Goal: Transaction & Acquisition: Purchase product/service

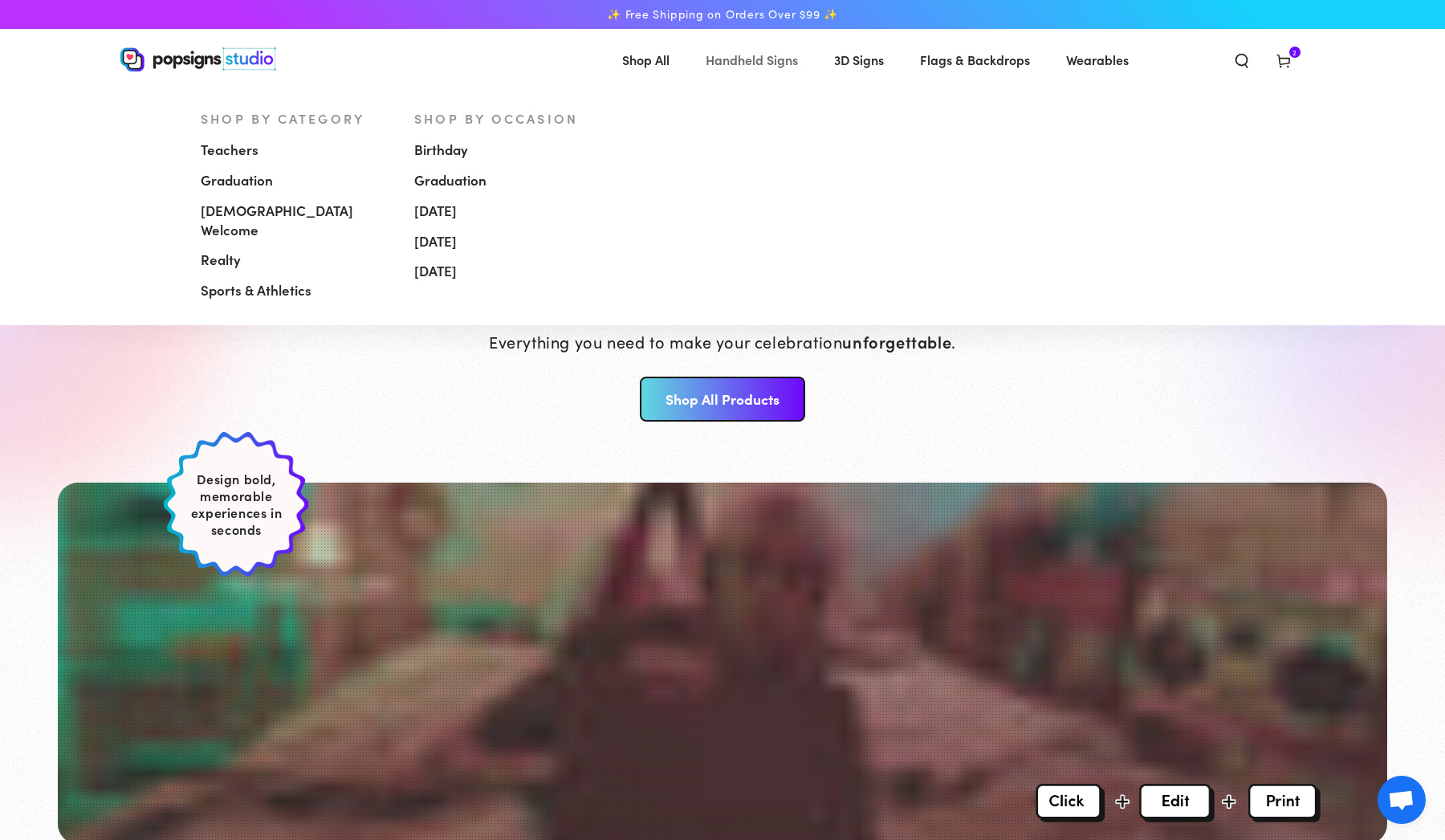
click at [756, 59] on span "Handheld Signs" at bounding box center [752, 59] width 92 height 23
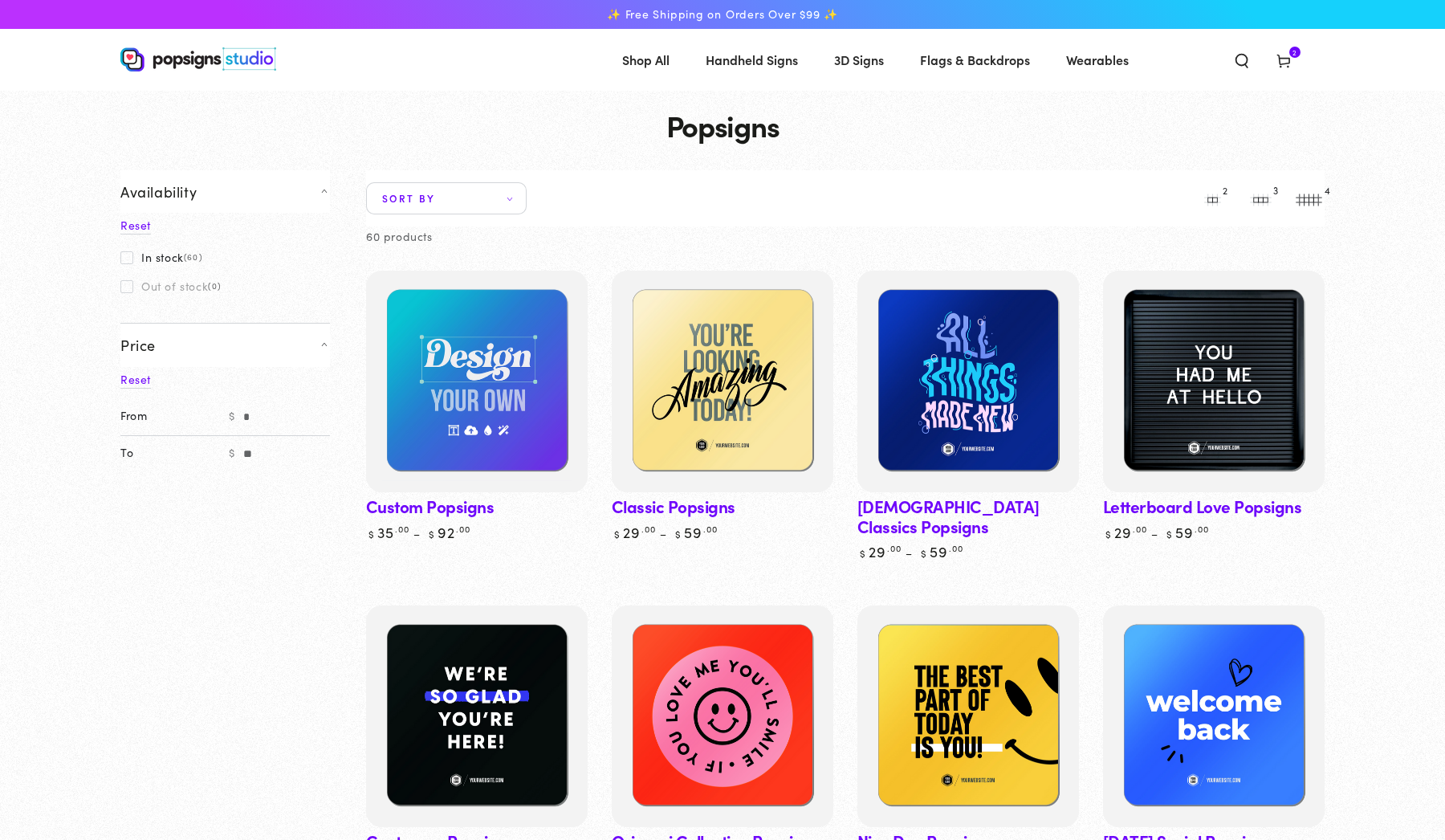
click at [1279, 50] on span "Cart 2 2 items" at bounding box center [1283, 59] width 41 height 36
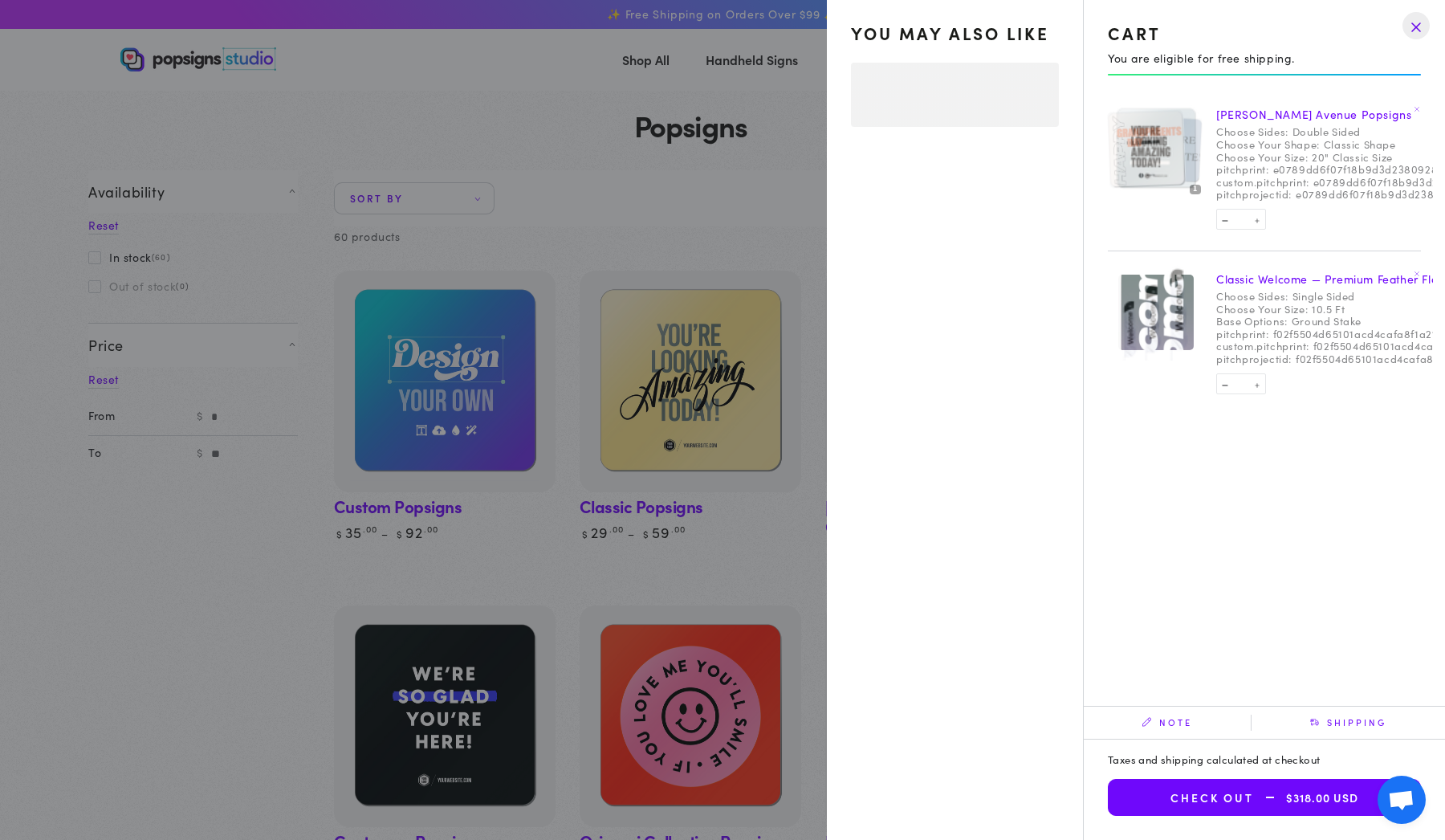
select select "**********"
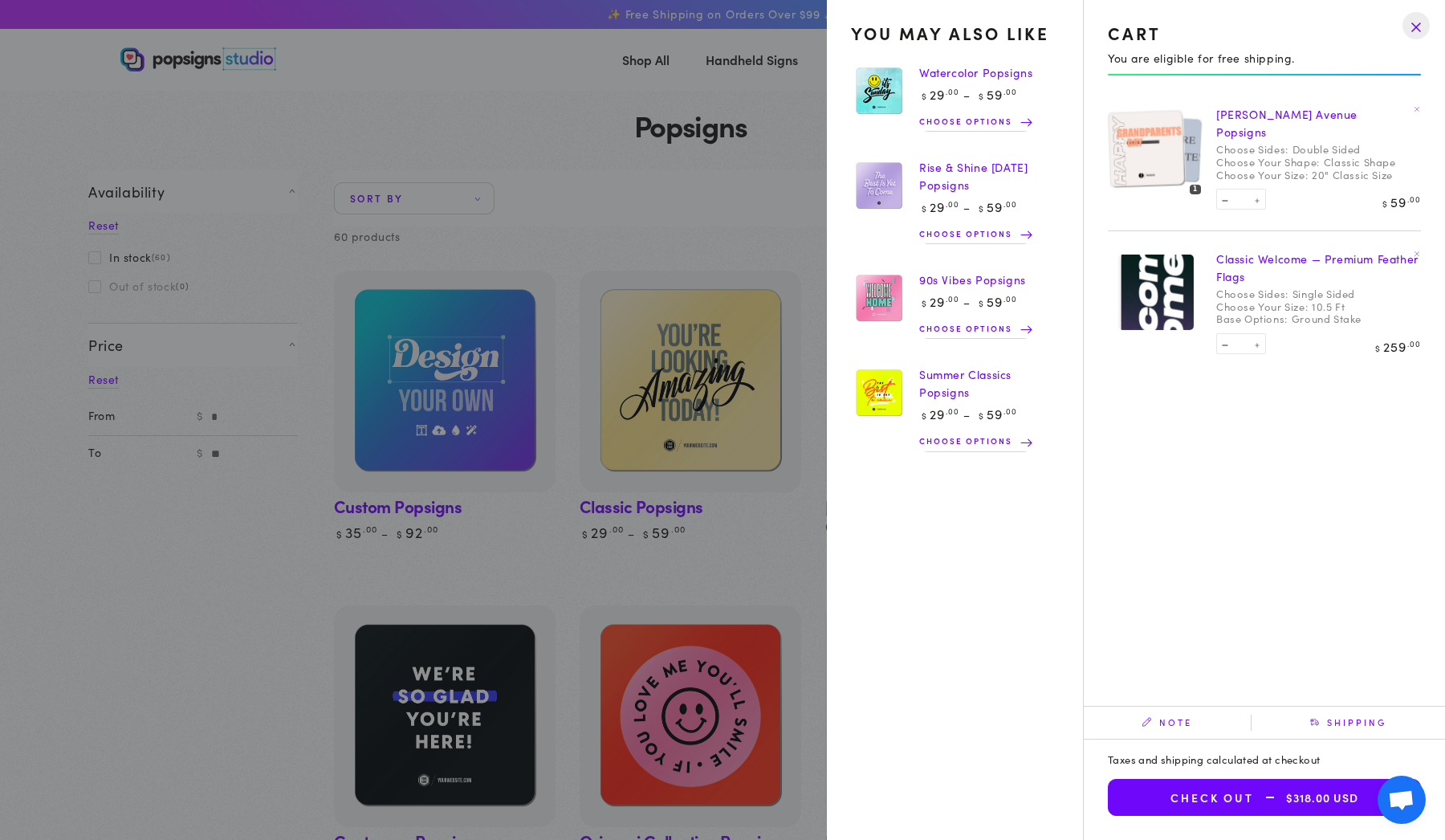
click at [1155, 167] on img at bounding box center [1145, 148] width 78 height 79
click at [1199, 144] on img at bounding box center [1169, 148] width 68 height 69
click at [1127, 156] on img at bounding box center [1145, 148] width 78 height 79
click at [1192, 143] on img at bounding box center [1169, 148] width 68 height 69
click at [1259, 115] on link "[PERSON_NAME] Avenue Popsigns" at bounding box center [1286, 123] width 141 height 34
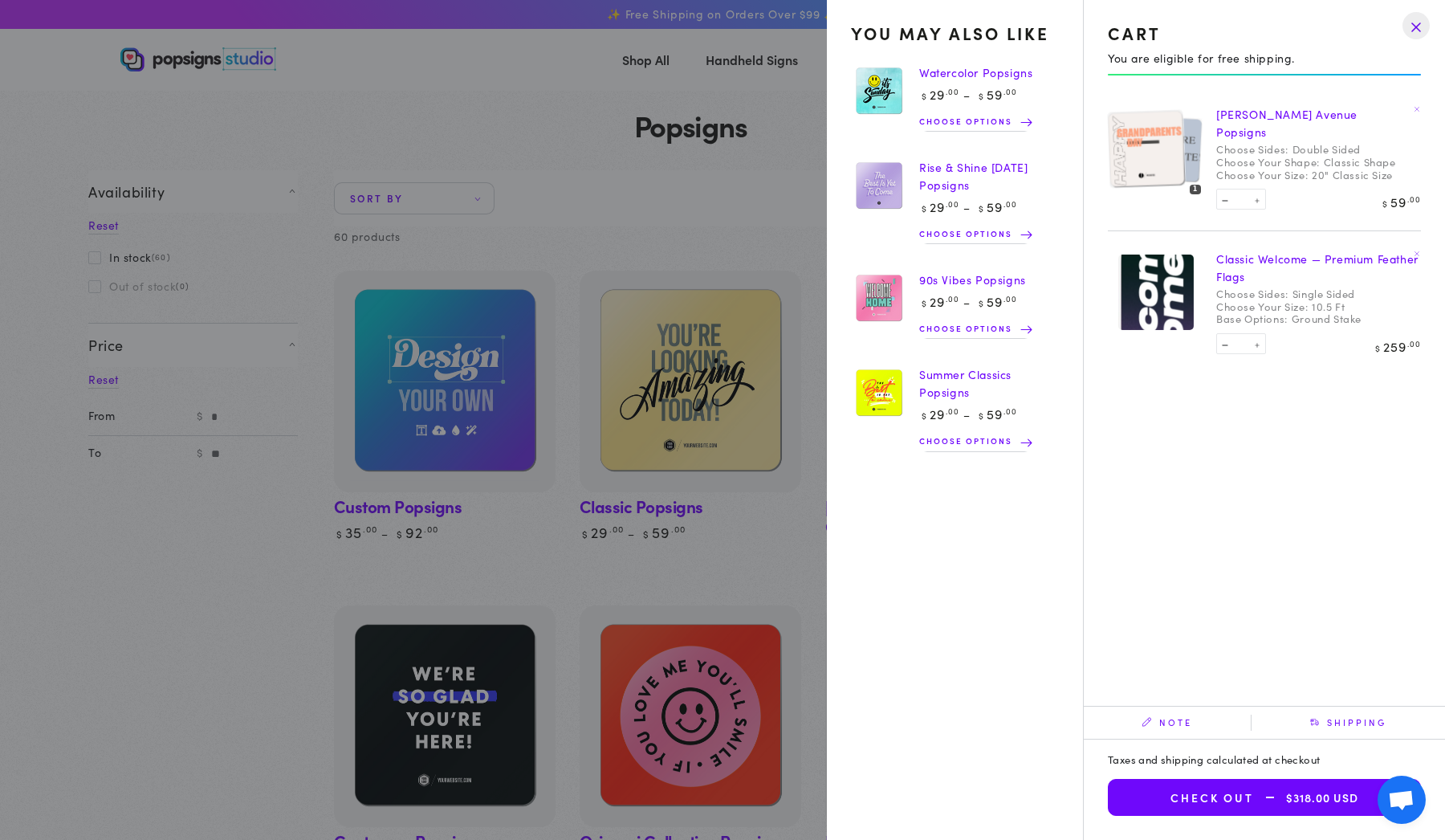
click at [1133, 153] on img at bounding box center [1145, 148] width 78 height 79
click at [1199, 126] on img at bounding box center [1169, 148] width 68 height 69
click at [1139, 133] on img at bounding box center [1145, 148] width 78 height 79
click at [1189, 133] on div at bounding box center [1156, 148] width 97 height 97
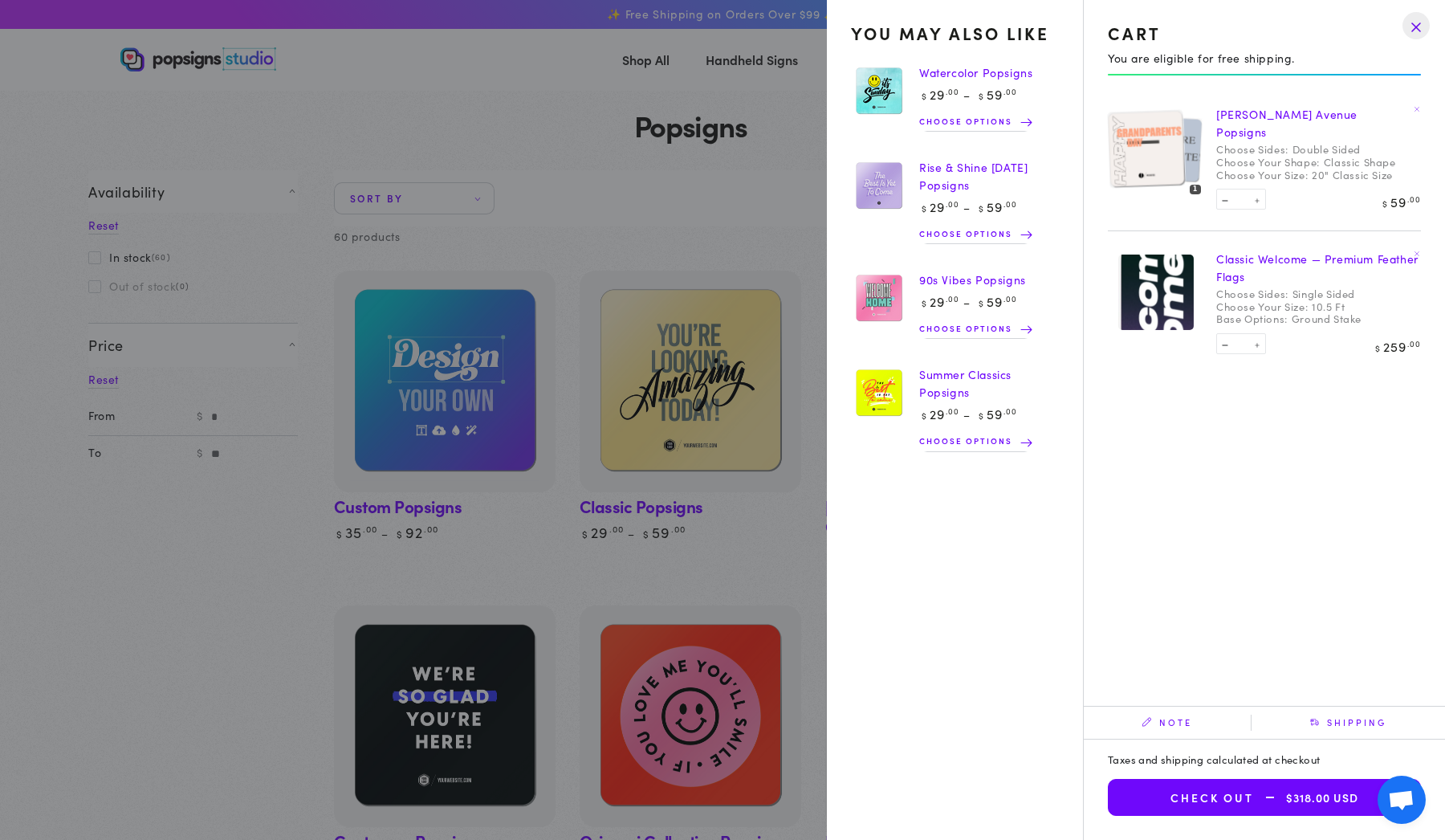
click at [1250, 786] on button "Check out $318.00 USD" at bounding box center [1264, 797] width 313 height 37
click at [1331, 116] on link "[PERSON_NAME] Avenue Popsigns" at bounding box center [1286, 123] width 141 height 34
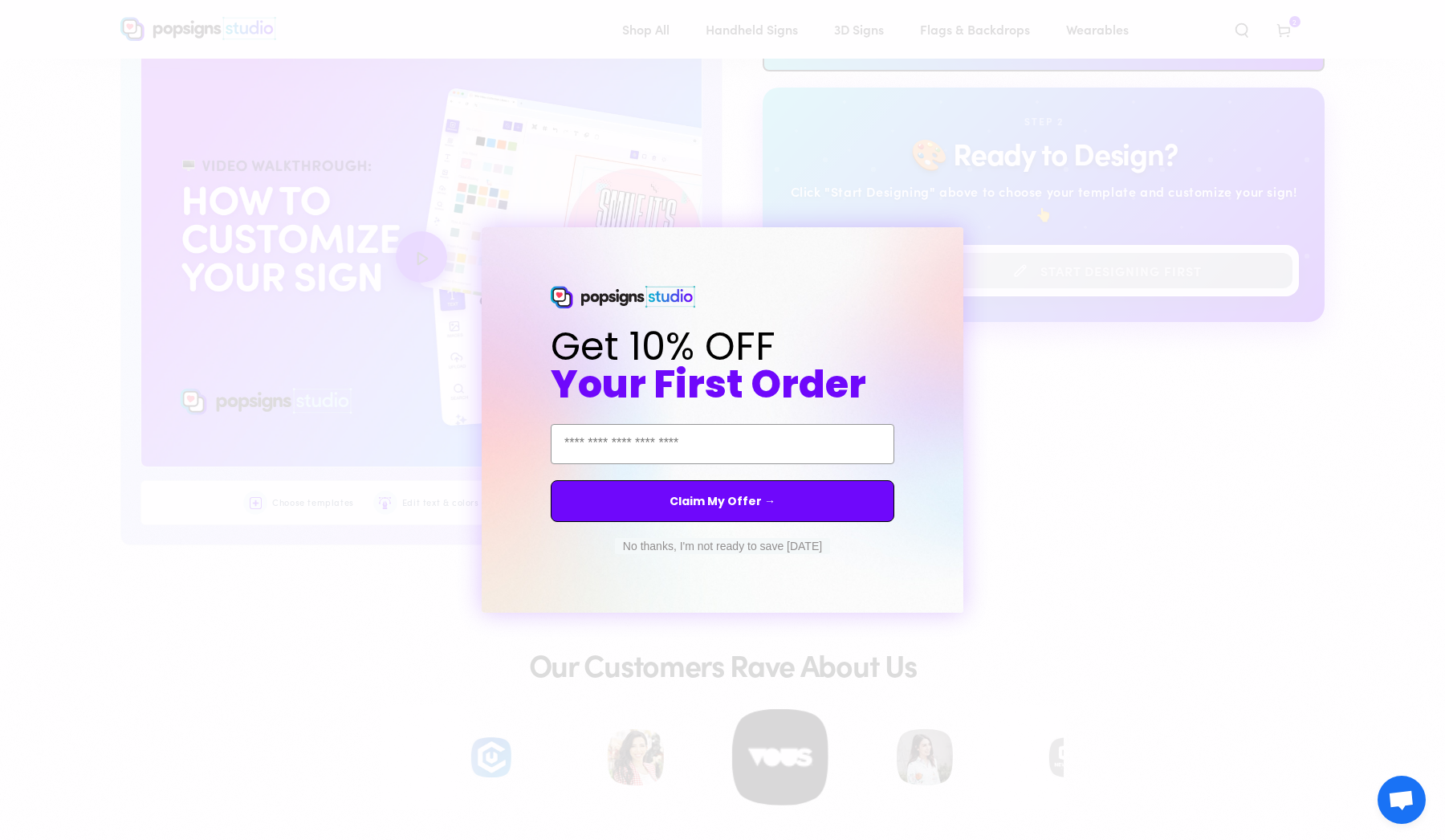
scroll to position [816, 0]
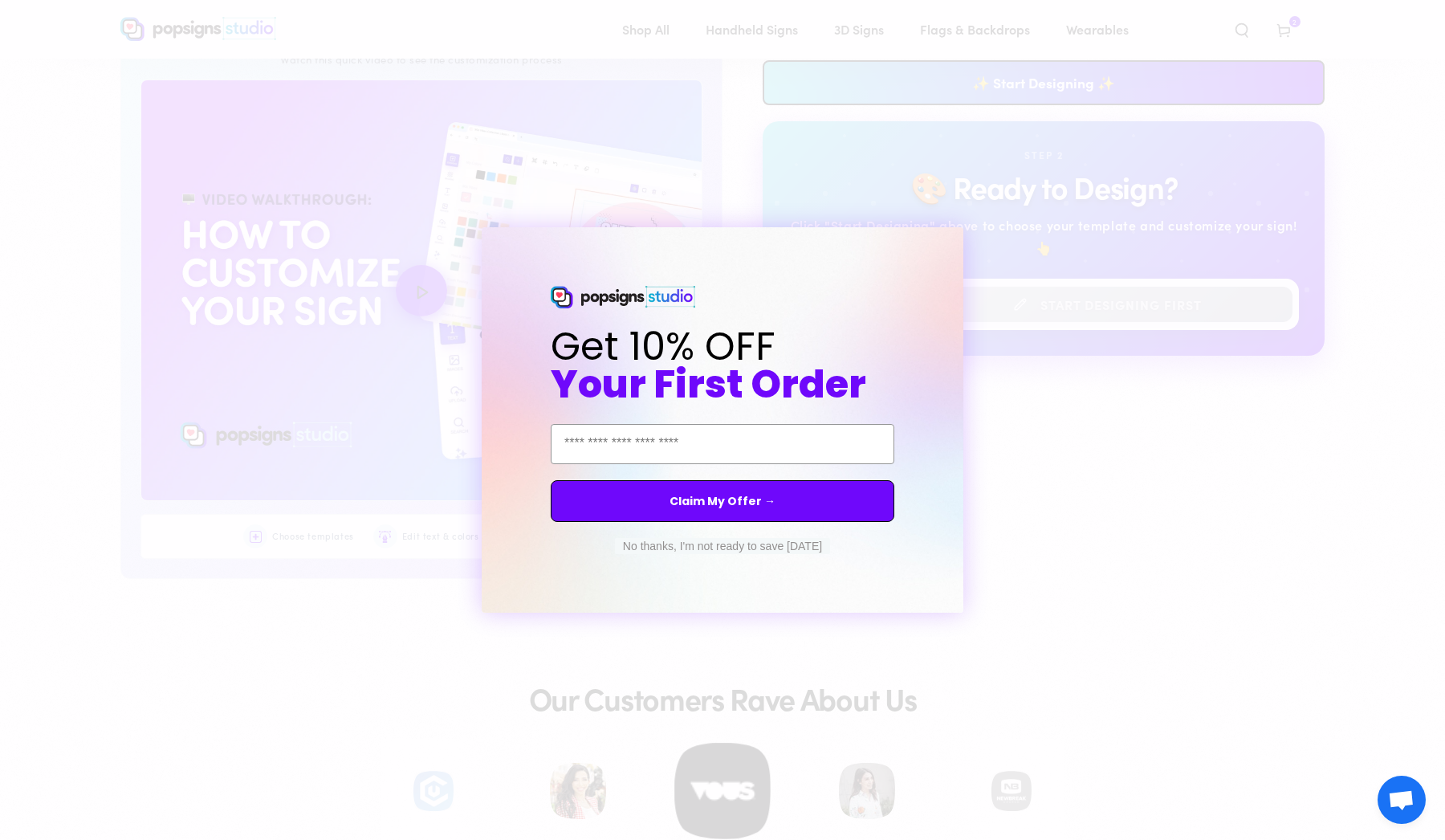
click at [965, 243] on circle "Close dialog" at bounding box center [965, 241] width 15 height 15
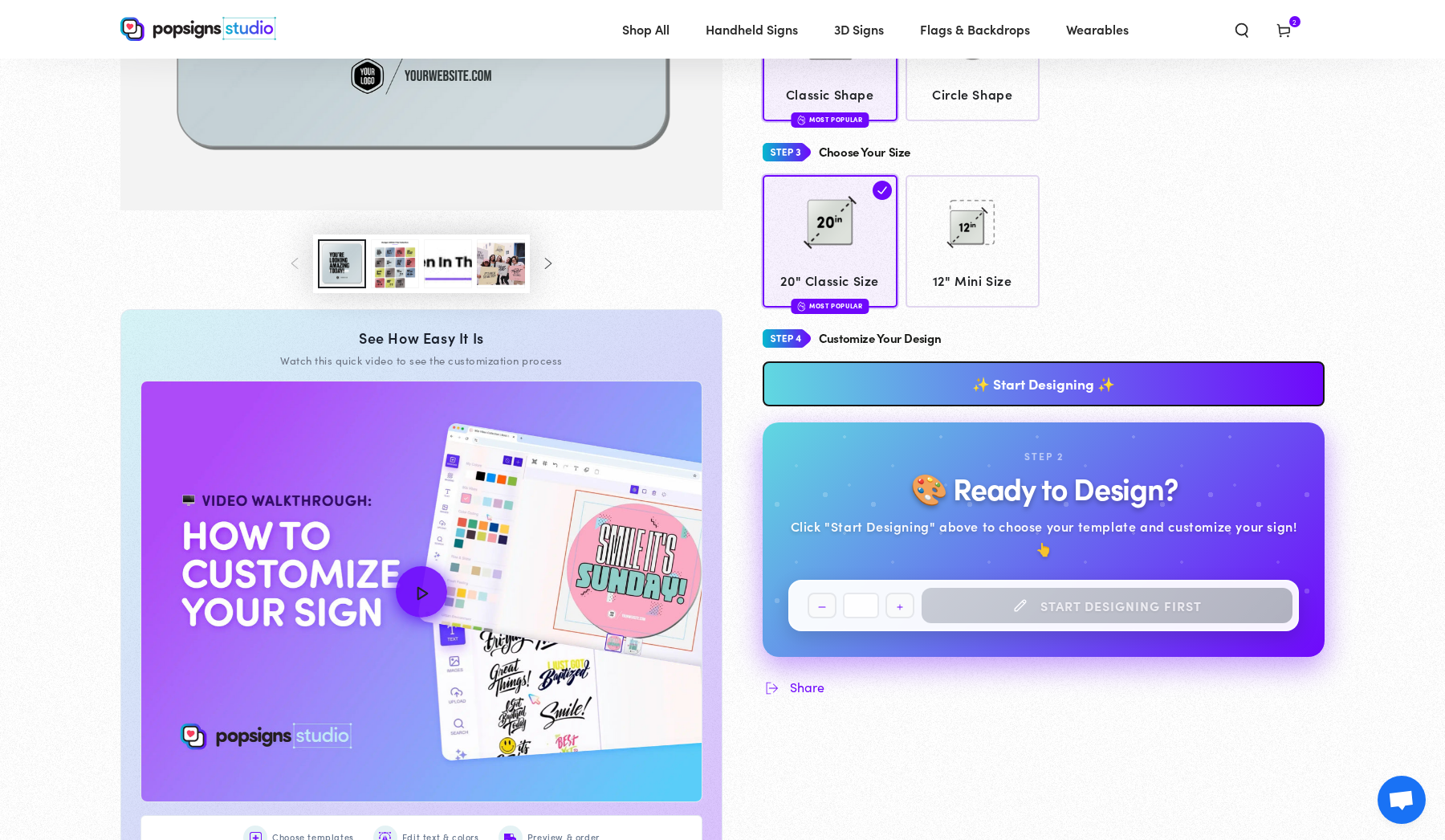
scroll to position [490, 0]
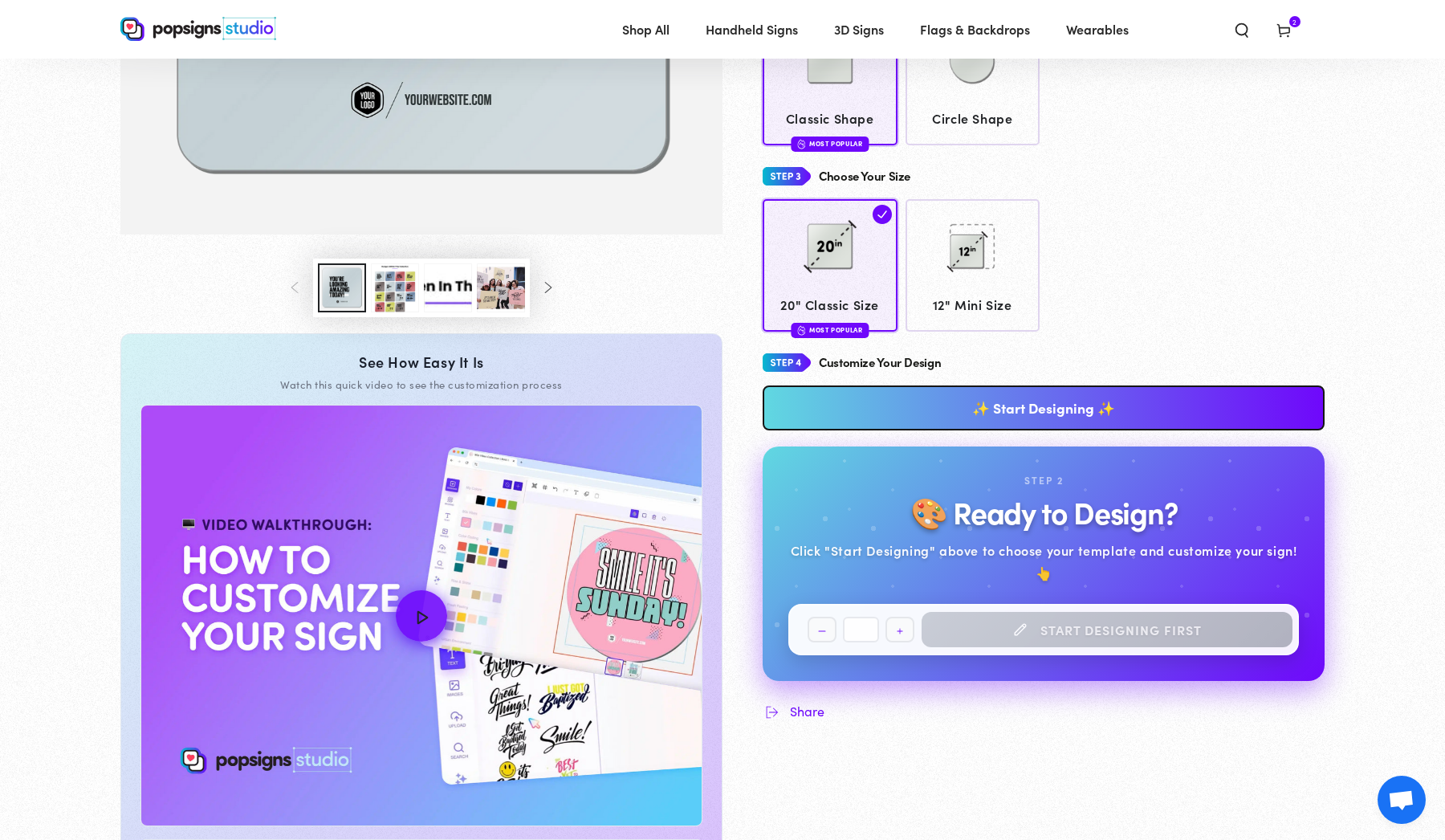
click at [901, 410] on link "✨ Start Designing ✨" at bounding box center [1044, 408] width 562 height 45
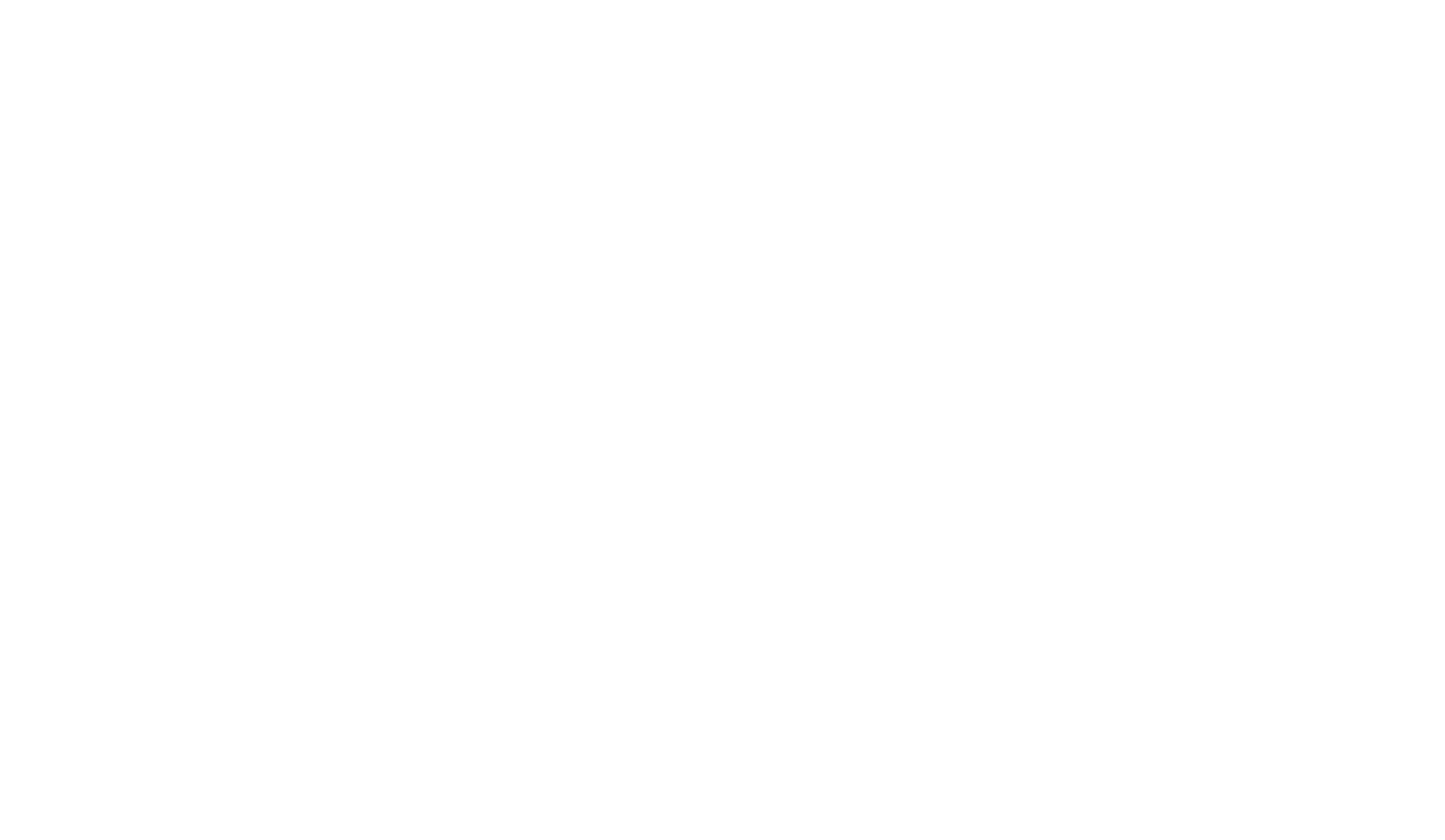
scroll to position [0, 0]
type textarea "An ancient tree with a door leading to a magical world"
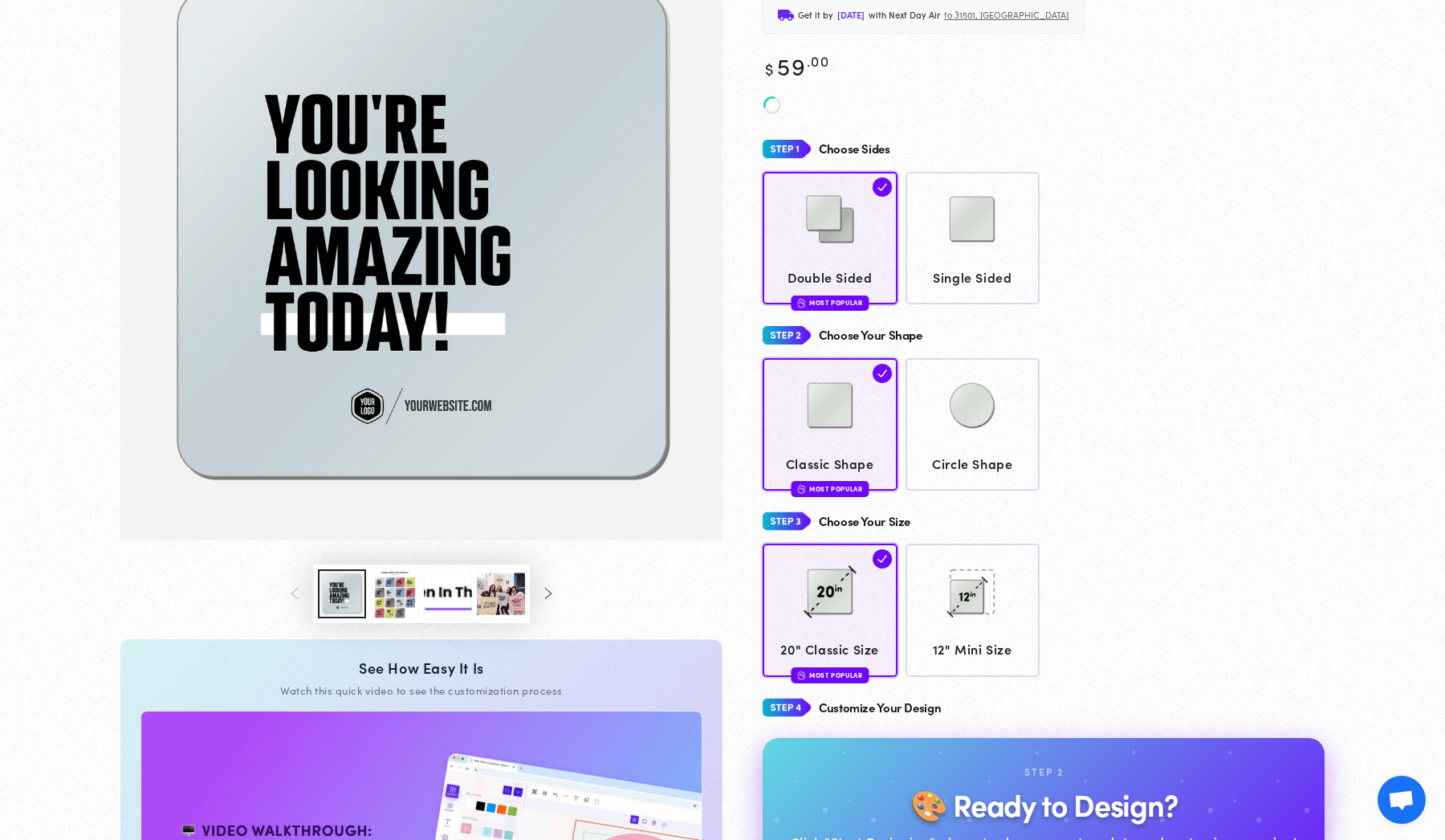
scroll to position [209, 0]
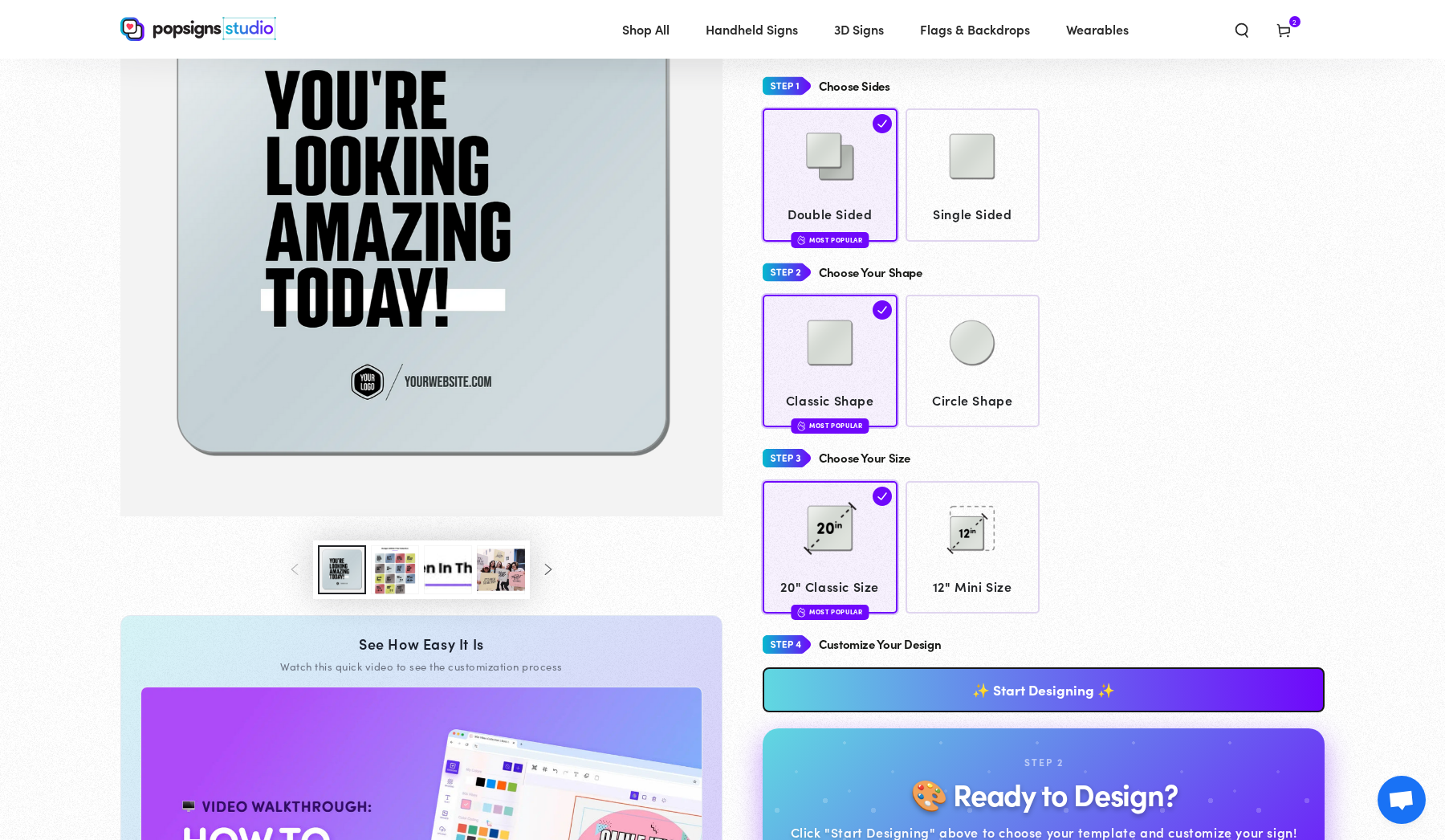
click at [545, 571] on icon "Slide right" at bounding box center [548, 569] width 13 height 11
click at [545, 570] on icon "Slide right" at bounding box center [548, 569] width 13 height 11
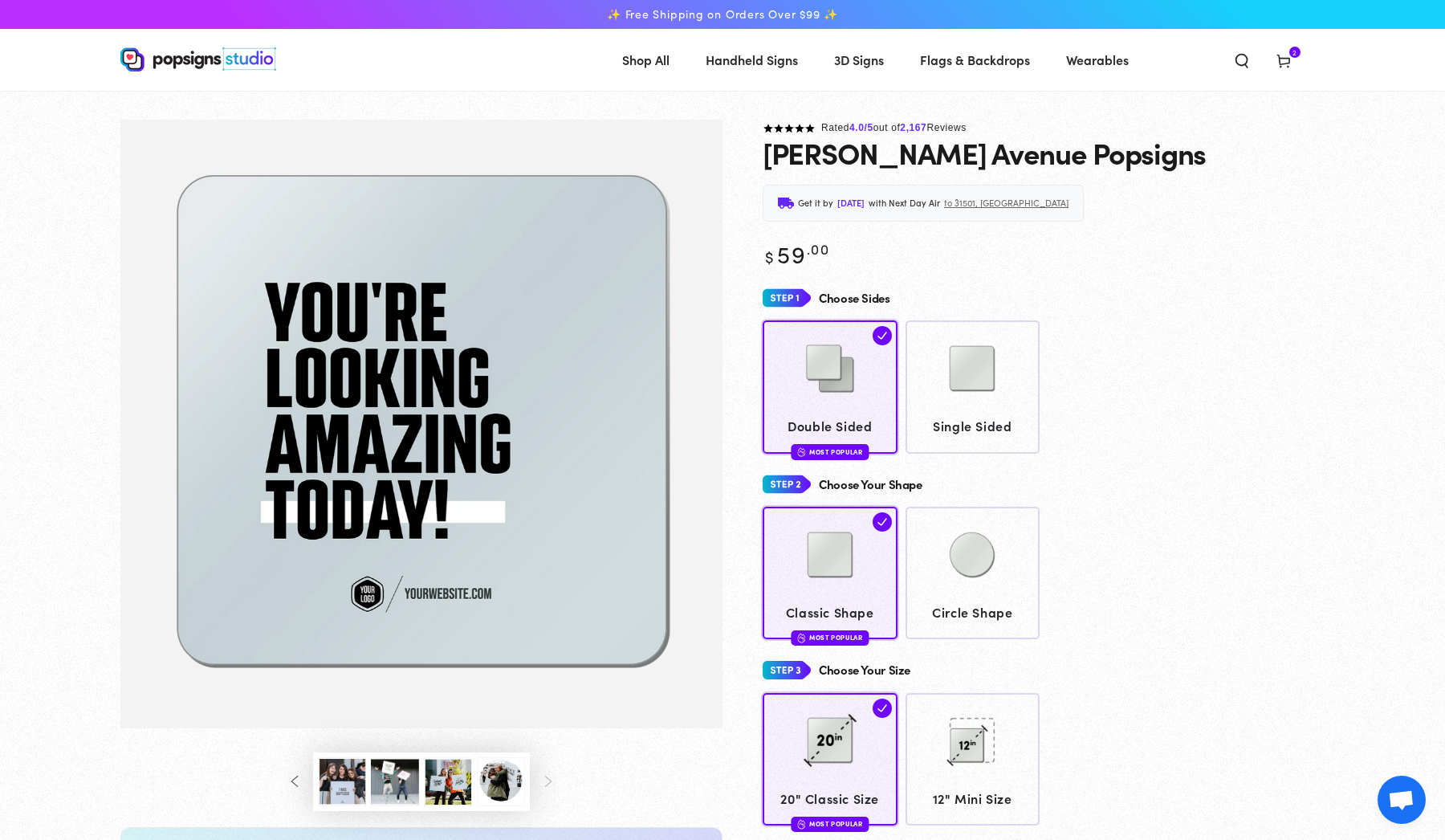
scroll to position [0, 0]
click at [1282, 64] on use at bounding box center [1282, 62] width 12 height 13
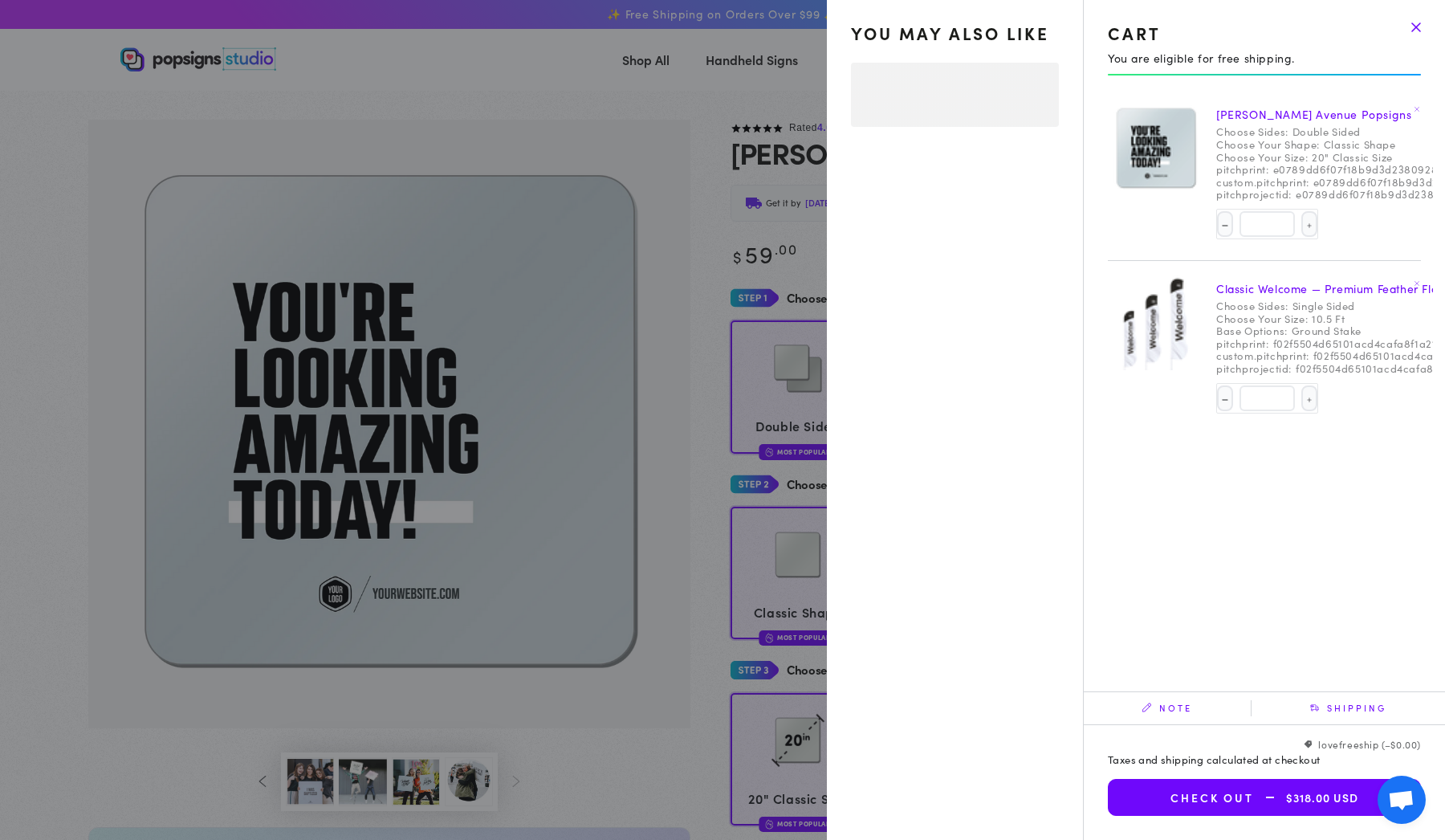
select select "**********"
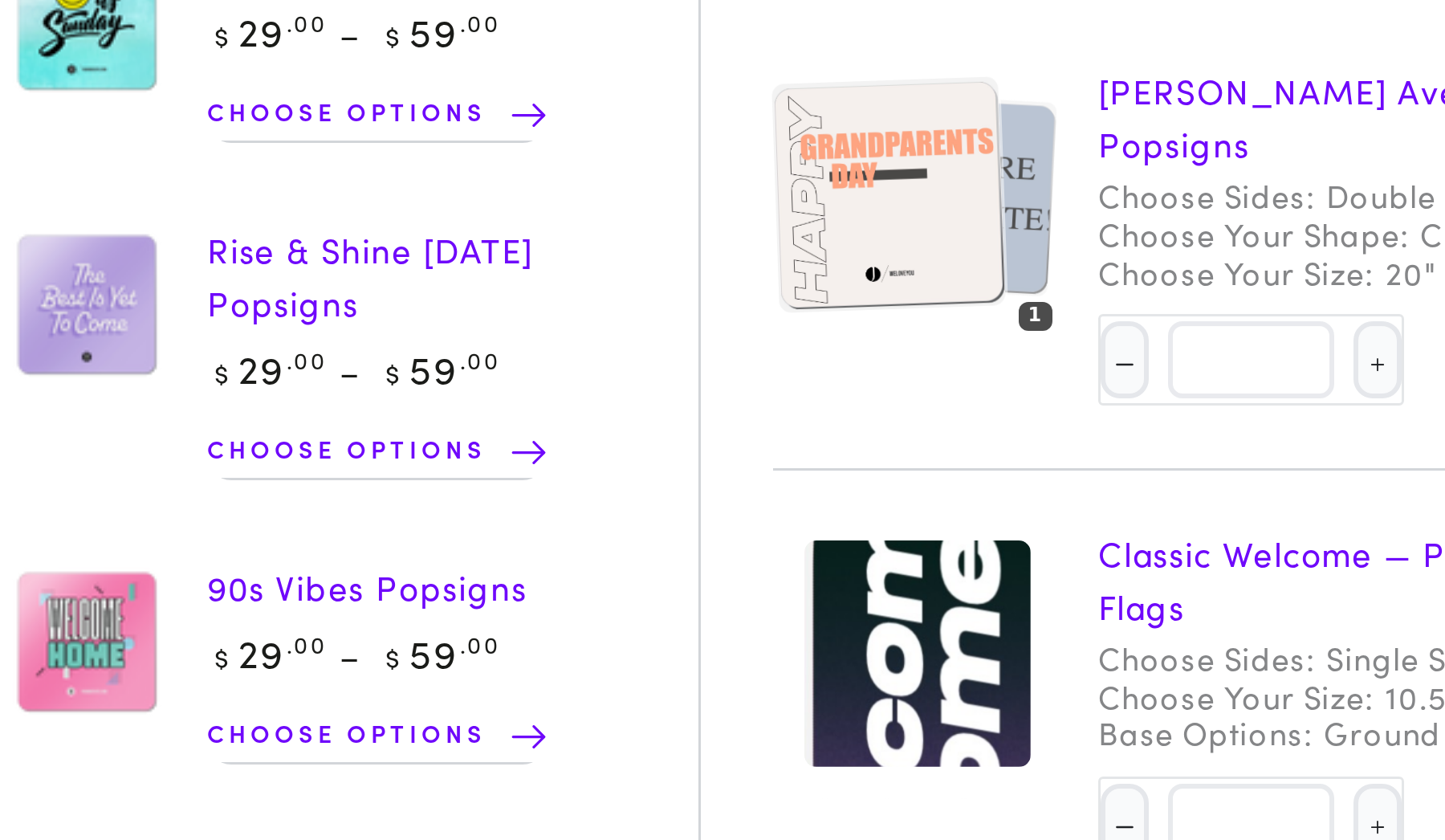
click at [1135, 115] on img at bounding box center [1169, 148] width 68 height 69
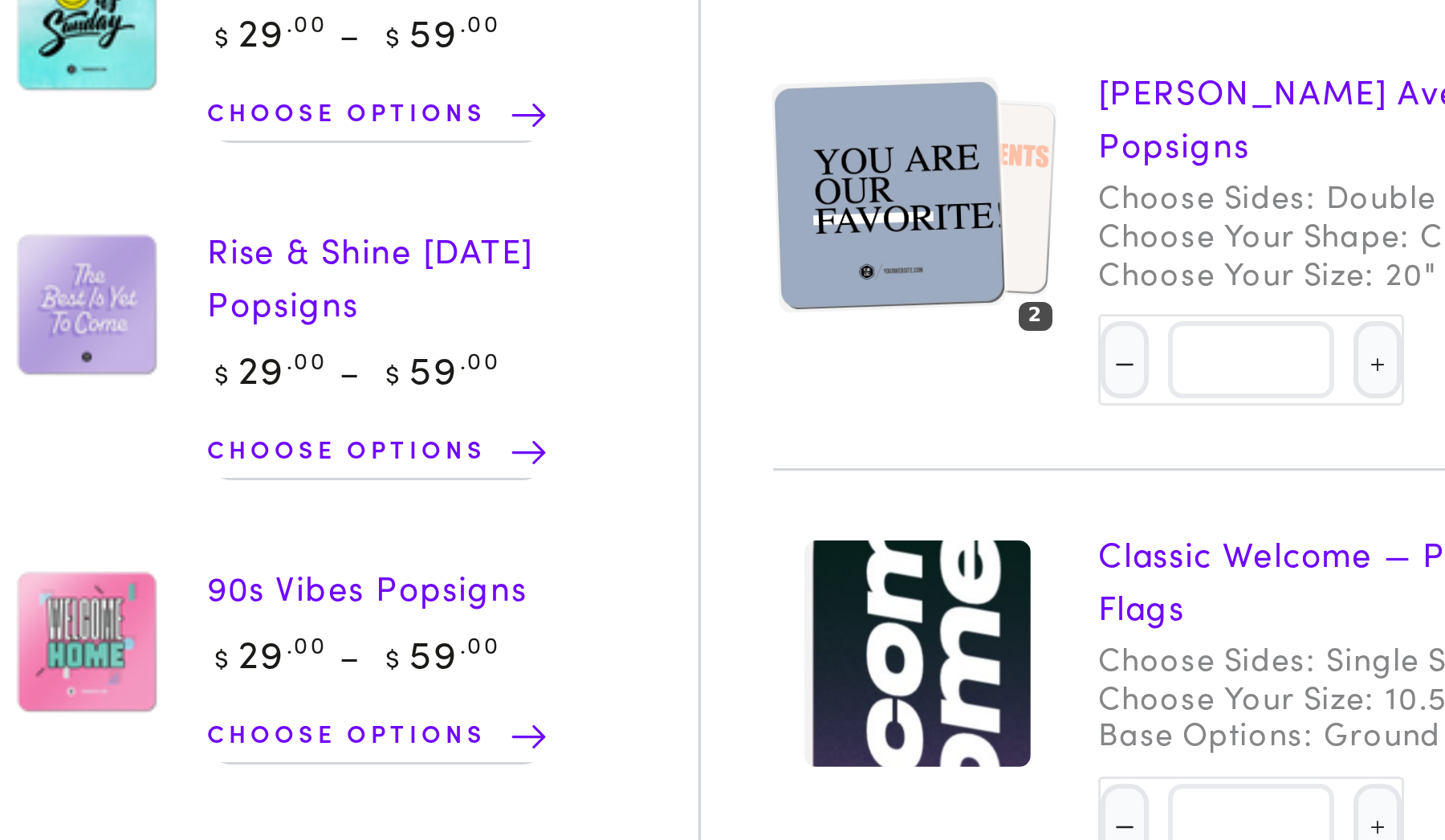
click at [1135, 115] on img at bounding box center [1169, 148] width 68 height 69
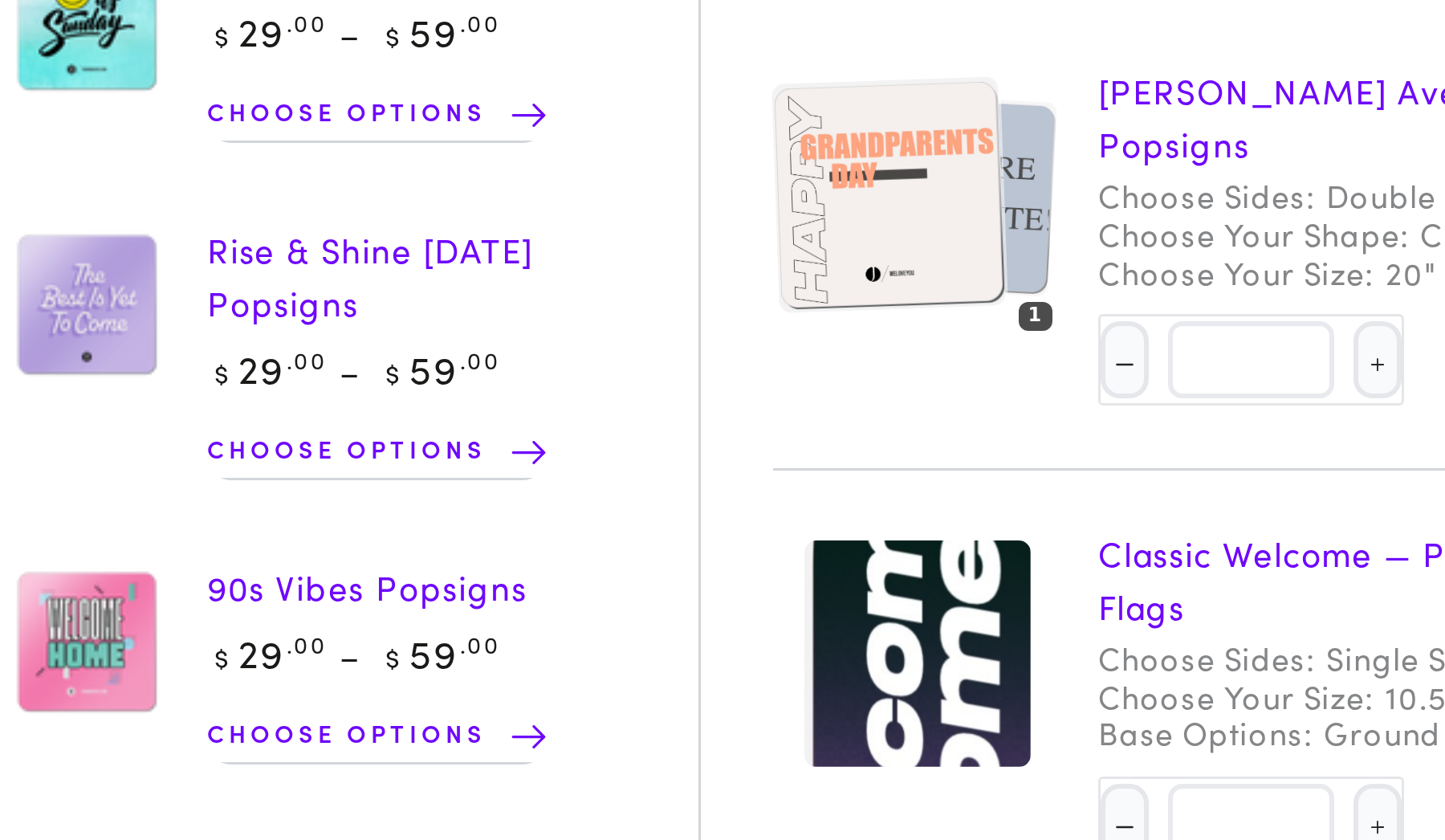
drag, startPoint x: 266, startPoint y: 16, endPoint x: 303, endPoint y: 8, distance: 37.9
click at [1083, 8] on div "Cart You are eligible for free shipping." at bounding box center [1264, 50] width 361 height 100
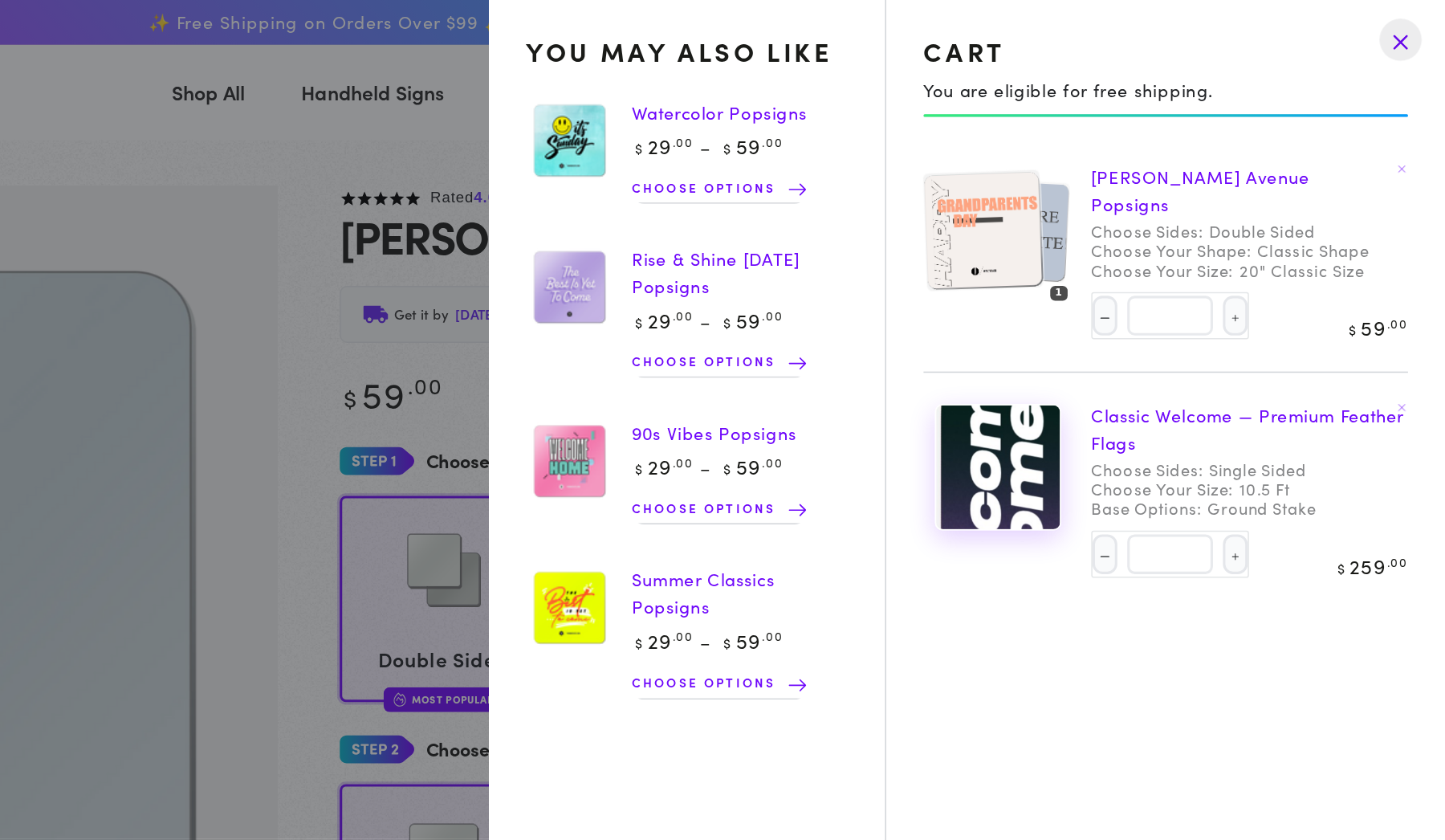
click at [1116, 262] on img at bounding box center [1156, 302] width 80 height 80
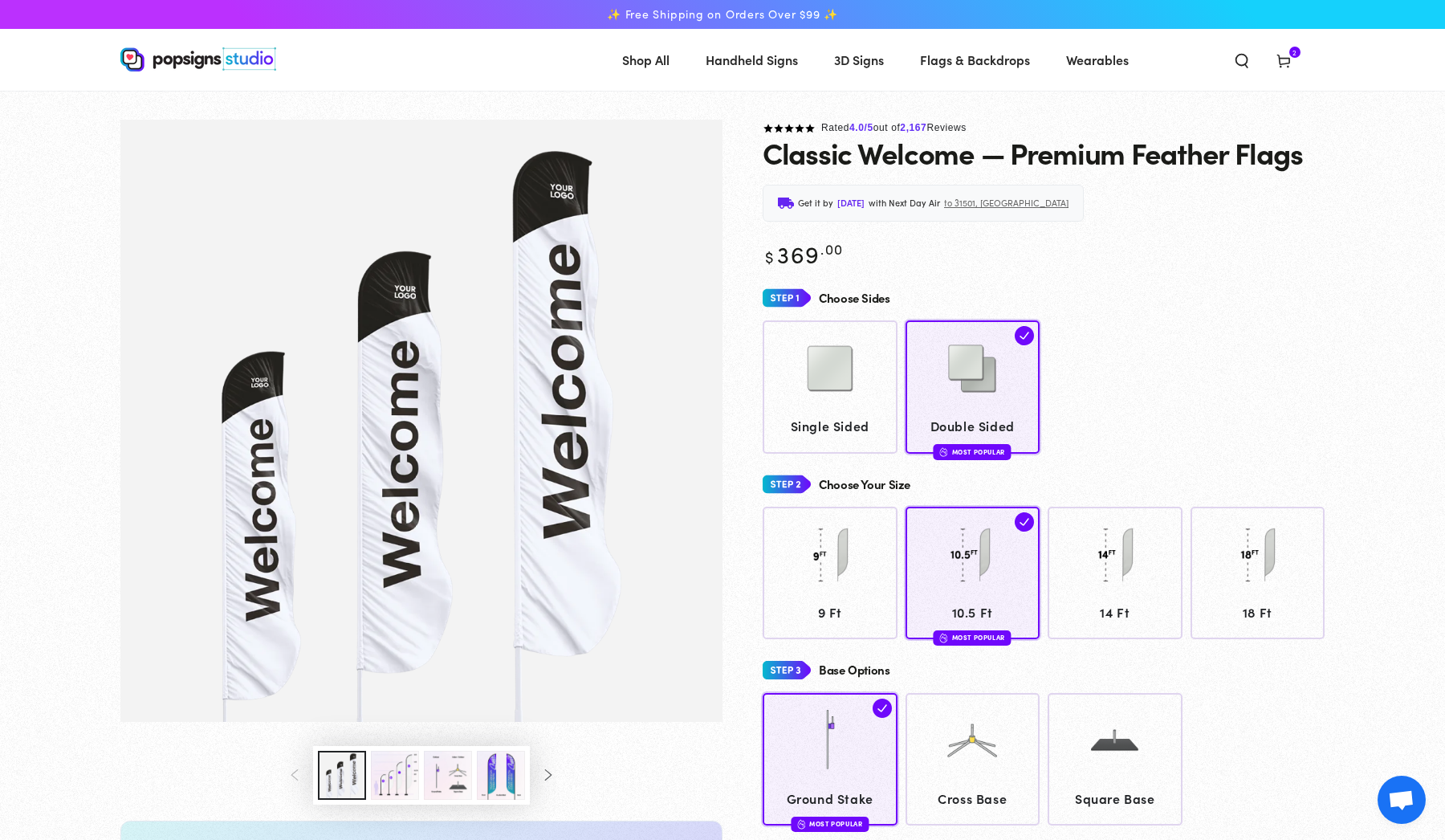
click at [1281, 54] on icon at bounding box center [1283, 60] width 16 height 16
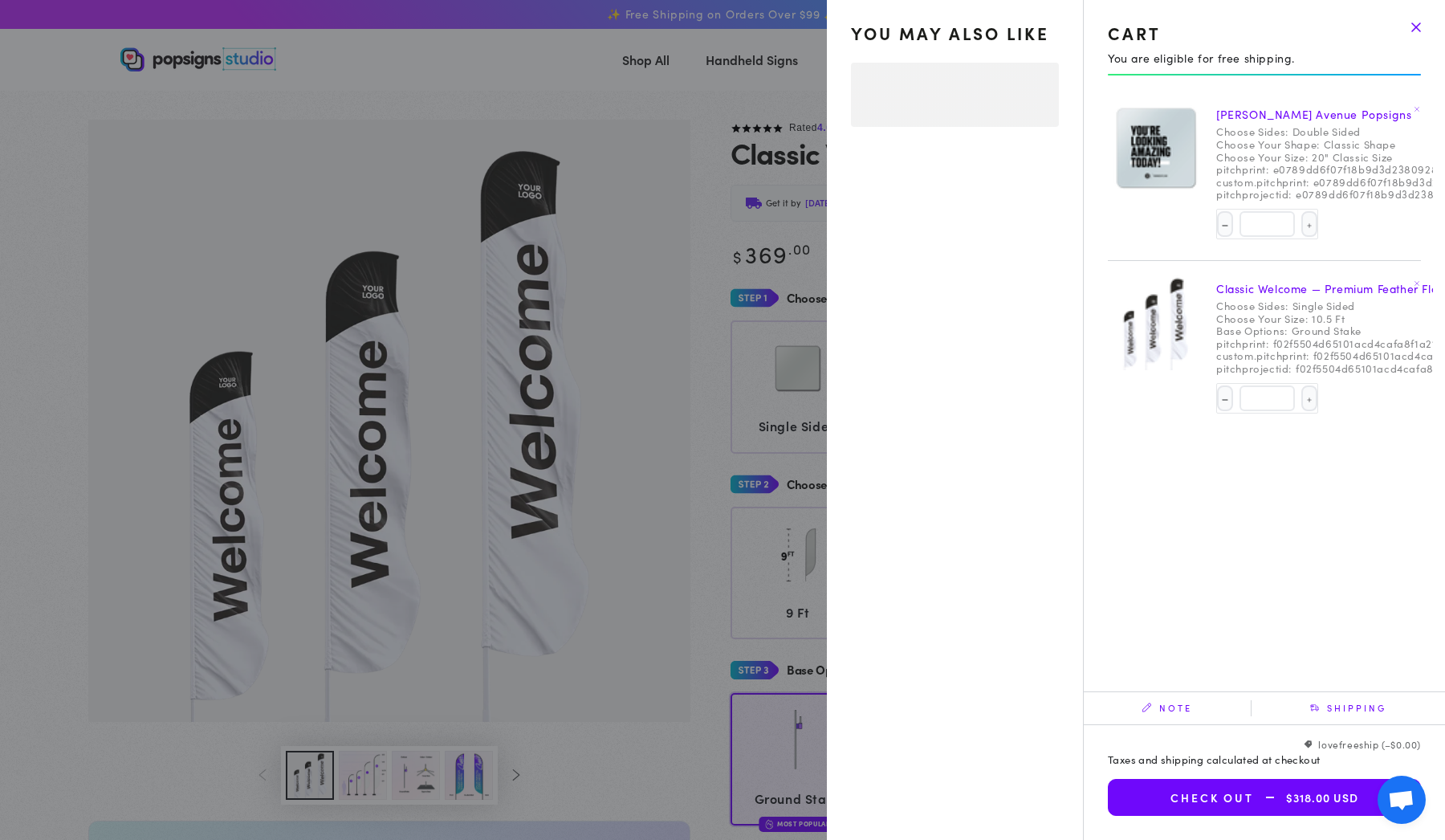
select select "**********"
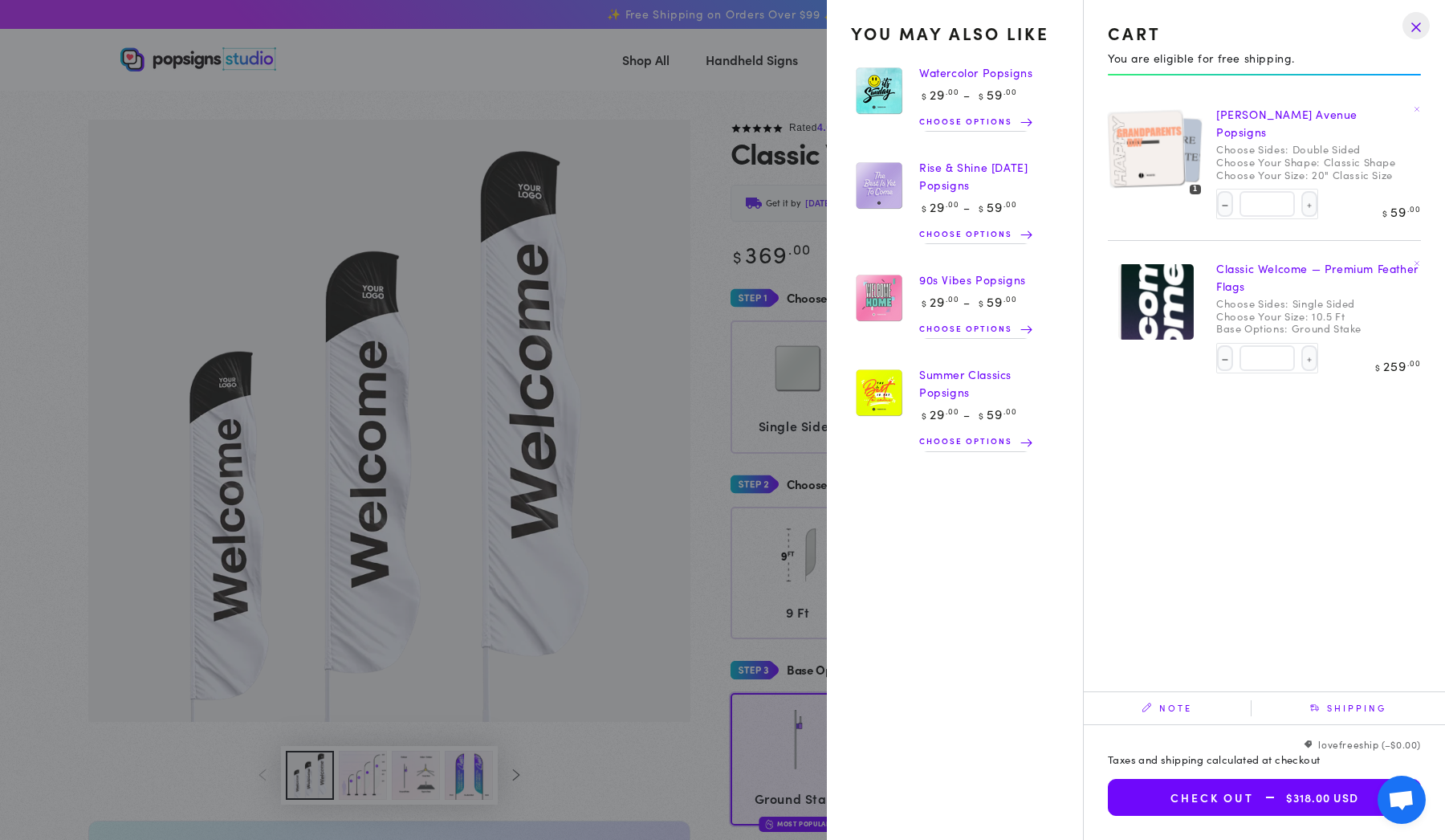
click at [1420, 35] on drawer-close-button at bounding box center [1416, 26] width 41 height 36
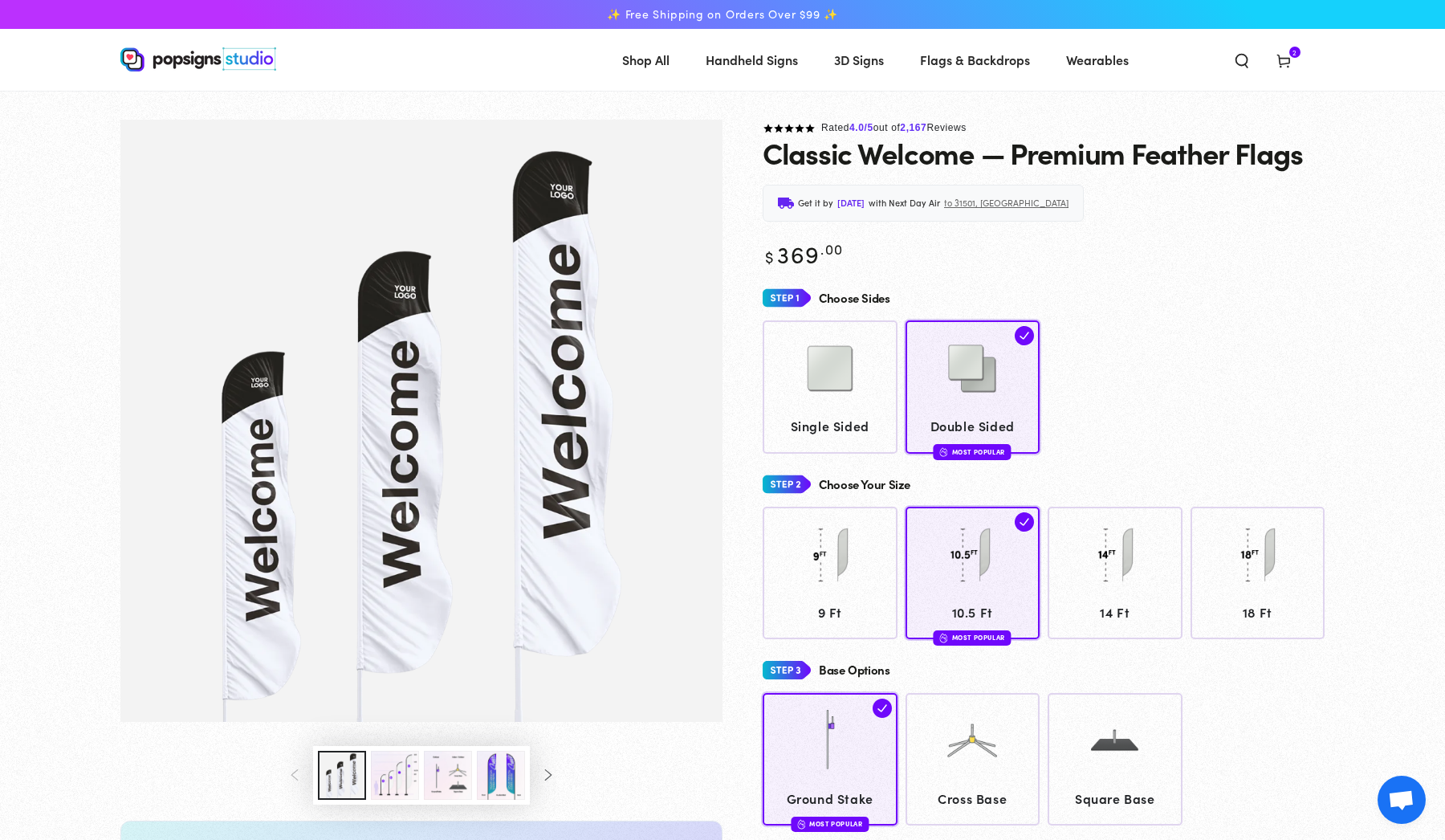
click at [1265, 54] on span "Cart 2 2 items" at bounding box center [1283, 59] width 41 height 36
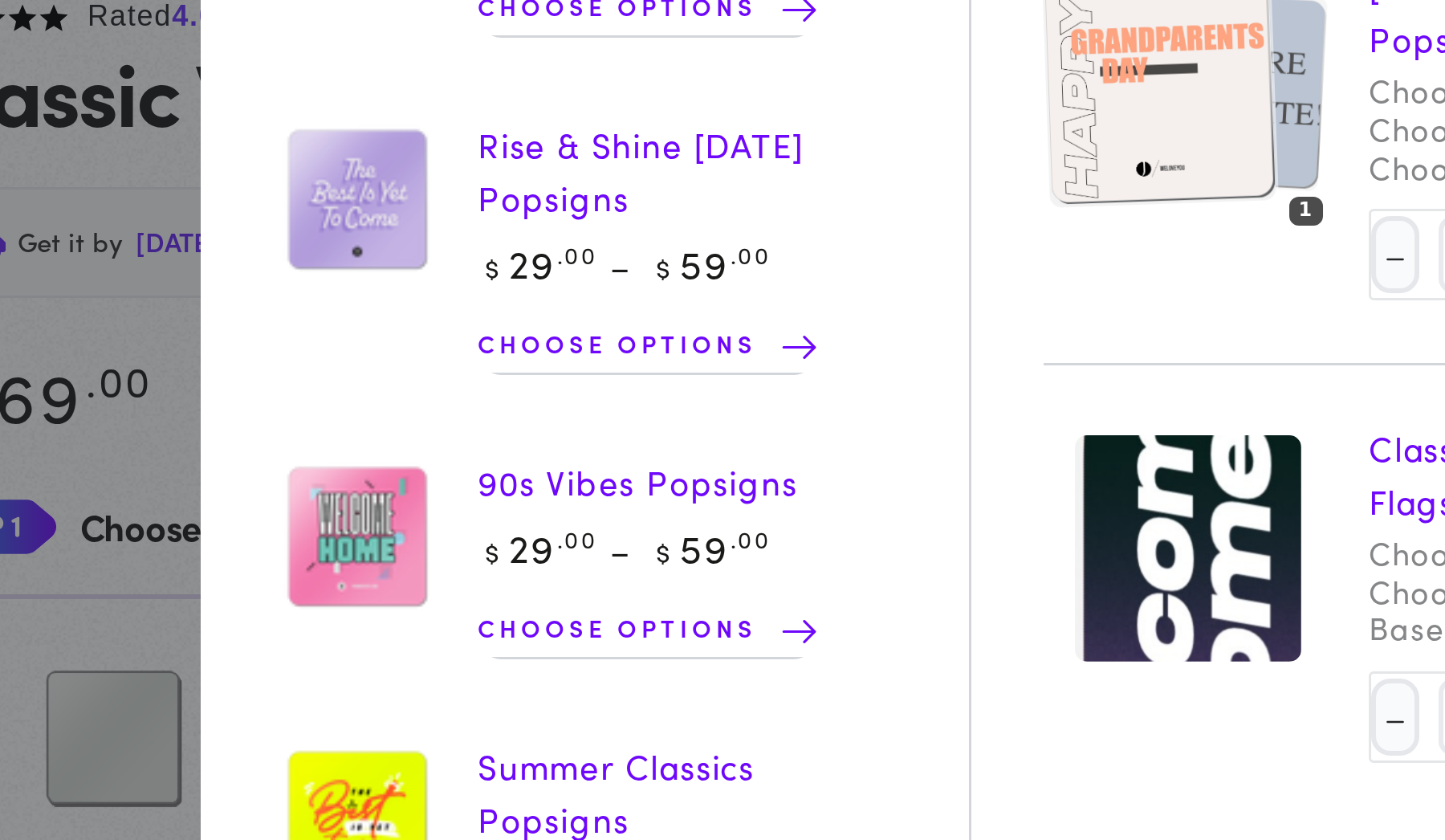
click at [827, 76] on ul "Watercolor Popsigns Regular price $ 29 .00 $ 59 .00 Regular price Sale price $ …" at bounding box center [955, 257] width 256 height 429
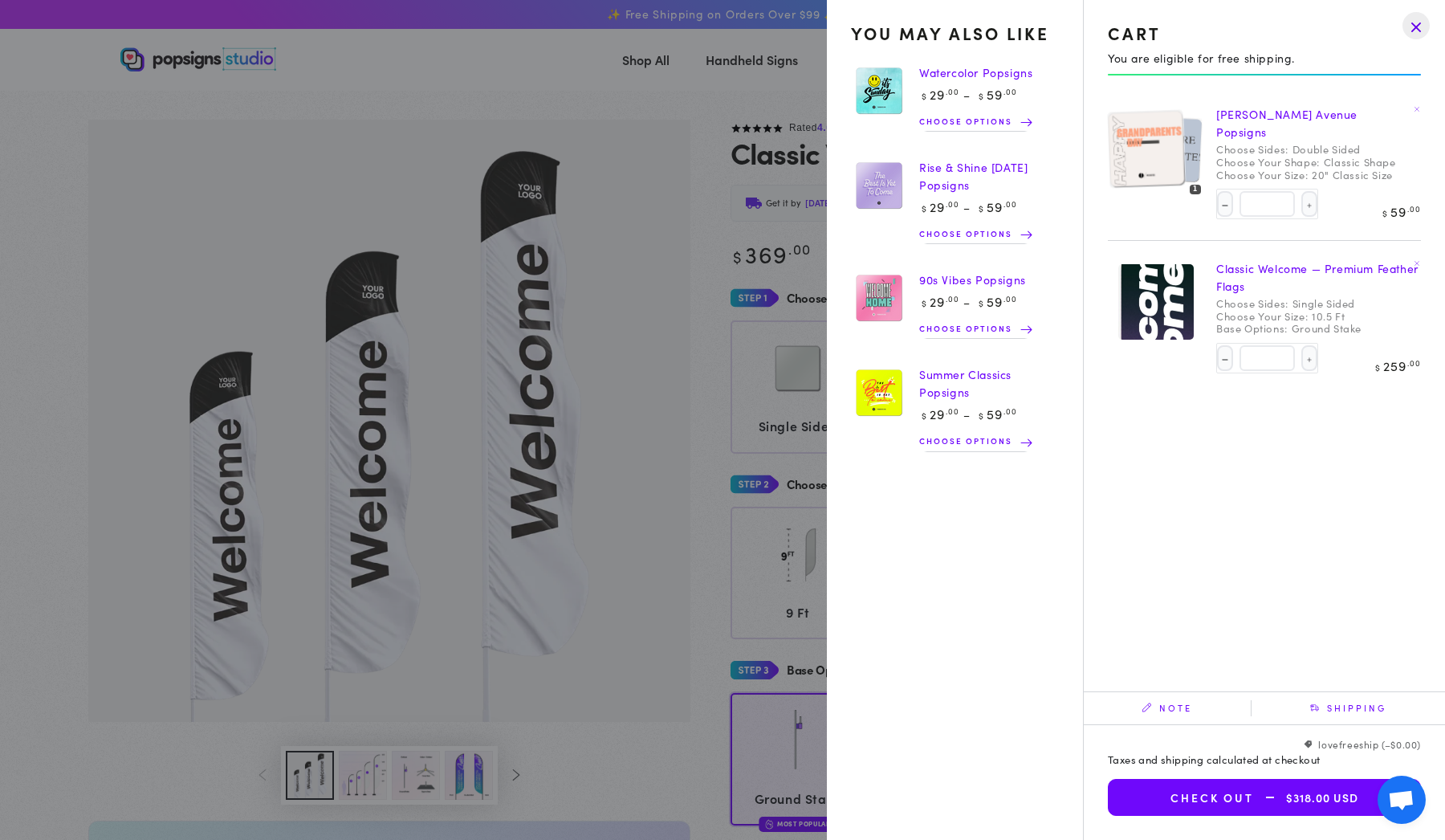
click at [1263, 63] on summary "Cart 2 2 items" at bounding box center [1283, 59] width 41 height 36
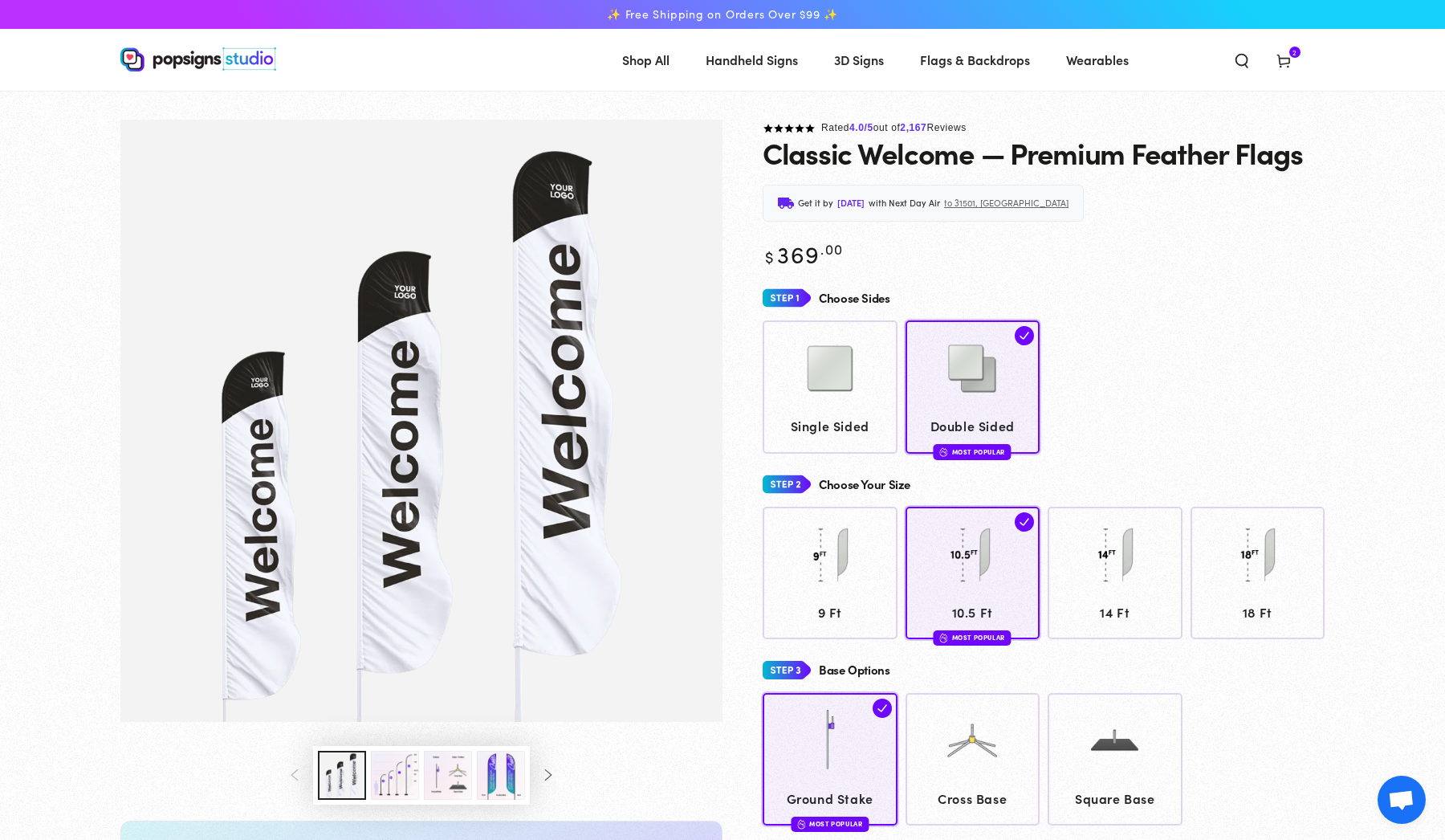
click at [1282, 60] on icon at bounding box center [1283, 60] width 16 height 16
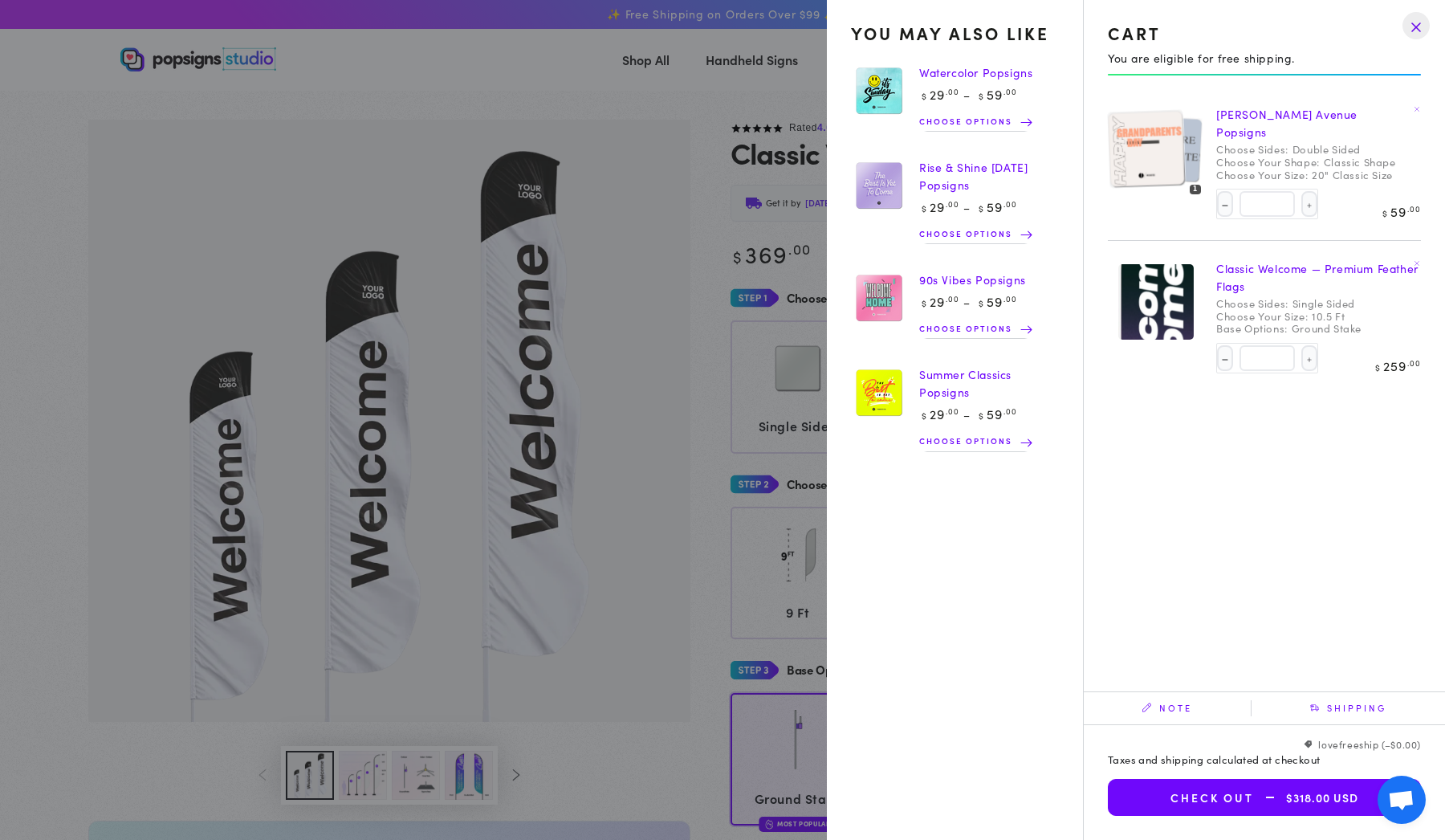
click at [1224, 430] on div "You may also like Watercolor Popsigns Regular price $ 29 .00 $ 59 .00 Regular p…" at bounding box center [1258, 382] width 350 height 567
click at [1173, 119] on img at bounding box center [1145, 148] width 78 height 79
click at [1173, 119] on div at bounding box center [1156, 148] width 97 height 97
click at [1153, 135] on img at bounding box center [1145, 148] width 78 height 79
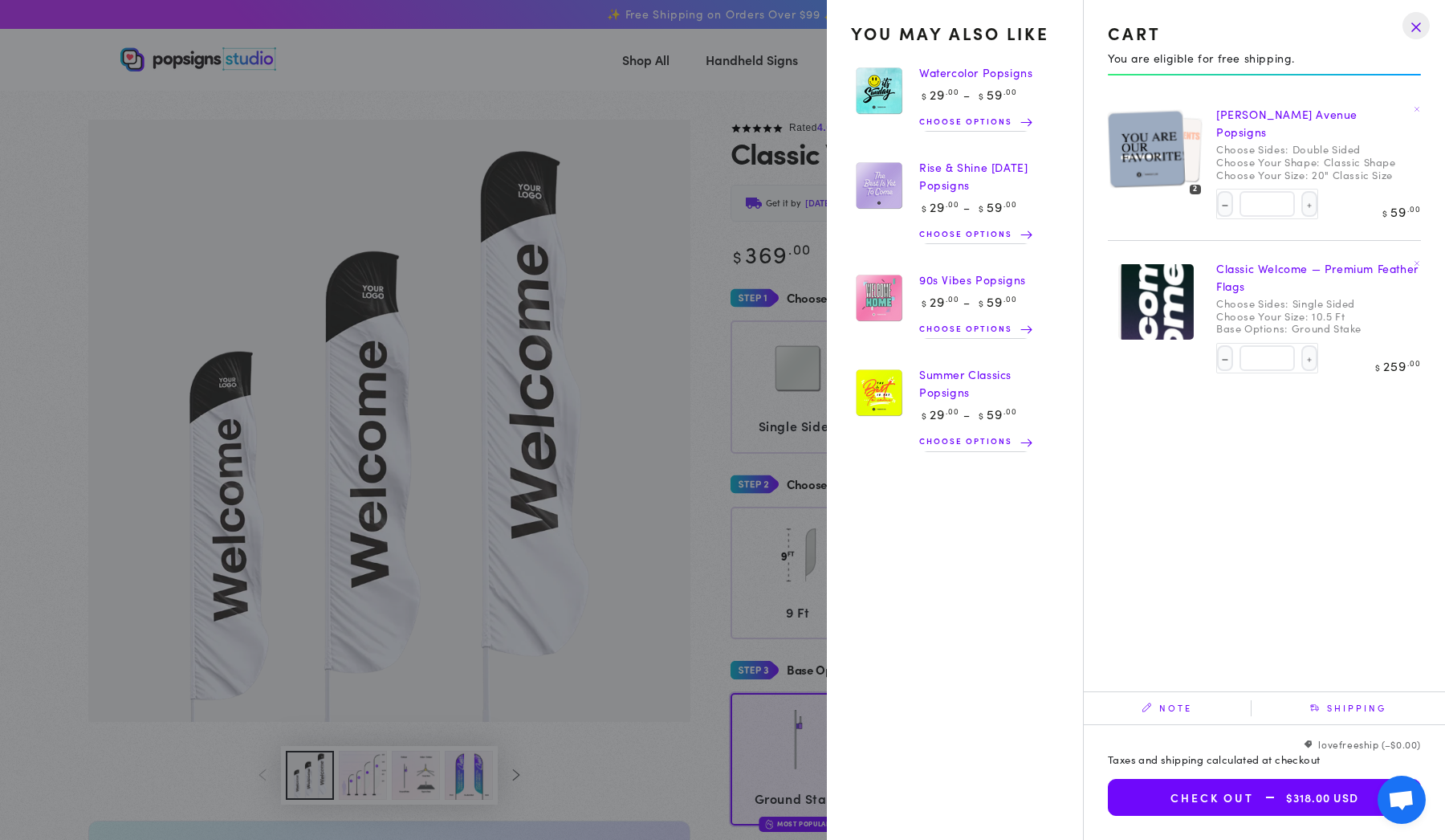
click at [1200, 190] on div at bounding box center [1156, 148] width 97 height 97
click at [1308, 108] on link "[PERSON_NAME] Avenue Popsigns" at bounding box center [1286, 123] width 141 height 34
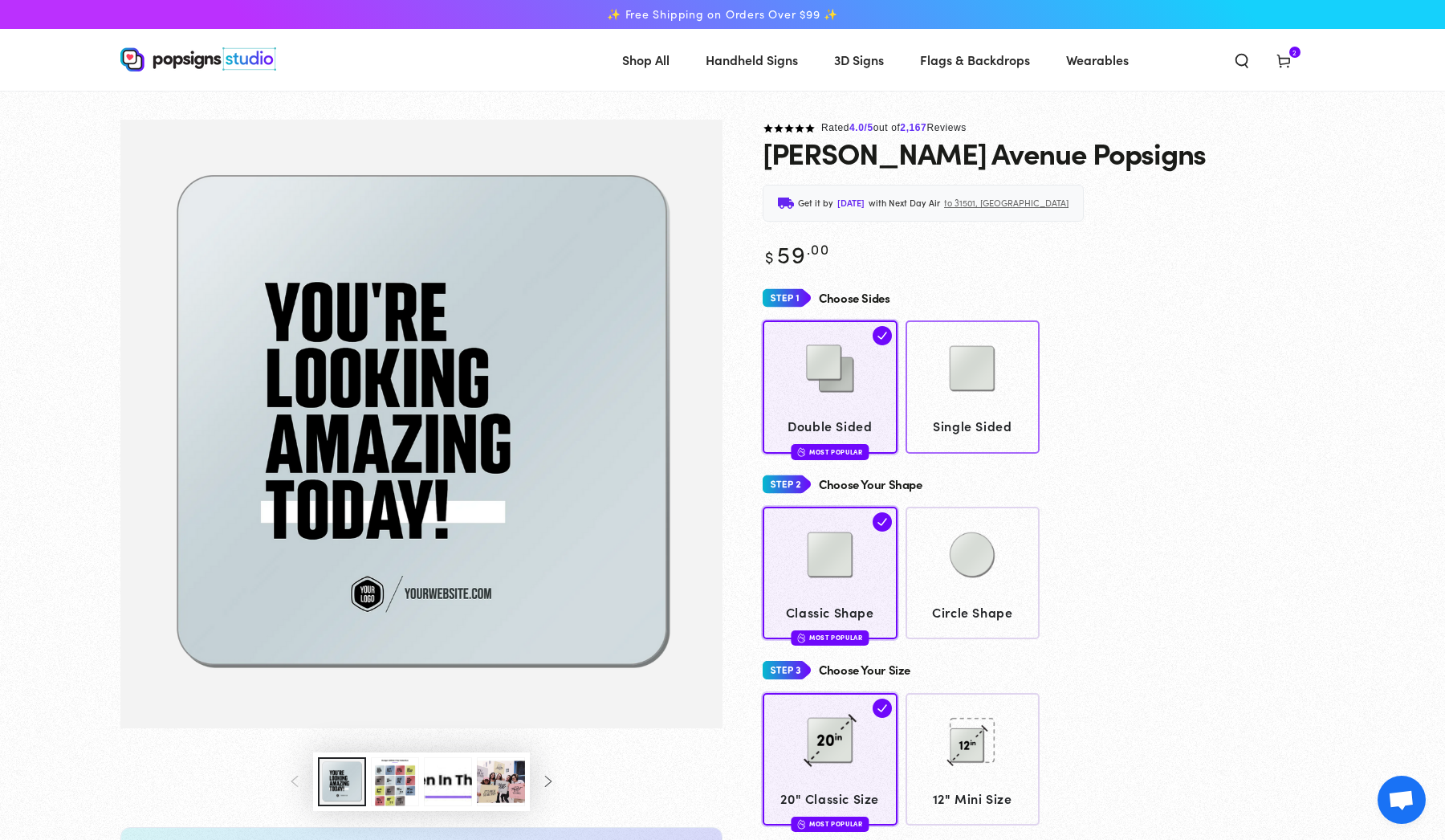
click at [956, 396] on img at bounding box center [971, 367] width 80 height 80
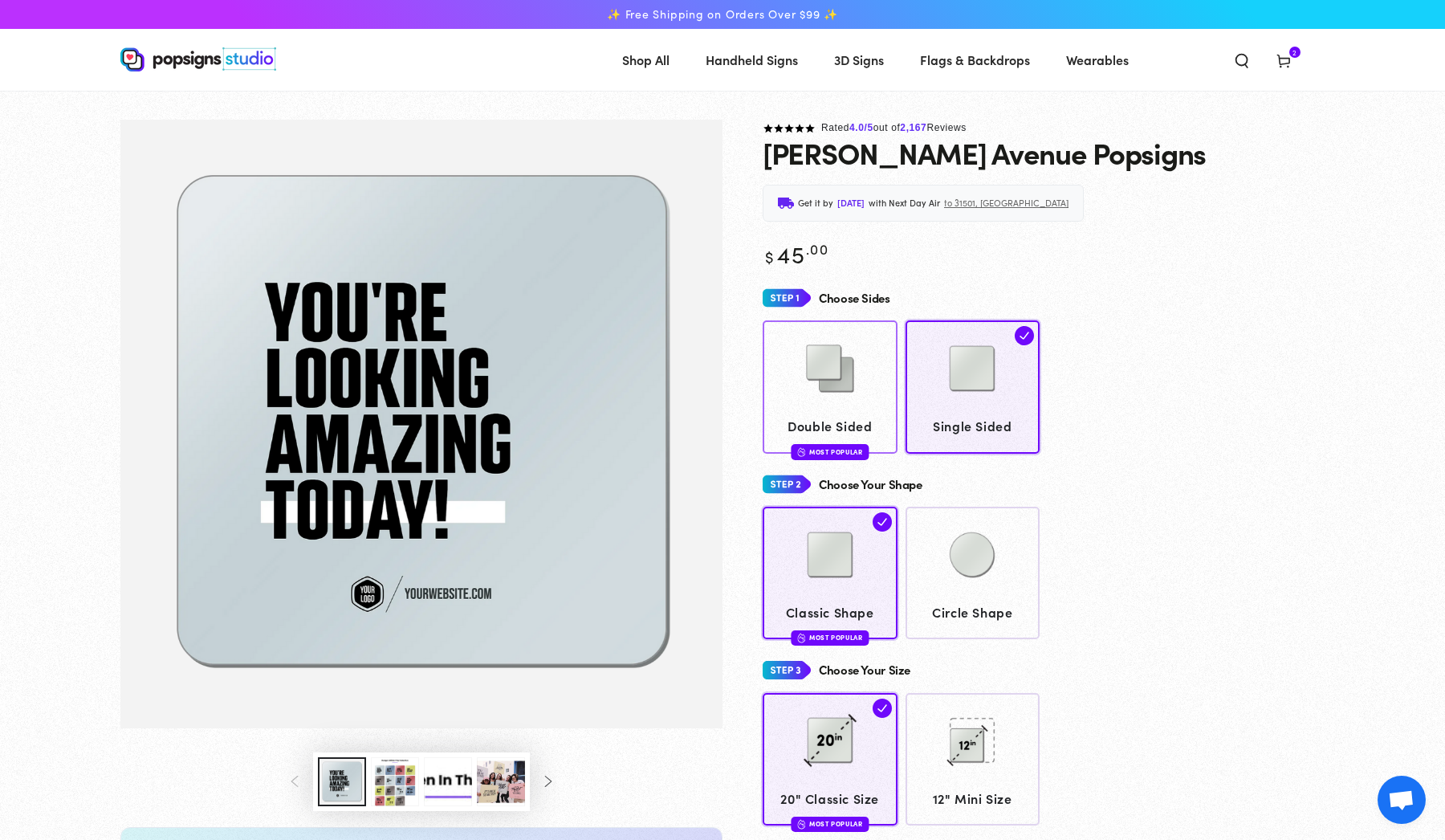
click at [871, 374] on div at bounding box center [830, 369] width 119 height 80
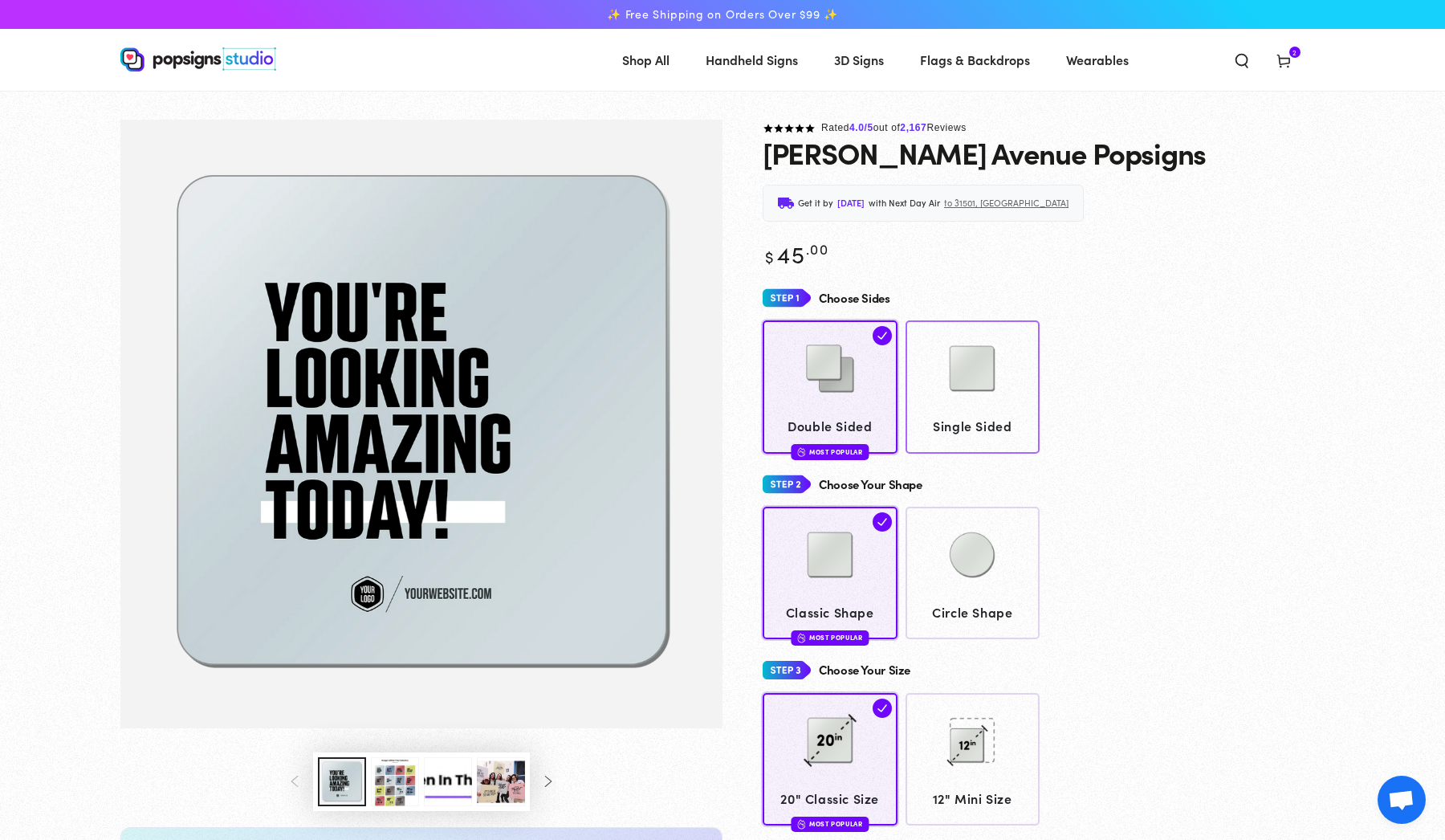
click at [931, 369] on div at bounding box center [971, 369] width 119 height 80
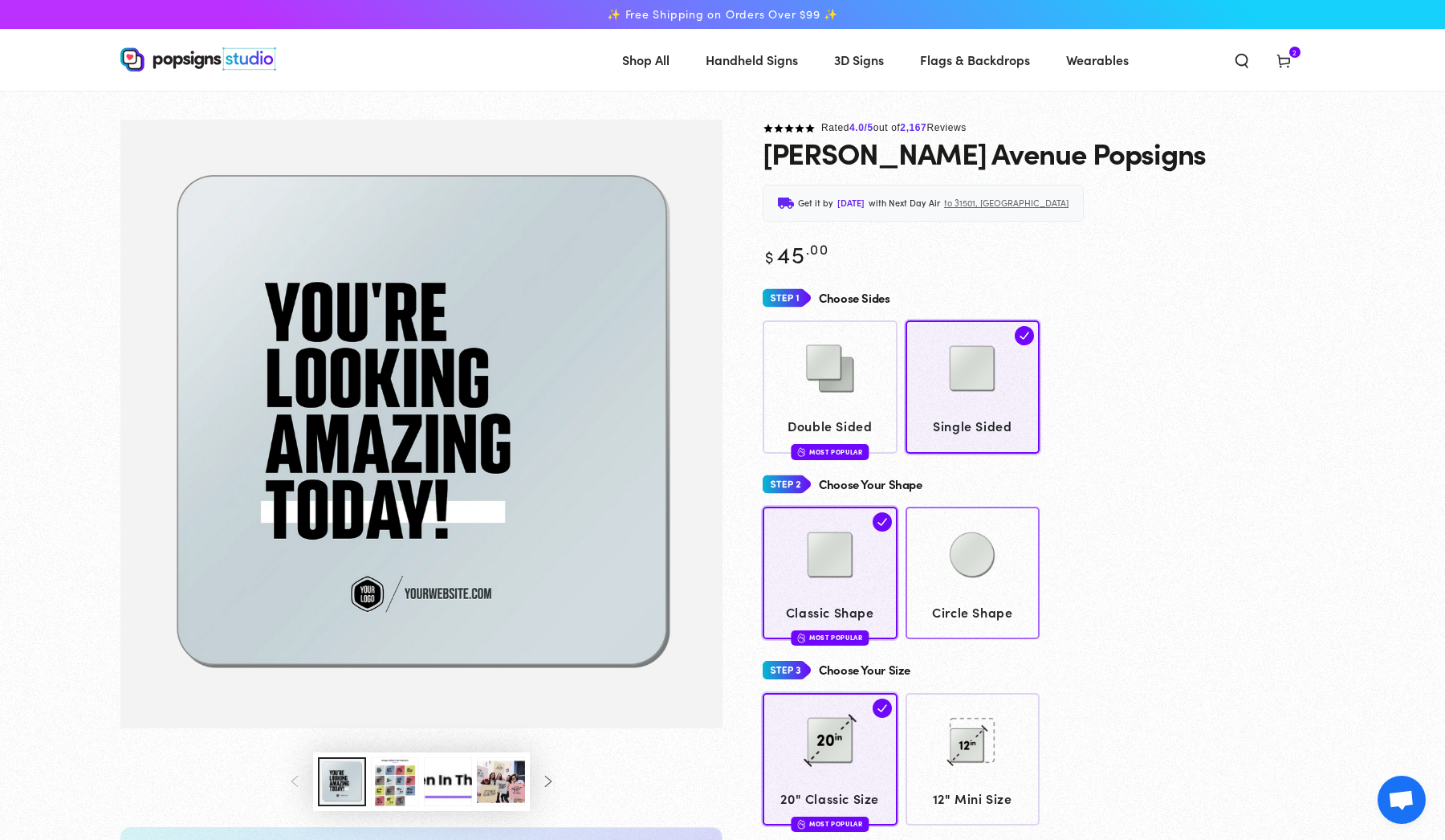
click at [962, 589] on img at bounding box center [971, 554] width 80 height 80
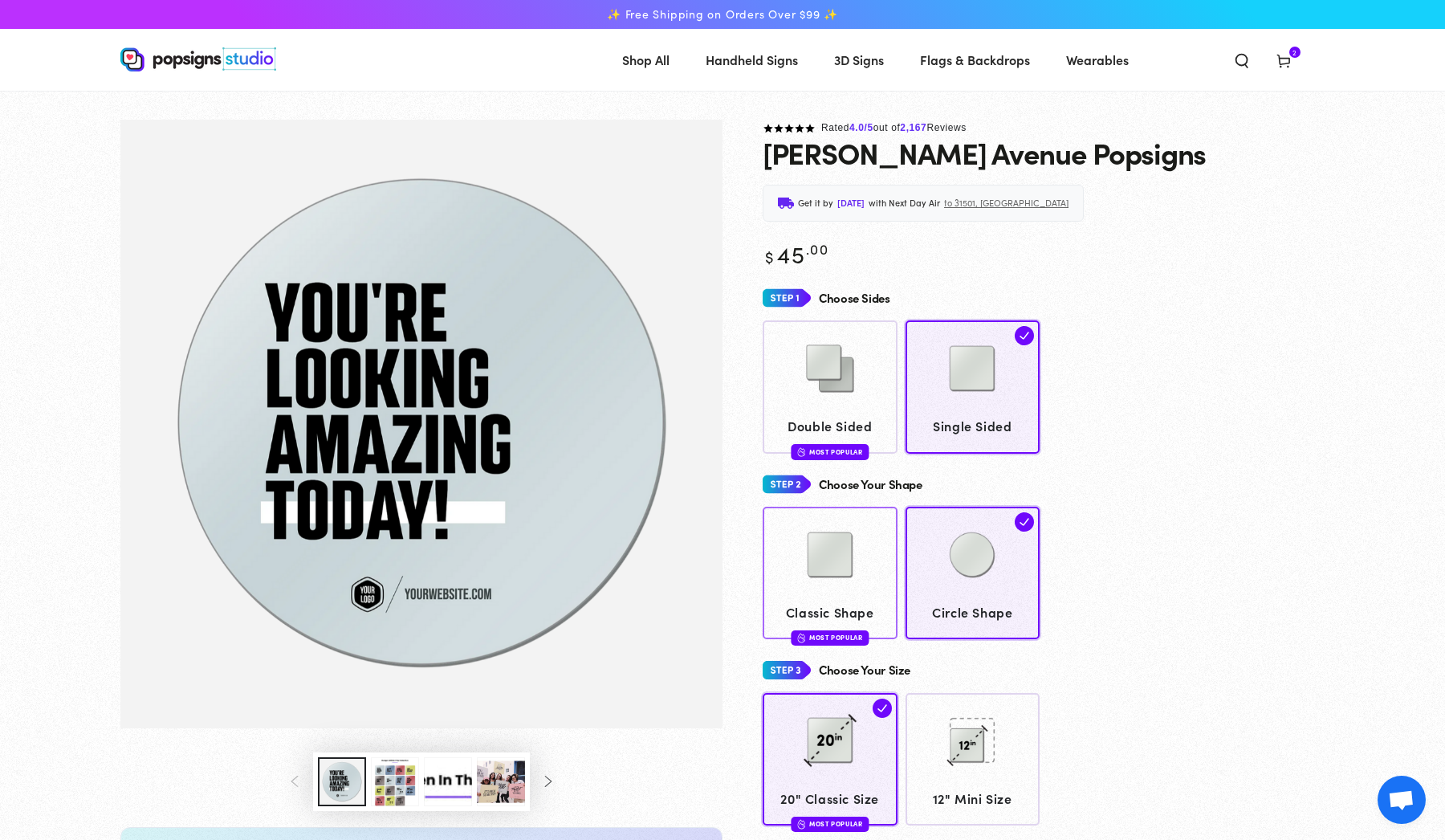
click at [852, 570] on img at bounding box center [830, 554] width 80 height 80
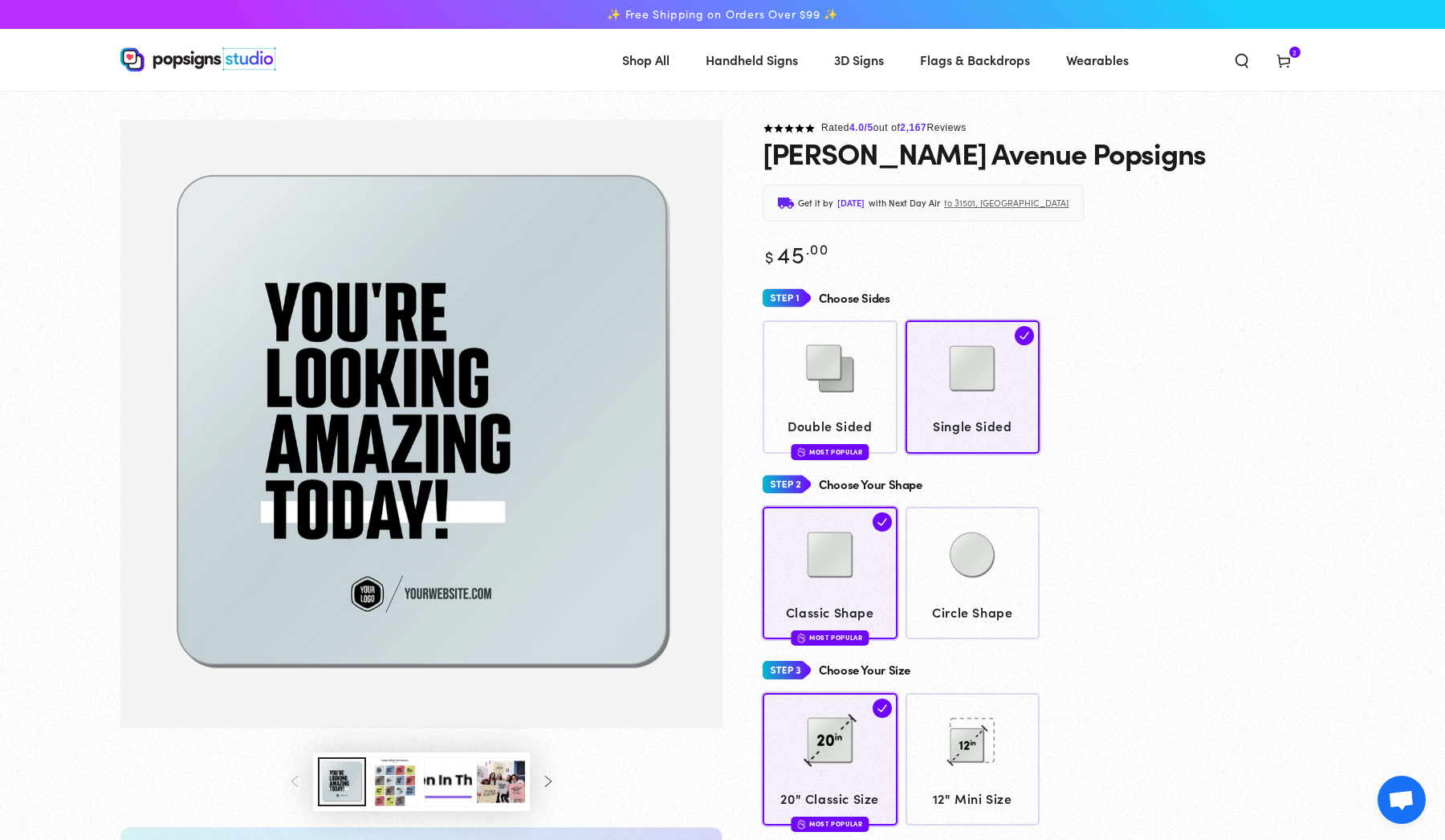
click at [1274, 62] on span "Cart 2 2 items" at bounding box center [1283, 59] width 41 height 36
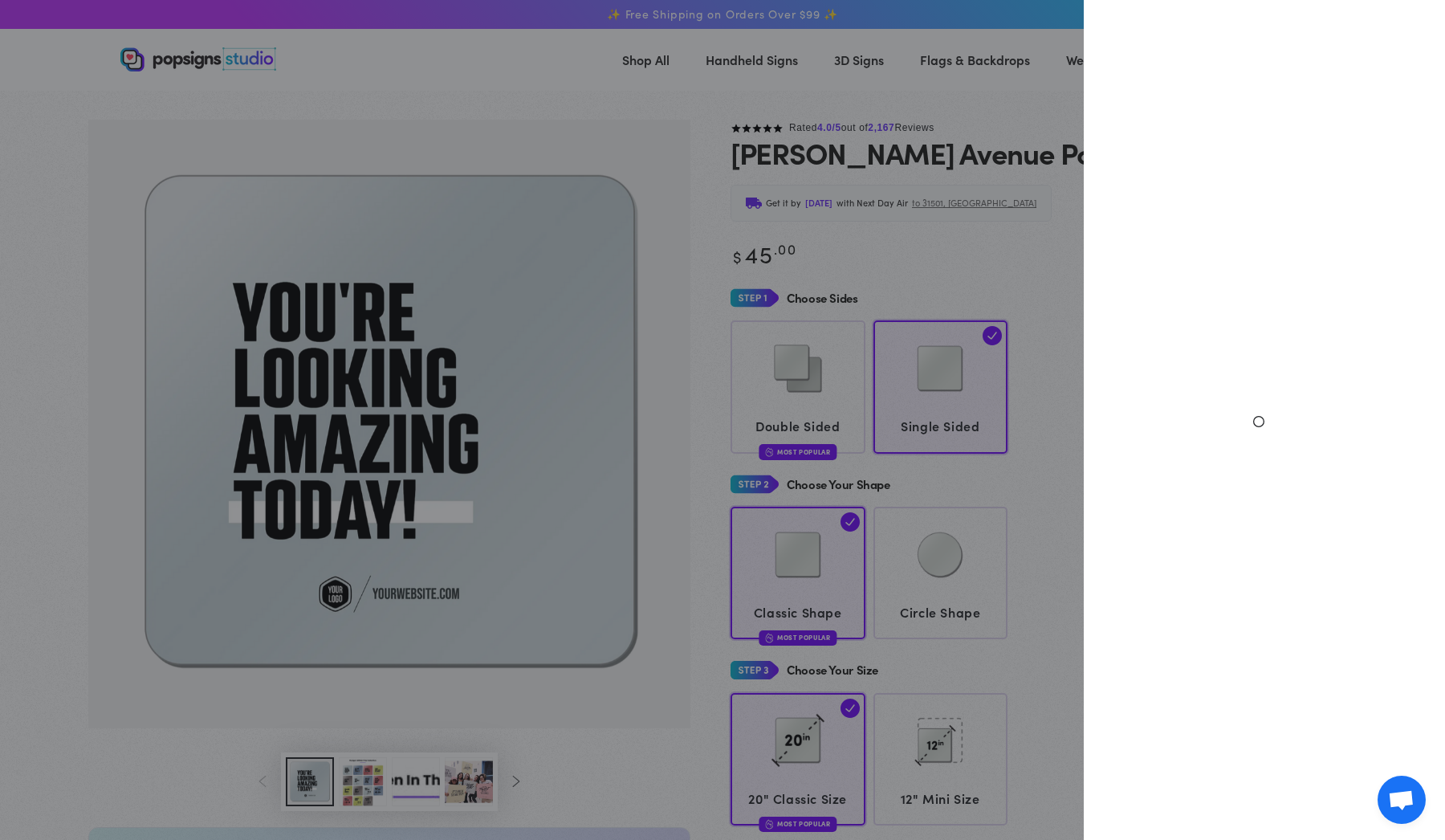
select select "**********"
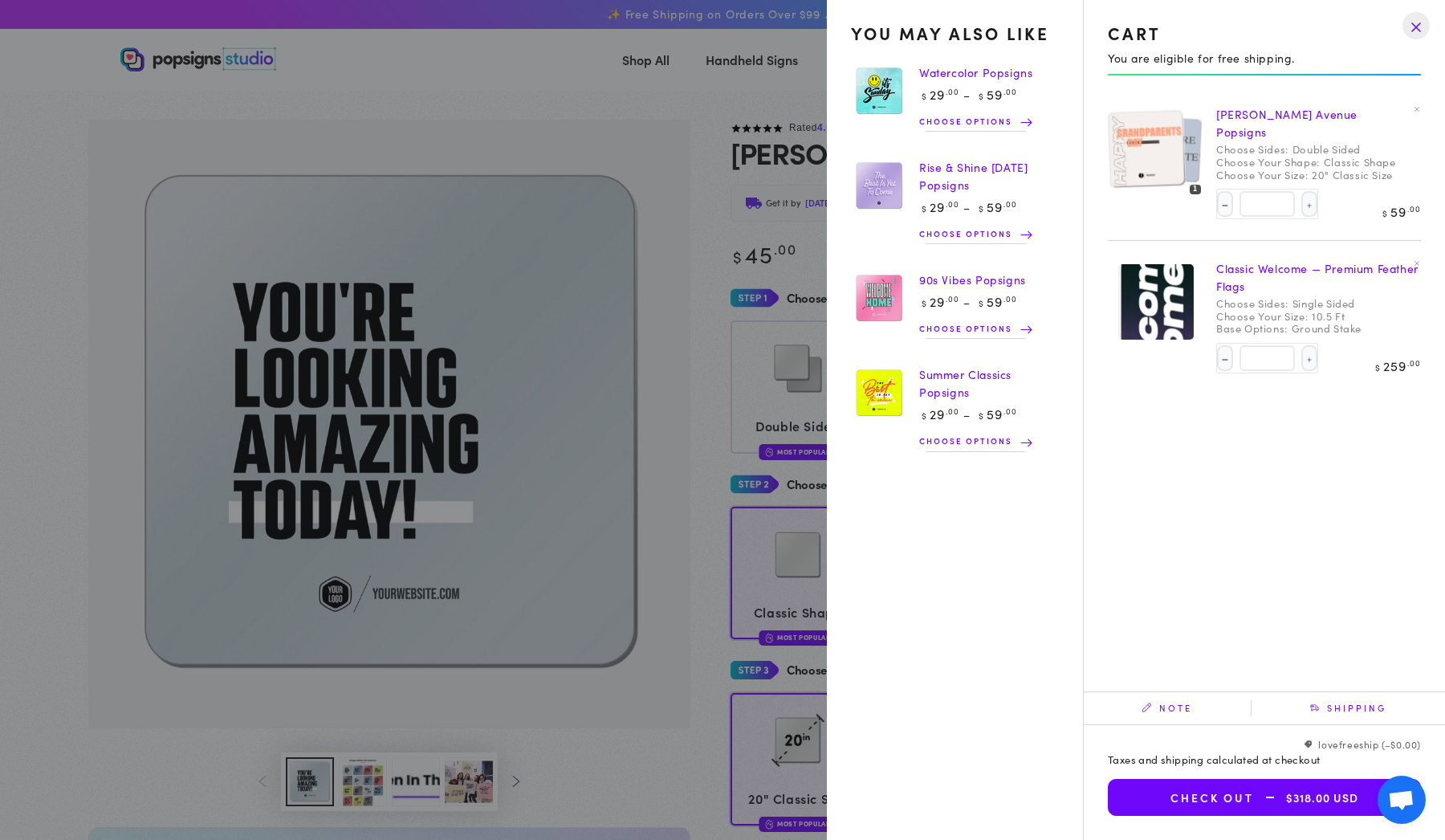
click at [1263, 77] on summary "Cart 2 2 items" at bounding box center [1283, 59] width 41 height 36
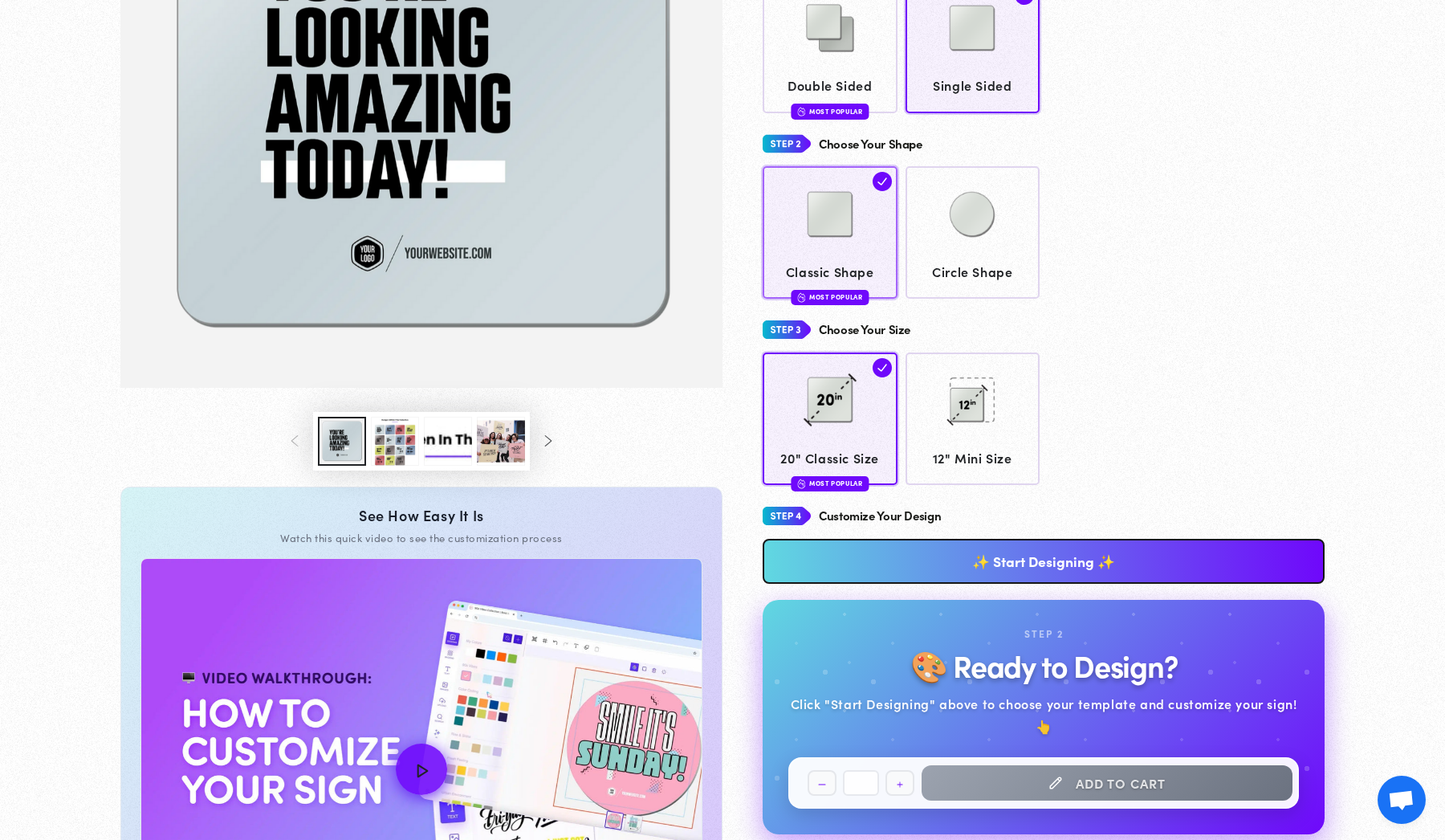
scroll to position [371, 0]
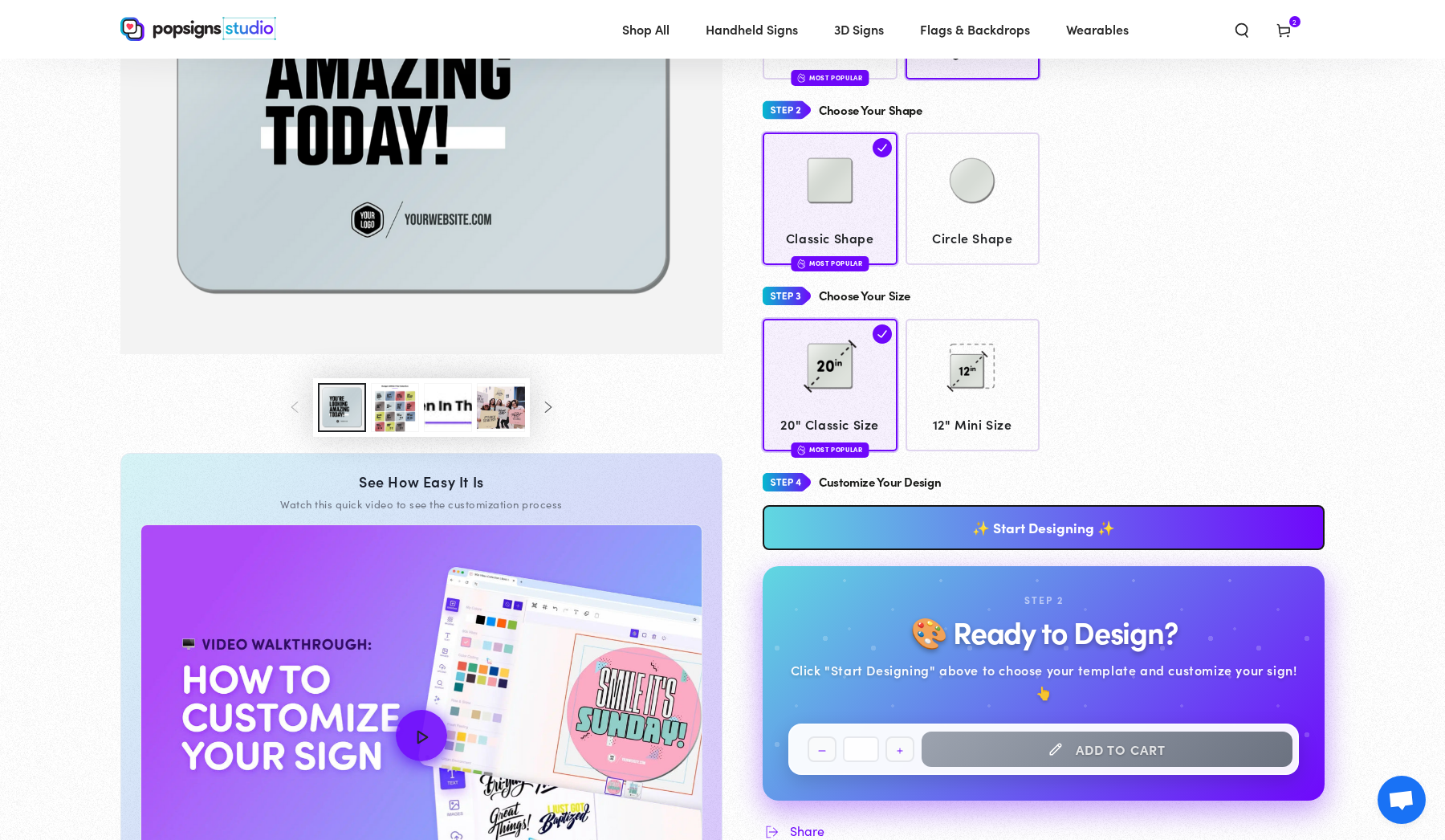
click at [894, 545] on div "**********" at bounding box center [1044, 653] width 562 height 372
click at [894, 533] on link "✨ Start Designing ✨" at bounding box center [1044, 527] width 562 height 45
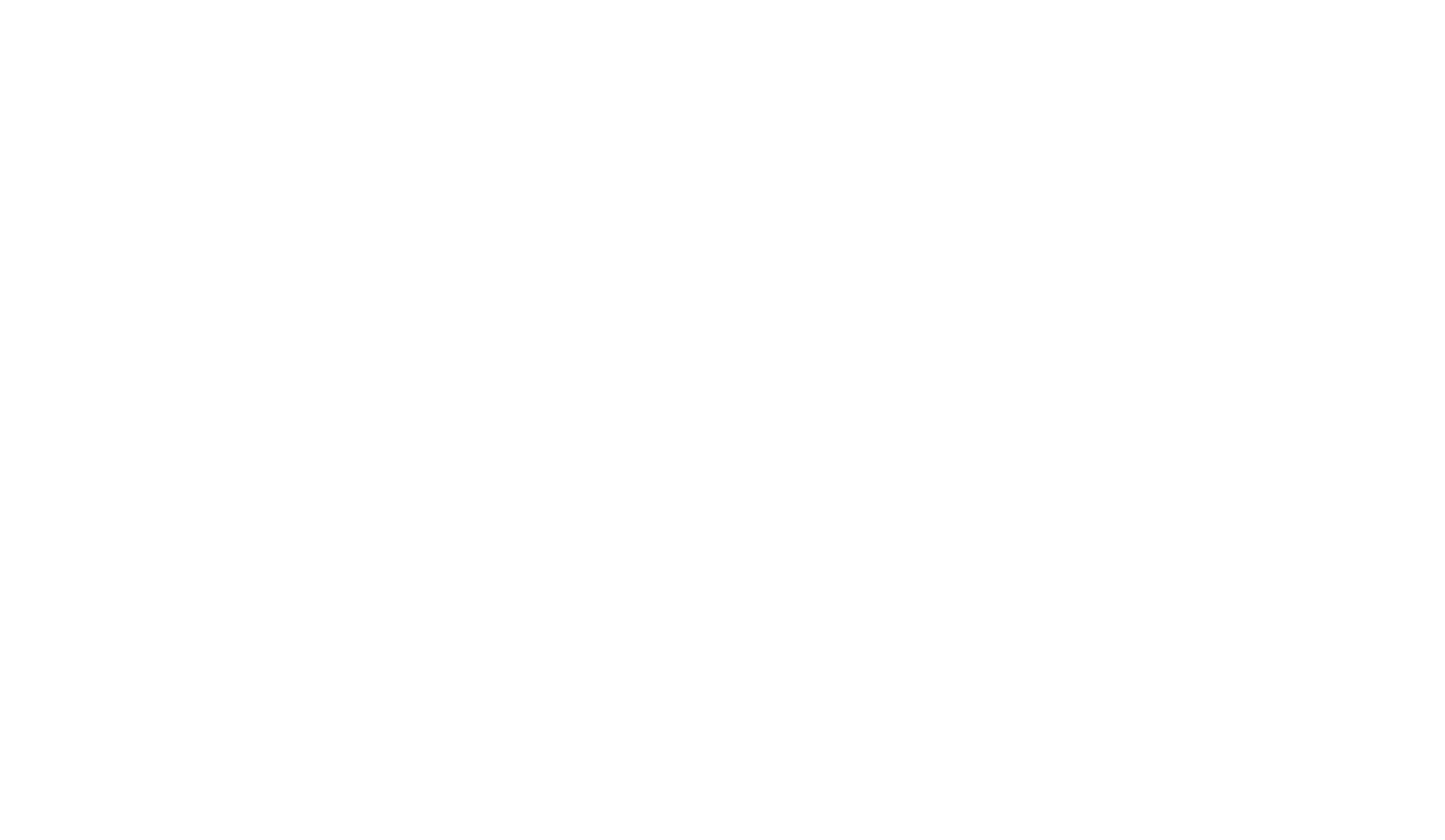
scroll to position [0, 0]
type textarea "An ancient tree with a door leading to a magical world"
type input "#42445A"
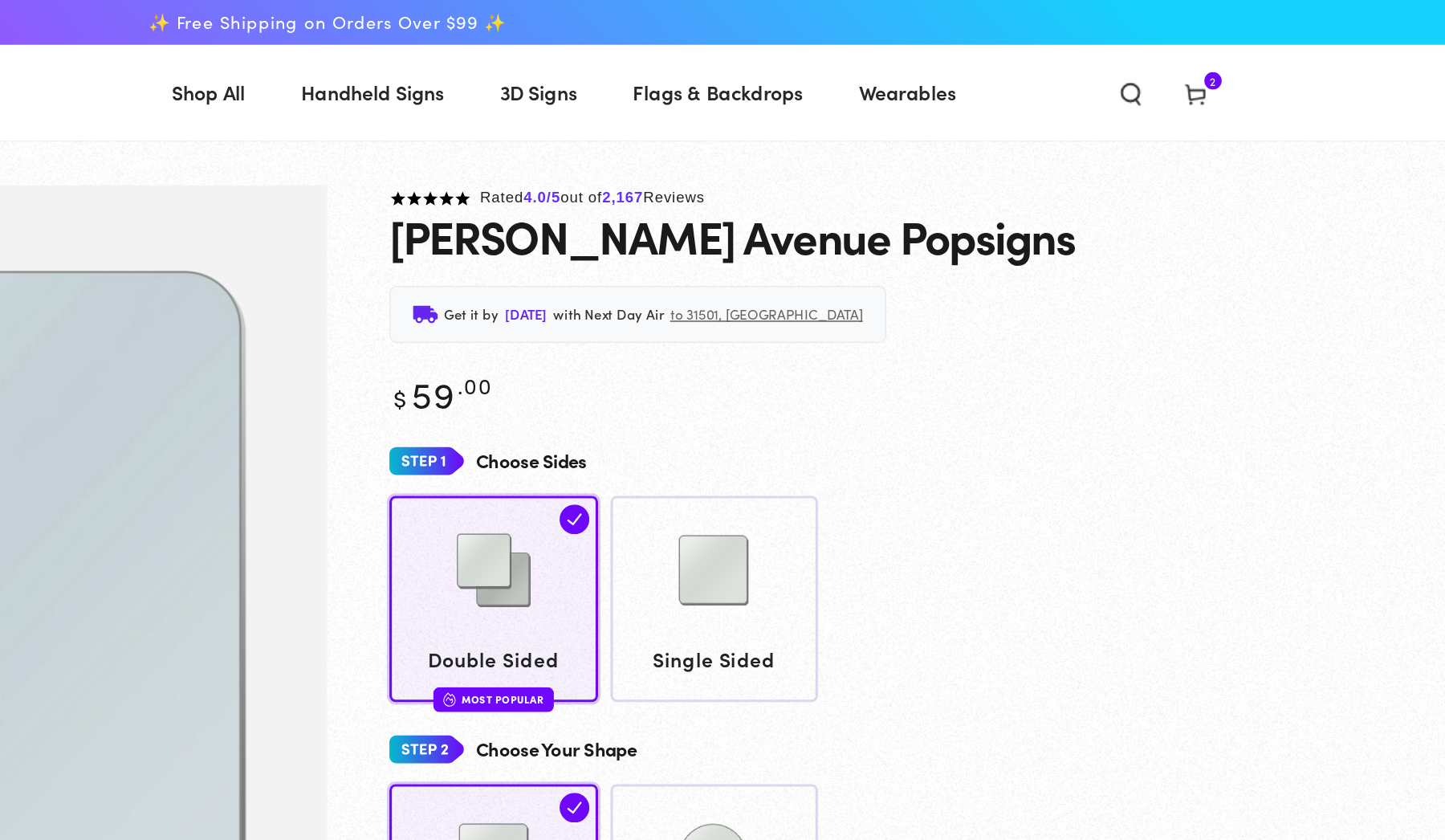
scroll to position [0, 511]
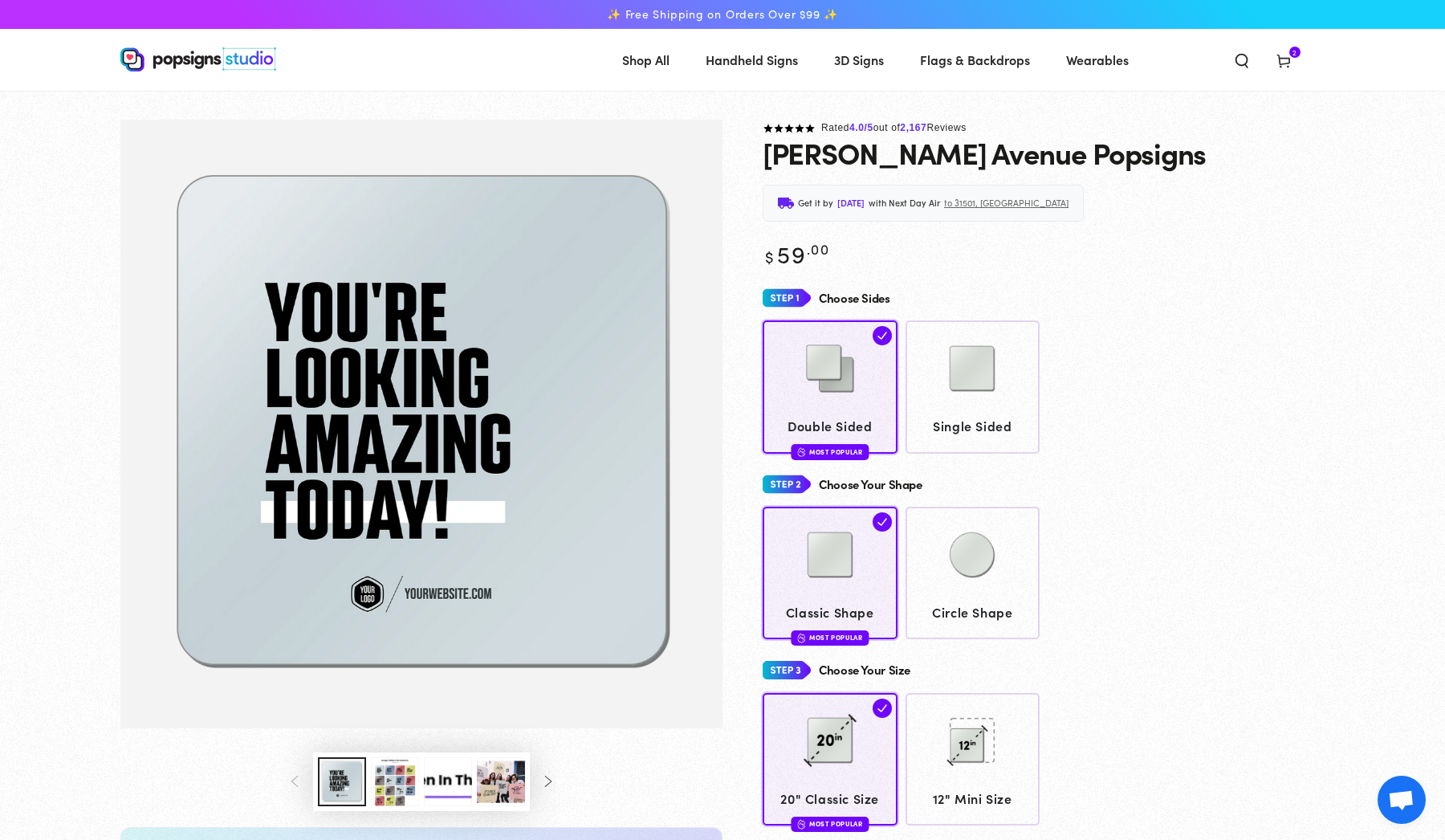
click at [1282, 80] on header "Shop All Shop All Shop By Product Shop By Product Shop By Category" at bounding box center [722, 60] width 1284 height 62
click at [1282, 64] on use at bounding box center [1282, 62] width 12 height 13
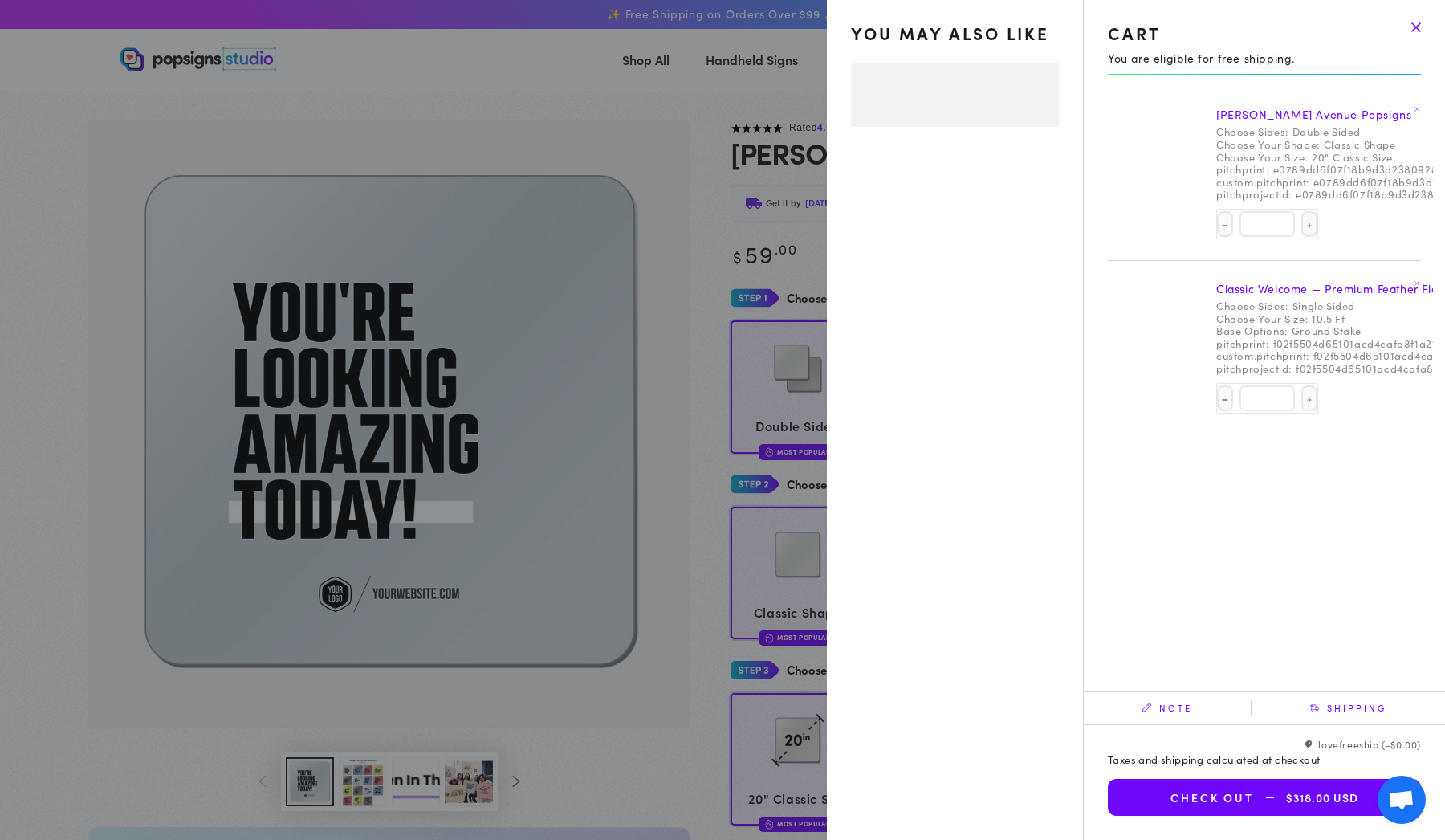
select select "**********"
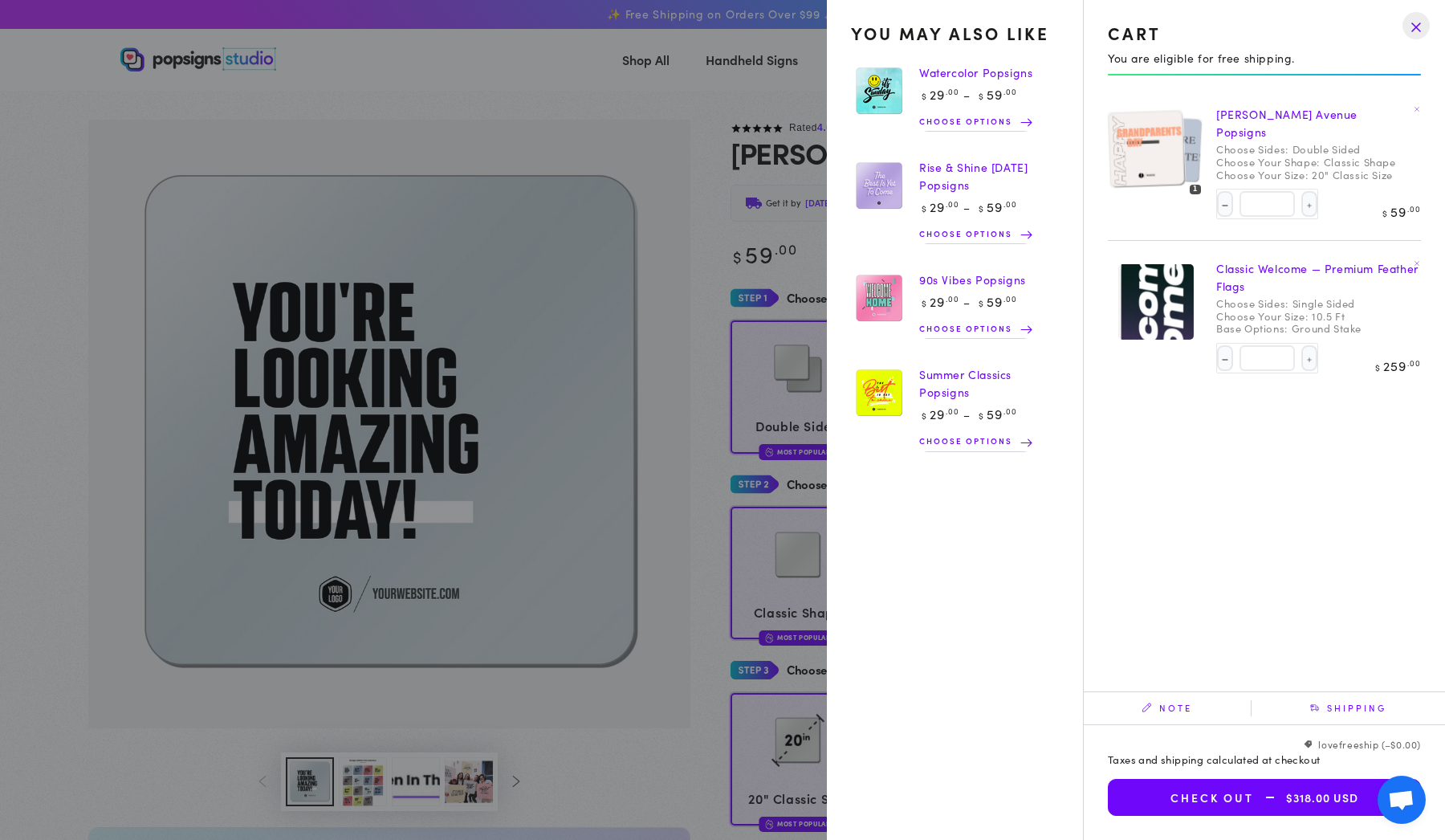
click at [1300, 801] on span "$318.00 USD" at bounding box center [1306, 798] width 104 height 14
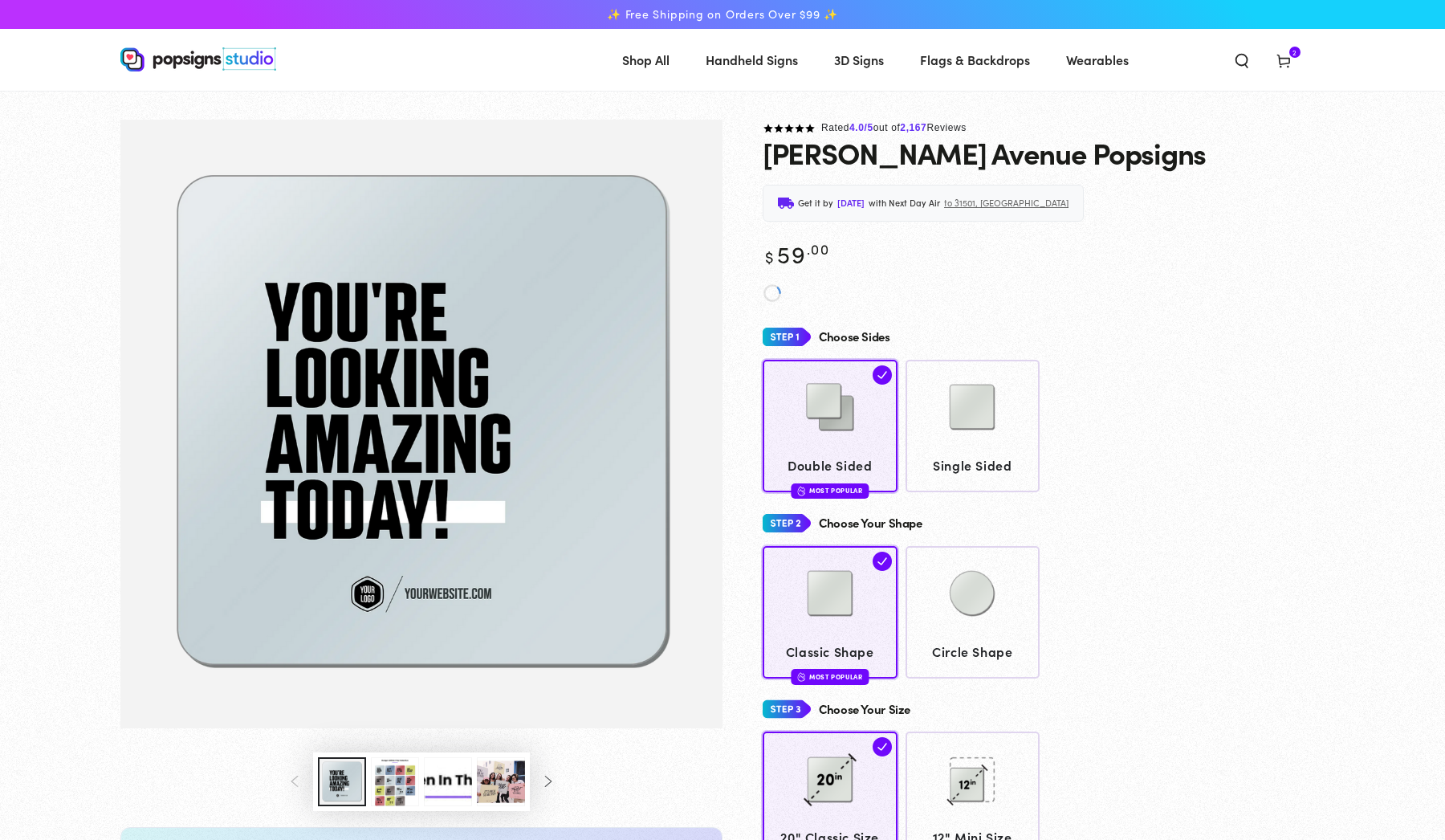
click at [1293, 36] on header "Shop All Shop All Shop By Product Shop By Product Shop By Category" at bounding box center [722, 60] width 1284 height 62
click at [1292, 54] on span "2 2 items" at bounding box center [1295, 53] width 11 height 11
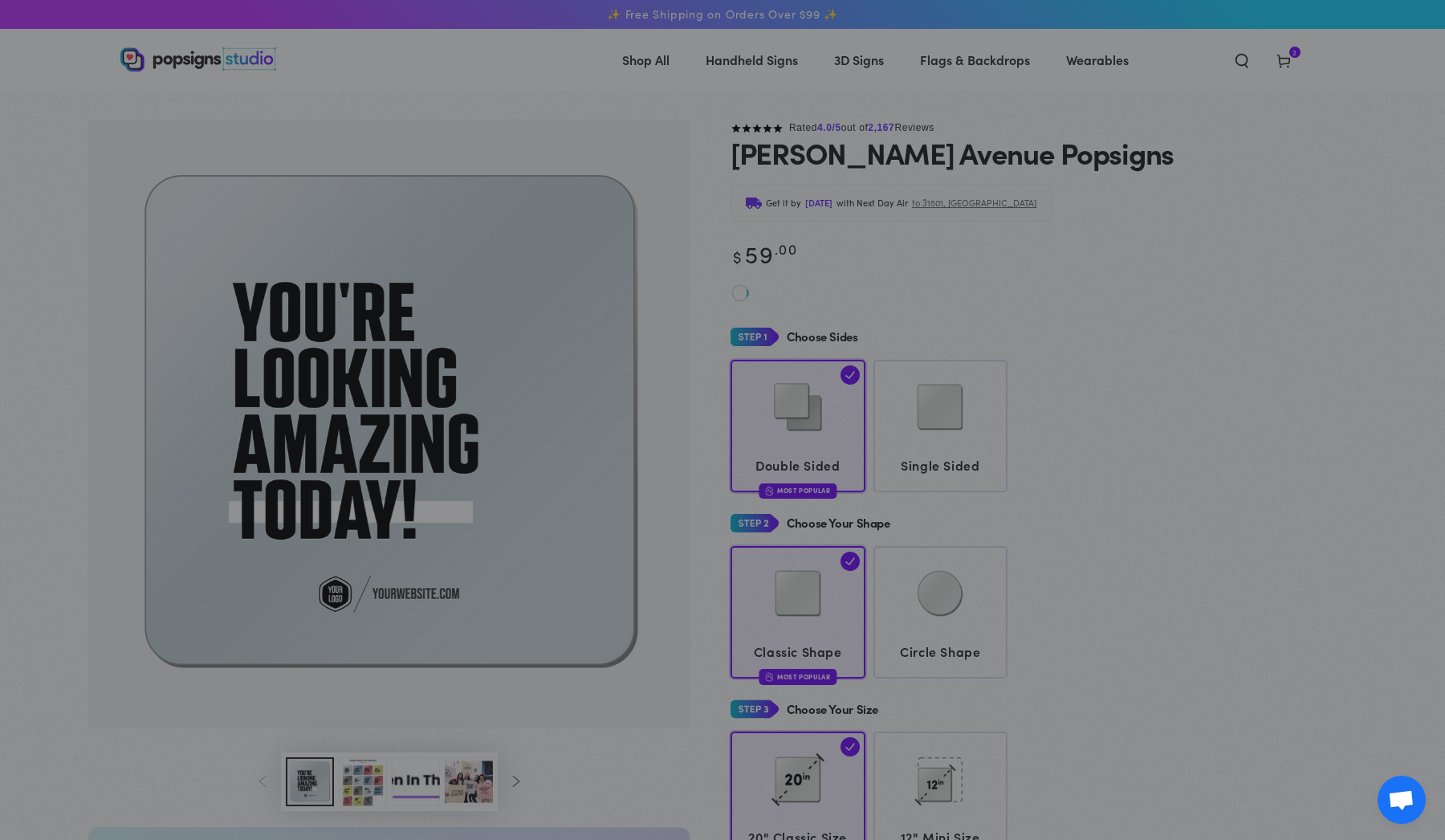
select select "**********"
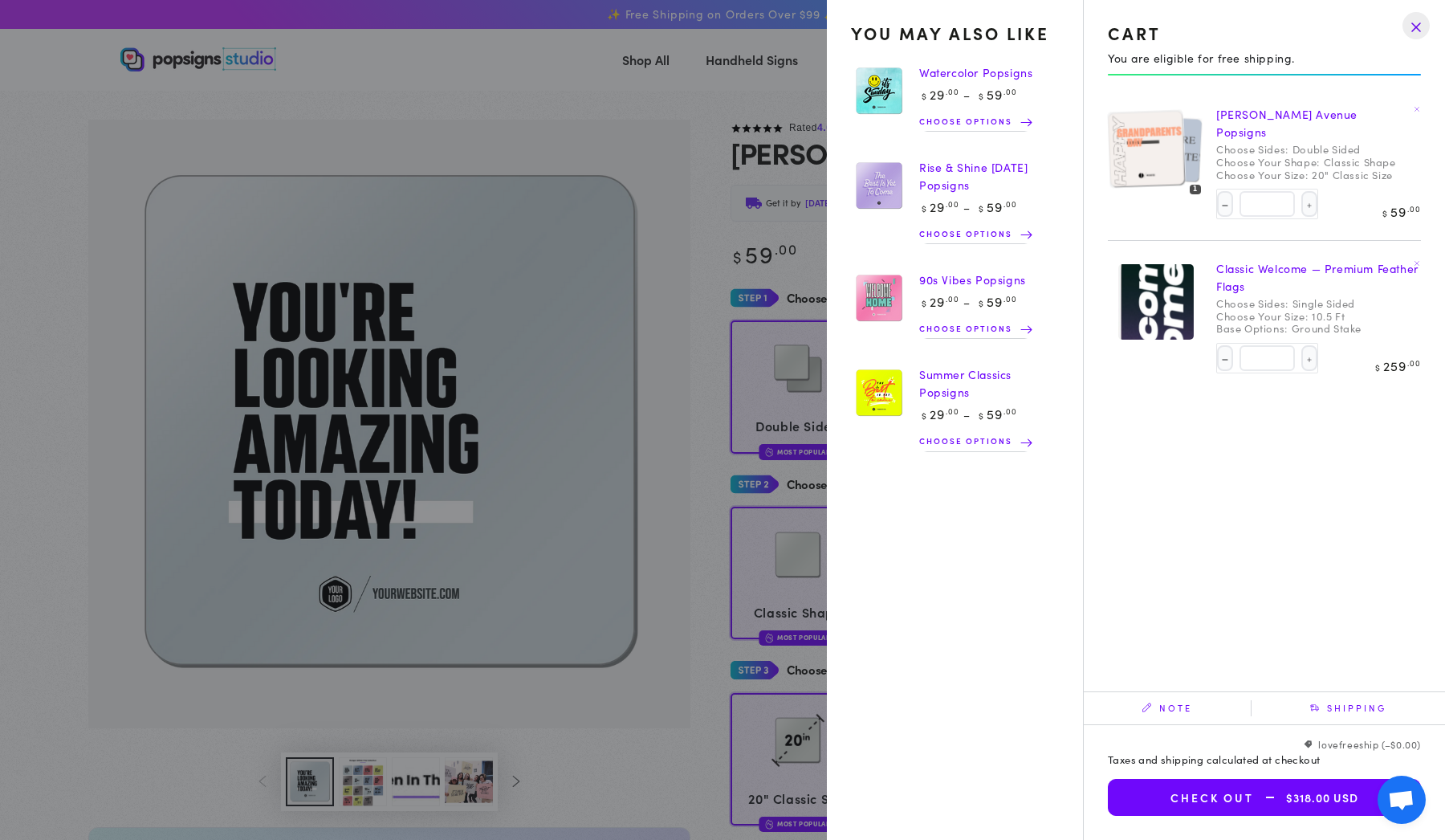
click at [1197, 166] on img at bounding box center [1169, 148] width 68 height 69
click at [1109, 196] on div at bounding box center [1156, 148] width 97 height 97
click at [1185, 152] on img at bounding box center [1145, 148] width 78 height 79
click at [1139, 157] on img at bounding box center [1145, 148] width 78 height 79
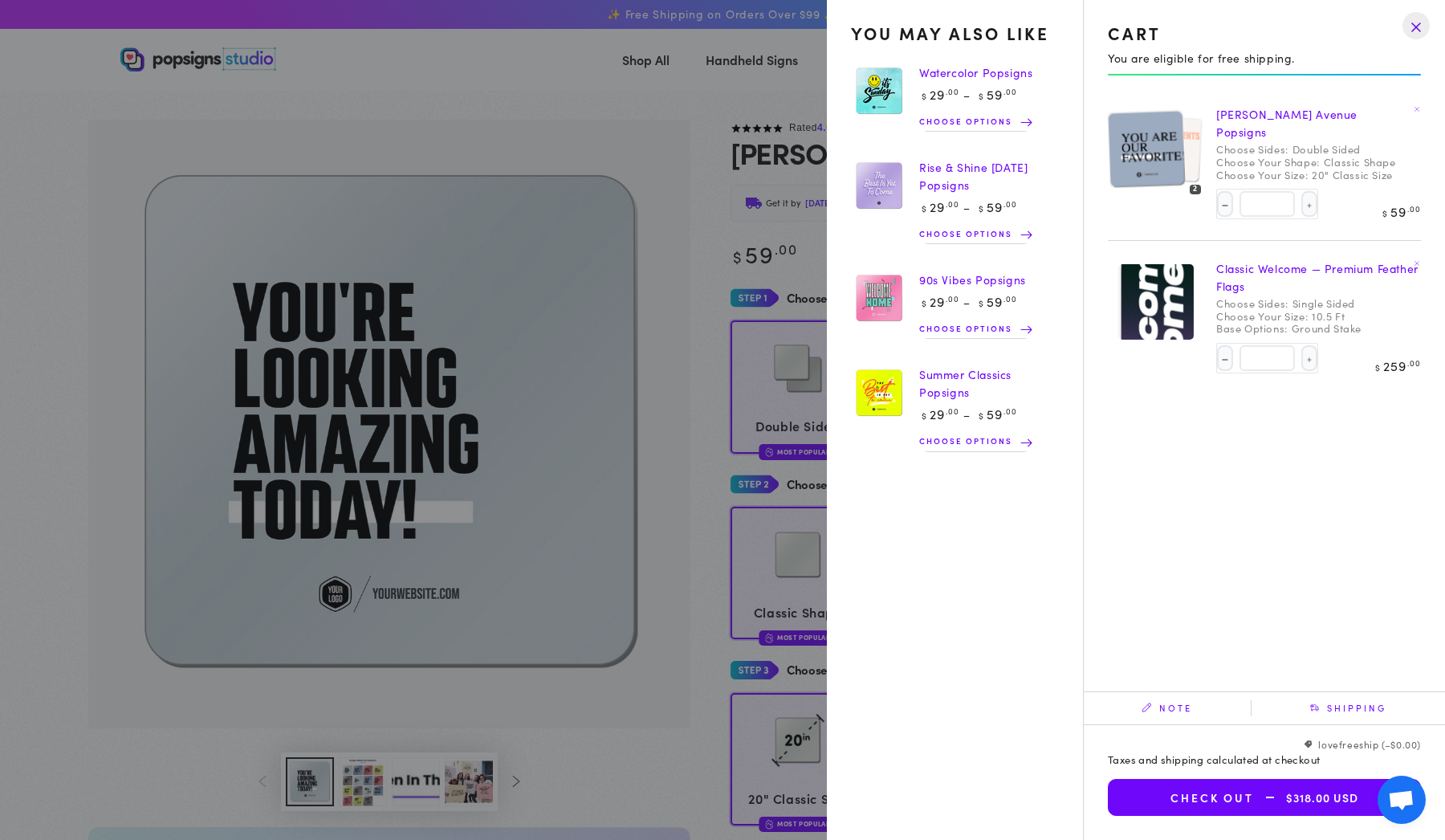
click at [1139, 157] on img at bounding box center [1145, 148] width 78 height 79
click at [1148, 195] on div at bounding box center [1156, 148] width 97 height 97
click at [1263, 77] on summary "Cart 2 2 items" at bounding box center [1283, 59] width 41 height 36
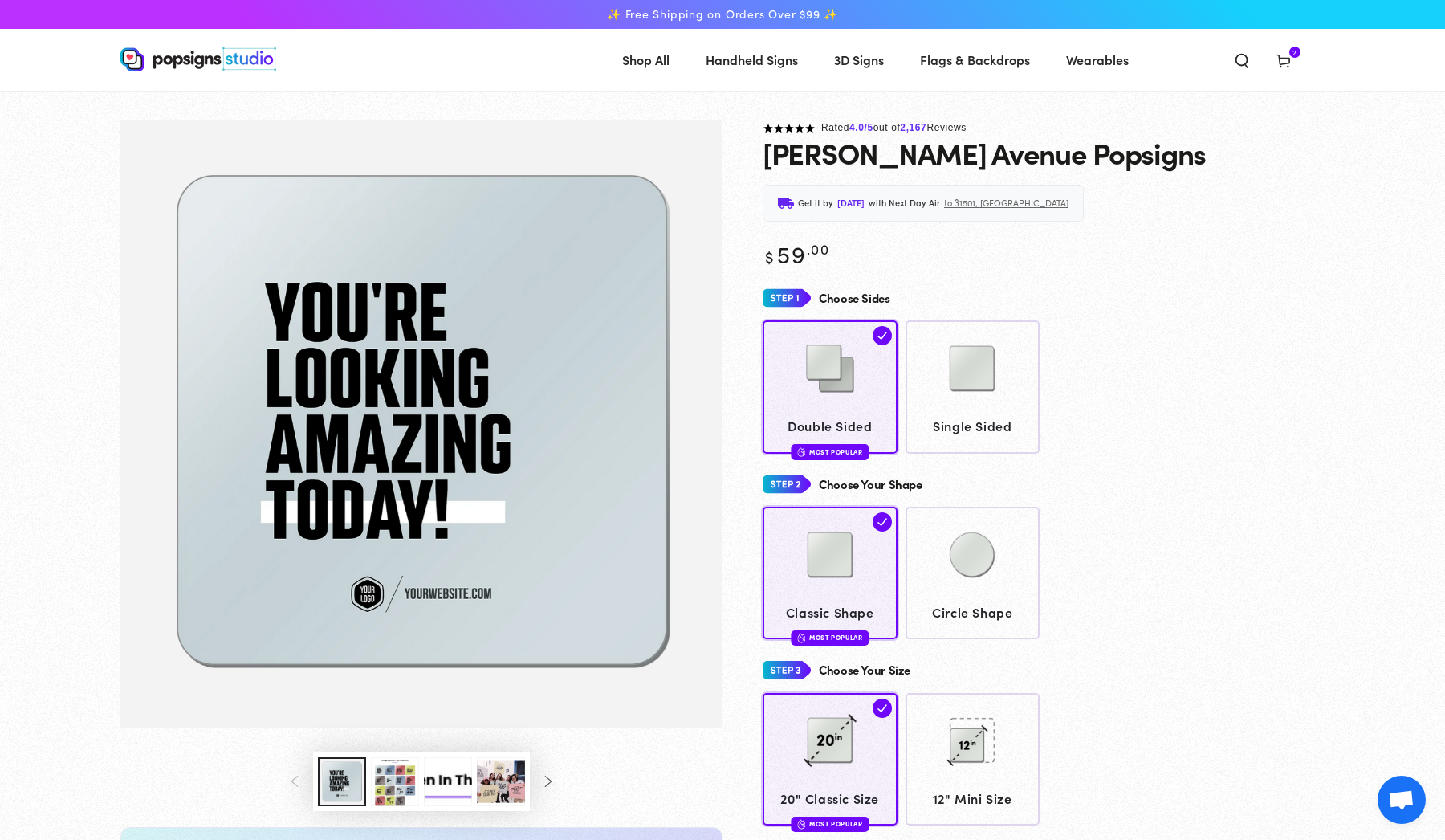
click at [225, 58] on img at bounding box center [198, 59] width 156 height 24
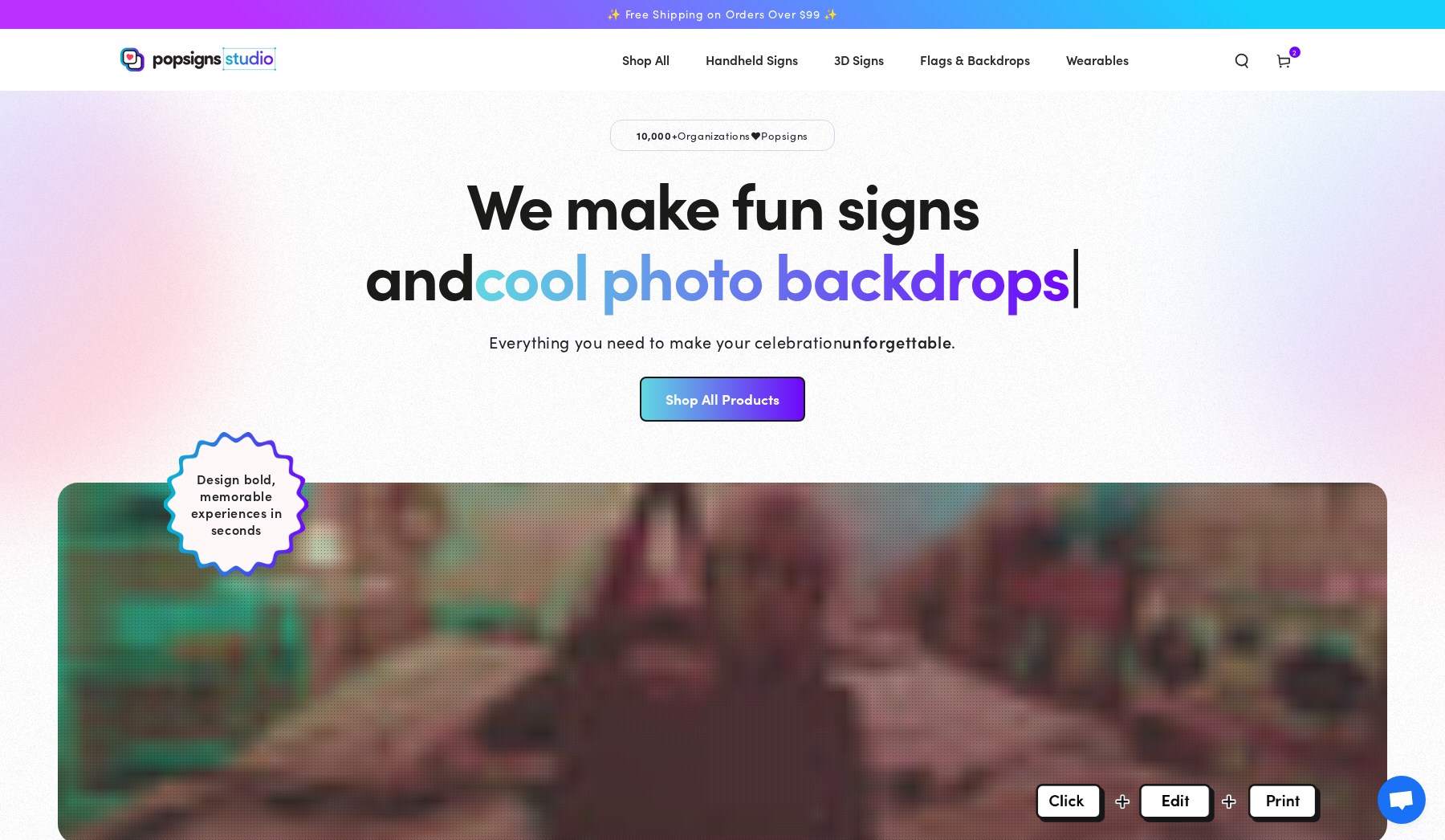
click at [1283, 62] on icon at bounding box center [1283, 60] width 16 height 16
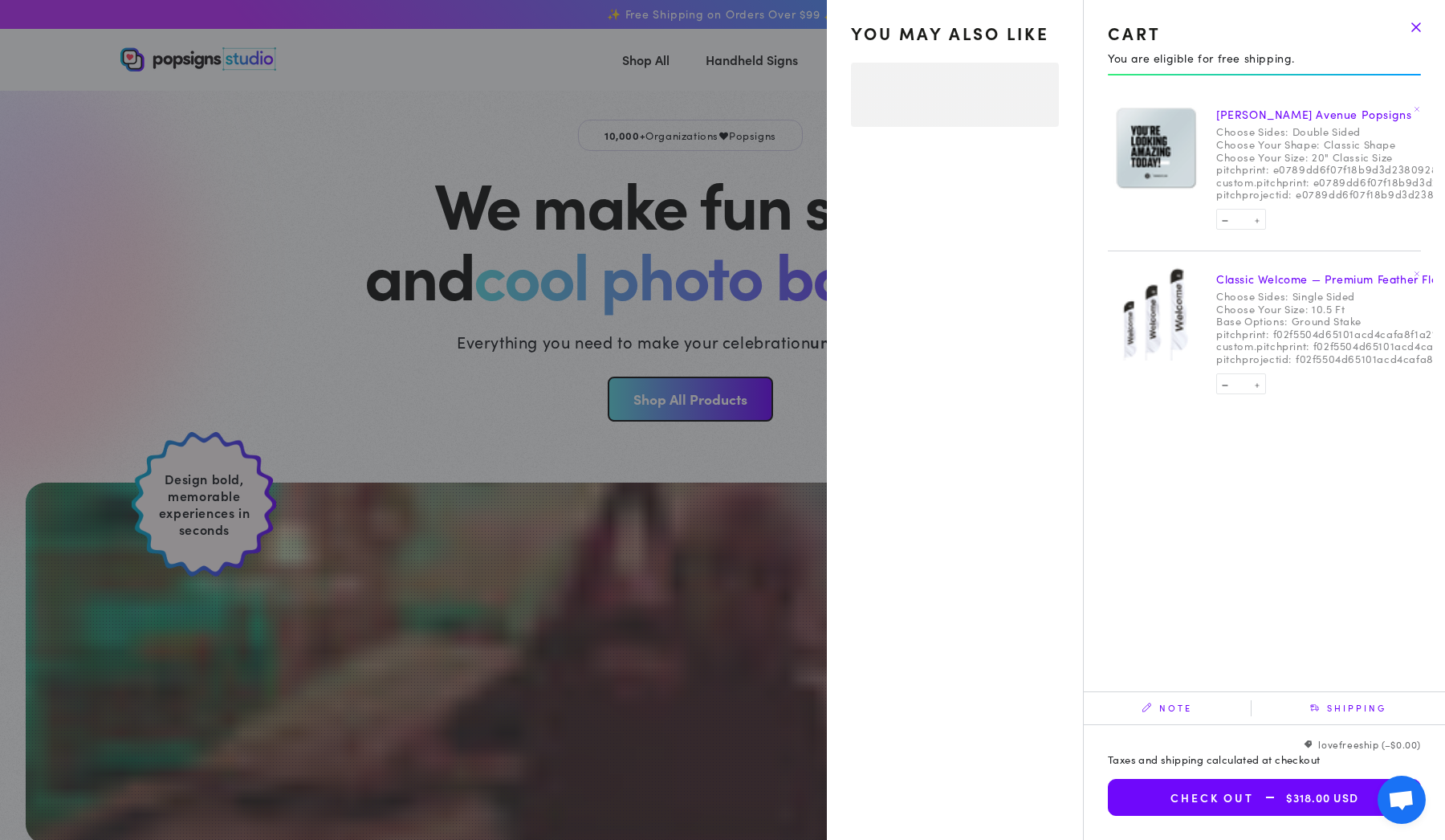
select select "**********"
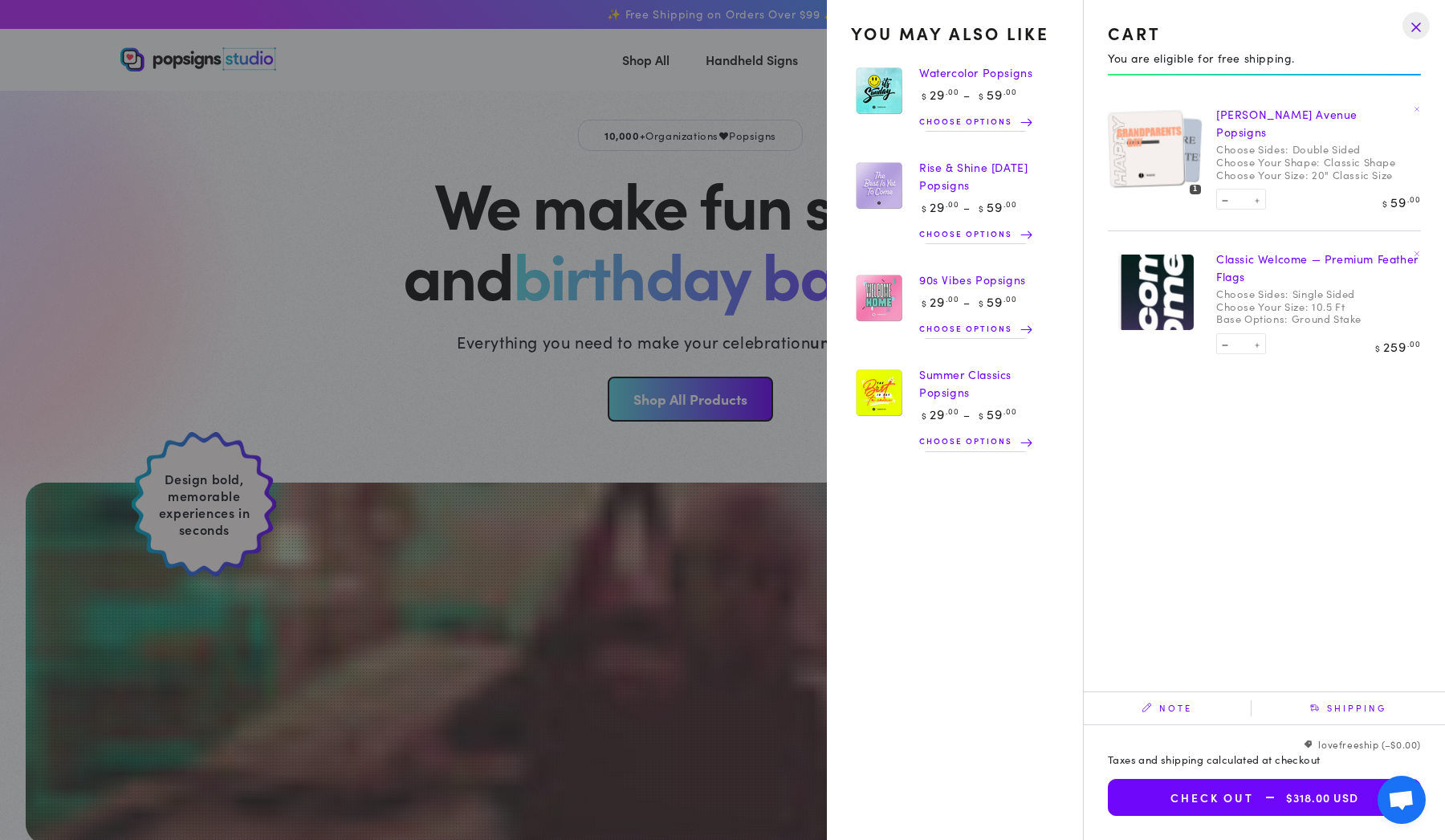
click at [1155, 126] on img at bounding box center [1145, 148] width 78 height 79
click at [1194, 188] on div at bounding box center [1156, 148] width 97 height 97
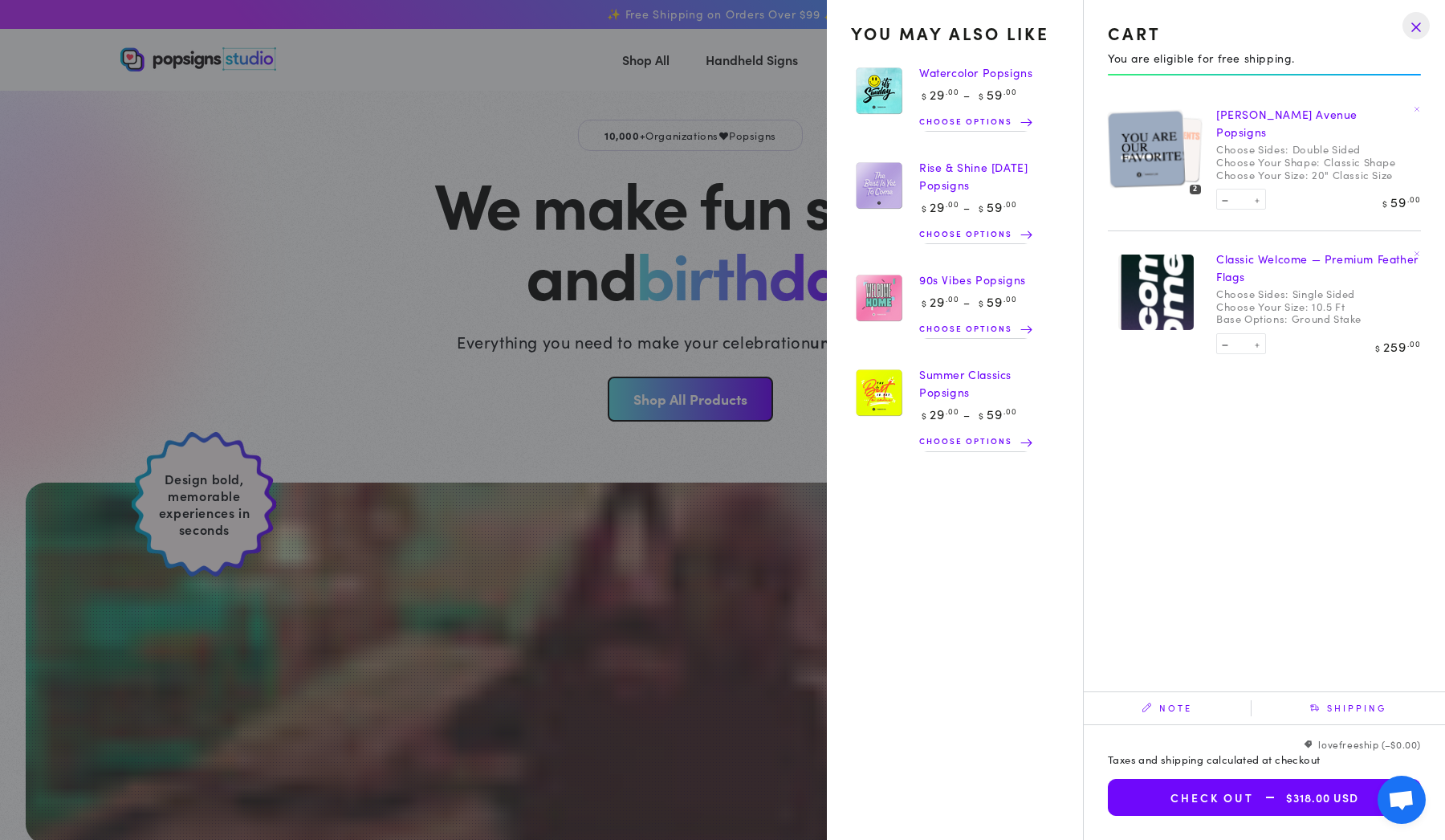
click at [1265, 112] on link "[PERSON_NAME] Avenue Popsigns" at bounding box center [1286, 123] width 141 height 34
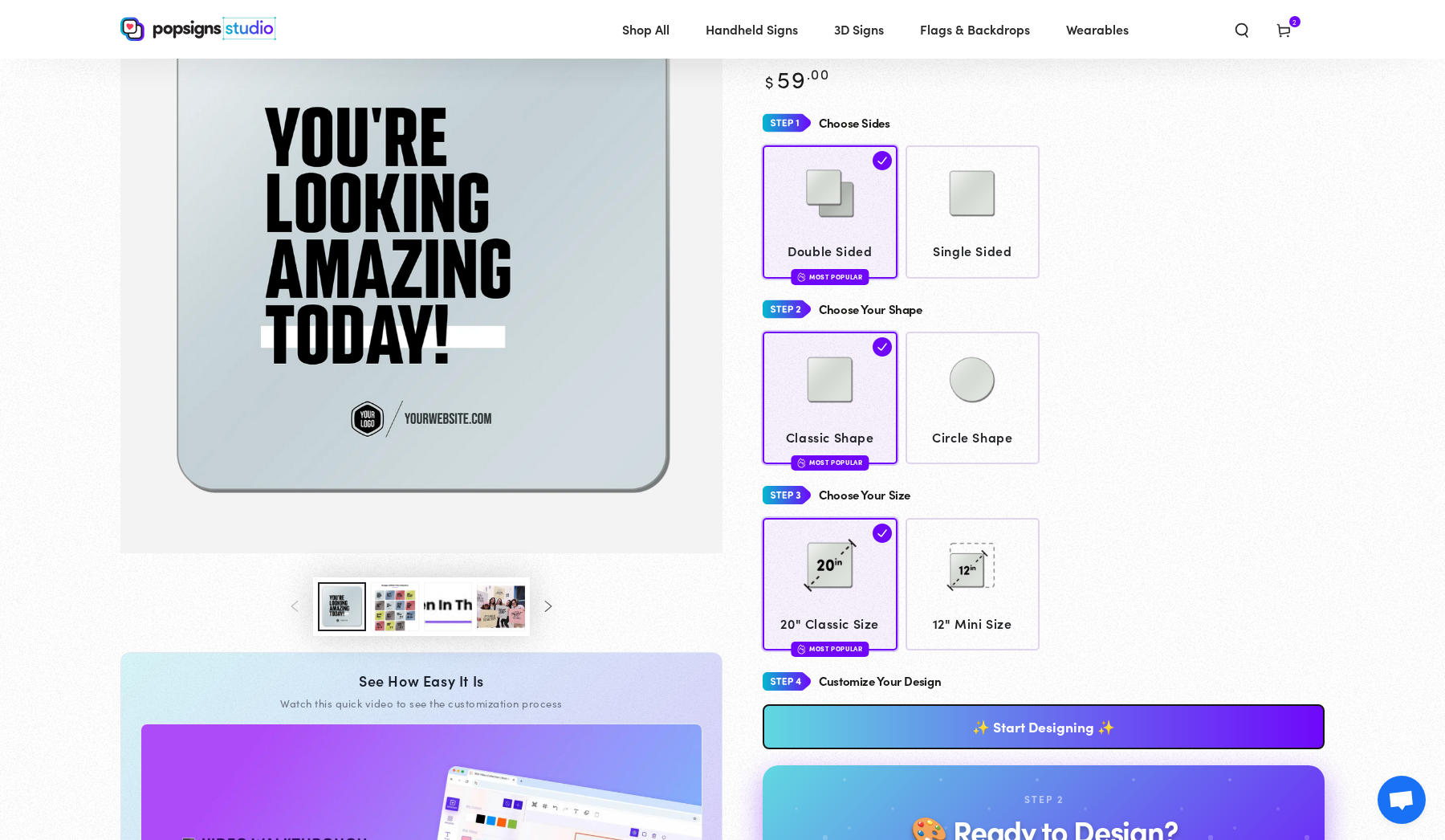
scroll to position [50, 0]
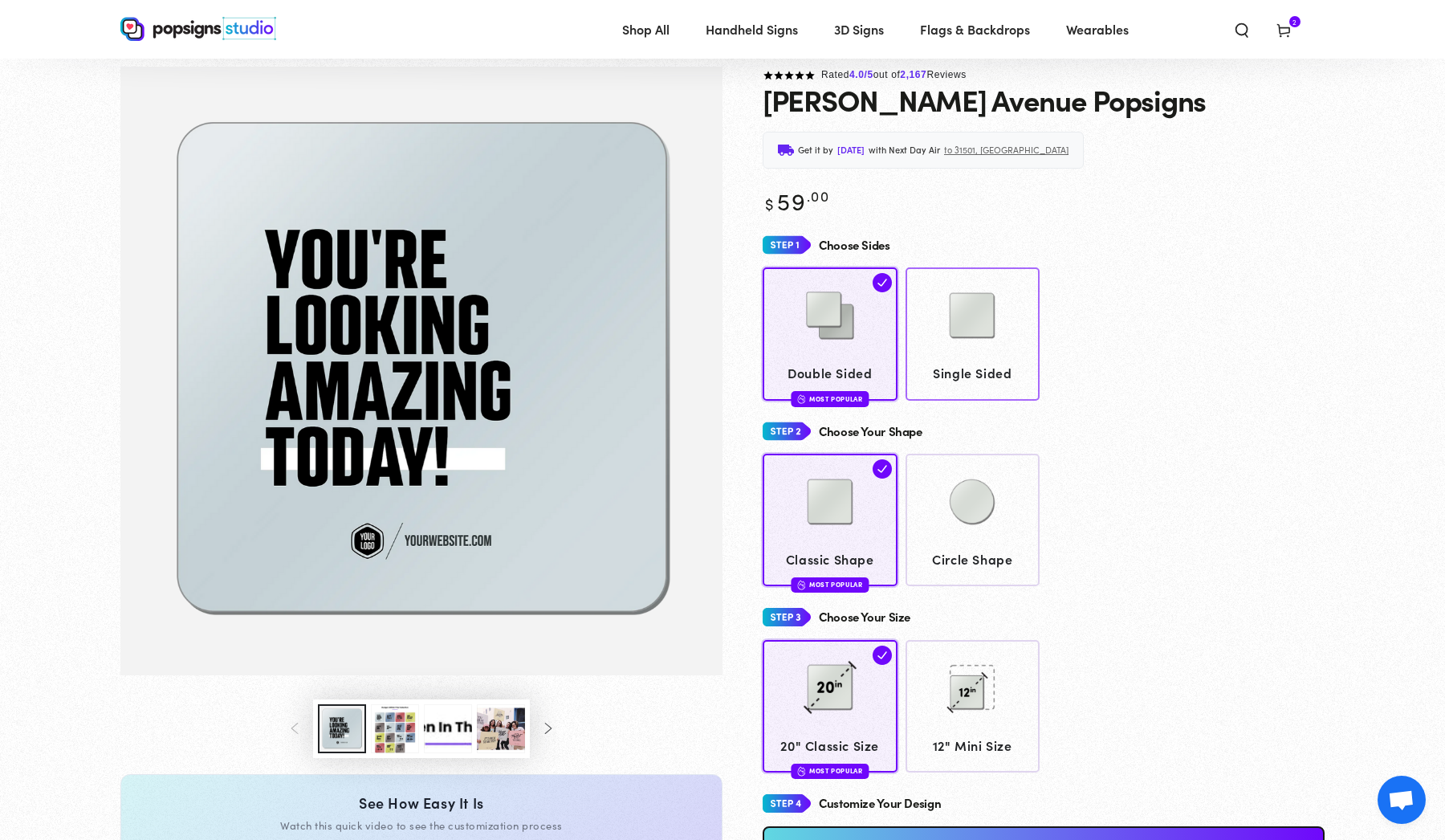
click at [968, 295] on img at bounding box center [971, 315] width 80 height 80
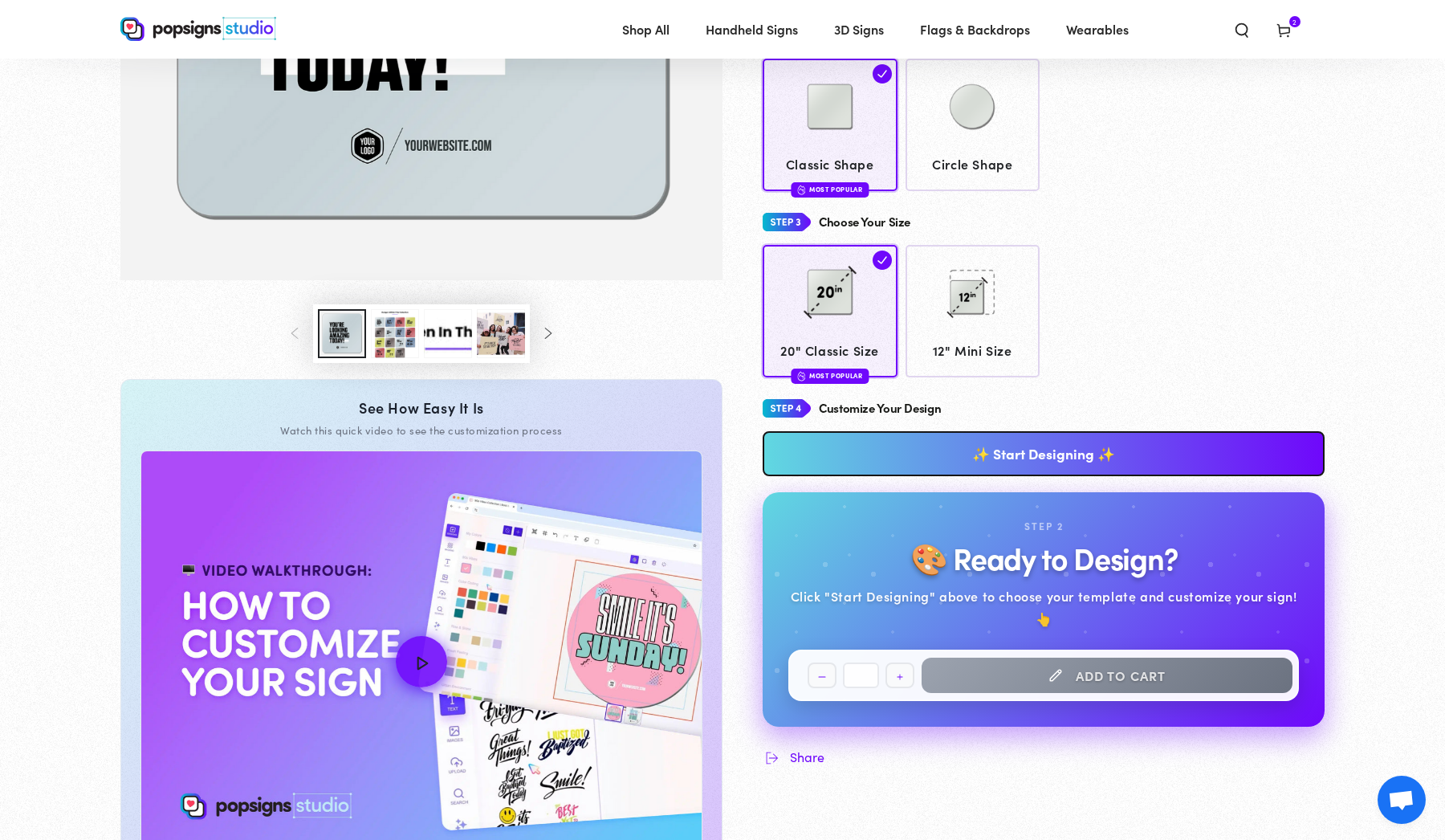
scroll to position [449, 0]
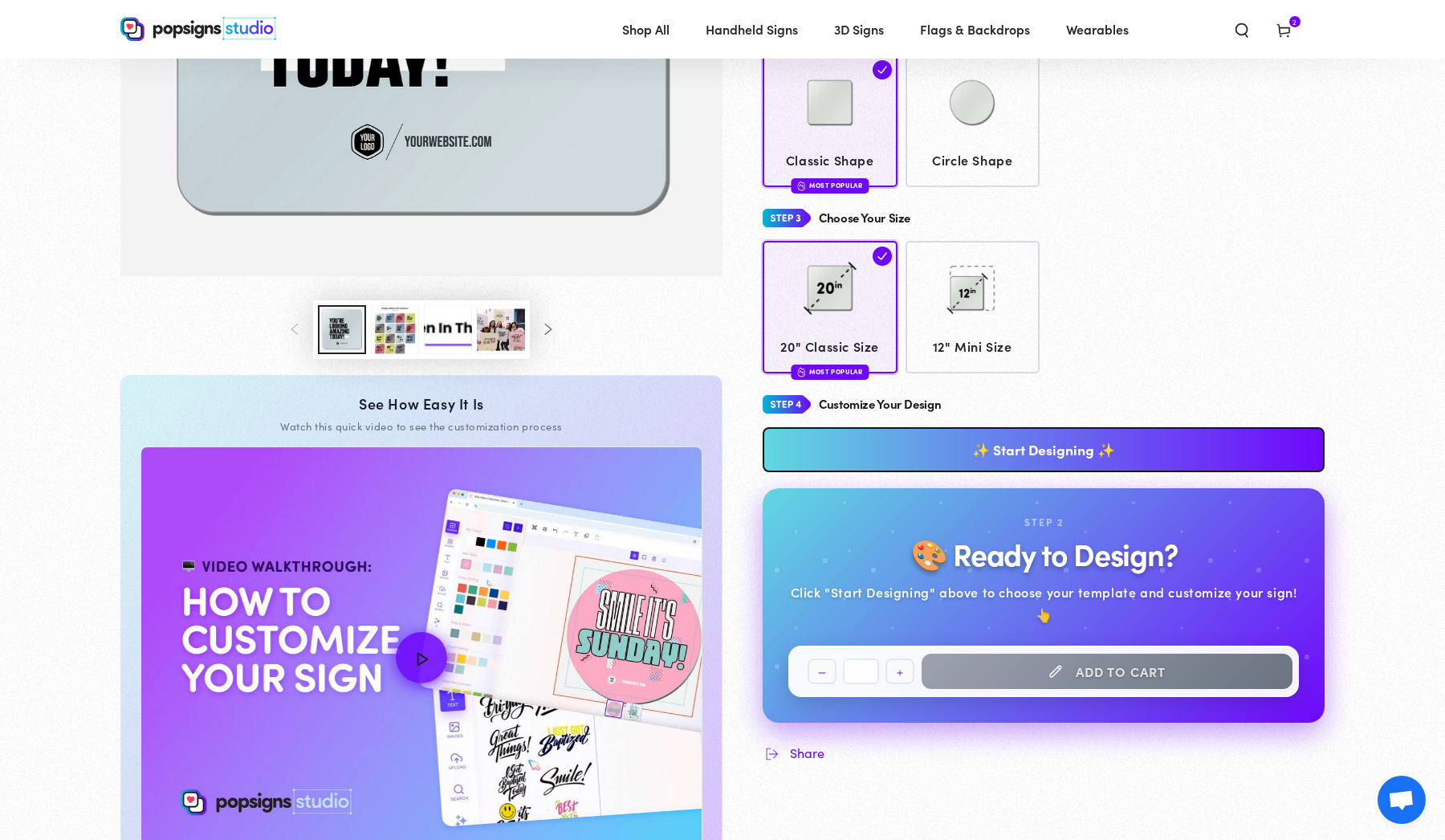
click at [945, 566] on h2 "🎨 Ready to Design?" at bounding box center [1044, 553] width 267 height 33
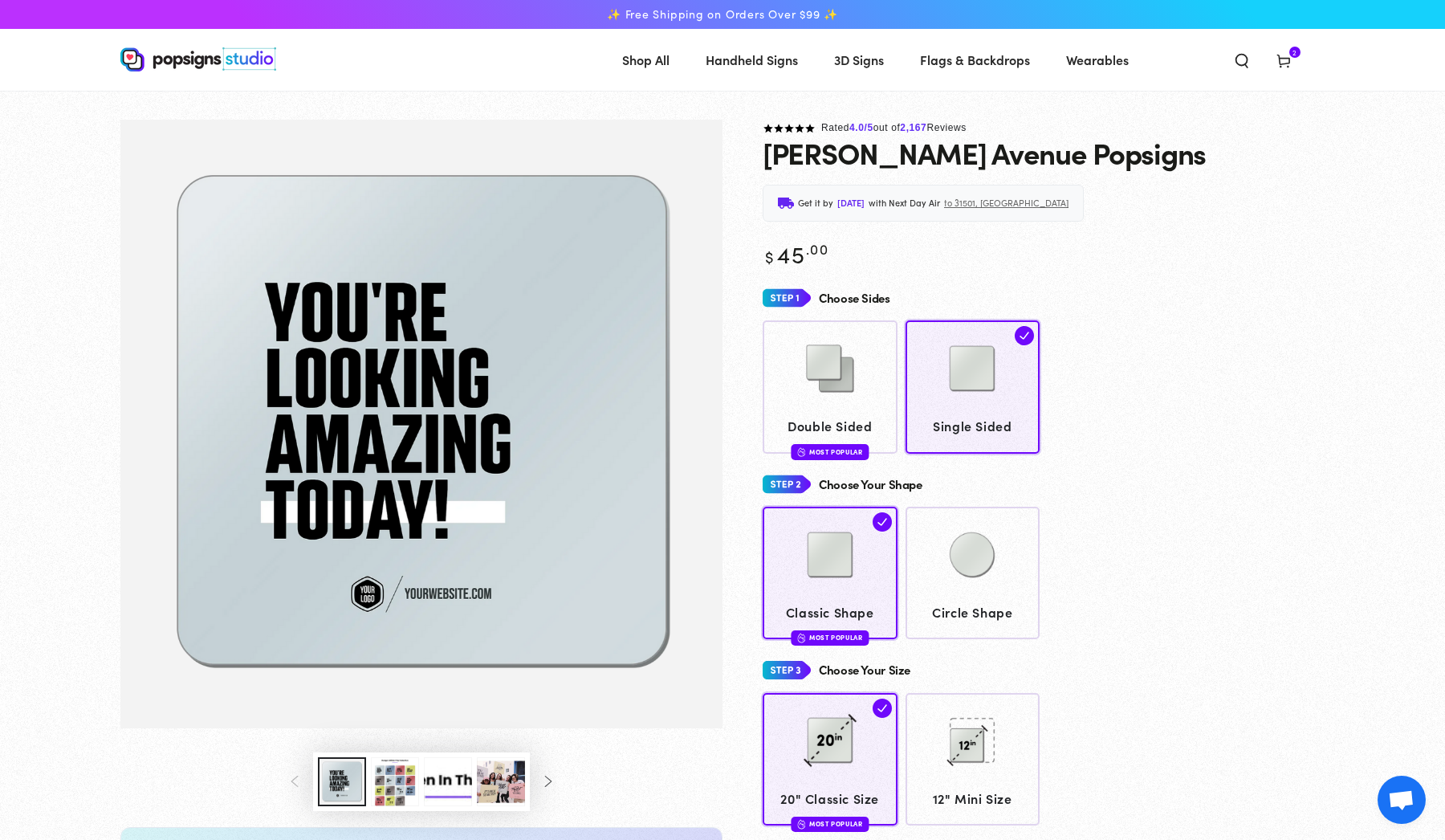
scroll to position [0, 0]
click at [1295, 67] on span "Cart 2 2 items" at bounding box center [1283, 59] width 41 height 36
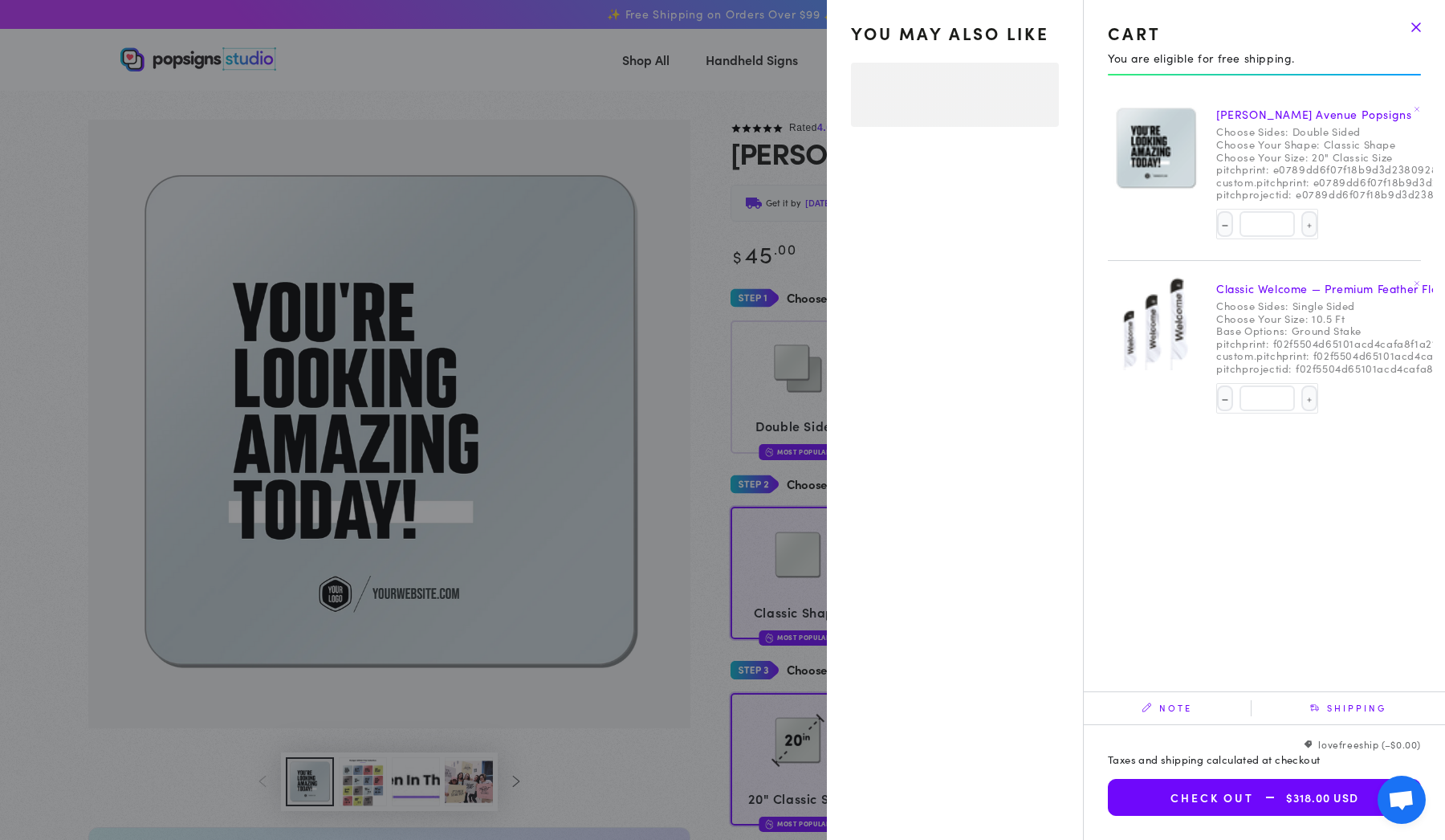
select select "**********"
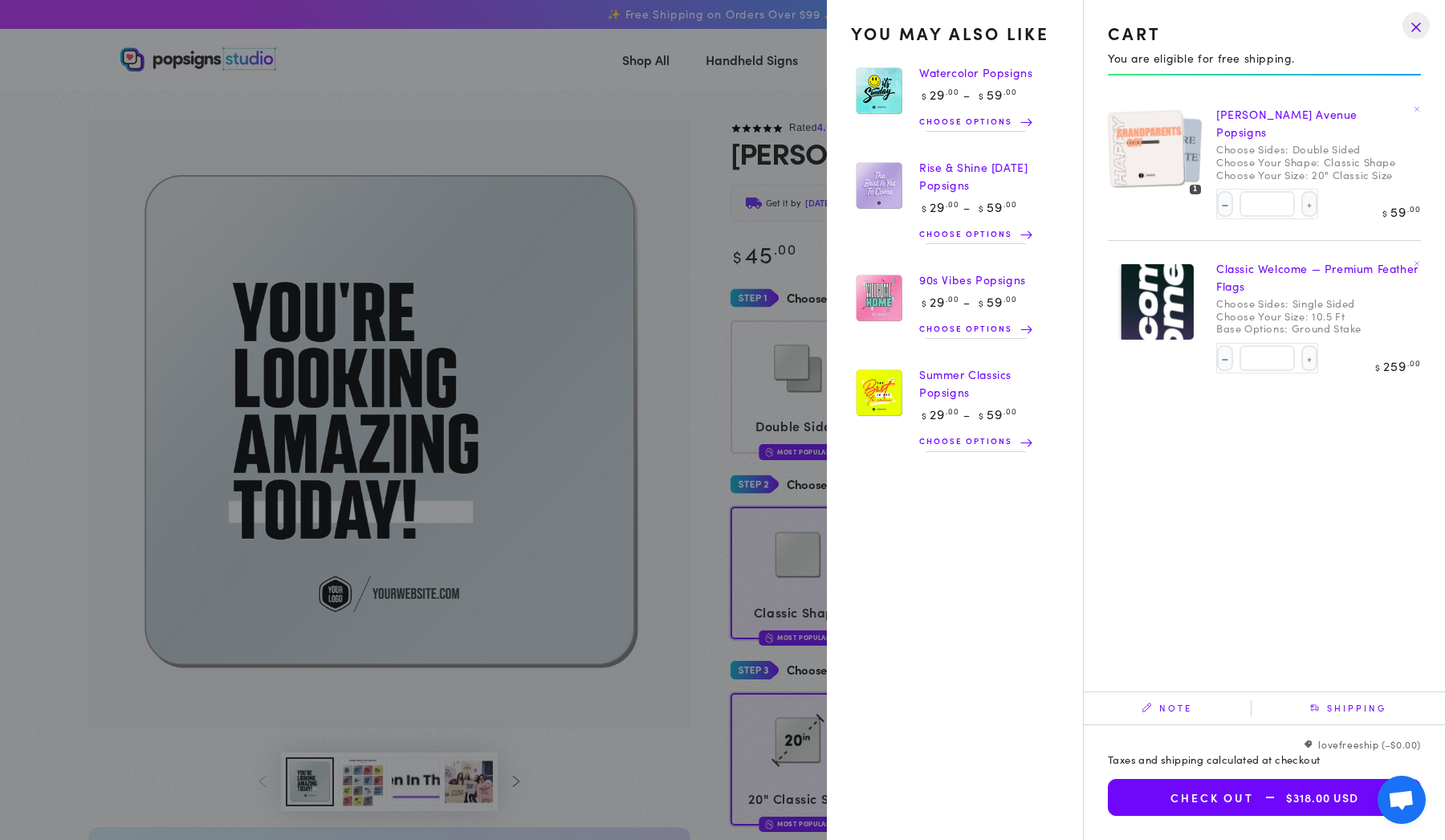
click at [1265, 116] on link "[PERSON_NAME] Avenue Popsigns" at bounding box center [1286, 123] width 141 height 34
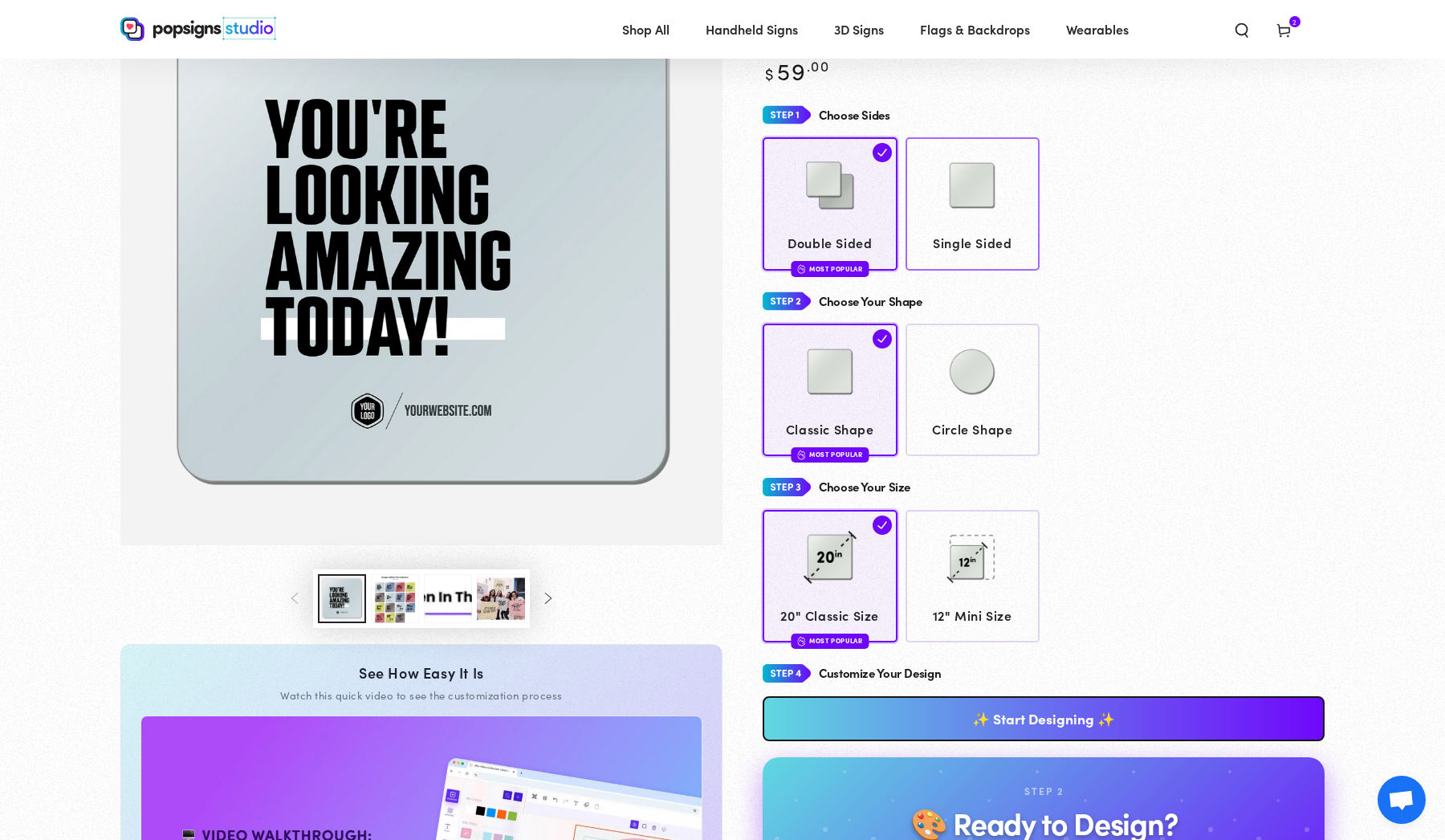
click at [959, 242] on span "Single Sided" at bounding box center [971, 242] width 119 height 23
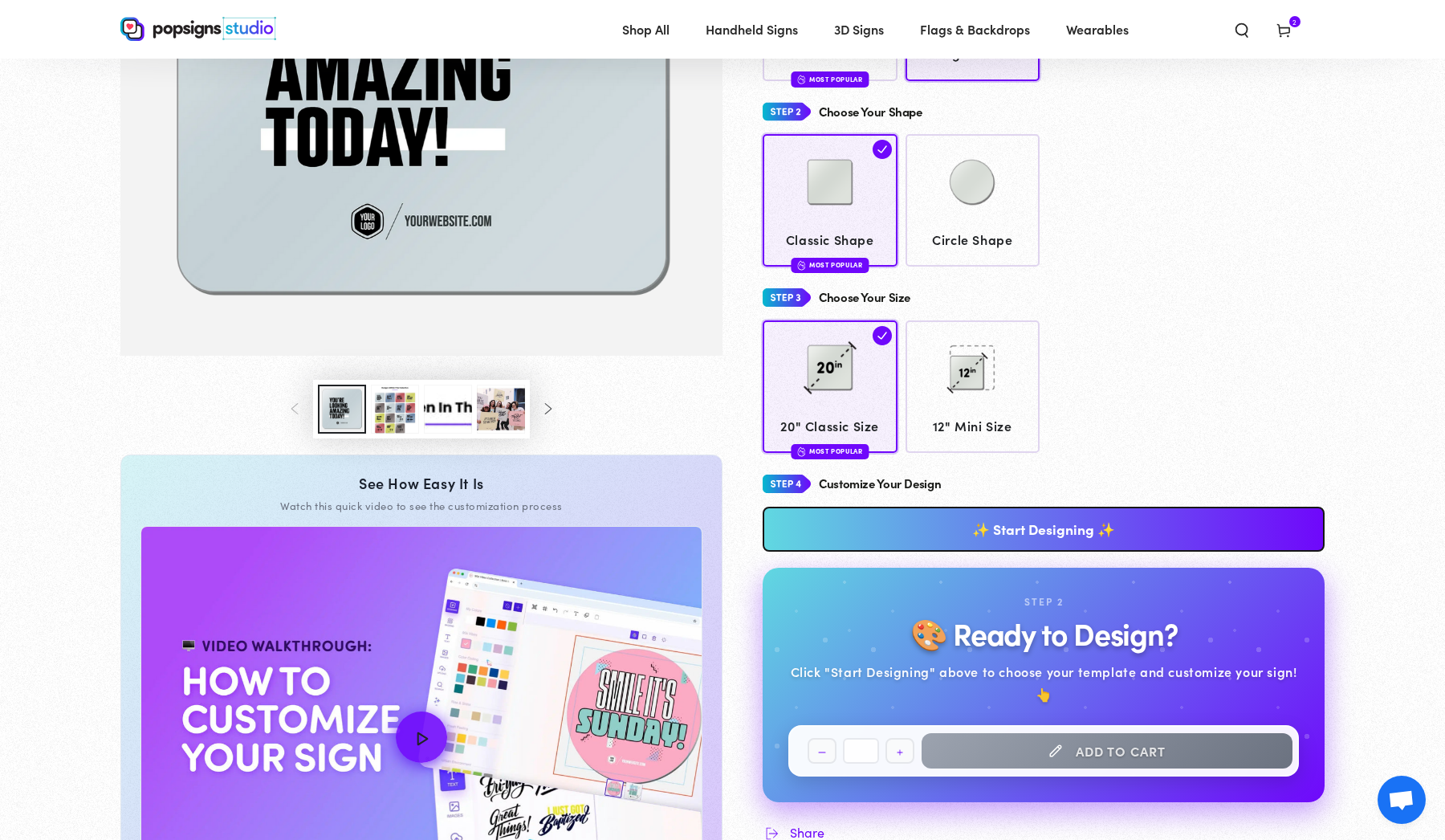
scroll to position [371, 0]
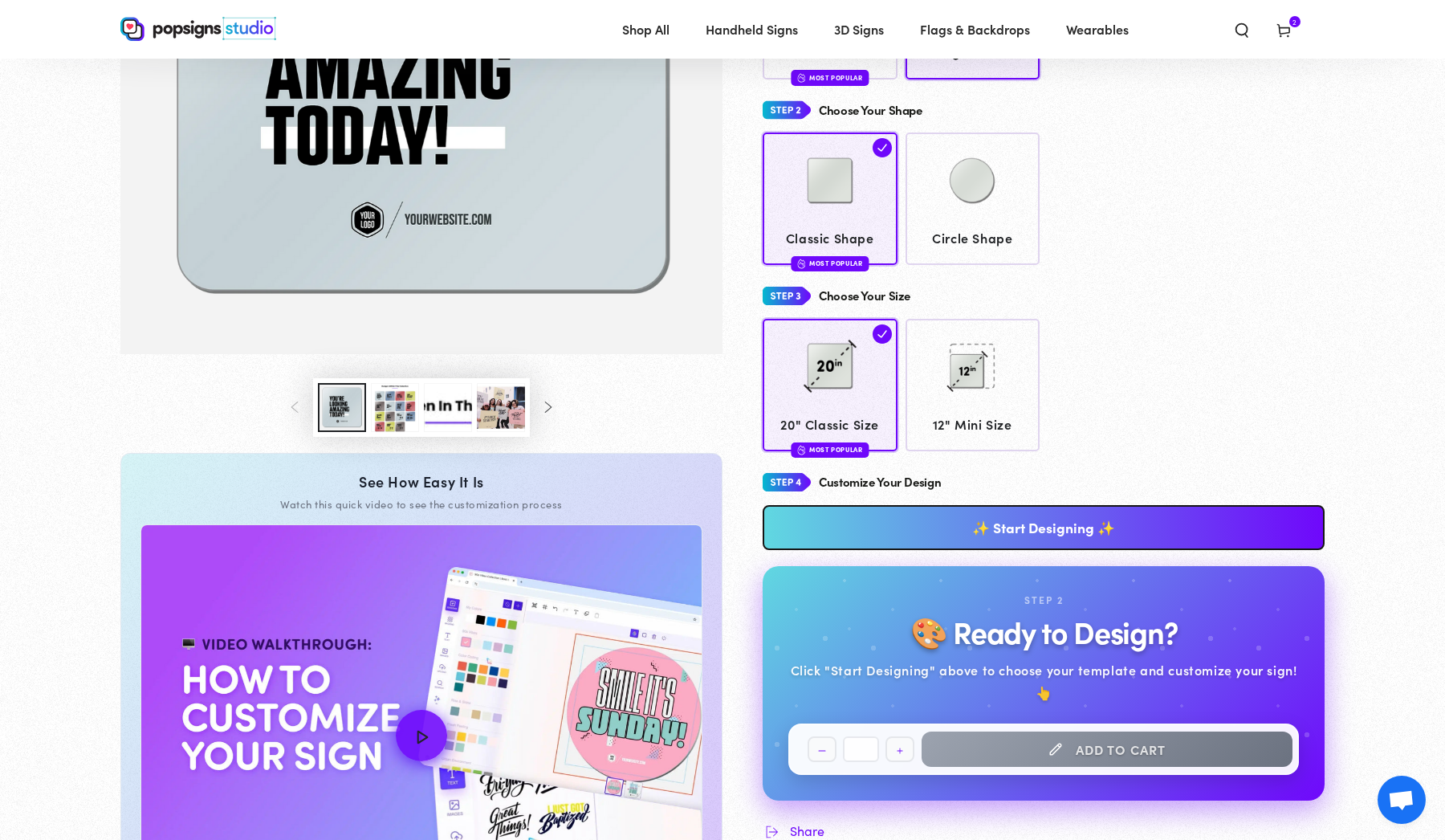
click at [899, 526] on link "✨ Start Designing ✨" at bounding box center [1044, 527] width 562 height 45
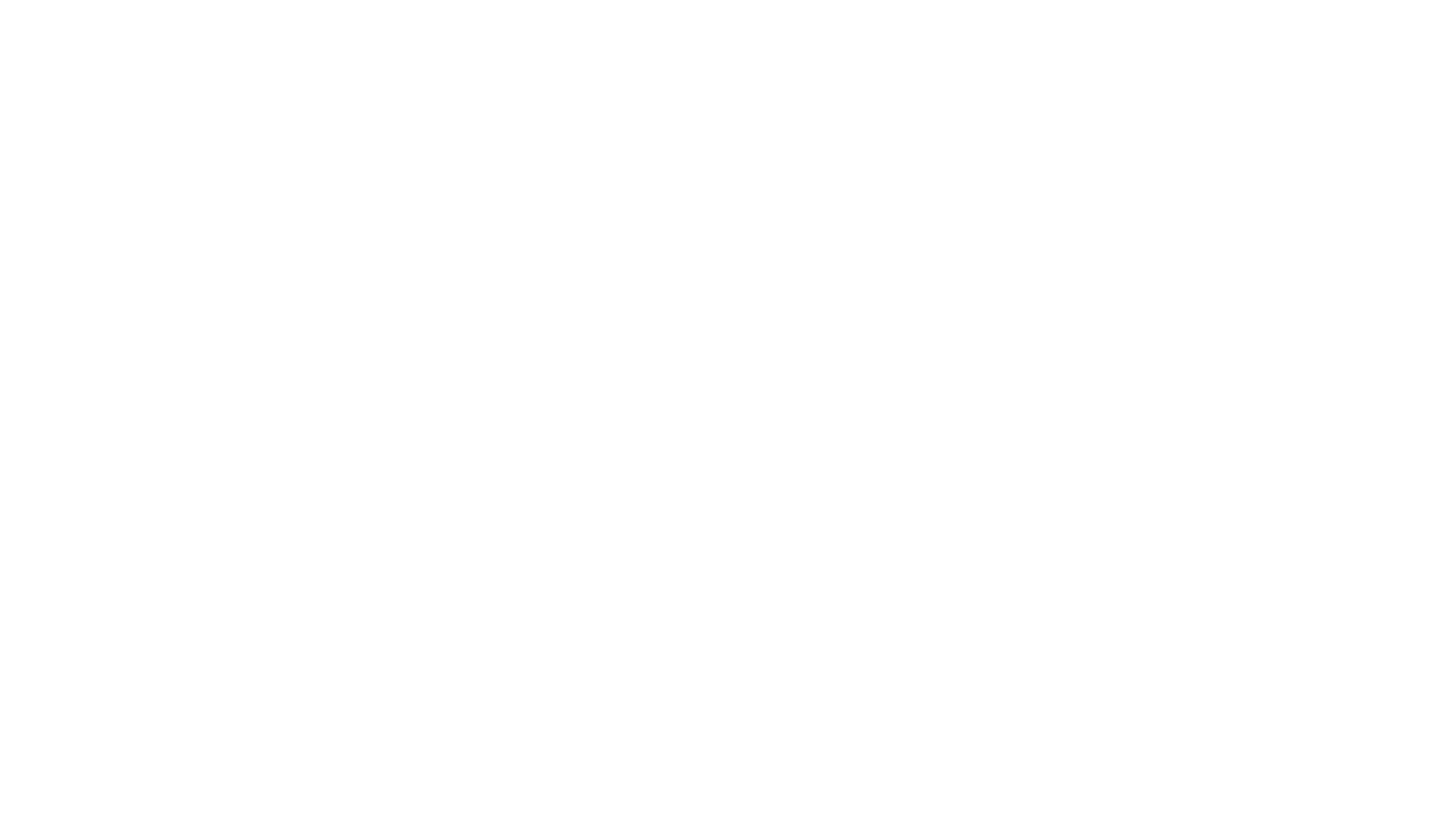
scroll to position [0, 0]
type textarea "An ancient tree with a door leading to a magical world"
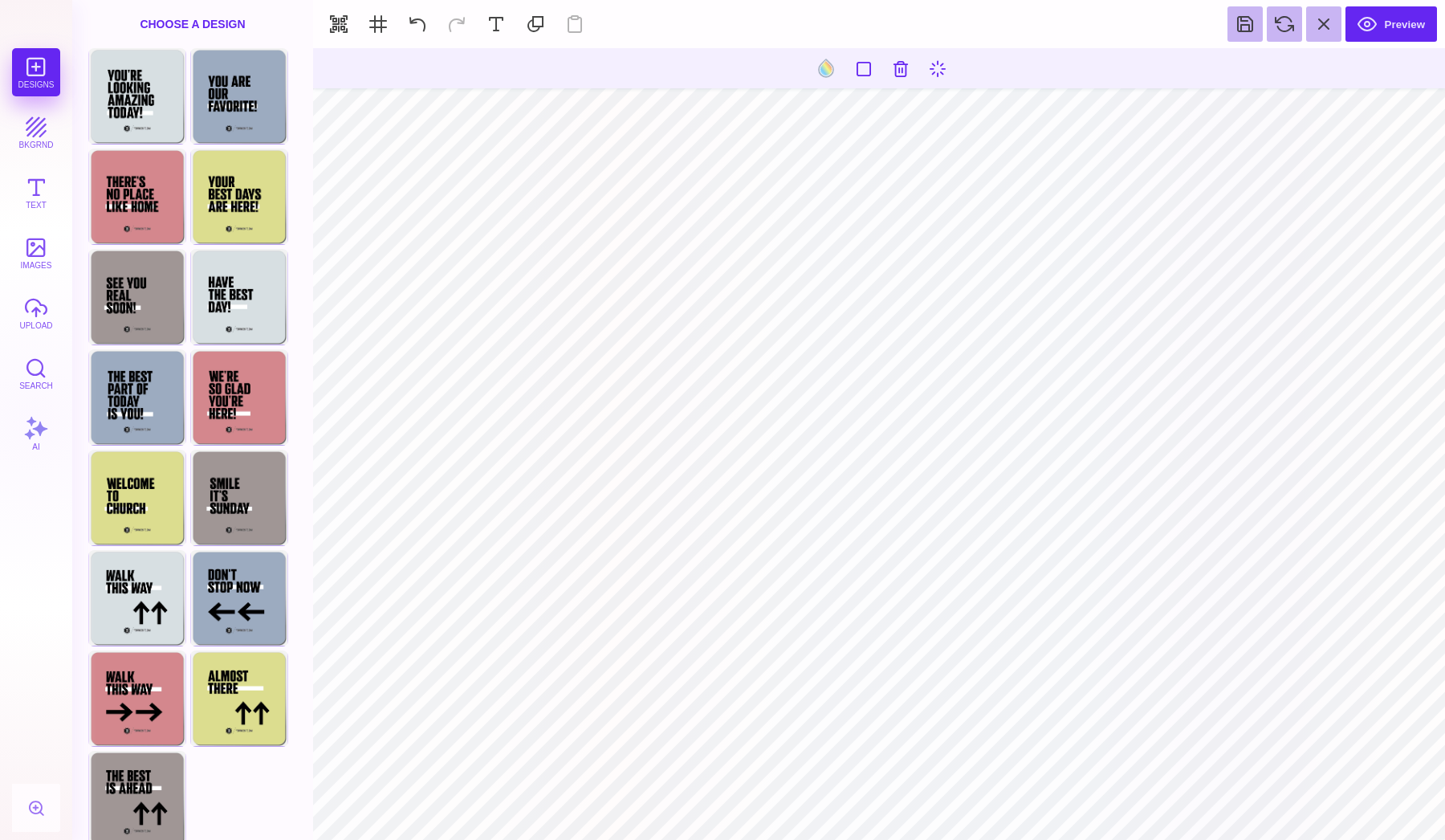
type input "#505050"
click at [35, 422] on button "AI" at bounding box center [36, 433] width 48 height 48
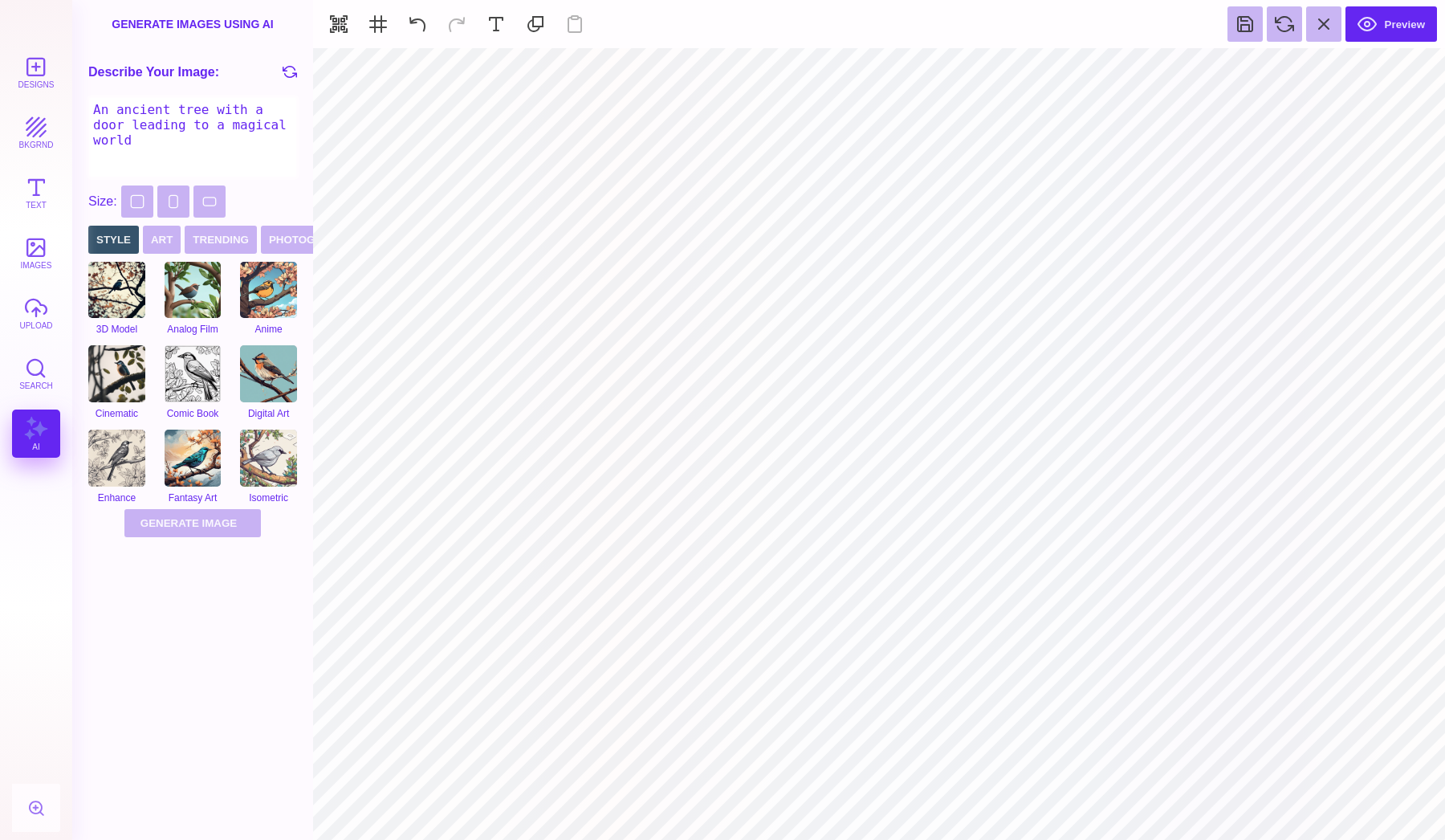
click at [207, 130] on textarea "An ancient tree with a door leading to a magical world" at bounding box center [193, 136] width 209 height 80
type textarea "G"
type textarea "Happy Grandparents day"
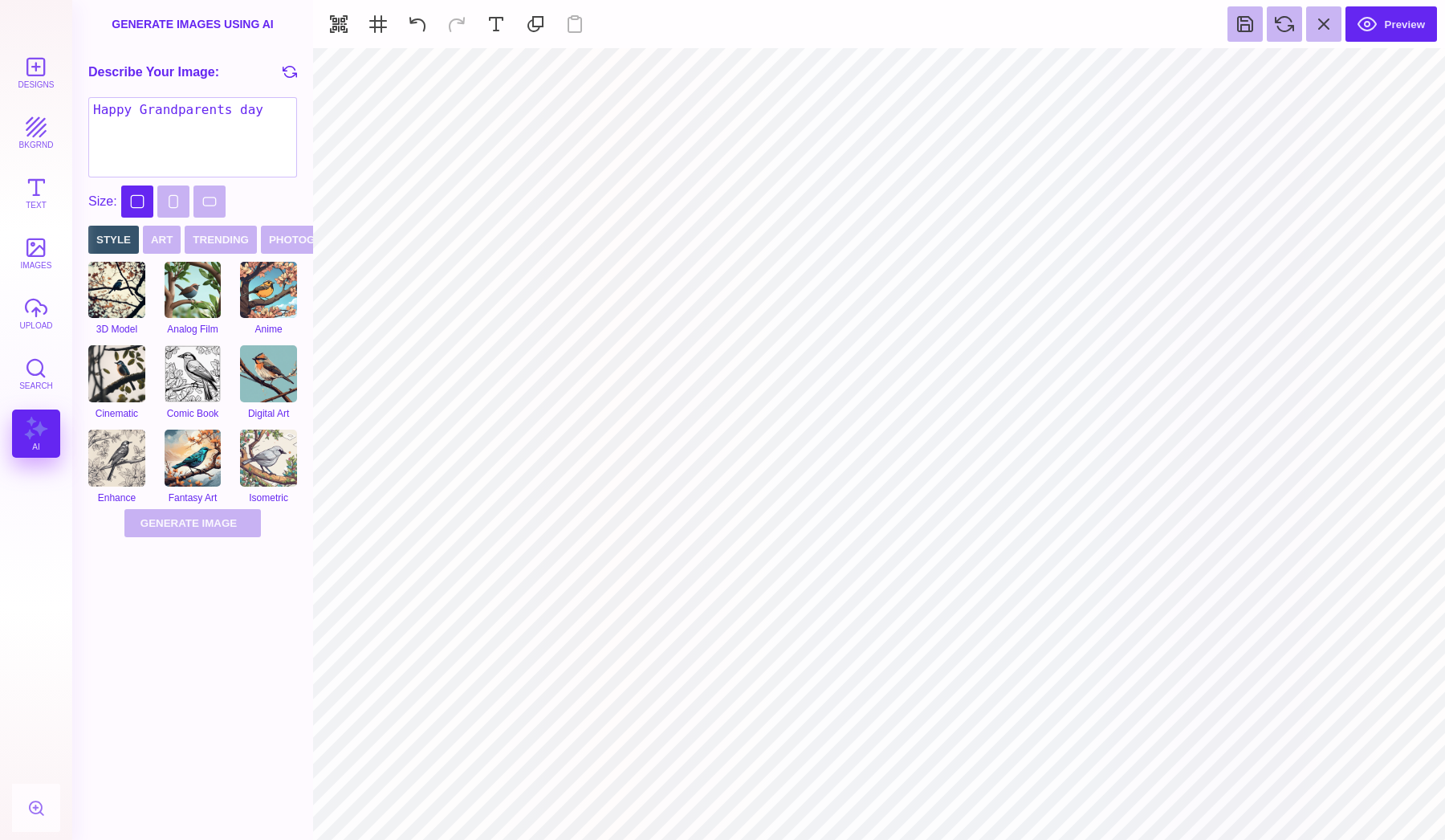
click at [137, 199] on button "Square" at bounding box center [137, 201] width 32 height 32
click at [168, 200] on button "Square" at bounding box center [168, 201] width 94 height 32
click at [189, 511] on button "Generate Image Generating Image" at bounding box center [192, 523] width 136 height 28
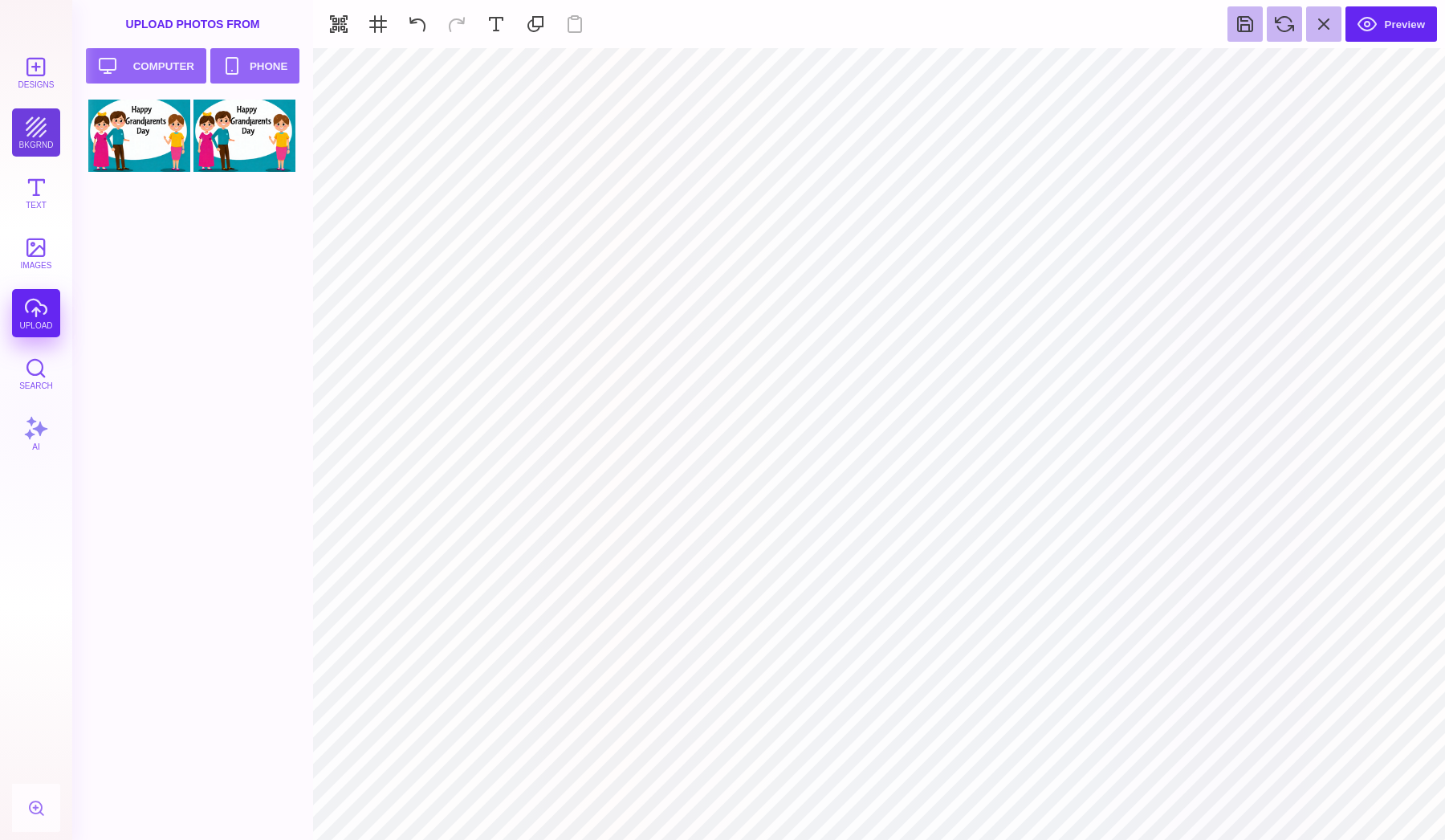
click at [40, 131] on button "bkgrnd" at bounding box center [36, 132] width 48 height 48
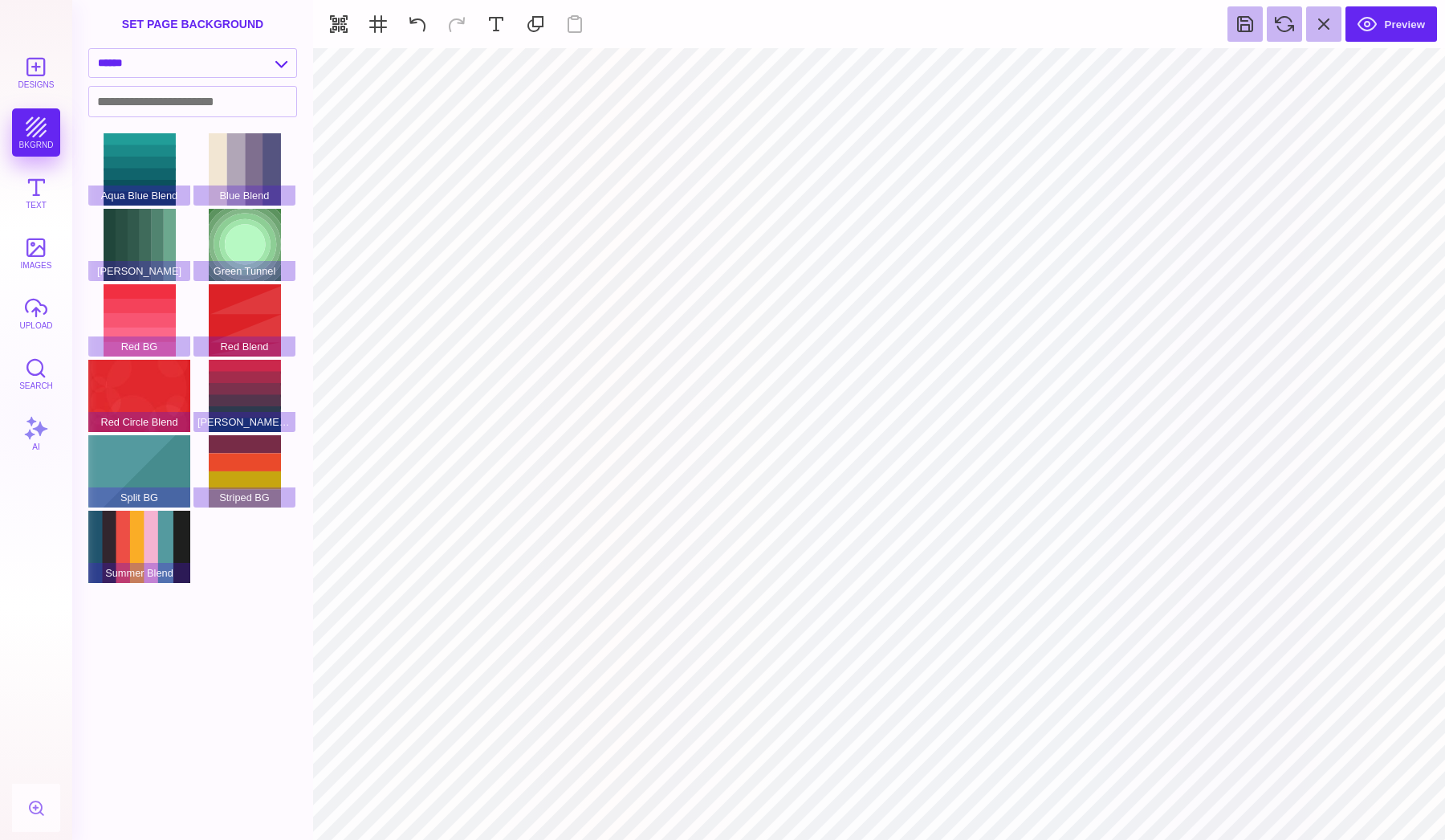
click at [63, 71] on div "Designs bkgrnd Text images upload Search AI" at bounding box center [36, 443] width 72 height 791
click at [54, 73] on button "Designs" at bounding box center [36, 71] width 48 height 48
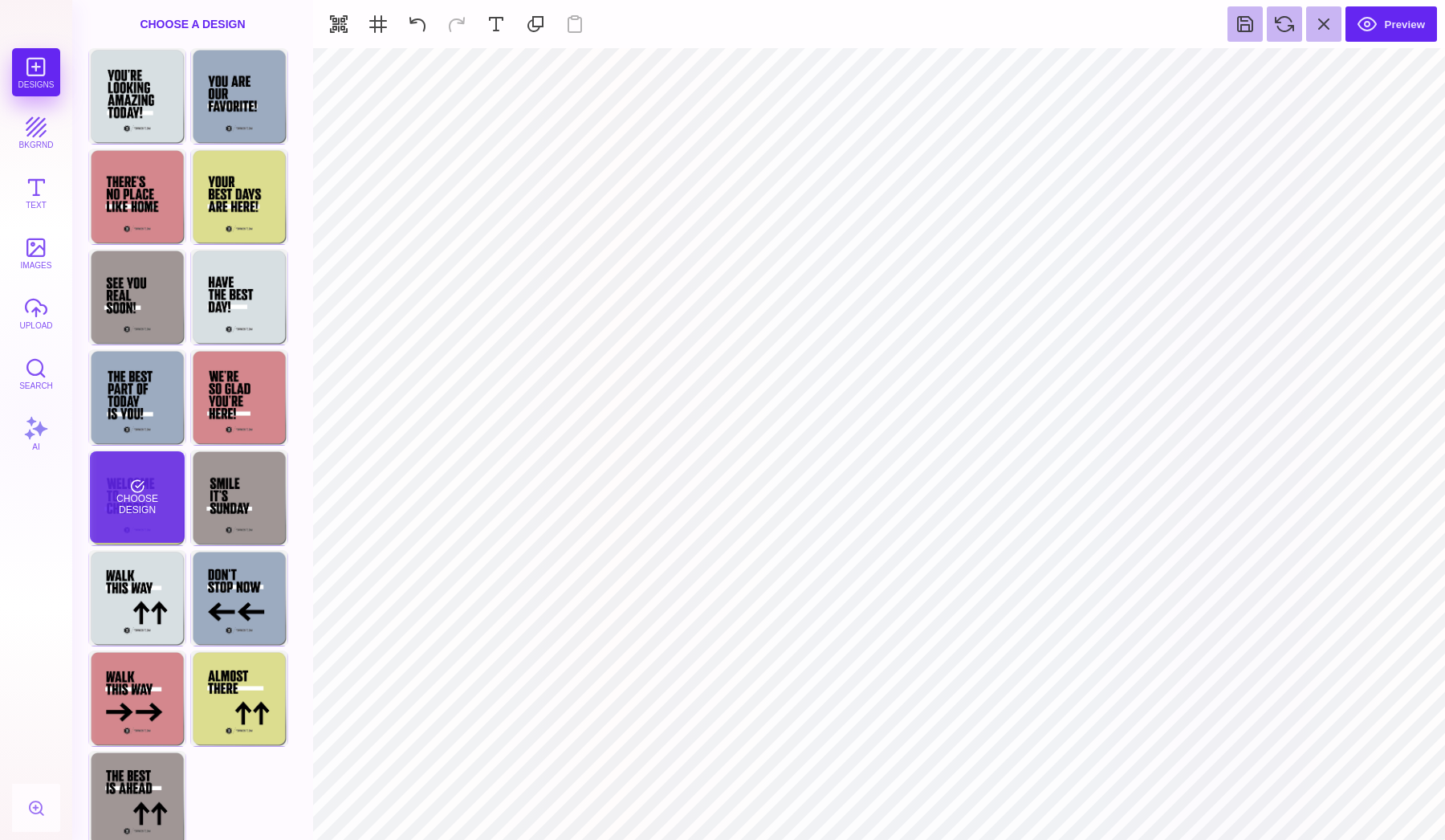
click at [147, 494] on div "Choose Design" at bounding box center [137, 496] width 94 height 91
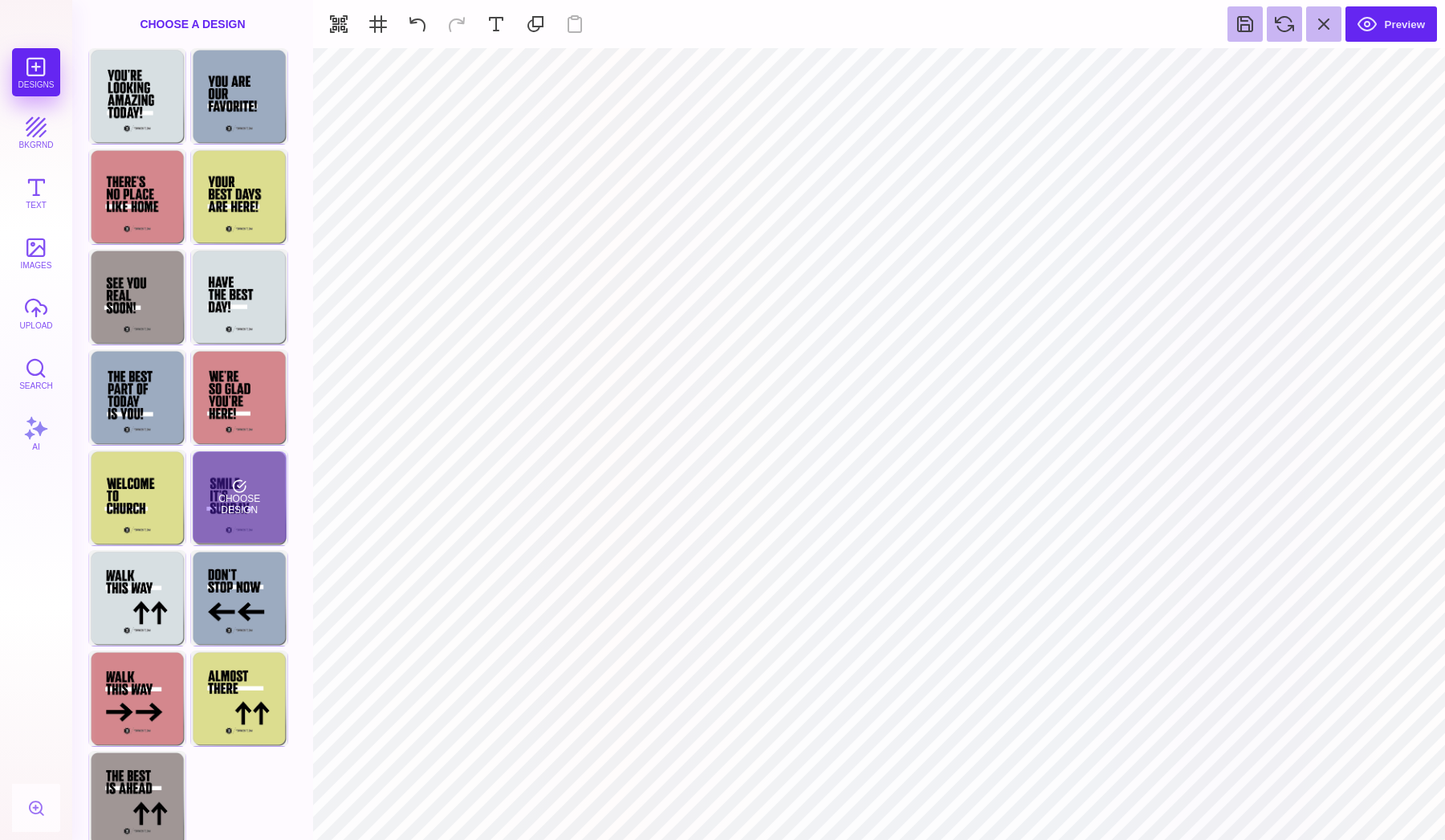
type input "#000000"
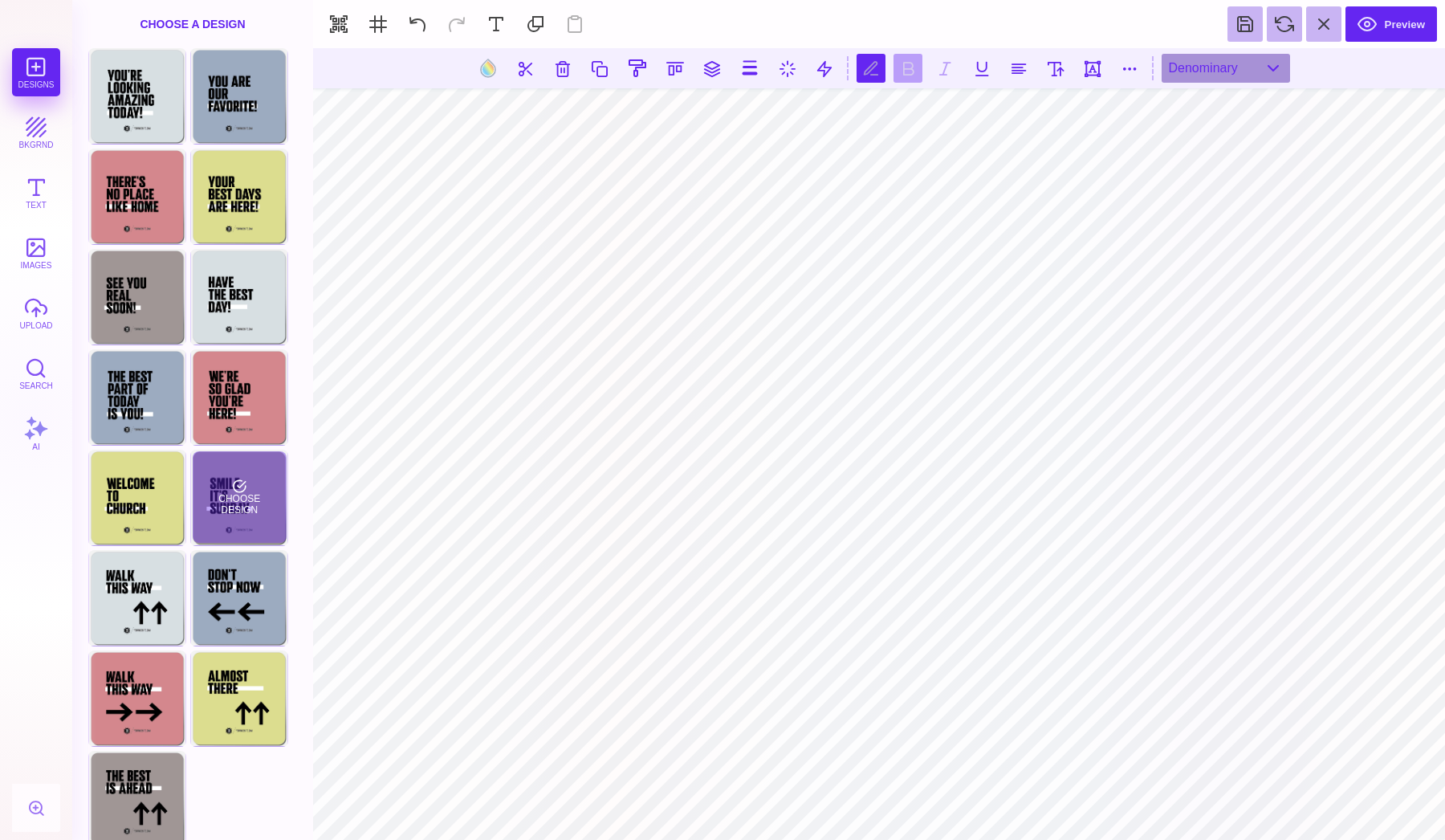
scroll to position [0, 1]
type textarea "***** ***** *******"
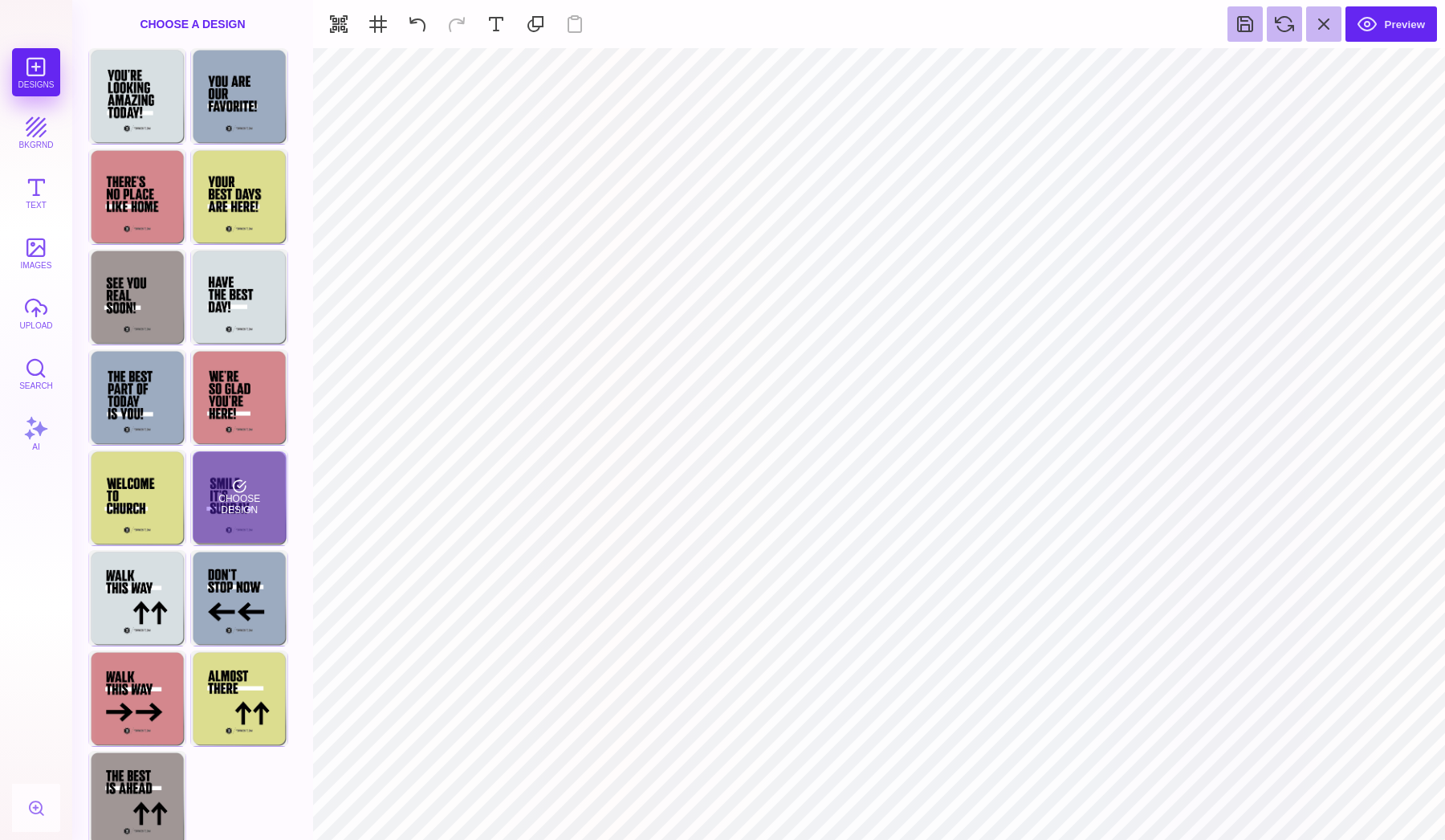
type input "#DCDD8E"
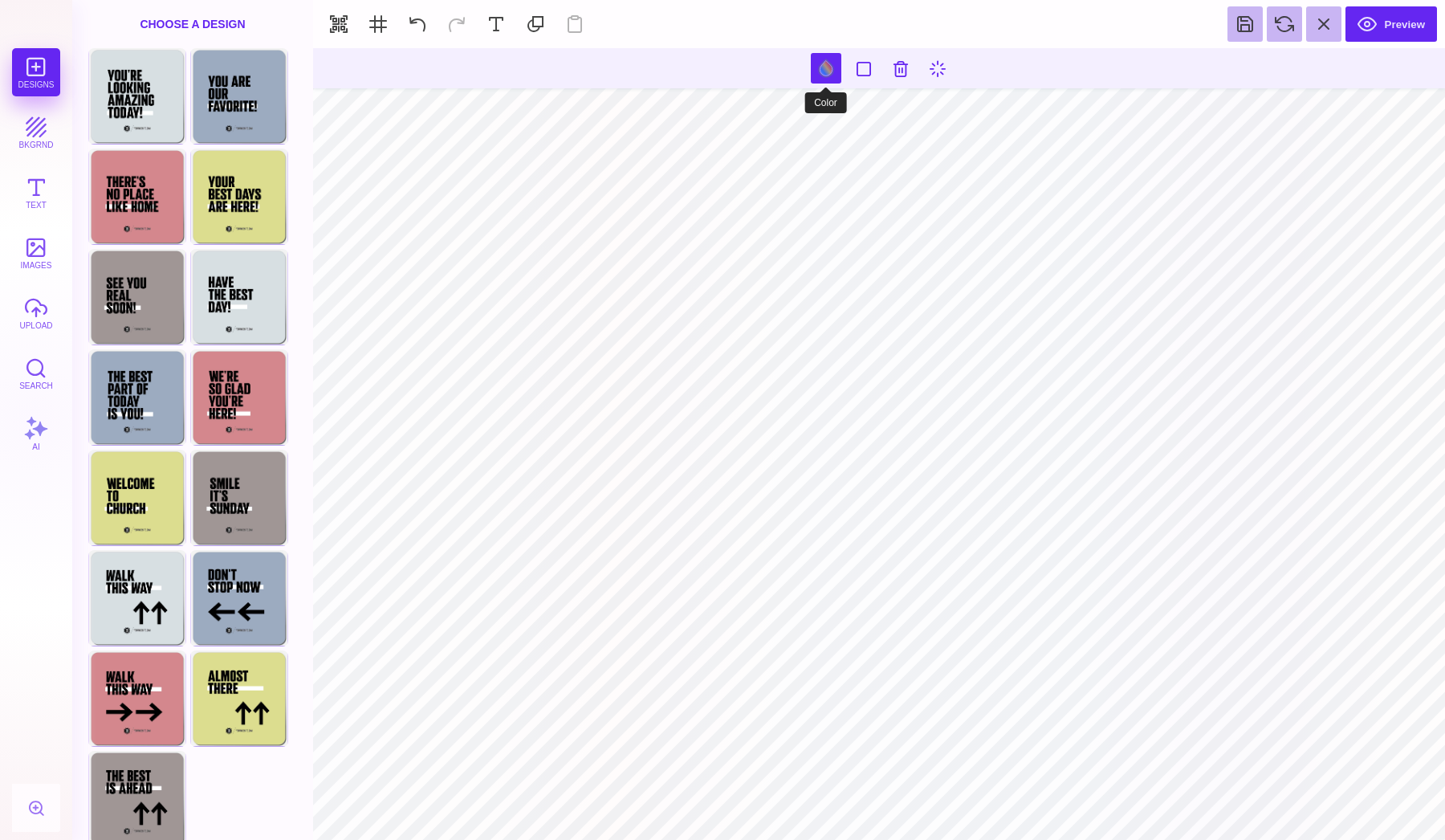
click at [823, 74] on button at bounding box center [826, 68] width 30 height 30
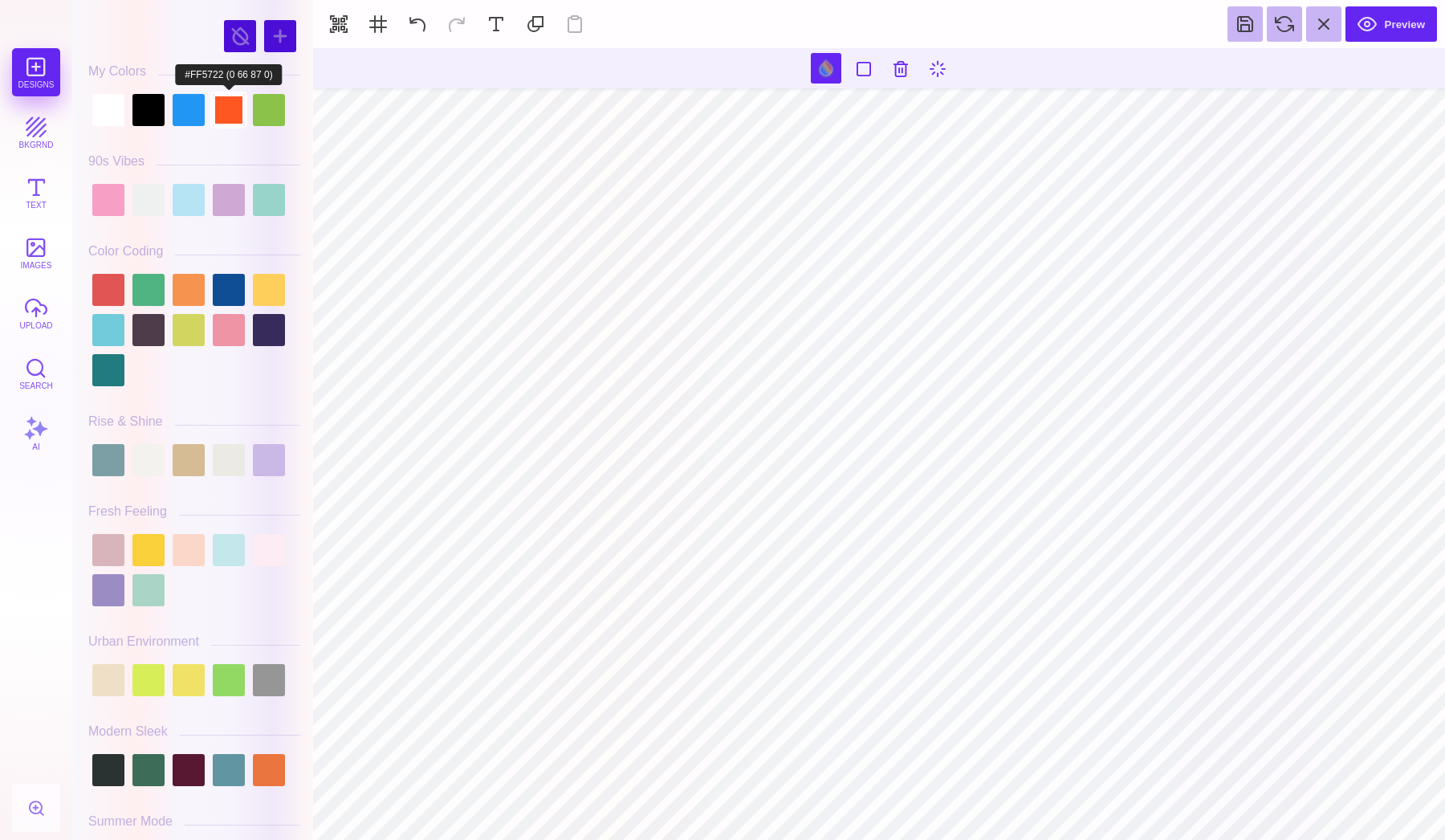
click at [229, 111] on div at bounding box center [228, 110] width 32 height 32
click at [157, 460] on div at bounding box center [148, 459] width 32 height 32
click at [221, 460] on div at bounding box center [228, 459] width 32 height 32
click at [187, 554] on div at bounding box center [189, 550] width 32 height 32
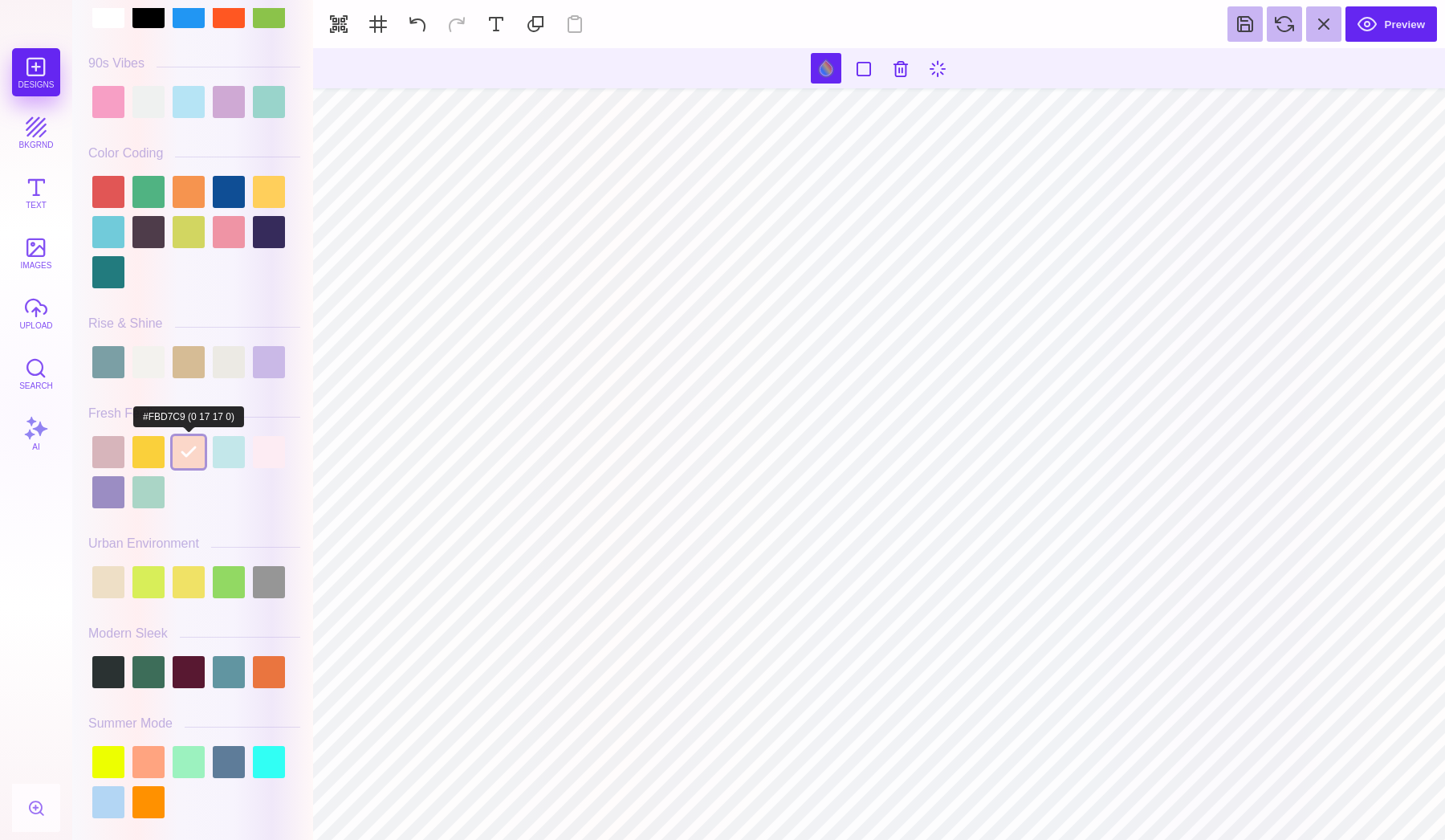
scroll to position [127, 0]
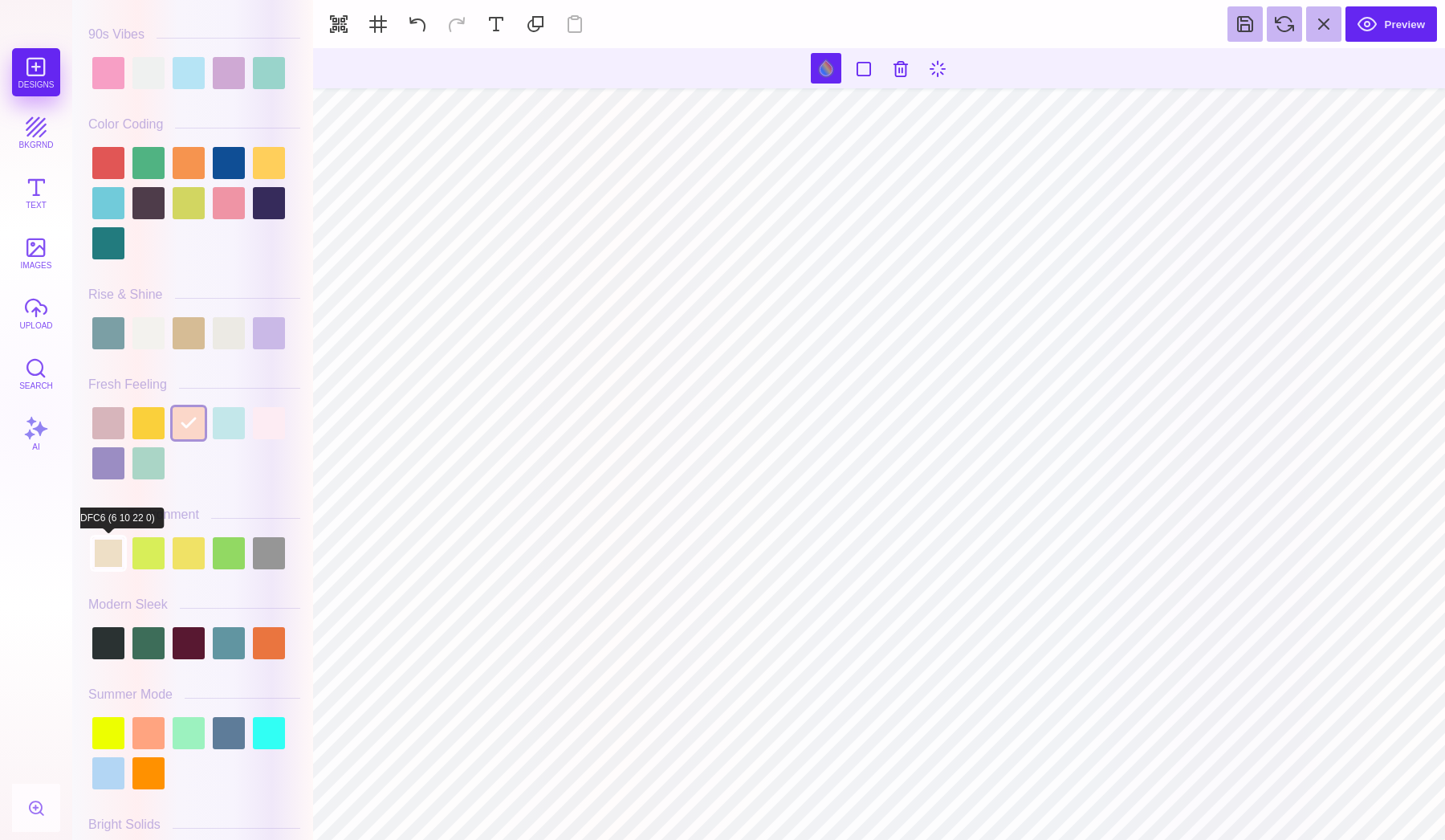
click at [108, 561] on div at bounding box center [108, 553] width 32 height 32
type input "#EEDFC6"
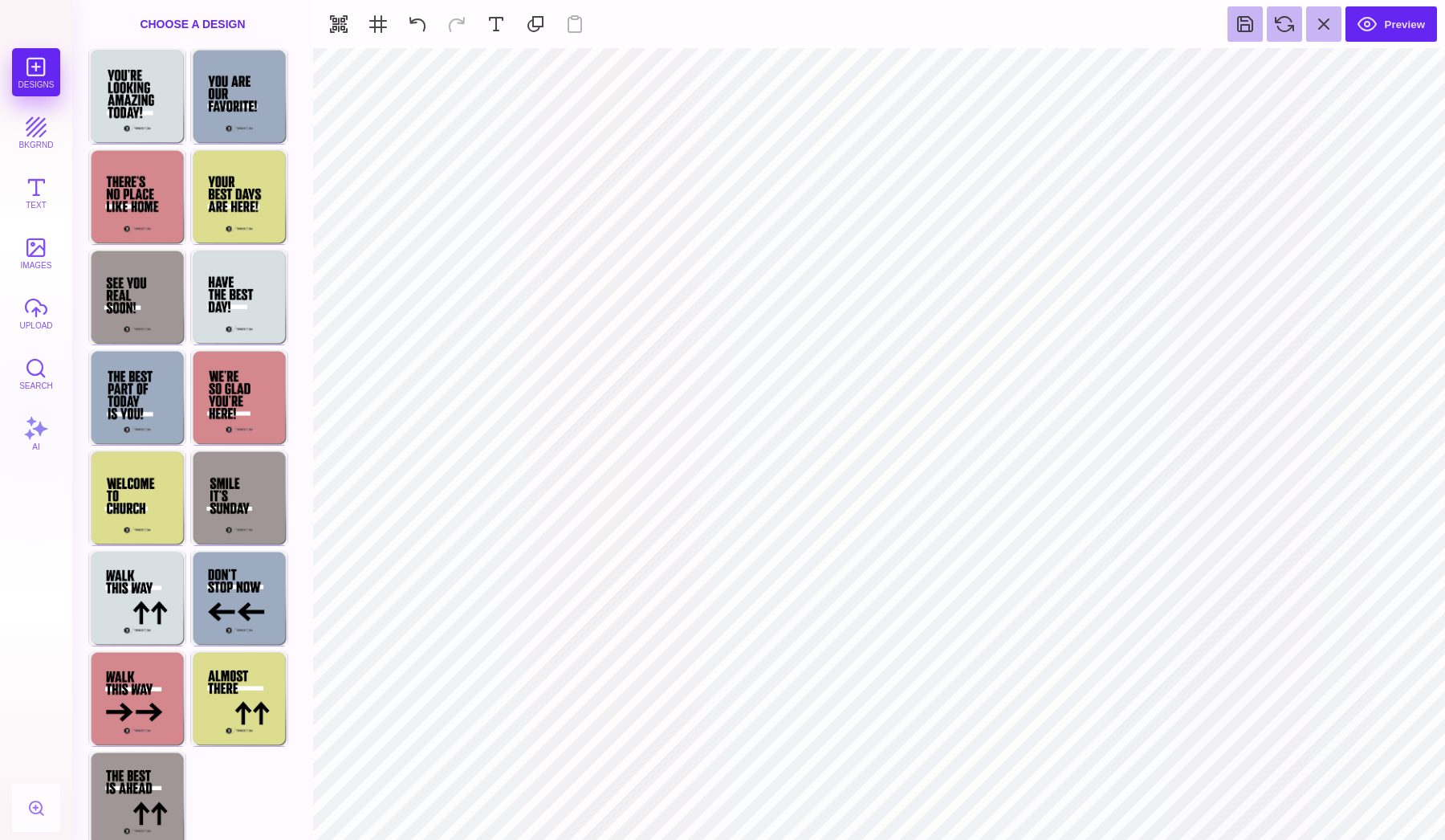
type input "#000000"
click at [44, 122] on button "bkgrnd" at bounding box center [36, 132] width 48 height 48
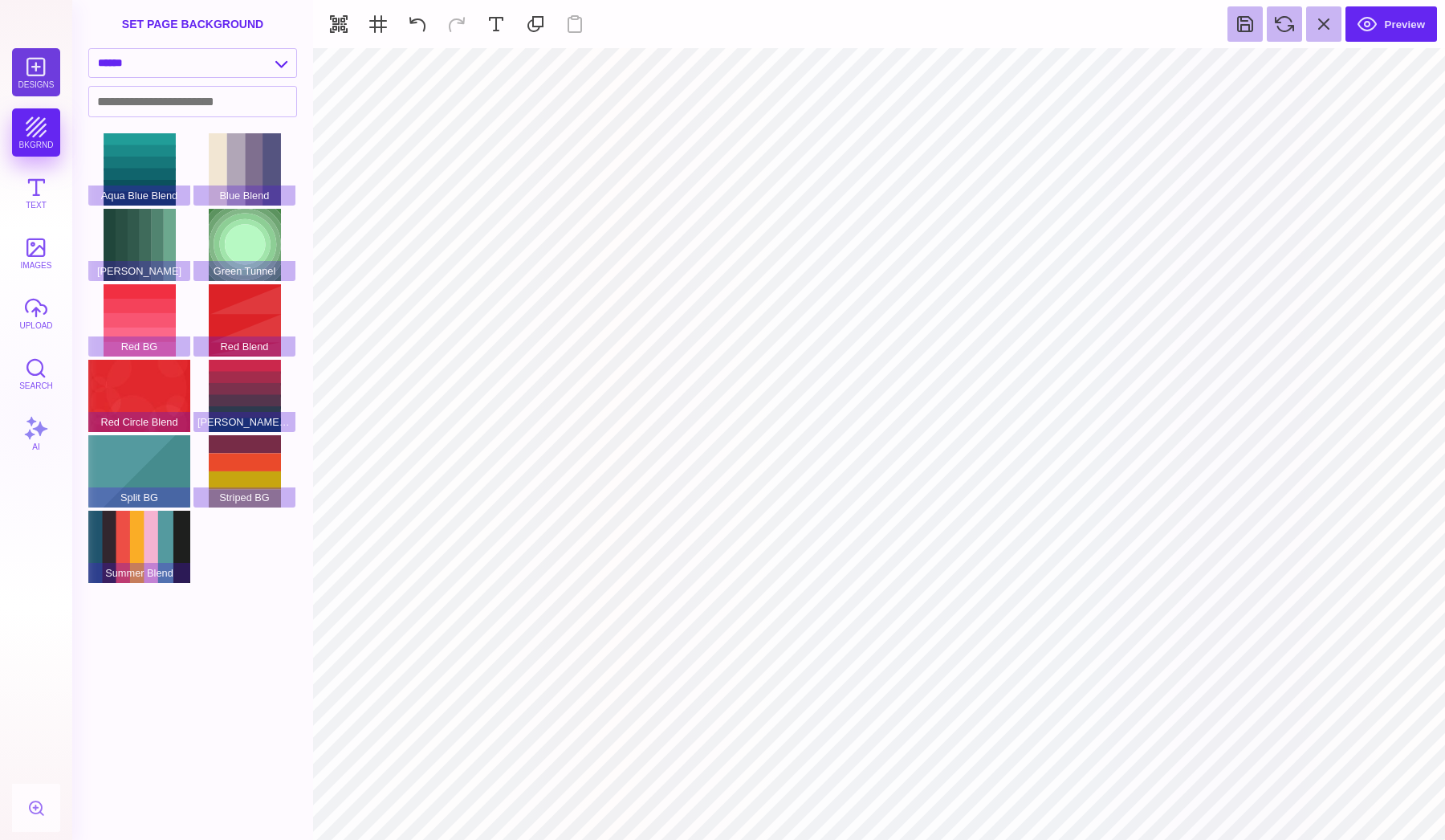
click at [58, 70] on button "Designs" at bounding box center [36, 71] width 48 height 48
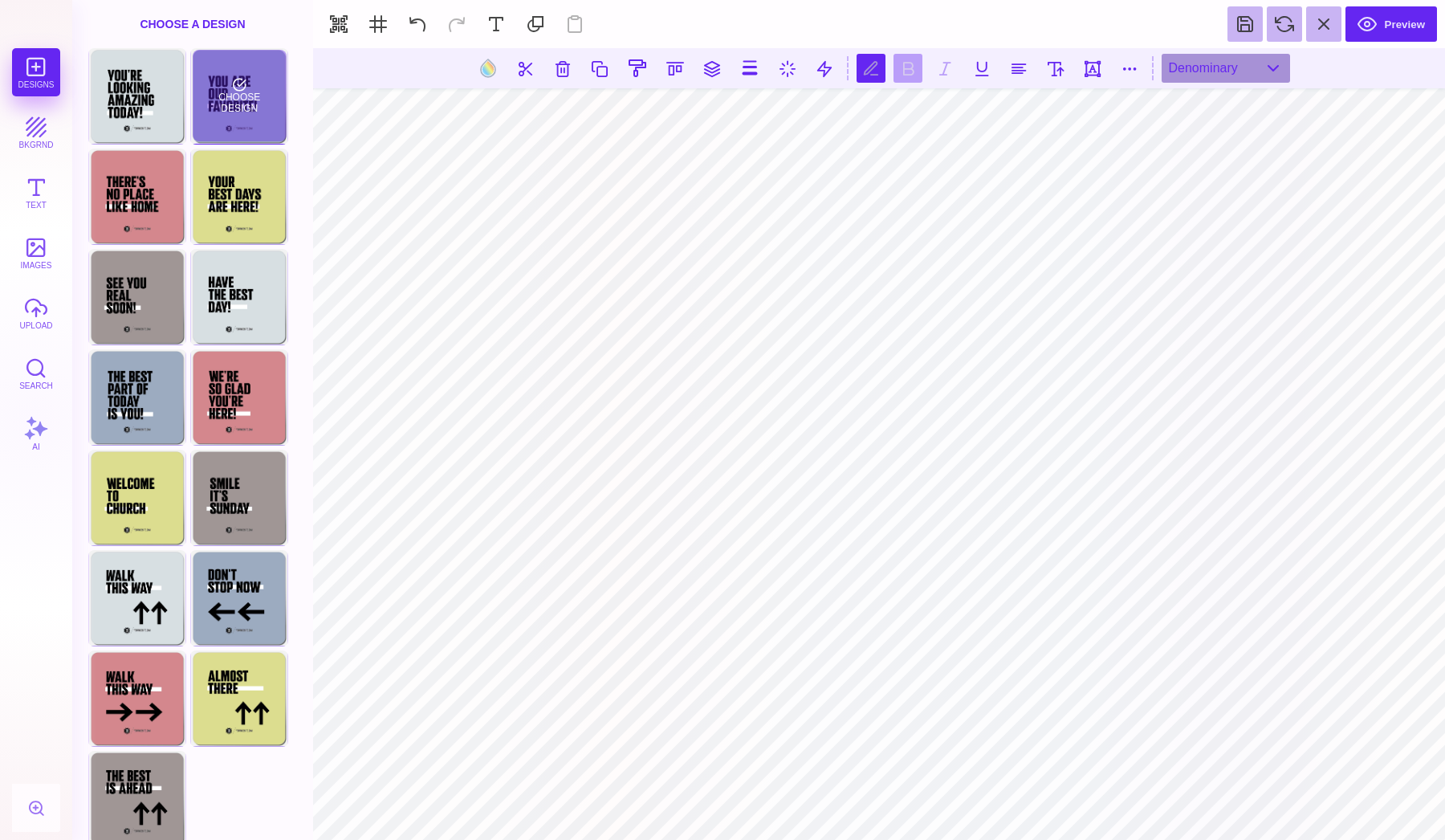
scroll to position [0, 1]
type textarea "*****"
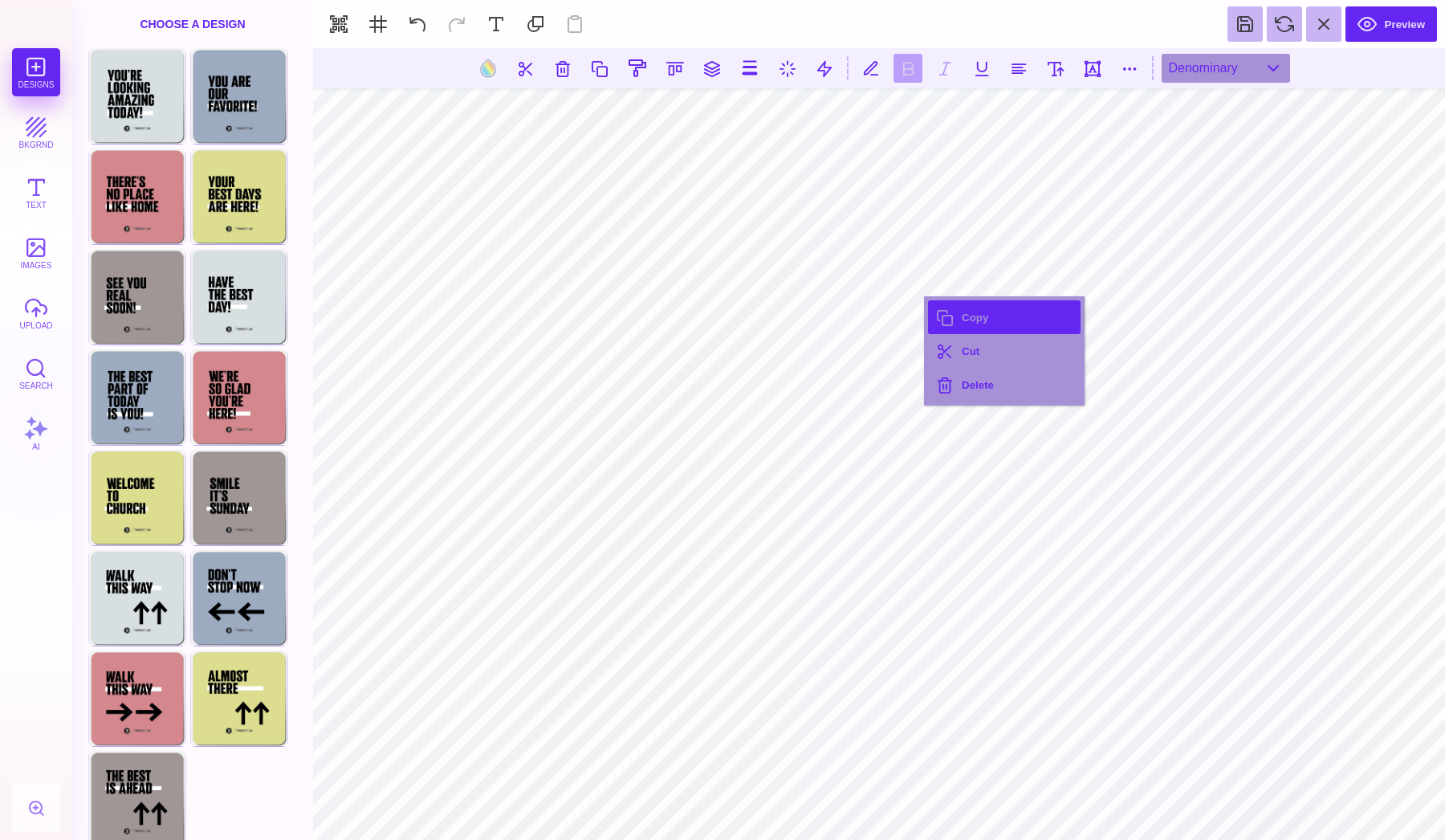
click at [973, 322] on button "Copy" at bounding box center [1004, 318] width 152 height 34
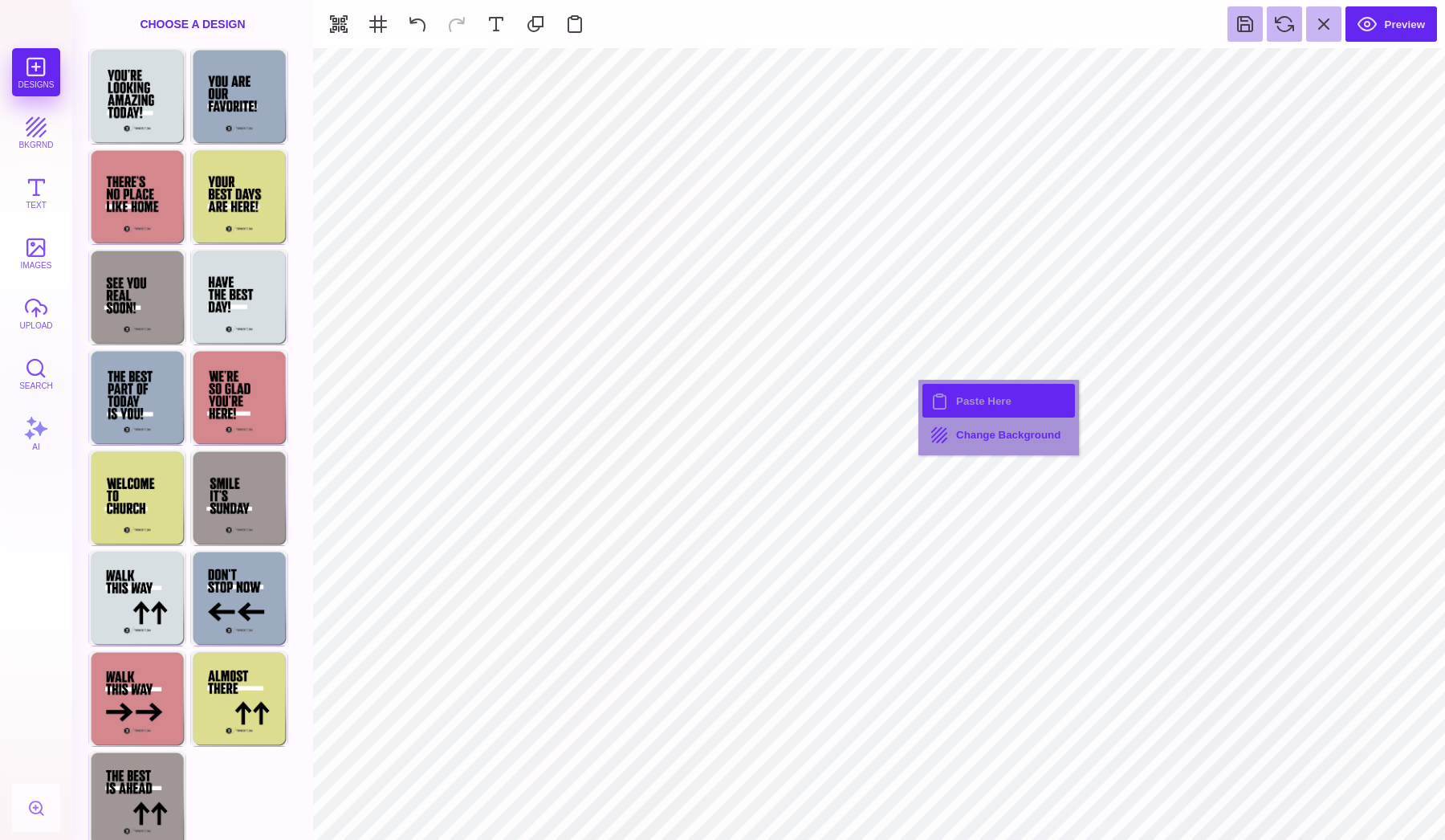
click at [969, 395] on button "Paste Here" at bounding box center [999, 400] width 152 height 34
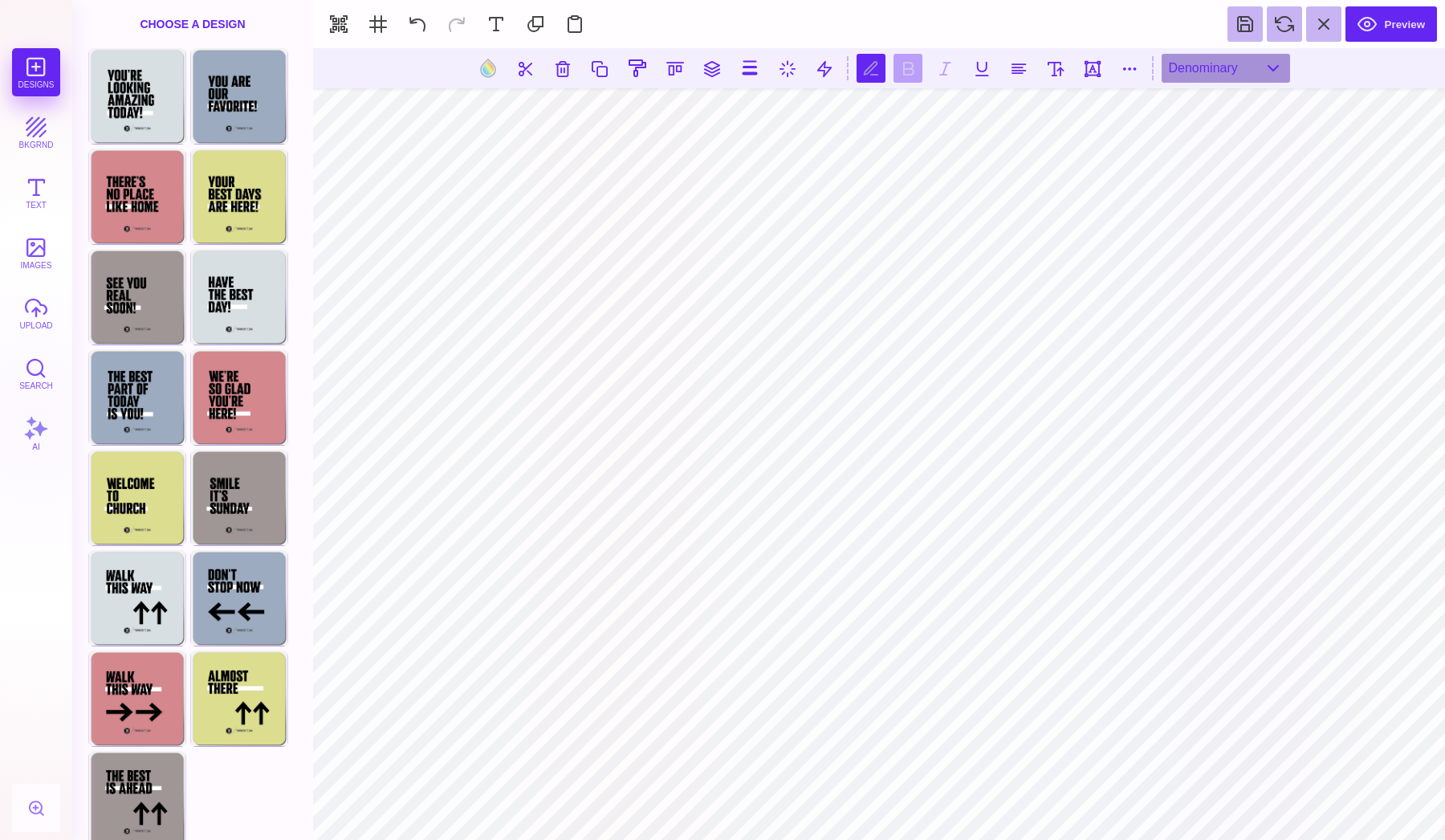
scroll to position [0, 0]
type textarea "*****"
type input "#000000"
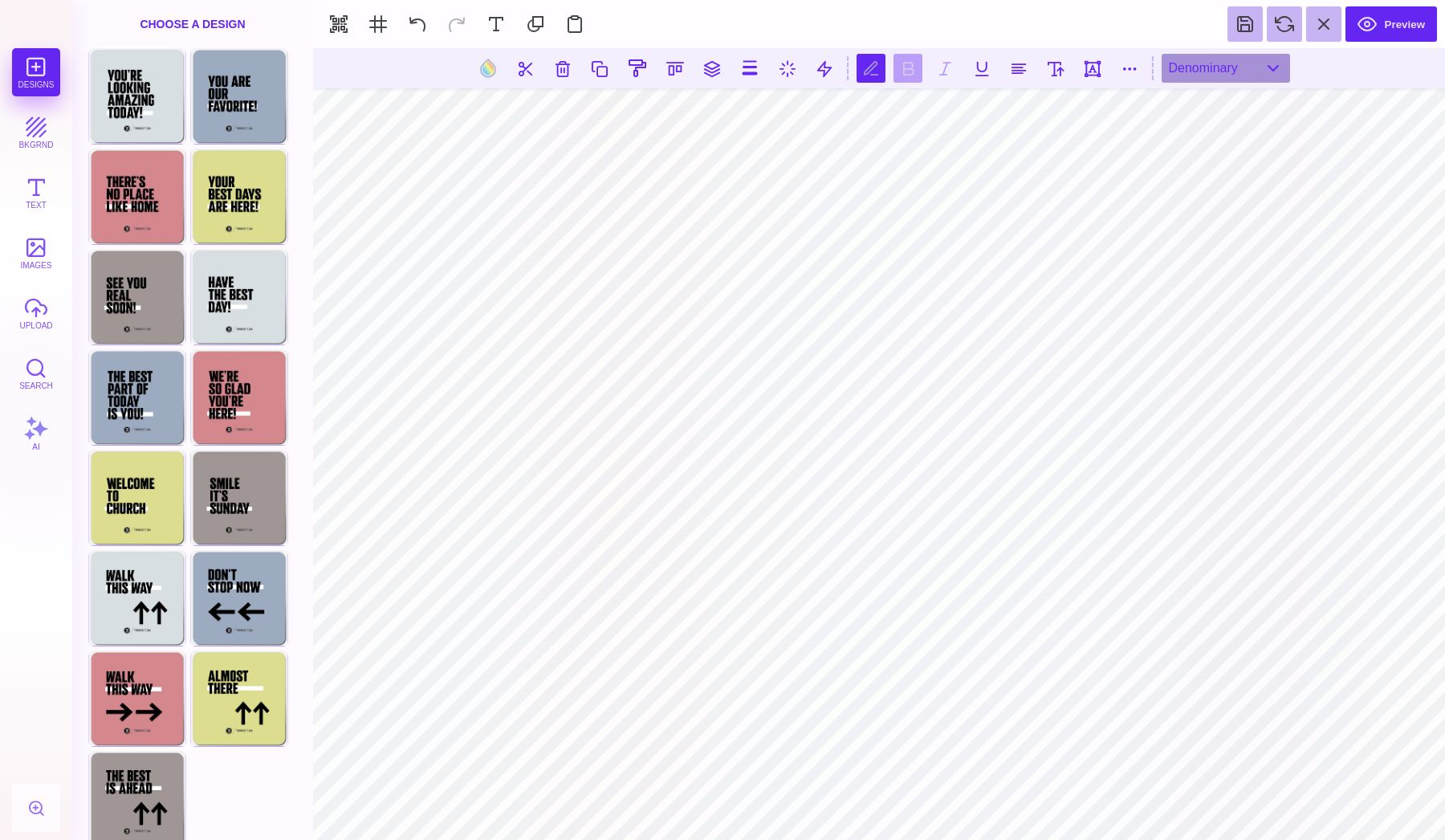
type textarea "********"
type textarea "*******"
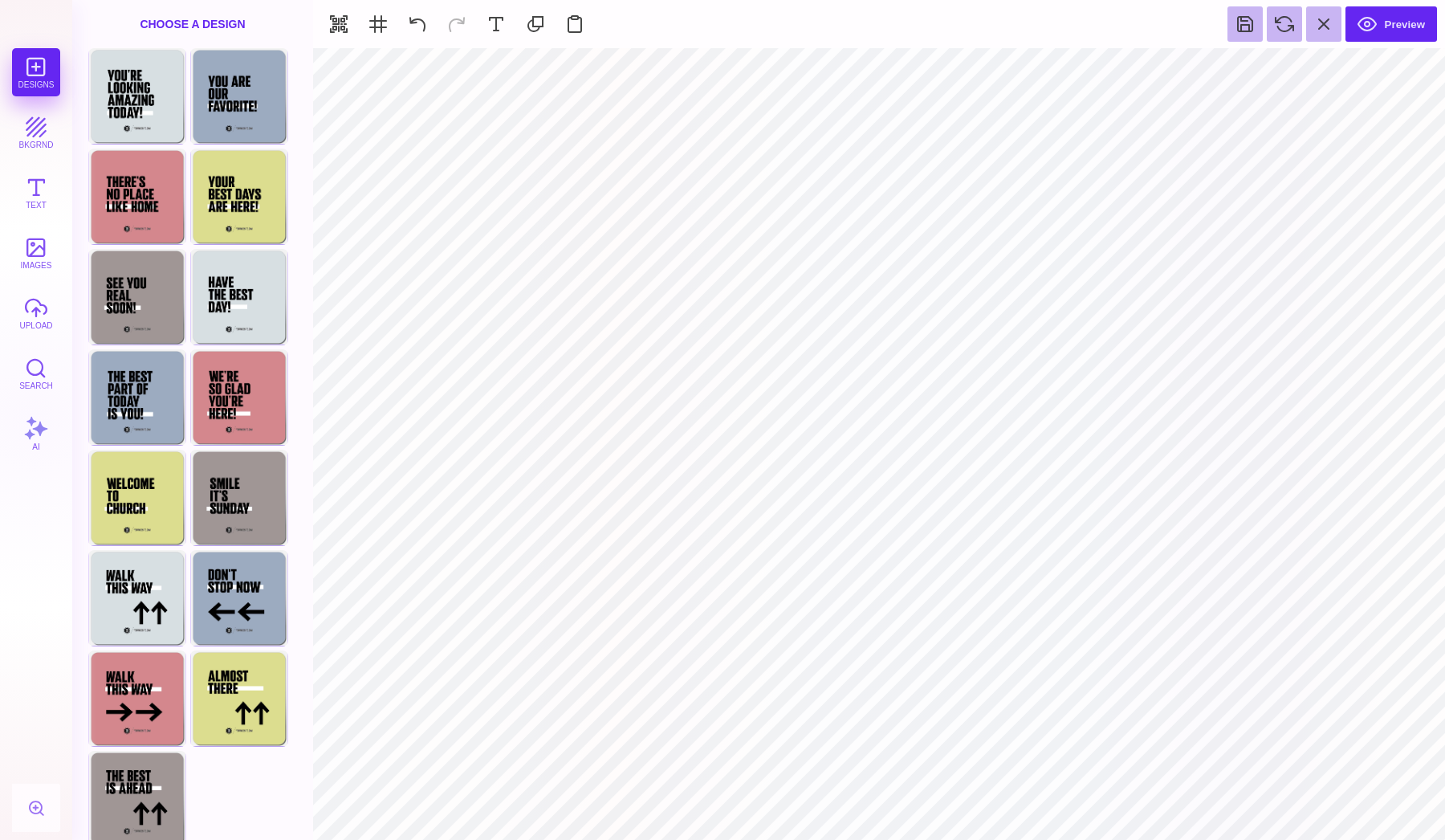
type input "#000000"
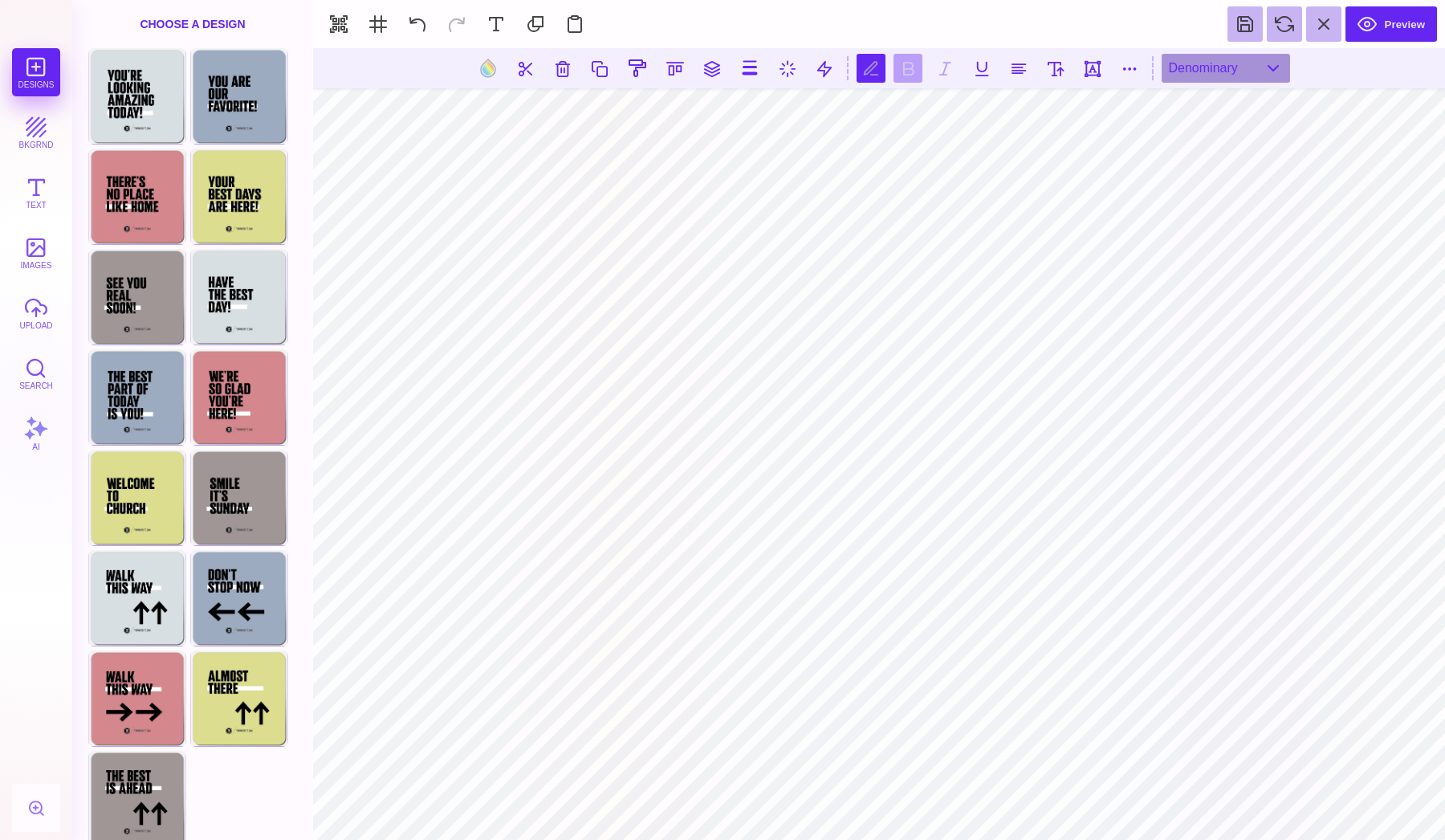
type textarea "*"
type textarea "***"
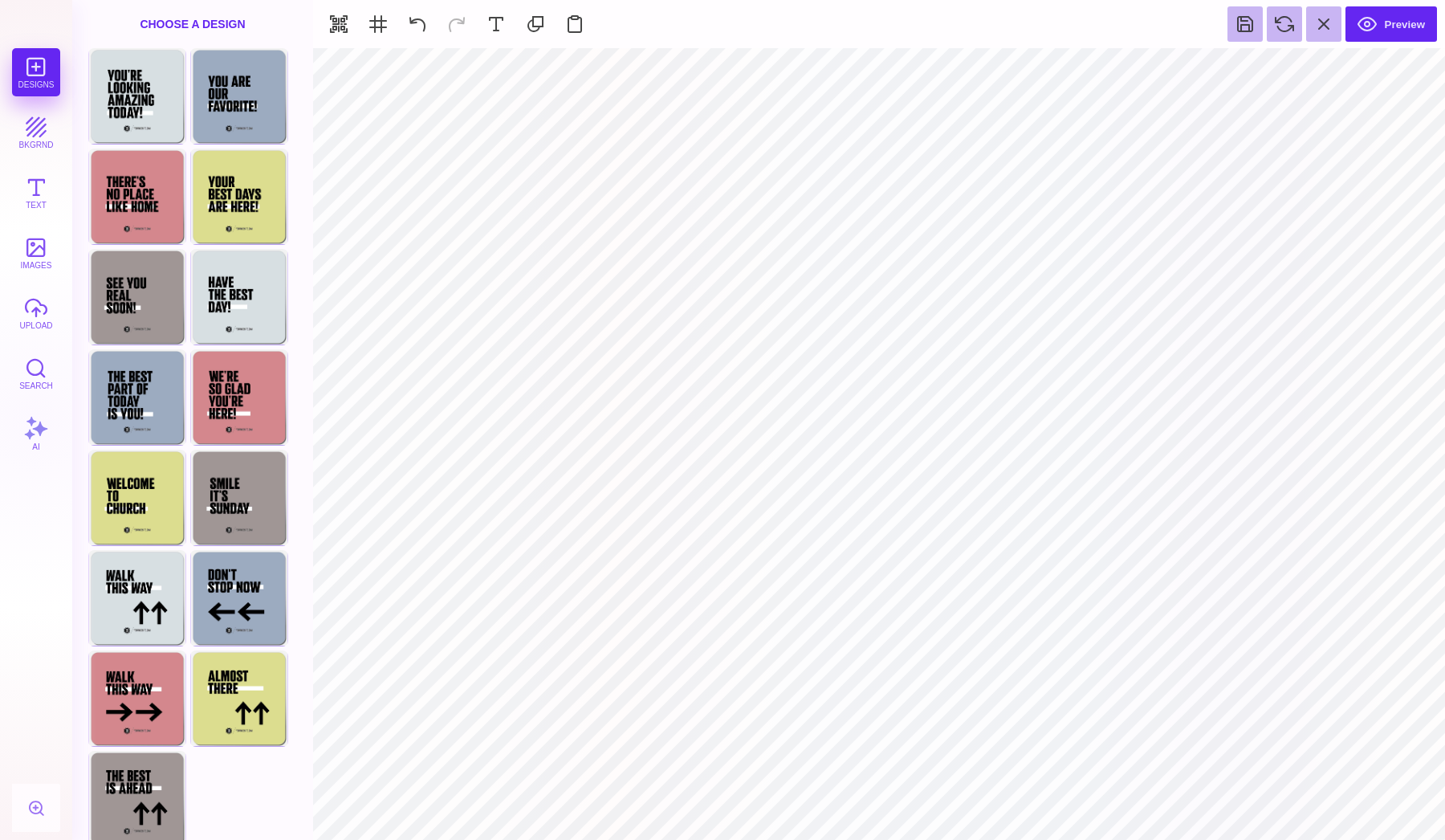
type input "#505050"
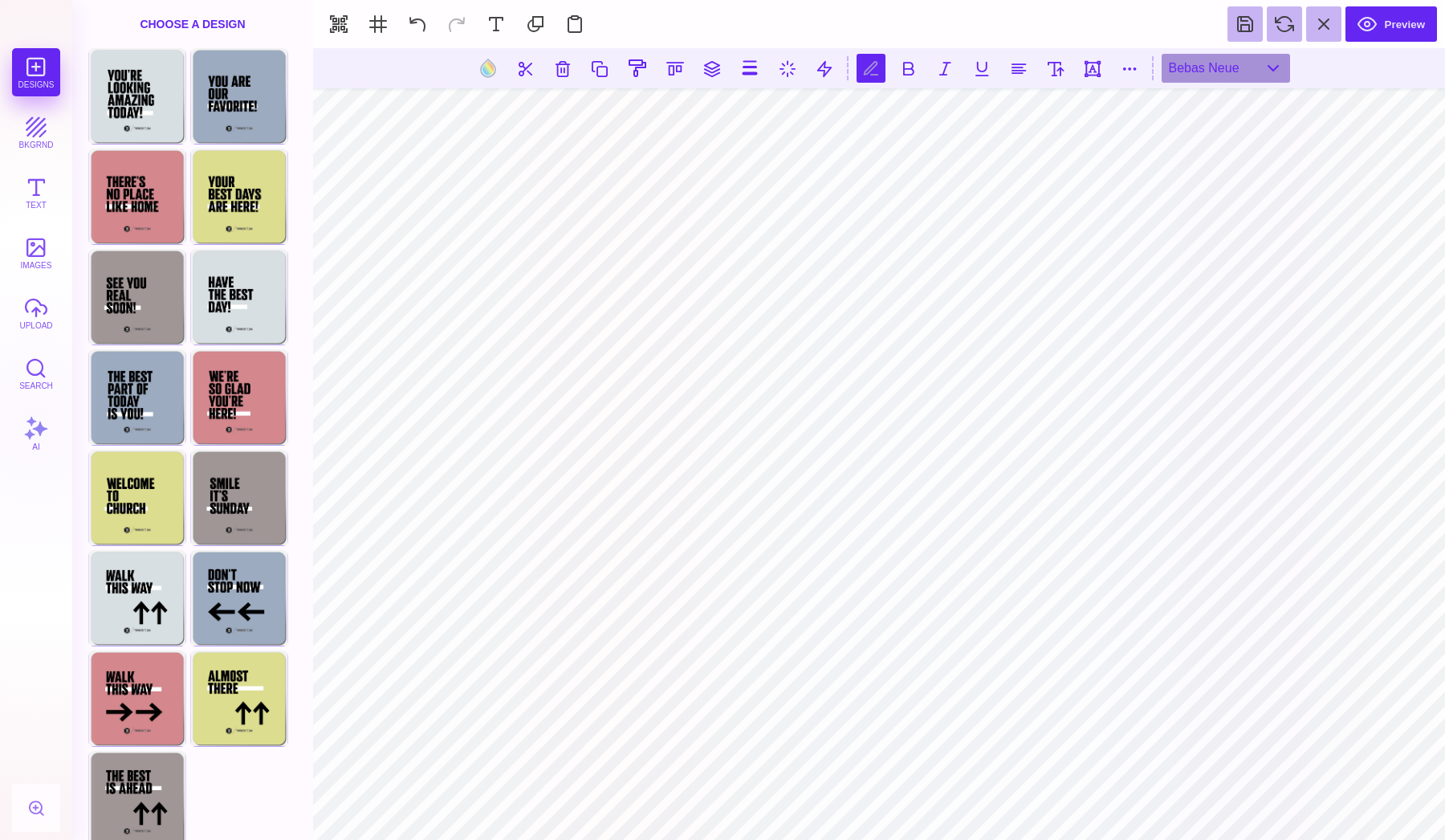
scroll to position [0, 2]
type textarea "**********"
type textarea "*********"
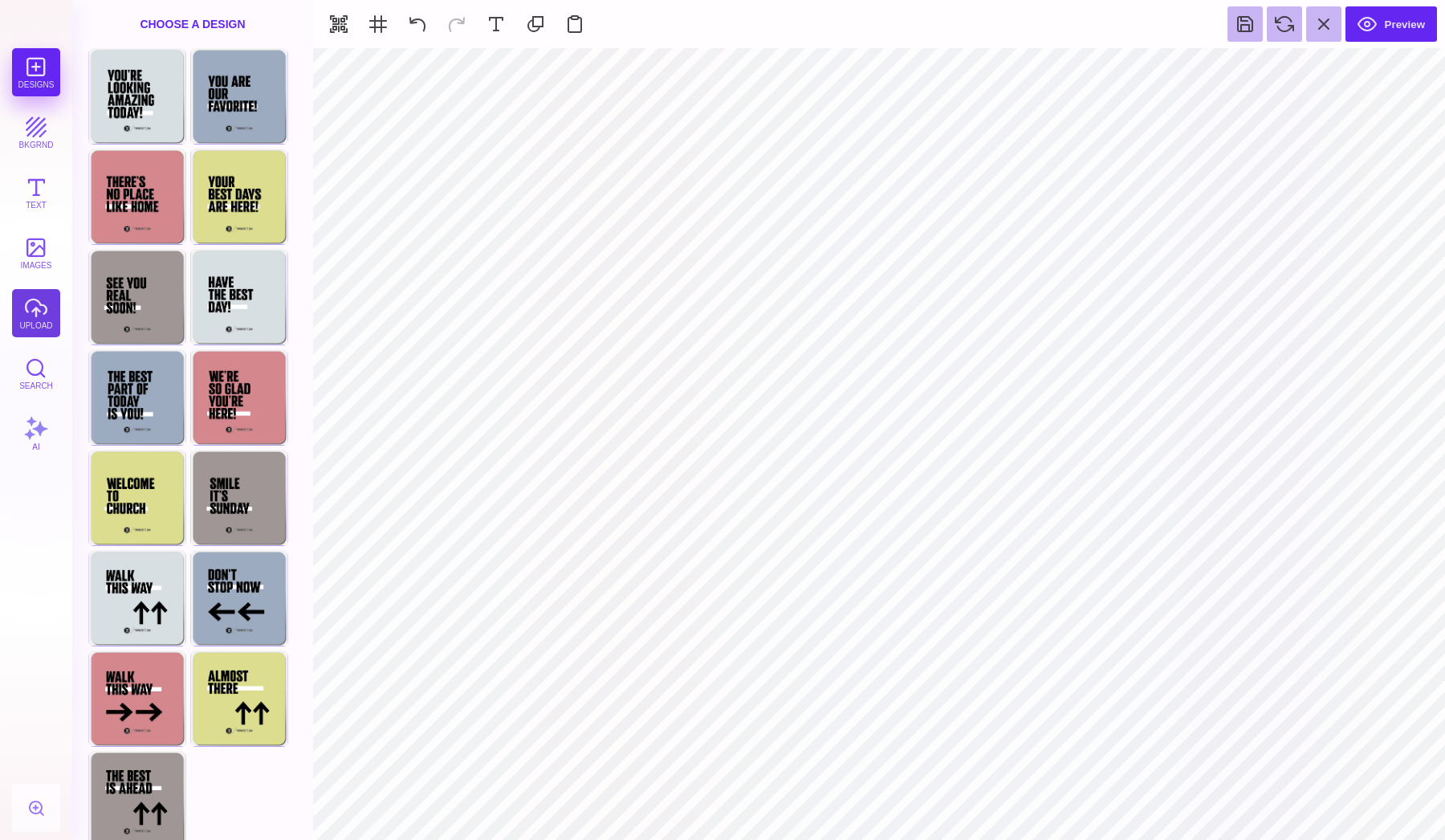
click at [22, 304] on button "upload" at bounding box center [36, 313] width 48 height 48
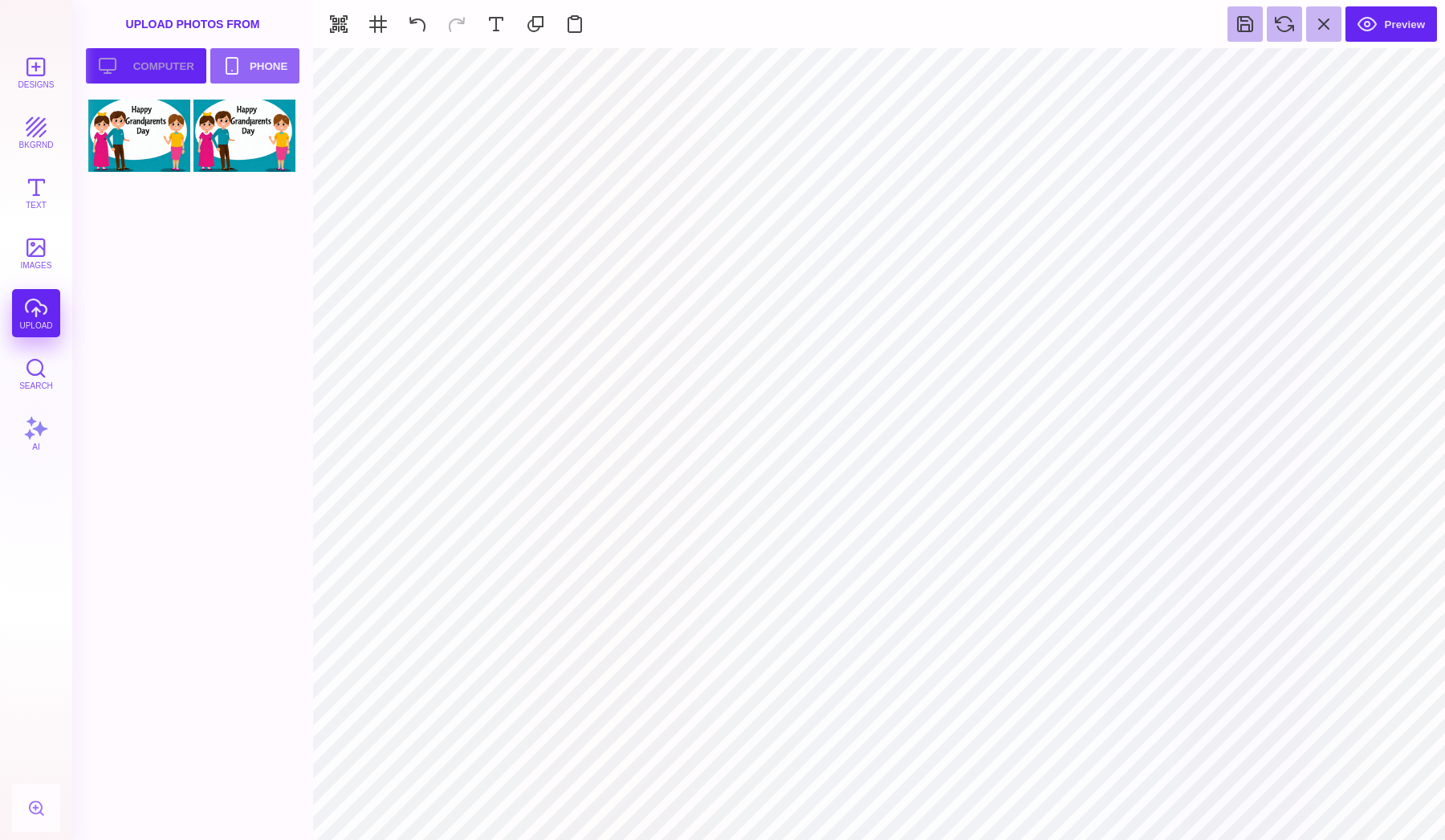
click at [174, 53] on button "Upload your artwork Computer" at bounding box center [146, 66] width 120 height 36
click at [163, 219] on div at bounding box center [139, 210] width 102 height 72
type input "#000000"
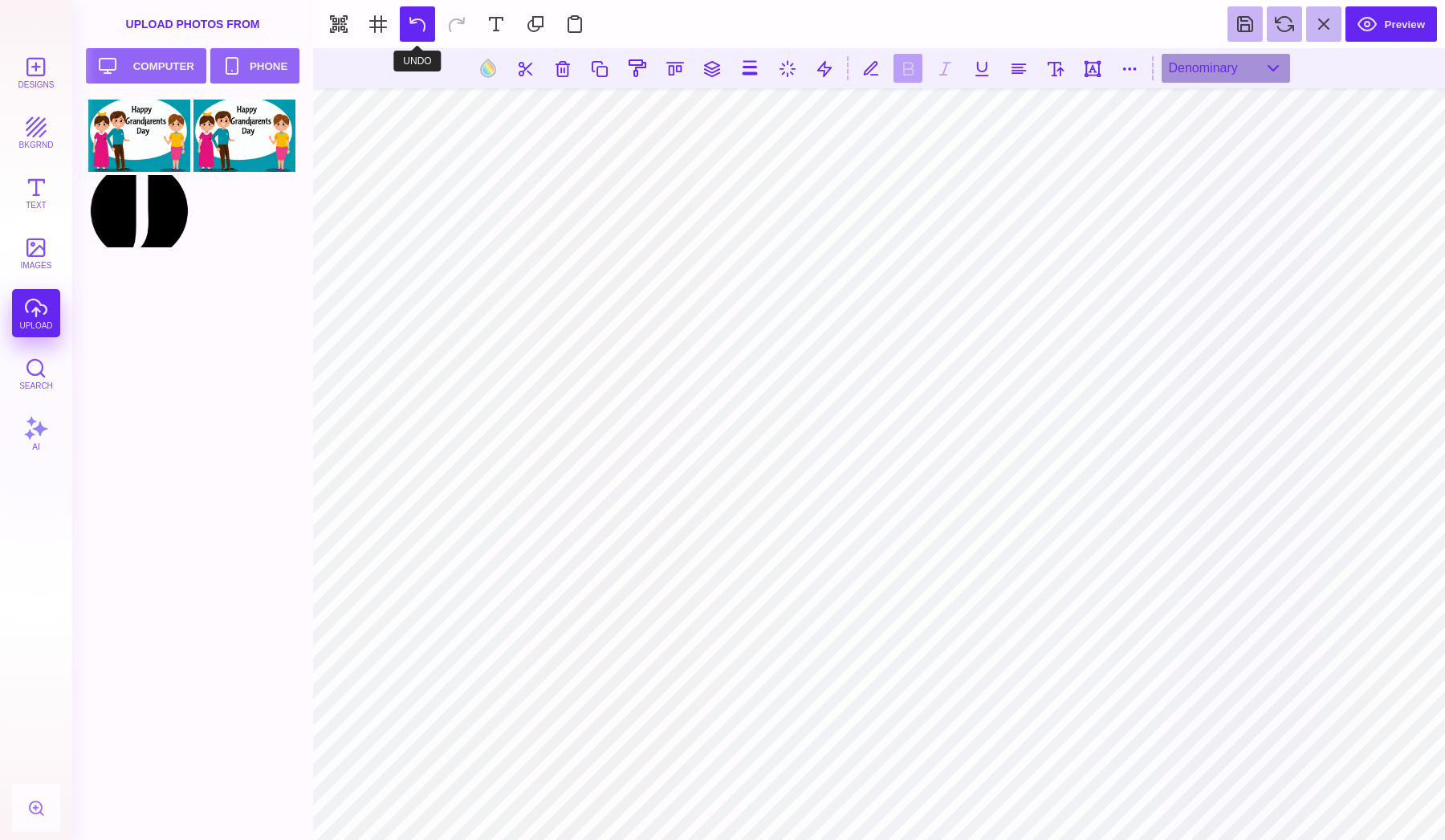
click at [416, 24] on button at bounding box center [417, 24] width 36 height 36
click at [490, 81] on button at bounding box center [488, 68] width 30 height 30
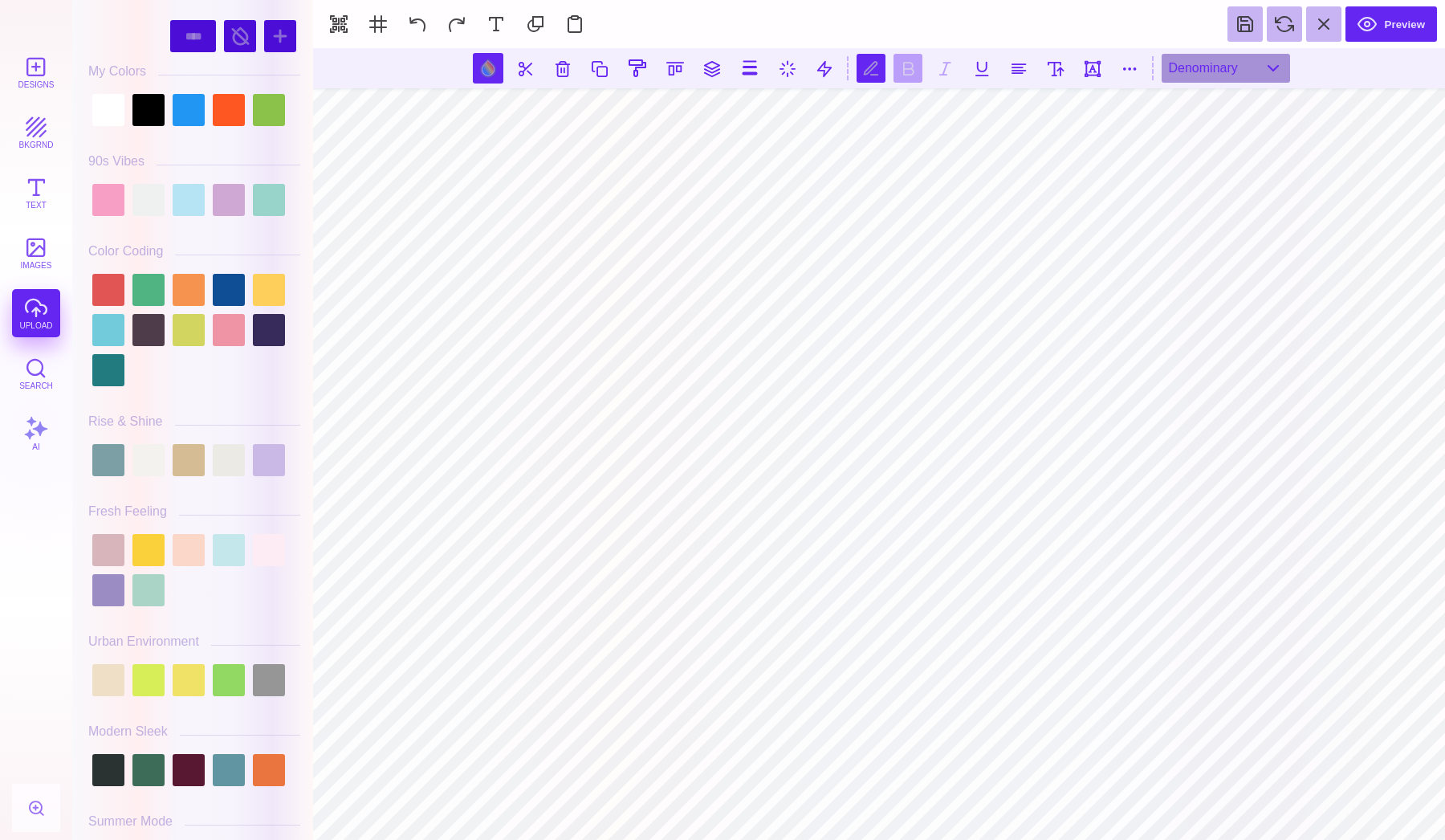
scroll to position [0, 1]
click at [240, 40] on div at bounding box center [240, 36] width 32 height 32
click at [239, 39] on div at bounding box center [240, 36] width 32 height 32
select select "******"
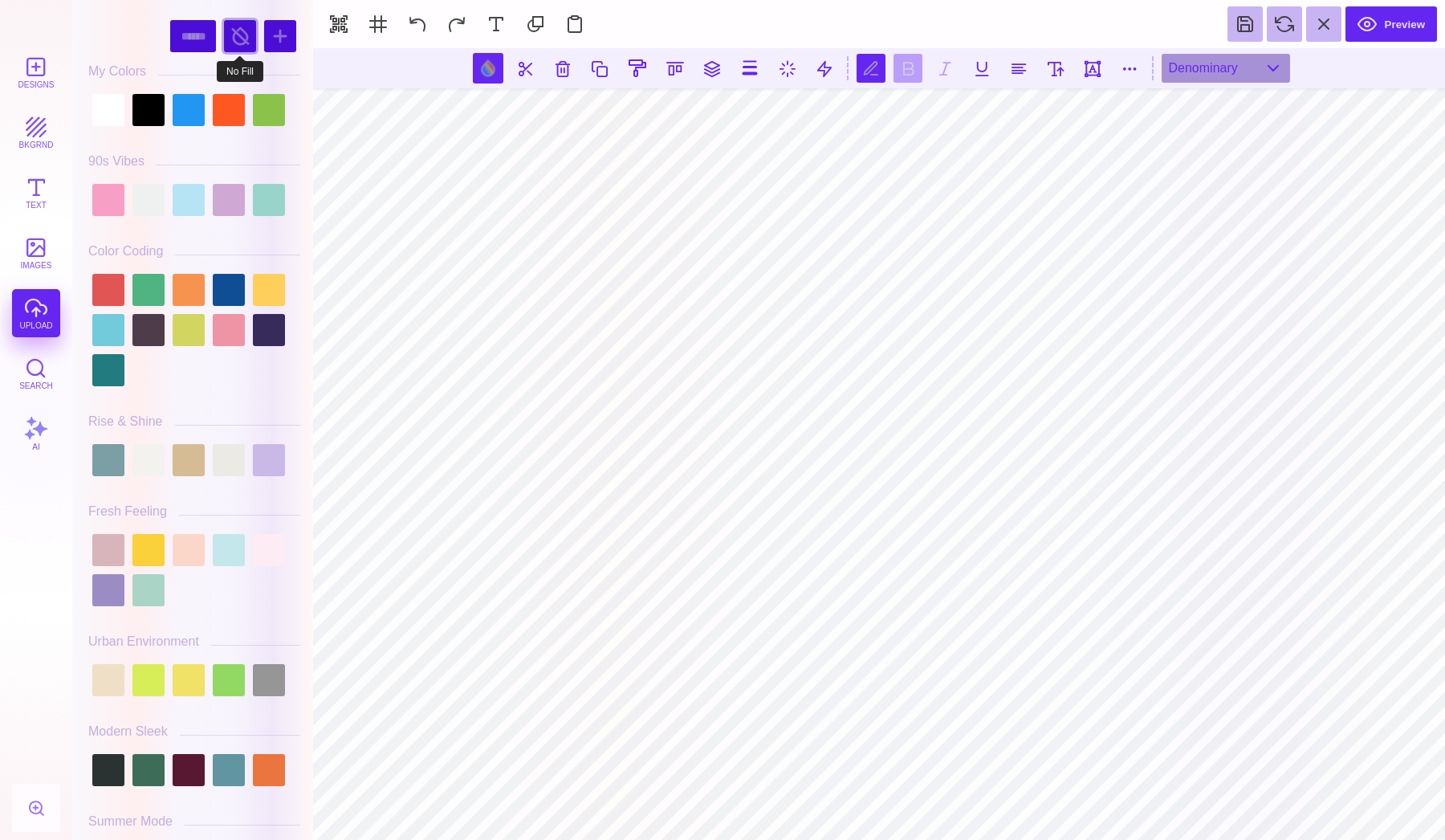
click at [247, 41] on div at bounding box center [240, 36] width 32 height 32
select select "******"
click at [247, 41] on div at bounding box center [240, 36] width 32 height 32
select select "******"
click at [156, 109] on div at bounding box center [148, 110] width 32 height 32
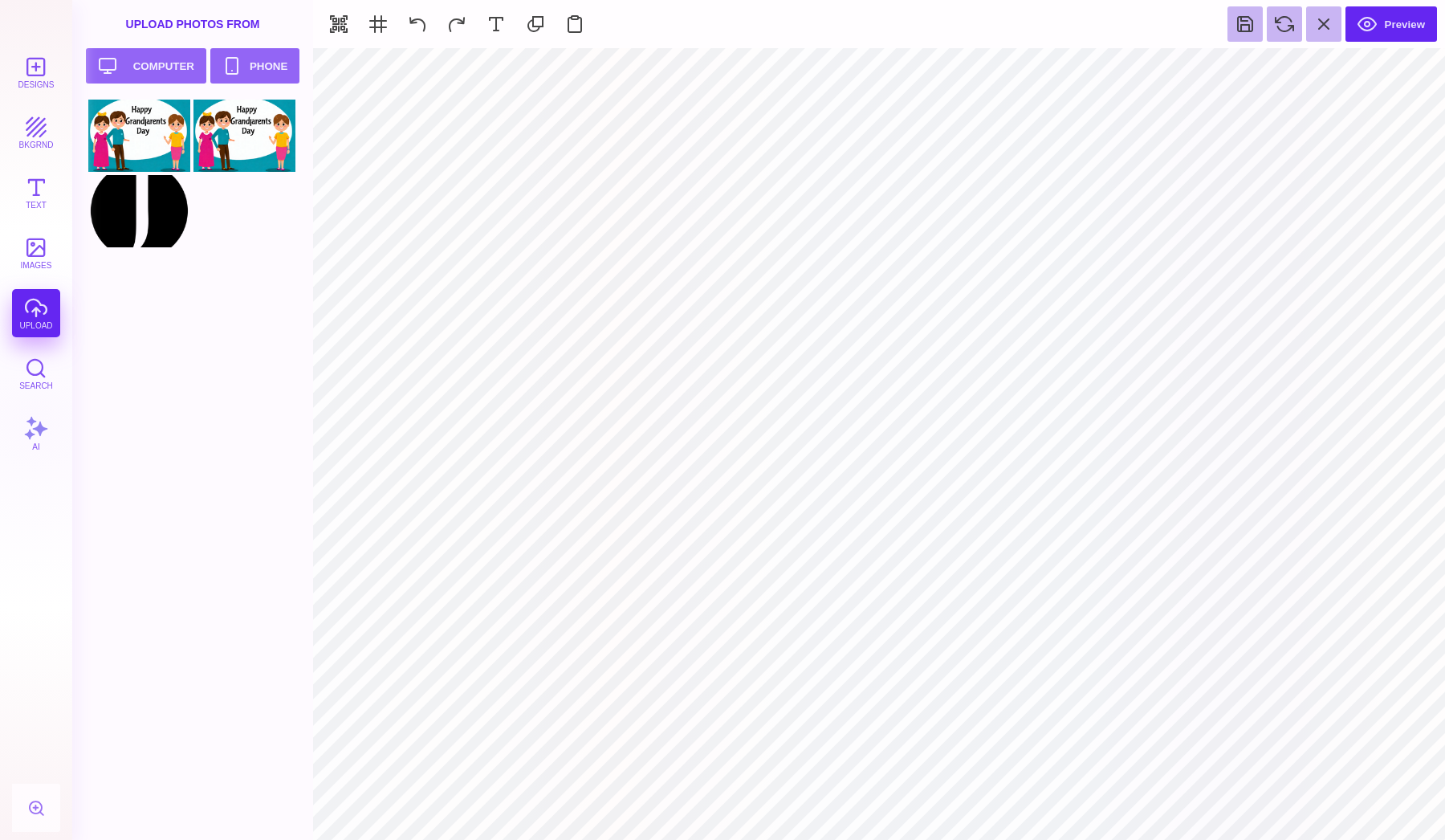
select select "******"
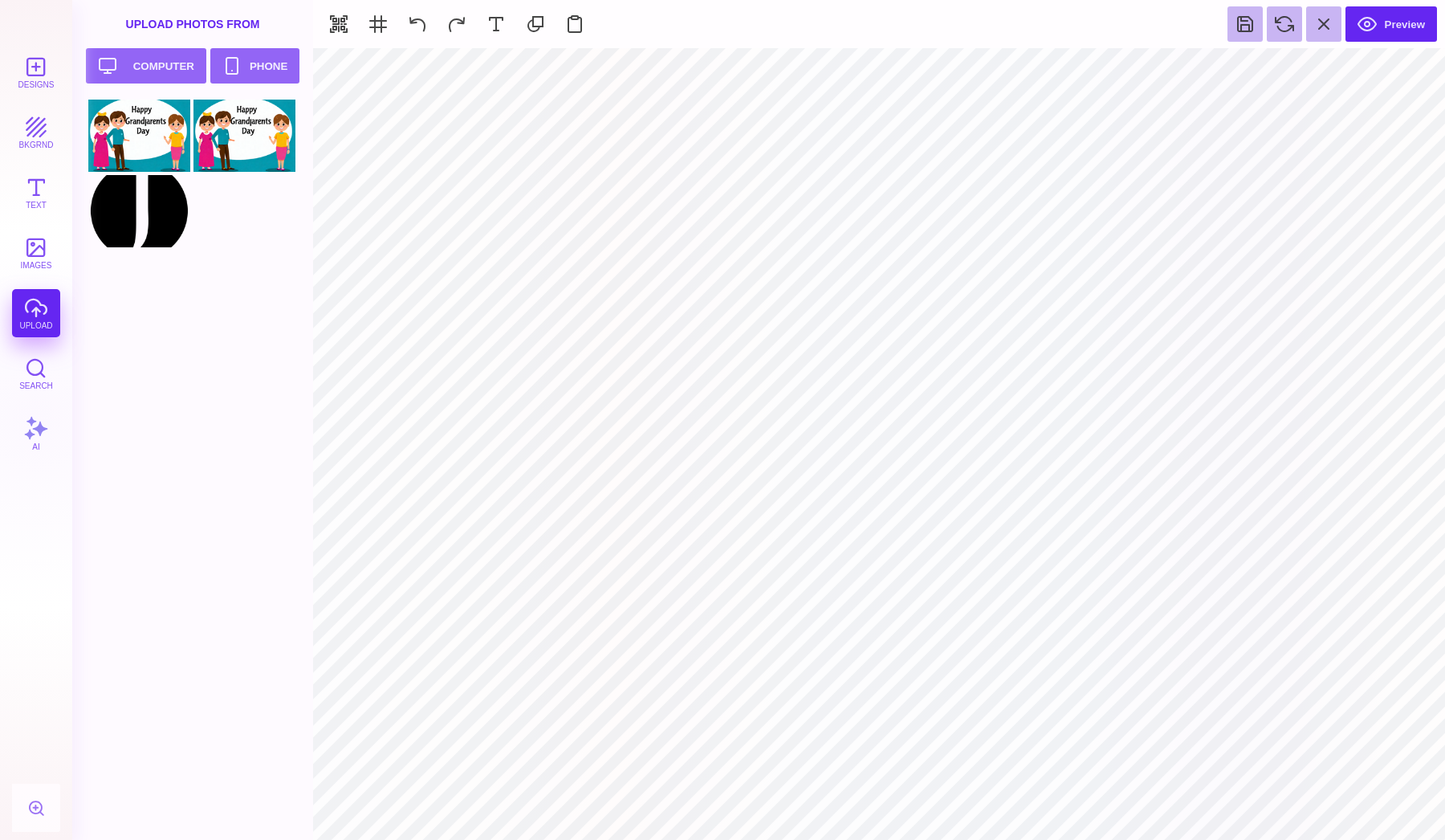
select select "******"
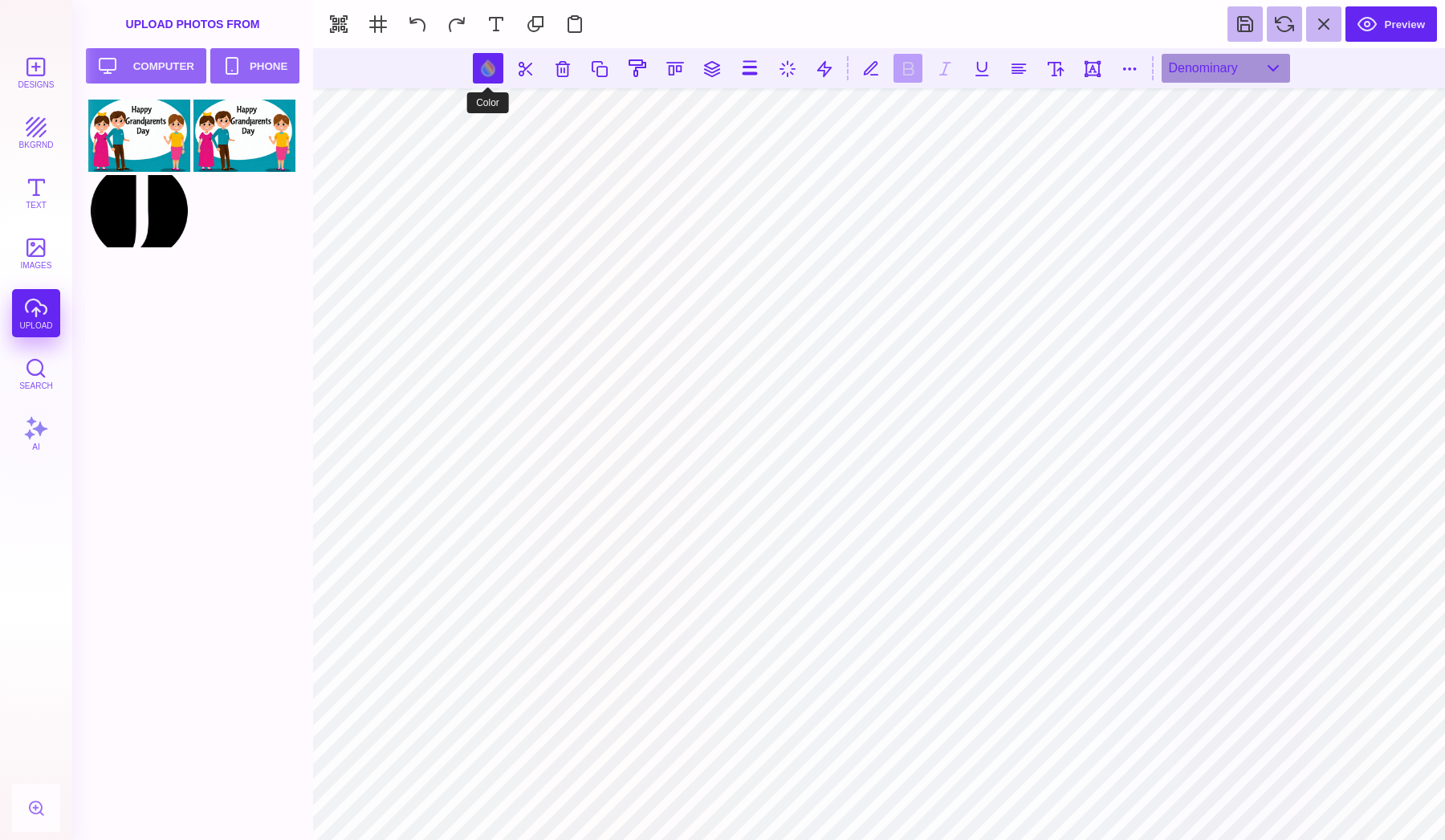
click at [492, 61] on button at bounding box center [488, 68] width 30 height 30
select select "****"
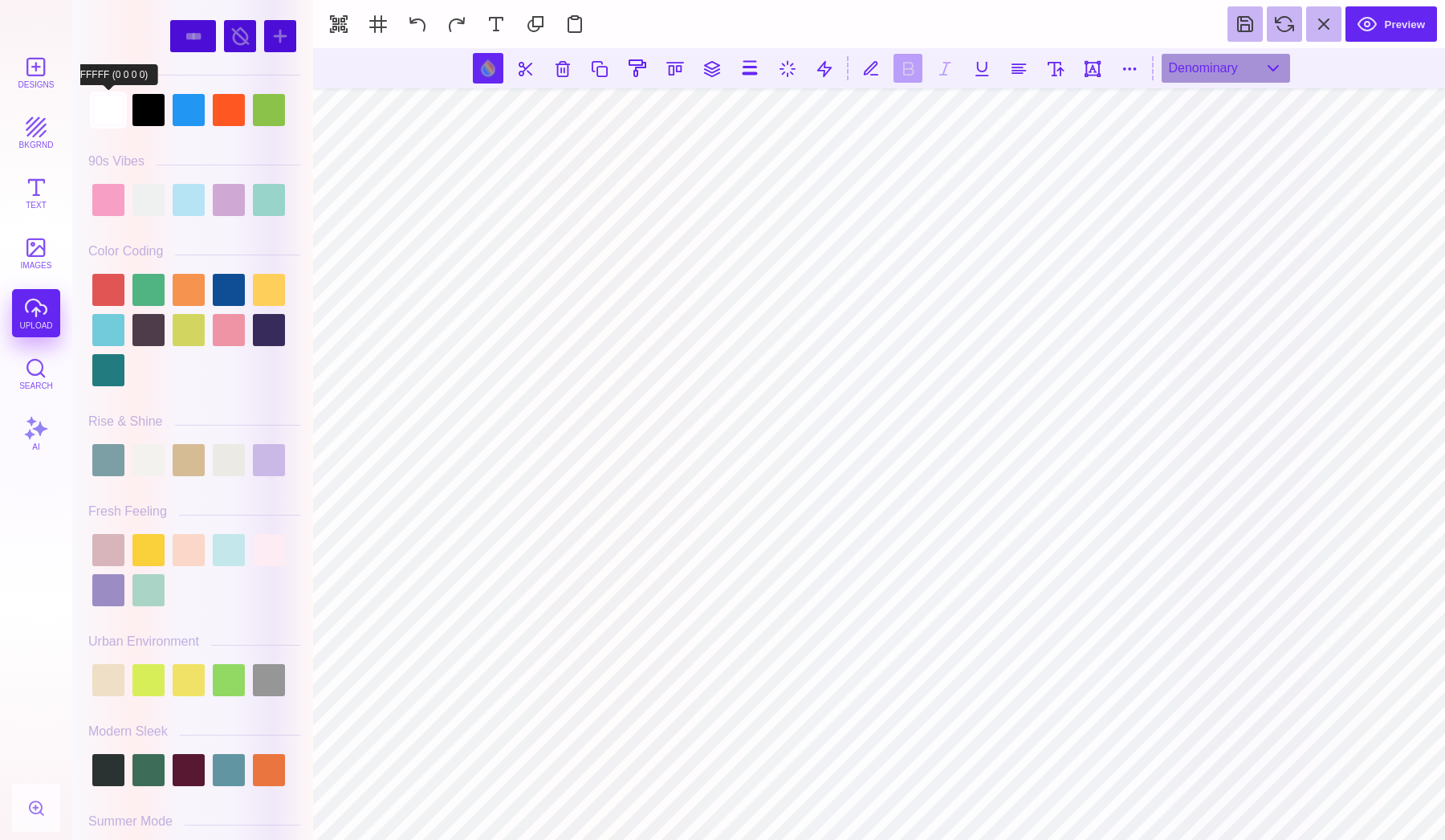
click at [102, 112] on div at bounding box center [108, 110] width 32 height 32
type input "#FFFFFF"
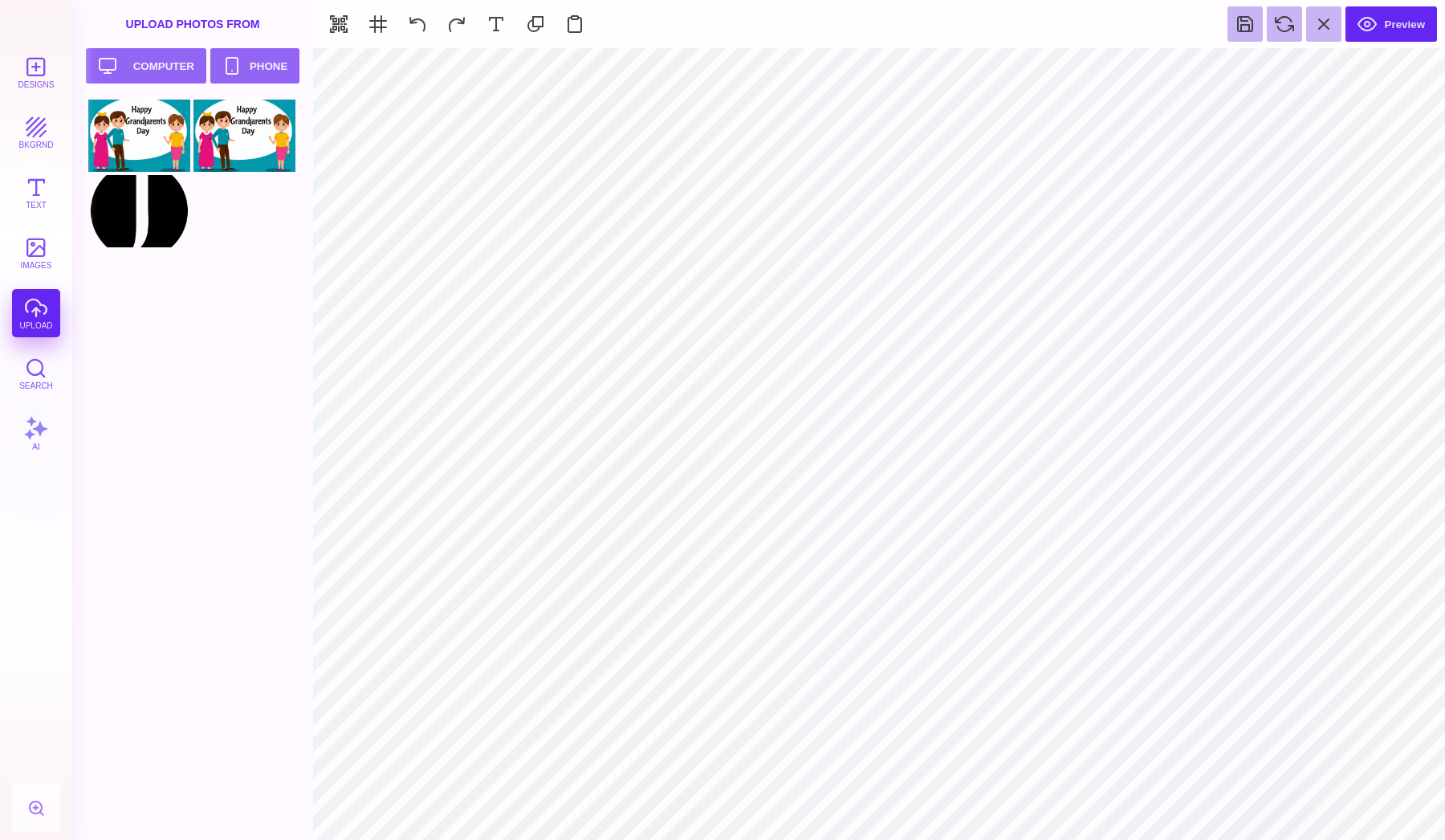
type input "#000000"
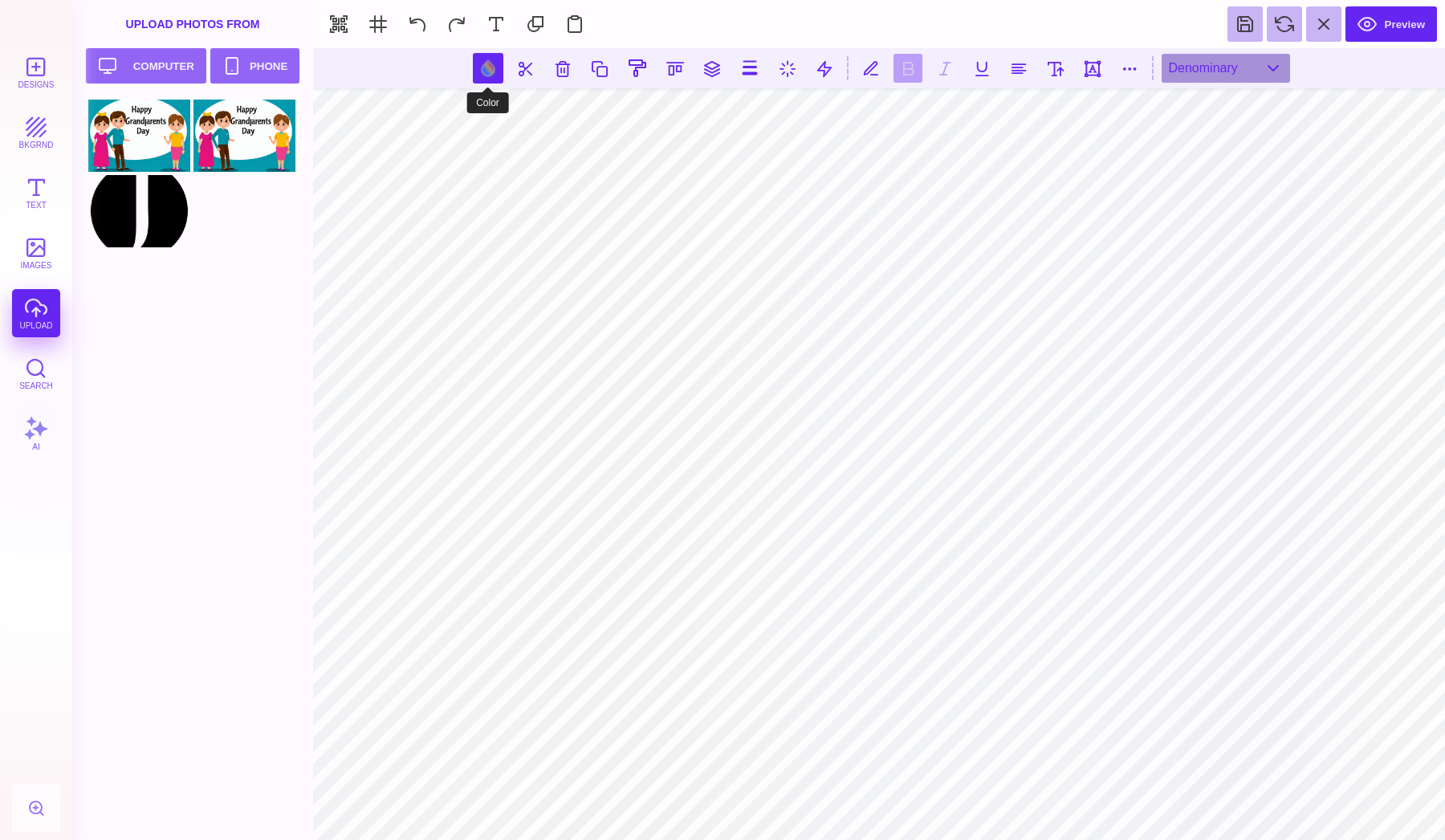
click at [499, 74] on button at bounding box center [488, 68] width 30 height 30
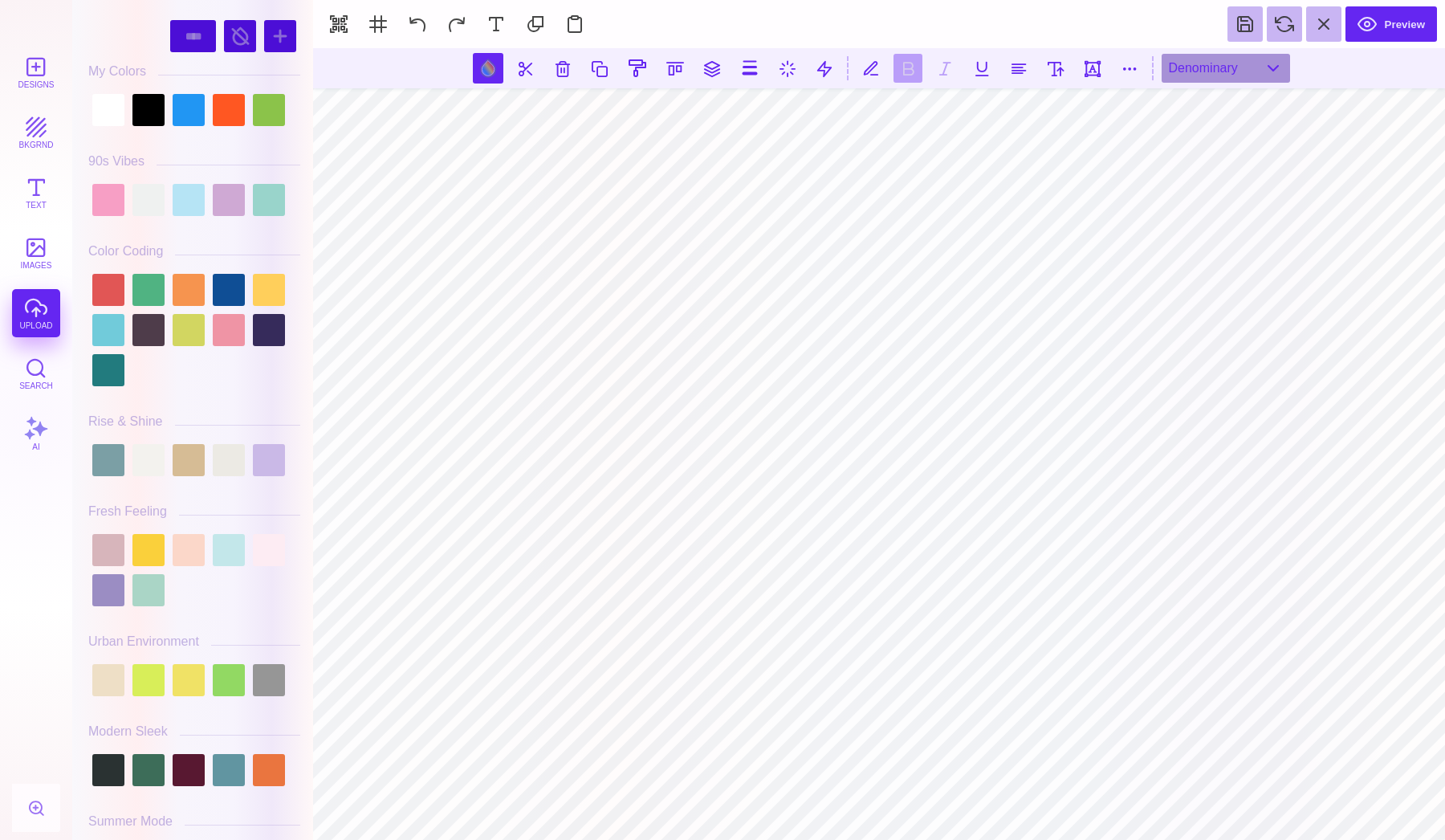
click at [91, 104] on div at bounding box center [194, 110] width 212 height 40
click at [111, 113] on div at bounding box center [108, 110] width 32 height 32
type input "#FFFFFF"
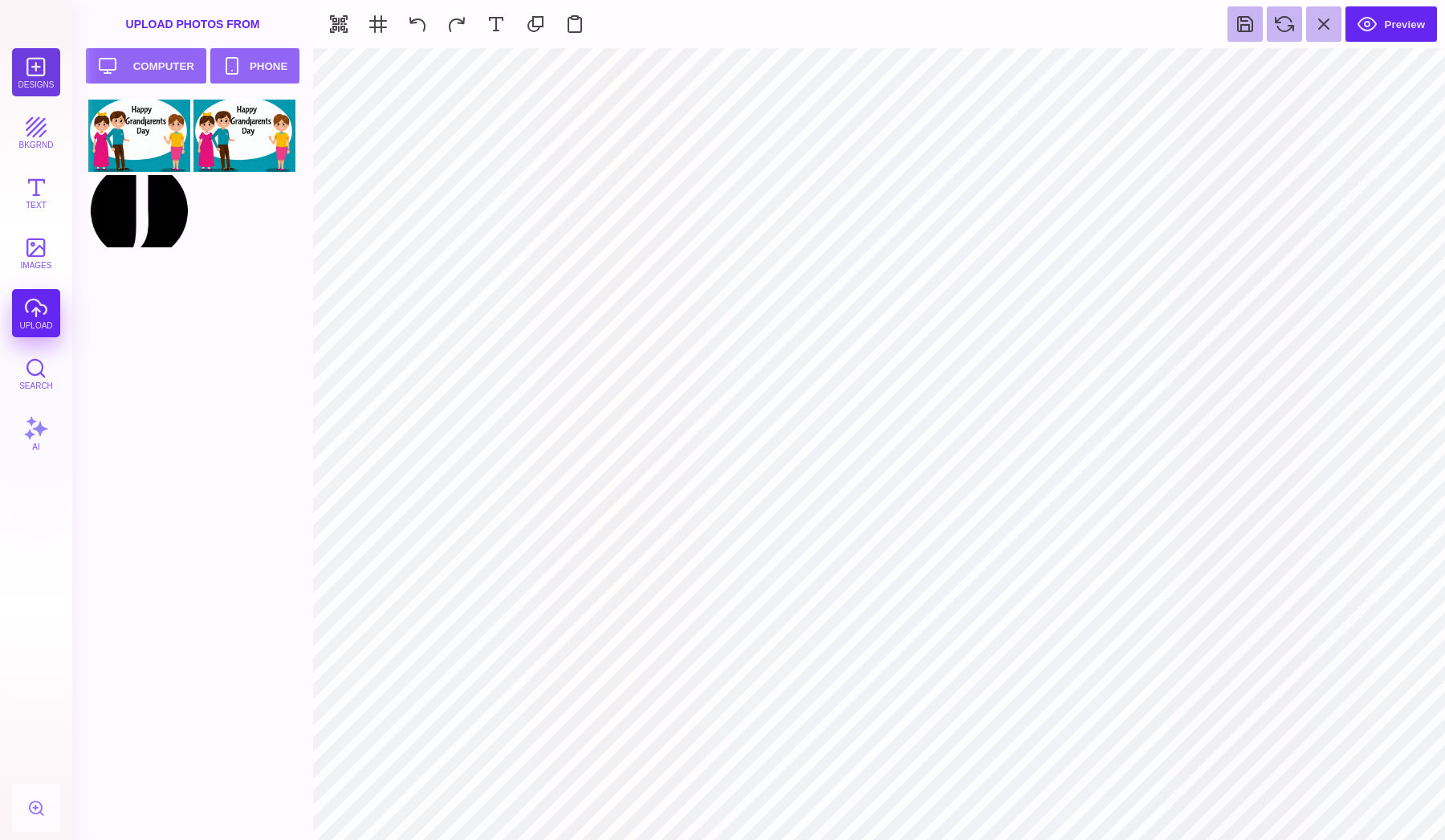
click at [40, 82] on button "Designs" at bounding box center [36, 71] width 48 height 48
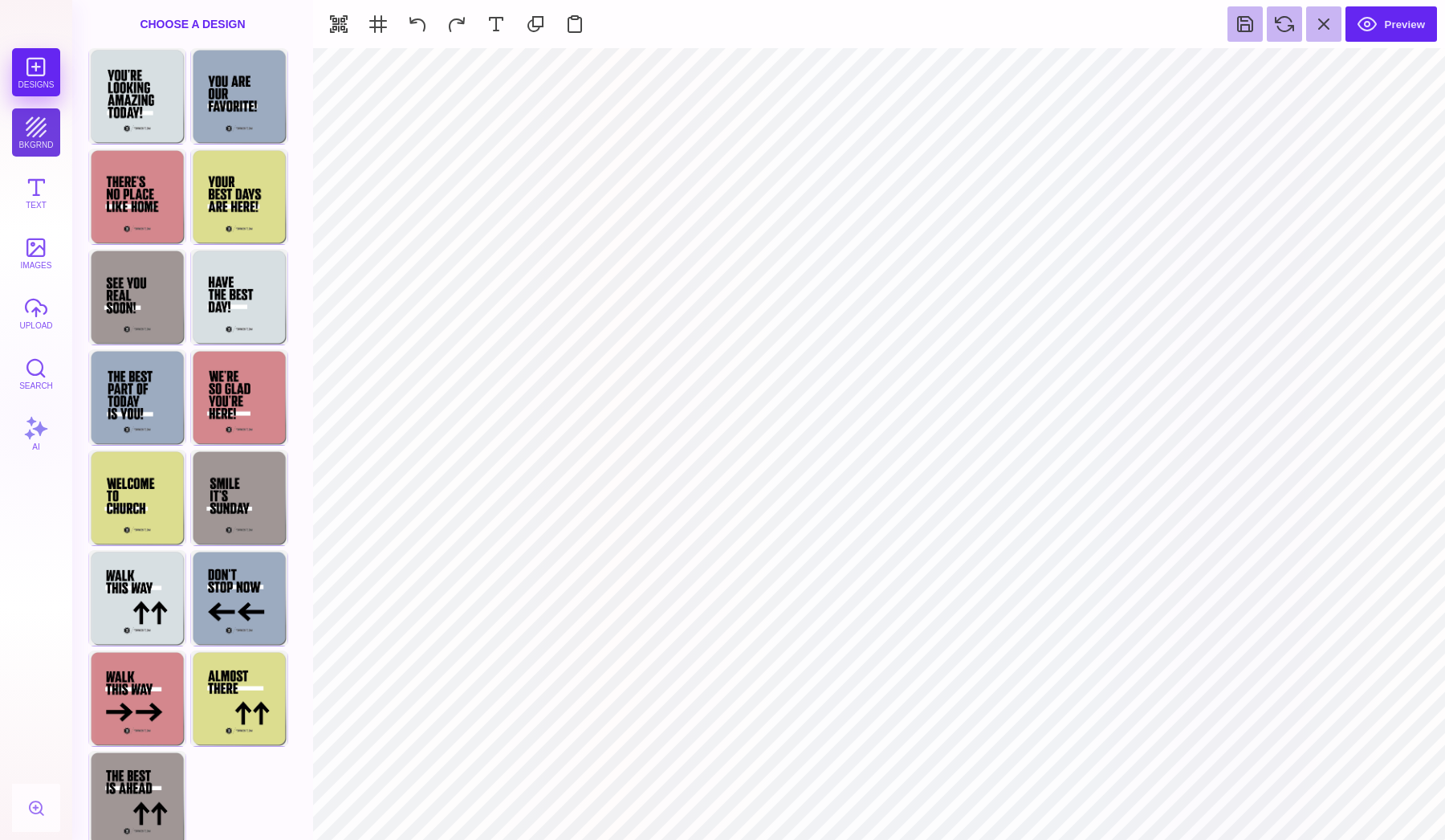
click at [39, 143] on button "bkgrnd" at bounding box center [36, 132] width 48 height 48
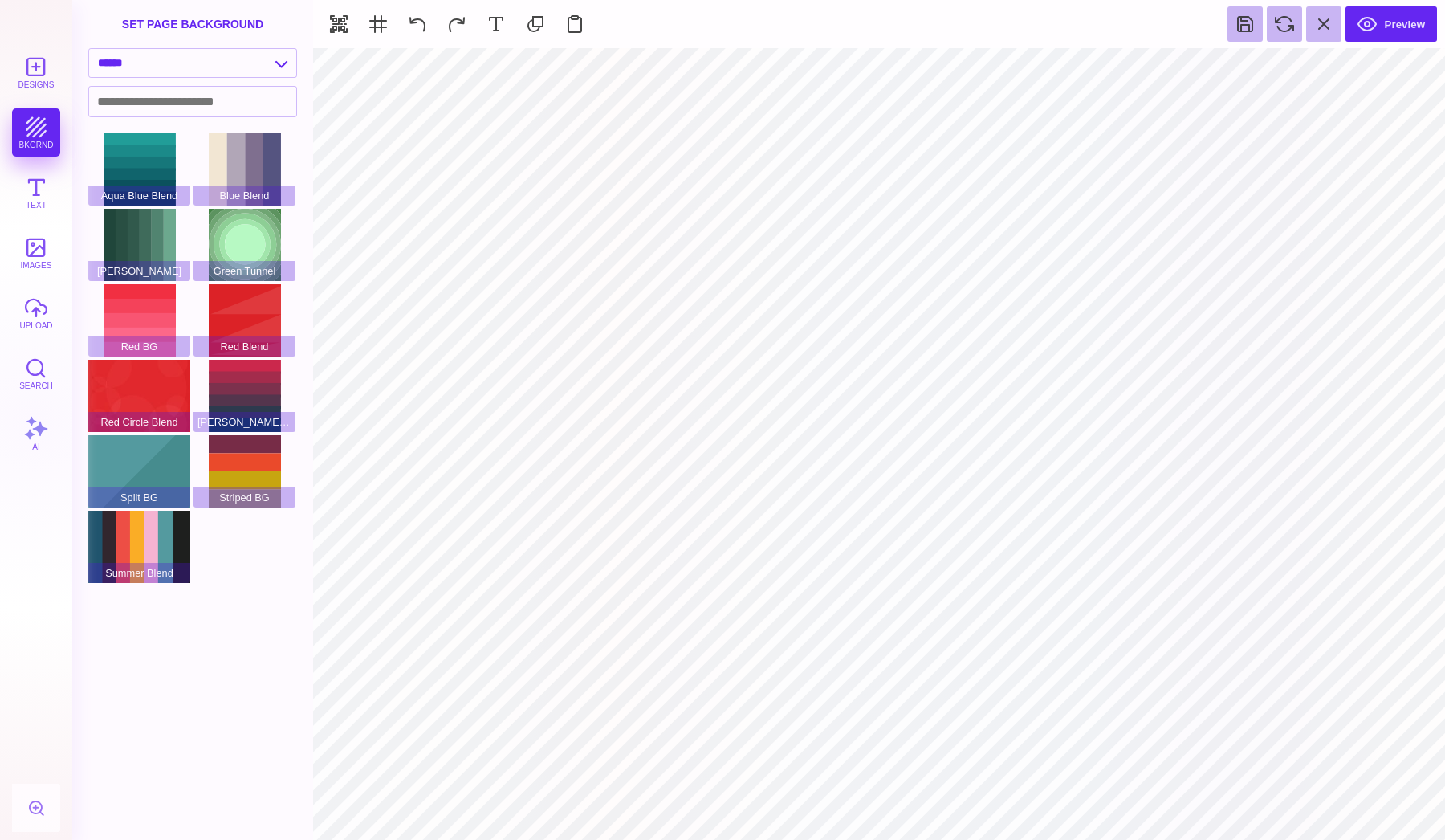
type input "#EEDFC6"
click at [860, 72] on section at bounding box center [878, 68] width 1132 height 40
click at [852, 72] on button at bounding box center [845, 68] width 30 height 30
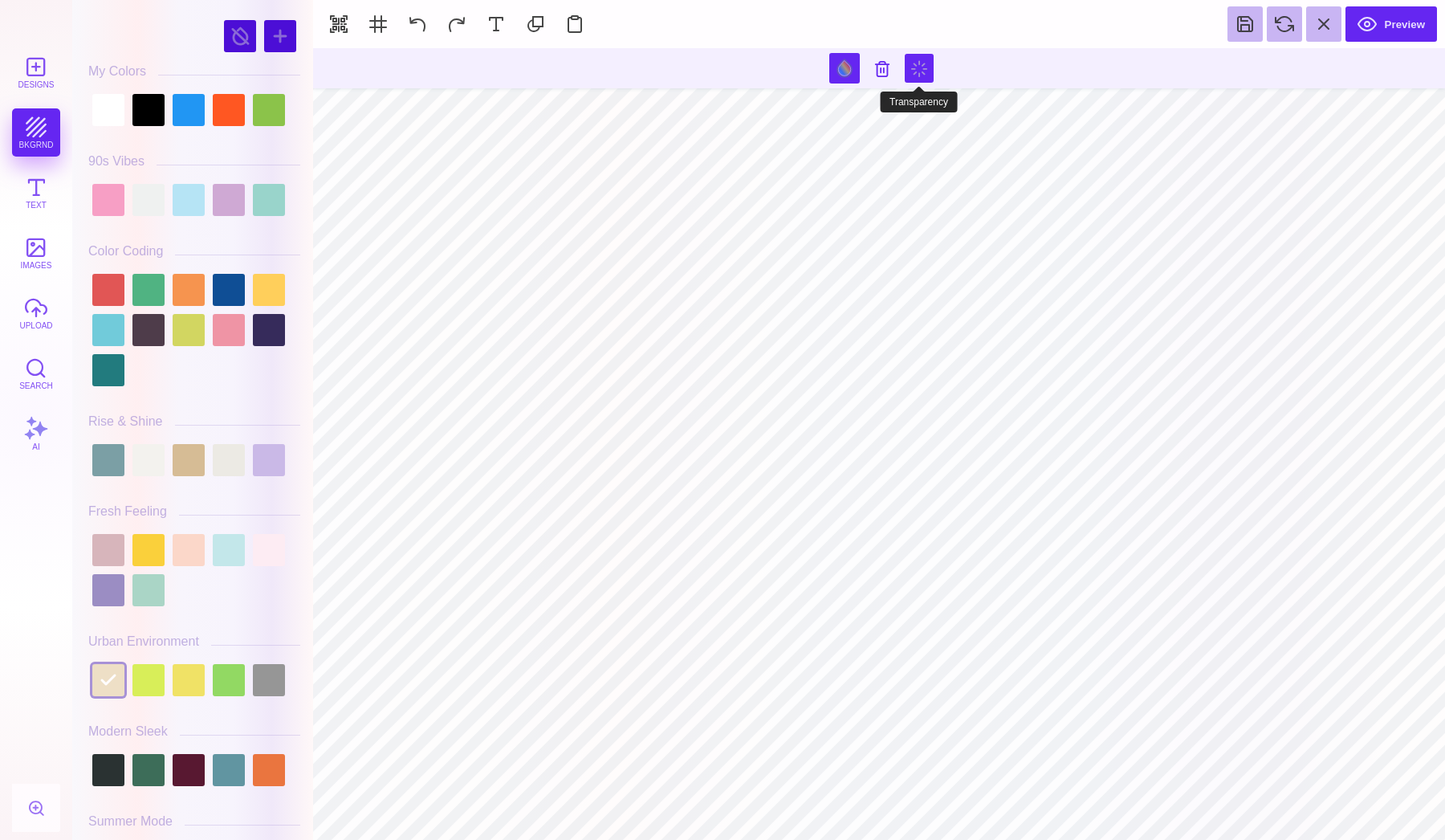
click at [928, 70] on button at bounding box center [919, 68] width 29 height 29
type input "*"
click at [852, 60] on button at bounding box center [845, 68] width 30 height 30
click at [144, 108] on div at bounding box center [148, 110] width 32 height 32
type input "#000000"
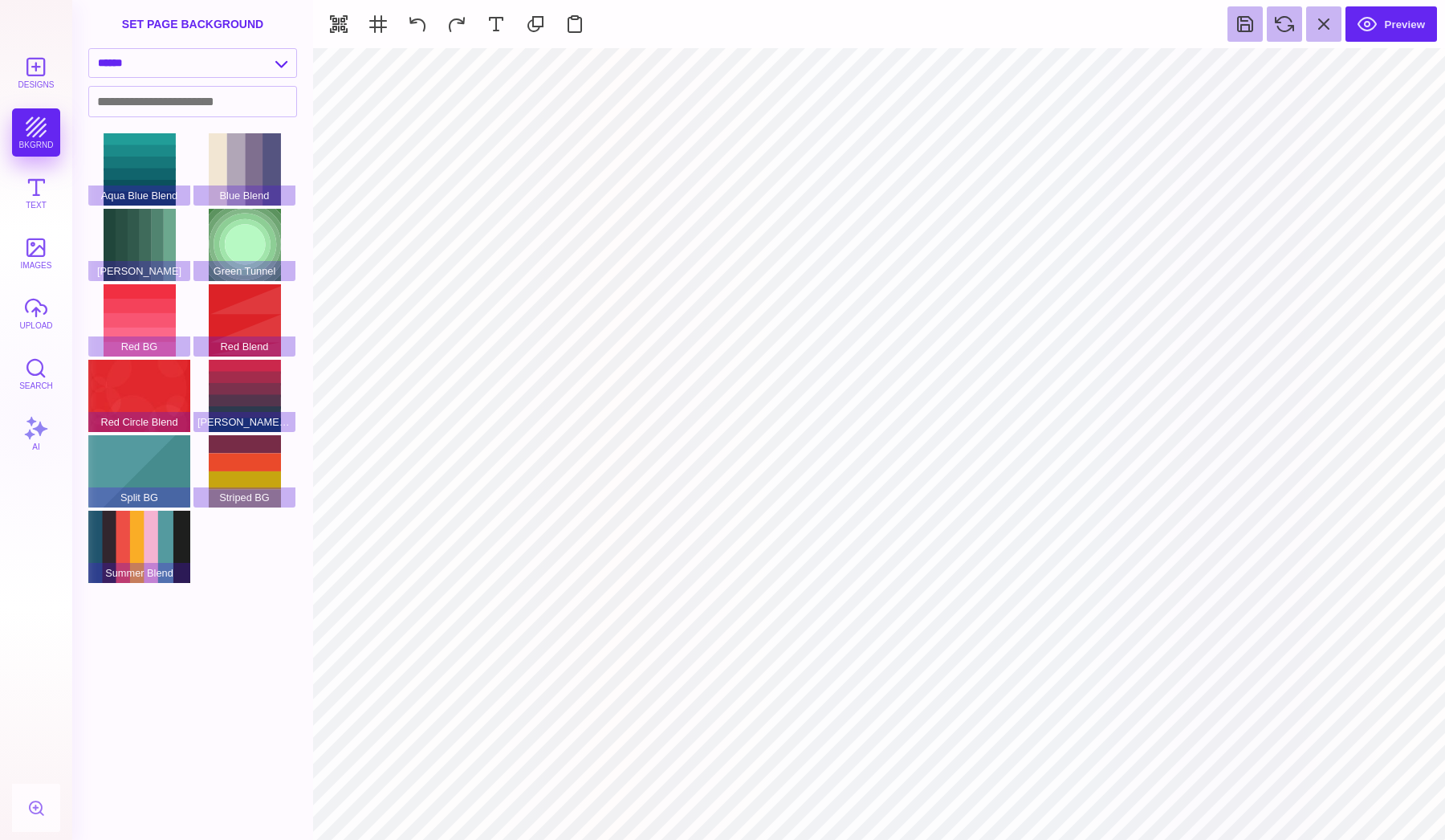
type input "#FFFFFF"
click at [707, 69] on button at bounding box center [695, 68] width 30 height 30
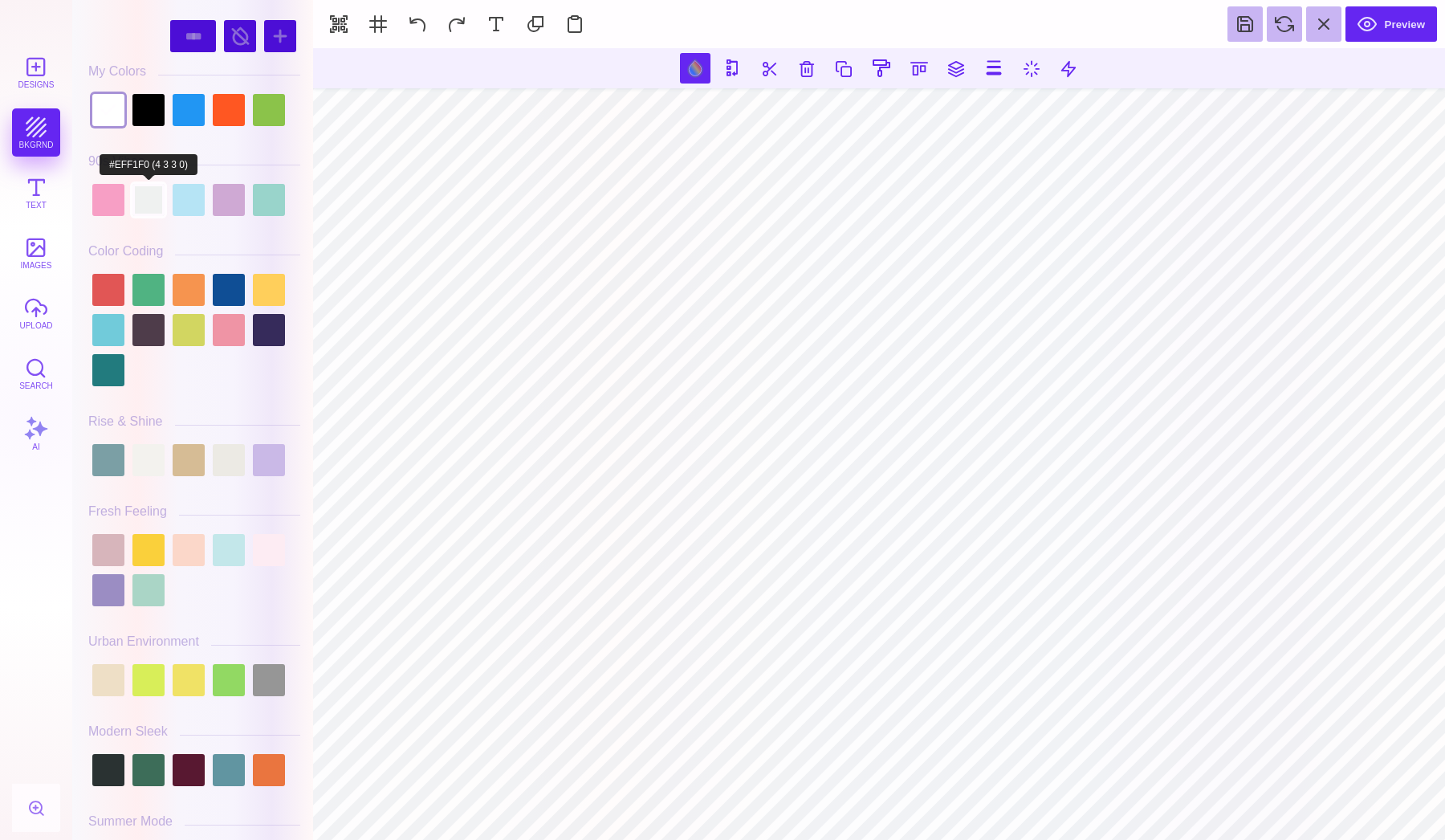
click at [158, 195] on div at bounding box center [148, 200] width 32 height 32
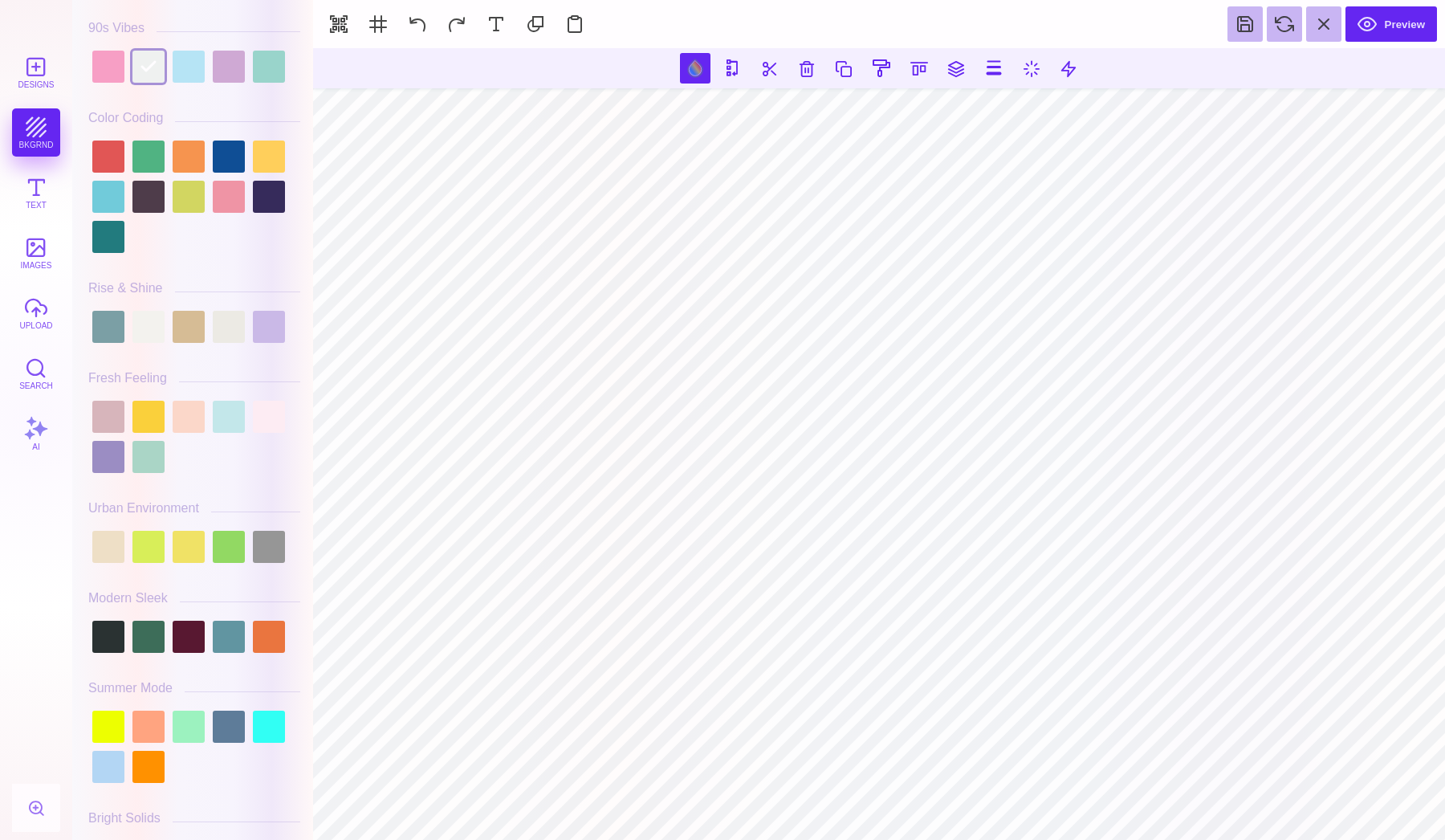
scroll to position [161, 0]
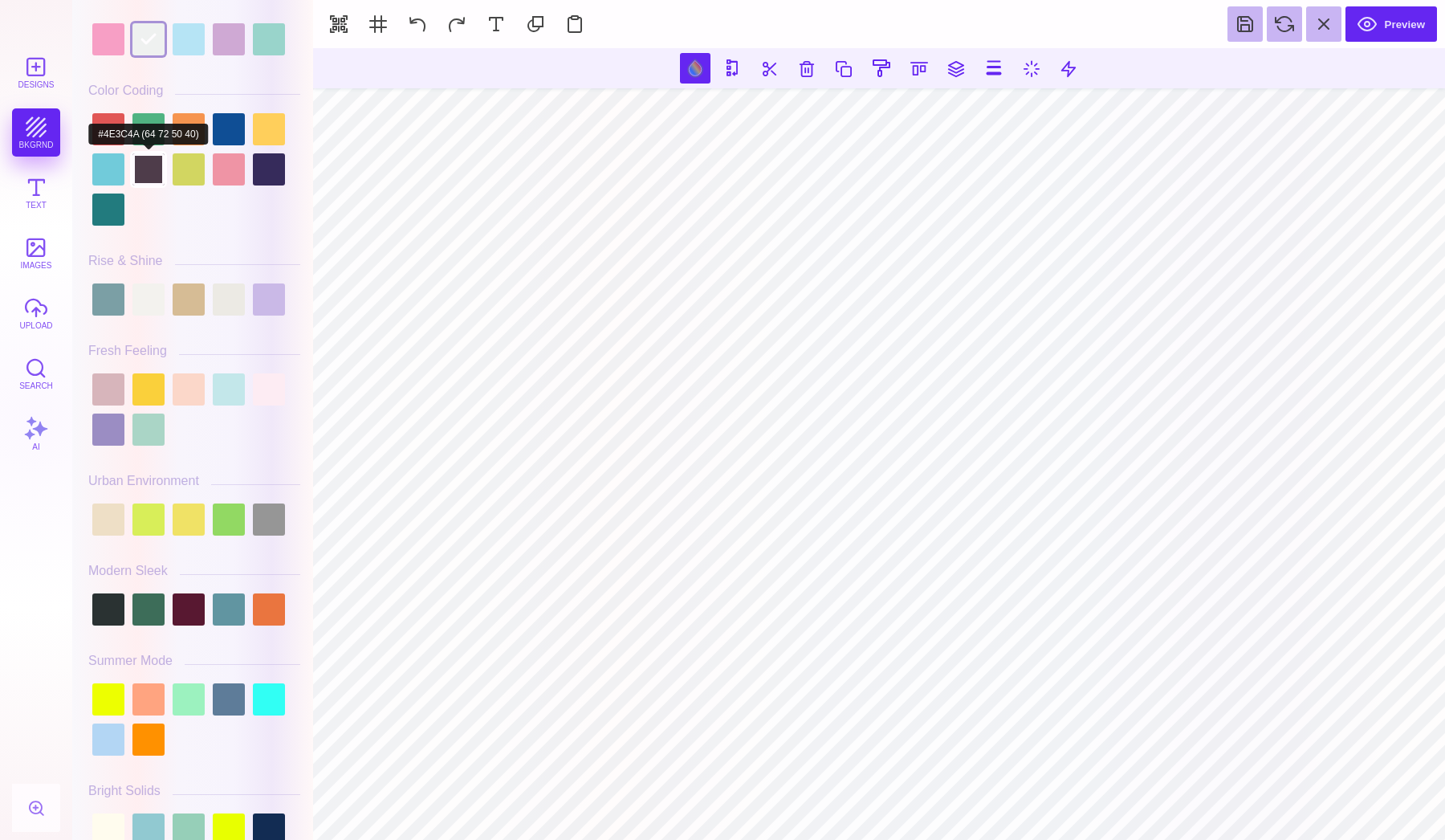
click at [160, 180] on div at bounding box center [148, 169] width 32 height 32
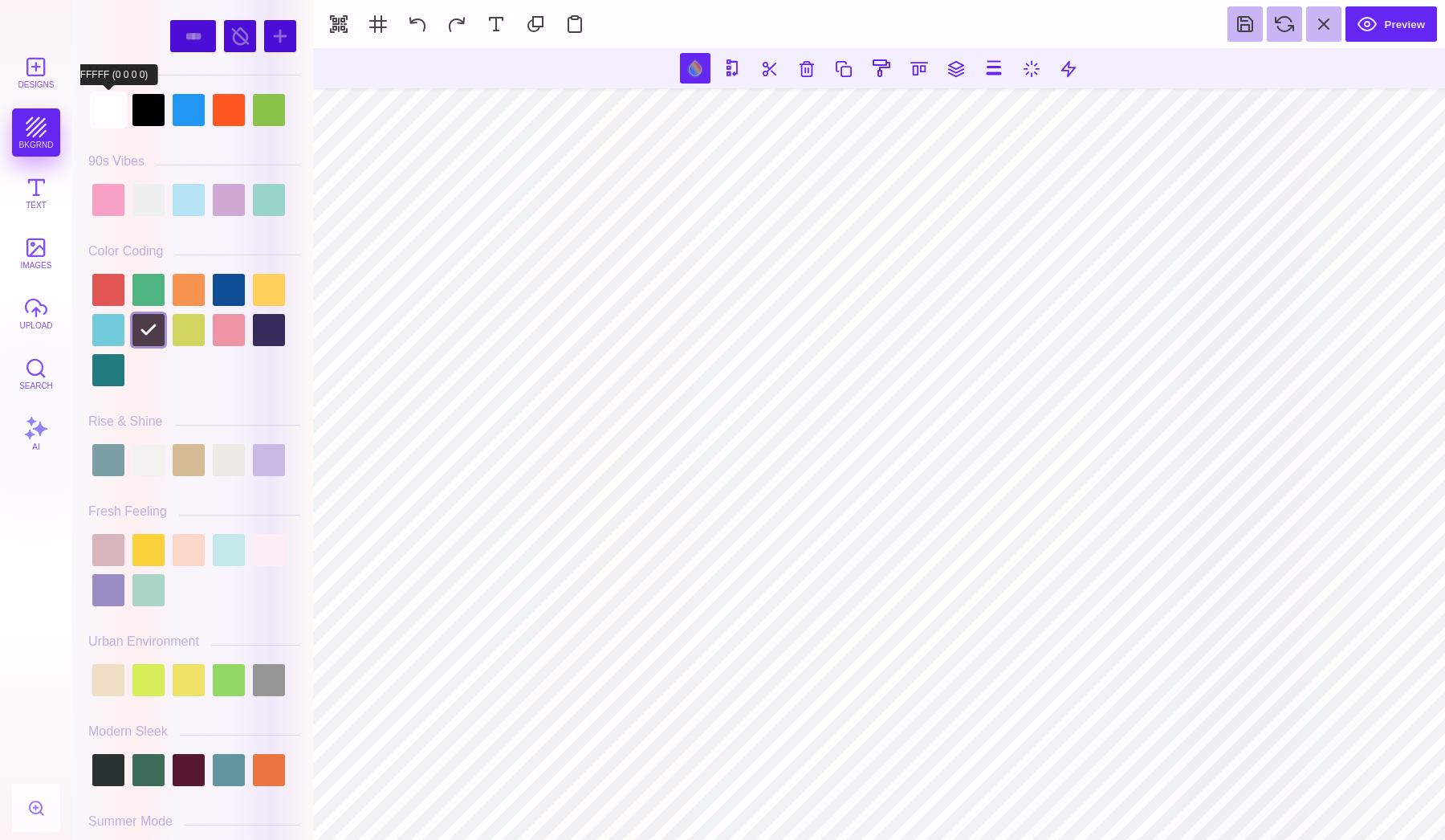
scroll to position [-1, 0]
click at [118, 111] on div at bounding box center [108, 110] width 32 height 32
type input "#FFFFFF"
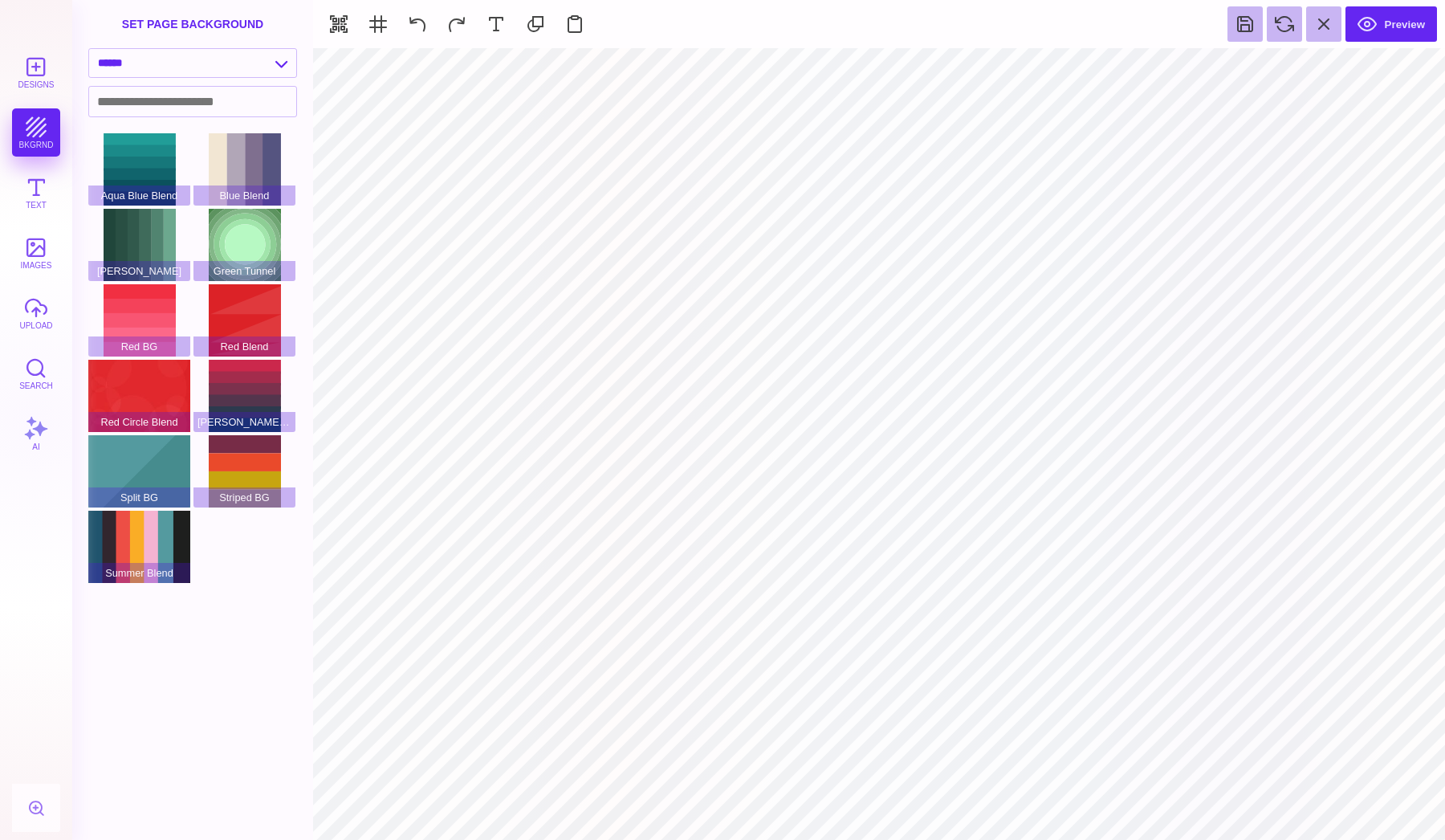
type input "#000000"
click at [847, 69] on button at bounding box center [845, 68] width 30 height 30
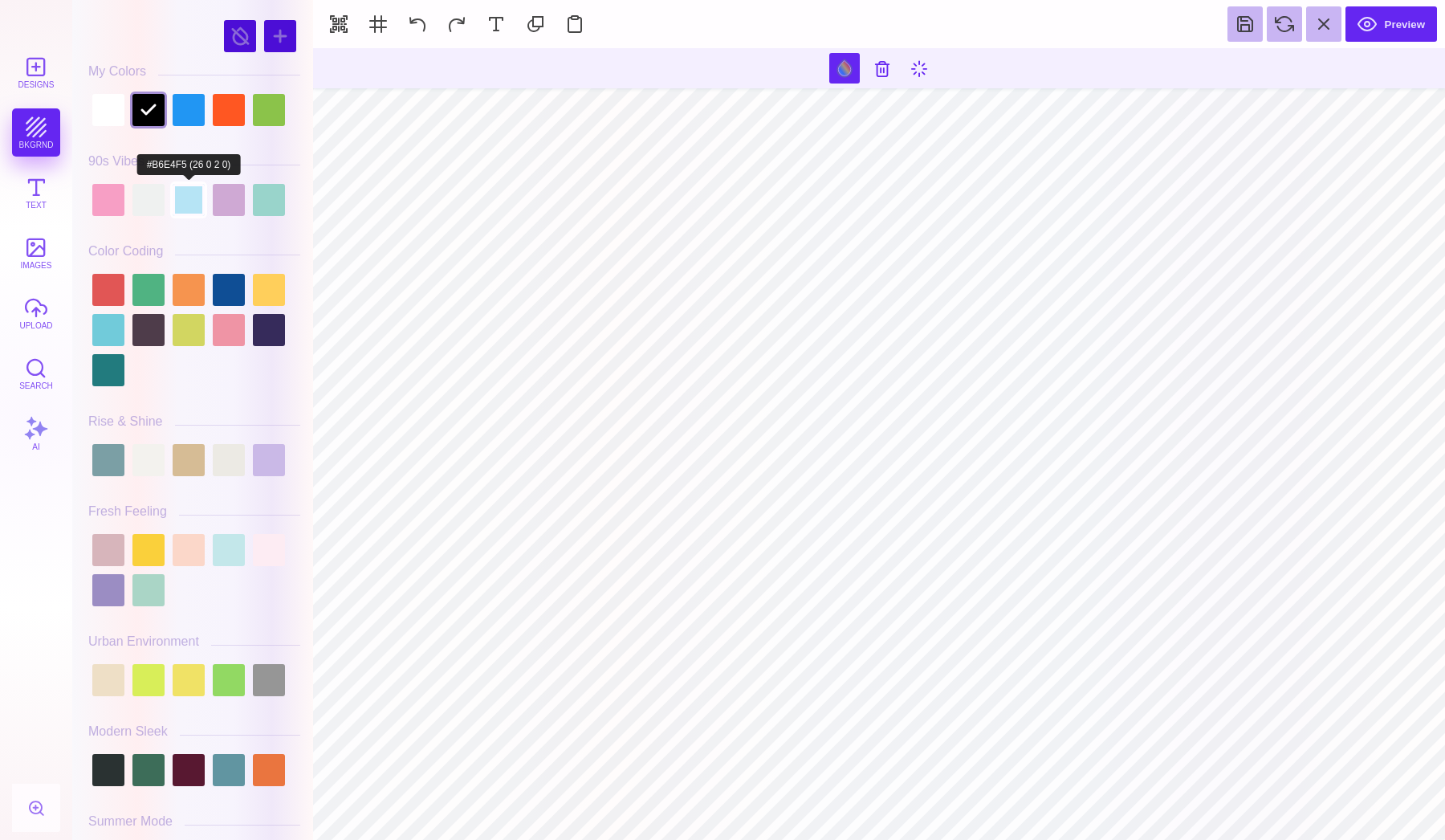
click at [173, 201] on div at bounding box center [189, 200] width 32 height 32
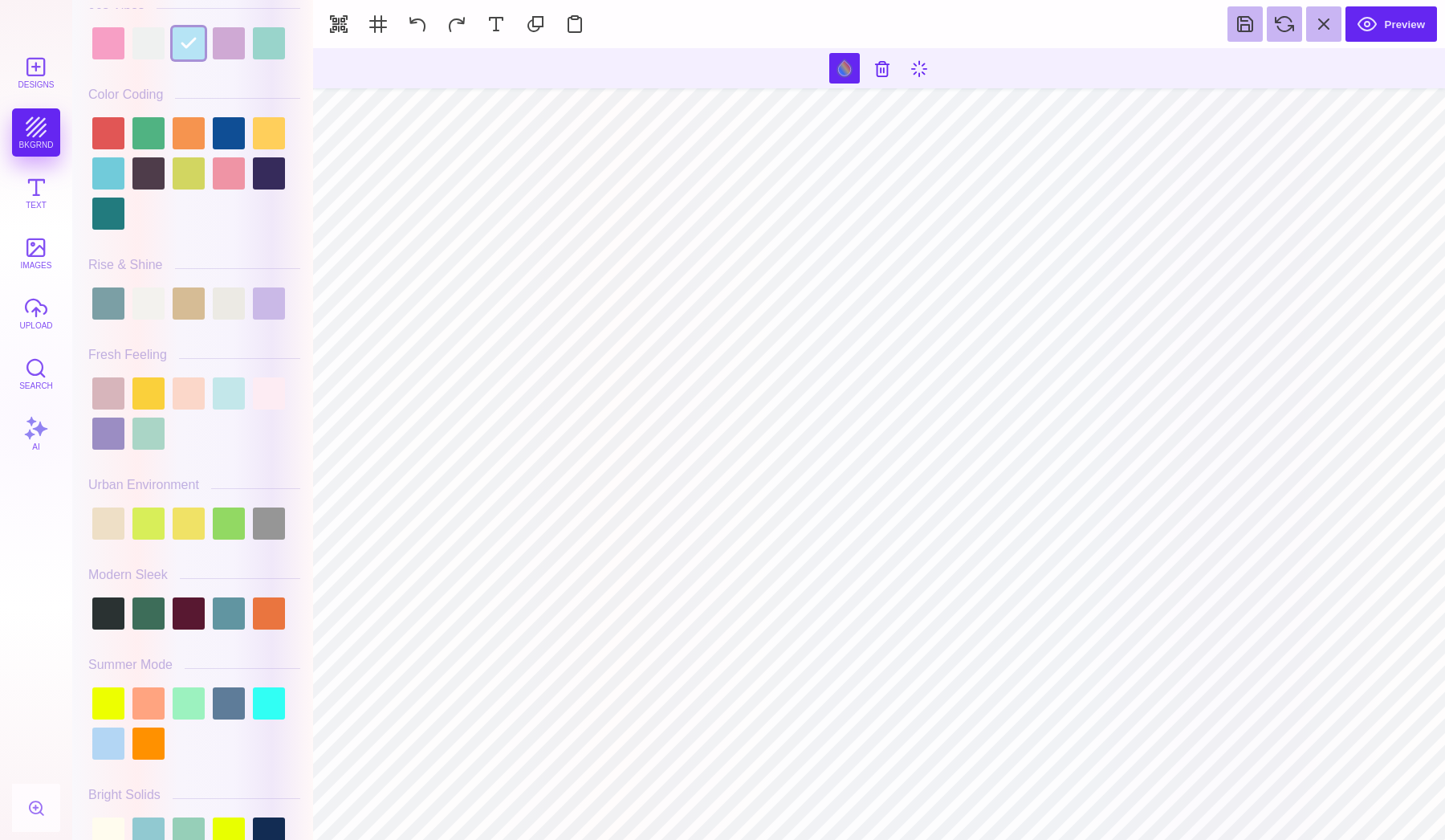
scroll to position [313, 0]
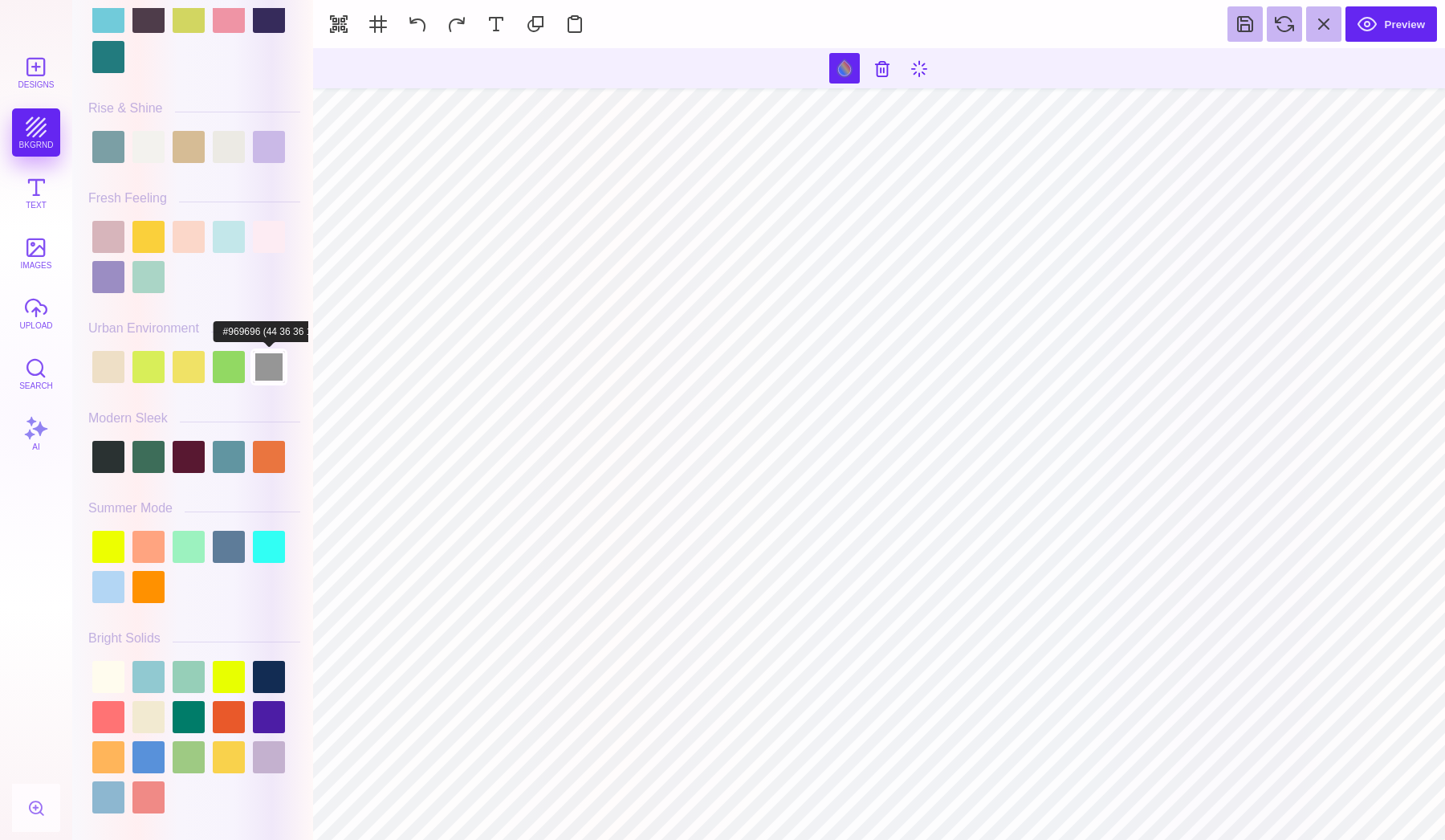
click at [275, 374] on div at bounding box center [269, 366] width 32 height 32
click at [262, 454] on div at bounding box center [269, 457] width 32 height 32
click at [228, 455] on div at bounding box center [228, 457] width 32 height 32
click at [176, 453] on div at bounding box center [189, 457] width 32 height 32
click at [148, 453] on div at bounding box center [148, 457] width 32 height 32
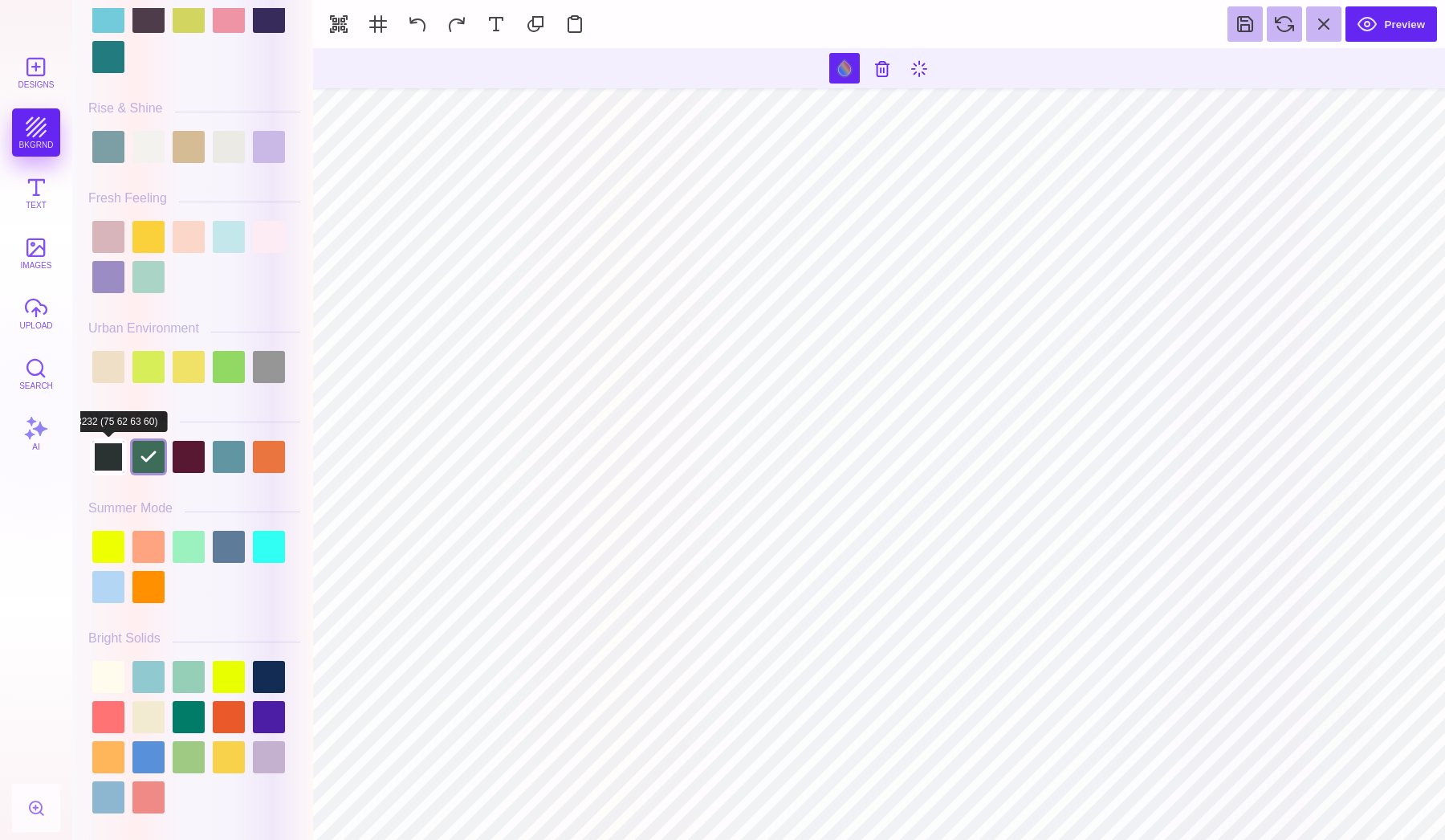
click at [119, 453] on div at bounding box center [108, 457] width 32 height 32
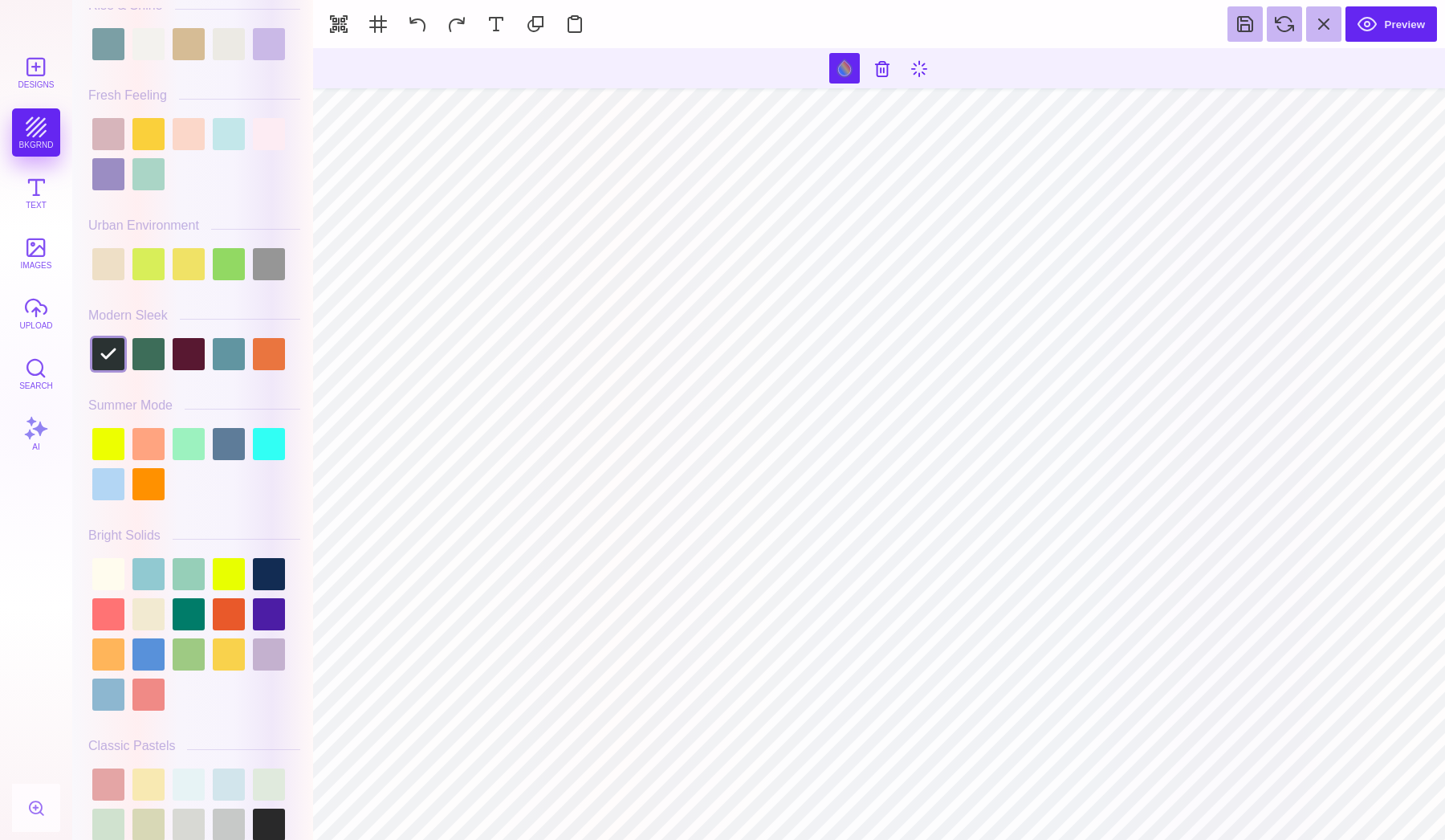
scroll to position [418, 0]
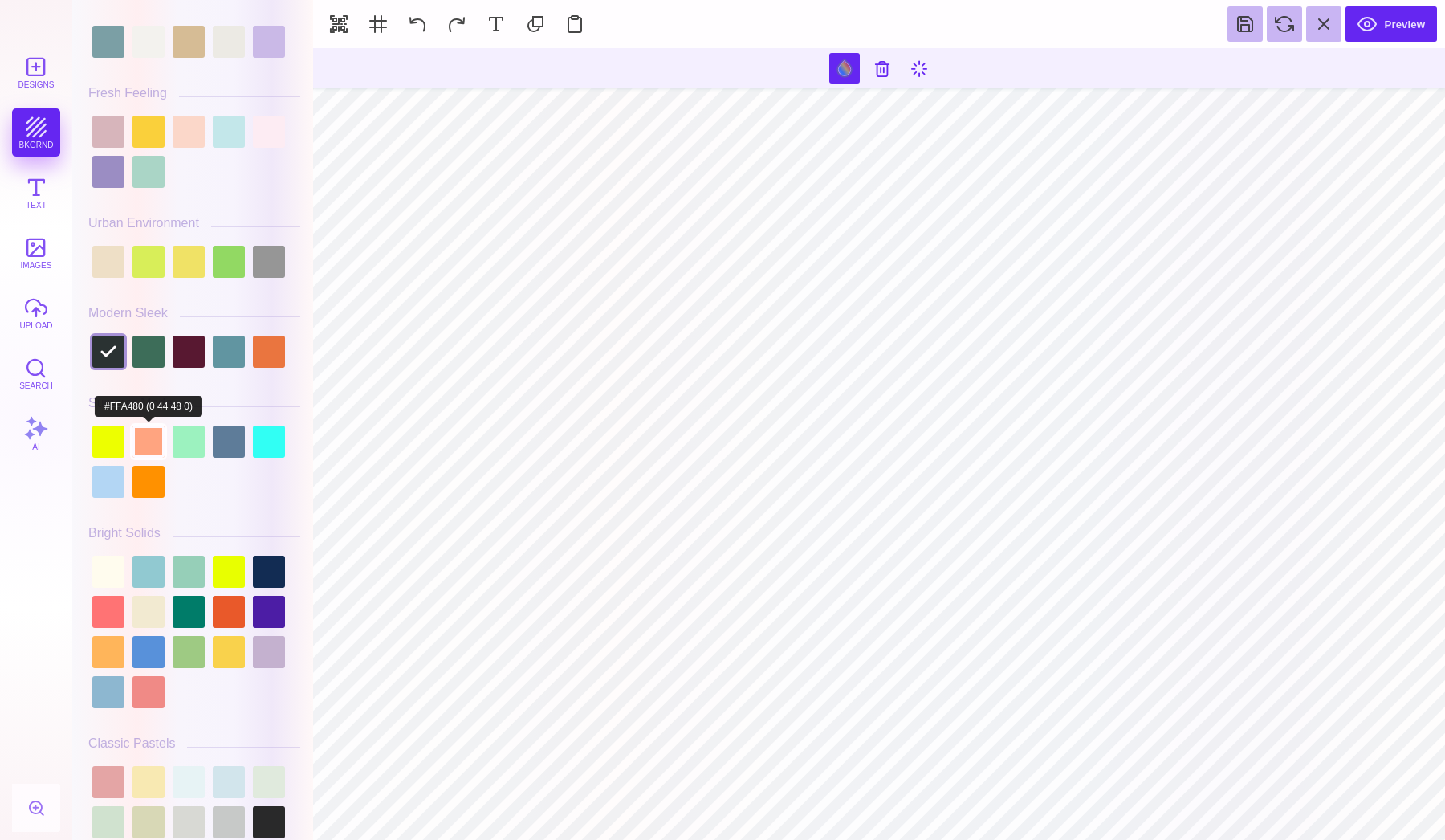
click at [157, 428] on div at bounding box center [148, 442] width 32 height 32
type input "#FFA480"
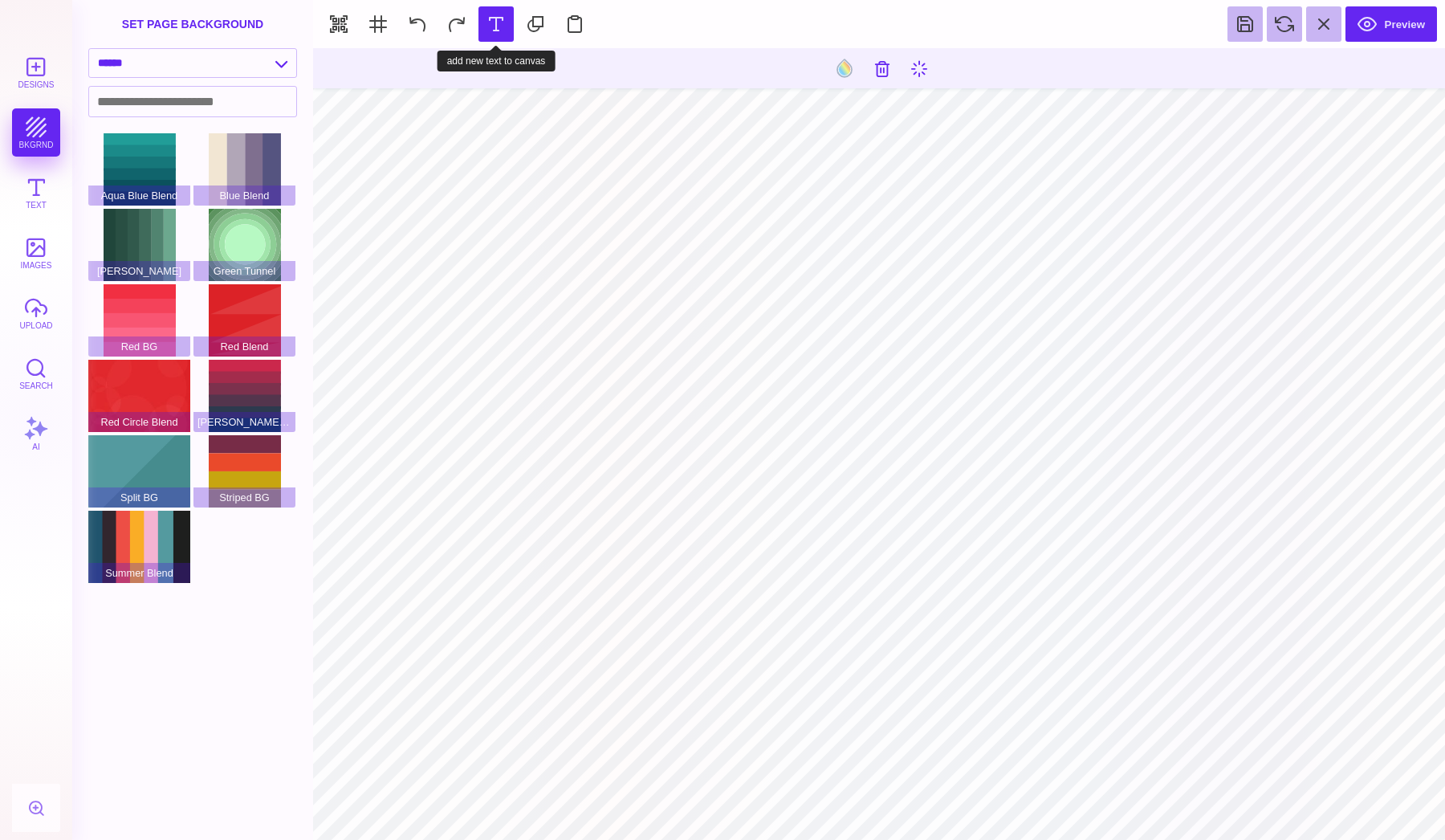
click at [492, 22] on button at bounding box center [496, 24] width 36 height 36
type textarea "*****"
type input "#000000"
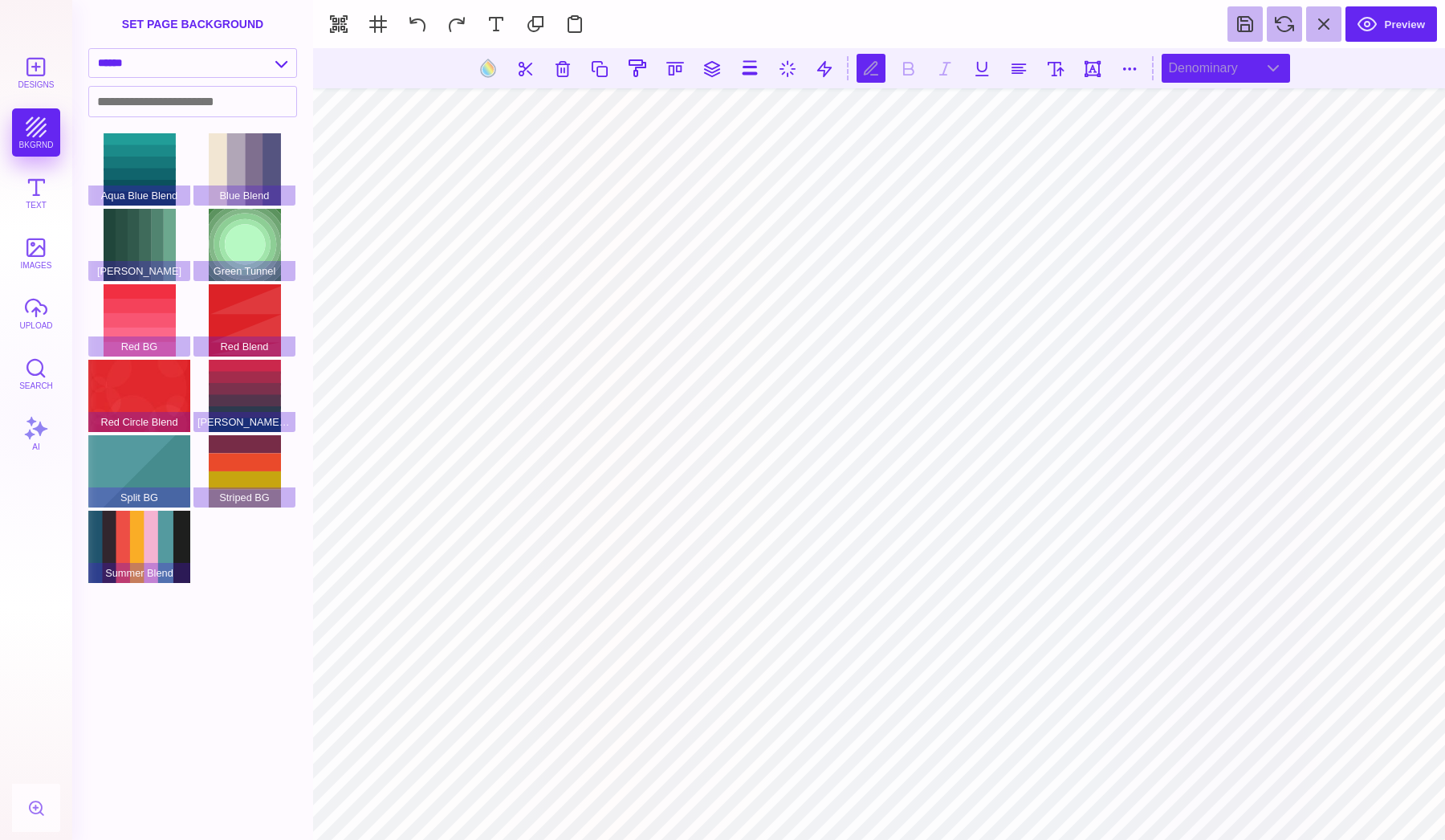
click at [1166, 78] on div "Denominary" at bounding box center [1225, 68] width 129 height 29
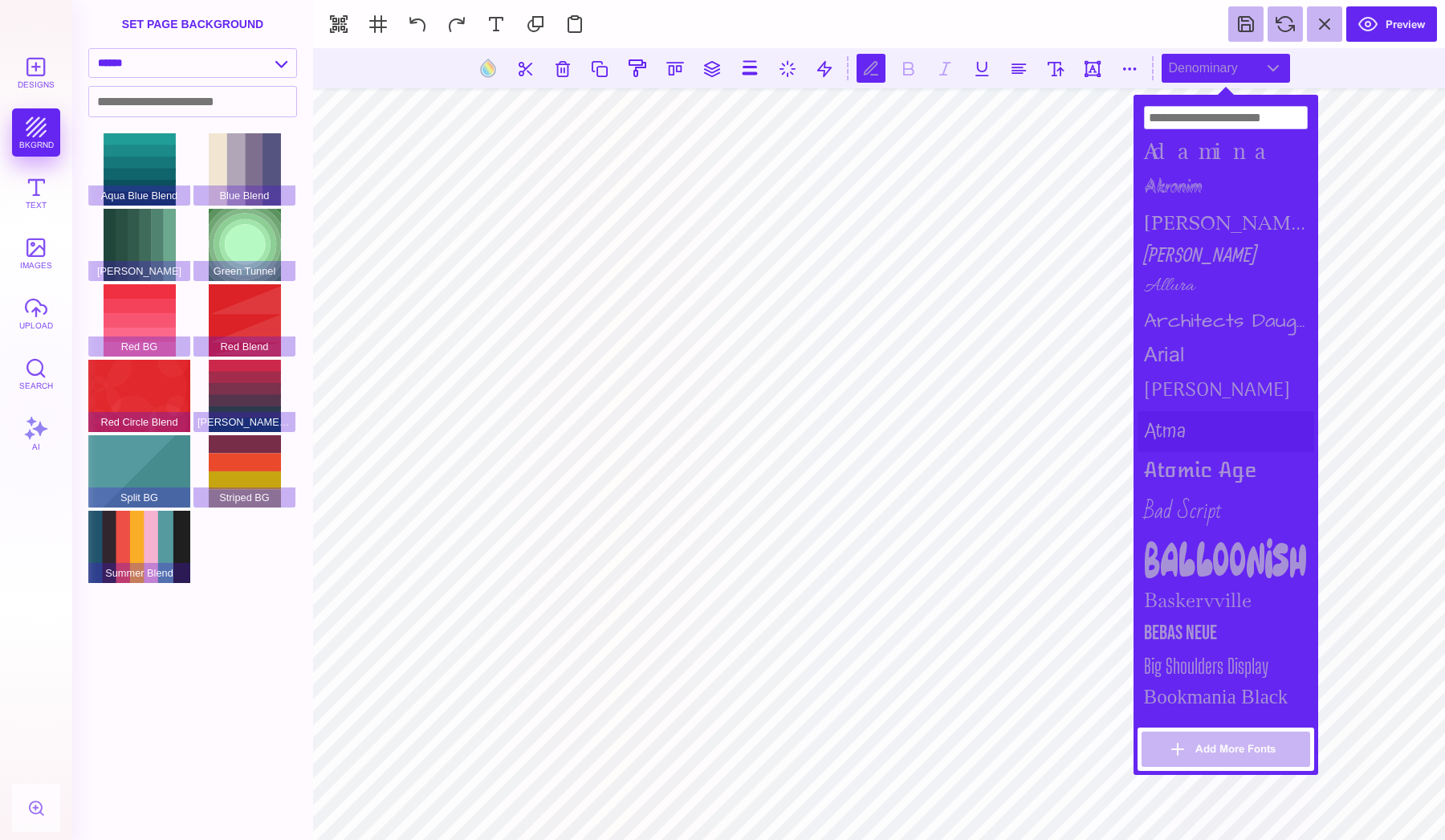
scroll to position [222, 0]
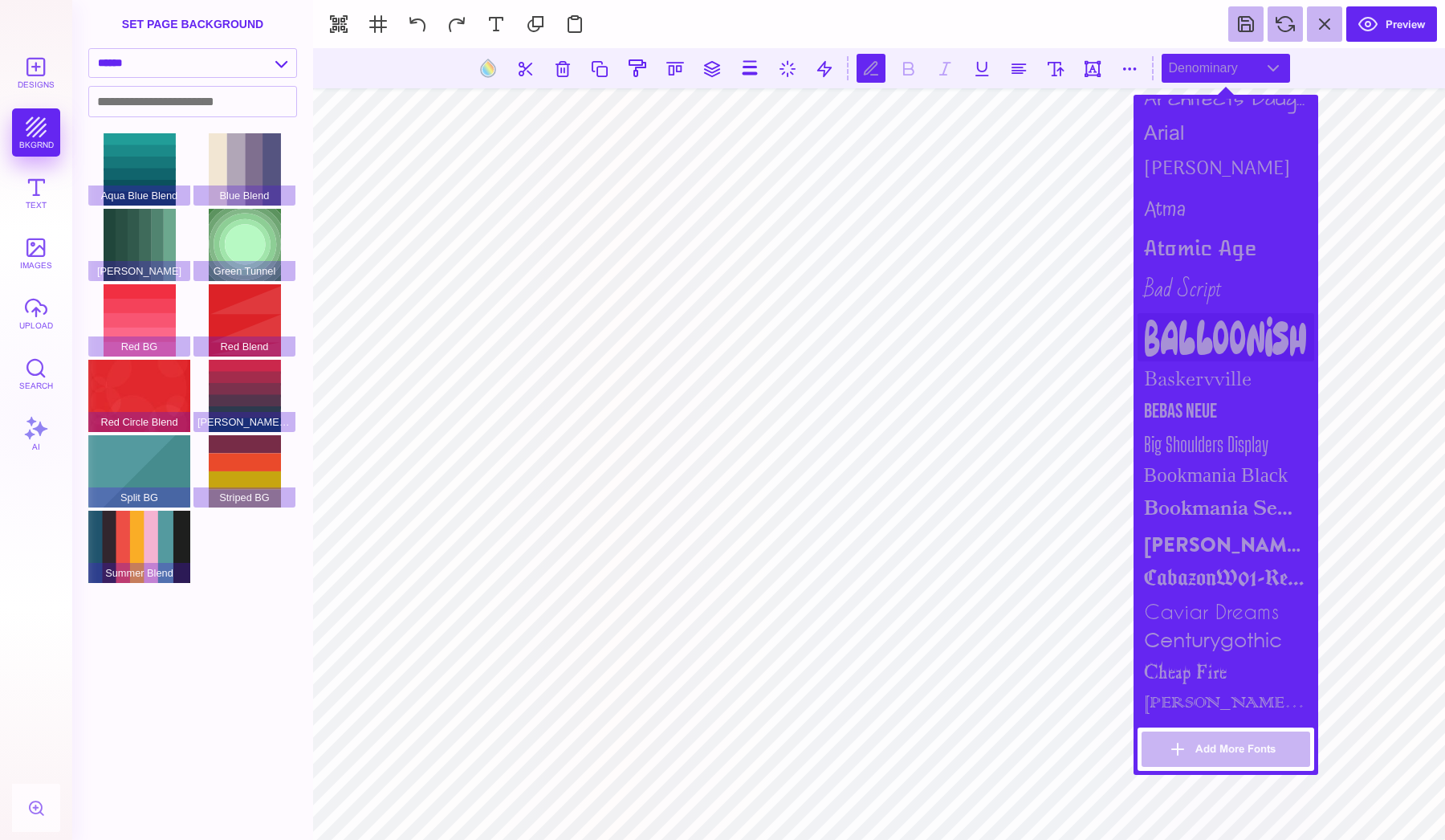
click at [1210, 322] on div "Balloonish" at bounding box center [1226, 336] width 177 height 48
click at [1208, 380] on div "Baskervville" at bounding box center [1226, 378] width 177 height 34
click at [1198, 411] on div "Bebas Neue" at bounding box center [1226, 411] width 177 height 33
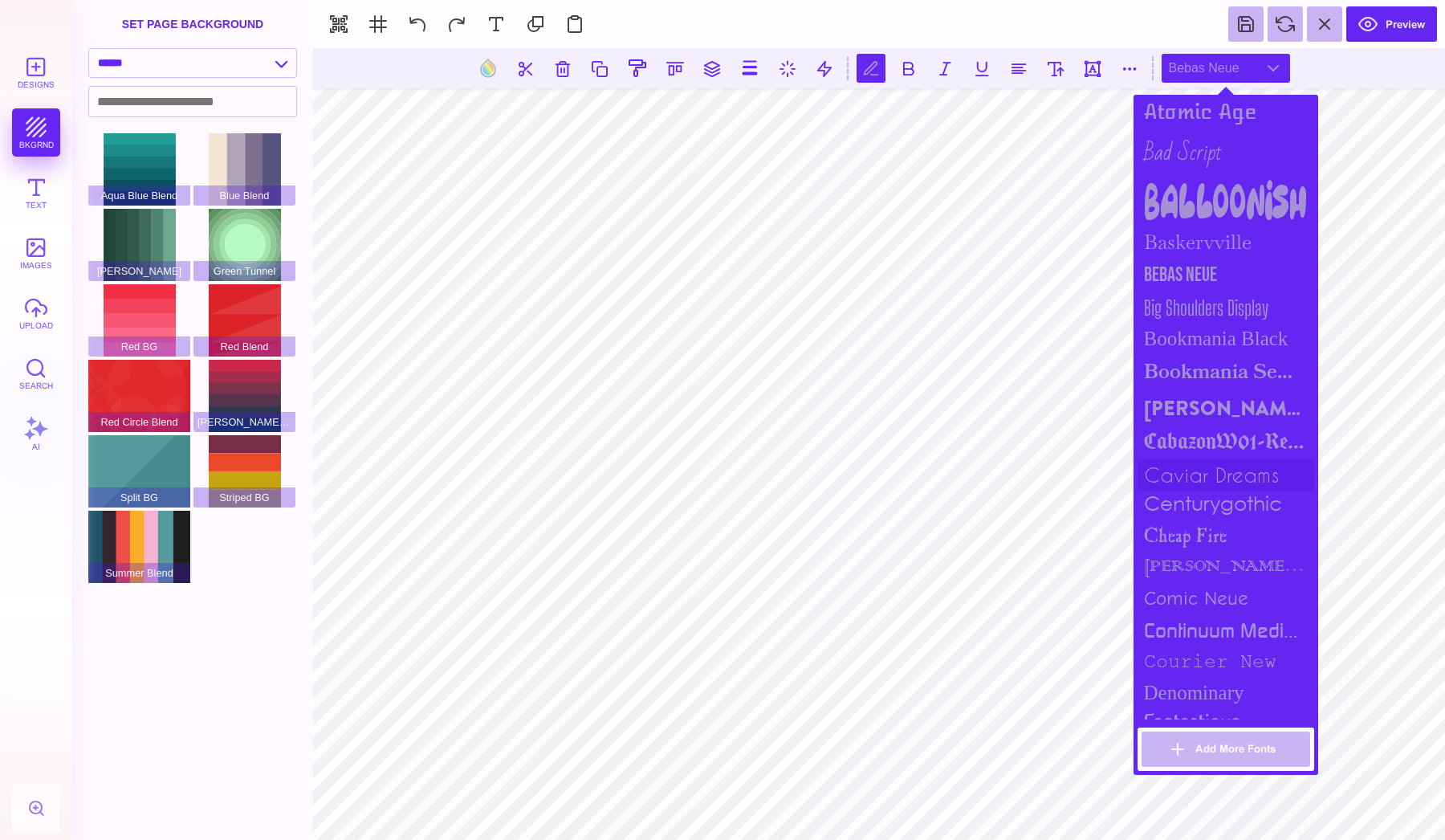
scroll to position [360, 0]
click at [1195, 391] on div "Brandon Grotesque Black" at bounding box center [1226, 407] width 177 height 37
click at [1194, 426] on div "CabazonW01-Regular" at bounding box center [1226, 442] width 177 height 32
click at [1195, 394] on div "Brandon Grotesque Black" at bounding box center [1226, 407] width 177 height 37
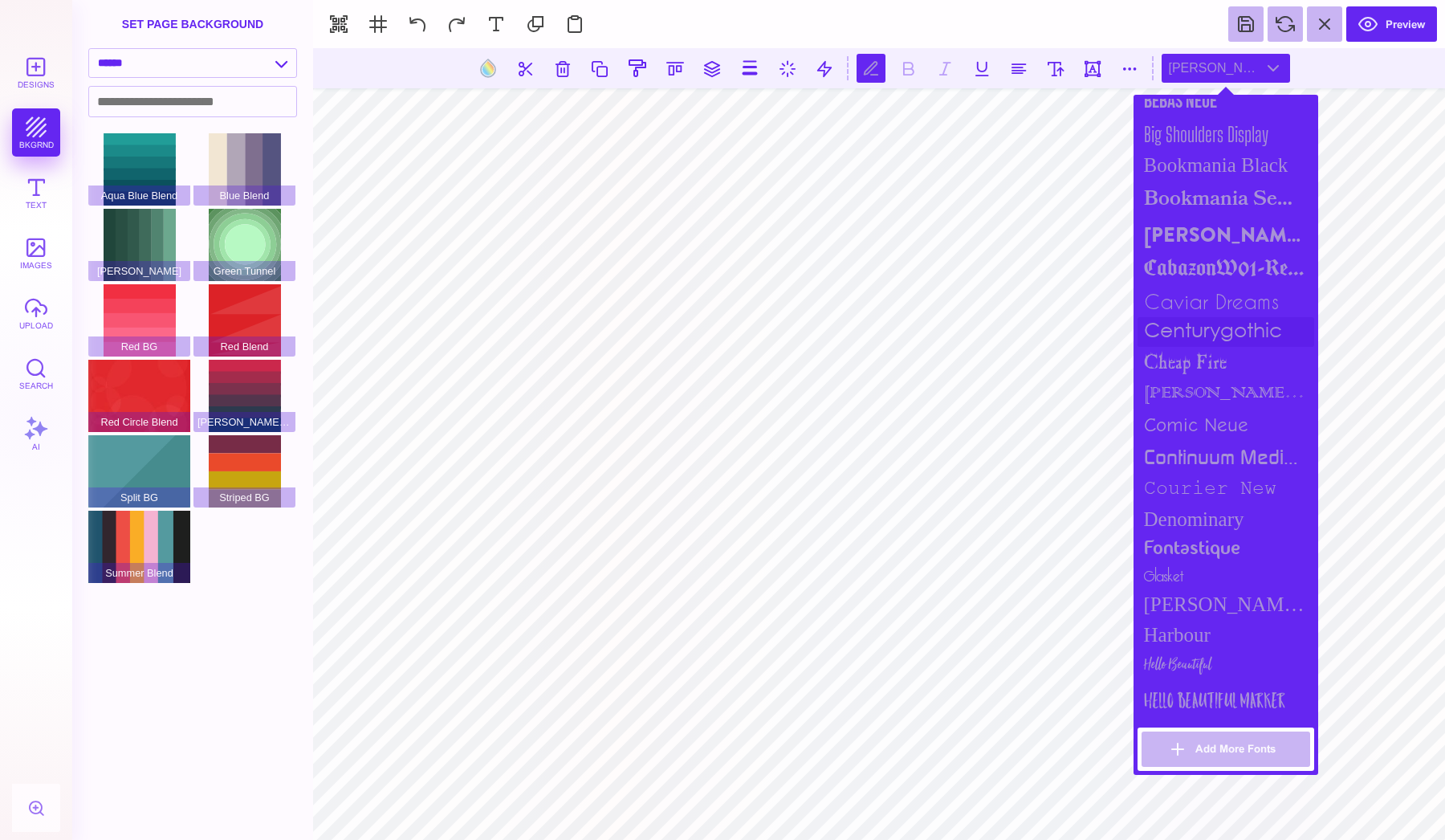
click at [1204, 317] on div "centurygothic" at bounding box center [1226, 332] width 177 height 30
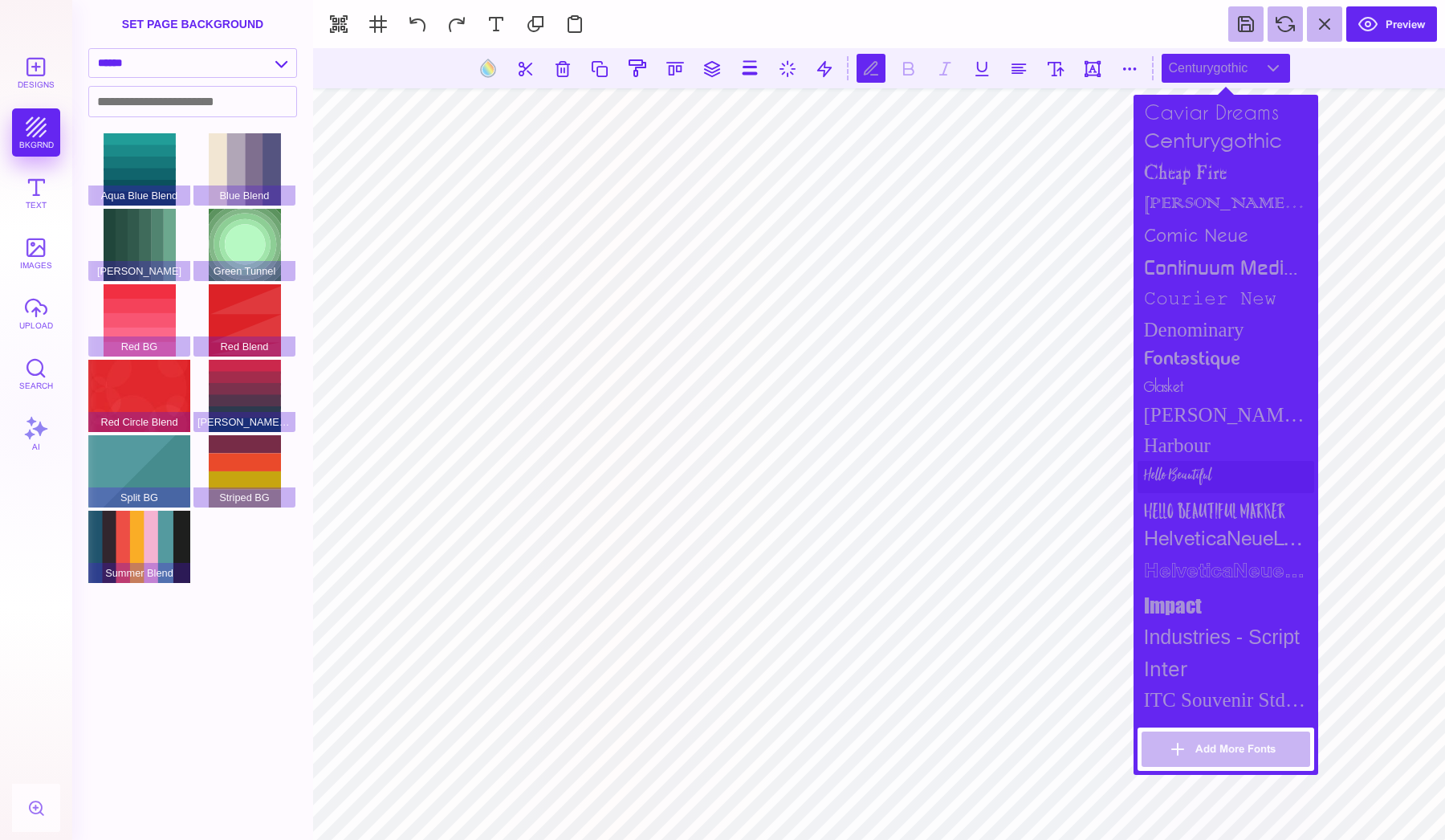
scroll to position [760, 0]
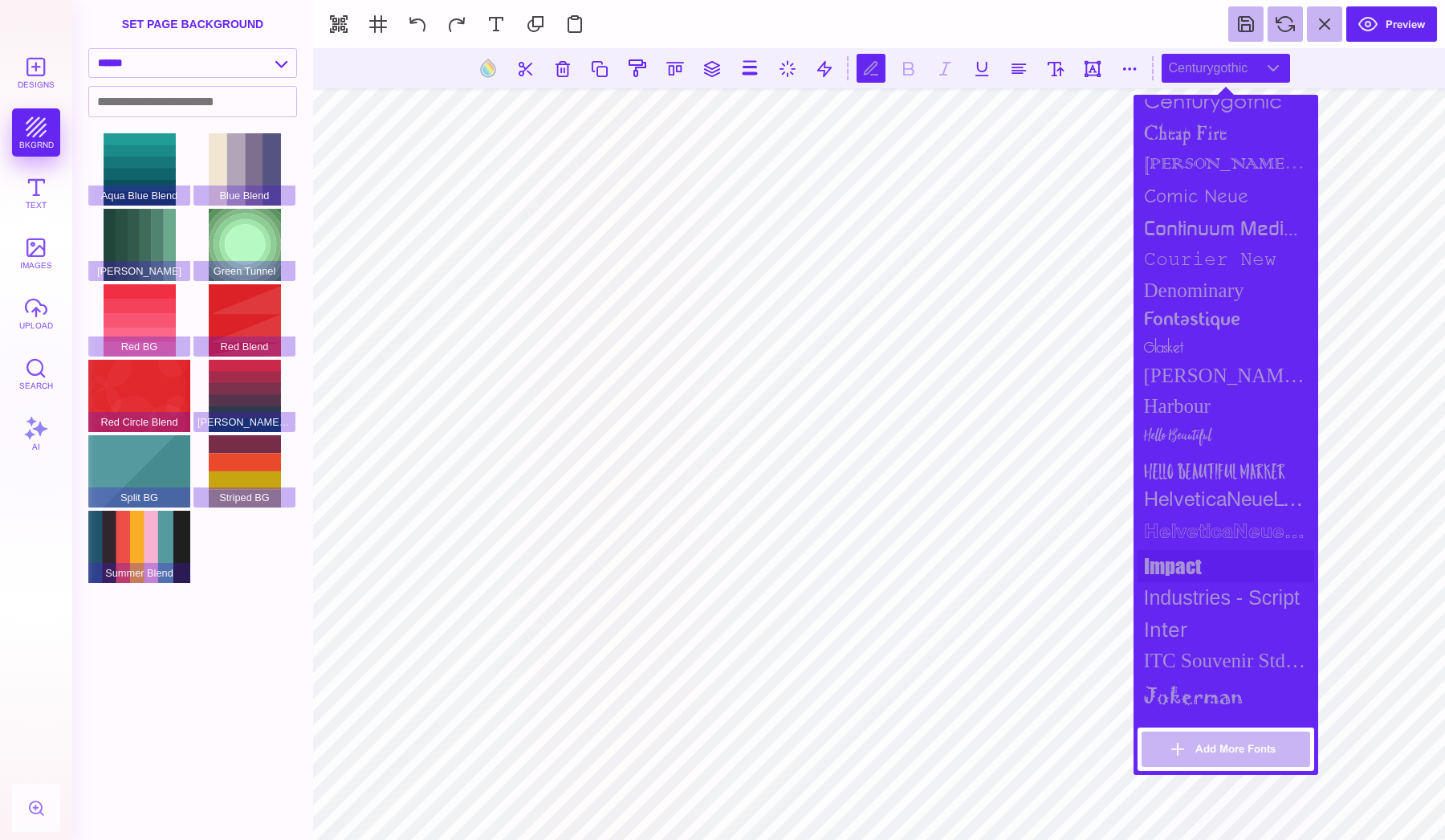
click at [1178, 554] on div "impact" at bounding box center [1226, 566] width 177 height 32
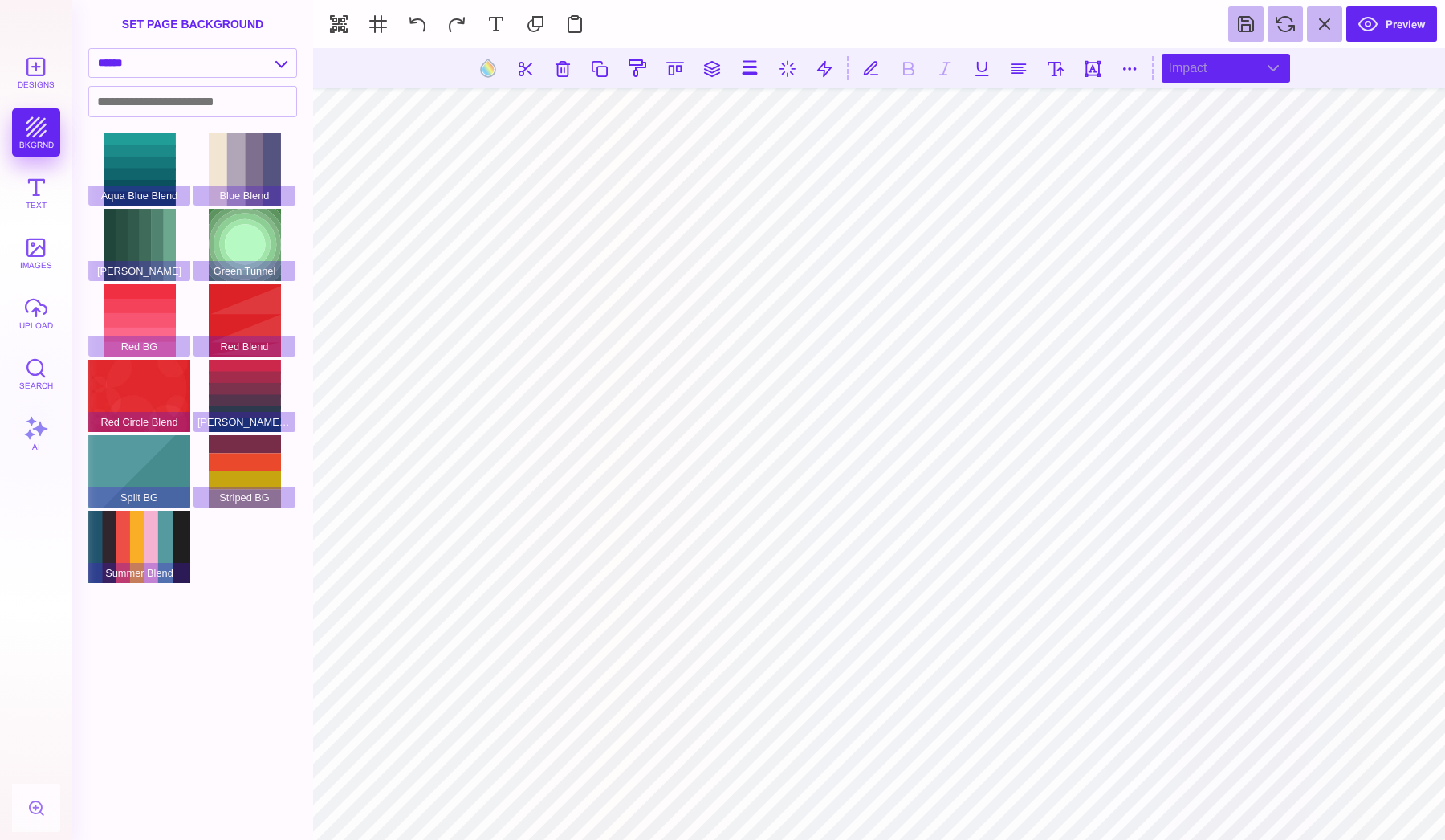
click at [1188, 72] on div "impact" at bounding box center [1225, 68] width 129 height 29
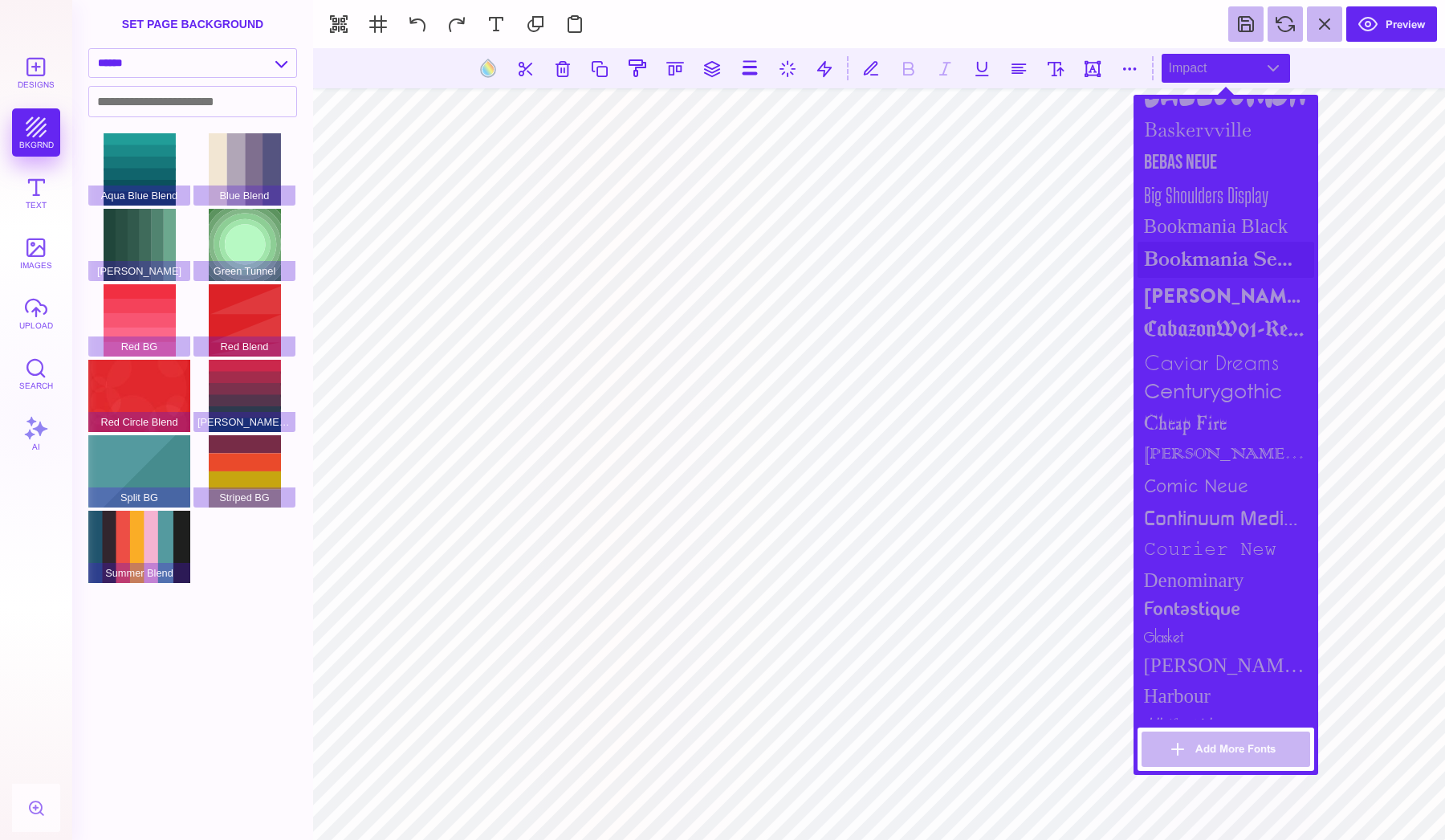
scroll to position [515, 0]
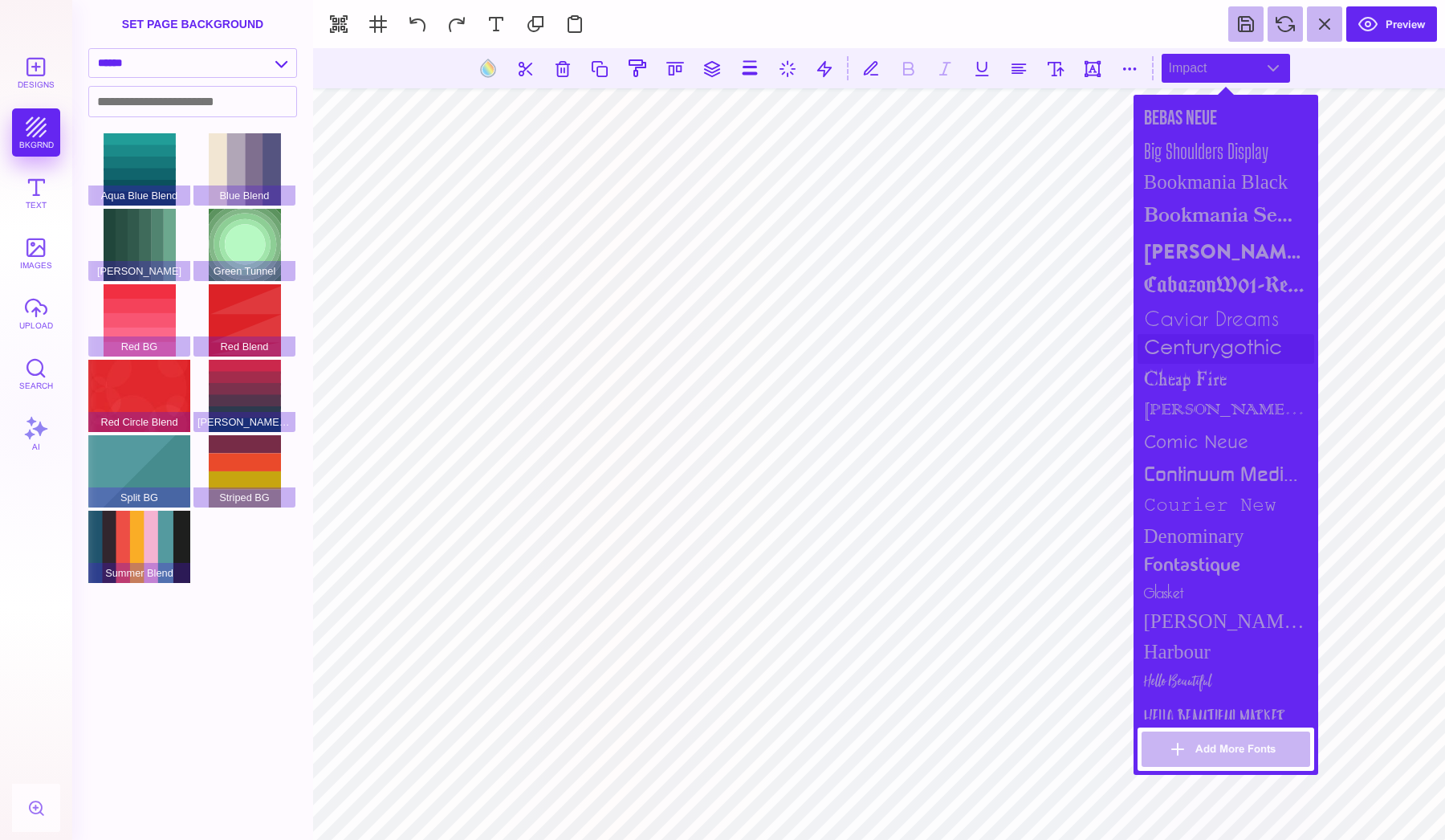
click at [1196, 334] on div "centurygothic" at bounding box center [1226, 349] width 177 height 30
click at [1199, 473] on div "continuum medium" at bounding box center [1226, 473] width 177 height 33
click at [1199, 439] on div "Comic Neue" at bounding box center [1226, 441] width 177 height 31
click at [1175, 249] on div "Brandon Grotesque Black" at bounding box center [1226, 252] width 177 height 37
click at [1183, 614] on div "Goldman Sans Condensed" at bounding box center [1226, 621] width 177 height 30
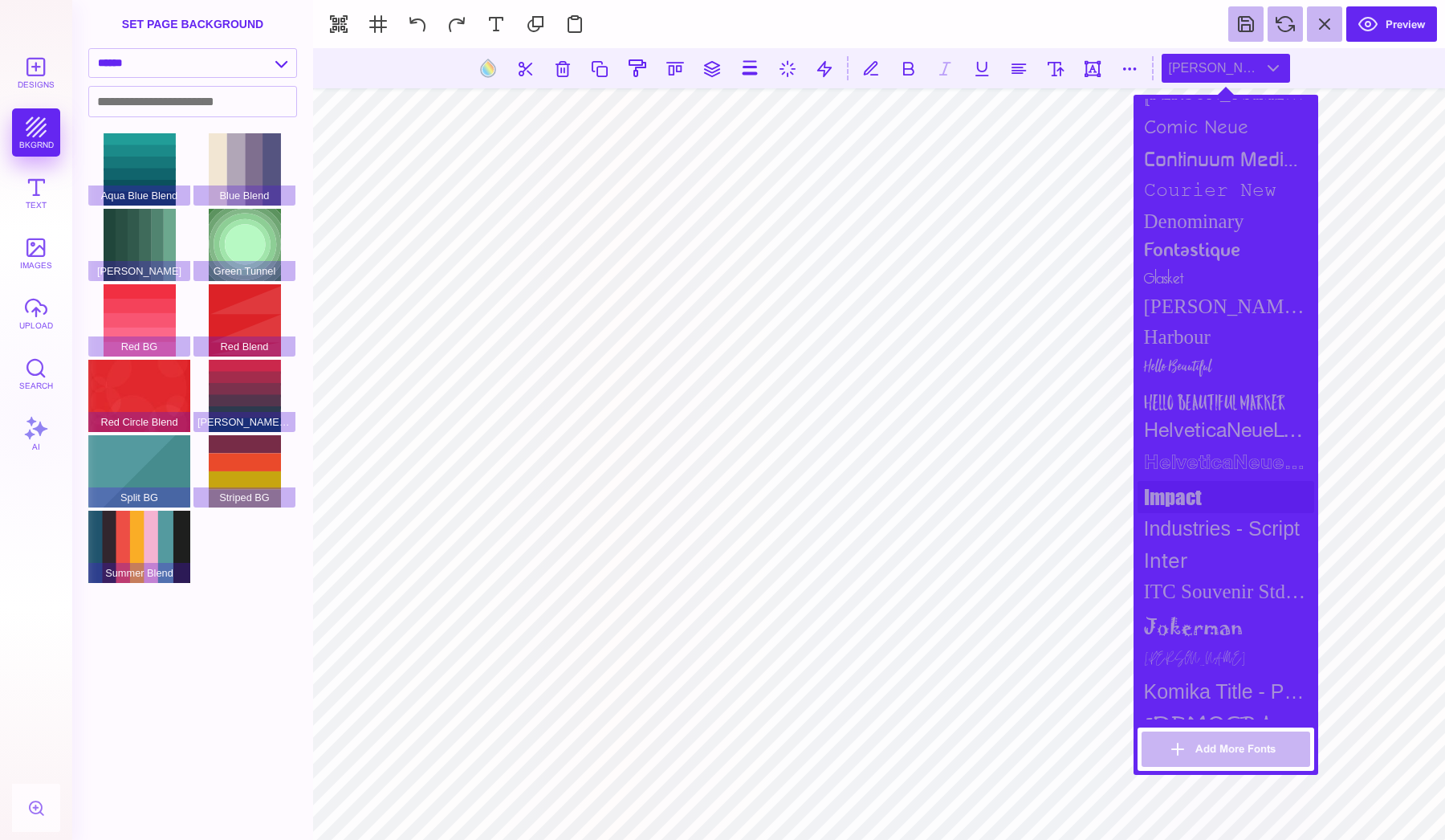
scroll to position [855, 0]
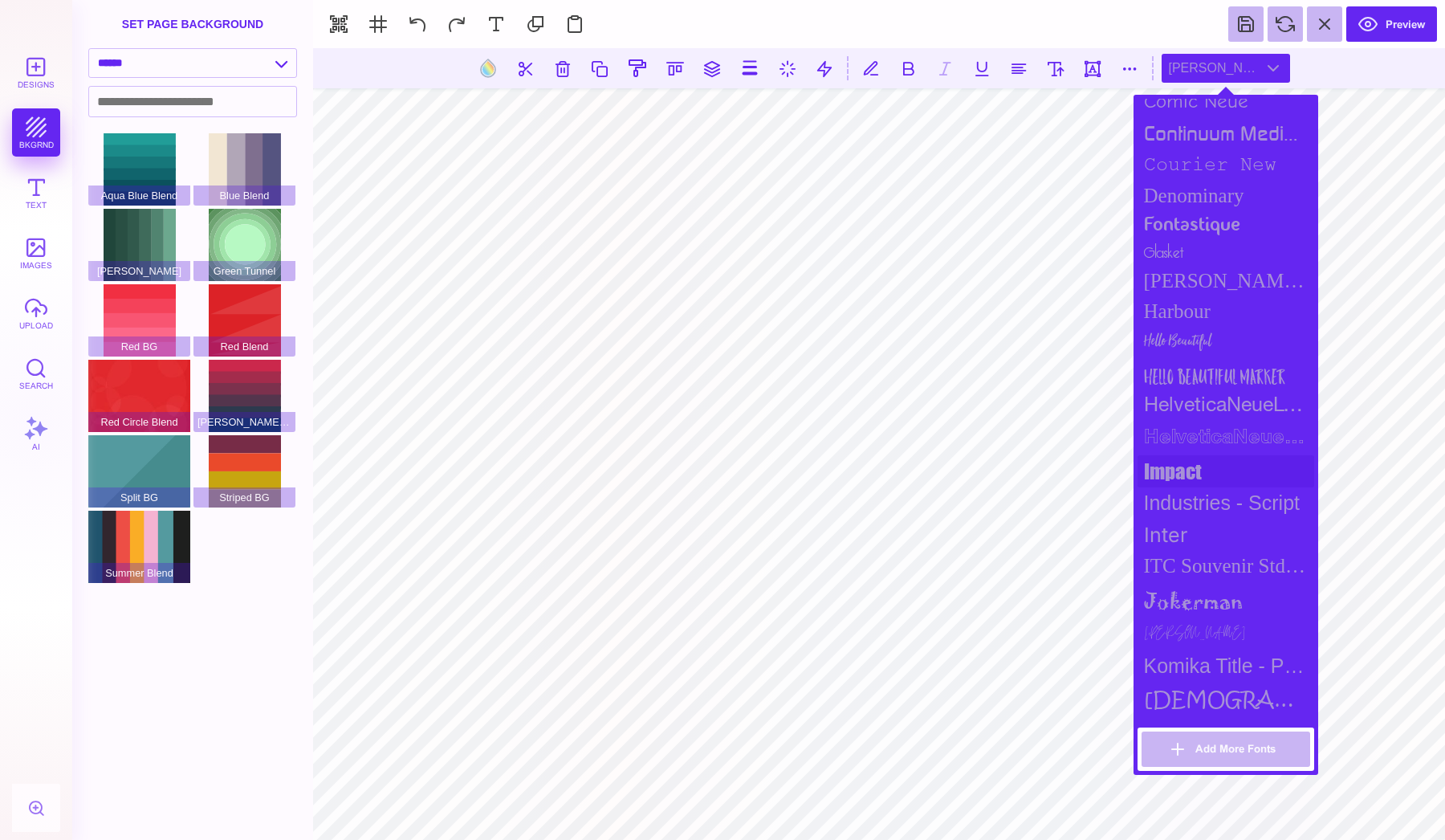
click at [1175, 457] on div "impact" at bounding box center [1226, 471] width 177 height 32
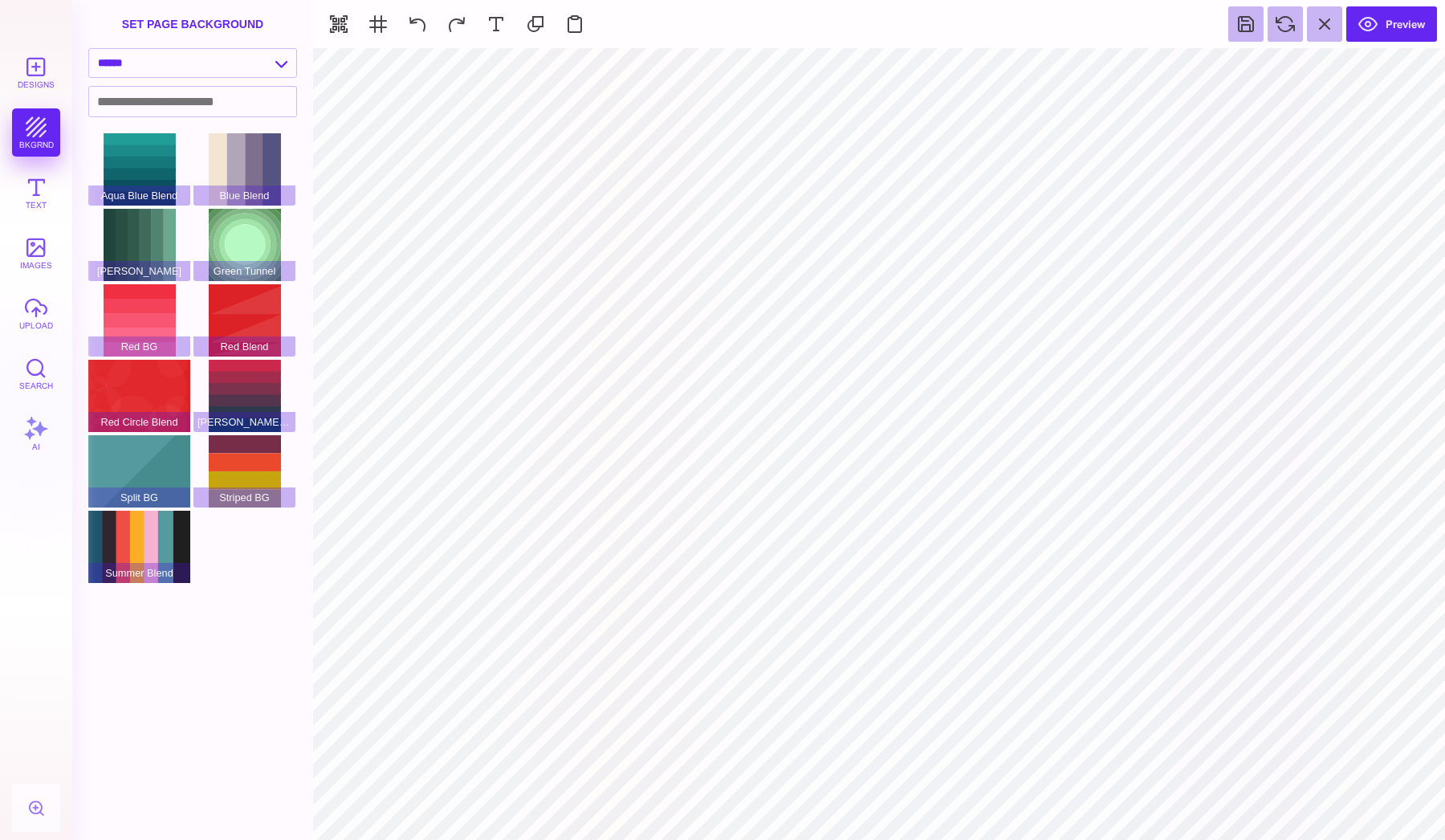
click at [495, 3] on section "Preview" at bounding box center [878, 23] width 1132 height 48
click at [495, 21] on button at bounding box center [496, 24] width 36 height 36
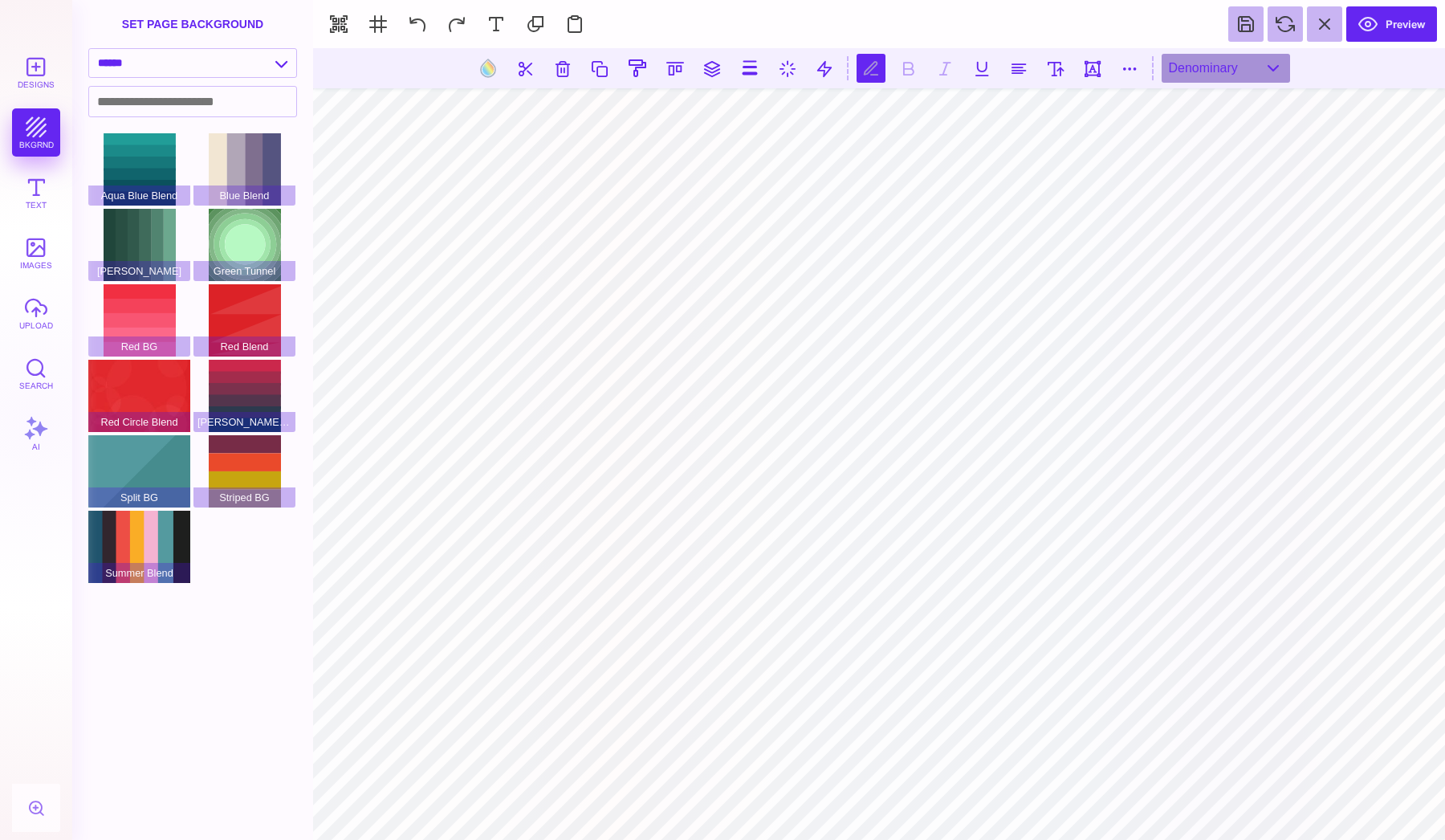
scroll to position [0, 5]
type textarea "**********"
click at [1235, 65] on div "Denominary" at bounding box center [1225, 68] width 129 height 29
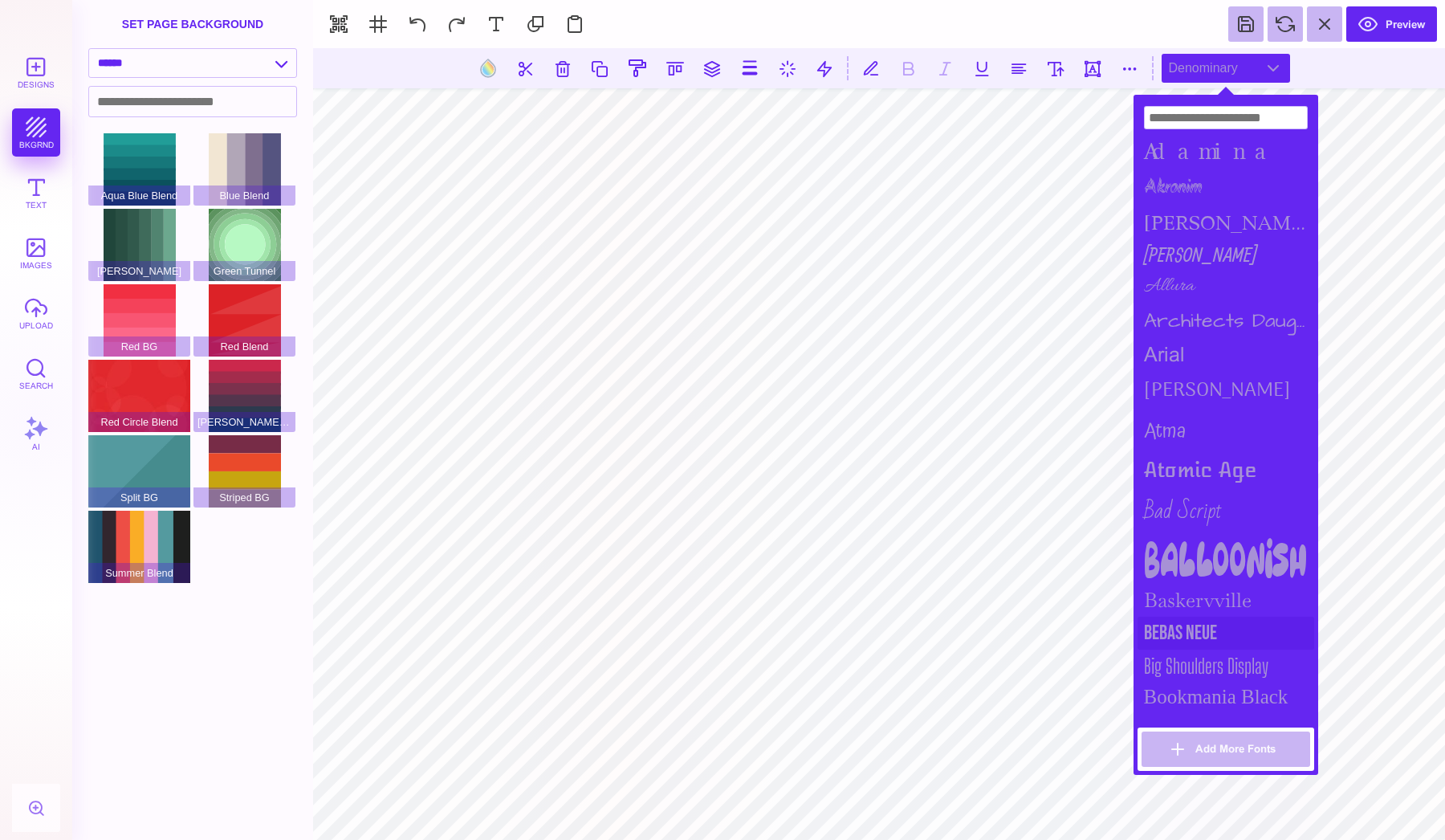
click at [1209, 631] on div "Bebas Neue" at bounding box center [1226, 632] width 177 height 33
click at [1202, 588] on div "Baskervville" at bounding box center [1226, 599] width 177 height 34
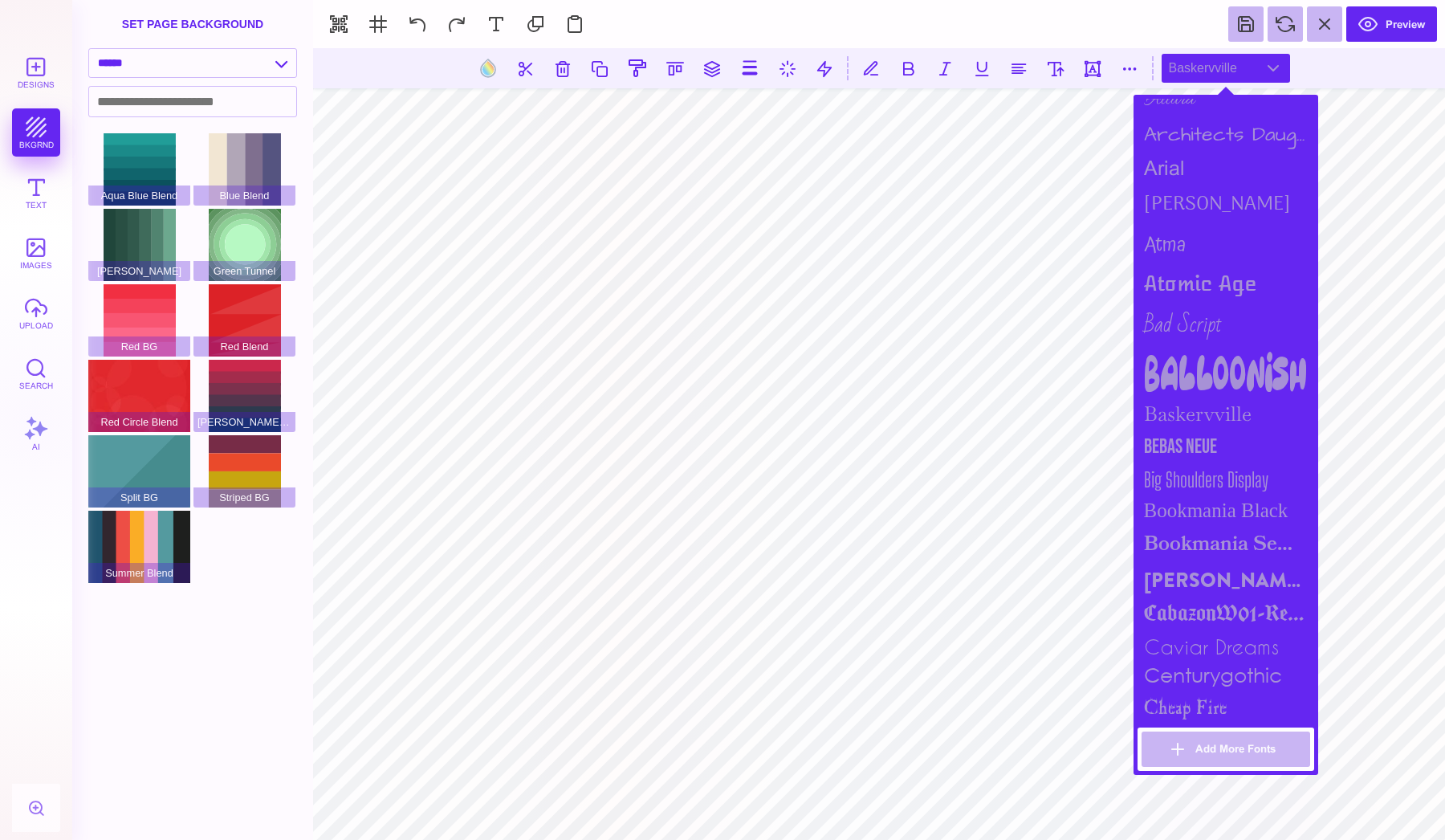
scroll to position [210, 0]
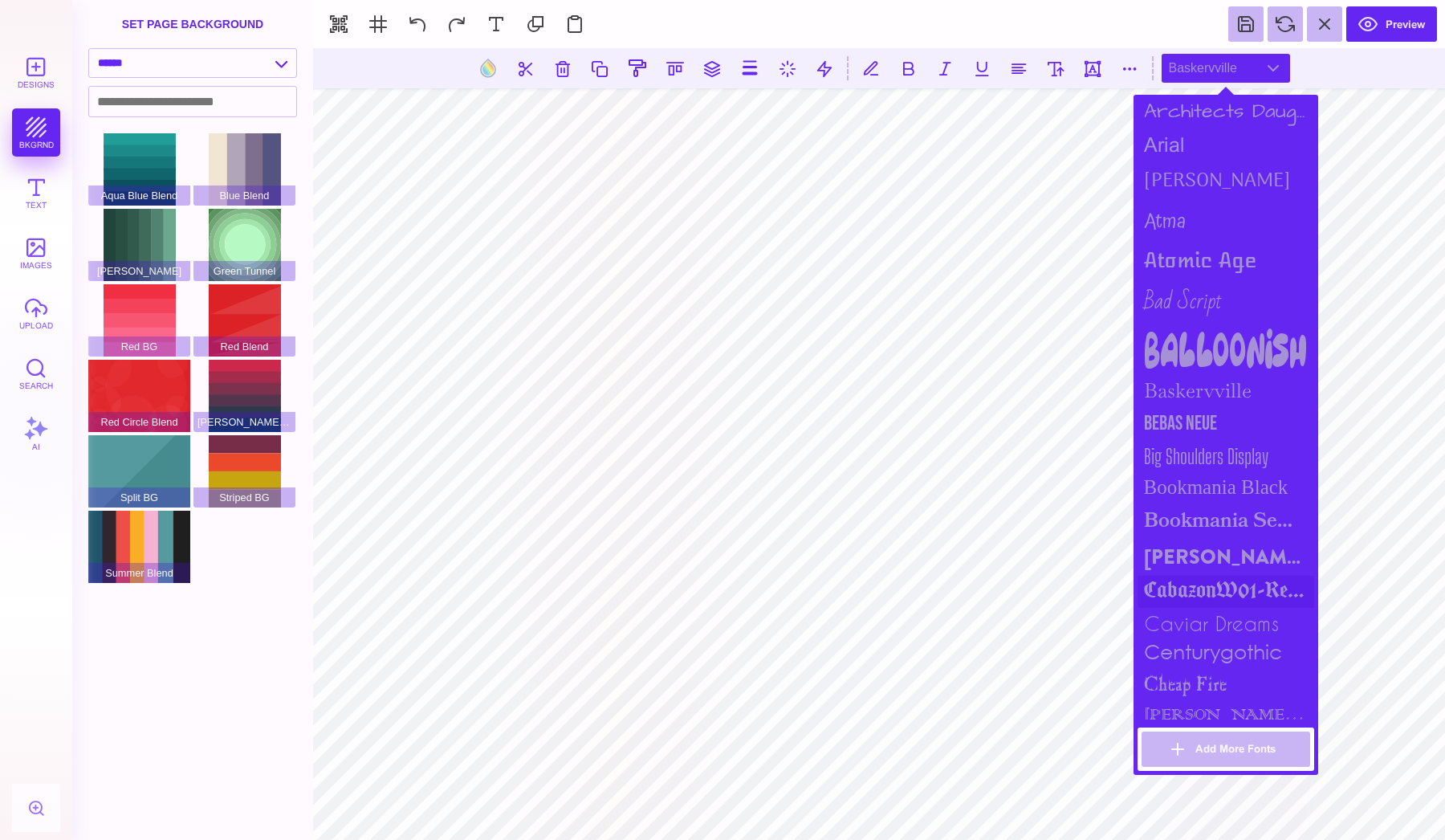
click at [1204, 576] on div "CabazonW01-Regular" at bounding box center [1226, 592] width 177 height 32
click at [1203, 538] on div "Brandon Grotesque Black" at bounding box center [1226, 556] width 177 height 37
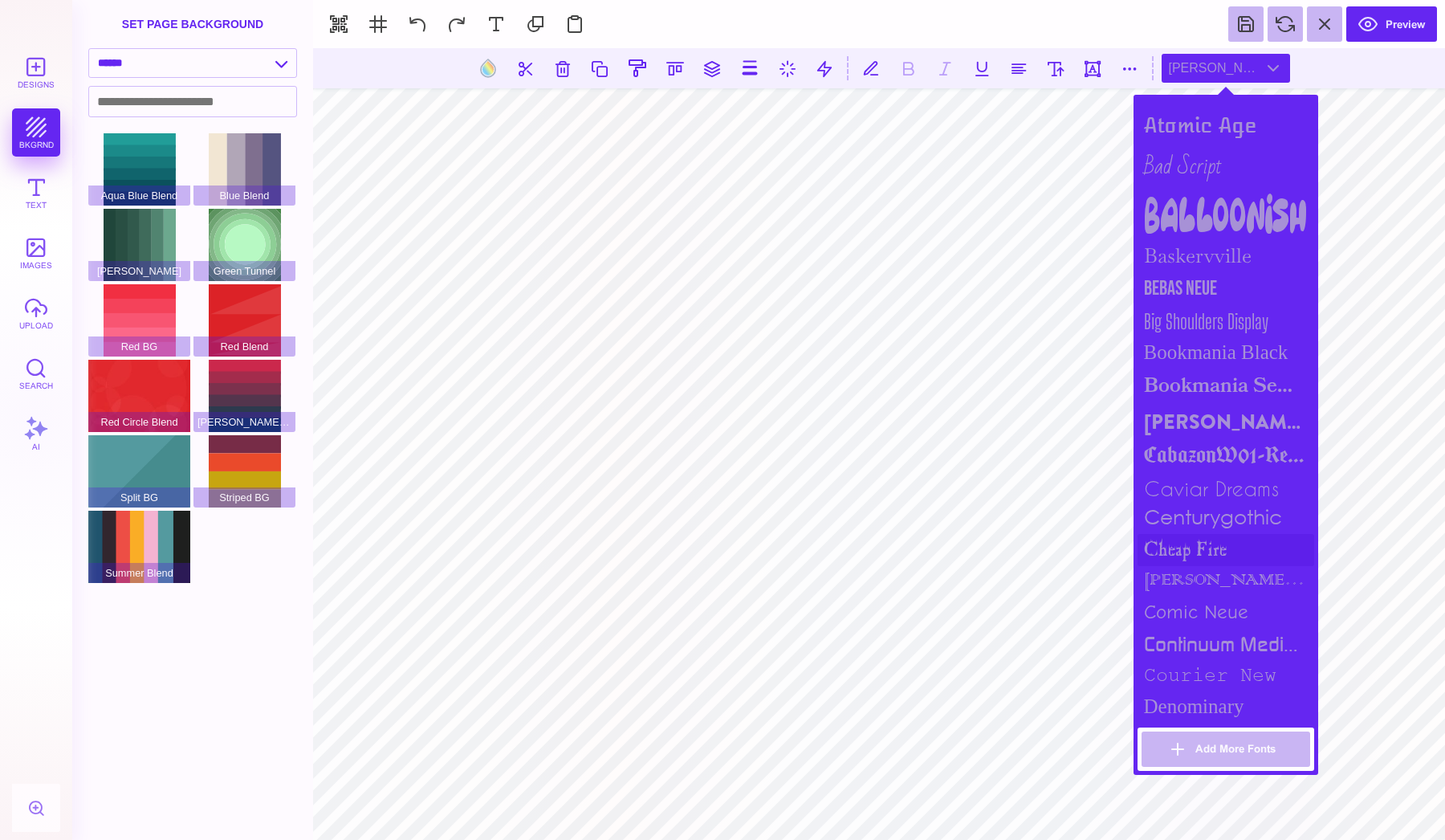
scroll to position [389, 0]
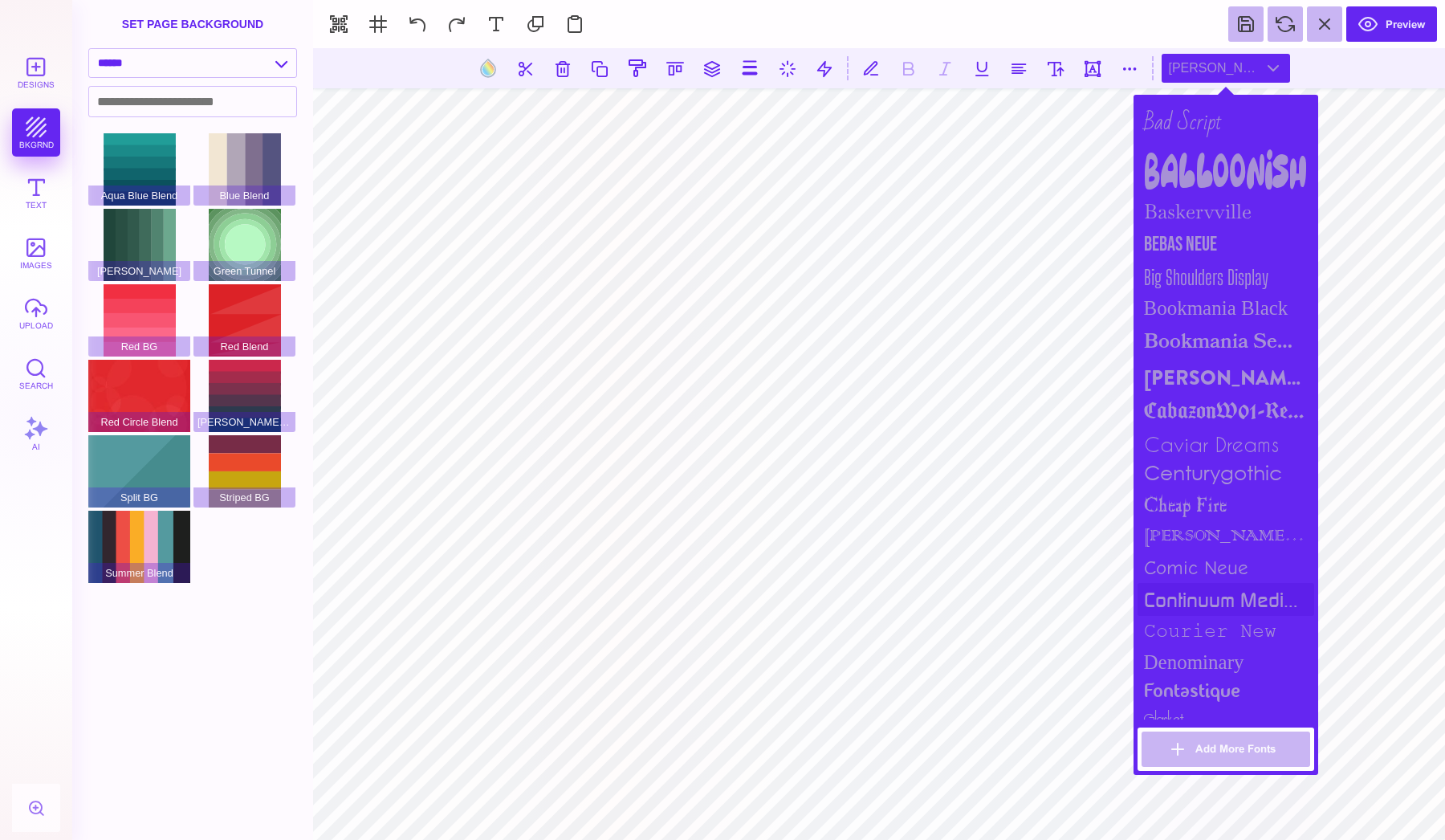
click at [1183, 595] on div "continuum medium" at bounding box center [1226, 599] width 177 height 33
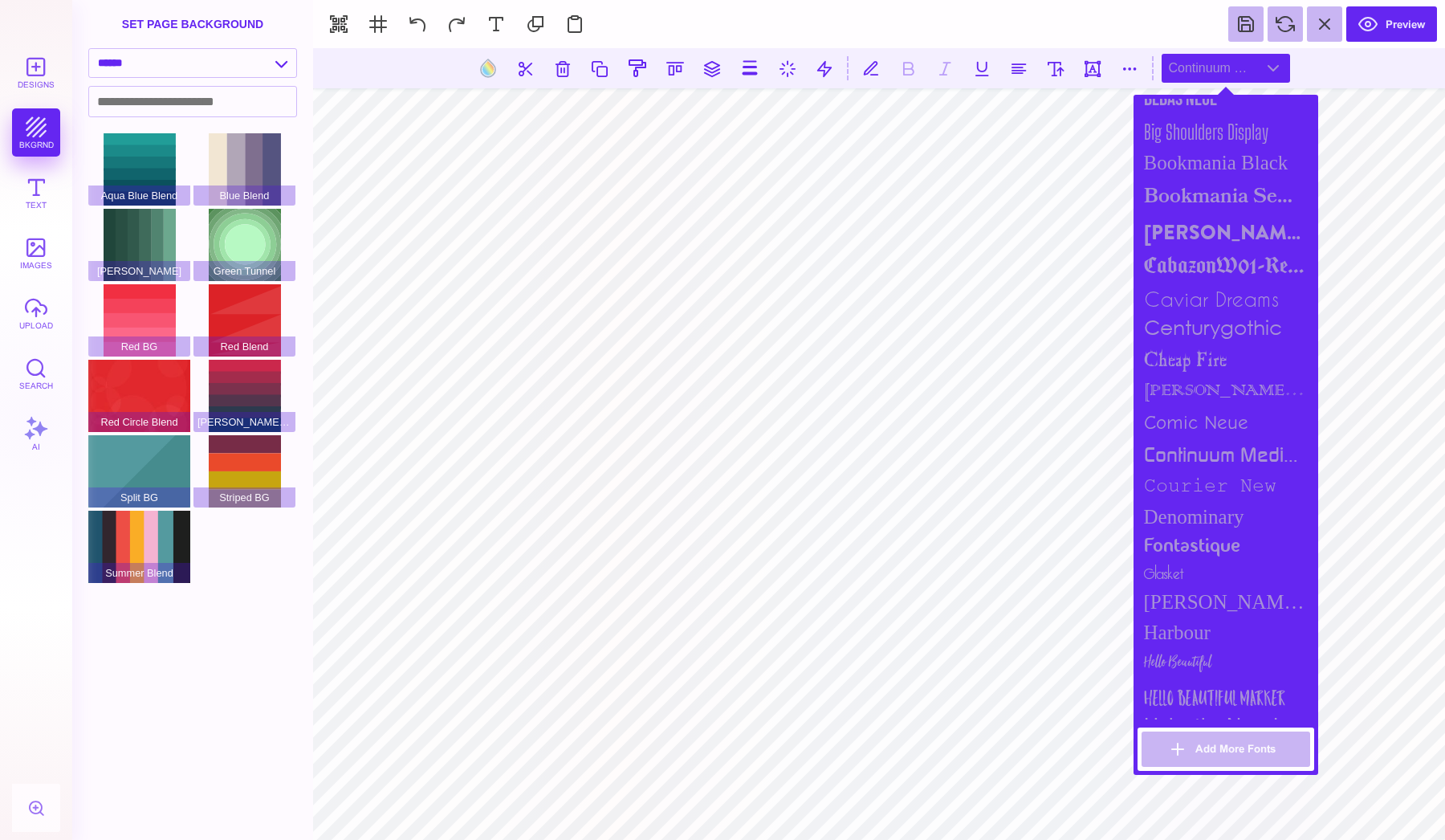
scroll to position [578, 0]
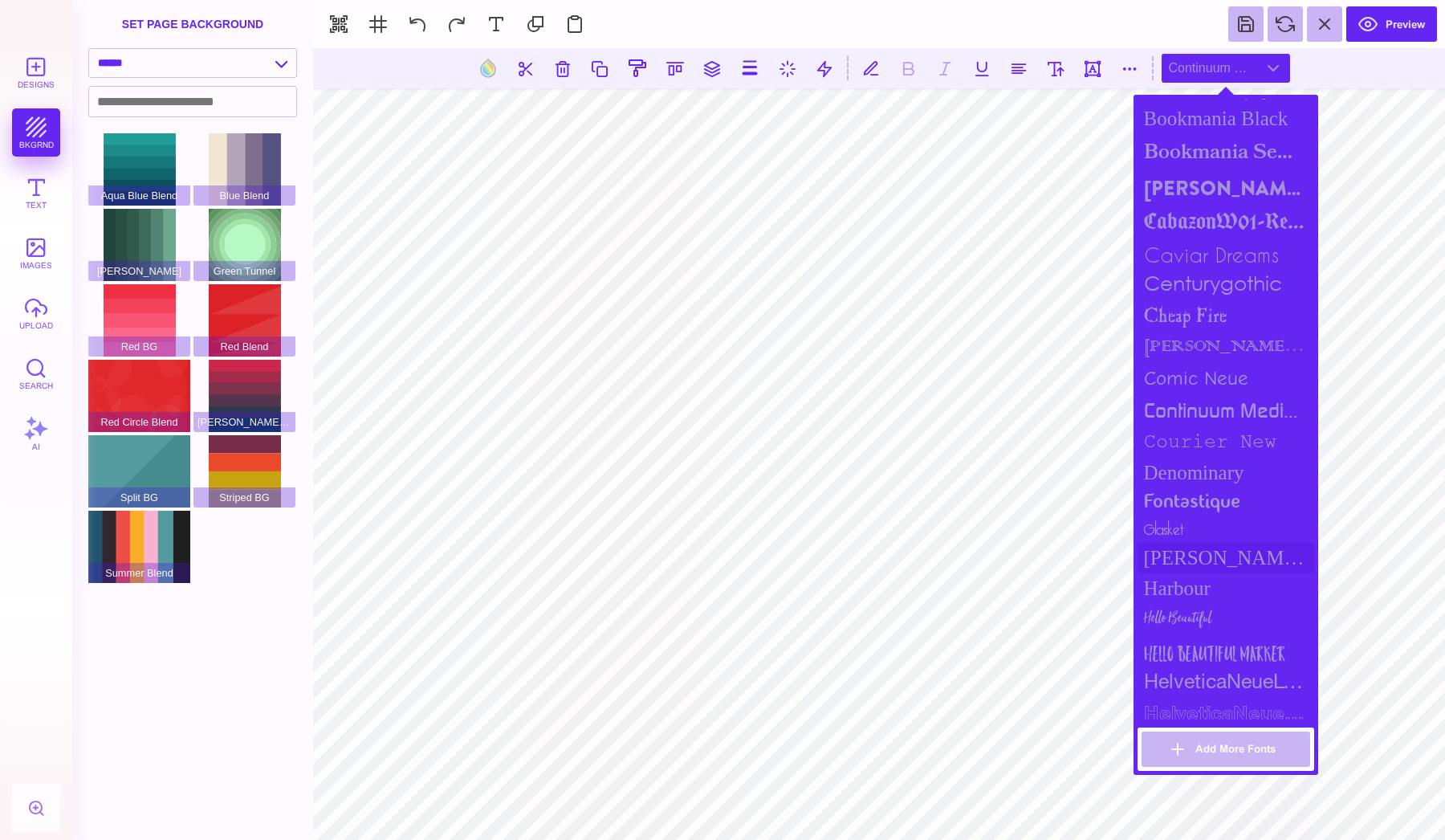
click at [1179, 543] on div "Goldman Sans Condensed" at bounding box center [1226, 558] width 177 height 30
click at [1176, 573] on div "Harbour" at bounding box center [1226, 588] width 177 height 30
click at [1176, 609] on div "Hello Beautiful" at bounding box center [1226, 620] width 177 height 32
click at [1175, 624] on div "Hello Beautiful" at bounding box center [1226, 620] width 177 height 32
click at [1171, 646] on div "Hello Beautiful Marker" at bounding box center [1226, 652] width 177 height 32
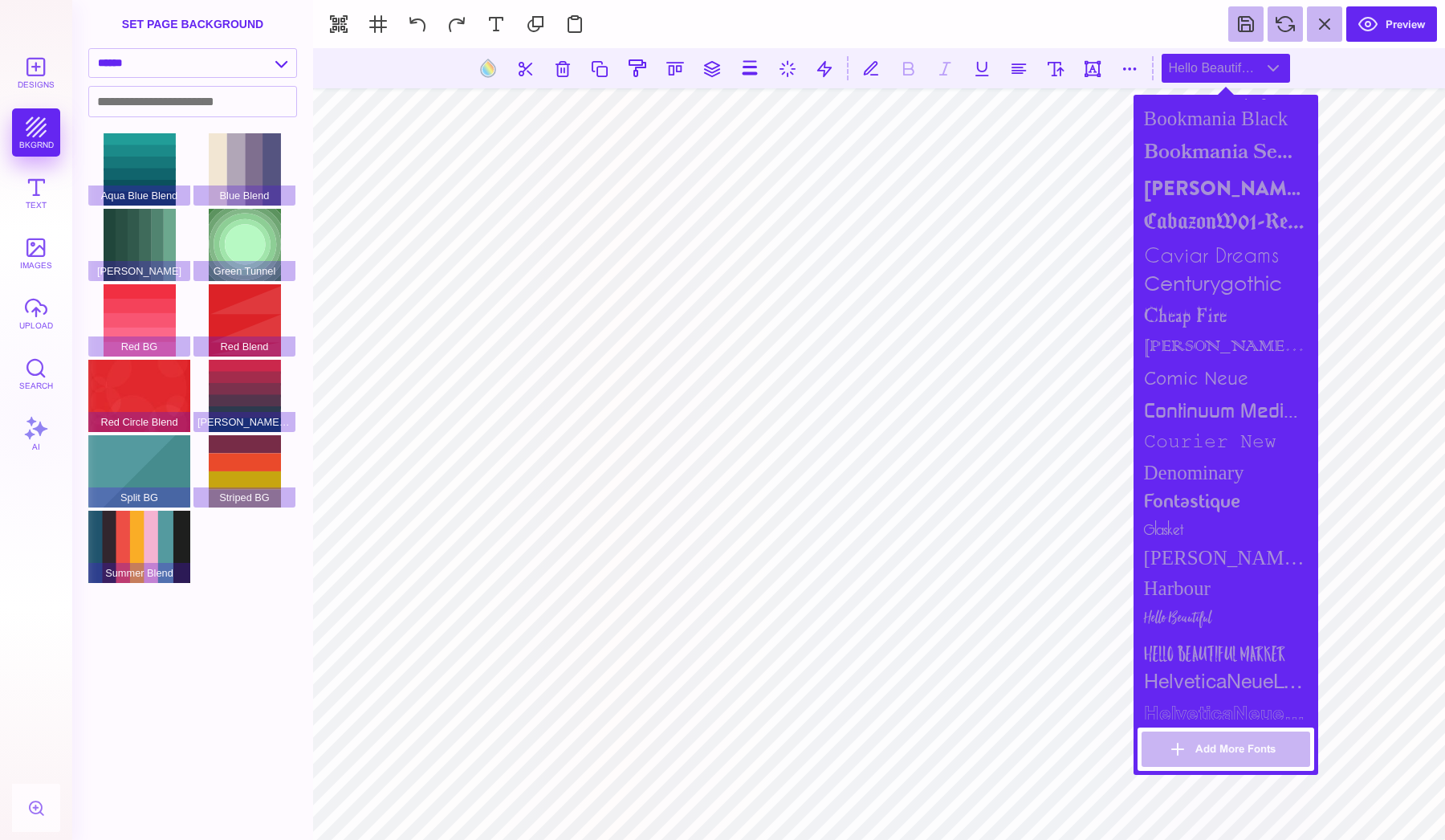
scroll to position [706, 0]
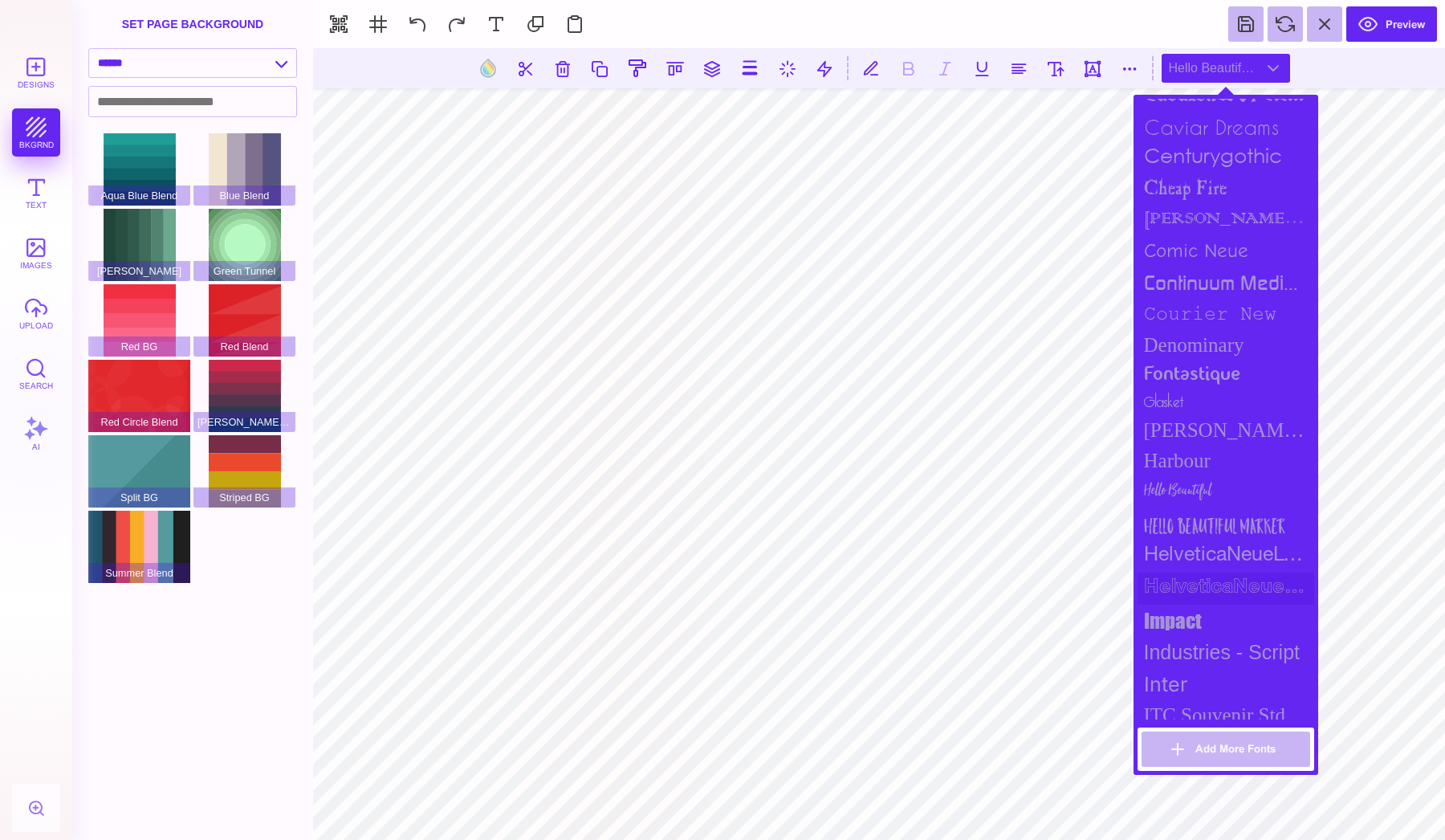
click at [1177, 587] on div "HelveticaNeueLT Std Bold Outln" at bounding box center [1226, 588] width 177 height 32
click at [1195, 637] on div "Industries - Script" at bounding box center [1226, 652] width 177 height 31
click at [1191, 612] on div "impact" at bounding box center [1226, 620] width 177 height 32
click at [1191, 579] on div "HelveticaNeueLT Std Bold Outln" at bounding box center [1226, 588] width 177 height 32
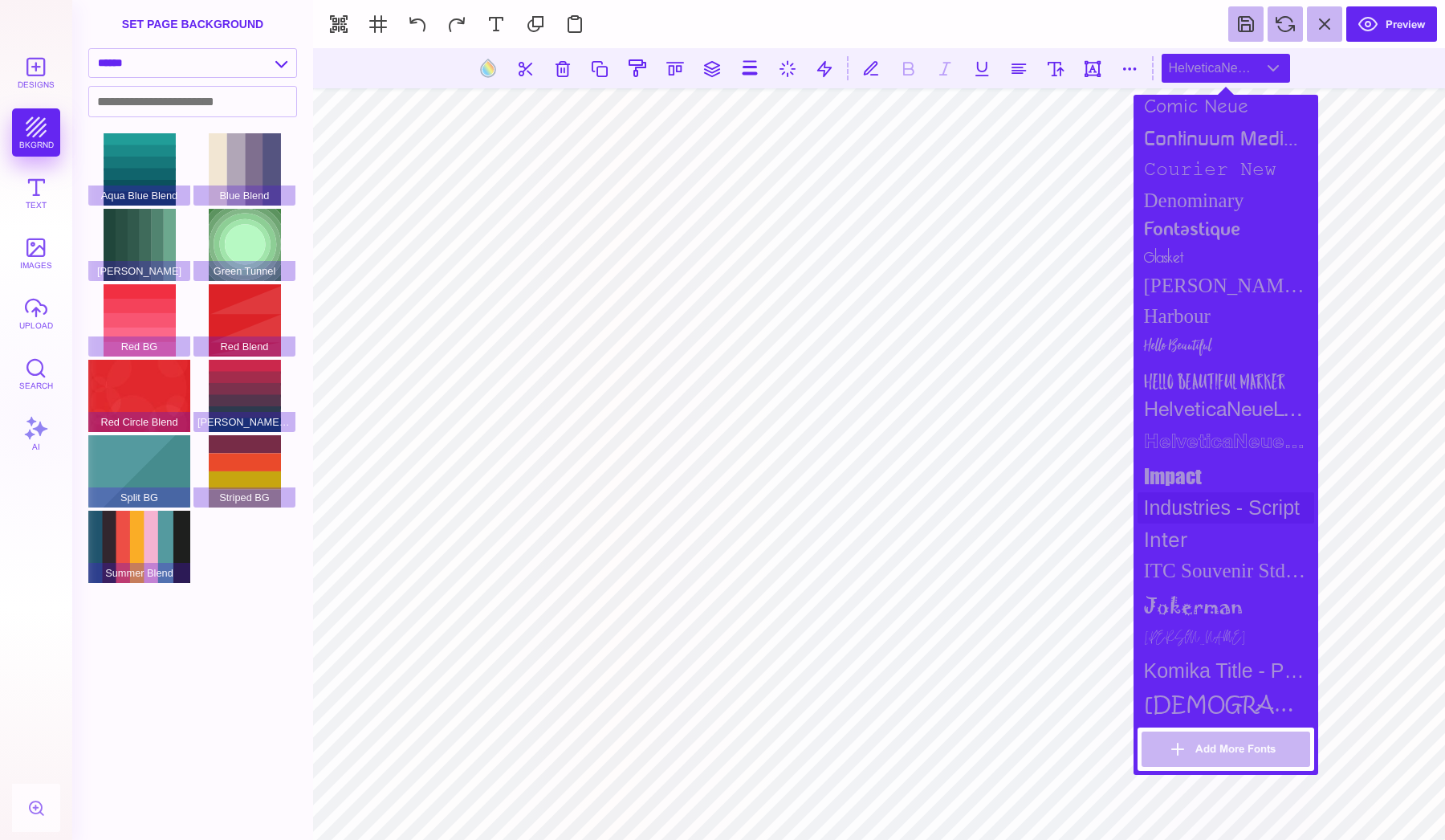
scroll to position [913, 0]
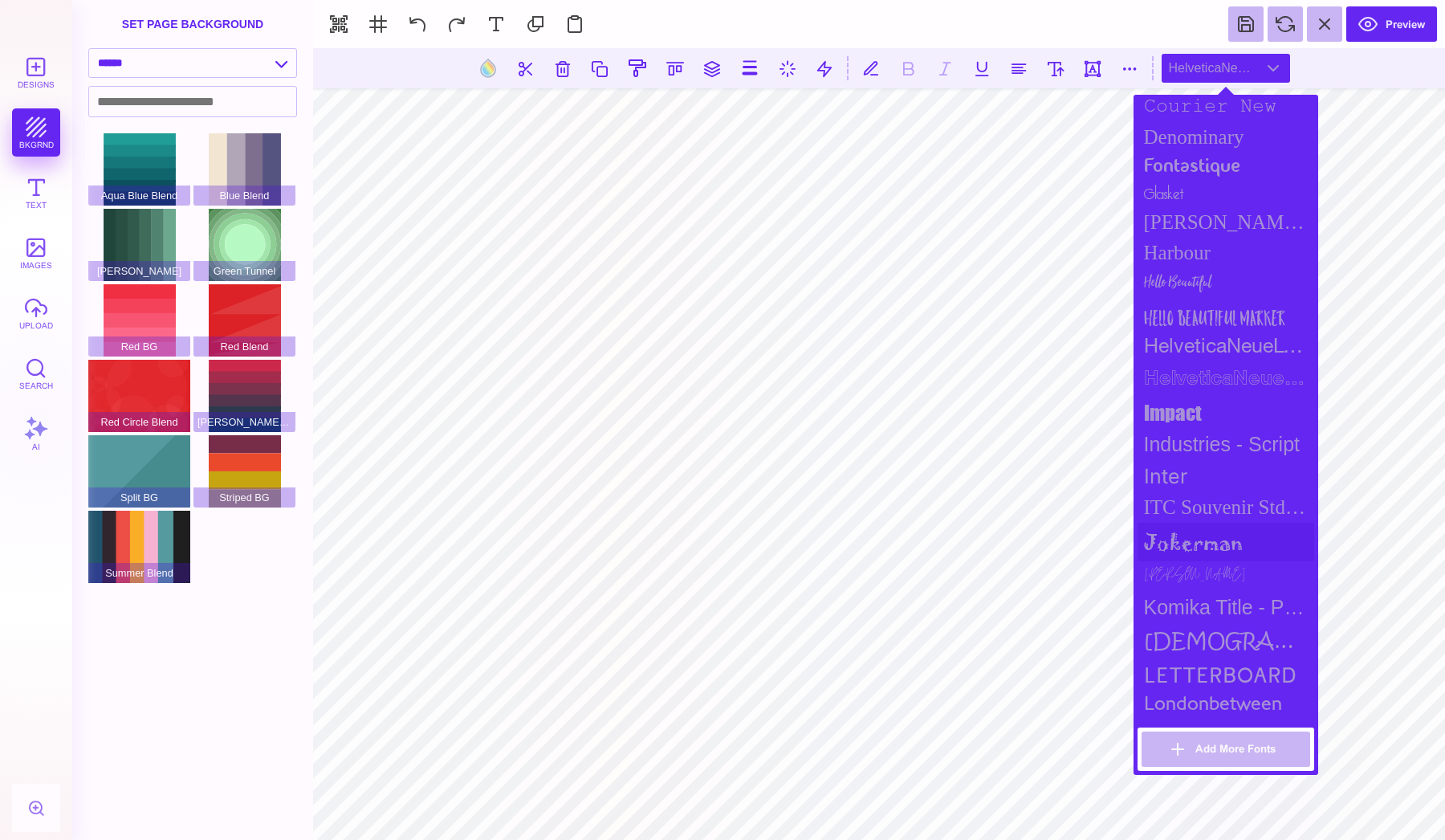
click at [1189, 539] on div "jokerman" at bounding box center [1226, 541] width 177 height 39
click at [1189, 574] on div "Jonathan" at bounding box center [1226, 576] width 177 height 30
click at [1183, 623] on div "kristen itc" at bounding box center [1226, 641] width 177 height 36
click at [1181, 670] on div "Letterboard" at bounding box center [1226, 675] width 177 height 32
click at [1181, 701] on div "londonbetween" at bounding box center [1226, 705] width 177 height 29
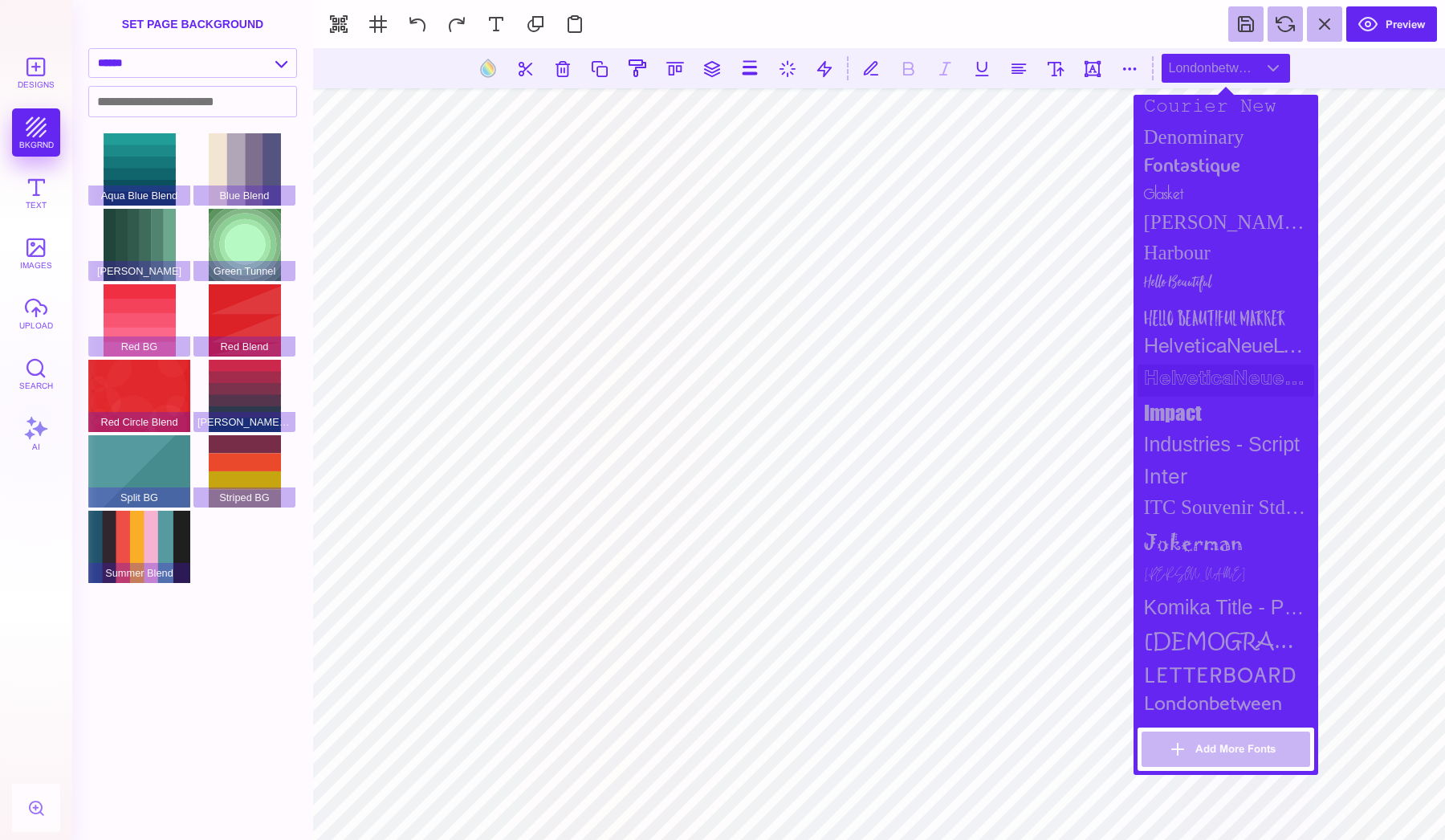
click at [1246, 372] on div "HelveticaNeueLT Std Bold Outln" at bounding box center [1226, 381] width 177 height 32
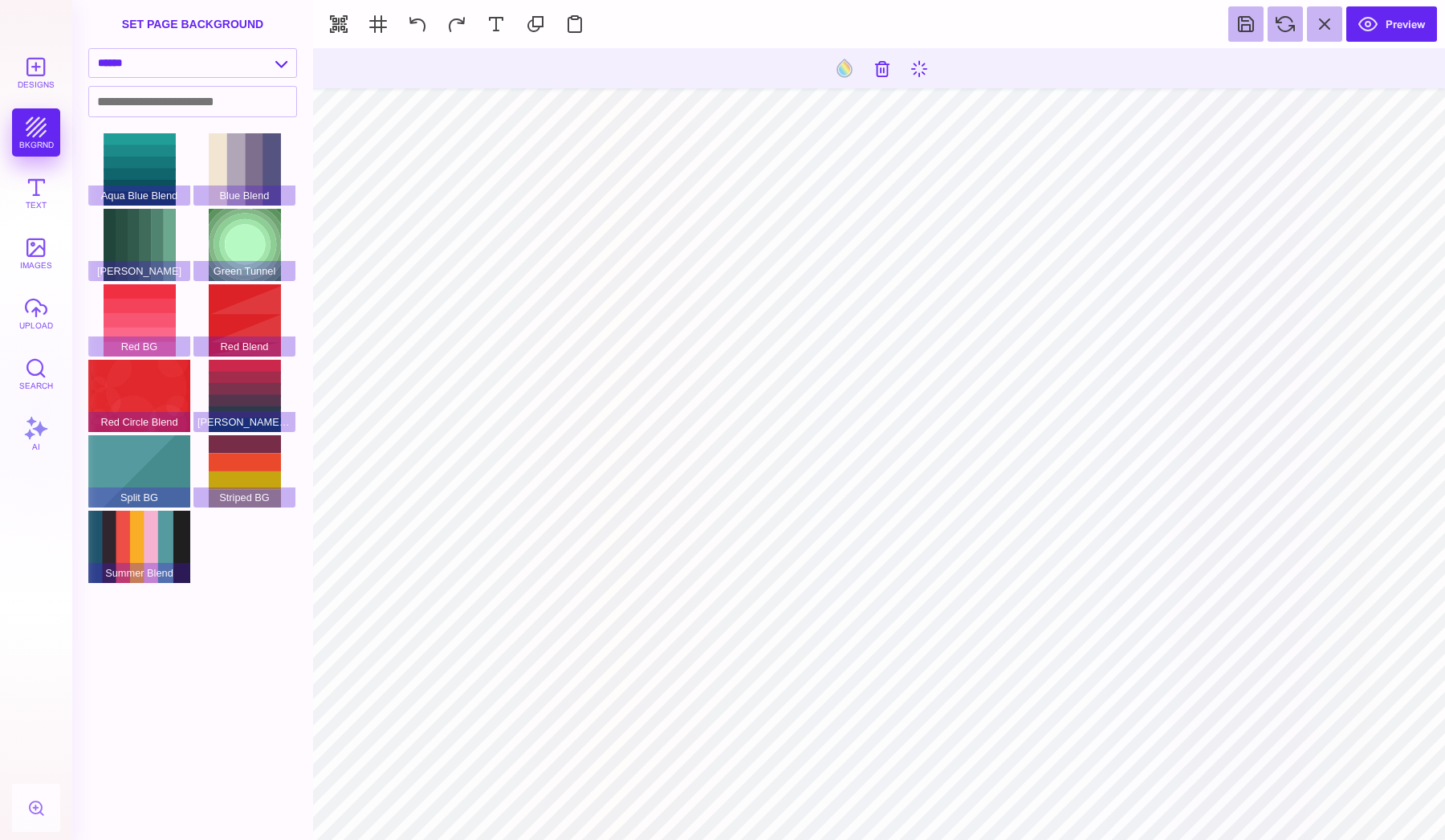
type input "#000000"
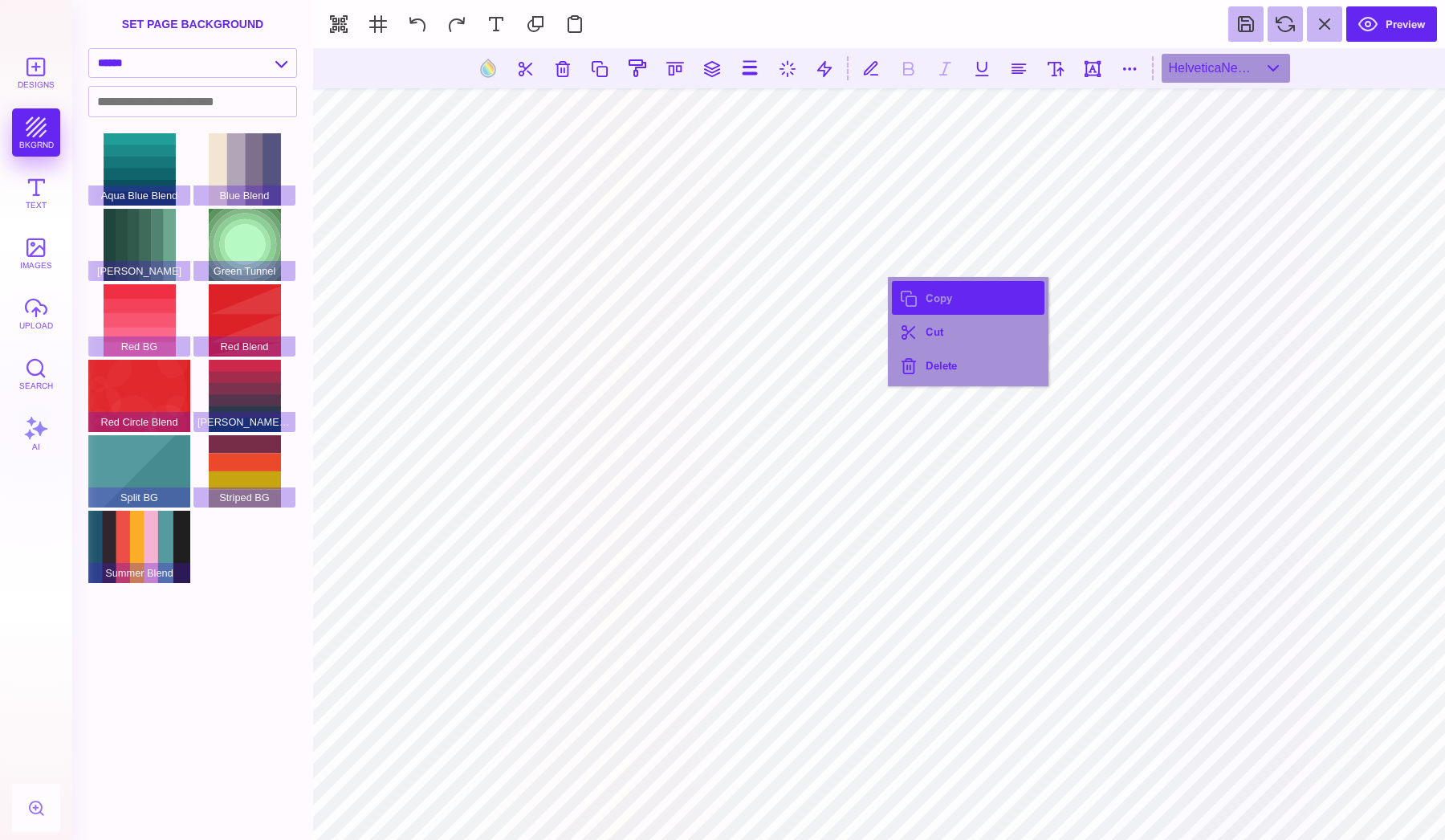
click at [927, 307] on button "Copy" at bounding box center [968, 298] width 152 height 34
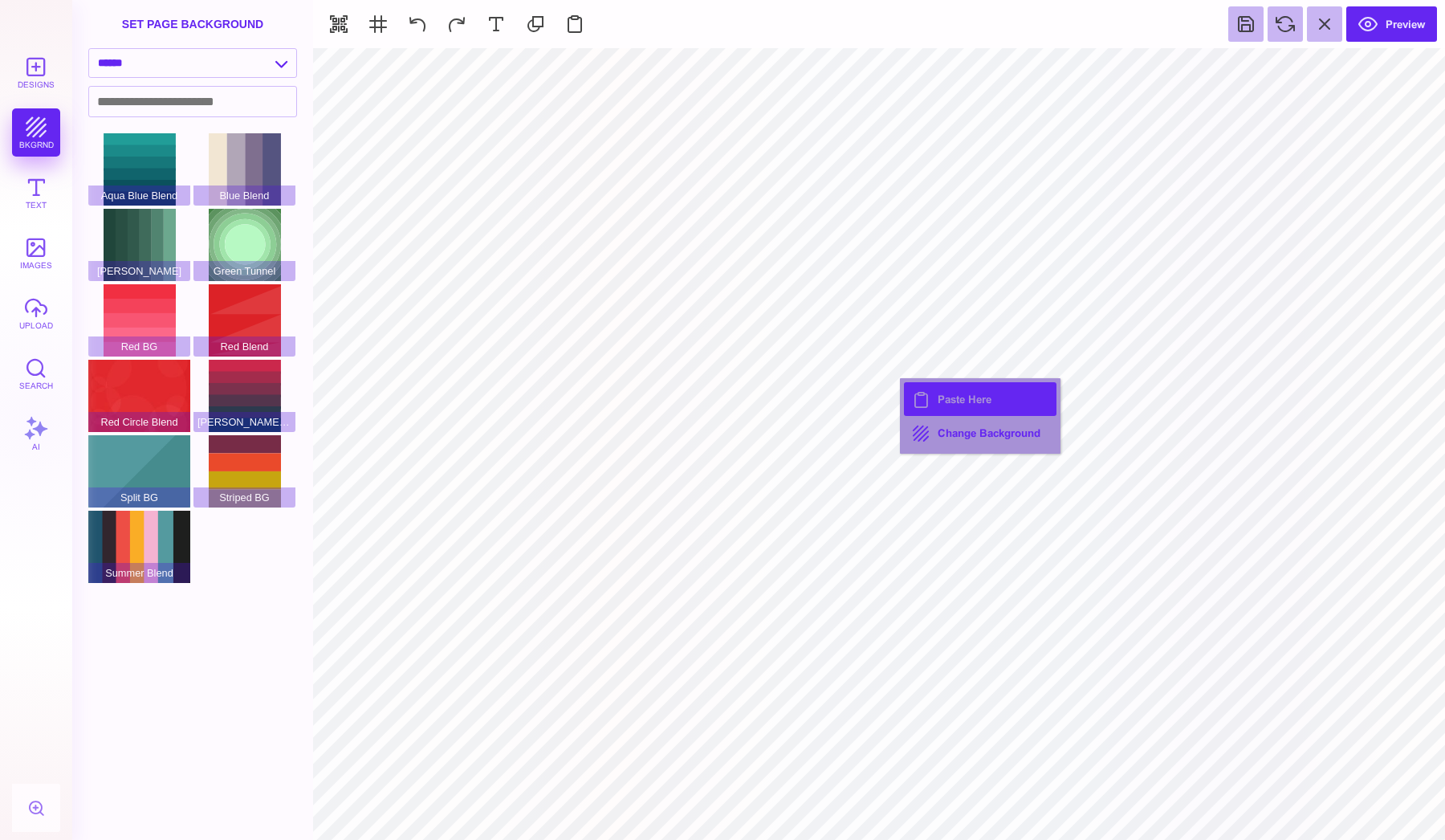
click at [949, 399] on button "Paste Here" at bounding box center [980, 399] width 152 height 34
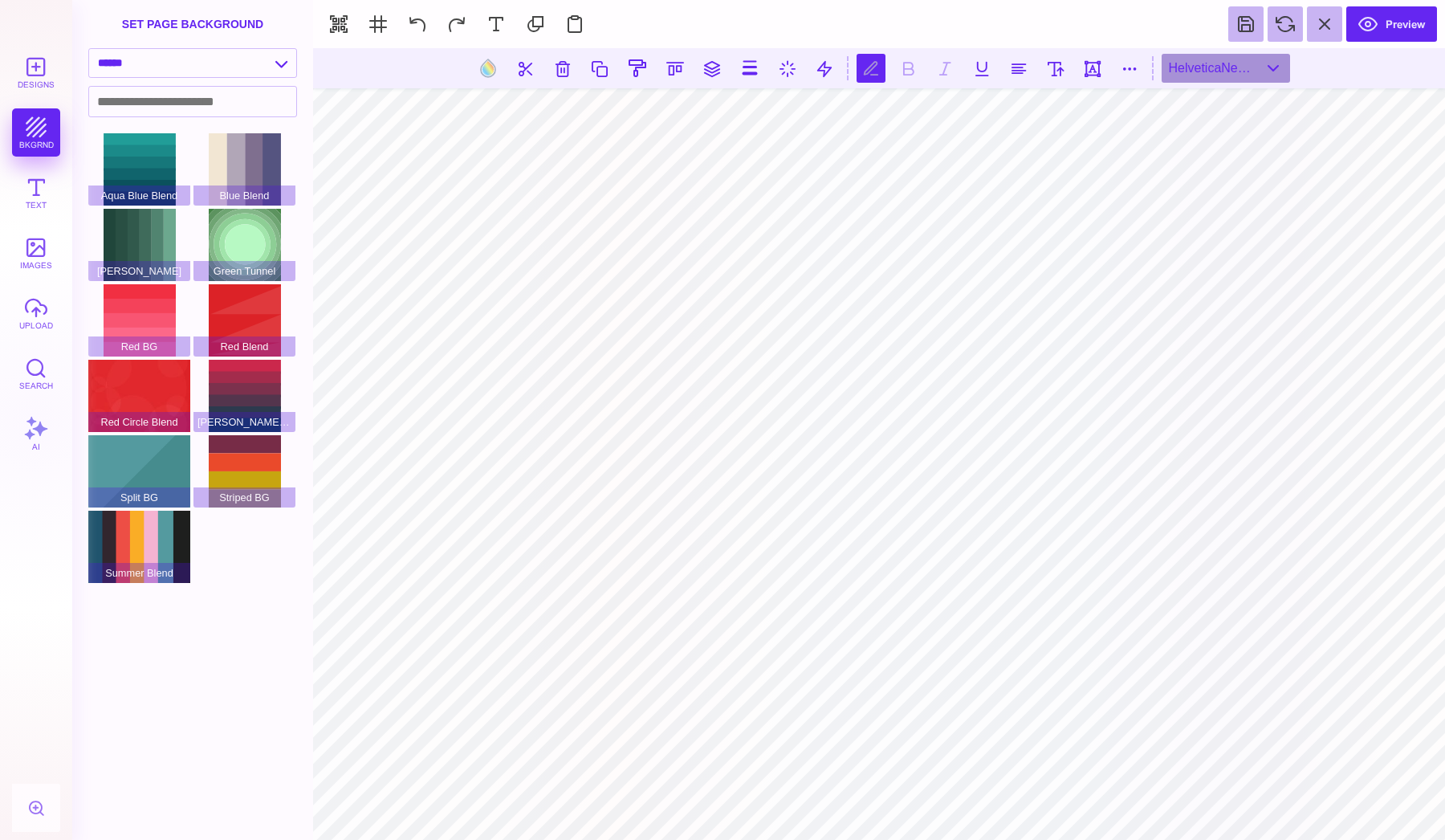
scroll to position [0, 1]
type textarea "*****"
type textarea "*******"
click at [1242, 52] on section at bounding box center [878, 68] width 1132 height 40
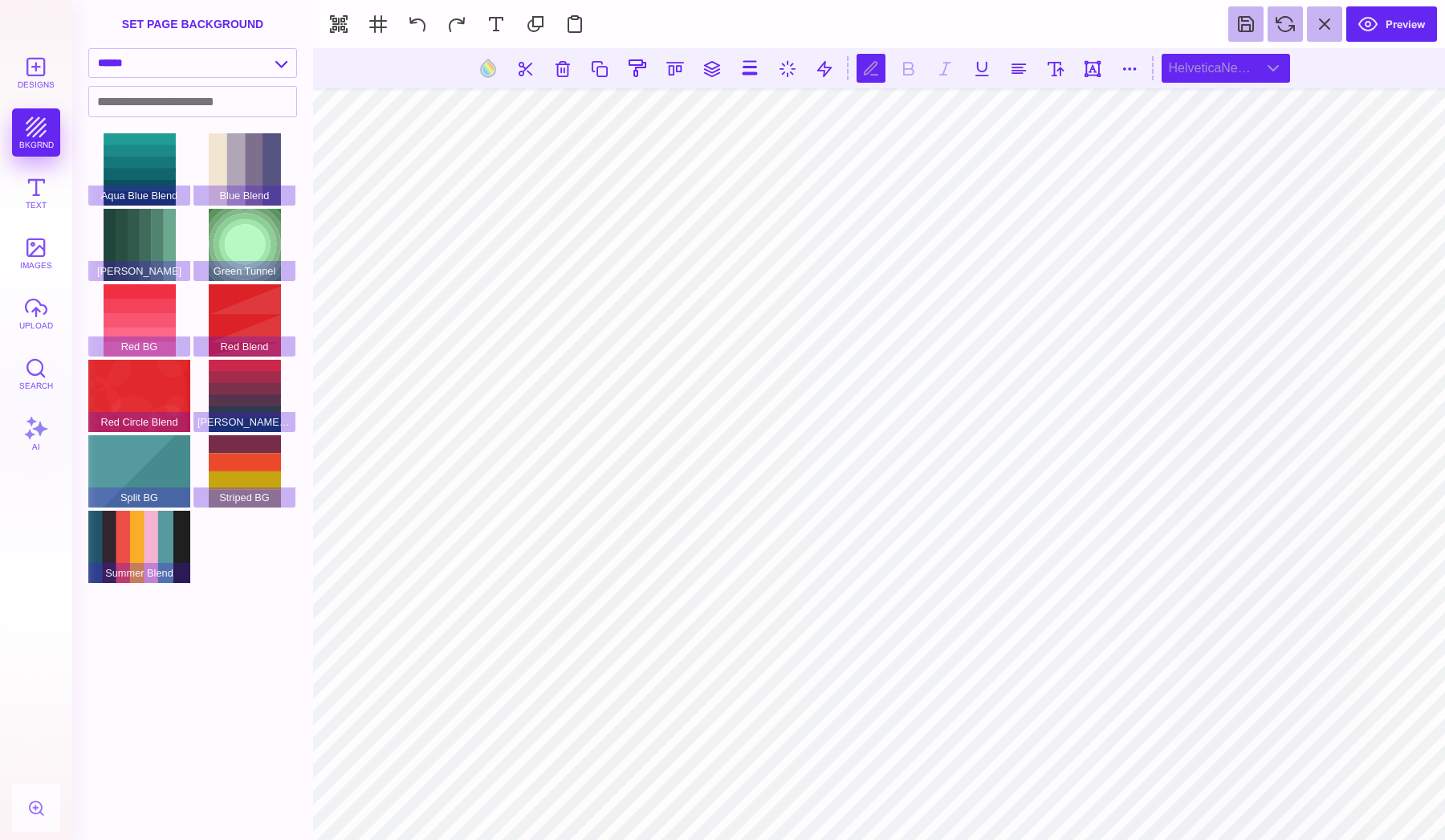
click at [1240, 73] on div "HelveticaNeueLT Std Bold Outln" at bounding box center [1225, 68] width 129 height 29
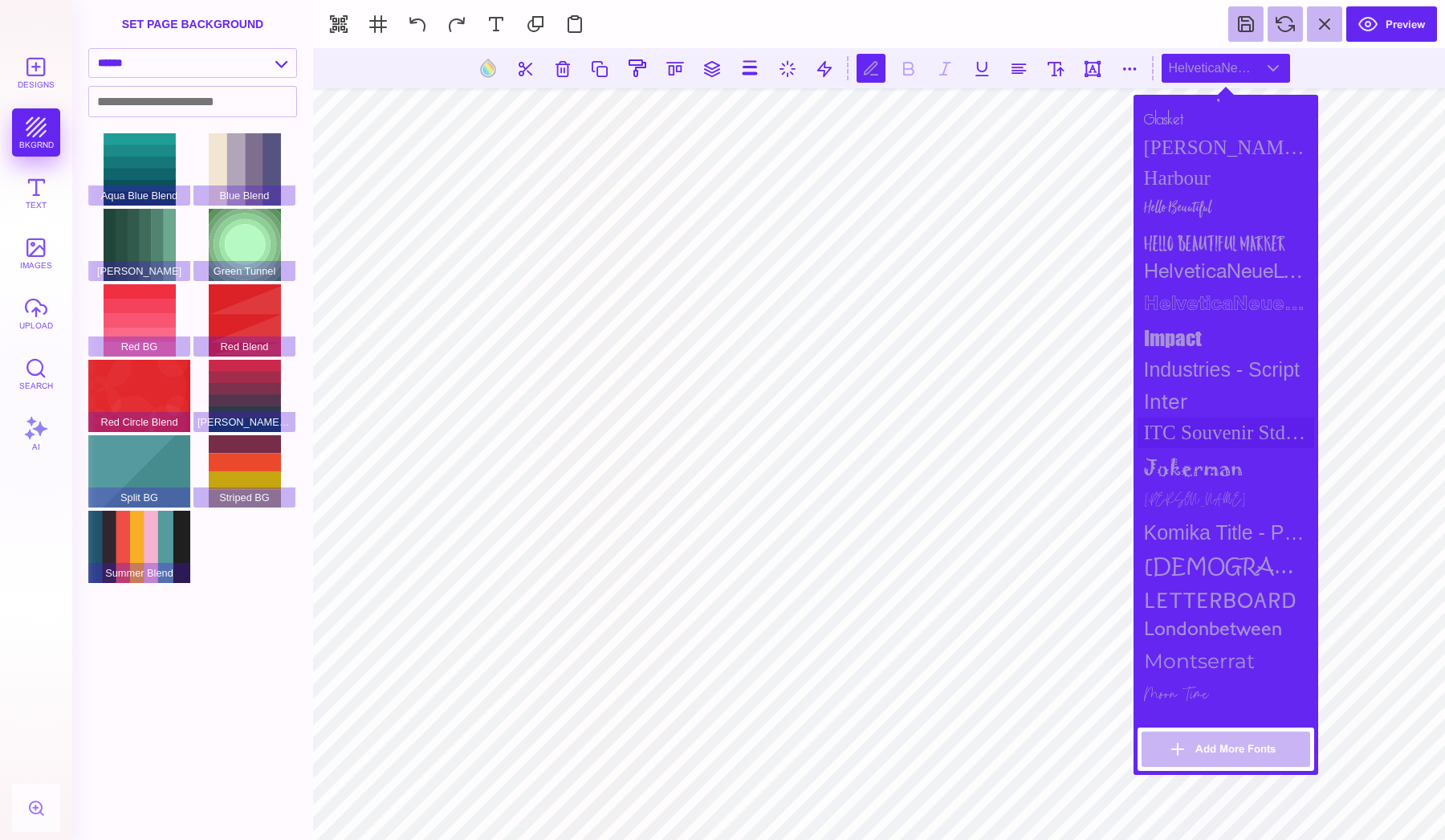
scroll to position [984, 0]
click at [1194, 267] on div "HelveticaNeueLT Std" at bounding box center [1226, 278] width 177 height 32
click at [901, 64] on button at bounding box center [908, 68] width 29 height 29
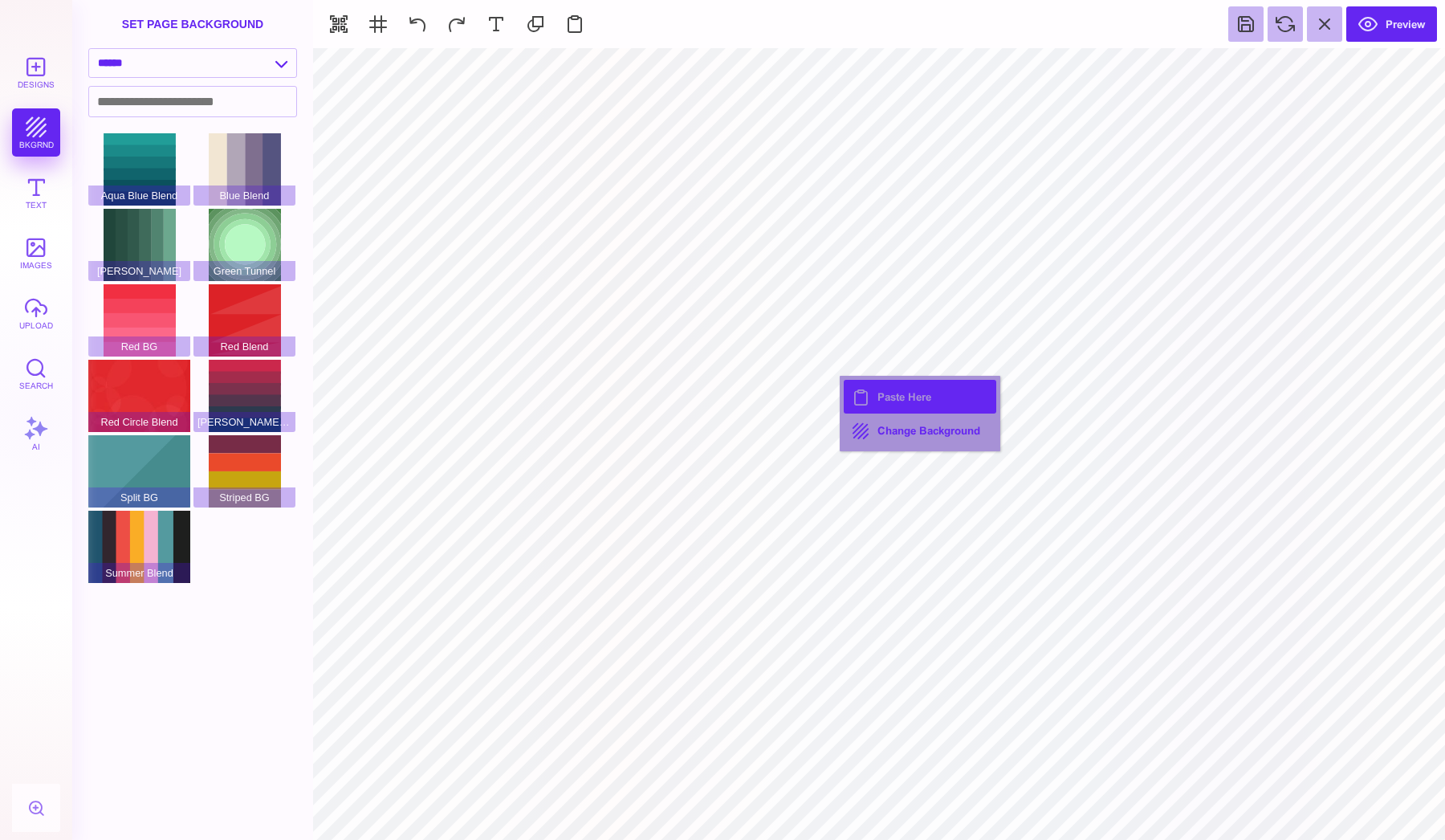
click at [899, 406] on button "Paste Here" at bounding box center [920, 397] width 152 height 34
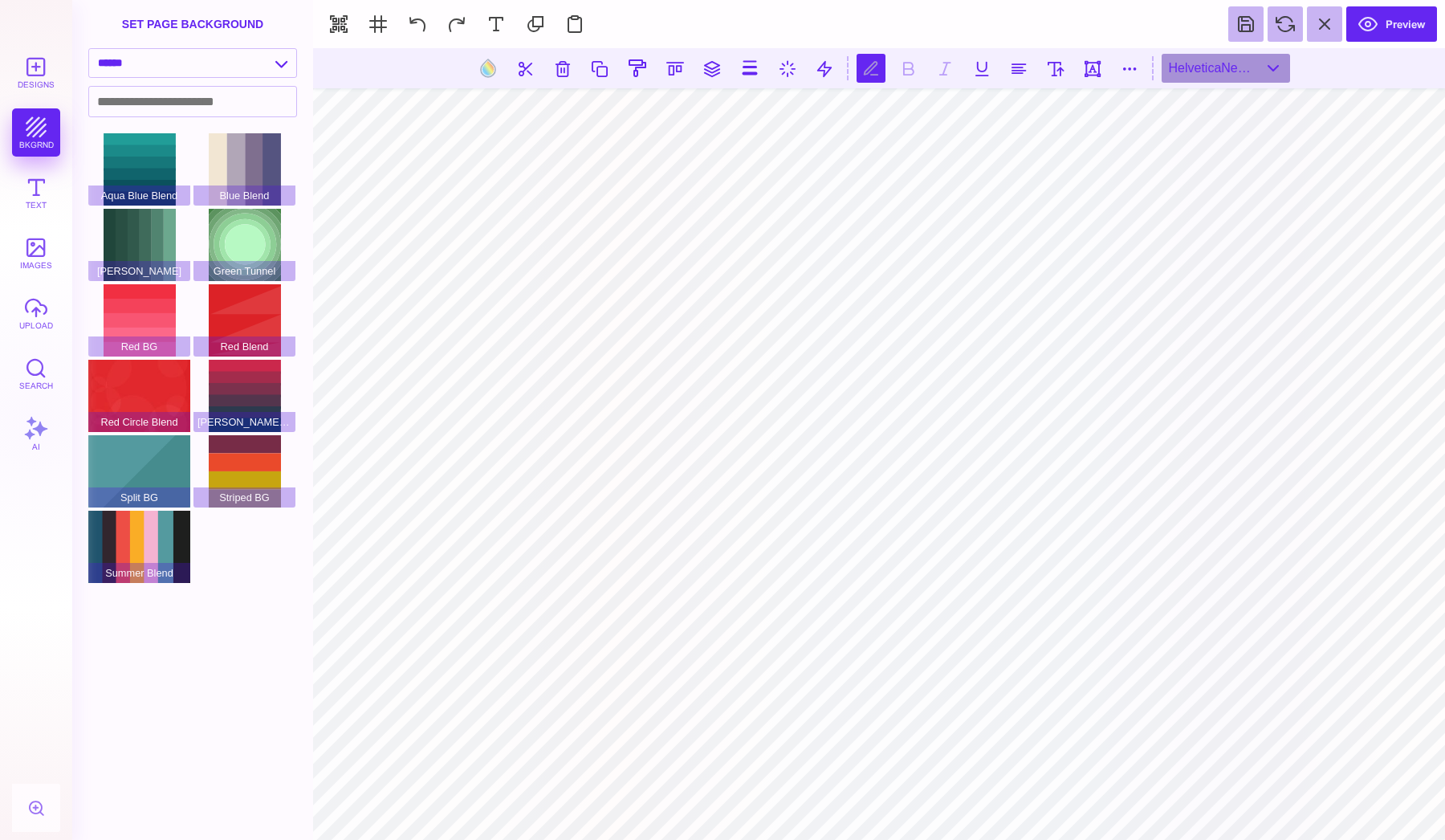
type textarea "***"
click at [1230, 71] on div "impact" at bounding box center [1225, 68] width 129 height 29
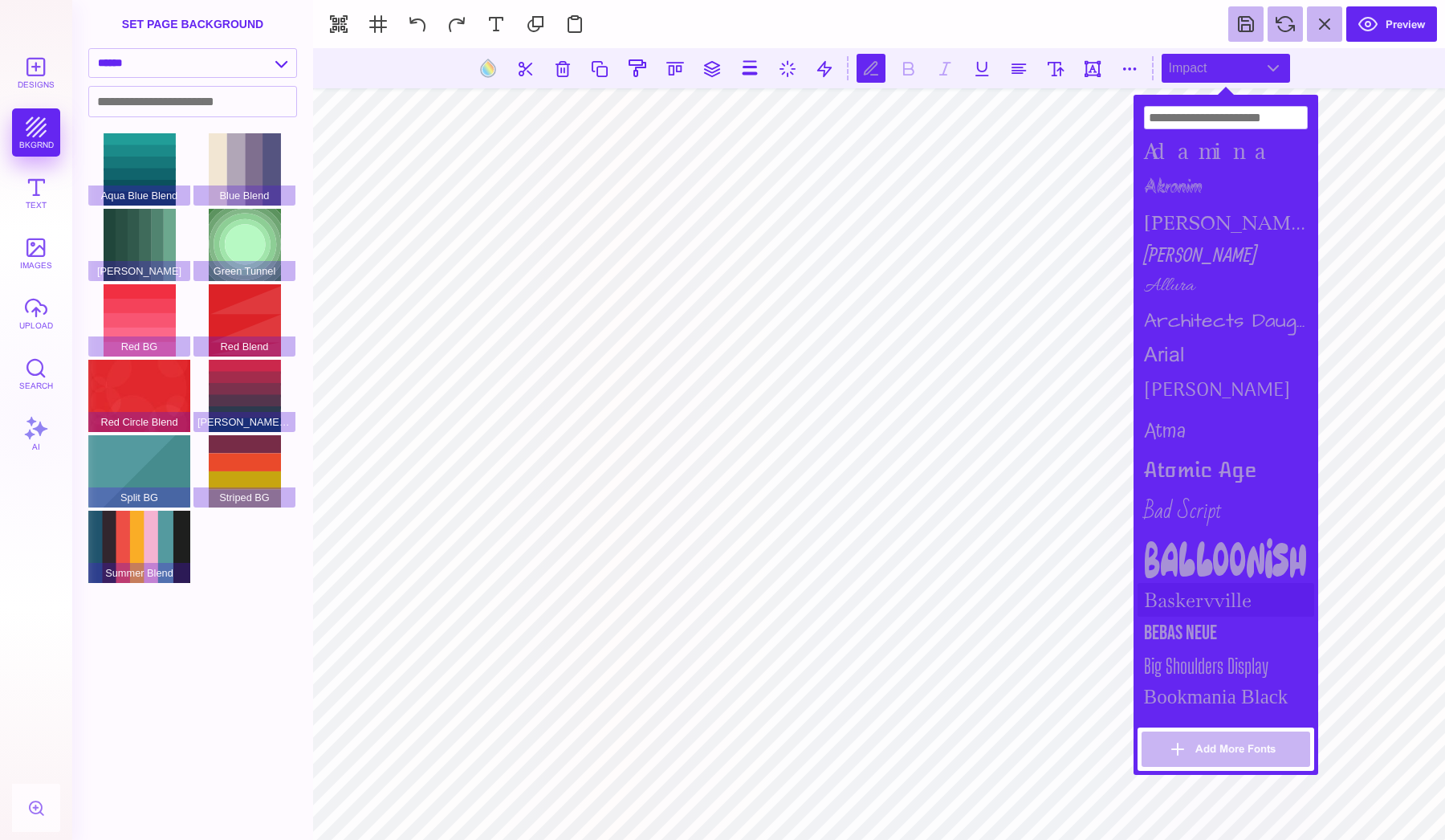
scroll to position [240, 0]
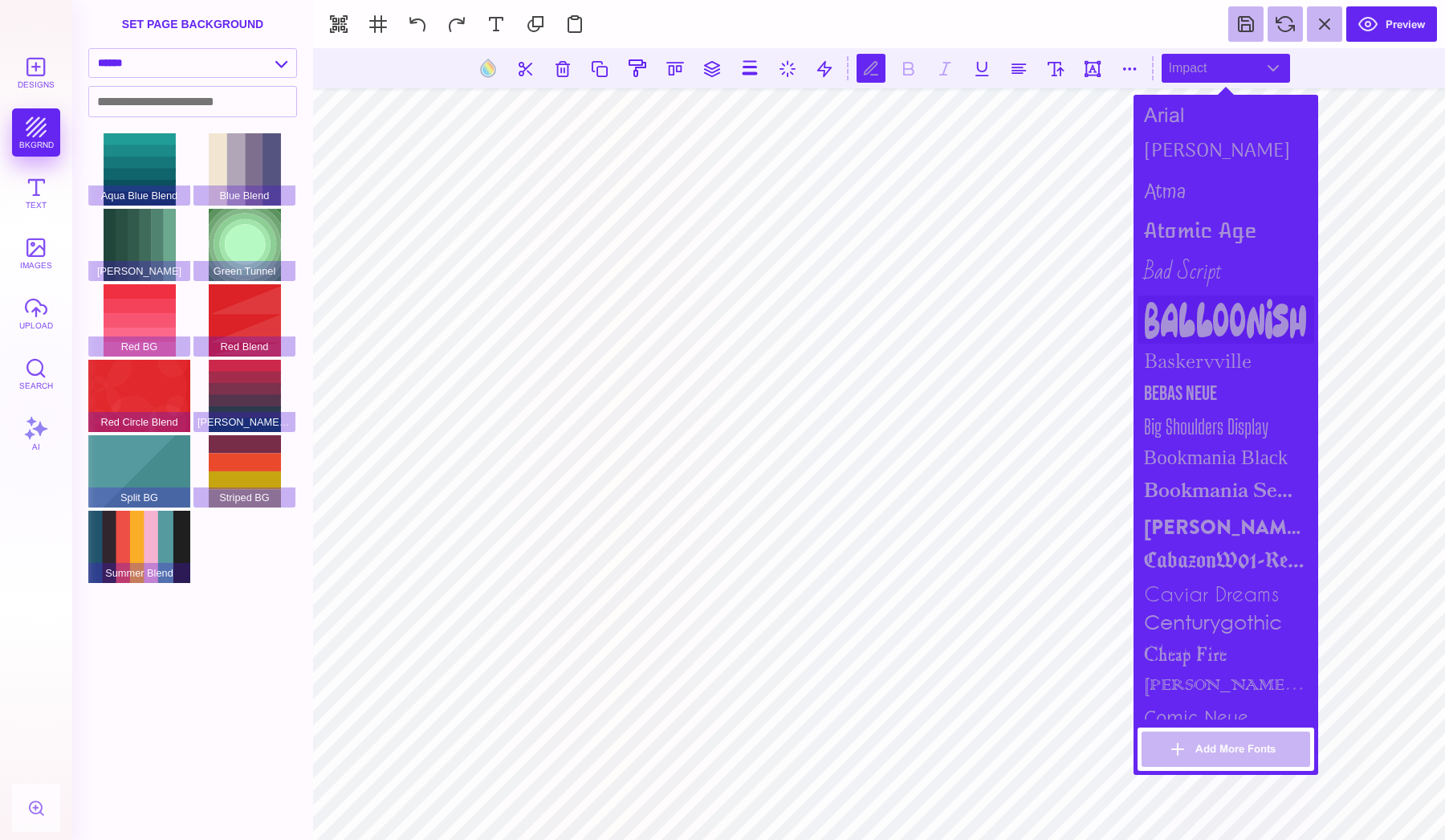
click at [1215, 328] on div "Balloonish" at bounding box center [1226, 319] width 177 height 48
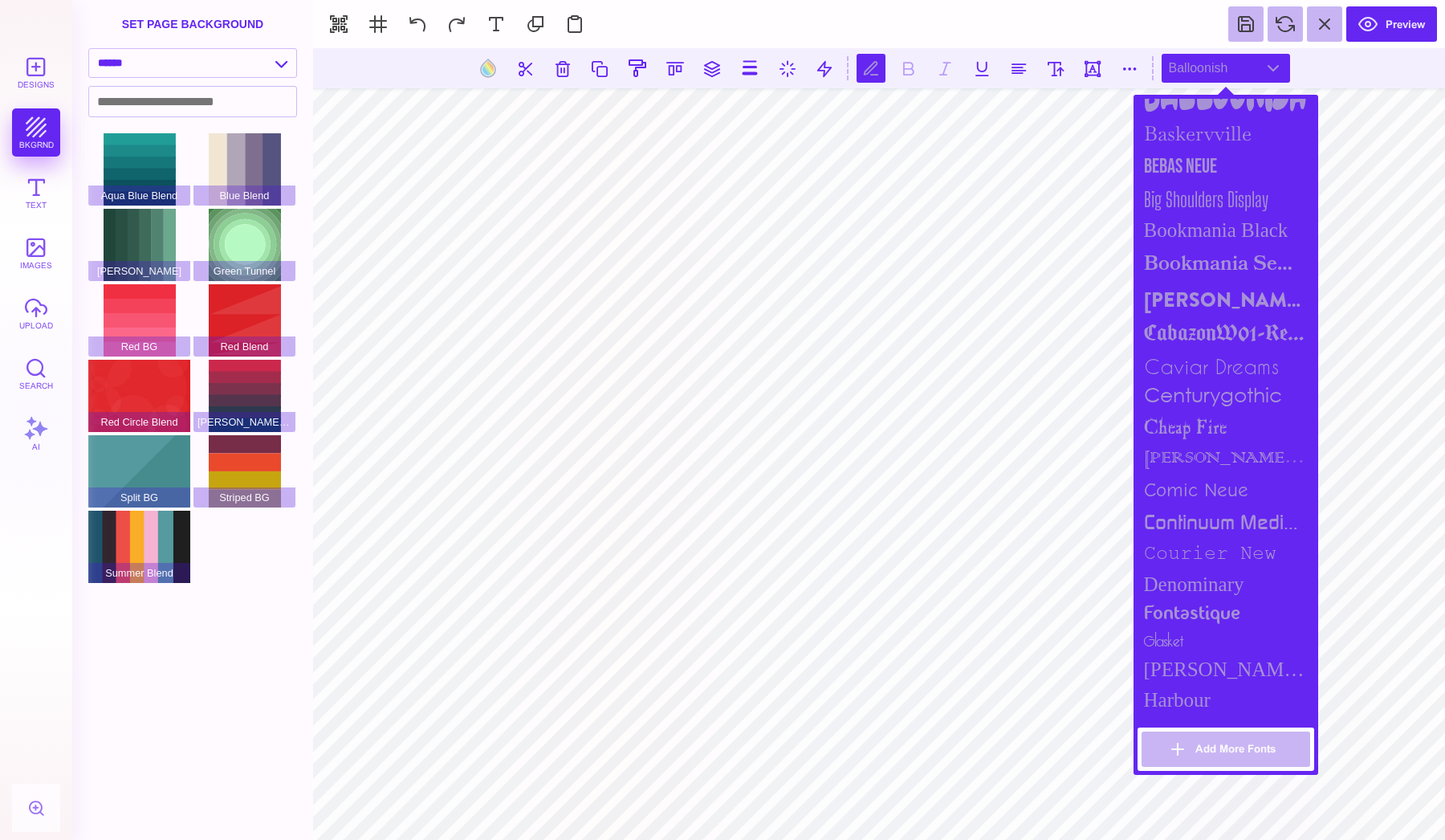
scroll to position [475, 0]
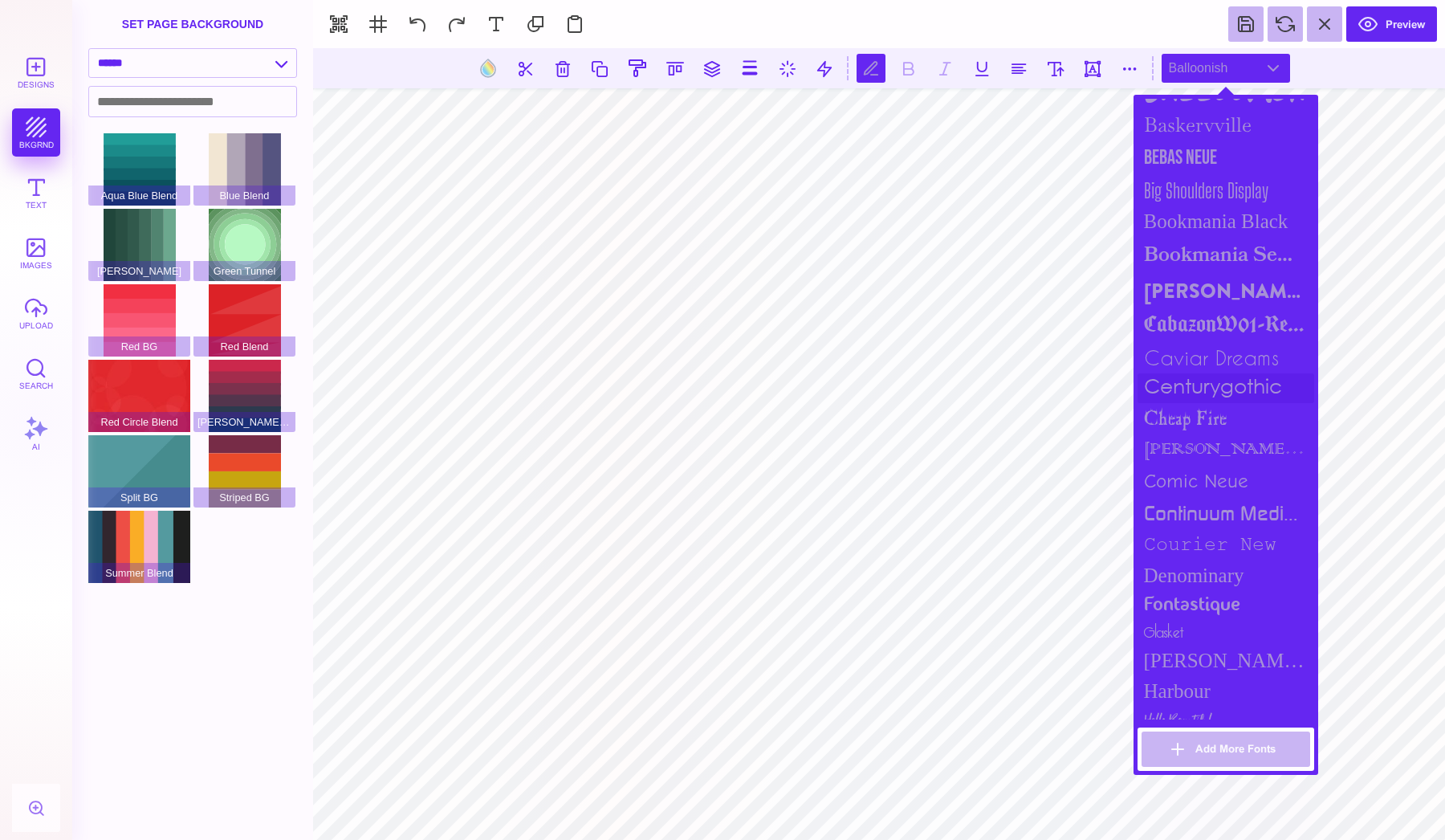
click at [1204, 373] on div "centurygothic" at bounding box center [1226, 388] width 177 height 30
click at [1209, 312] on div "CabazonW01-Regular" at bounding box center [1226, 326] width 177 height 32
click at [1205, 272] on div "Brandon Grotesque Black" at bounding box center [1226, 290] width 177 height 37
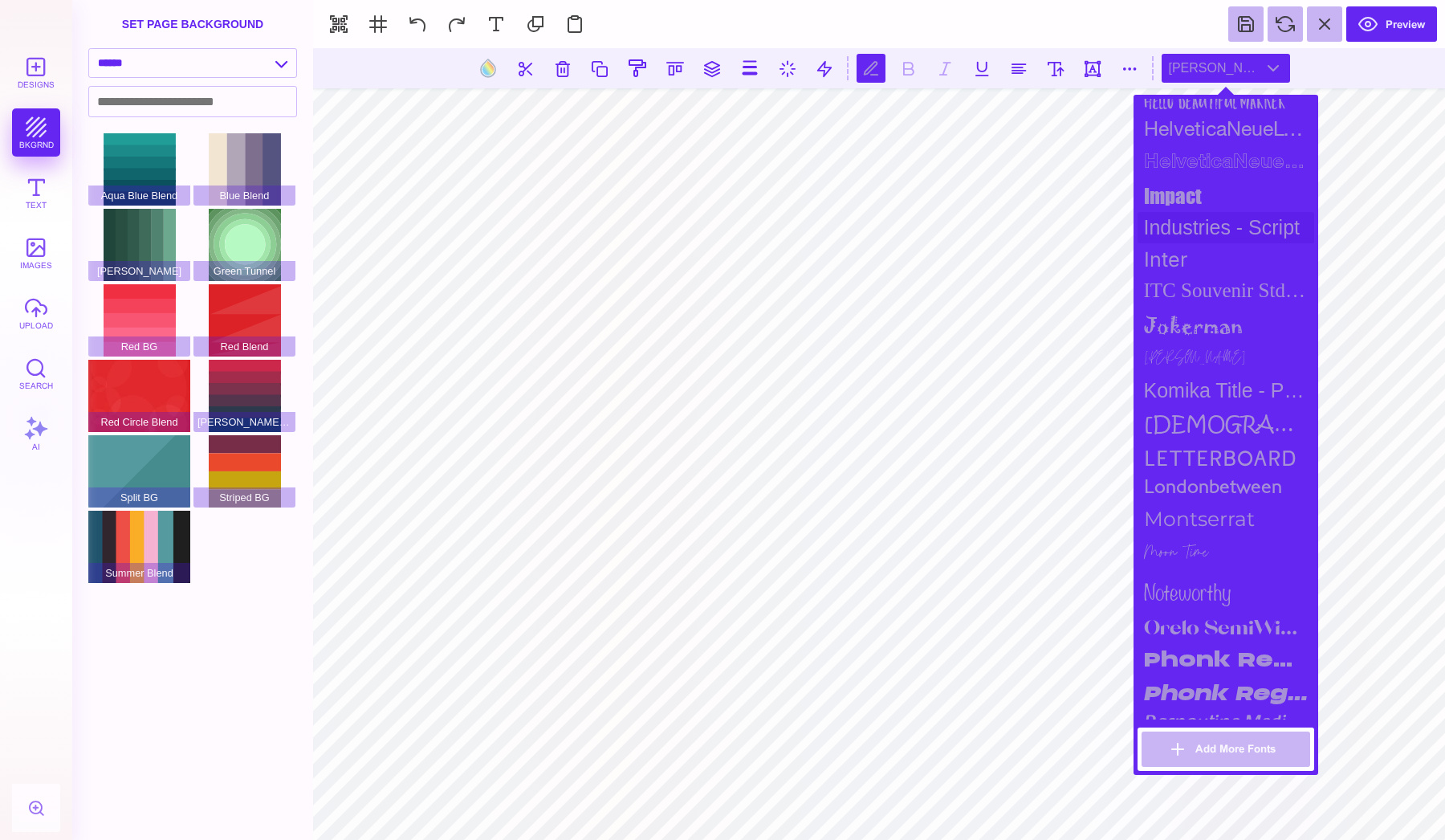
scroll to position [1145, 0]
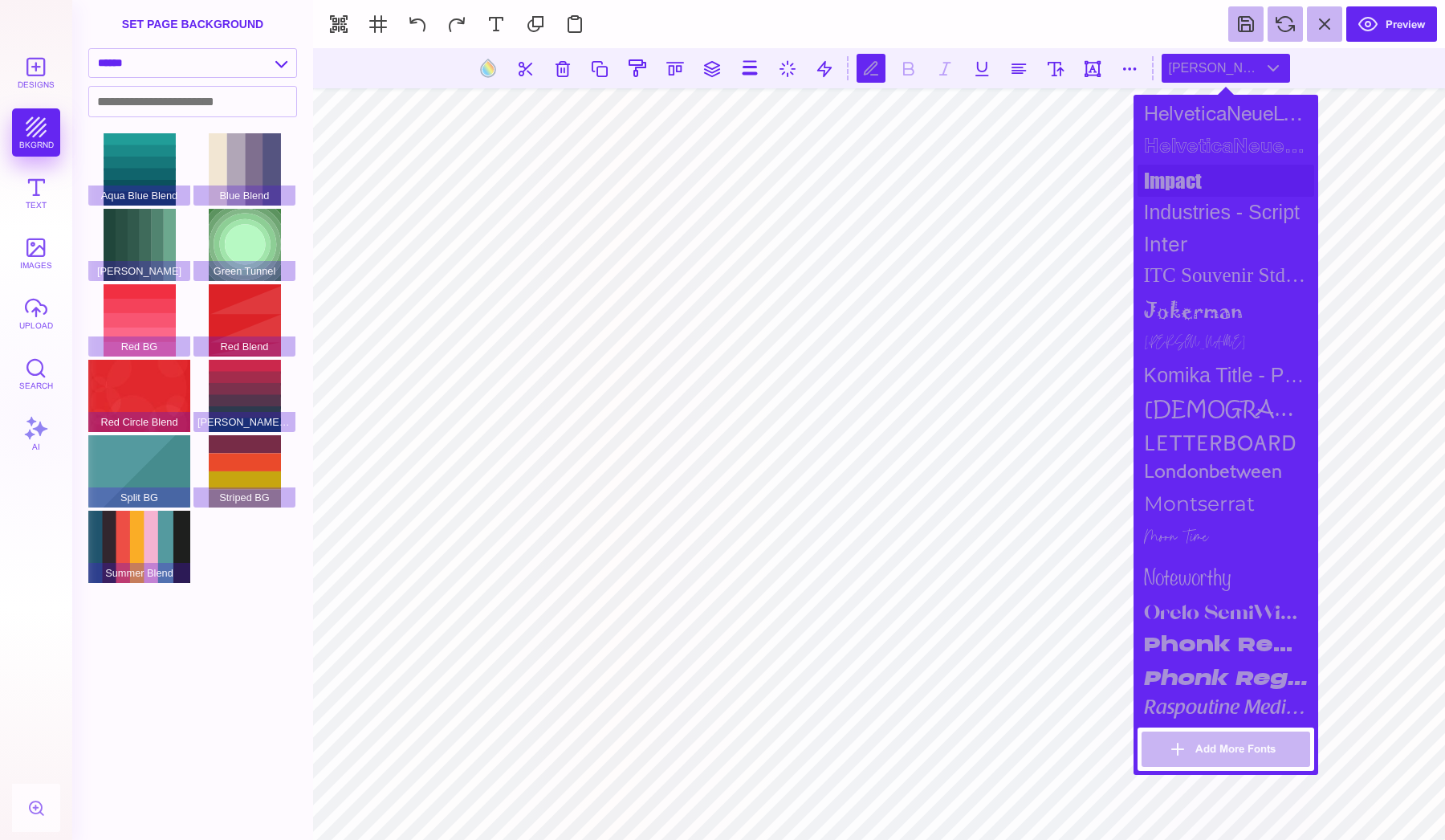
click at [1165, 172] on div "impact" at bounding box center [1226, 180] width 177 height 32
click at [1189, 630] on div "Phonk Regular" at bounding box center [1226, 644] width 177 height 34
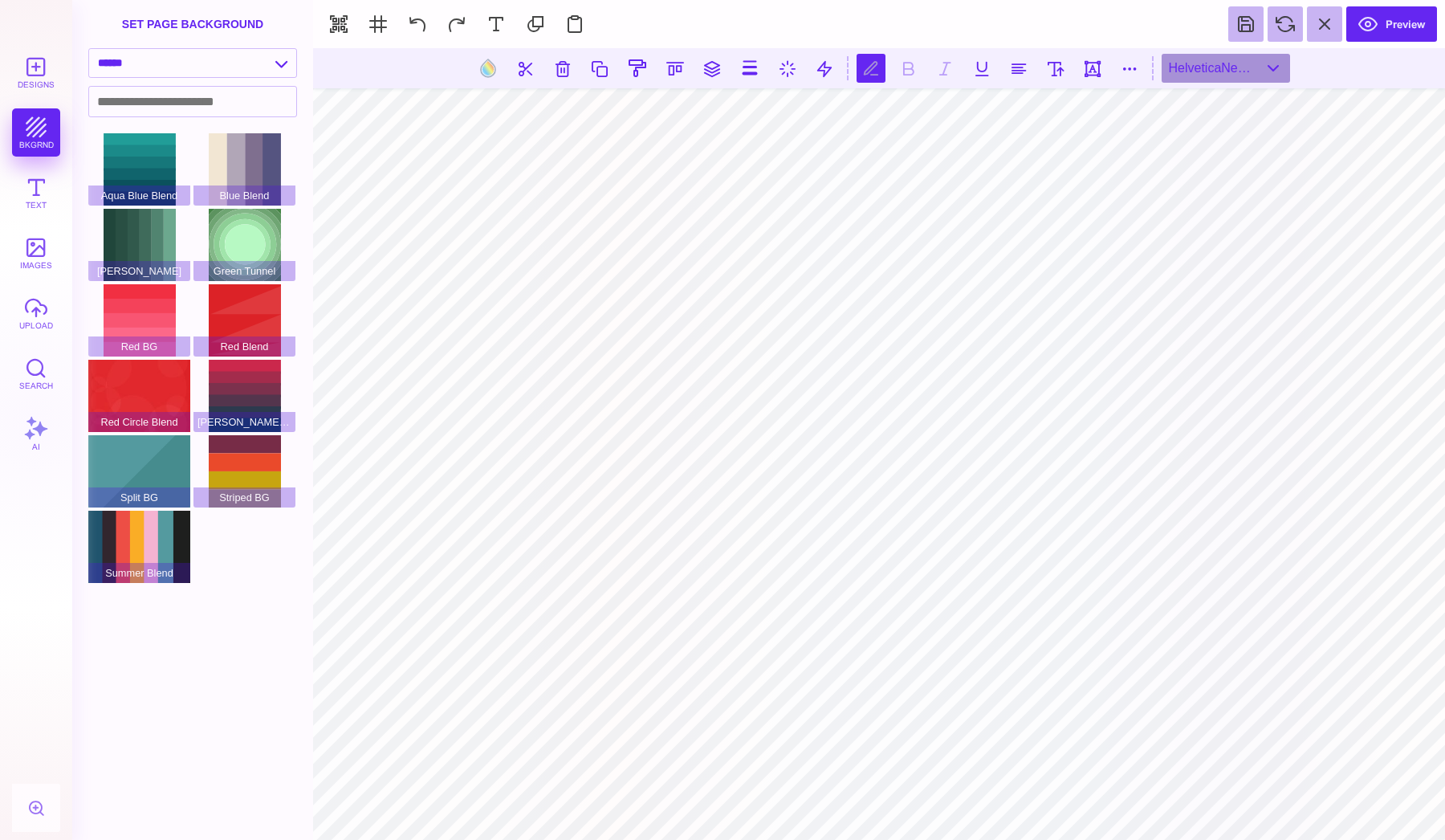
scroll to position [0, 1]
click at [1199, 59] on div "HelveticaNeueLT Std" at bounding box center [1225, 68] width 129 height 29
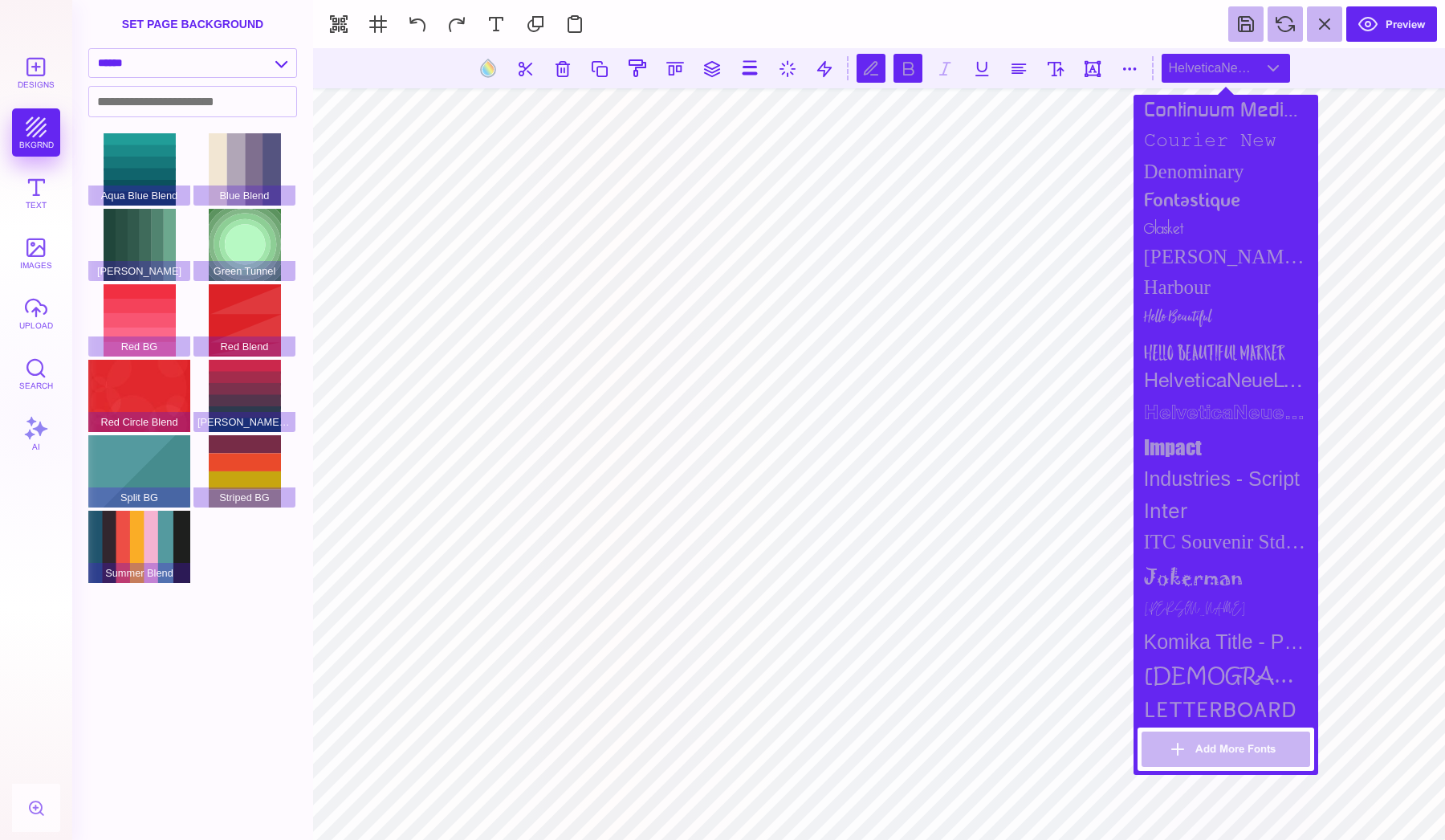
scroll to position [878, 0]
click at [1206, 383] on div "HelveticaNeueLT Std" at bounding box center [1226, 384] width 177 height 32
click at [1216, 408] on div "HelveticaNeueLT Std Bold Outln" at bounding box center [1226, 416] width 177 height 32
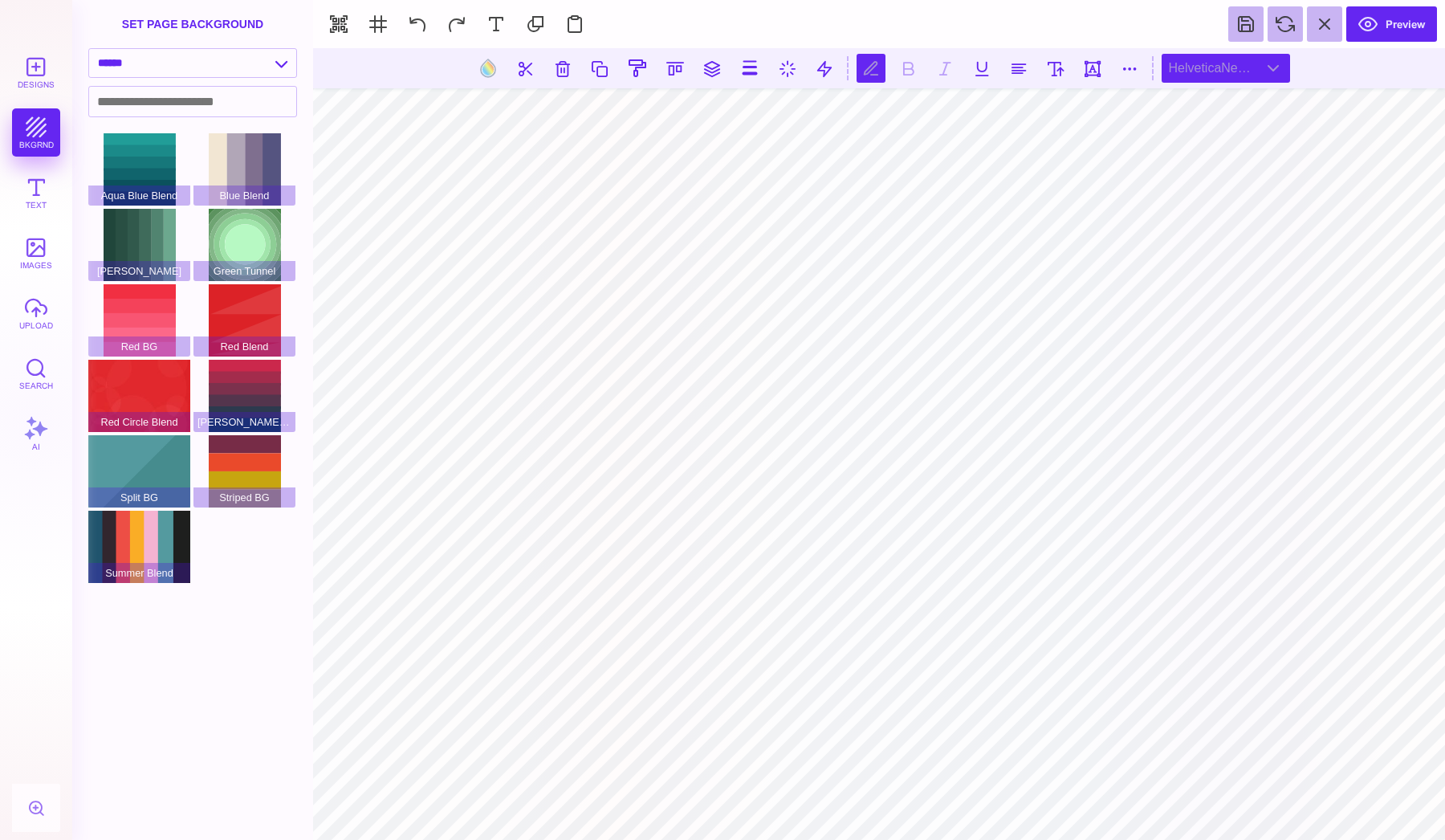
click at [1220, 65] on div "HelveticaNeueLT Std Bold Outln" at bounding box center [1225, 68] width 129 height 29
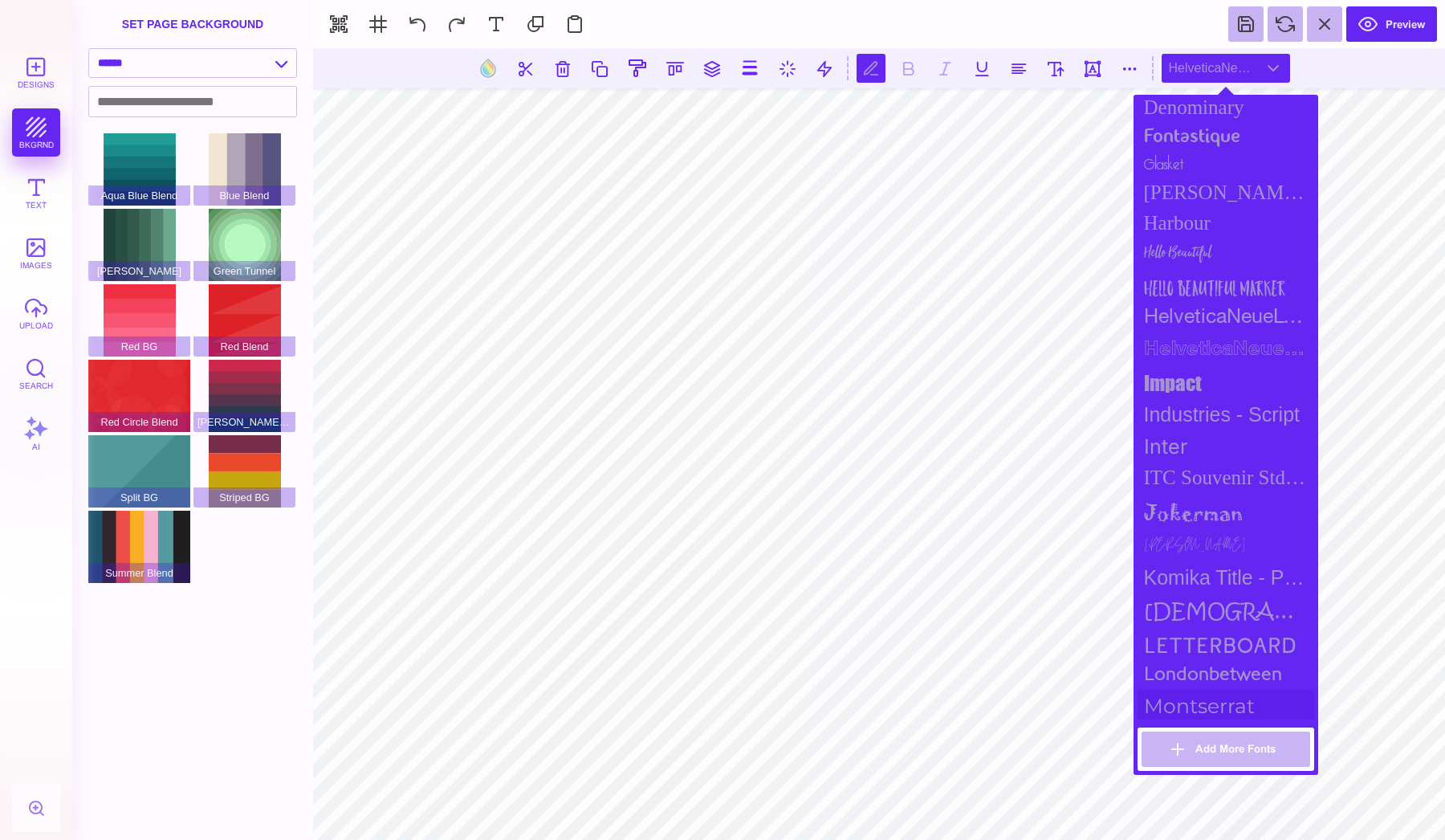
scroll to position [854, 0]
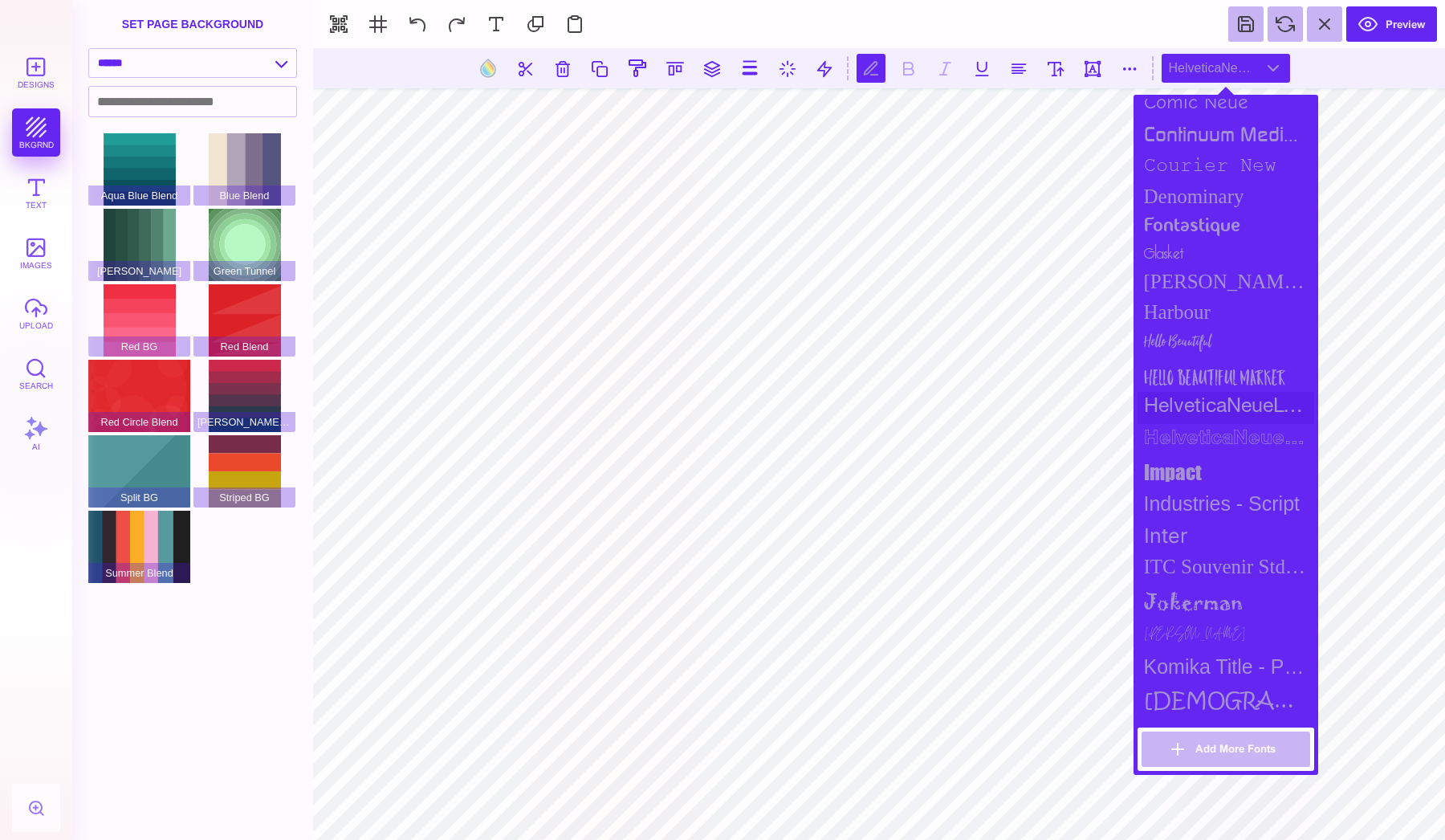
click at [1204, 405] on div "HelveticaNeueLT Std" at bounding box center [1226, 408] width 177 height 32
click at [911, 66] on button at bounding box center [908, 68] width 29 height 29
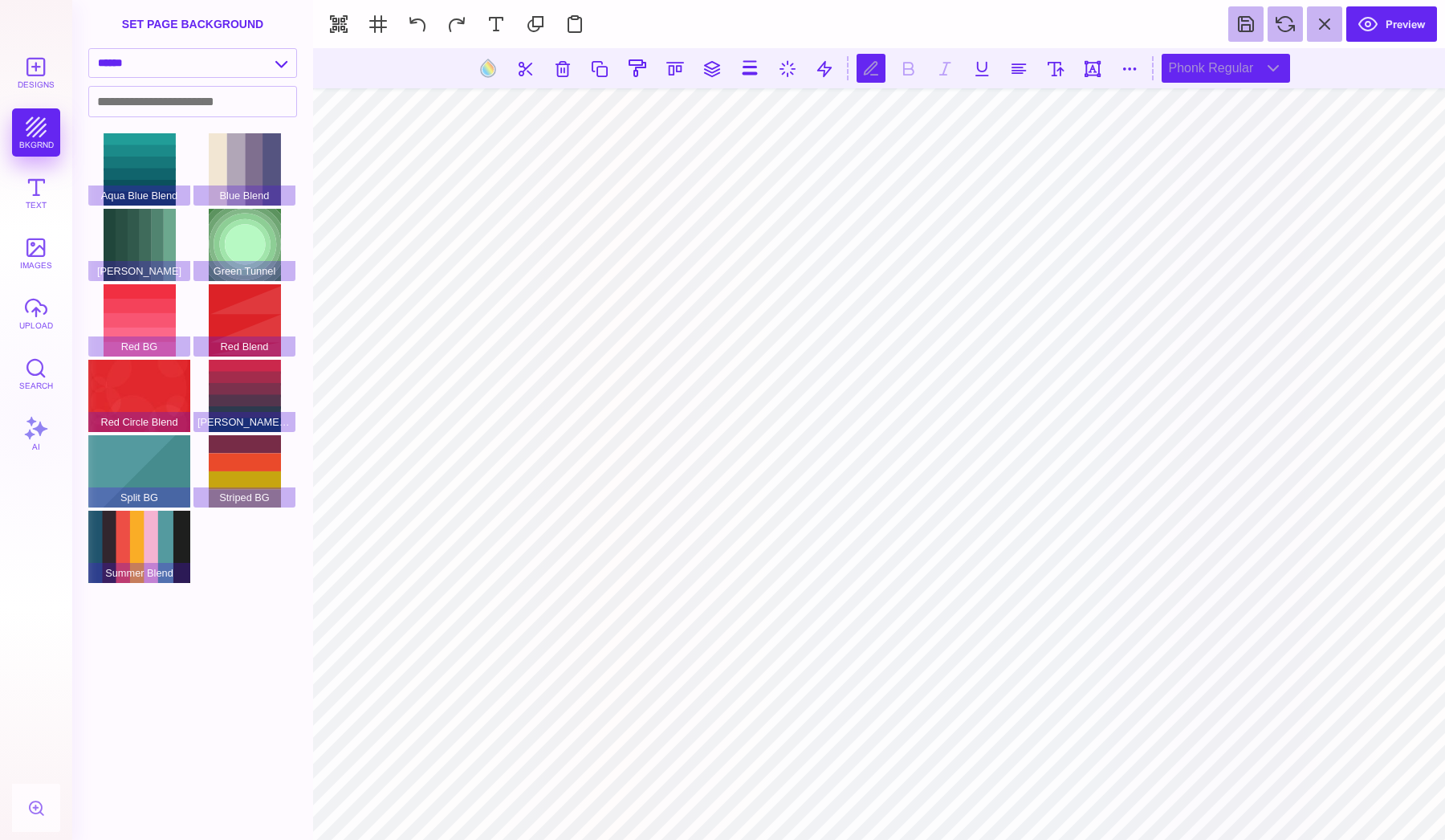
click at [1259, 72] on div "Phonk Regular" at bounding box center [1225, 68] width 129 height 29
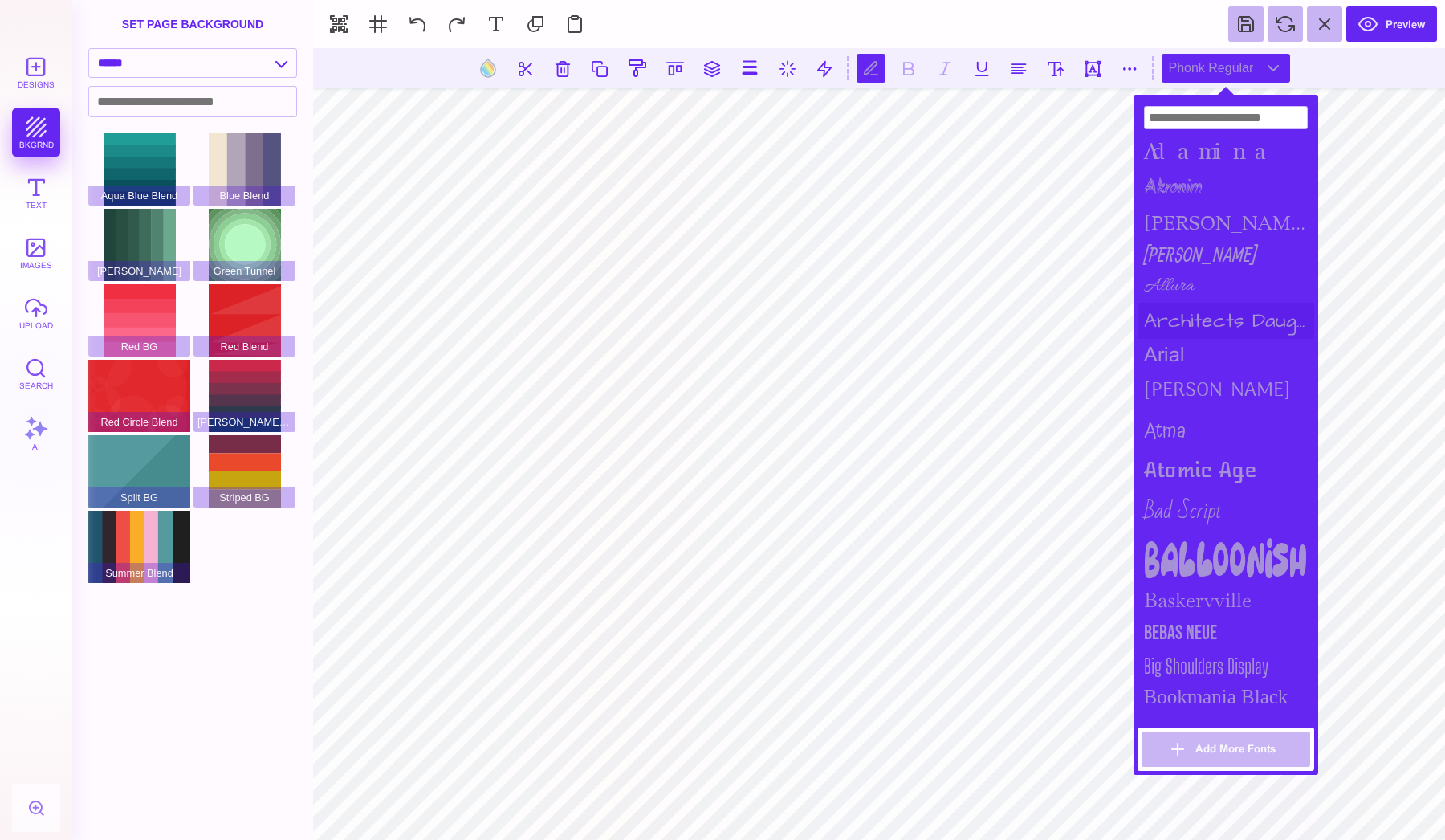
scroll to position [0, 1]
click at [483, 61] on button at bounding box center [488, 68] width 30 height 30
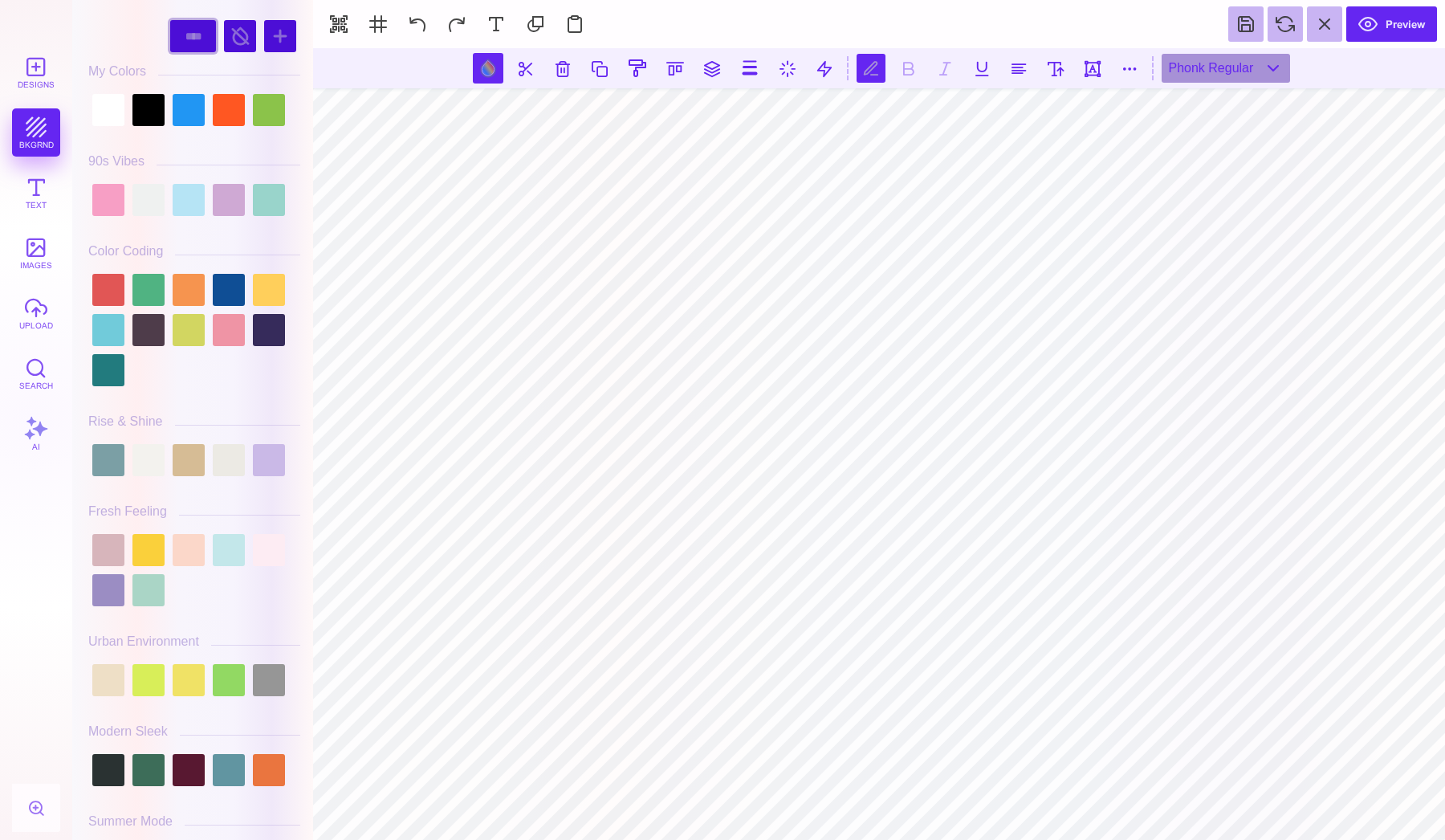
select select "******"
click at [241, 29] on div at bounding box center [240, 36] width 32 height 32
select select "******"
click at [229, 35] on div at bounding box center [240, 36] width 32 height 32
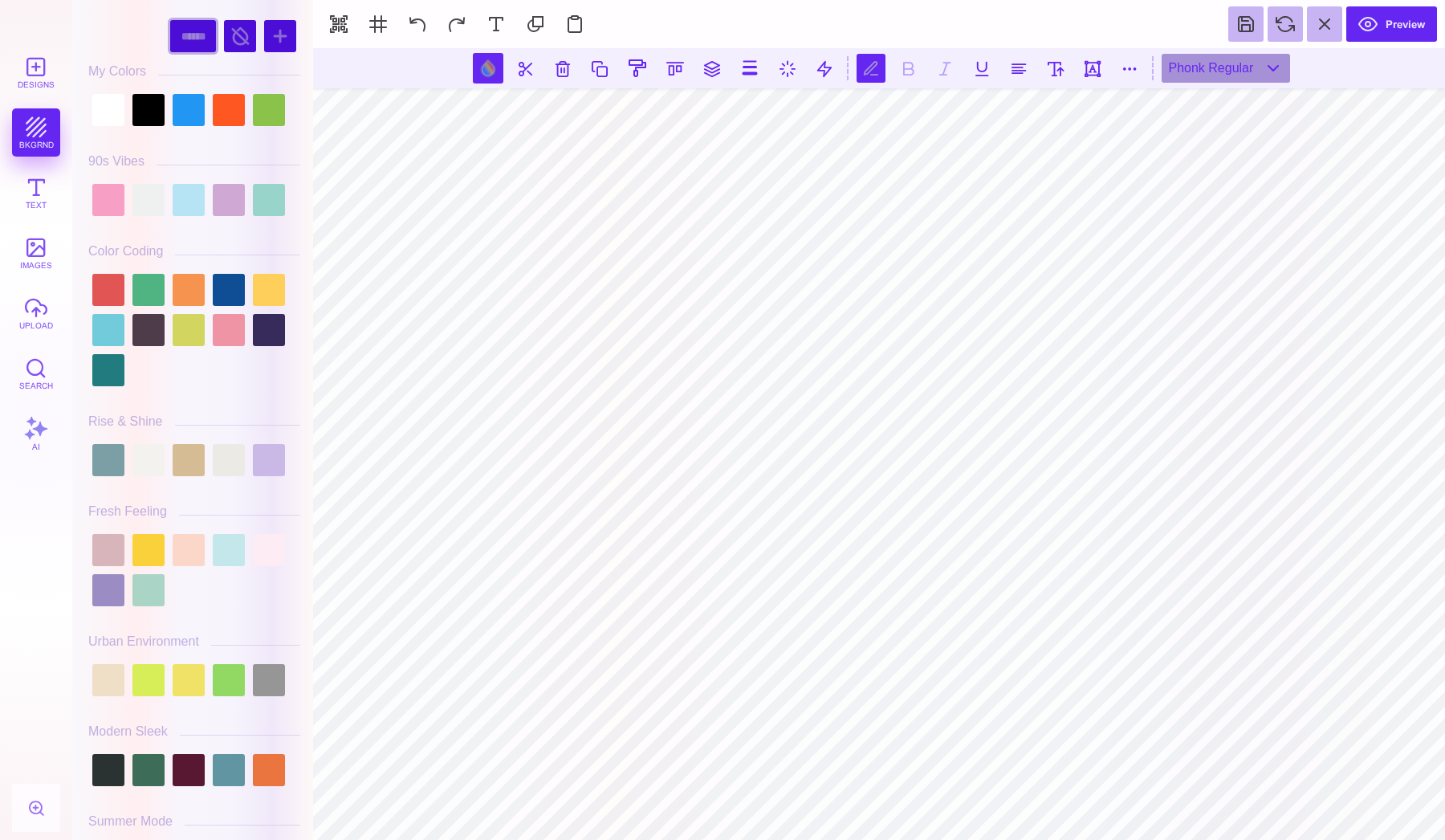
select select "****"
click at [229, 38] on div at bounding box center [240, 36] width 32 height 32
click at [495, 74] on button at bounding box center [488, 68] width 30 height 30
click at [493, 69] on button at bounding box center [488, 68] width 30 height 30
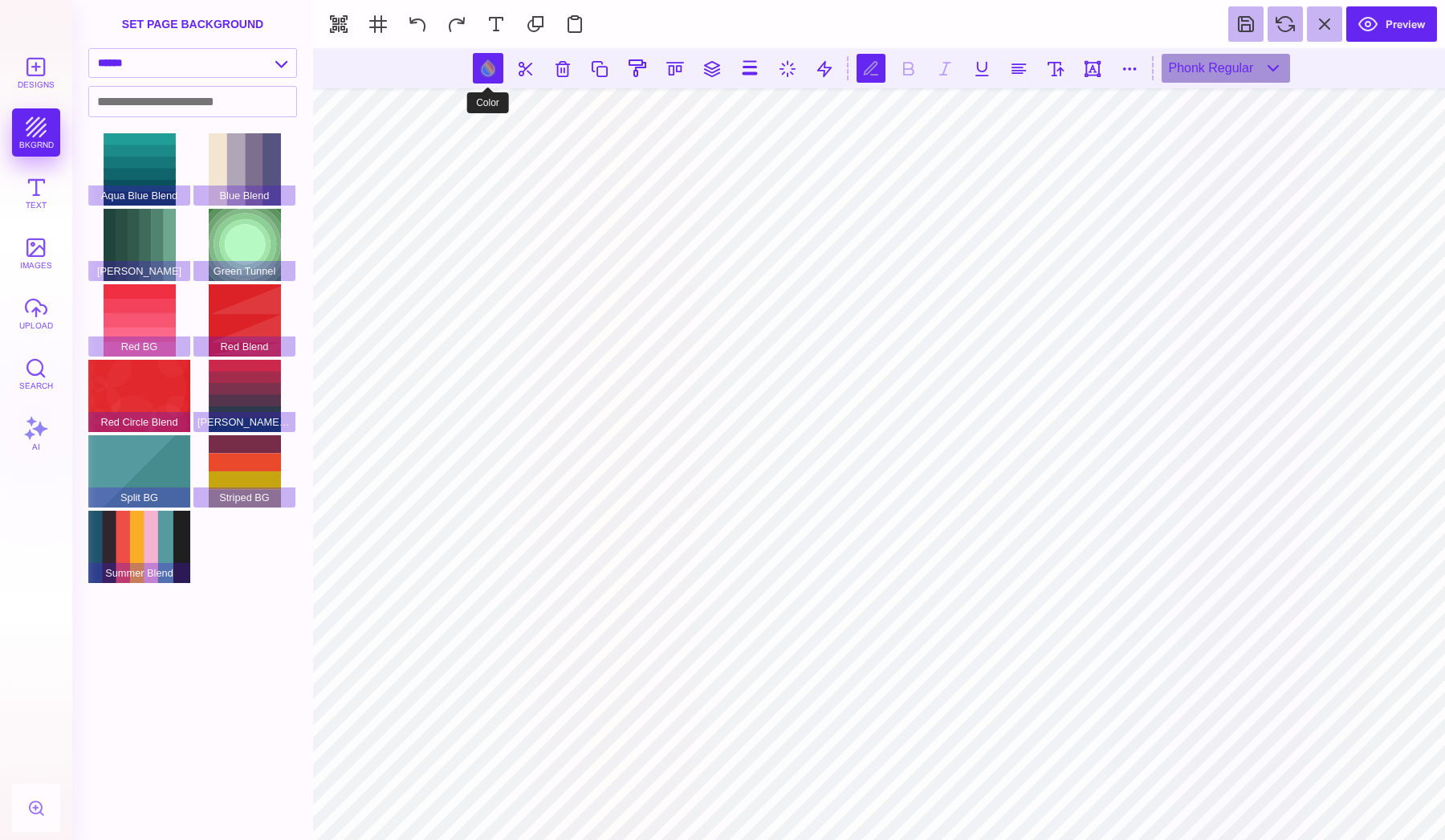
click at [487, 67] on button at bounding box center [488, 68] width 30 height 30
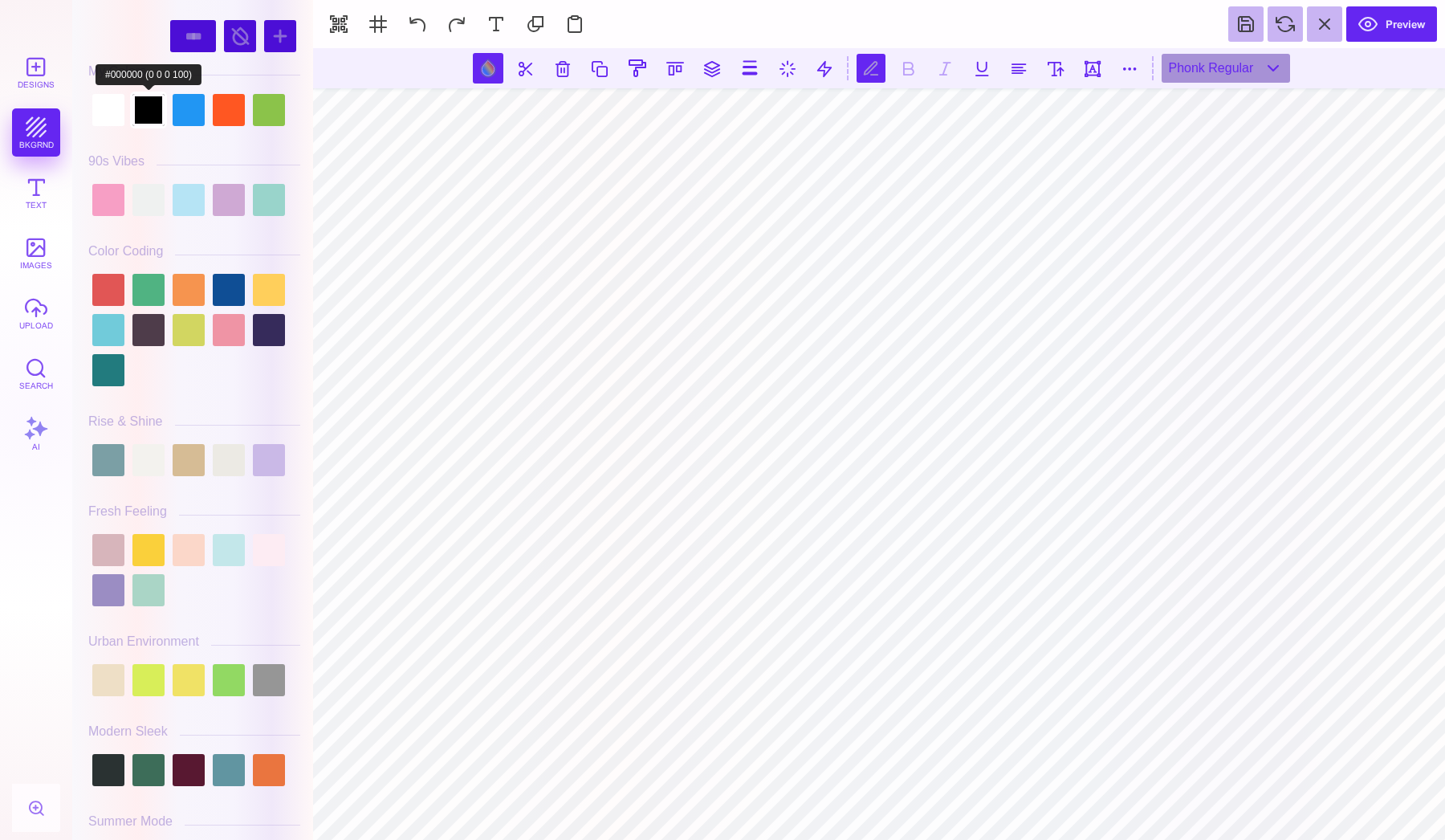
click at [147, 116] on div at bounding box center [148, 110] width 32 height 32
click at [230, 44] on div at bounding box center [240, 36] width 32 height 32
click at [496, 67] on button at bounding box center [488, 68] width 30 height 30
click at [149, 117] on div at bounding box center [148, 110] width 32 height 32
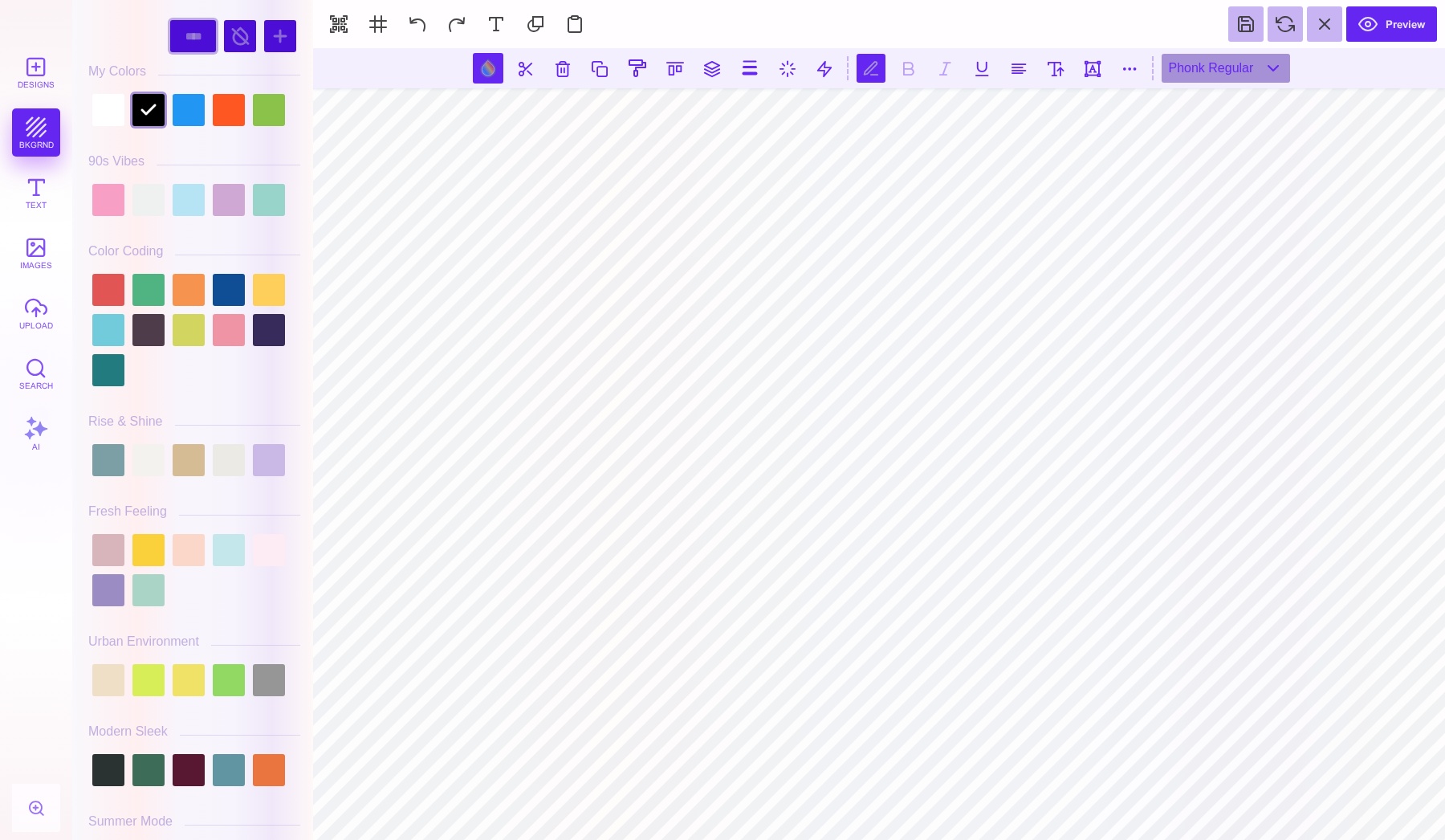
select select "******"
click at [229, 37] on div at bounding box center [240, 36] width 32 height 32
click at [141, 109] on div at bounding box center [148, 110] width 32 height 32
select select "****"
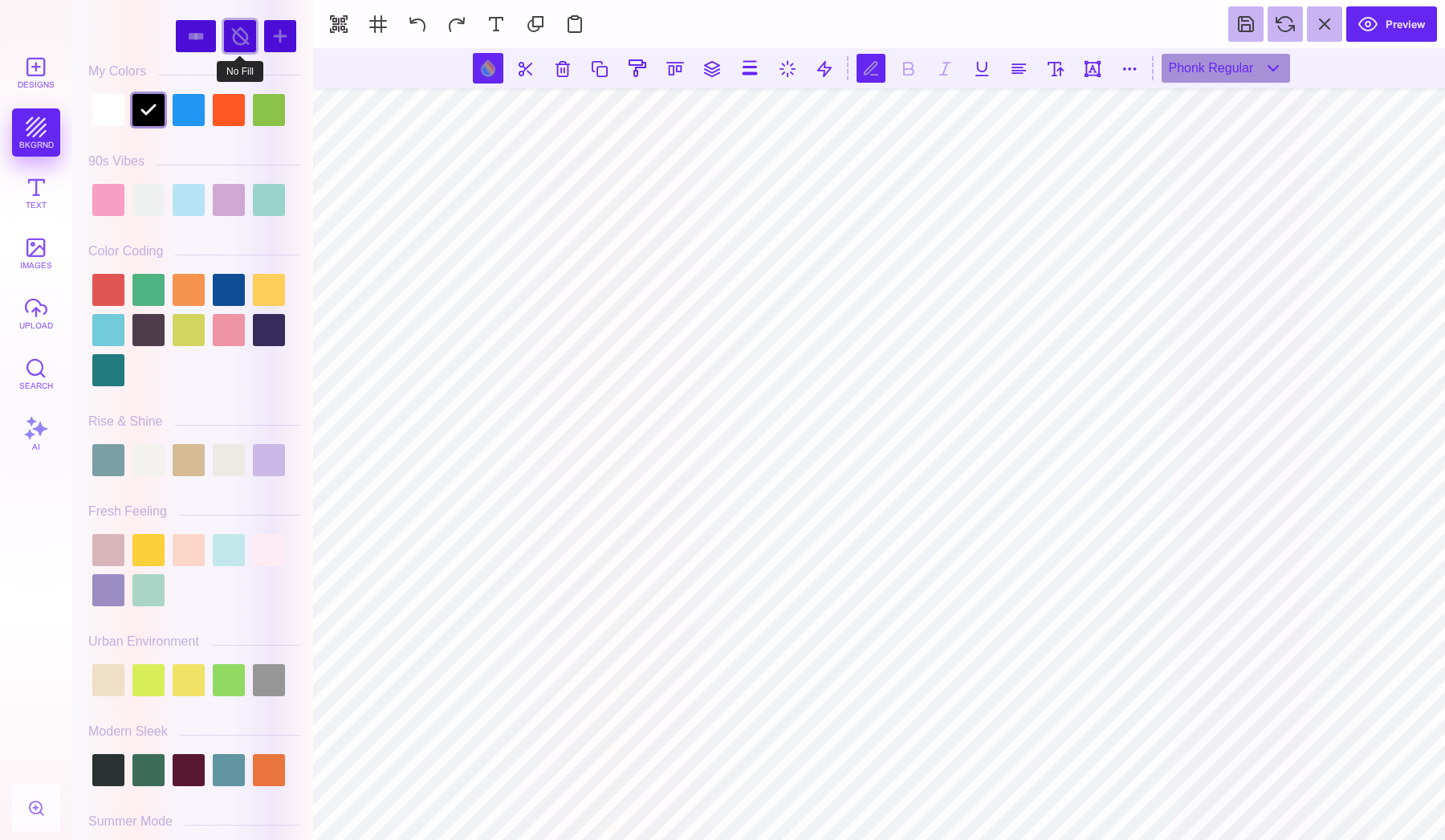
click at [239, 40] on div at bounding box center [240, 36] width 32 height 32
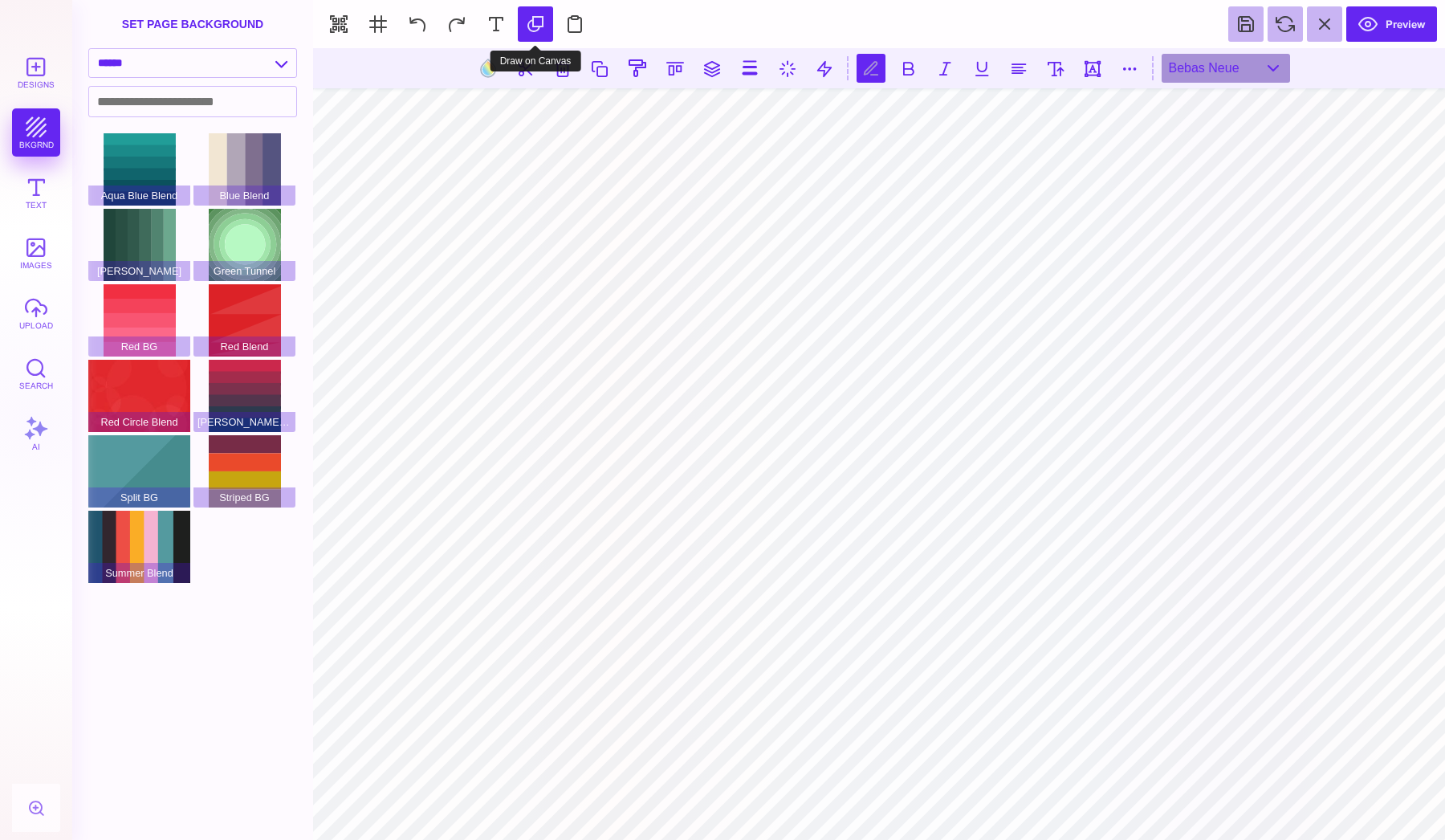
click at [518, 41] on button at bounding box center [536, 24] width 36 height 36
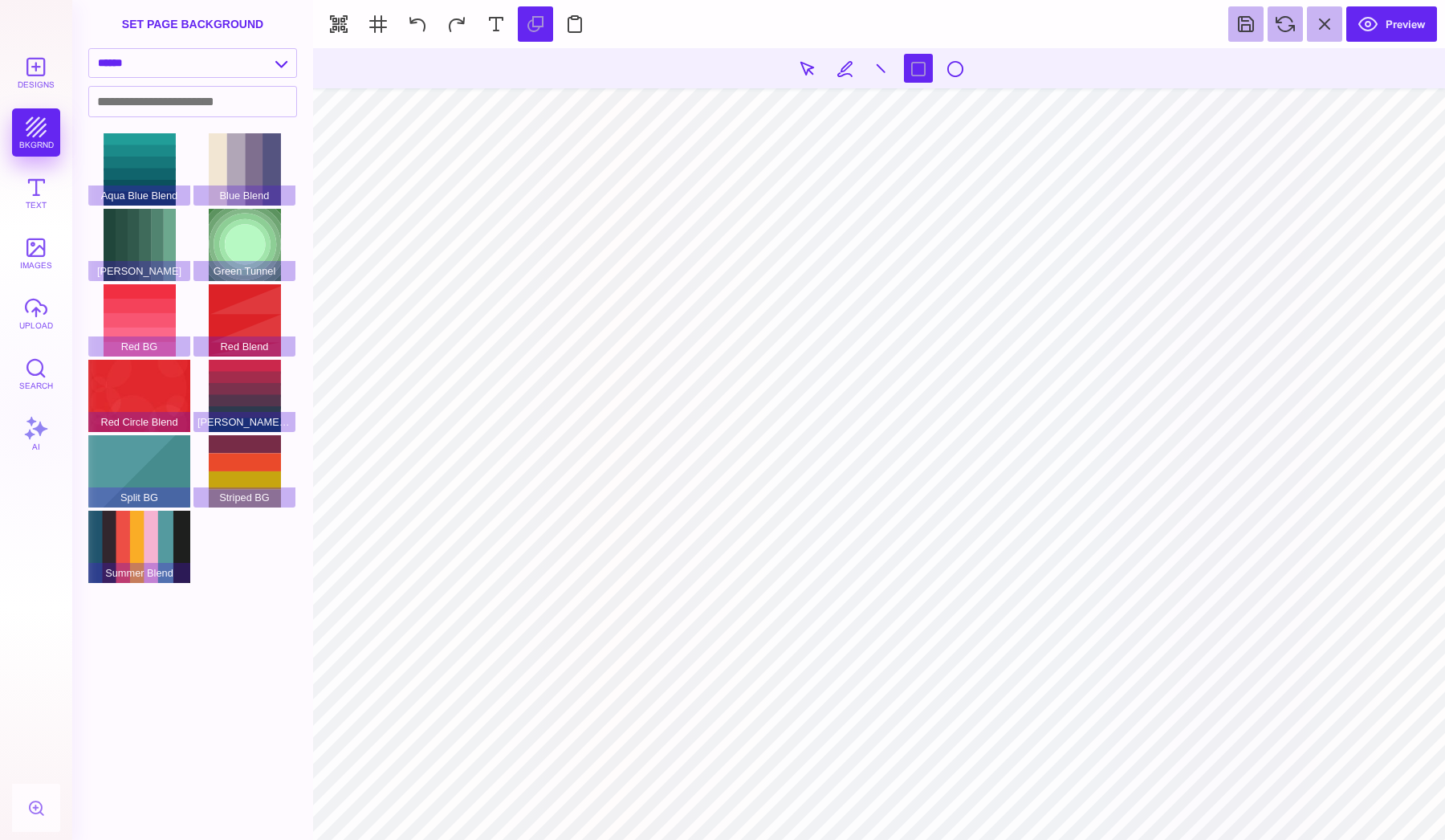
click at [714, 74] on section at bounding box center [878, 68] width 1132 height 40
click at [577, 24] on button at bounding box center [575, 24] width 36 height 36
click at [504, 21] on button at bounding box center [496, 24] width 36 height 36
drag, startPoint x: 810, startPoint y: 436, endPoint x: 809, endPoint y: 463, distance: 27.0
click at [809, 463] on section at bounding box center [878, 443] width 1132 height 791
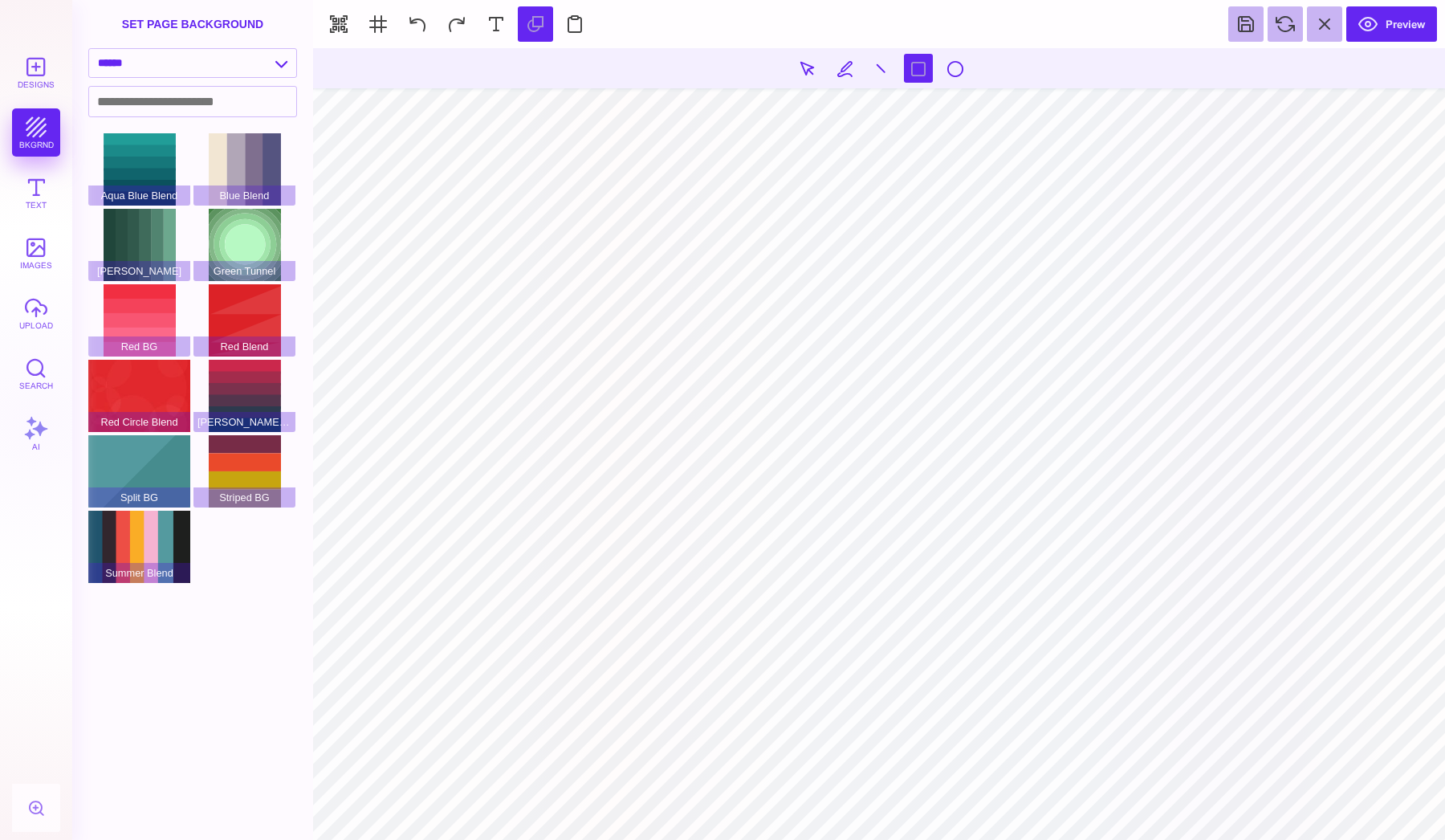
click at [809, 463] on section at bounding box center [878, 443] width 1132 height 791
click at [800, 601] on section at bounding box center [878, 443] width 1132 height 791
drag, startPoint x: 800, startPoint y: 448, endPoint x: 797, endPoint y: 556, distance: 108.0
click at [797, 556] on section at bounding box center [878, 443] width 1132 height 791
click at [427, 47] on section "Preview" at bounding box center [878, 23] width 1132 height 48
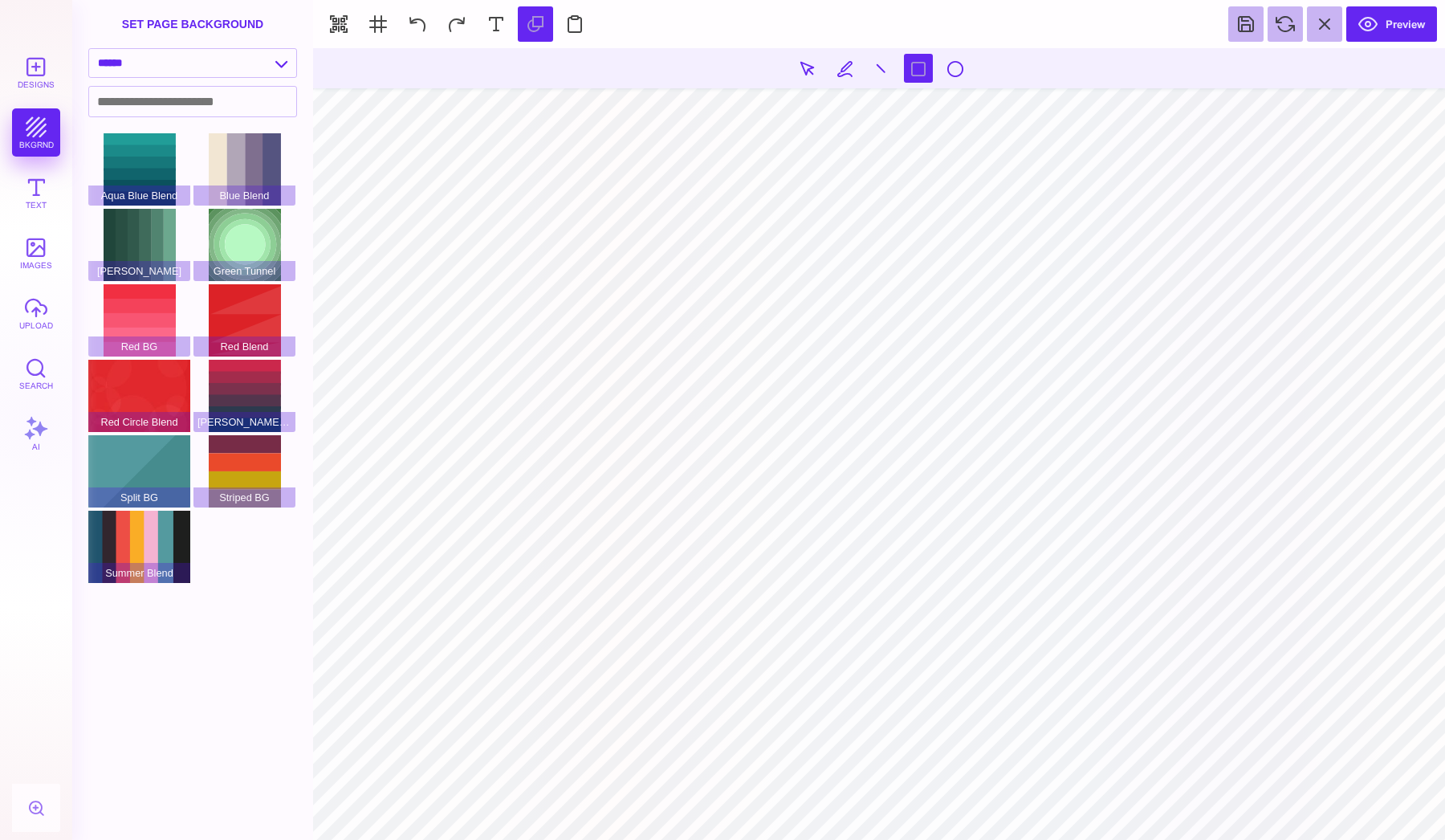
click at [427, 47] on section "Preview" at bounding box center [878, 23] width 1132 height 48
click at [427, 34] on button at bounding box center [417, 24] width 36 height 36
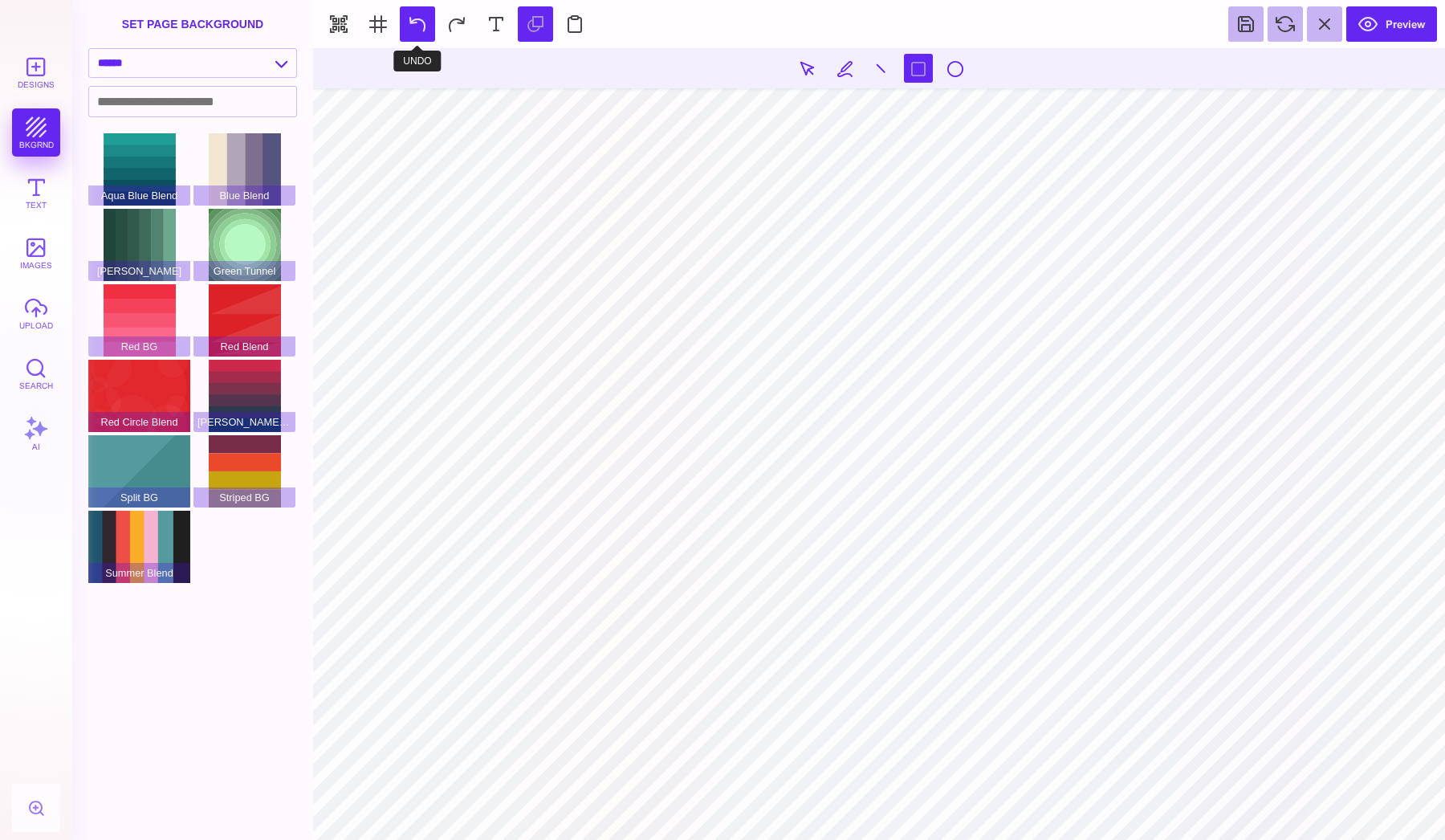
click at [427, 34] on button at bounding box center [417, 24] width 36 height 36
click at [463, 20] on button at bounding box center [457, 24] width 36 height 36
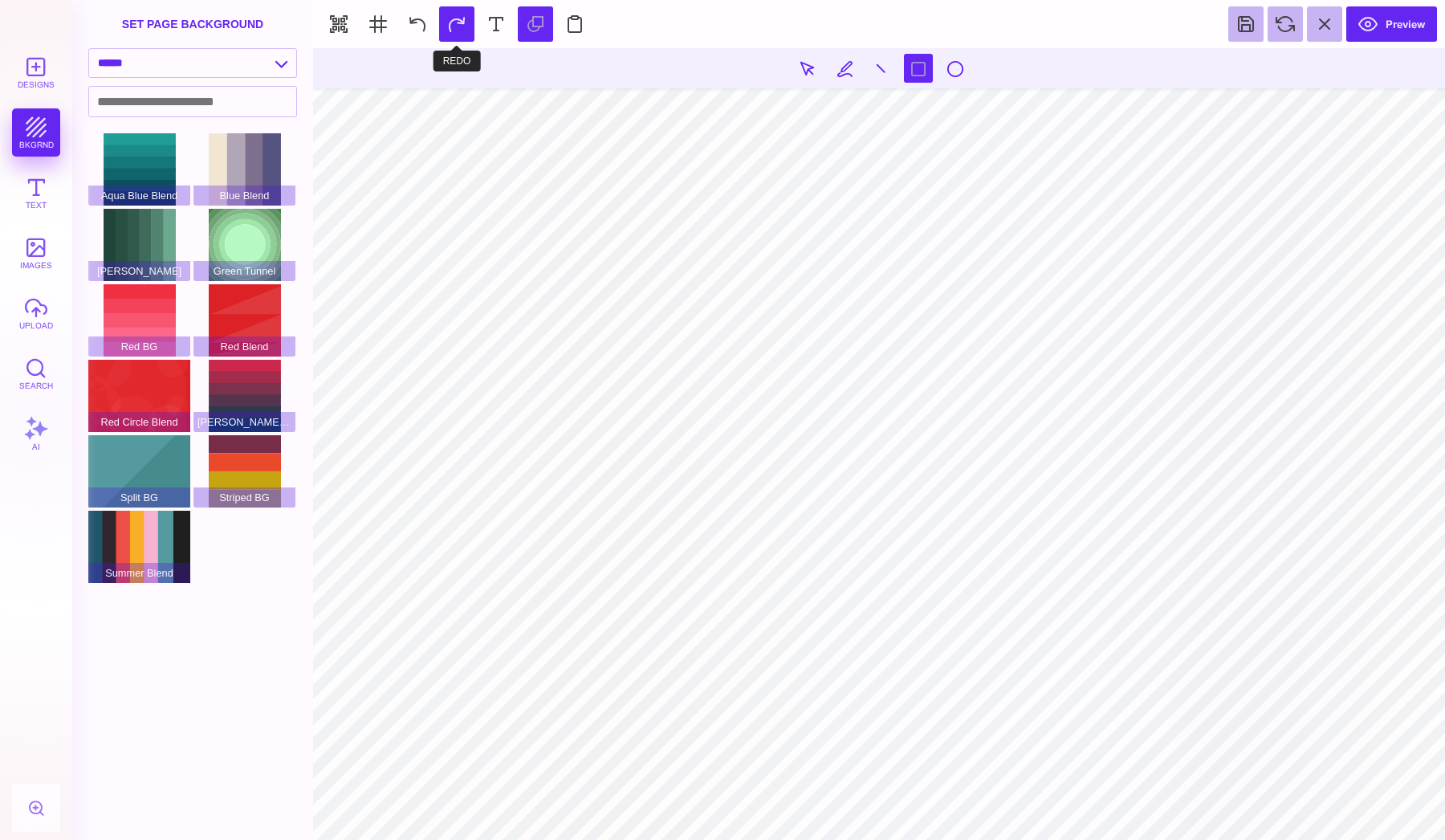
click at [463, 20] on button at bounding box center [457, 24] width 36 height 36
click at [522, 22] on button at bounding box center [536, 24] width 36 height 36
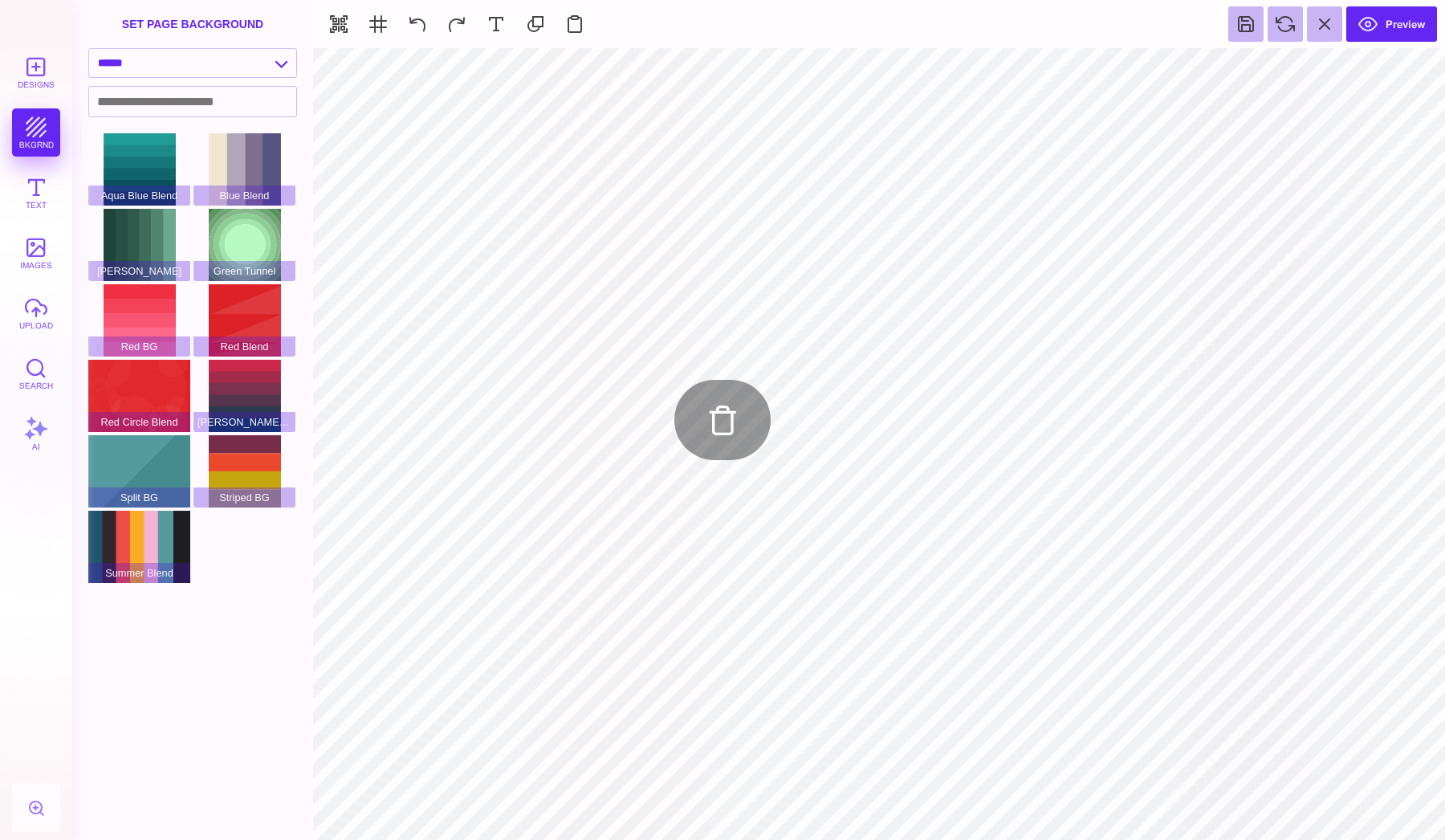
type input "#000000"
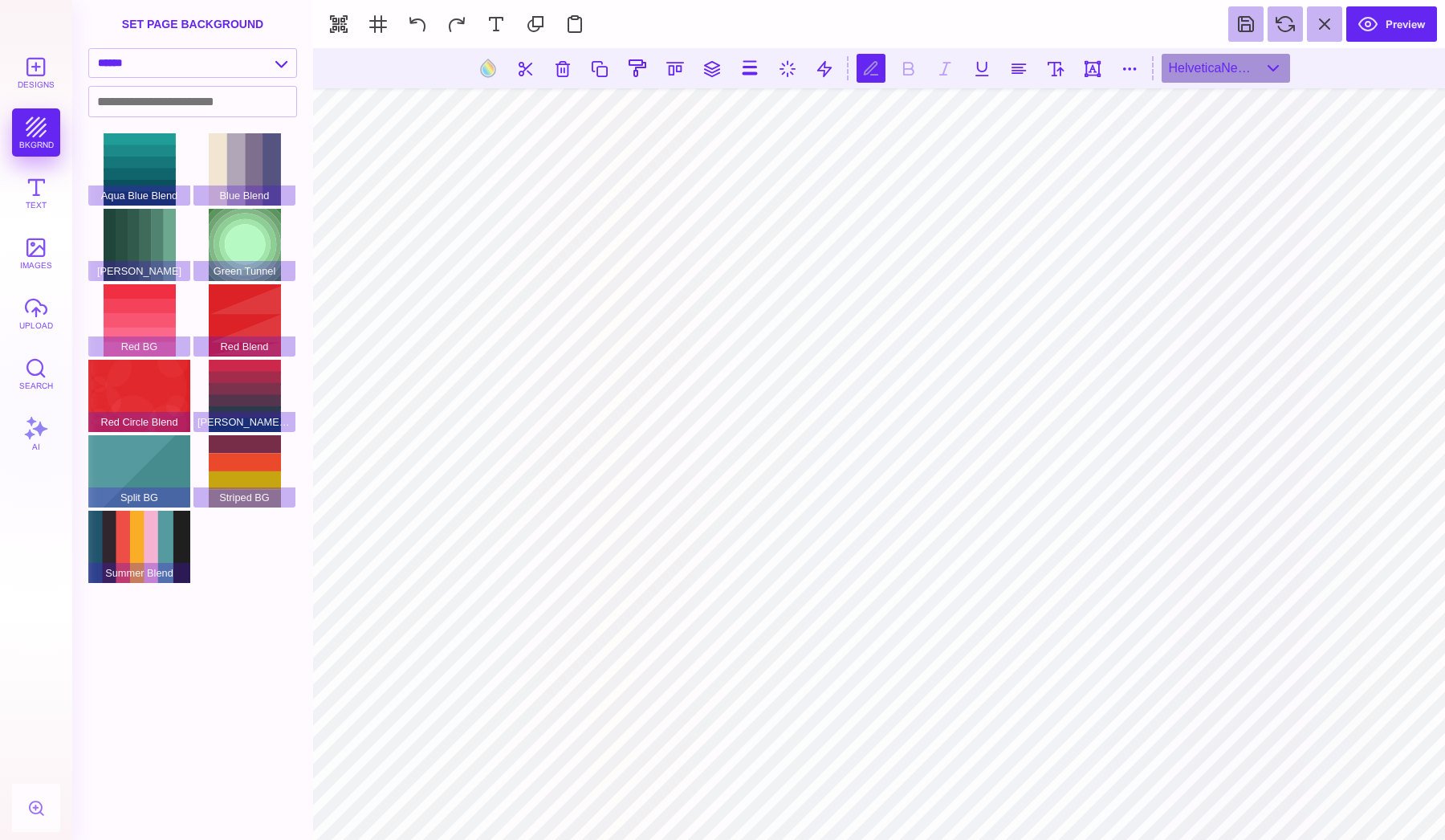
type textarea "**********"
click at [1218, 74] on div "HelveticaNeueLT Std Bold Outln" at bounding box center [1225, 68] width 129 height 29
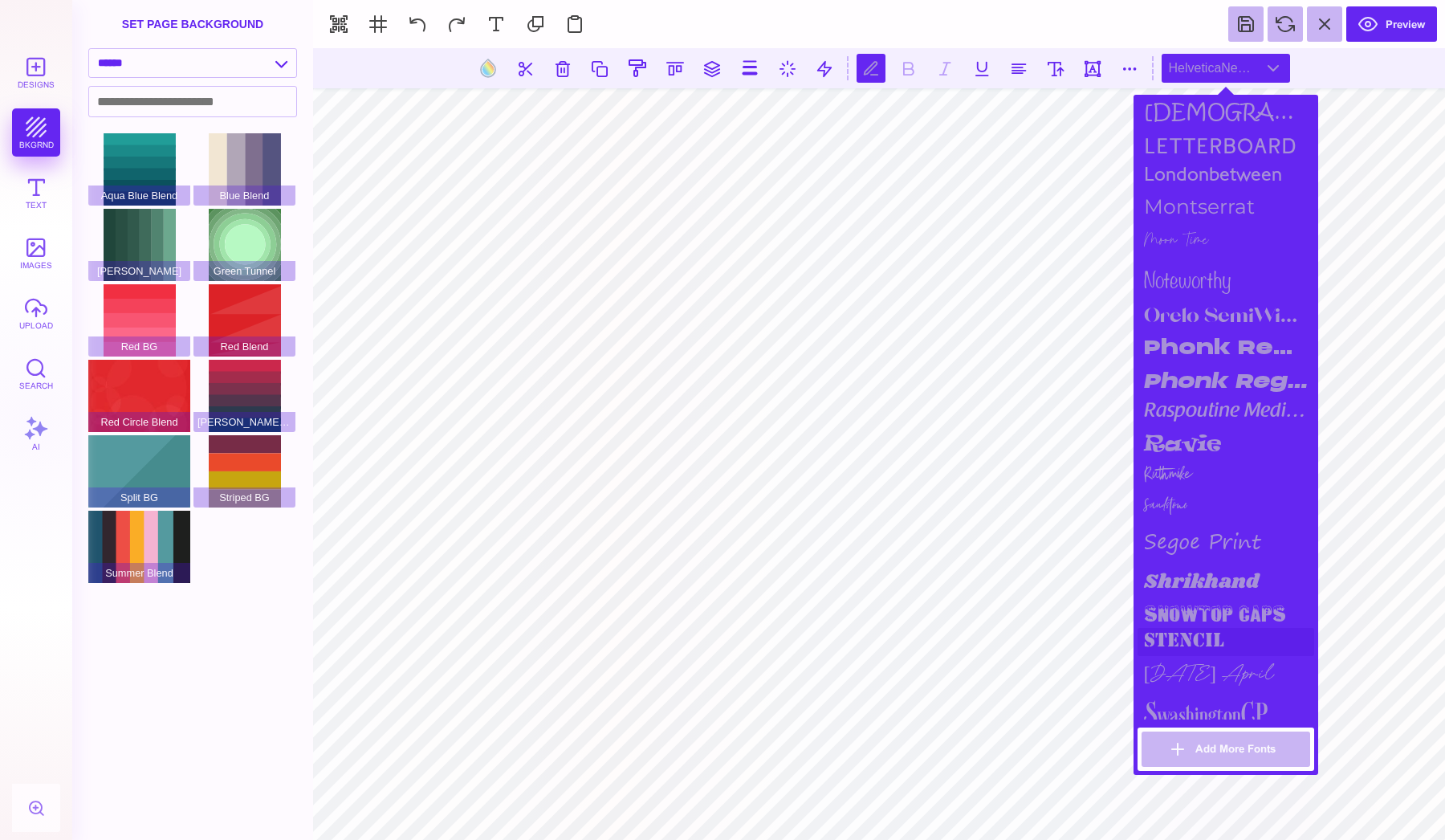
scroll to position [1279, 0]
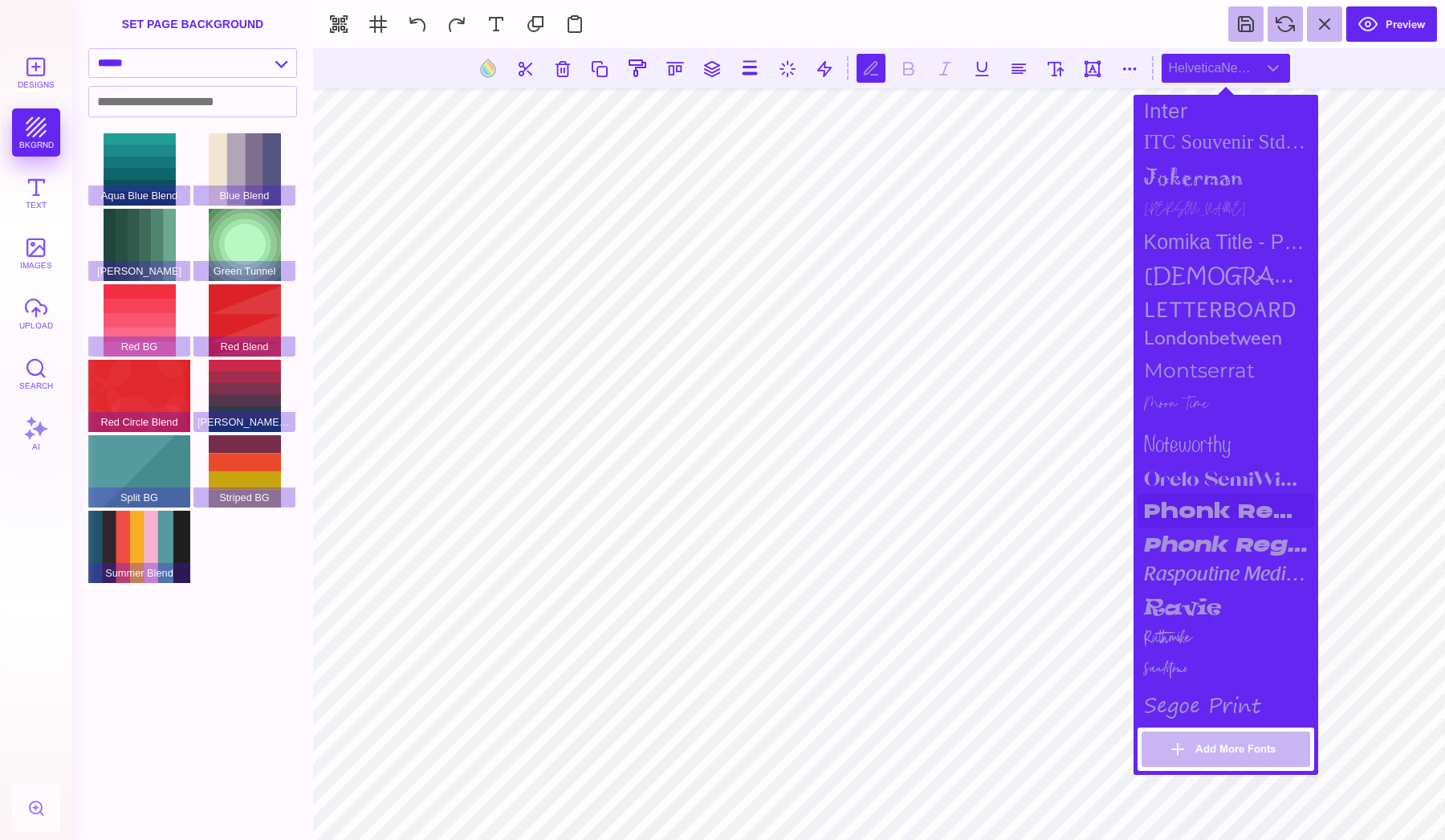
click at [1204, 498] on div "Phonk Regular" at bounding box center [1226, 510] width 177 height 34
click at [1200, 532] on div "Phonk Regular Italic" at bounding box center [1226, 544] width 177 height 34
click at [1202, 500] on div "Phonk Regular" at bounding box center [1226, 510] width 177 height 34
click at [1201, 516] on div "Phonk Regular" at bounding box center [1226, 510] width 177 height 34
click at [1199, 528] on div "Phonk Regular Italic" at bounding box center [1226, 544] width 177 height 34
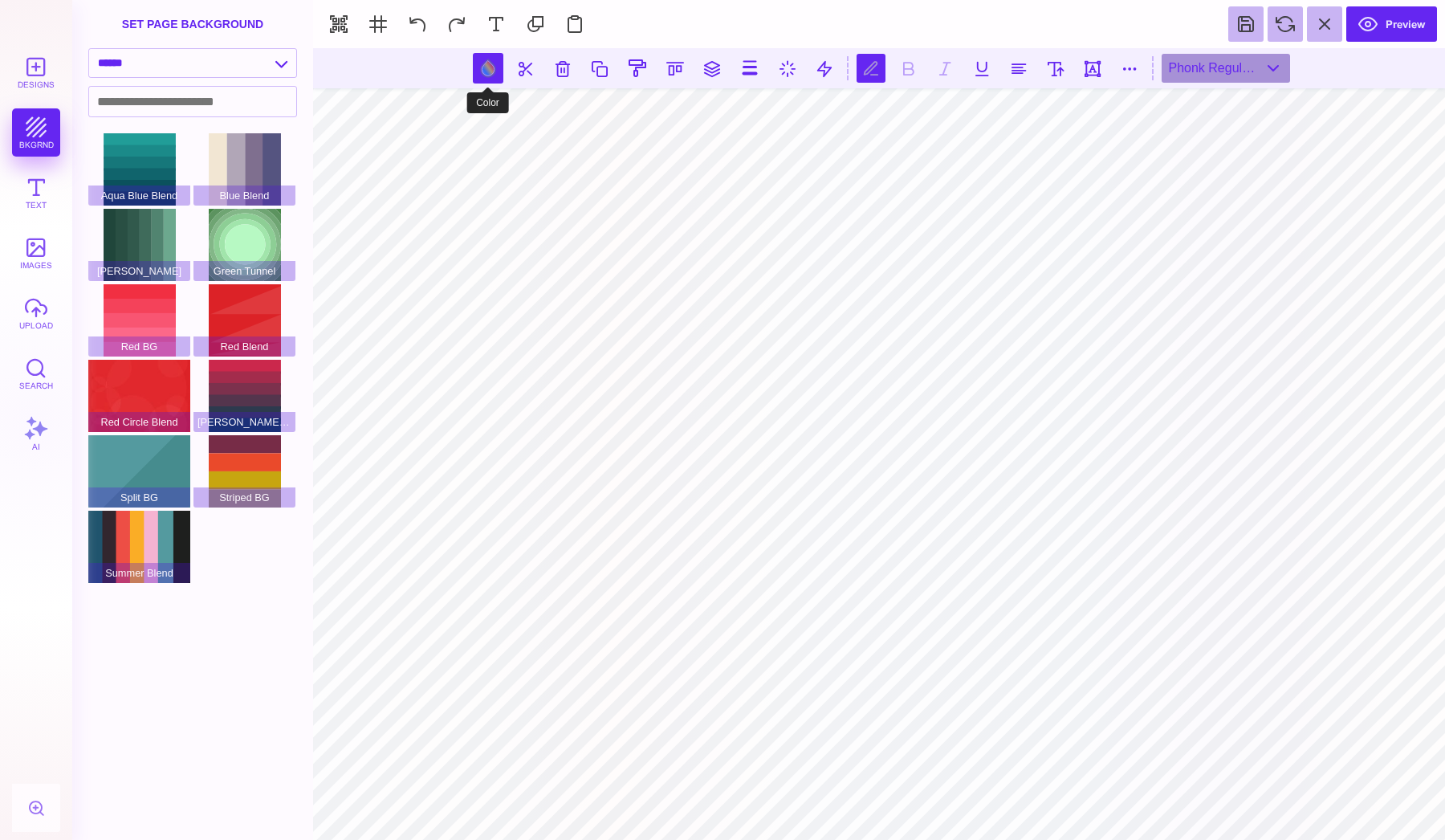
click at [488, 75] on button at bounding box center [488, 68] width 30 height 30
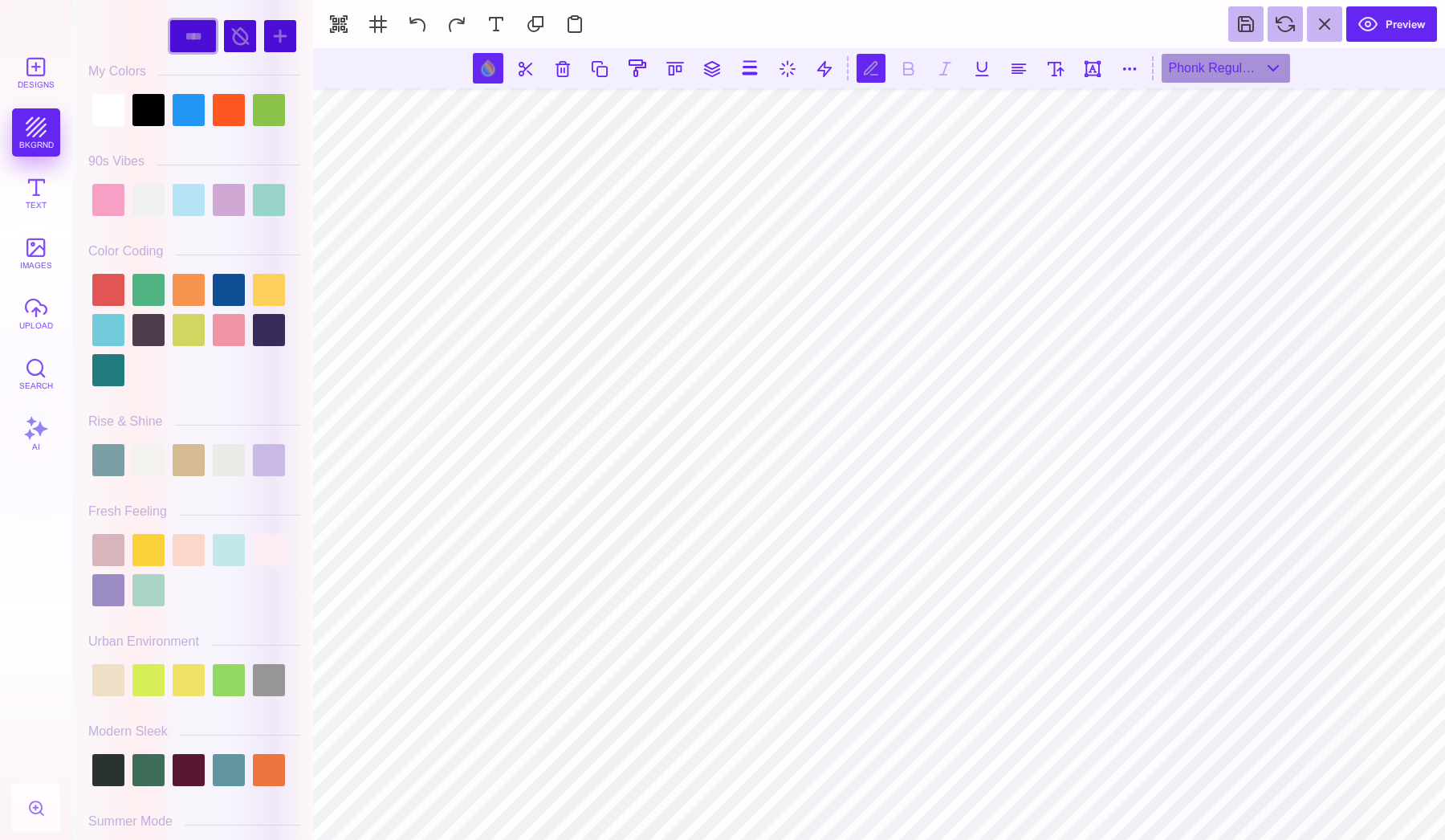
select select "******"
click at [231, 35] on div at bounding box center [240, 36] width 32 height 32
select select "****"
click at [233, 39] on div at bounding box center [240, 36] width 32 height 32
select select "******"
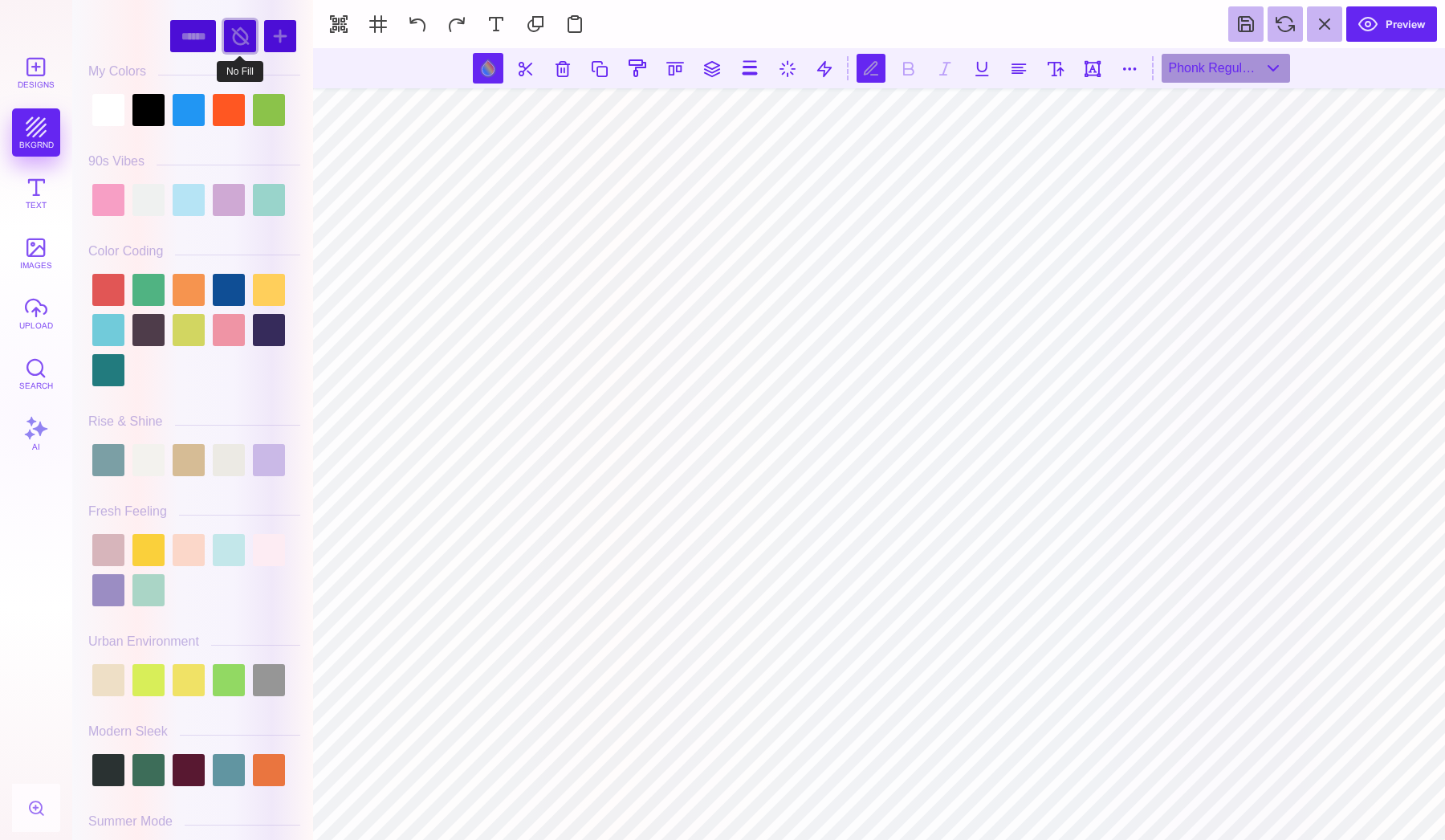
select select "******"
click at [231, 40] on div at bounding box center [240, 36] width 32 height 32
click at [480, 69] on button at bounding box center [488, 68] width 30 height 30
select select "****"
click at [153, 118] on div at bounding box center [148, 110] width 32 height 32
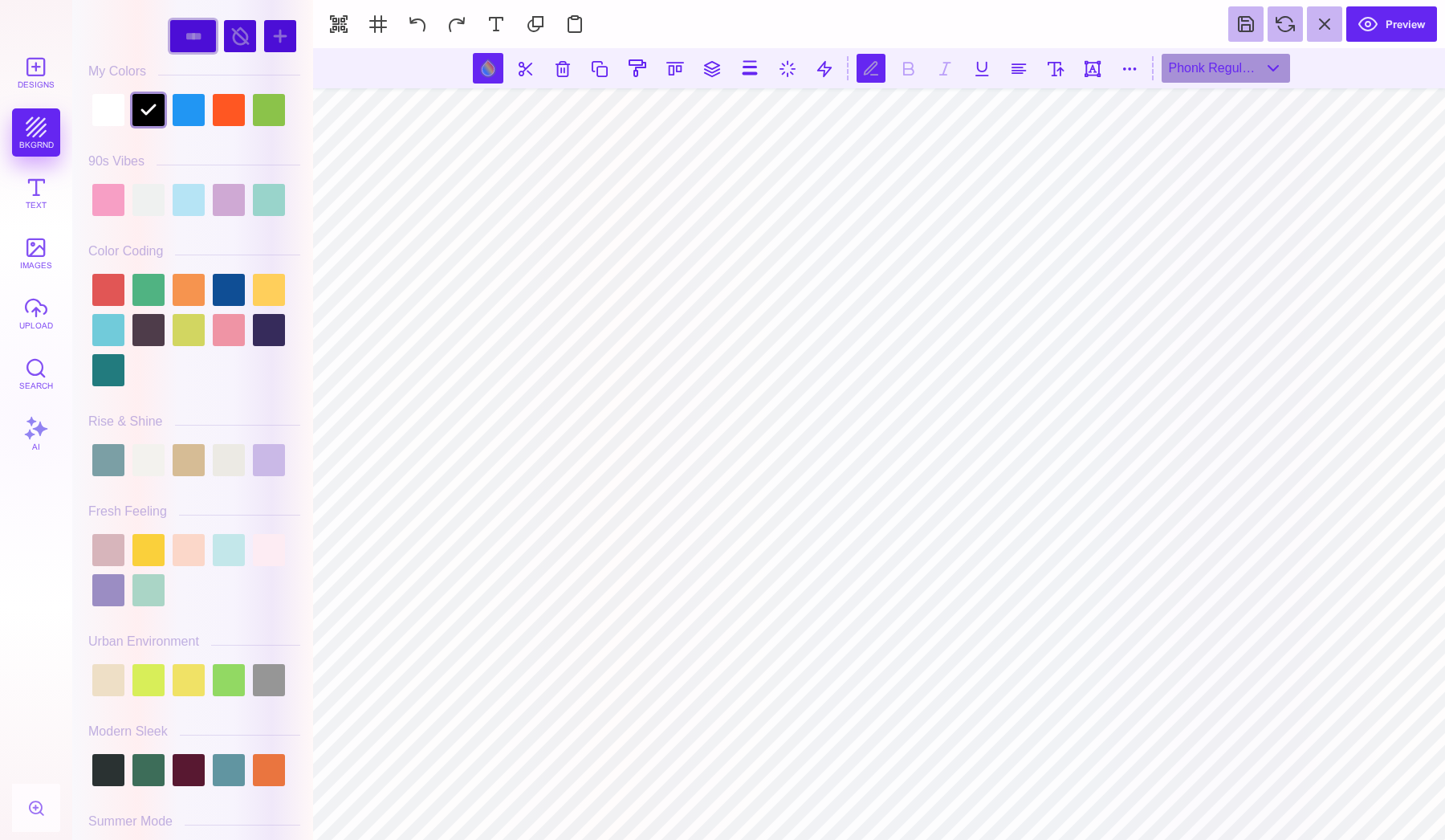
select select "******"
click at [240, 41] on div at bounding box center [240, 36] width 32 height 32
click at [152, 102] on div at bounding box center [148, 110] width 32 height 32
select select "****"
click at [234, 41] on div at bounding box center [240, 36] width 32 height 32
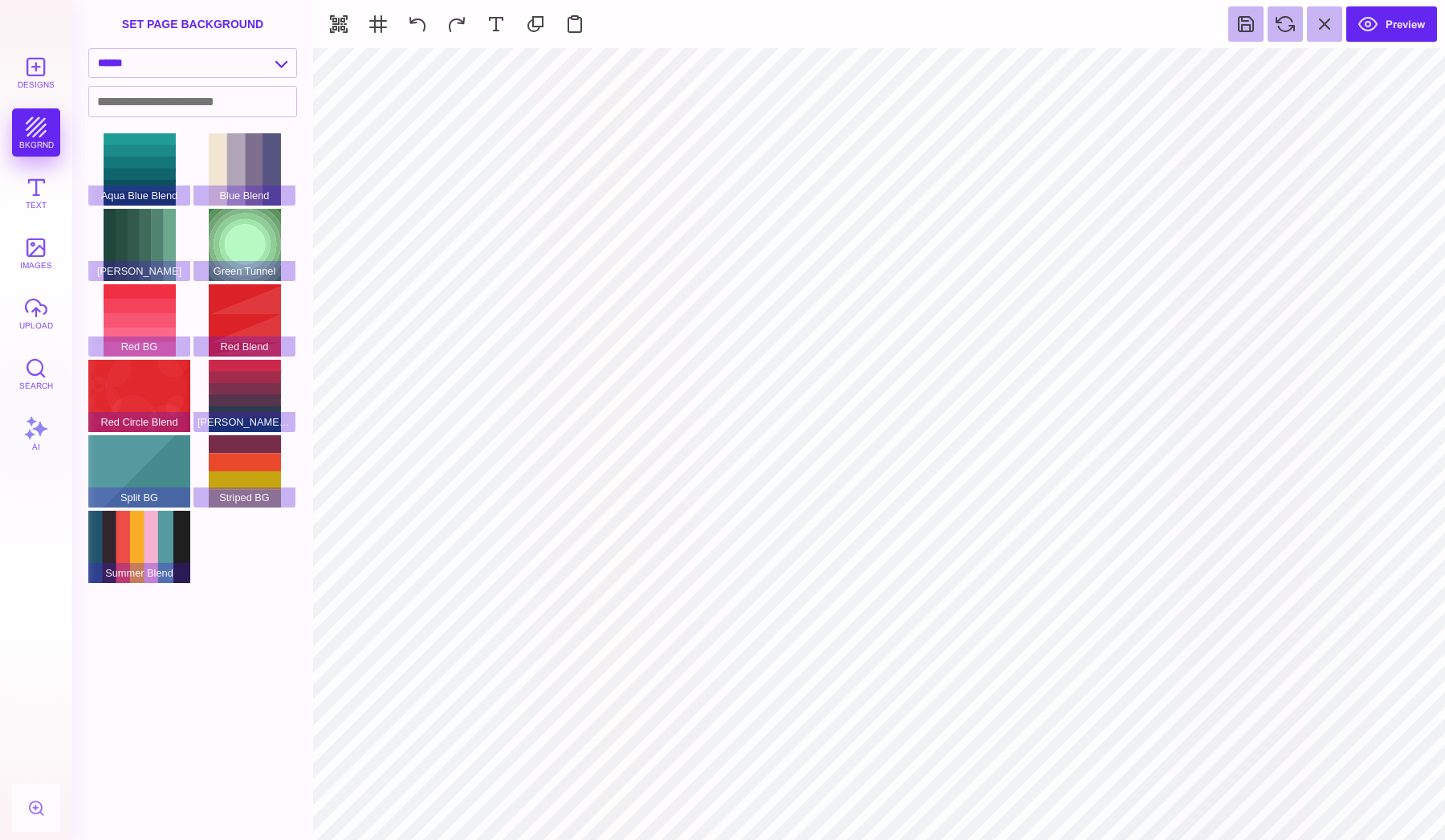
type input "#FFA480"
click at [847, 77] on button at bounding box center [845, 68] width 30 height 30
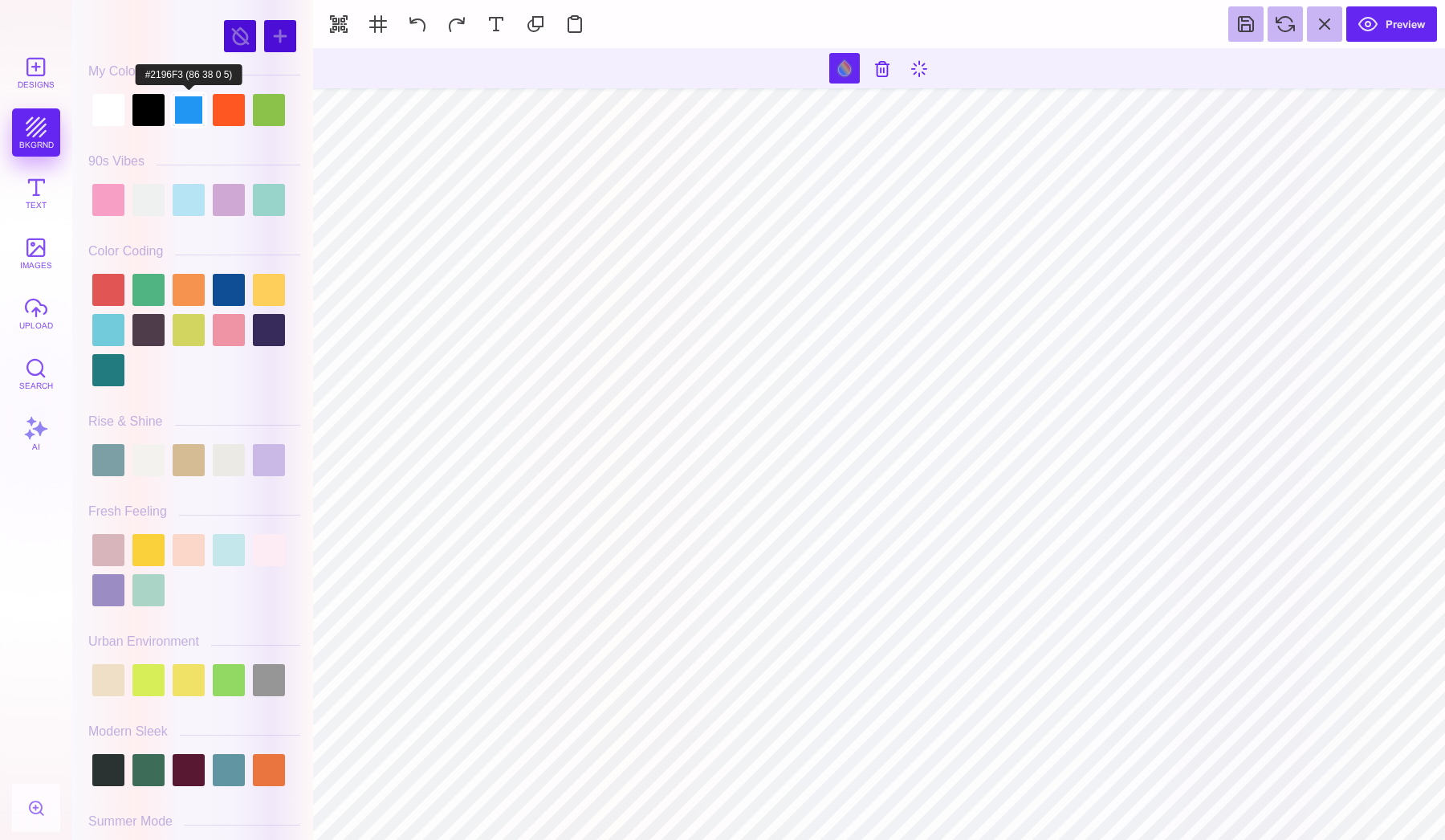
click at [195, 120] on div at bounding box center [189, 110] width 32 height 32
click at [147, 202] on div at bounding box center [148, 200] width 32 height 32
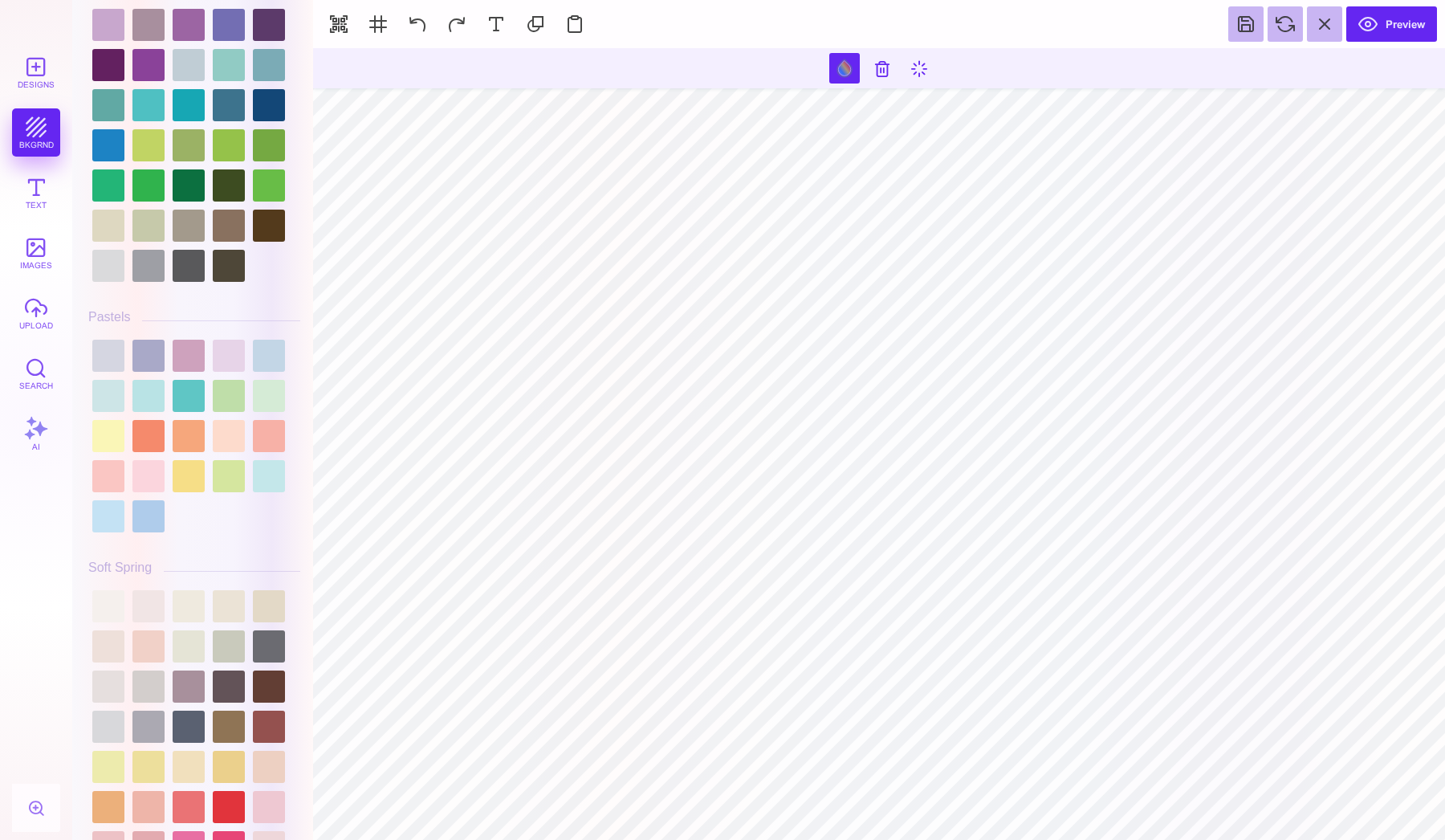
scroll to position [2252, 0]
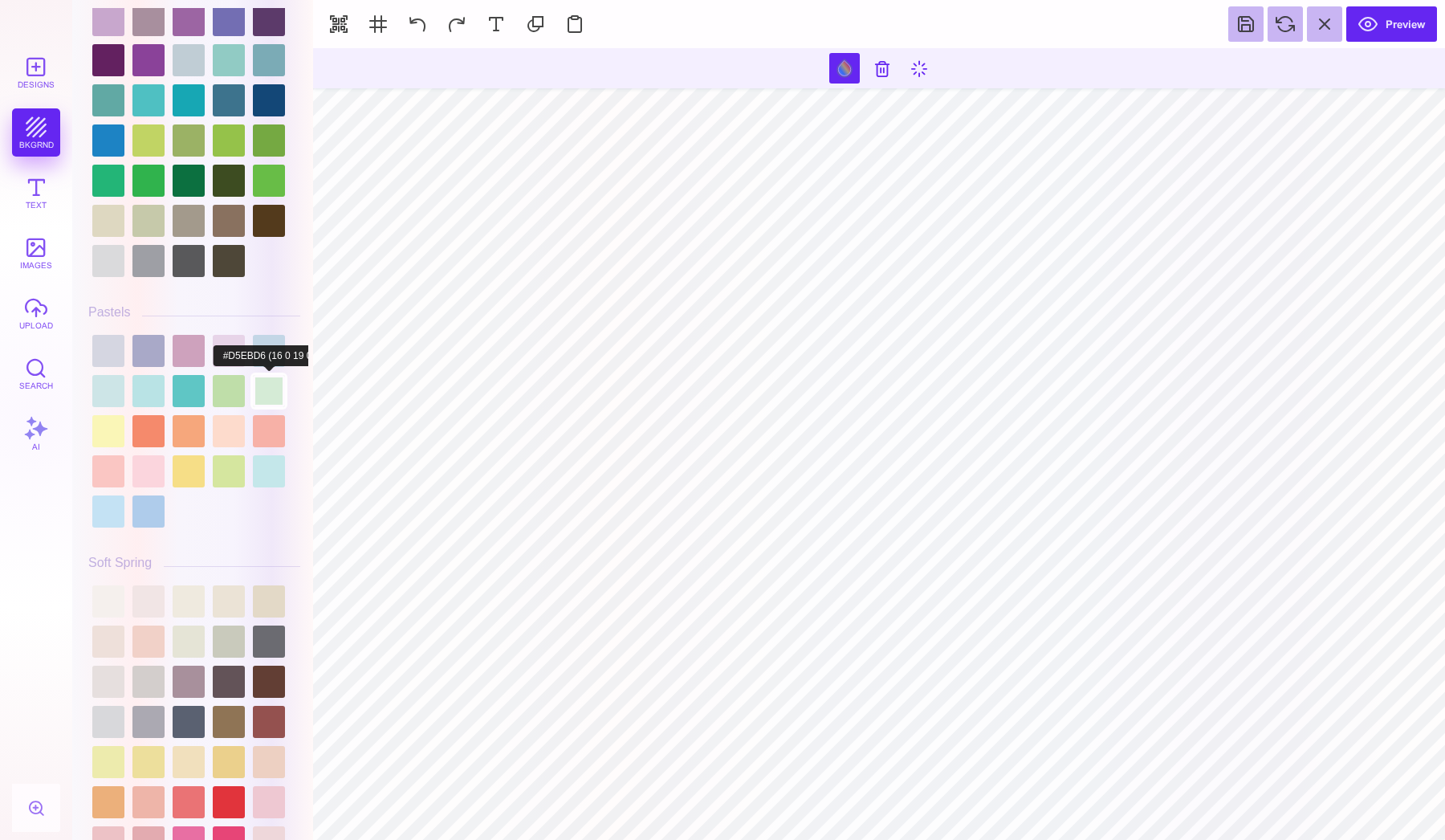
click at [263, 389] on div at bounding box center [269, 391] width 32 height 32
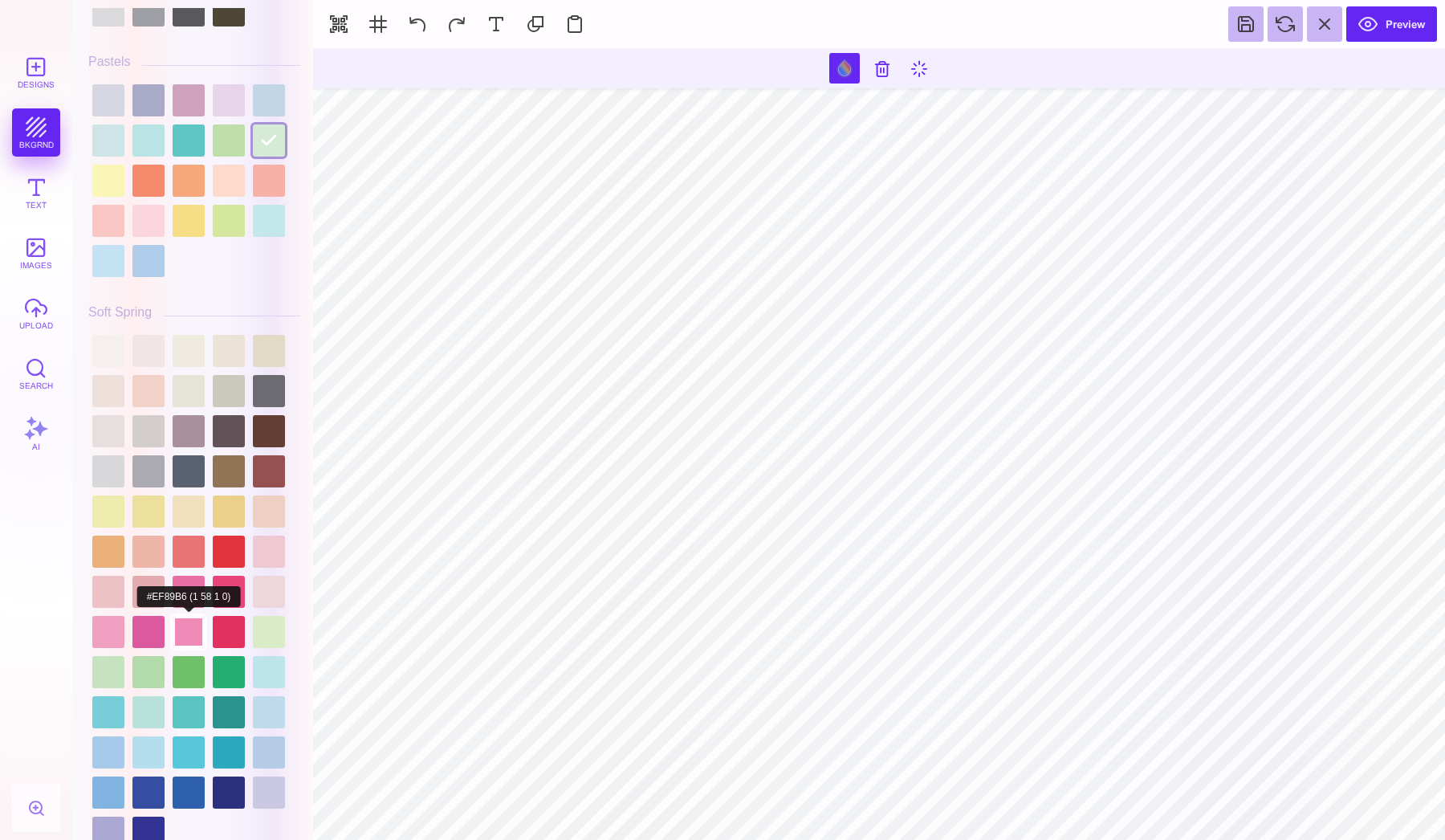
scroll to position [2504, 0]
click at [230, 374] on div at bounding box center [228, 390] width 32 height 32
click at [201, 339] on div at bounding box center [189, 350] width 32 height 32
click at [191, 404] on div at bounding box center [189, 390] width 32 height 32
click at [229, 398] on div at bounding box center [228, 390] width 32 height 32
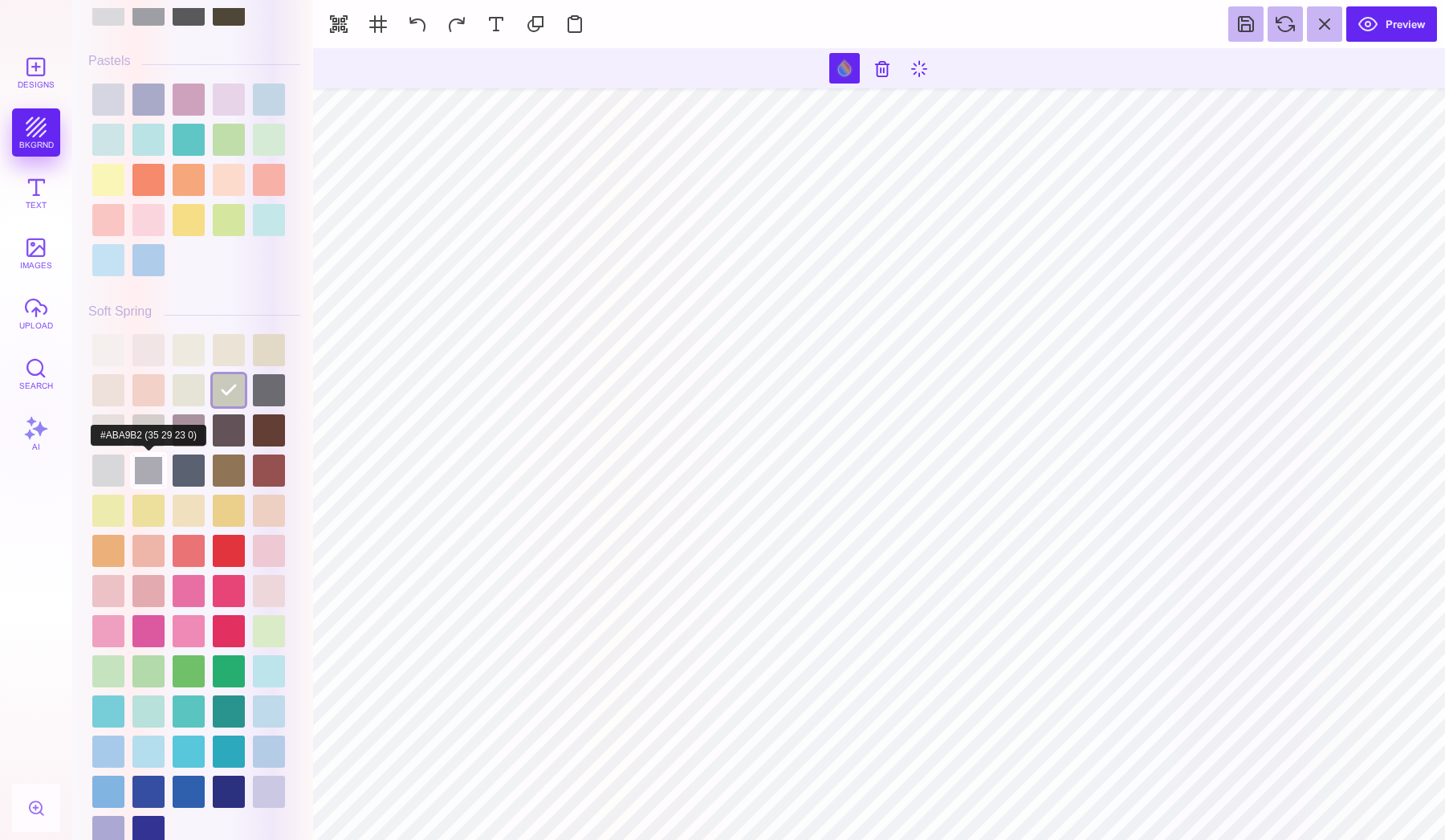
click at [148, 471] on div at bounding box center [148, 471] width 32 height 32
click at [91, 467] on div at bounding box center [194, 590] width 212 height 521
click at [103, 471] on div at bounding box center [108, 471] width 32 height 32
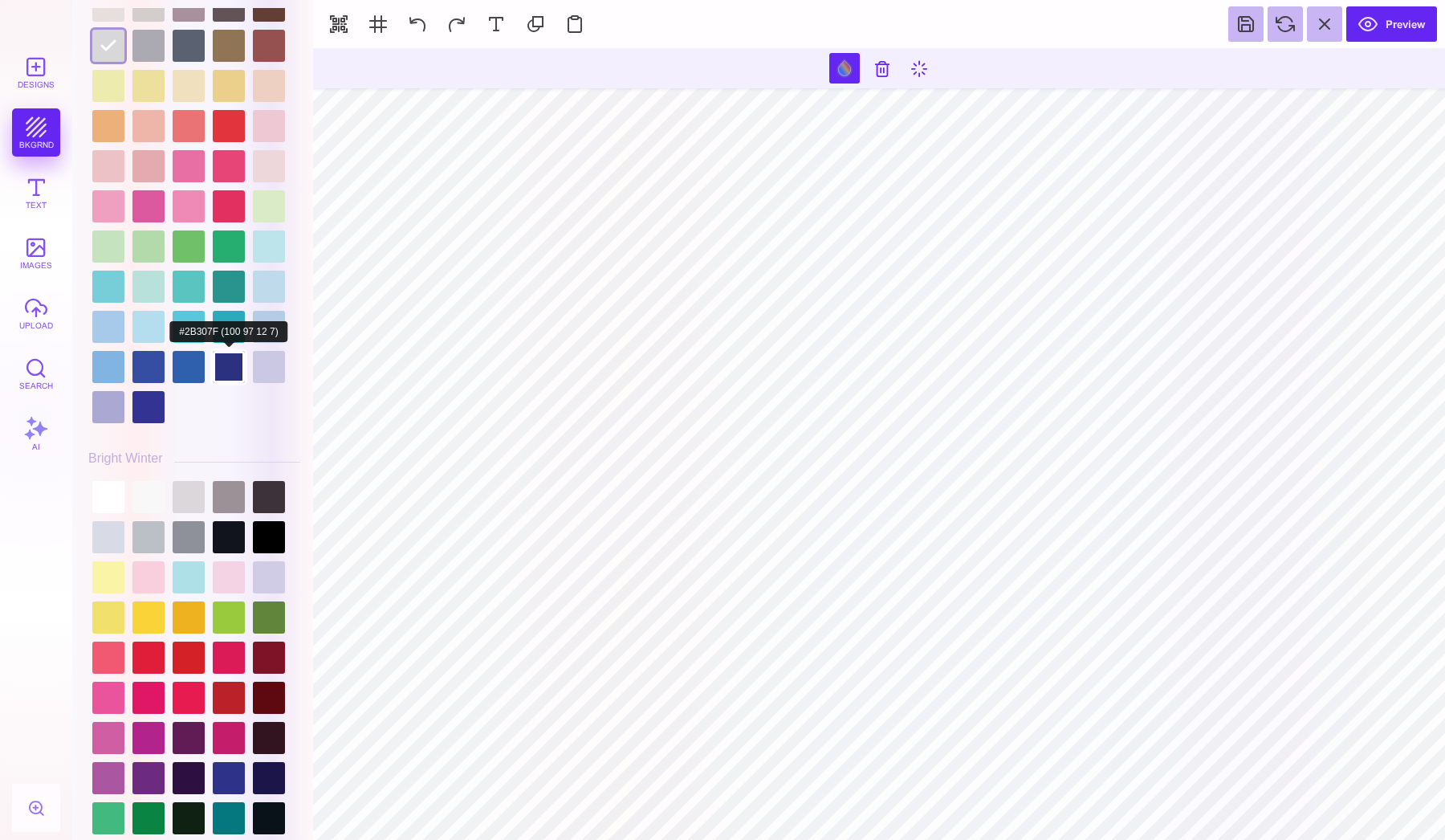
scroll to position [2944, 0]
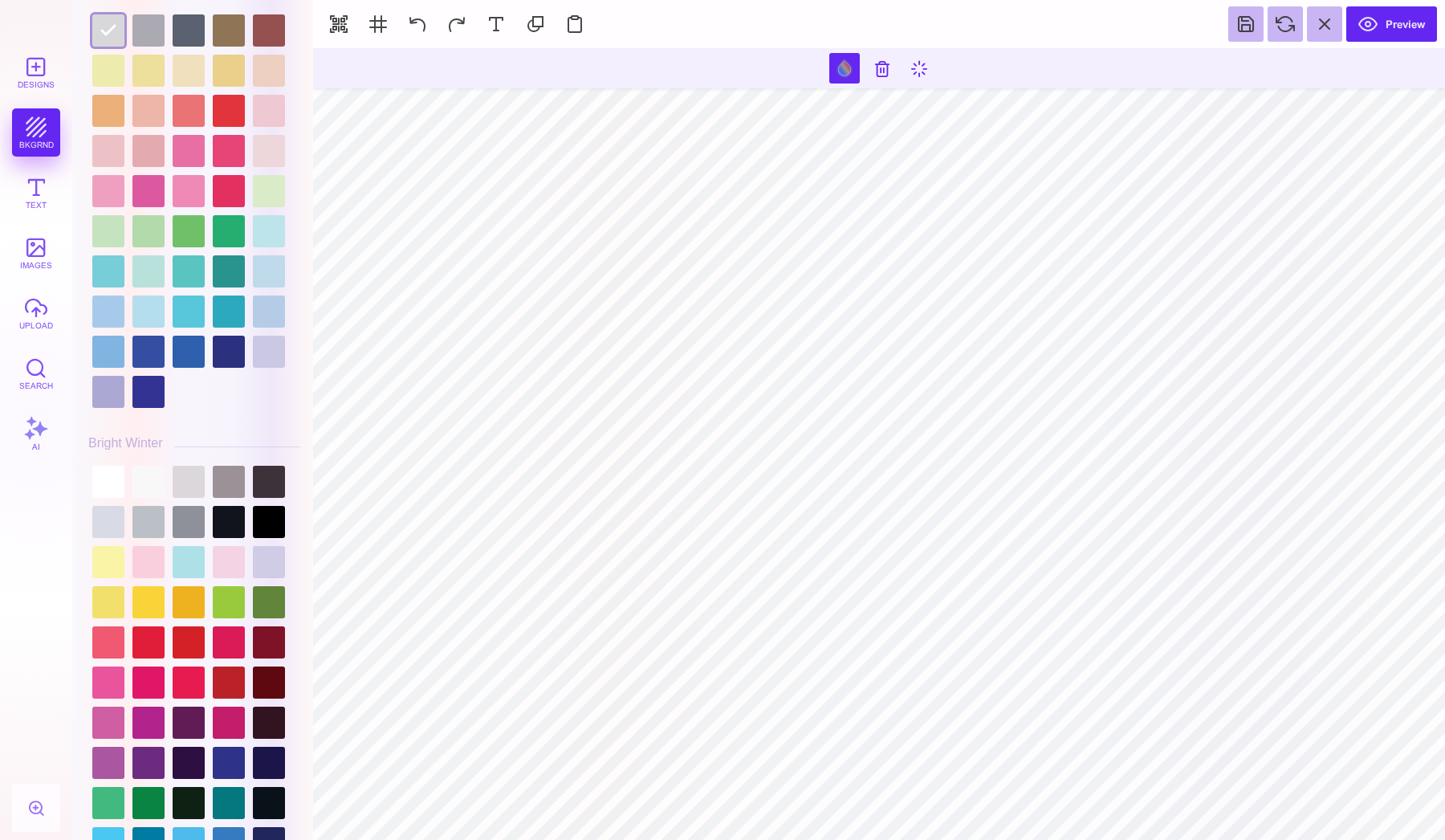
click at [206, 568] on div at bounding box center [194, 722] width 212 height 521
click at [223, 568] on div at bounding box center [228, 562] width 32 height 32
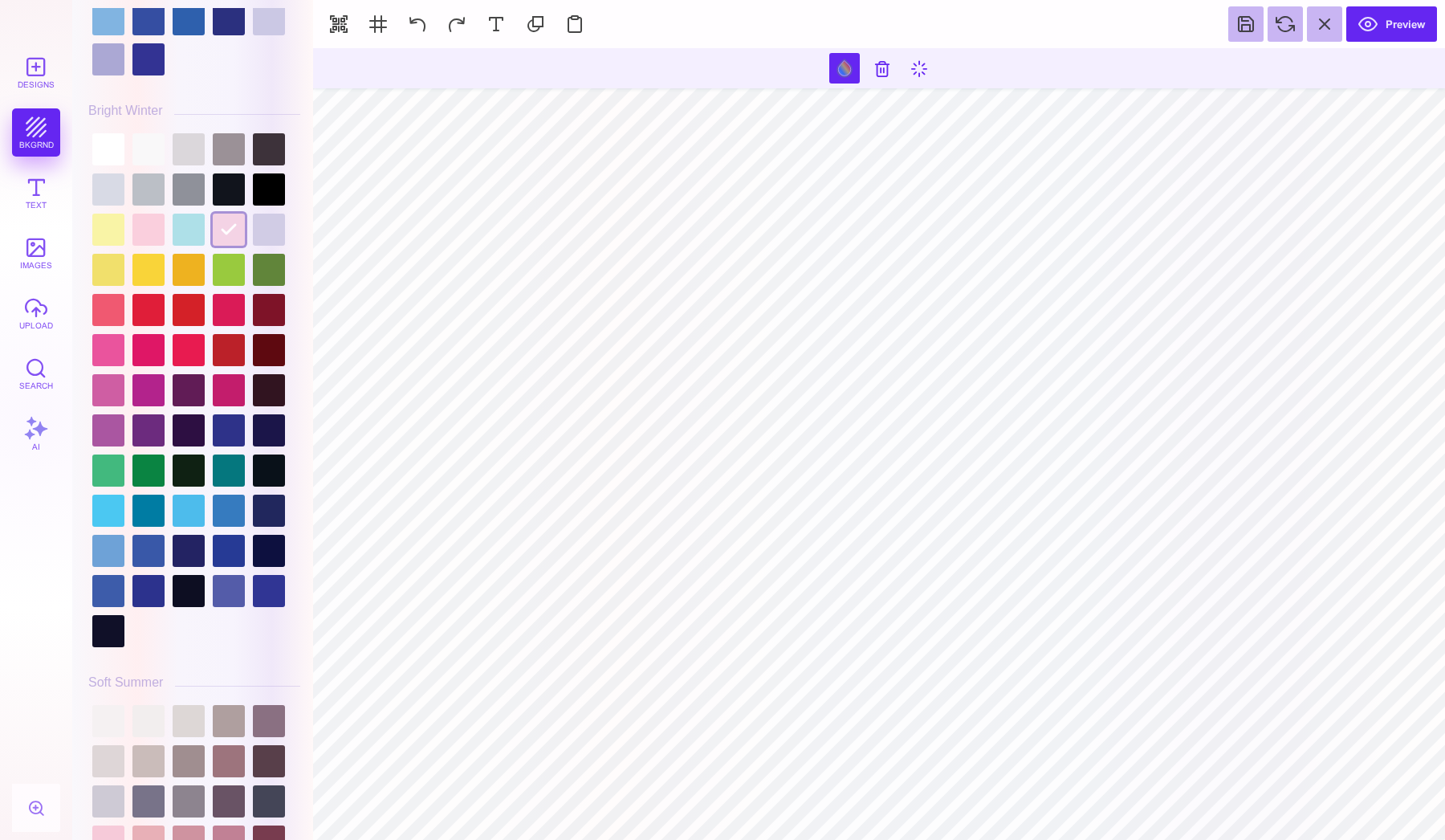
scroll to position [3286, 0]
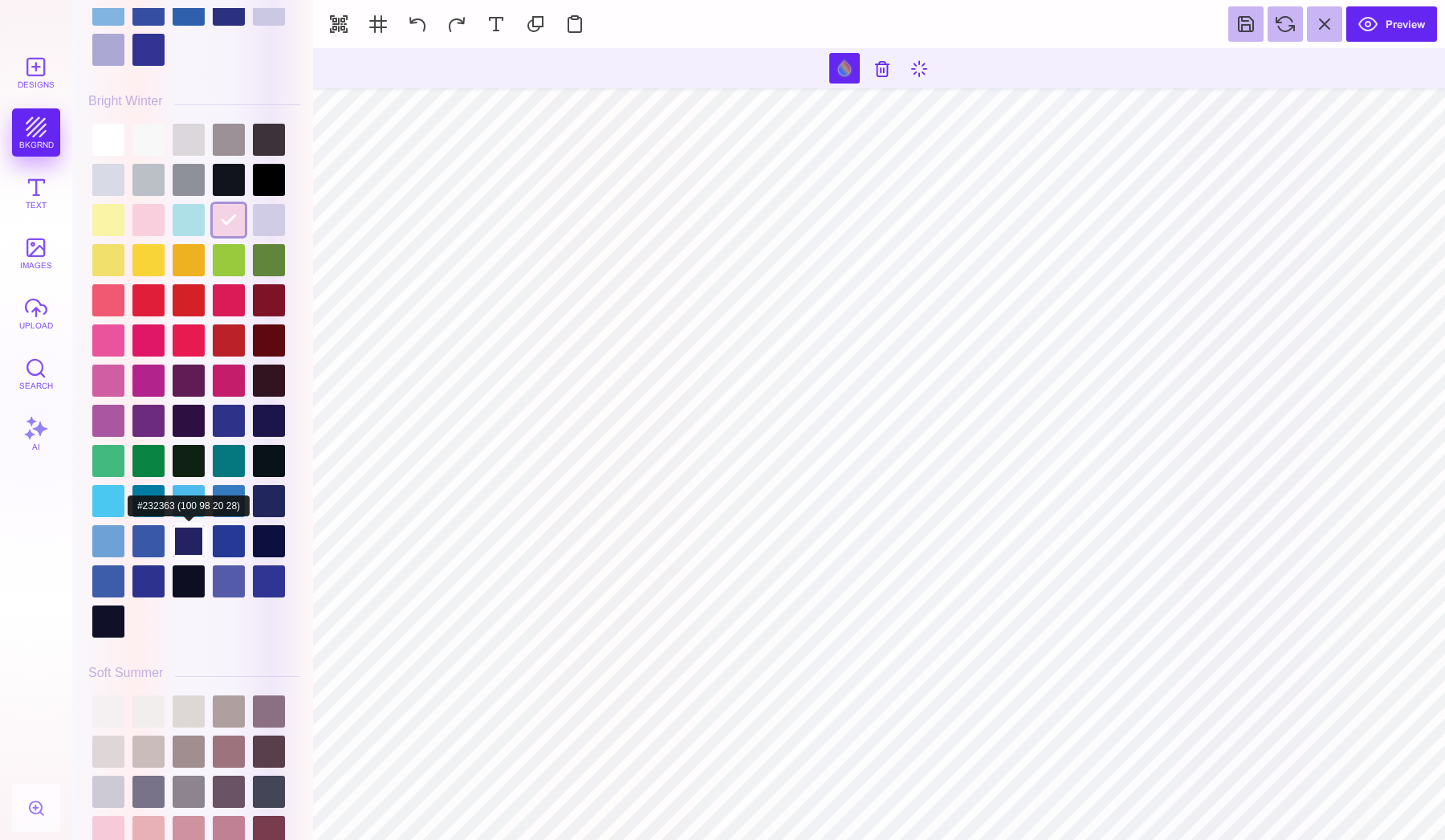
click at [197, 525] on div at bounding box center [189, 541] width 32 height 32
click at [189, 497] on div at bounding box center [189, 501] width 32 height 32
click at [100, 497] on div at bounding box center [108, 501] width 32 height 32
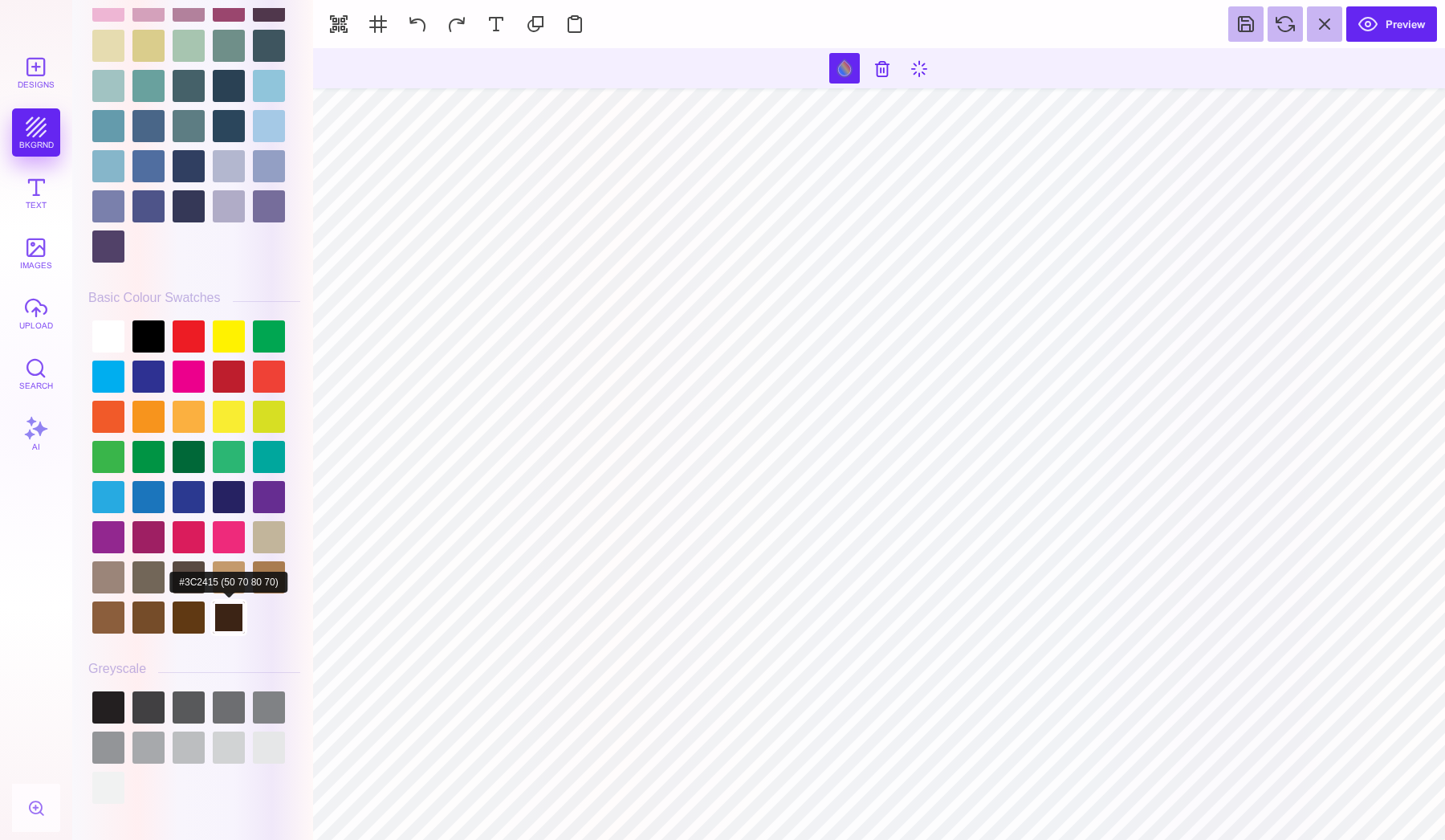
click at [233, 606] on div at bounding box center [228, 617] width 32 height 32
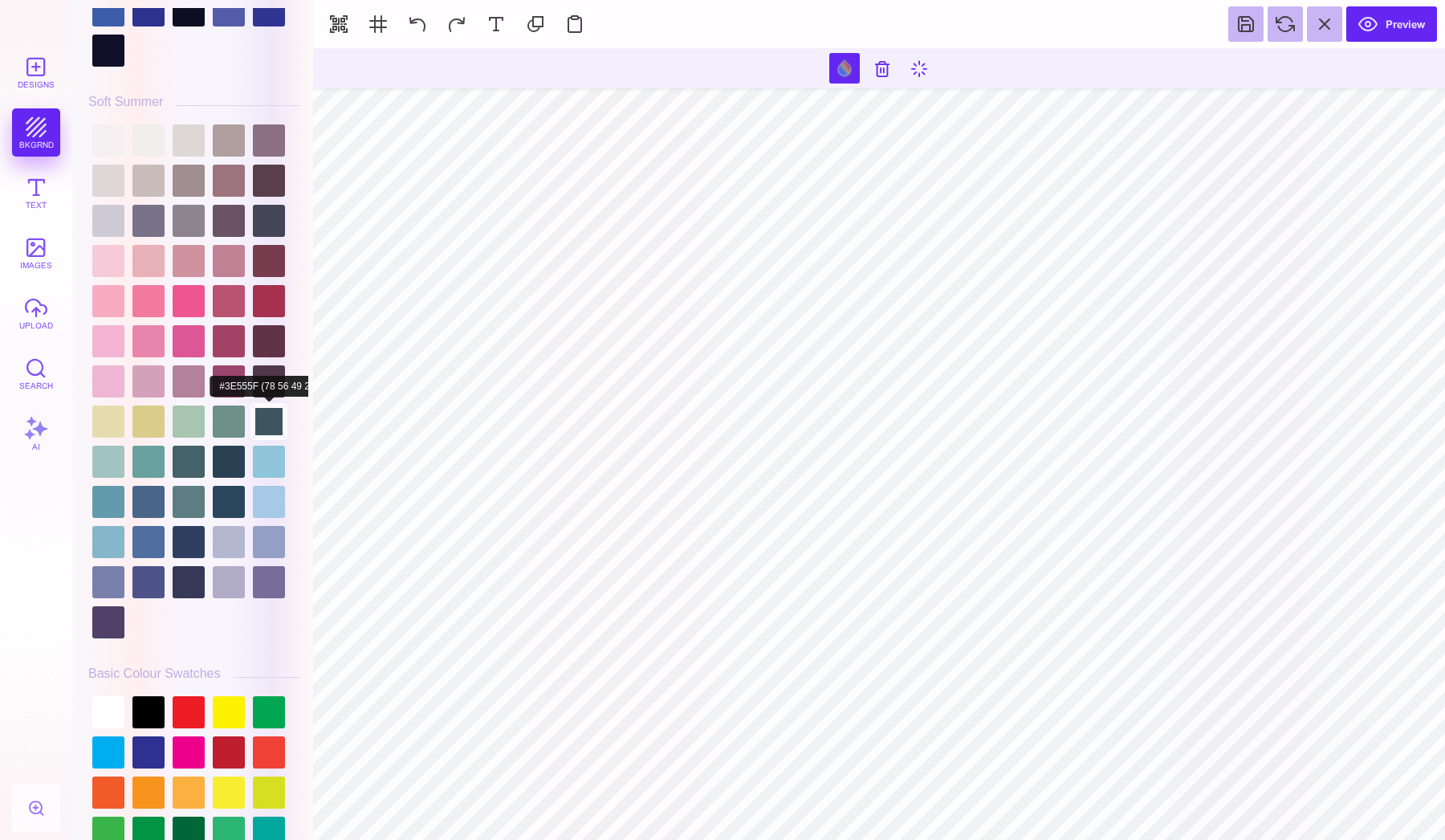
click at [278, 415] on div at bounding box center [269, 421] width 32 height 32
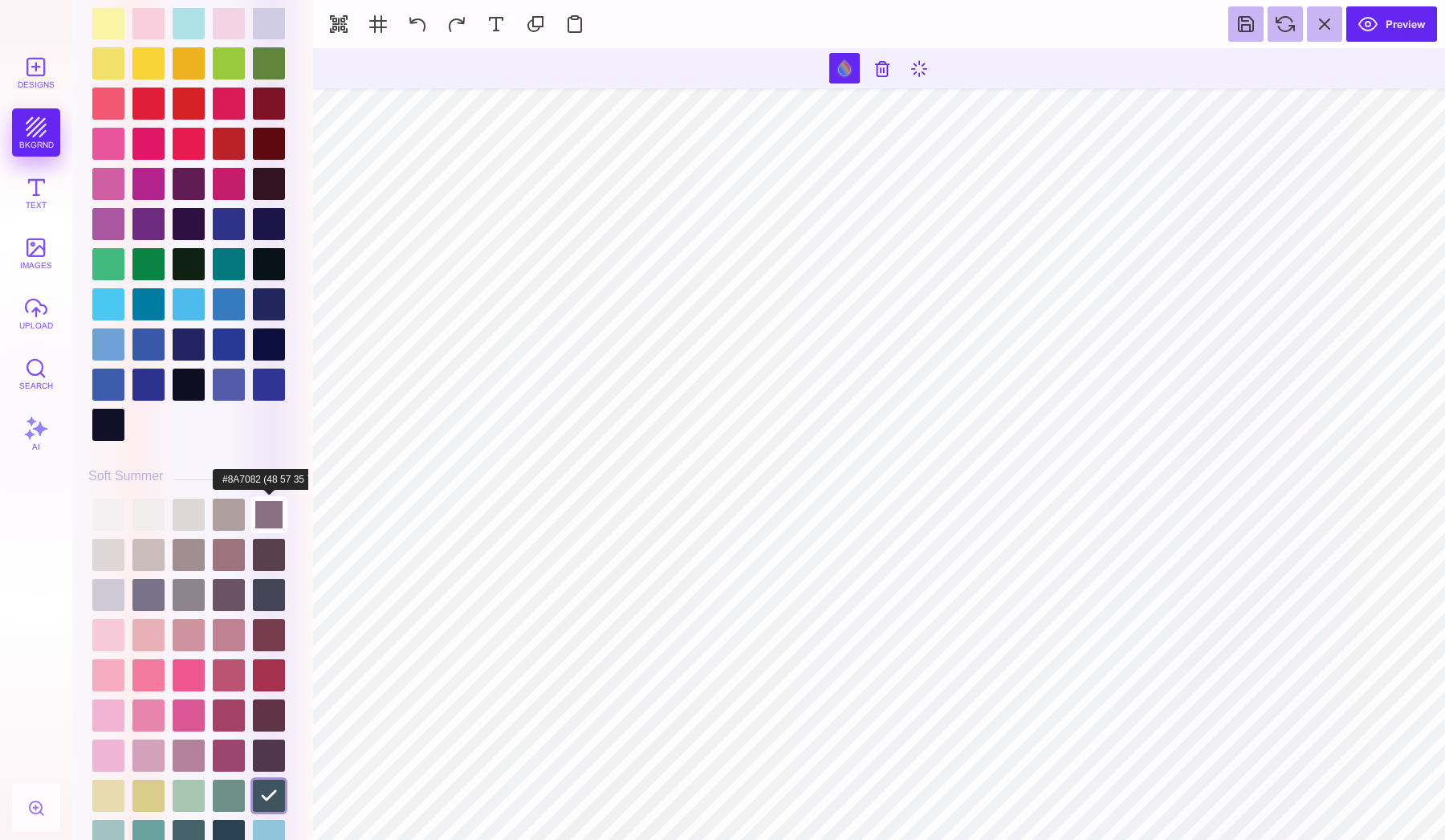
click at [272, 513] on div at bounding box center [269, 515] width 32 height 32
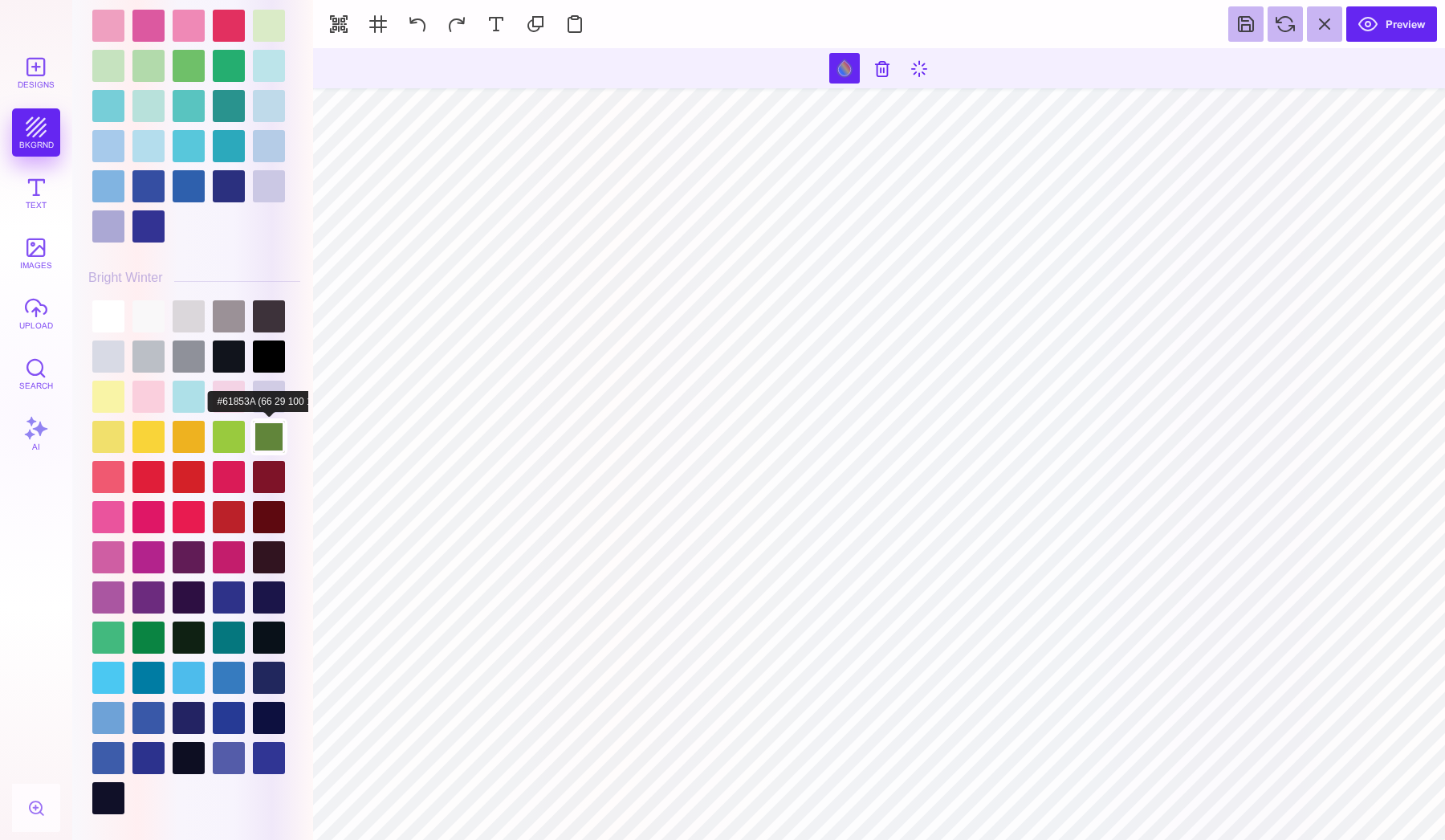
scroll to position [3024, 0]
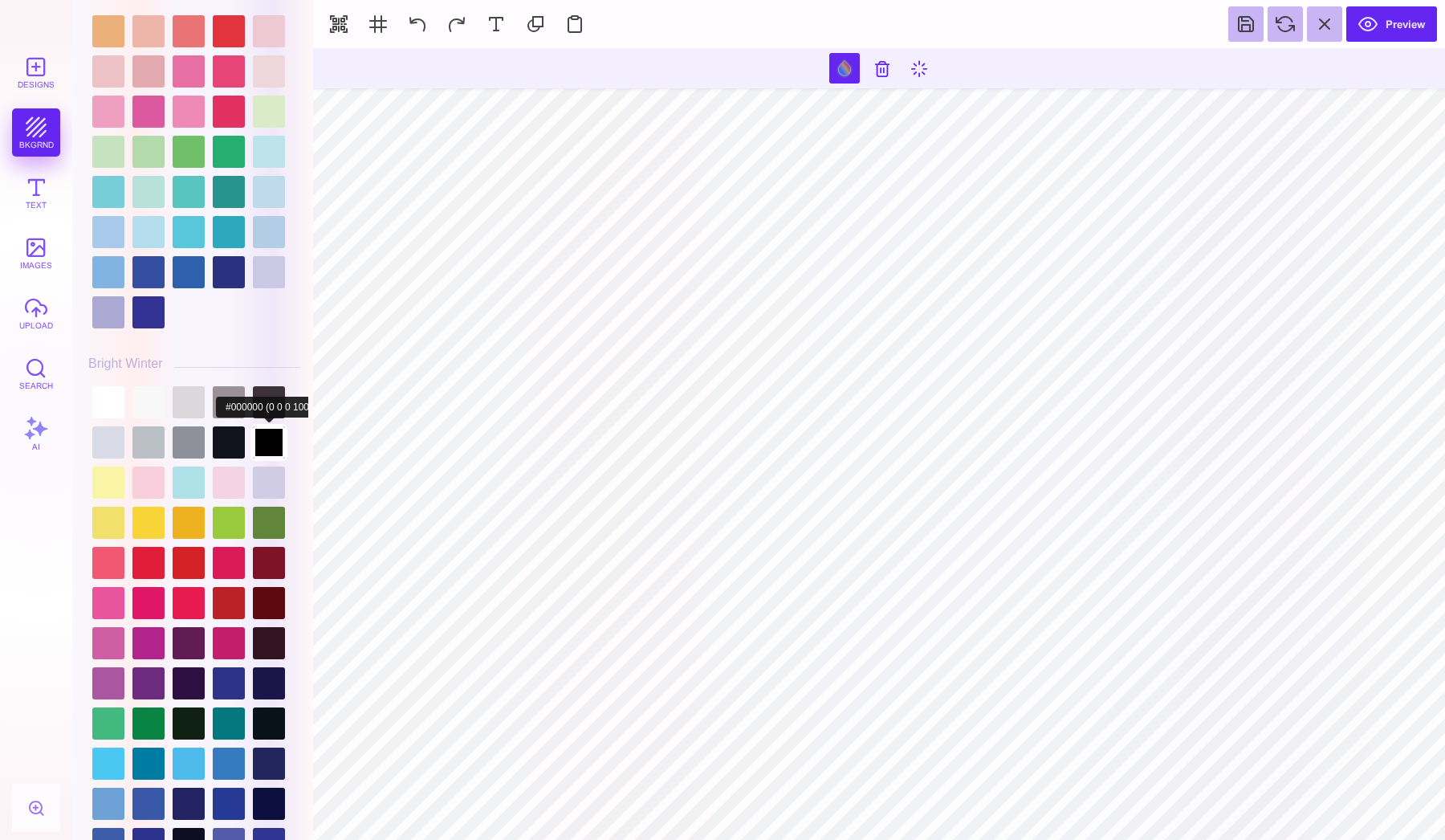
click at [263, 427] on div at bounding box center [269, 443] width 32 height 32
click at [241, 506] on div at bounding box center [228, 522] width 32 height 32
click at [245, 506] on div at bounding box center [228, 522] width 32 height 32
click at [235, 506] on div at bounding box center [228, 522] width 32 height 32
click at [235, 471] on div at bounding box center [228, 482] width 32 height 32
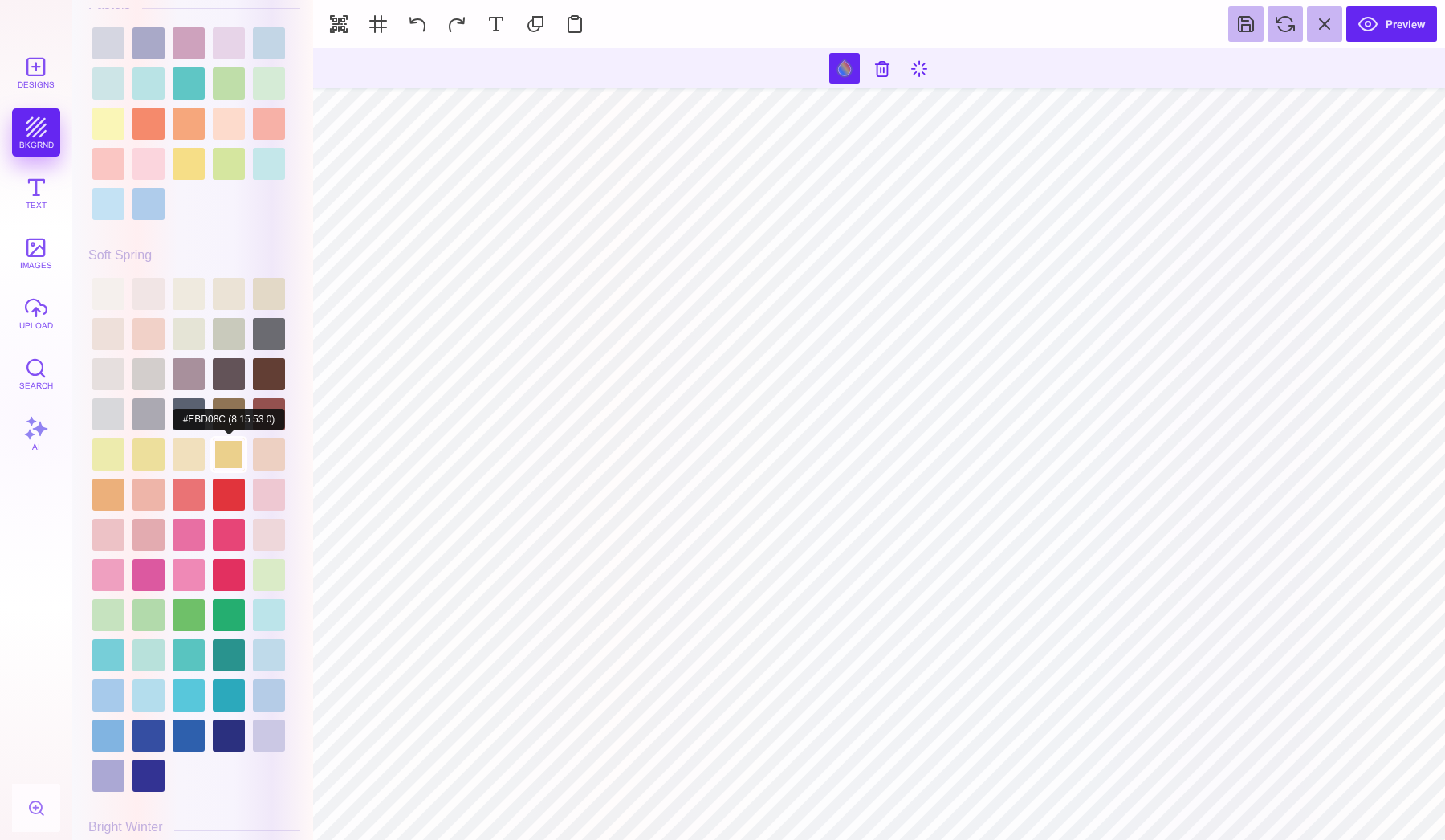
scroll to position [2543, 0]
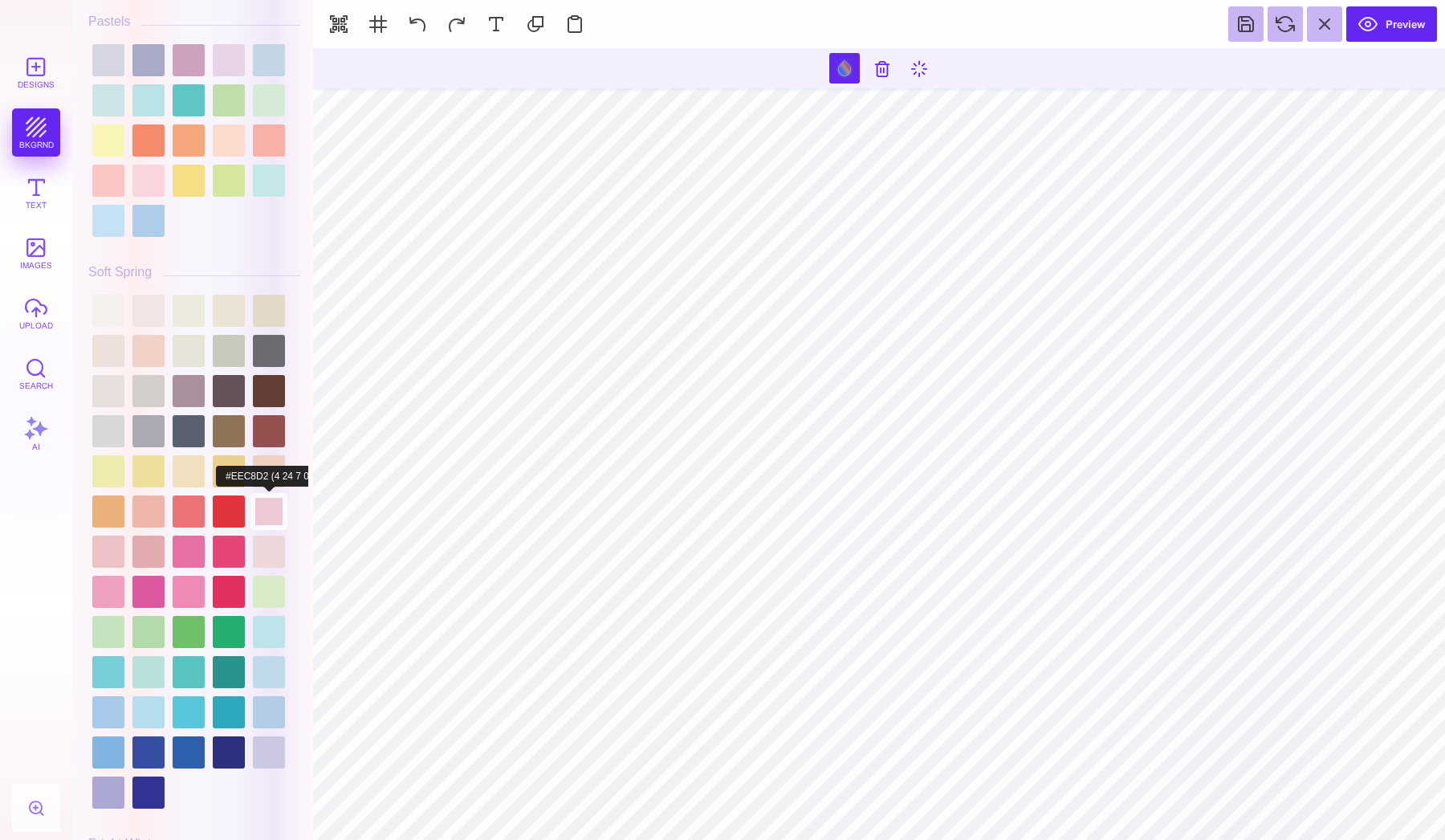
click at [271, 511] on div at bounding box center [269, 511] width 32 height 32
click at [271, 481] on div at bounding box center [269, 471] width 32 height 32
type input "#EDD0C2"
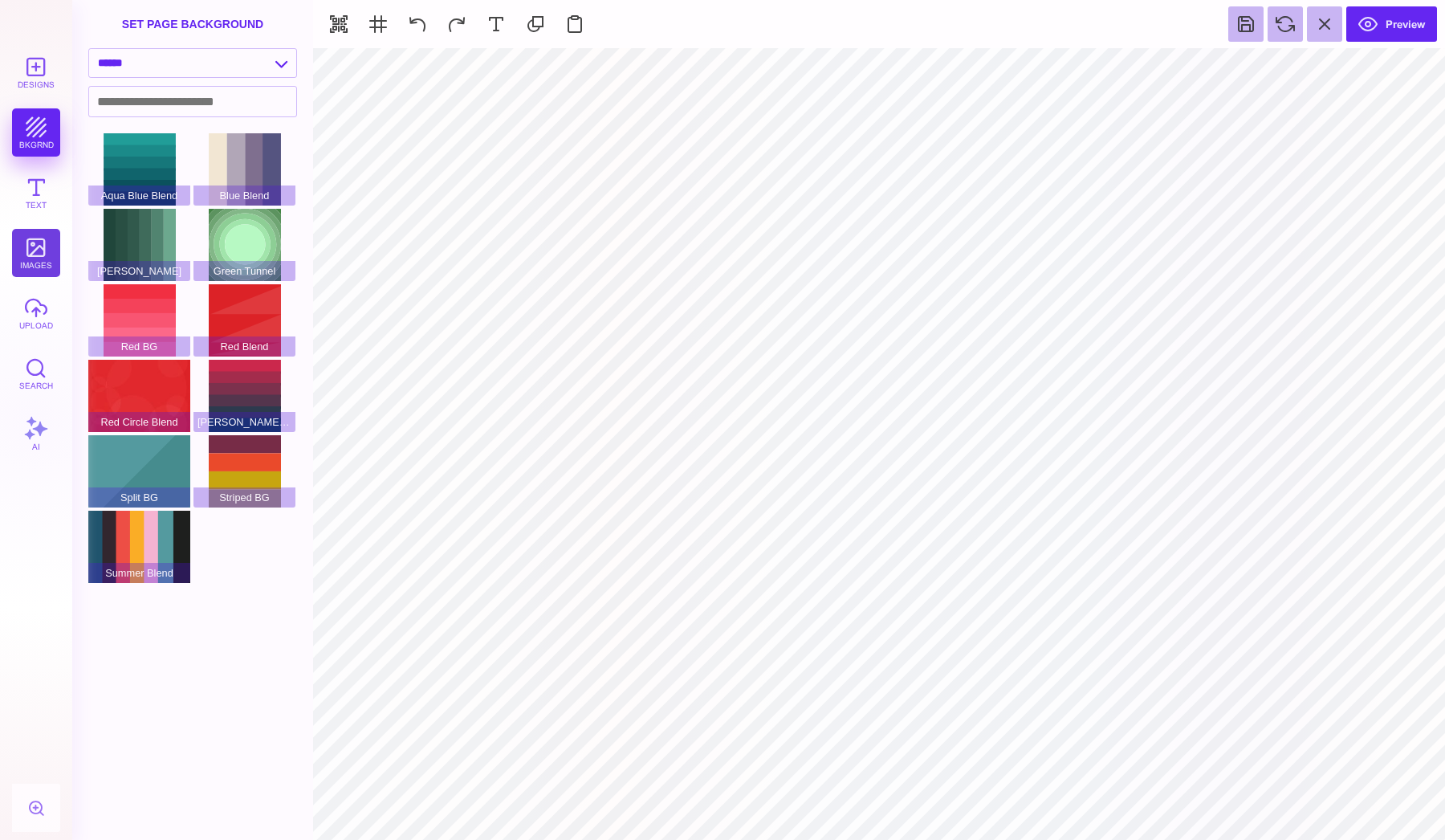
click at [37, 239] on button "images" at bounding box center [36, 253] width 48 height 48
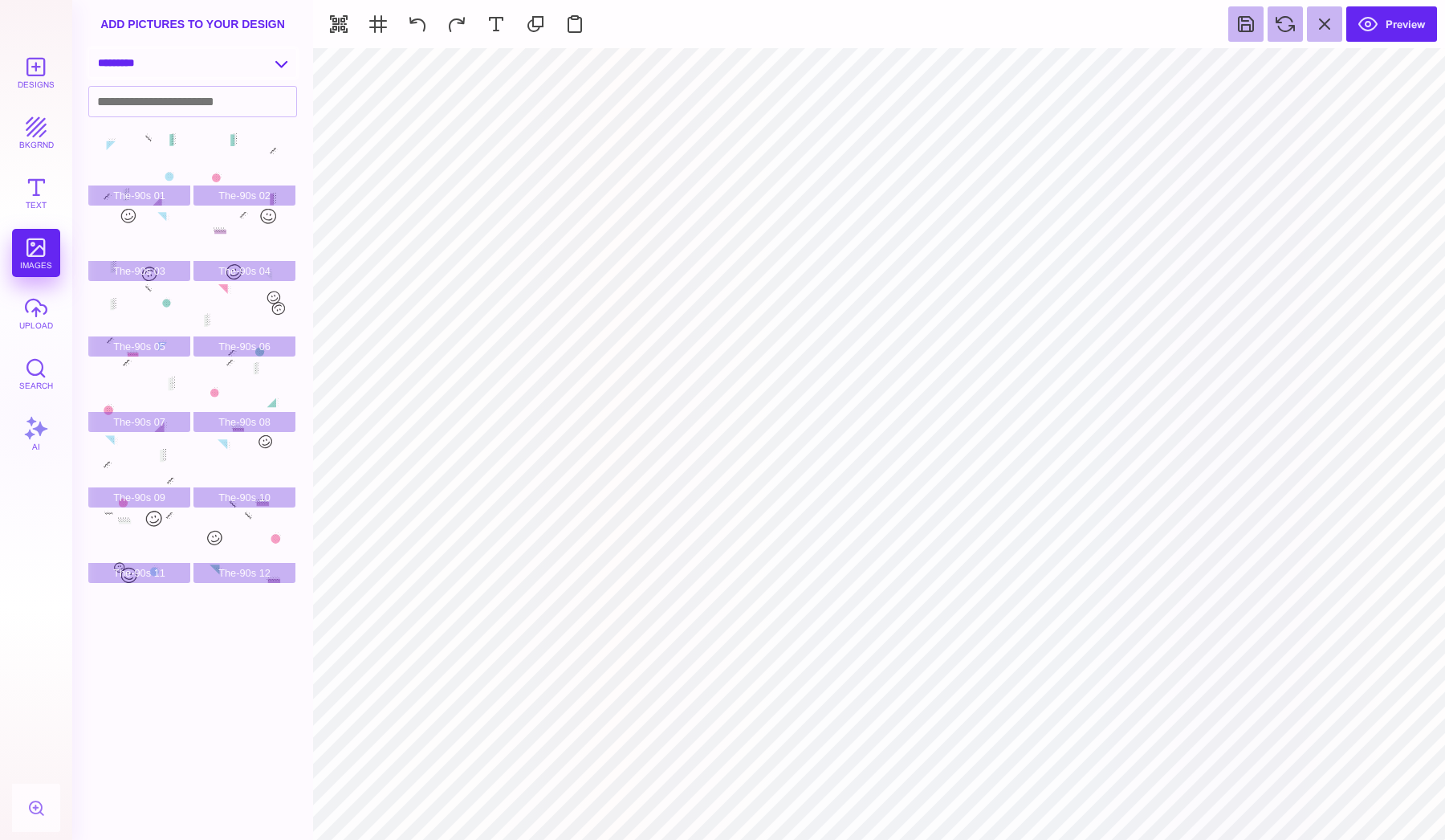
select select "**********"
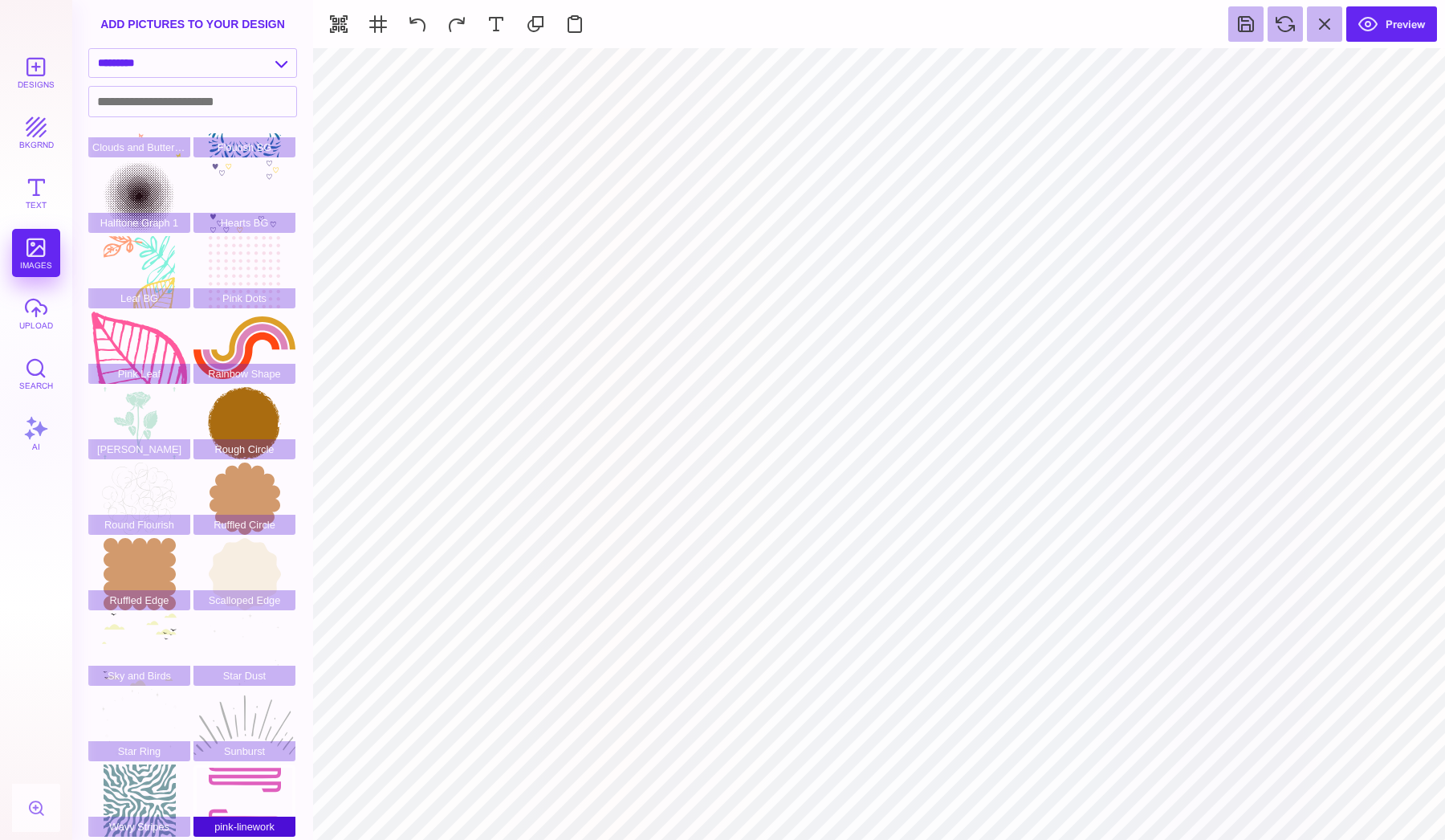
scroll to position [49, 0]
click at [251, 703] on div "Sunburst" at bounding box center [244, 724] width 102 height 72
type input "#B3B4B4"
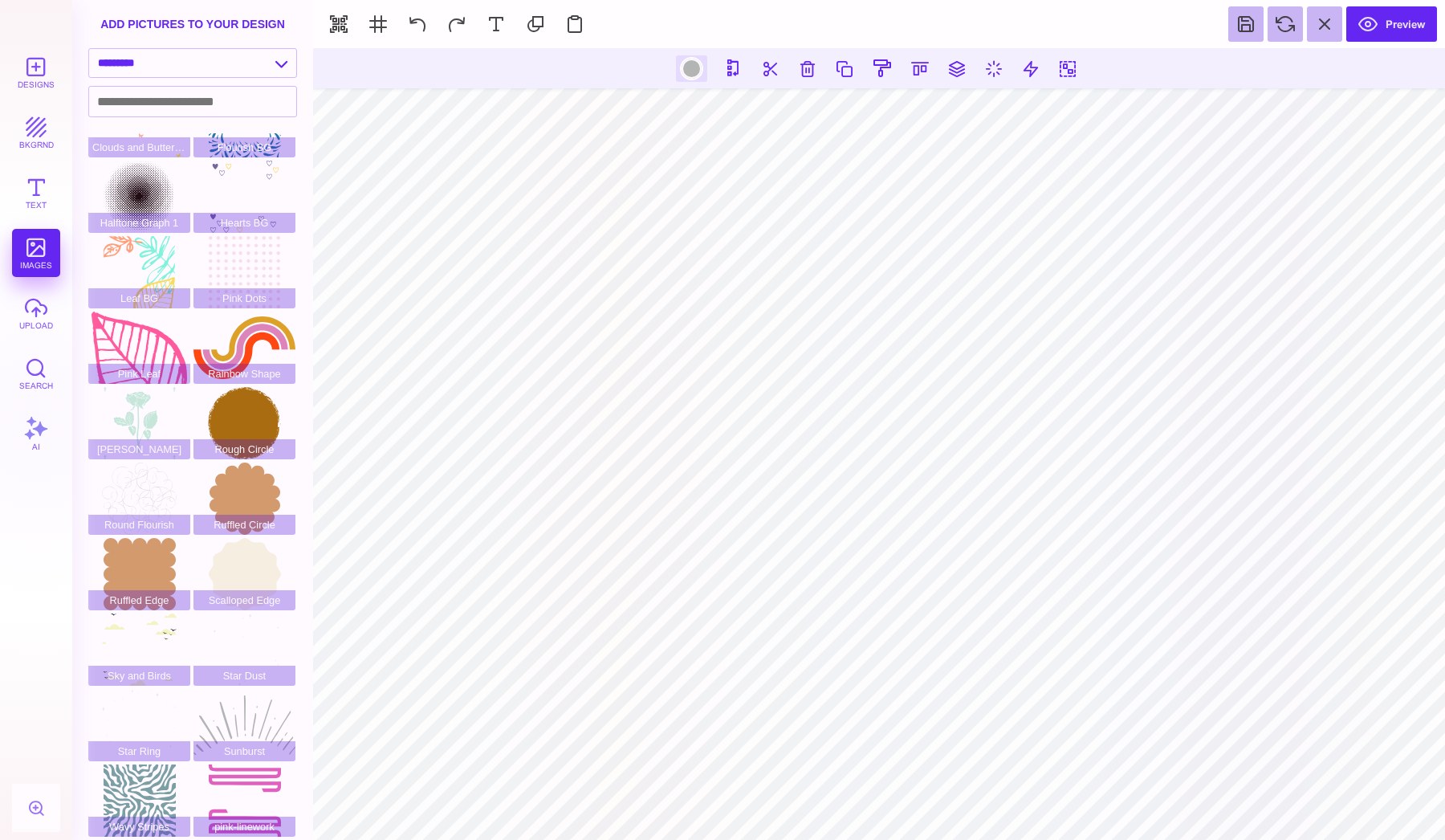
click at [691, 71] on div at bounding box center [691, 68] width 20 height 20
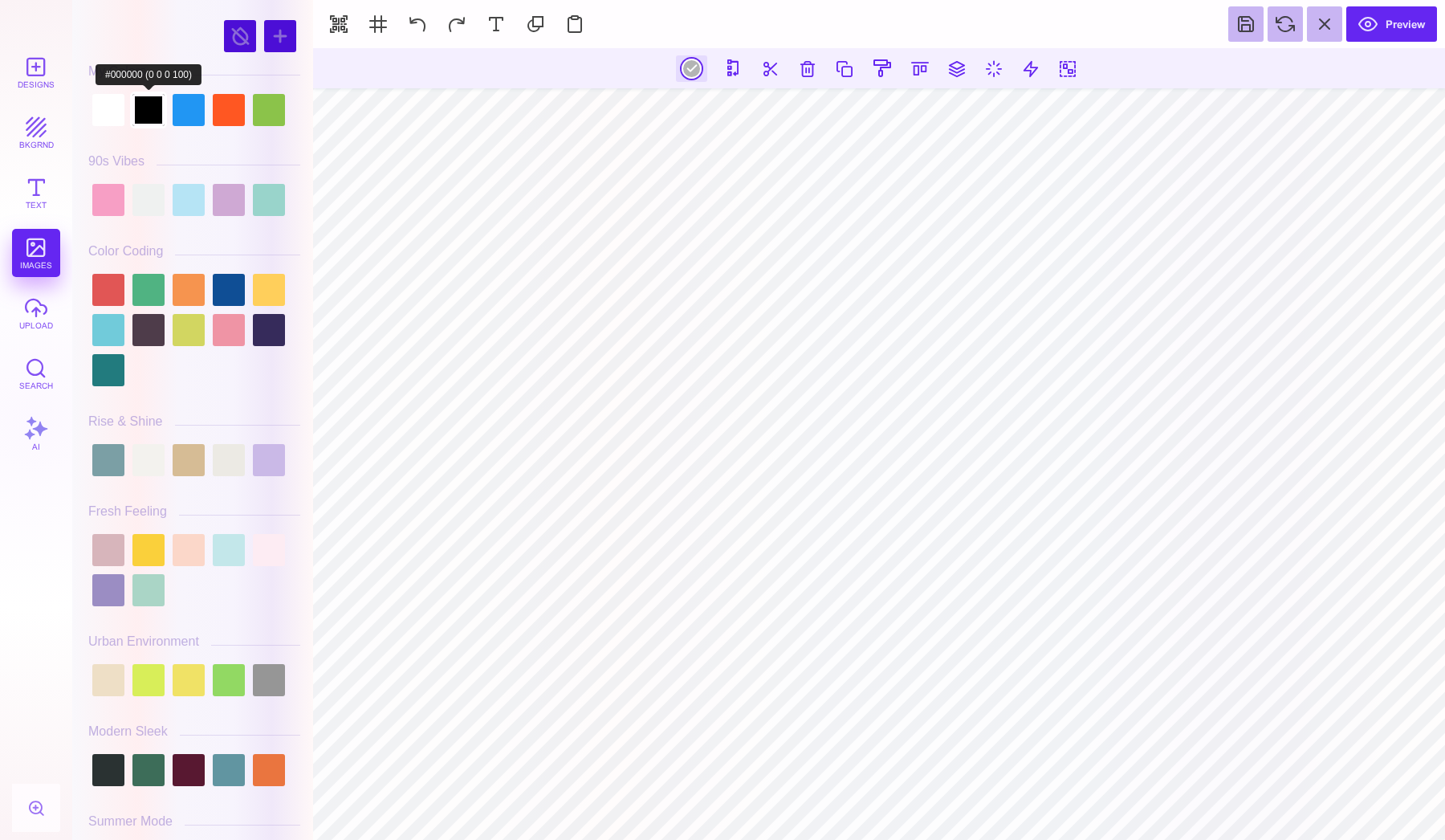
click at [139, 118] on div at bounding box center [148, 110] width 32 height 32
type input "#000000"
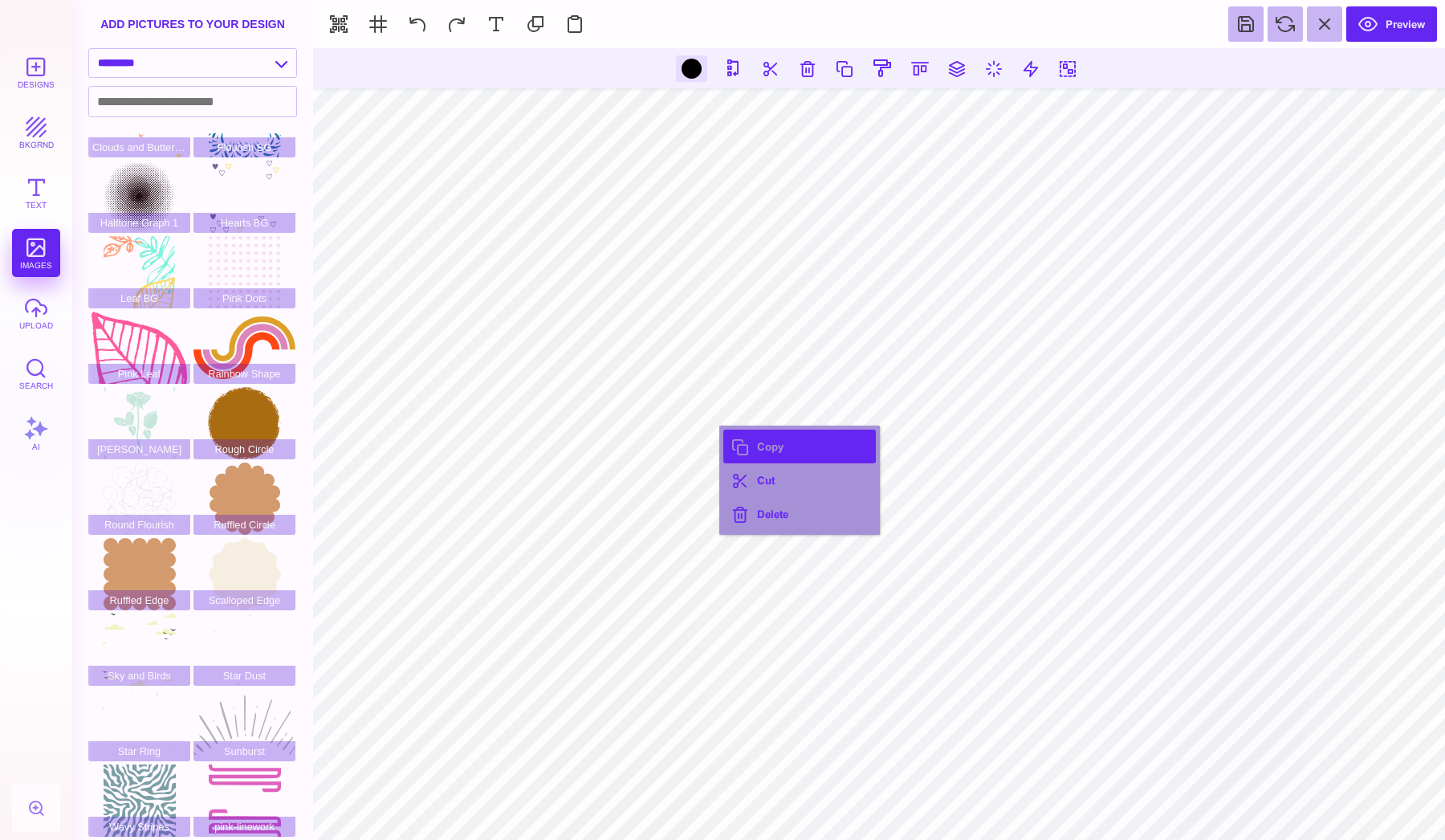
click at [776, 452] on button "Copy" at bounding box center [800, 446] width 152 height 34
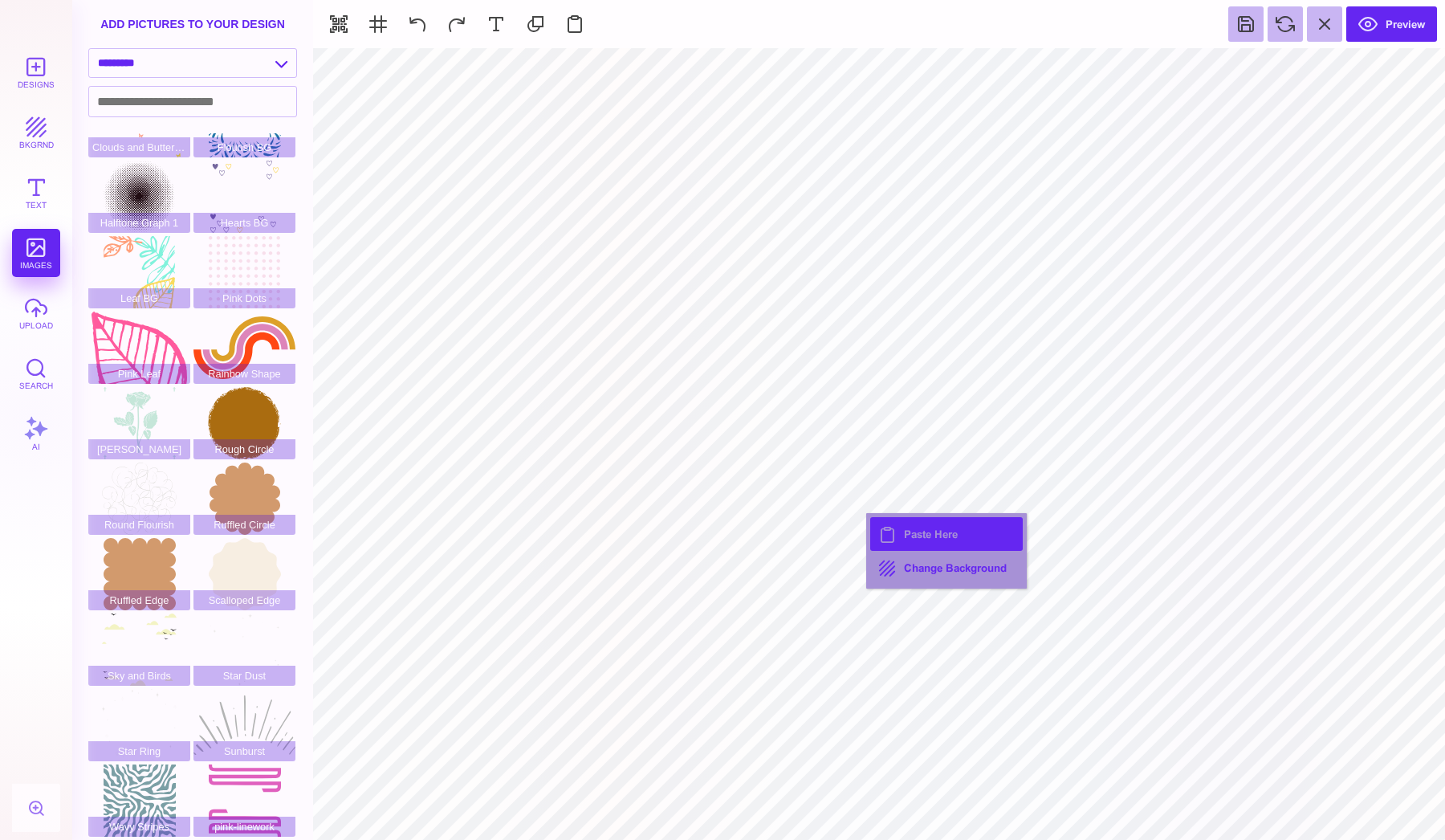
click at [911, 536] on button "Paste Here" at bounding box center [946, 534] width 152 height 34
click at [1412, 41] on section "Preview" at bounding box center [878, 23] width 1132 height 48
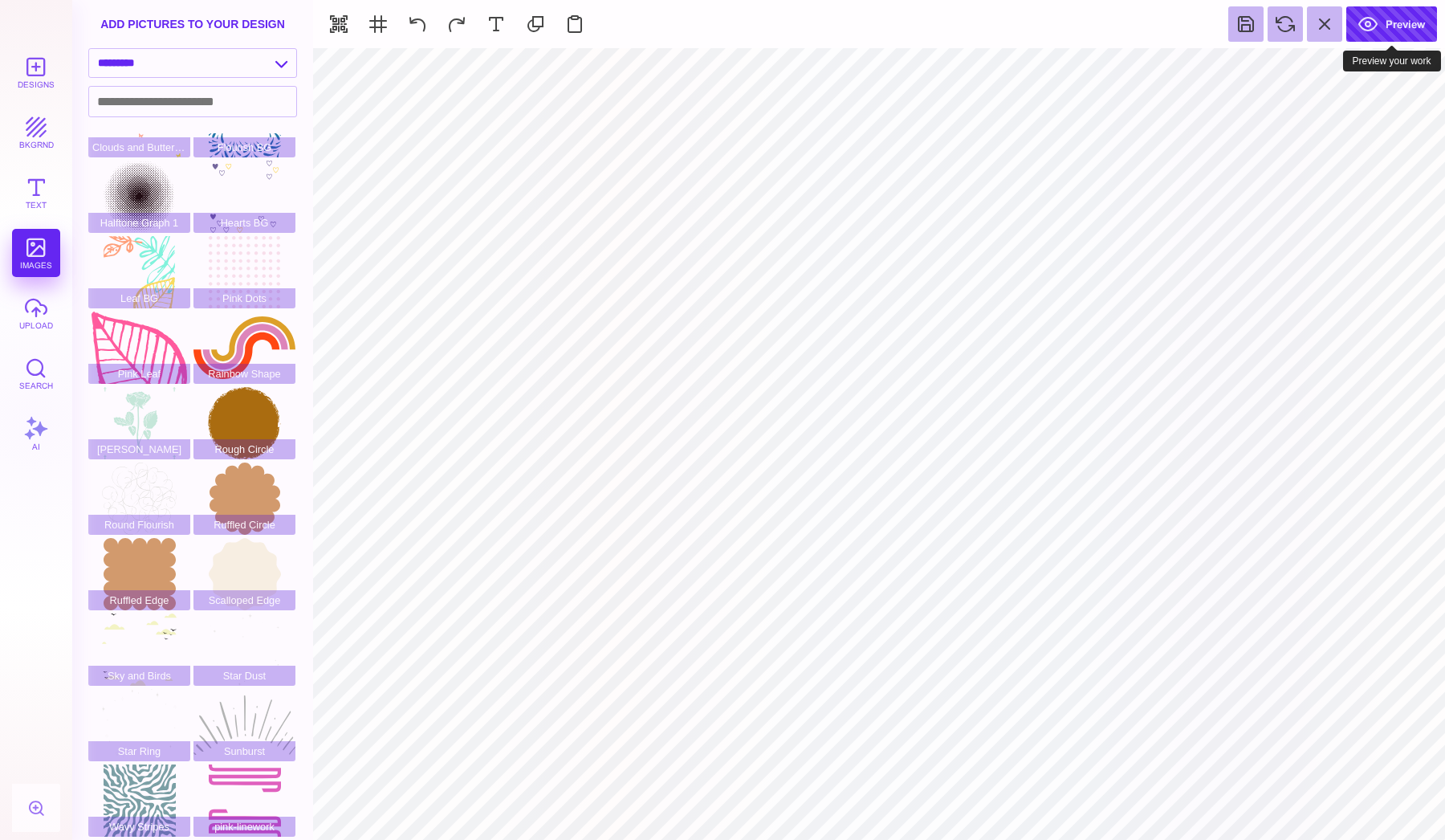
click at [1409, 31] on button "Preview" at bounding box center [1391, 24] width 91 height 36
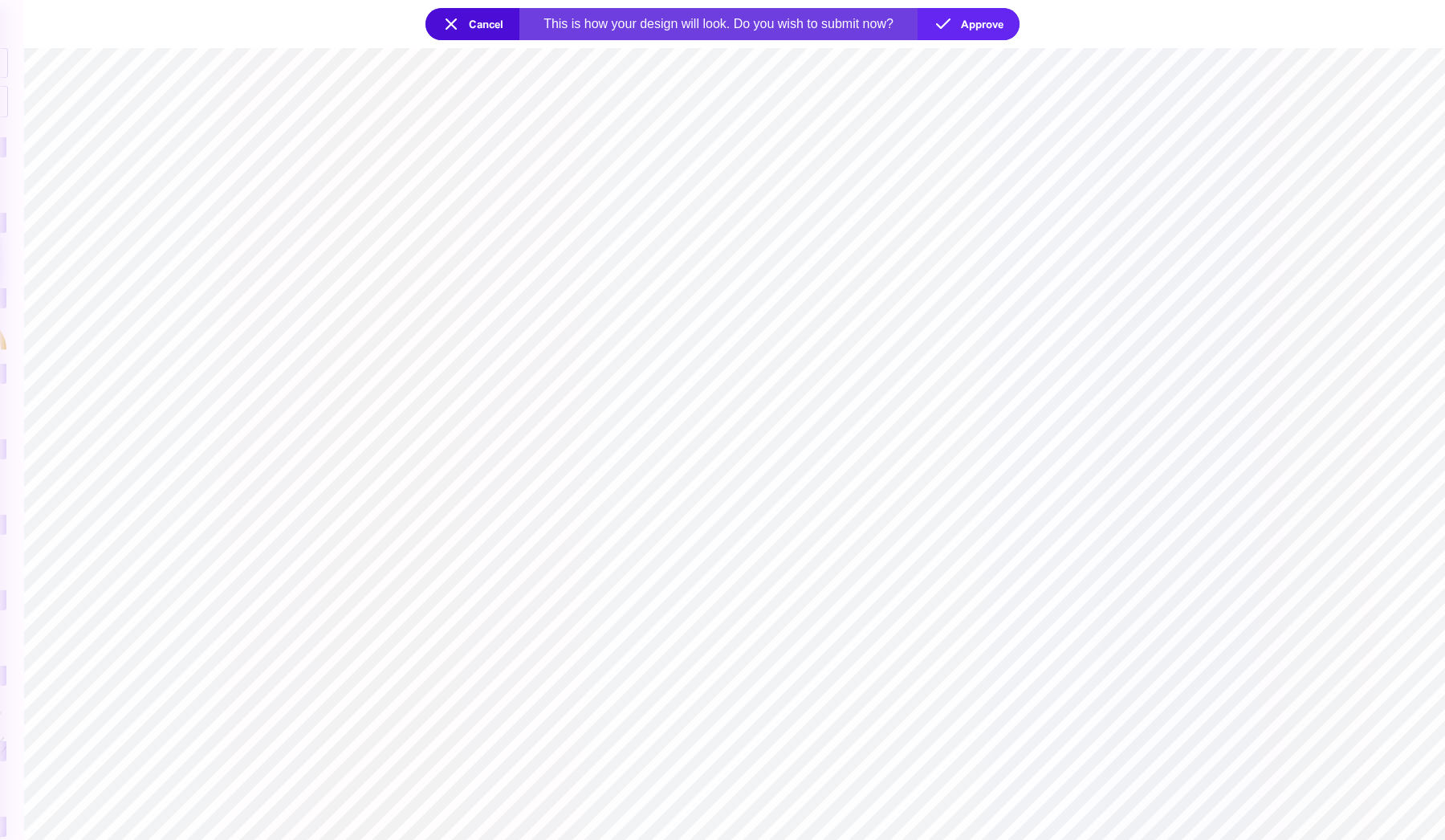
click at [465, 33] on button "Cancel" at bounding box center [473, 24] width 94 height 32
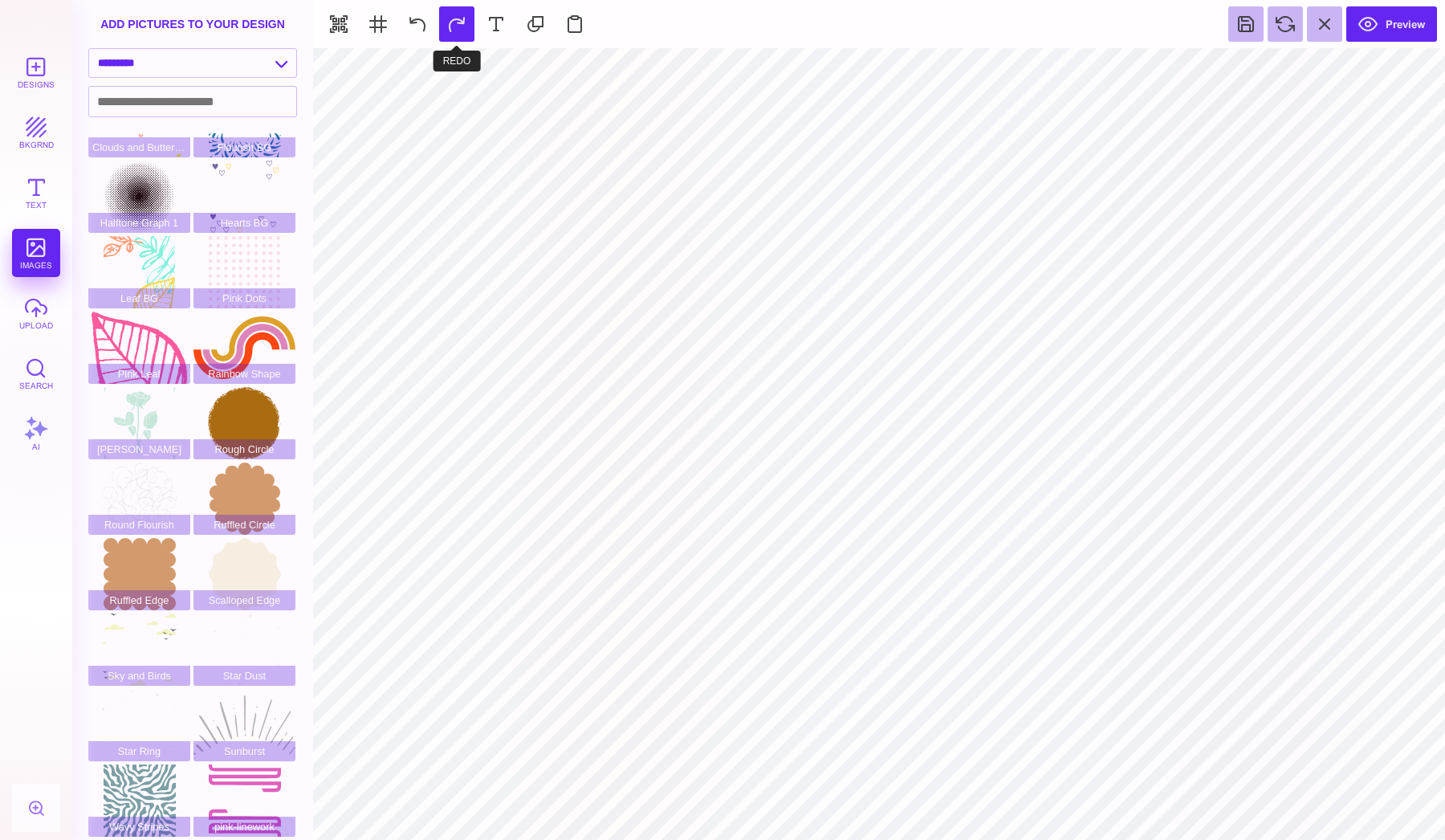
type input "#505050"
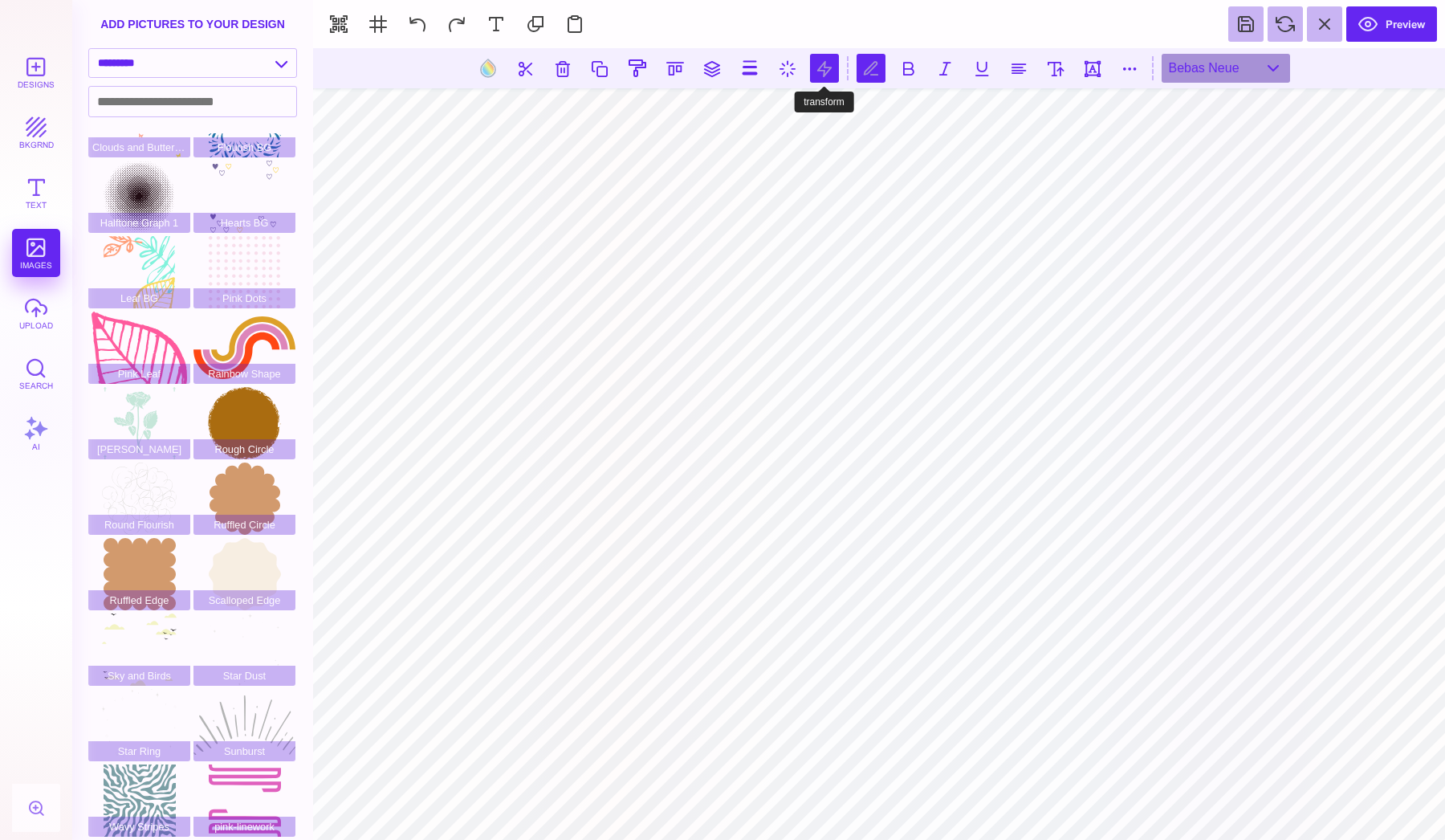
click at [814, 70] on button at bounding box center [824, 68] width 29 height 29
type input "*"
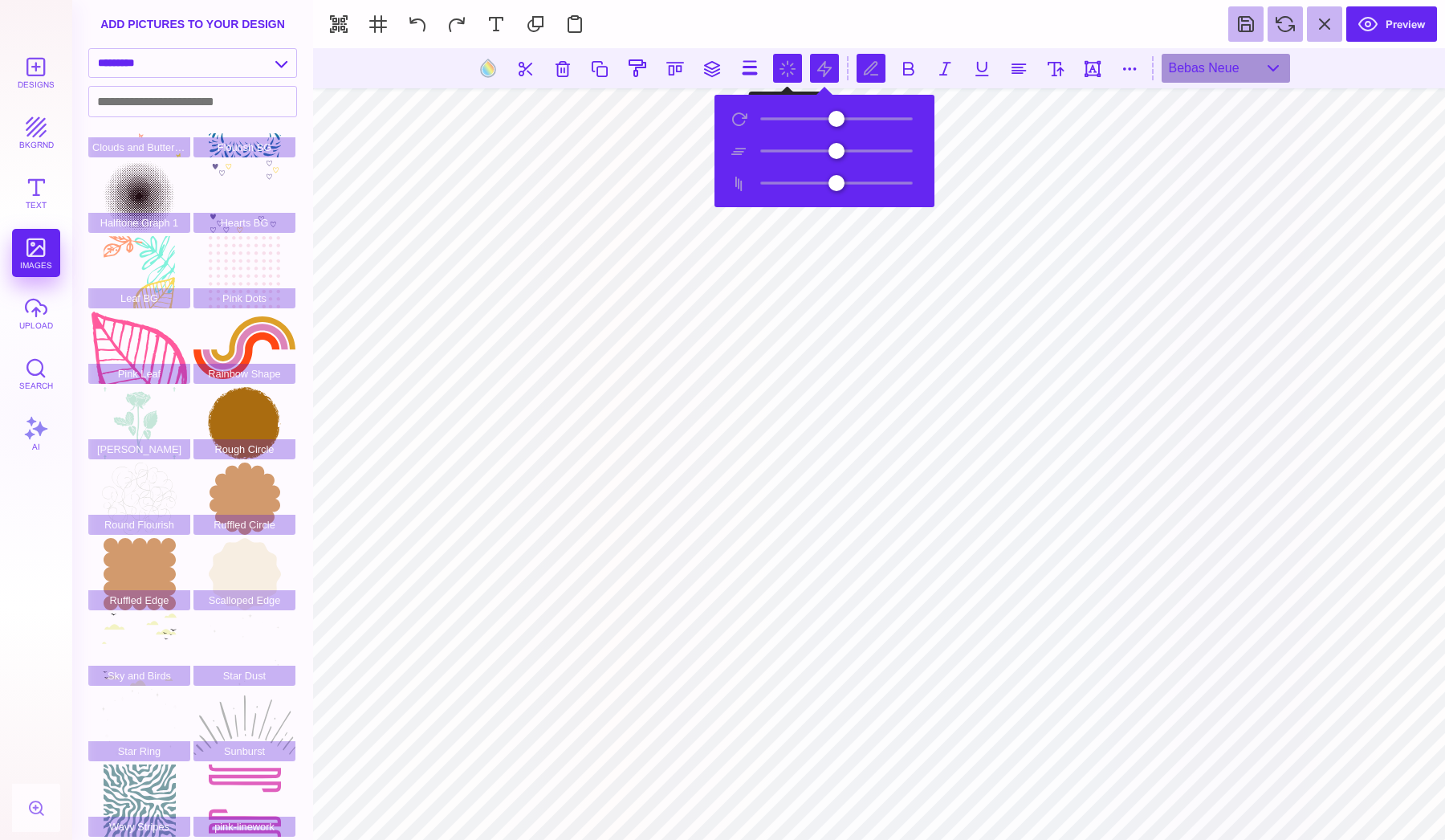
scroll to position [0, 3]
click at [786, 72] on button at bounding box center [787, 68] width 29 height 29
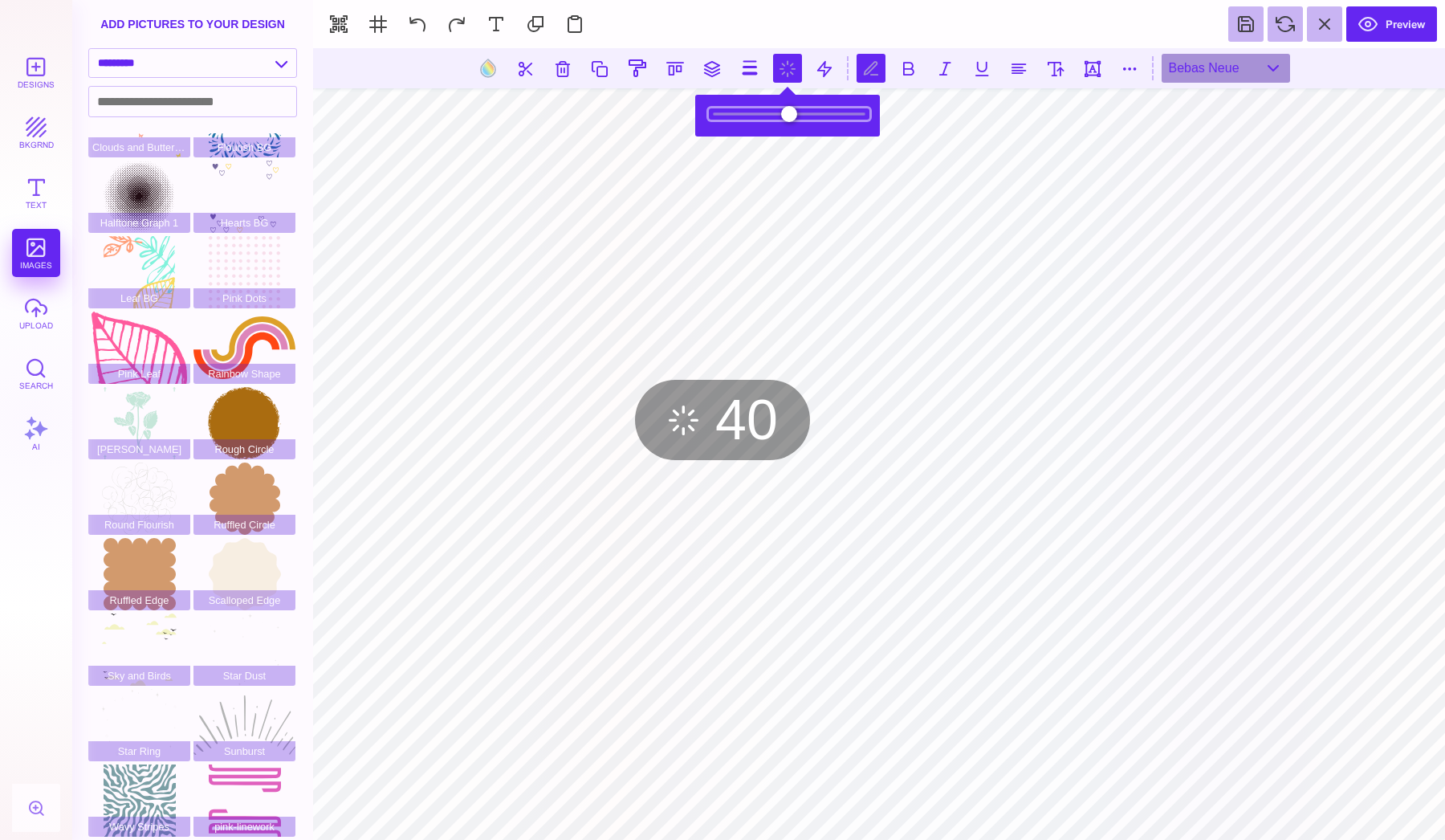
type input "*"
drag, startPoint x: 852, startPoint y: 116, endPoint x: 987, endPoint y: 108, distance: 135.2
click at [987, 108] on body "Designs bkgrnd Text images upload Search AI set page background" at bounding box center [722, 420] width 1445 height 840
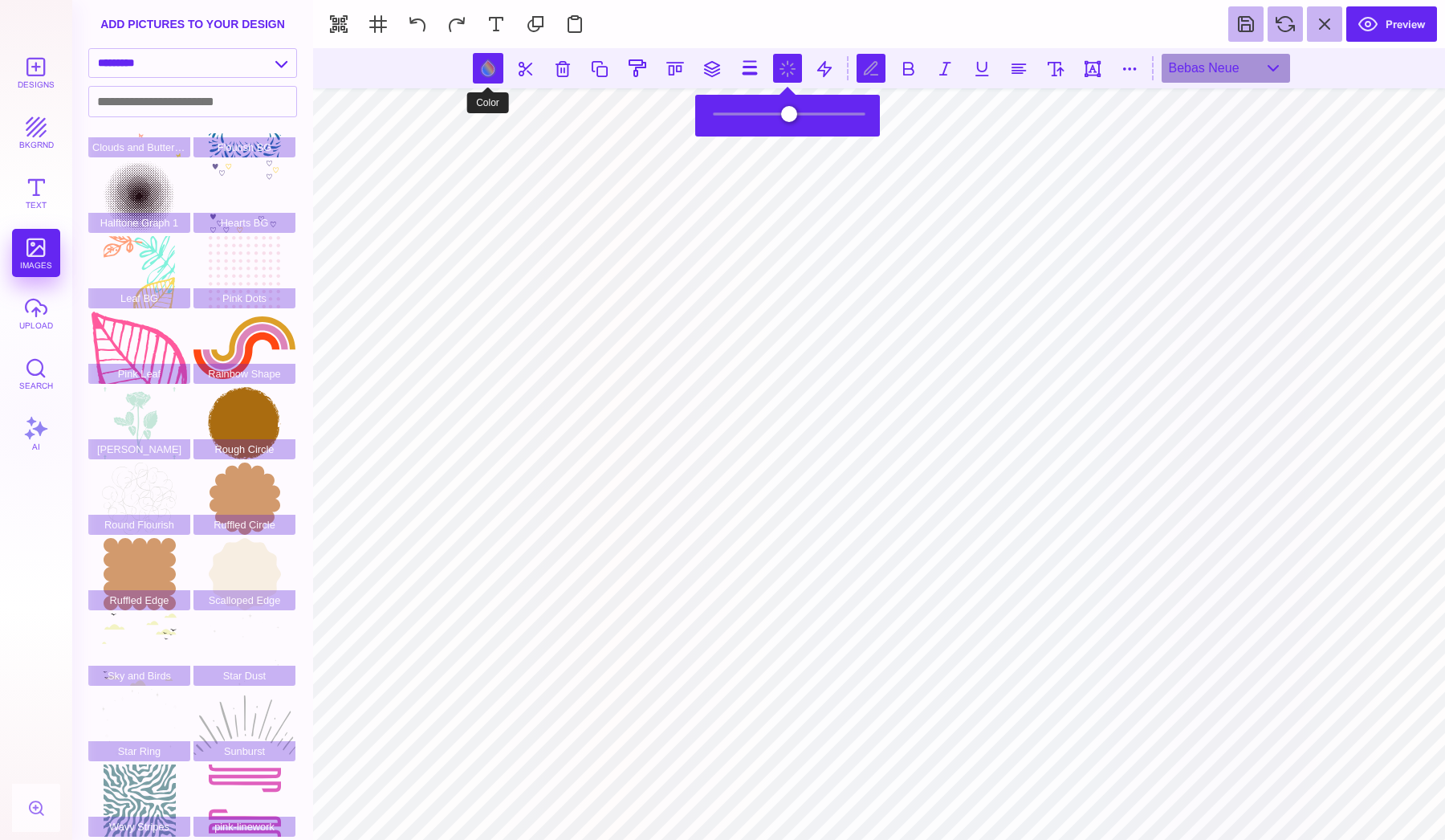
click at [494, 61] on button at bounding box center [488, 68] width 30 height 30
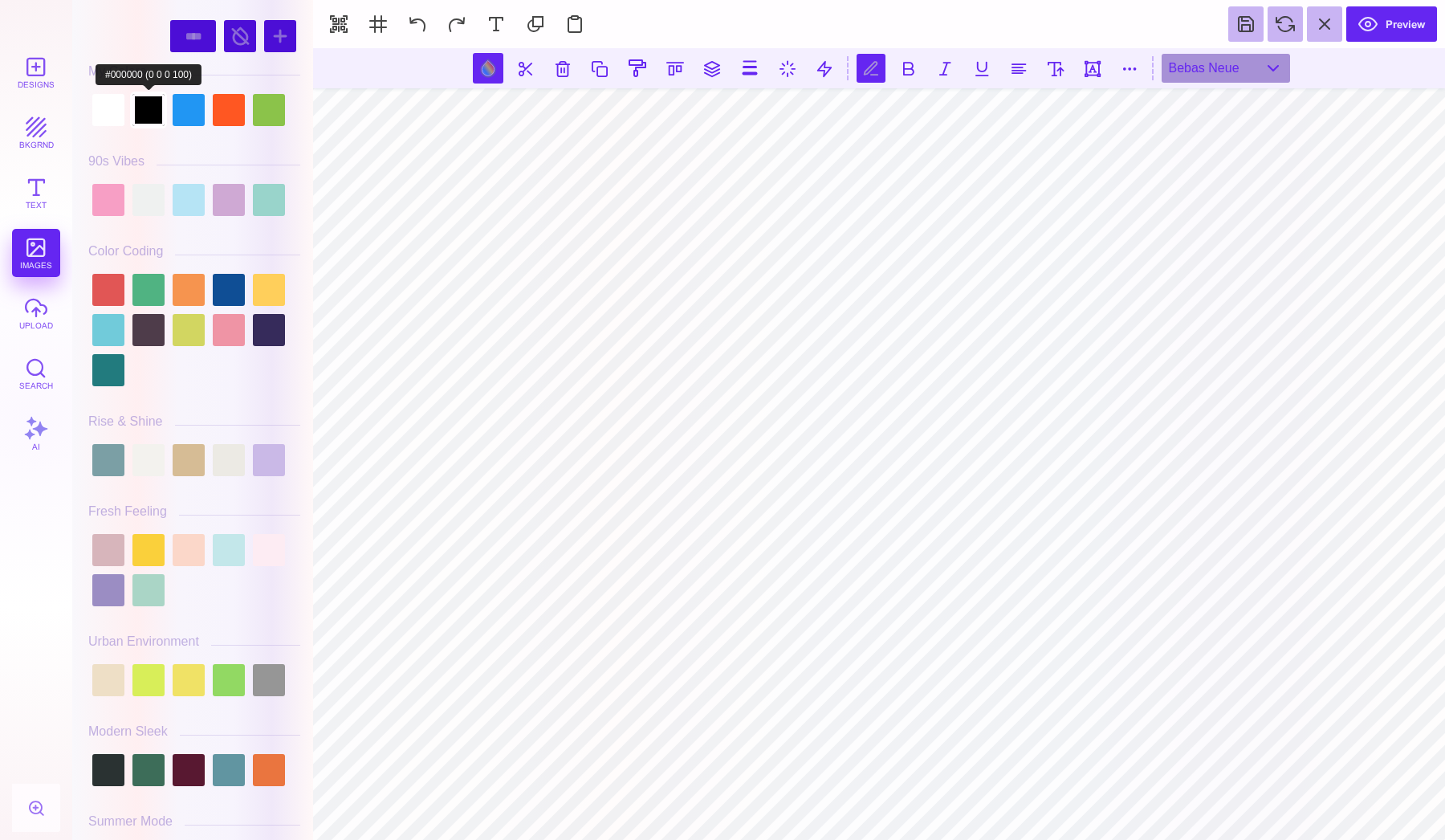
click at [131, 97] on div at bounding box center [194, 110] width 212 height 40
click at [142, 103] on div at bounding box center [148, 110] width 32 height 32
type input "#000000"
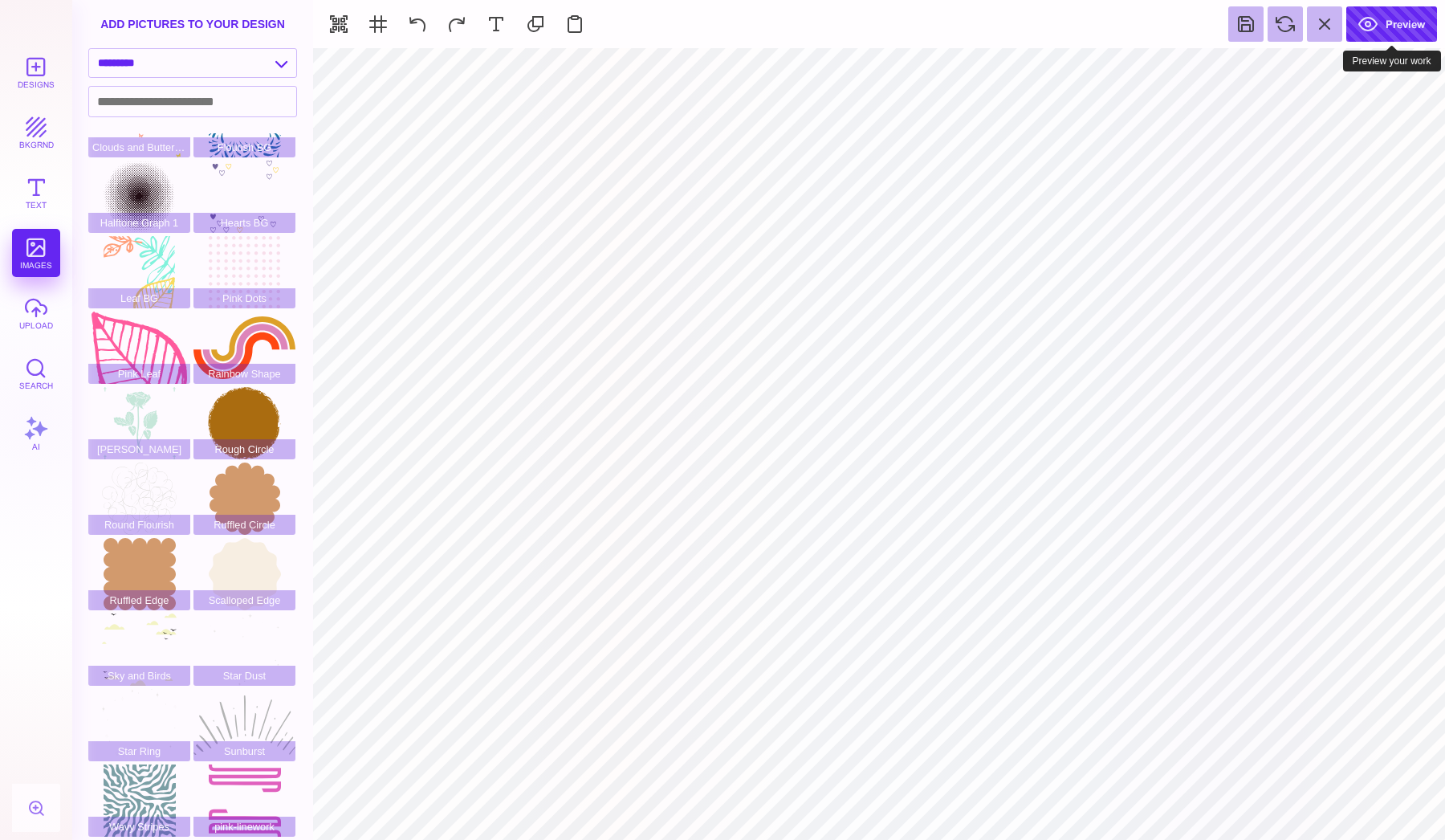
click at [1402, 22] on button "Preview" at bounding box center [1391, 24] width 91 height 36
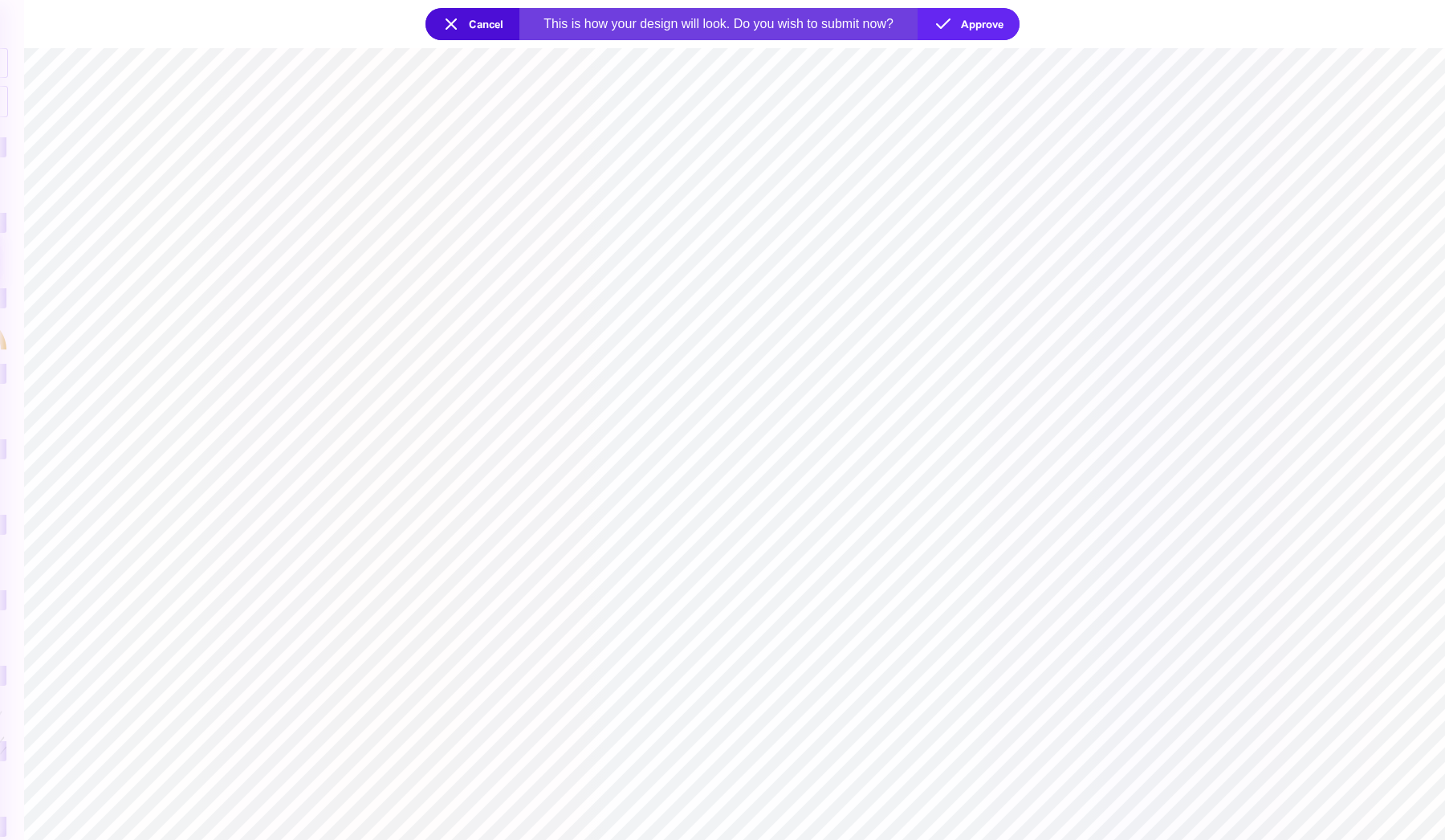
click at [492, 30] on button "Cancel" at bounding box center [473, 24] width 94 height 32
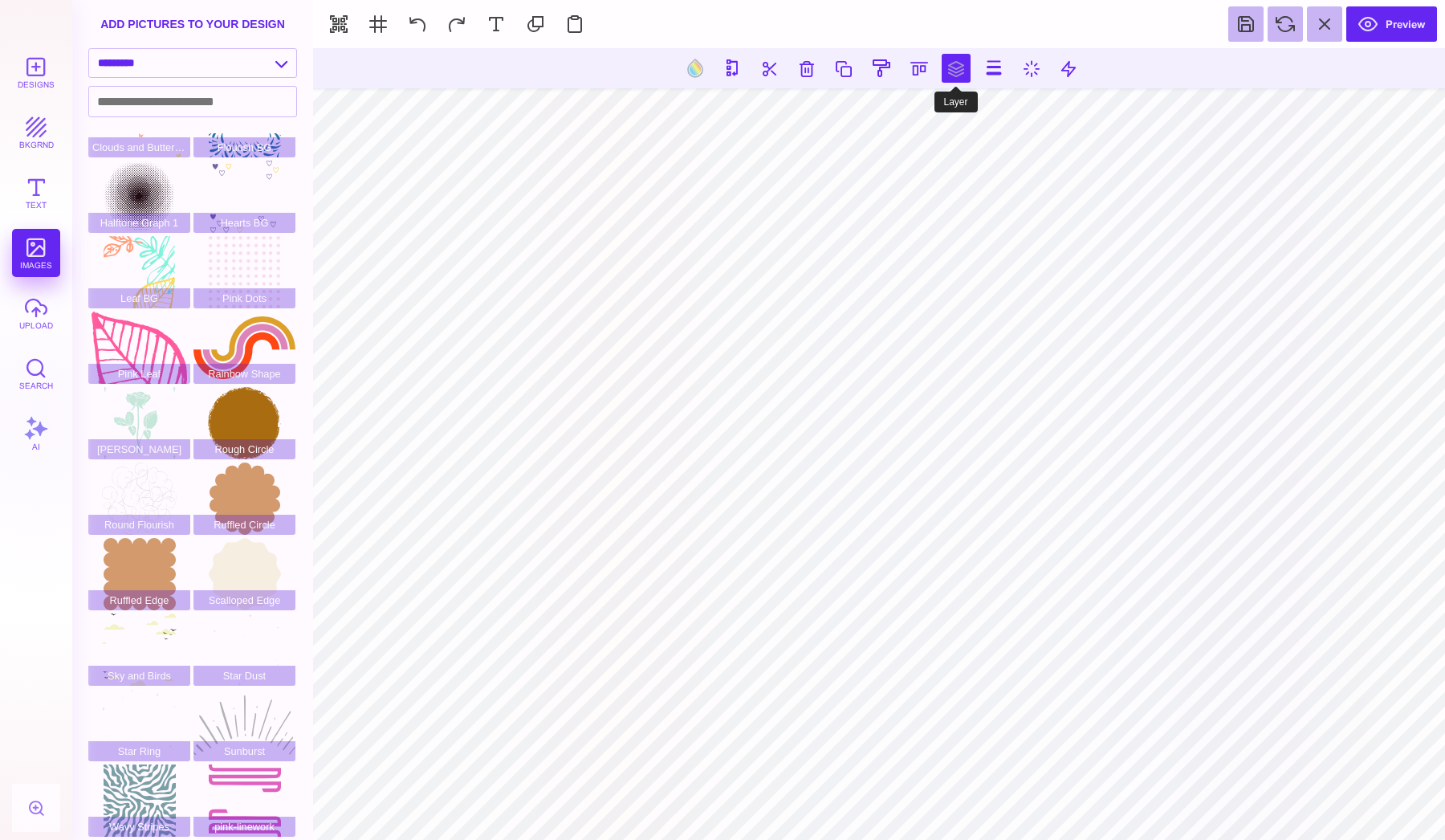
click at [956, 71] on button at bounding box center [956, 68] width 29 height 29
click at [938, 119] on button at bounding box center [938, 115] width 32 height 32
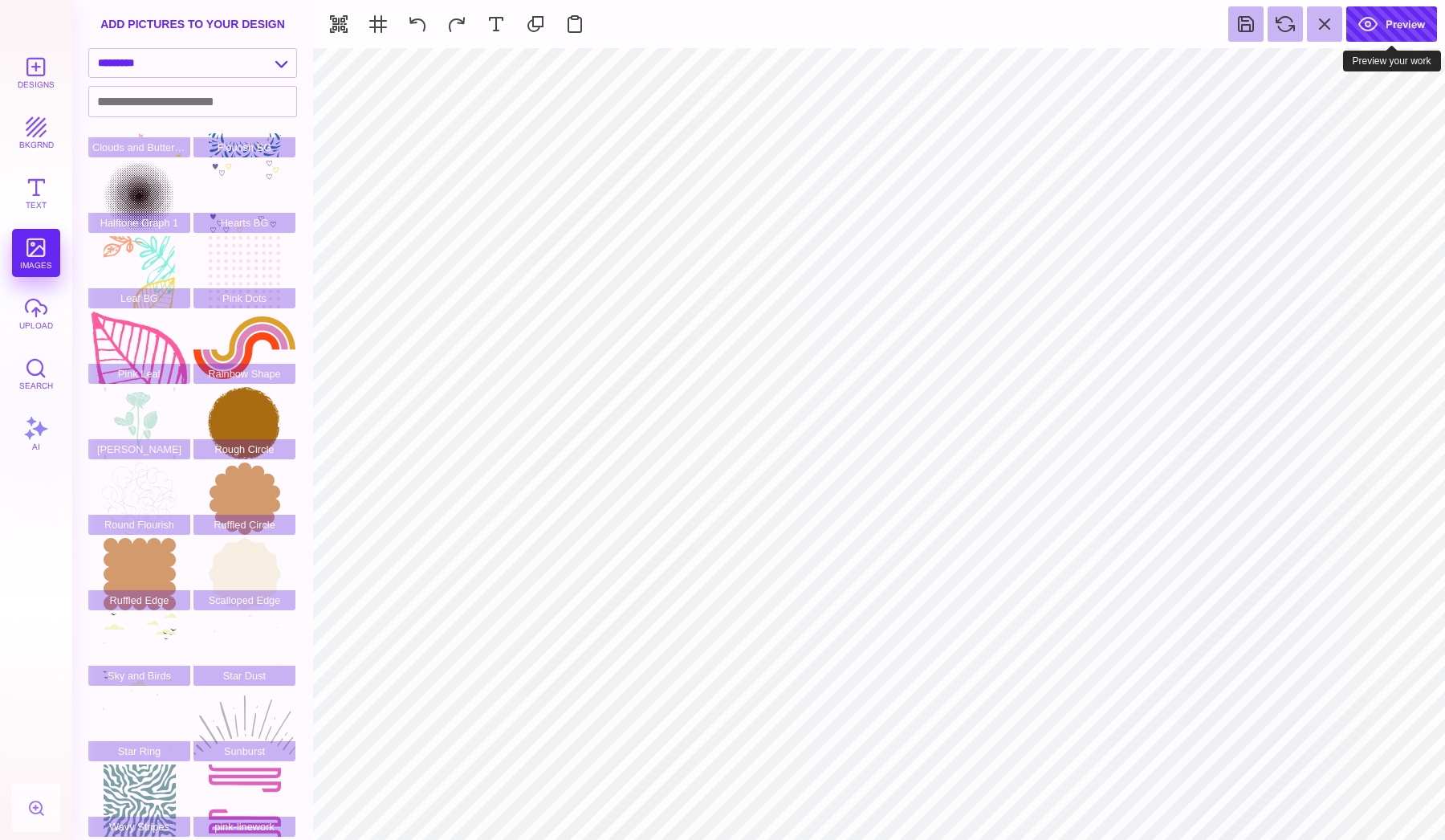
click at [1391, 32] on button "Preview" at bounding box center [1391, 24] width 91 height 36
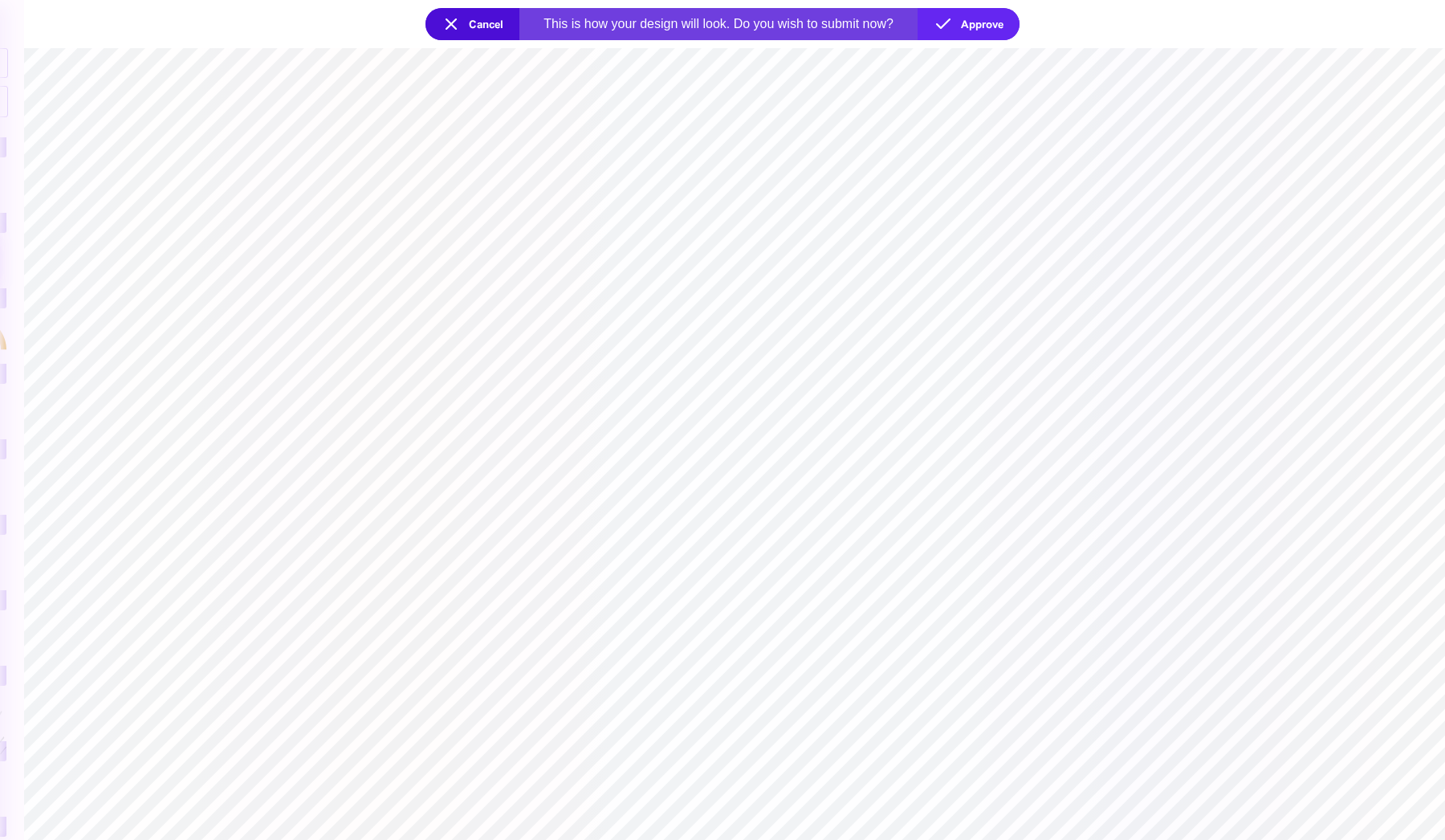
click at [488, 20] on button "Cancel" at bounding box center [473, 24] width 94 height 32
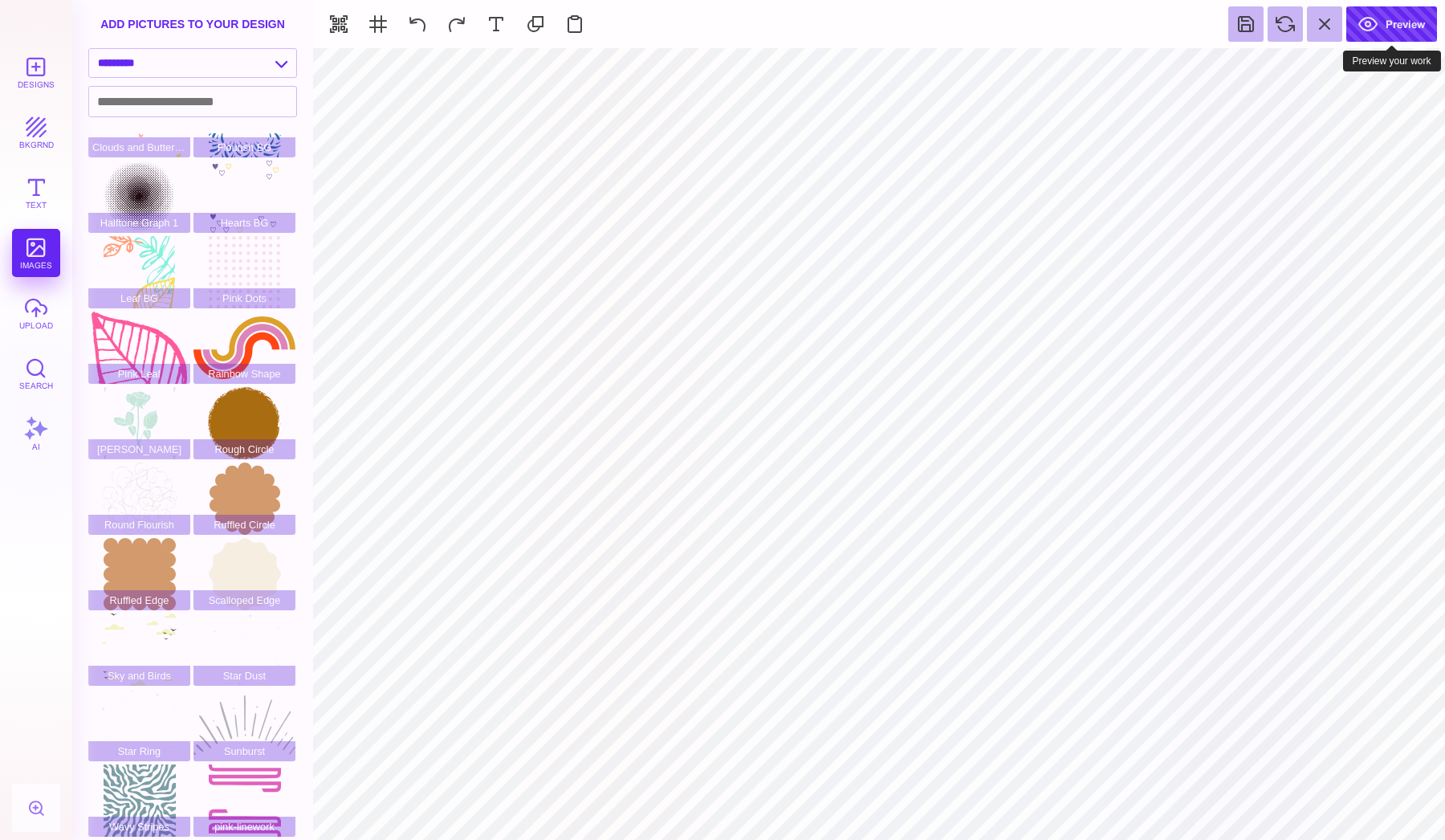
click at [1390, 27] on button "Preview" at bounding box center [1391, 24] width 91 height 36
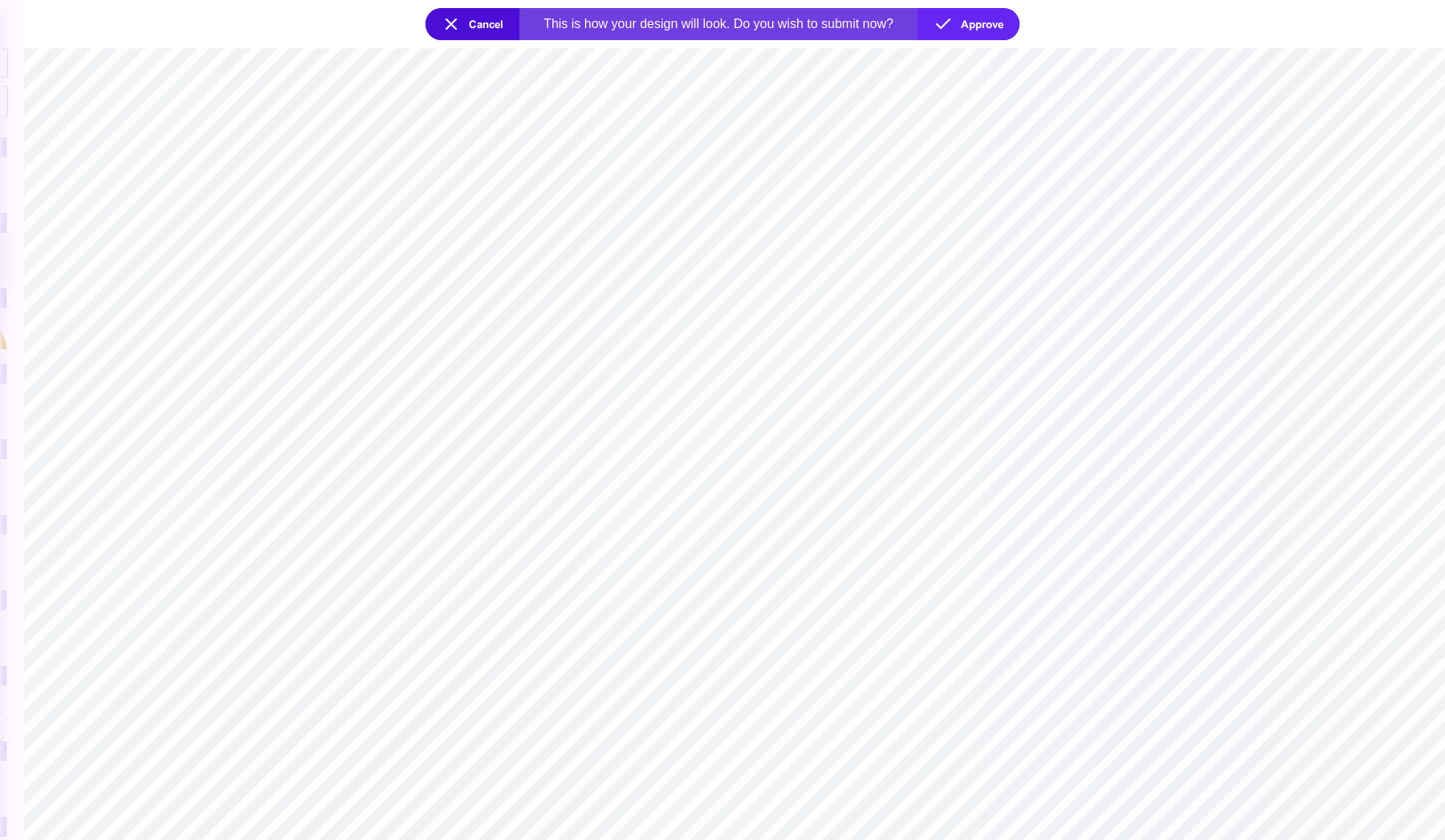
click at [464, 37] on button "Cancel" at bounding box center [473, 24] width 94 height 32
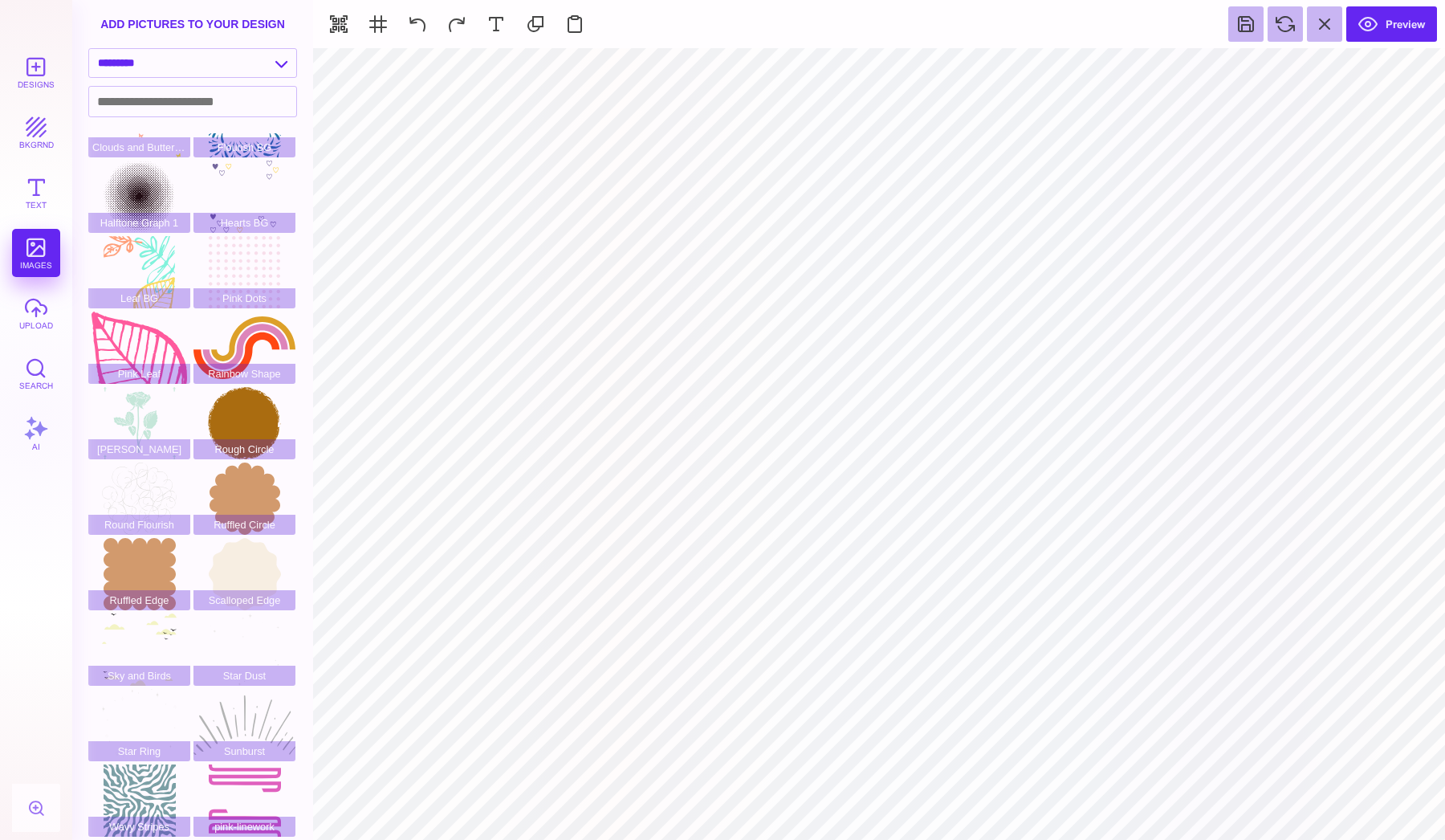
type input "#EDD0C2"
click at [840, 58] on button at bounding box center [845, 68] width 30 height 30
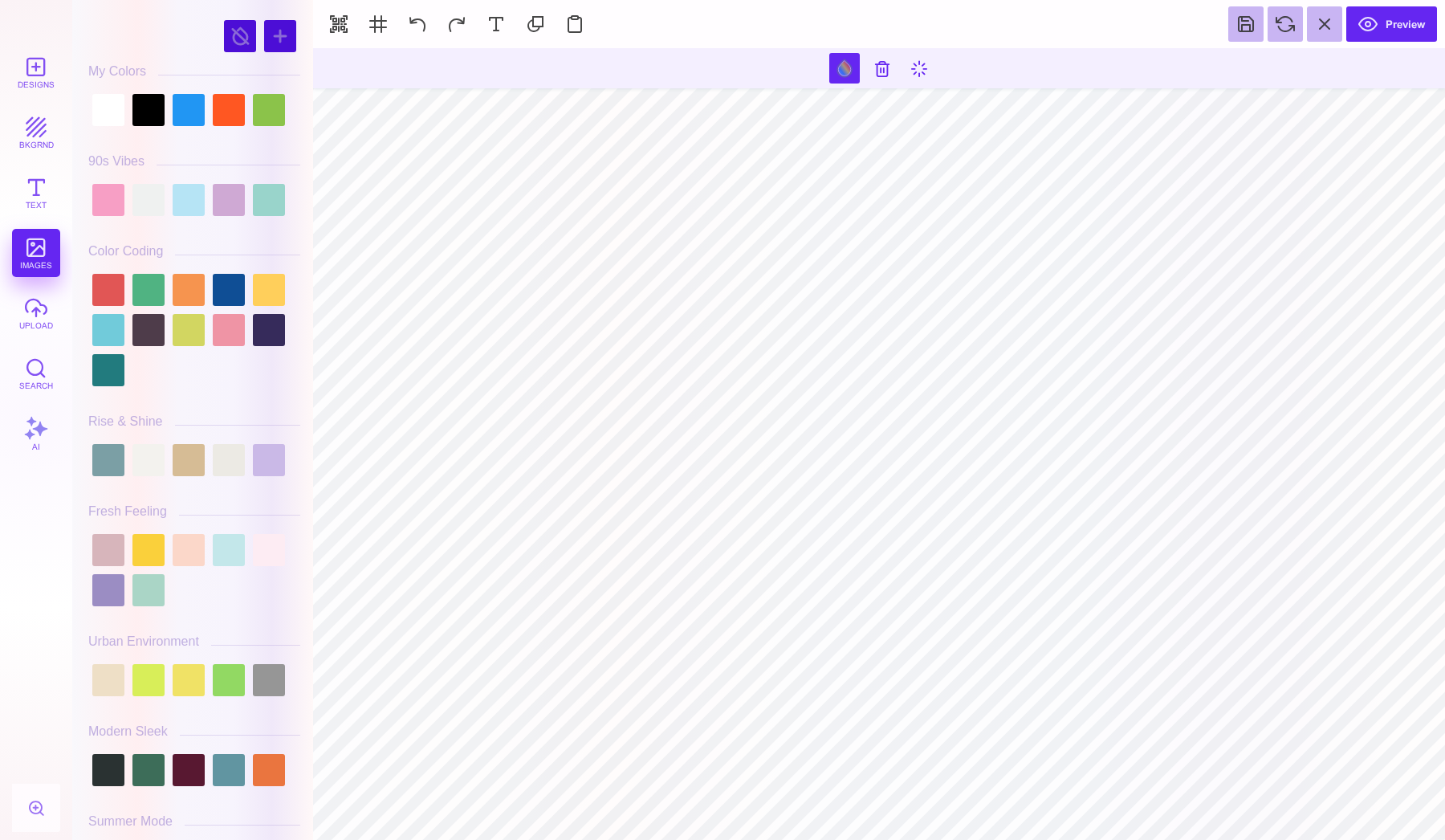
click at [179, 478] on div at bounding box center [194, 459] width 212 height 40
click at [180, 472] on div at bounding box center [189, 459] width 32 height 32
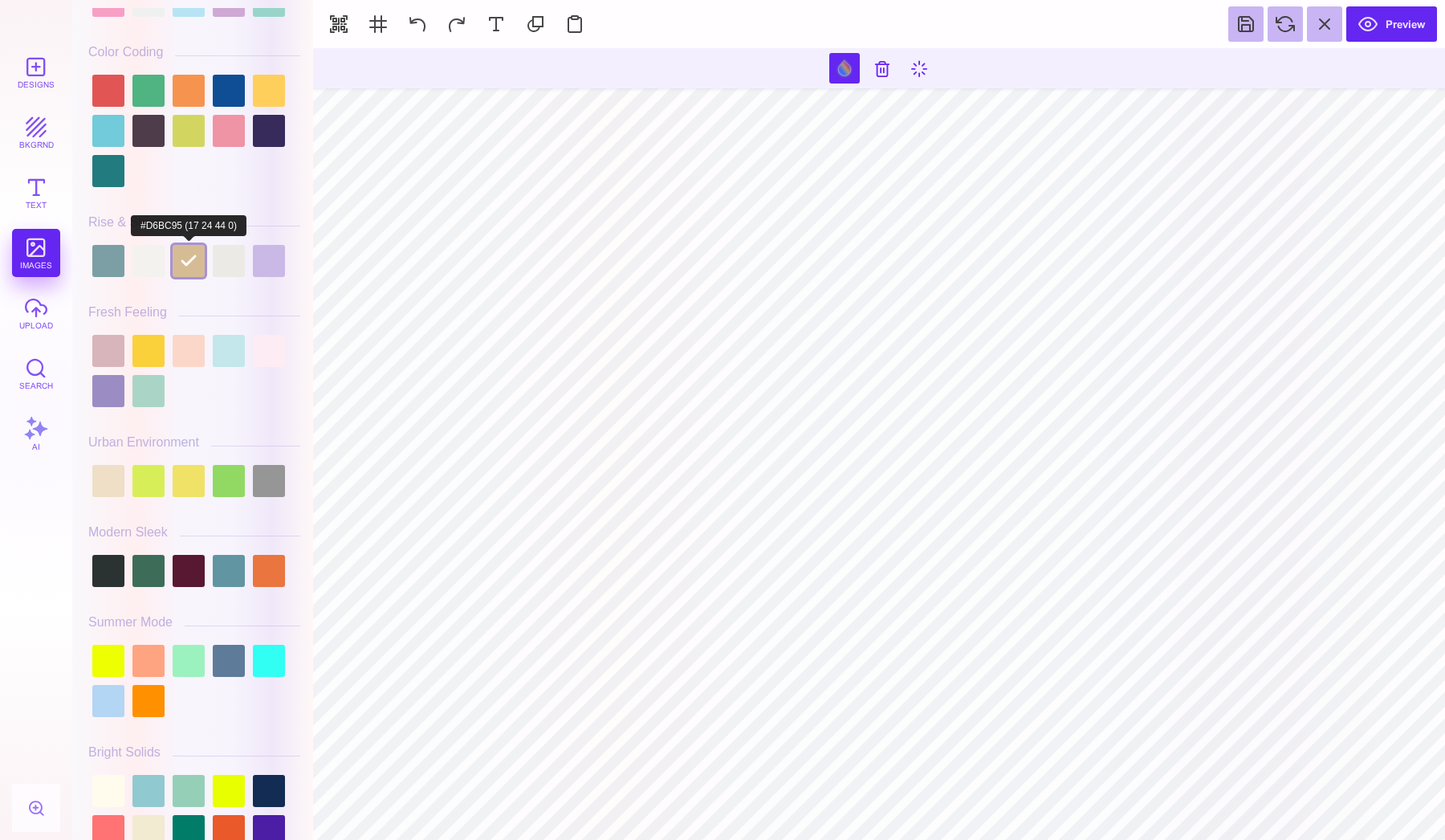
scroll to position [251, 0]
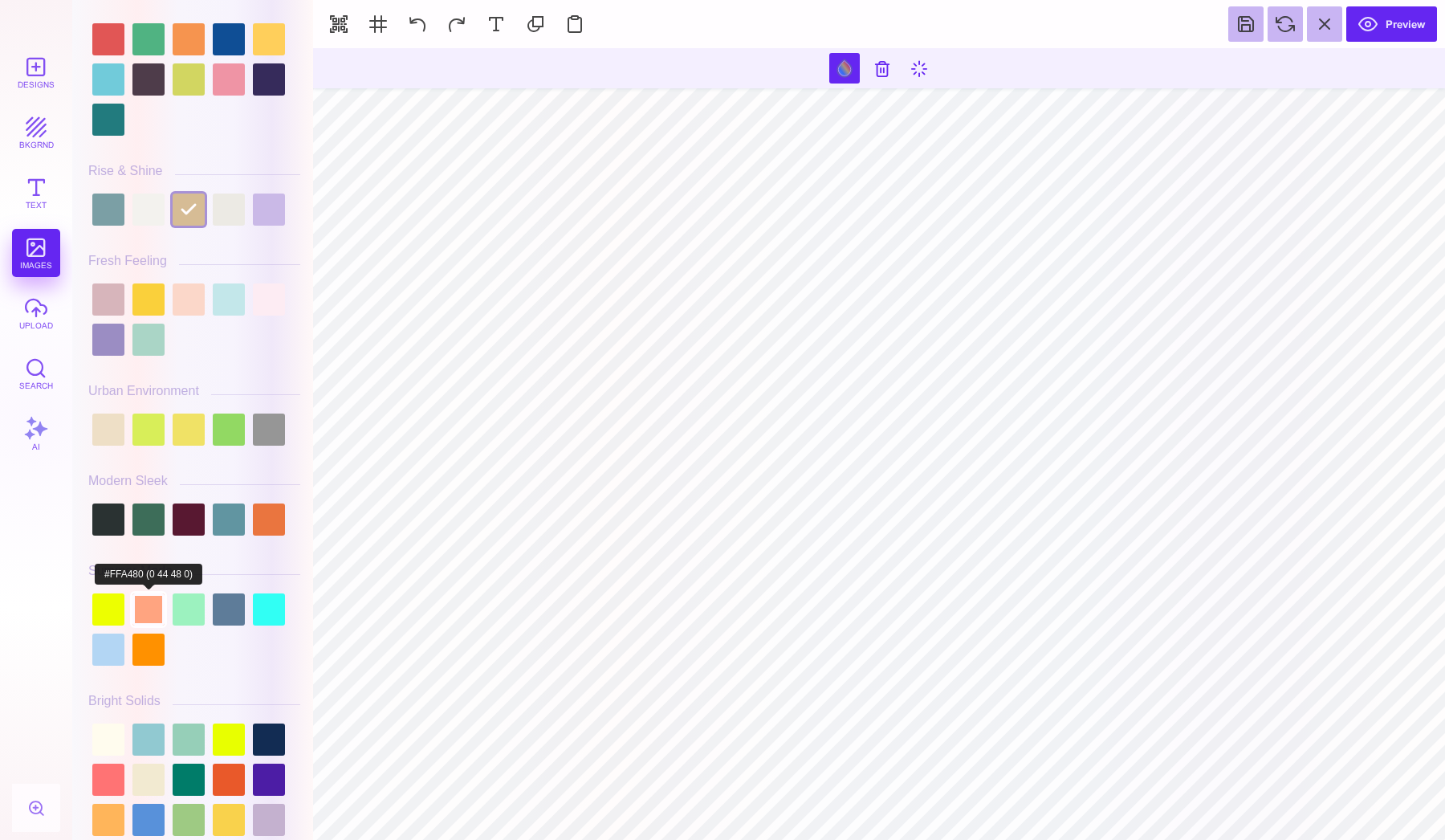
click at [145, 612] on div at bounding box center [148, 609] width 32 height 32
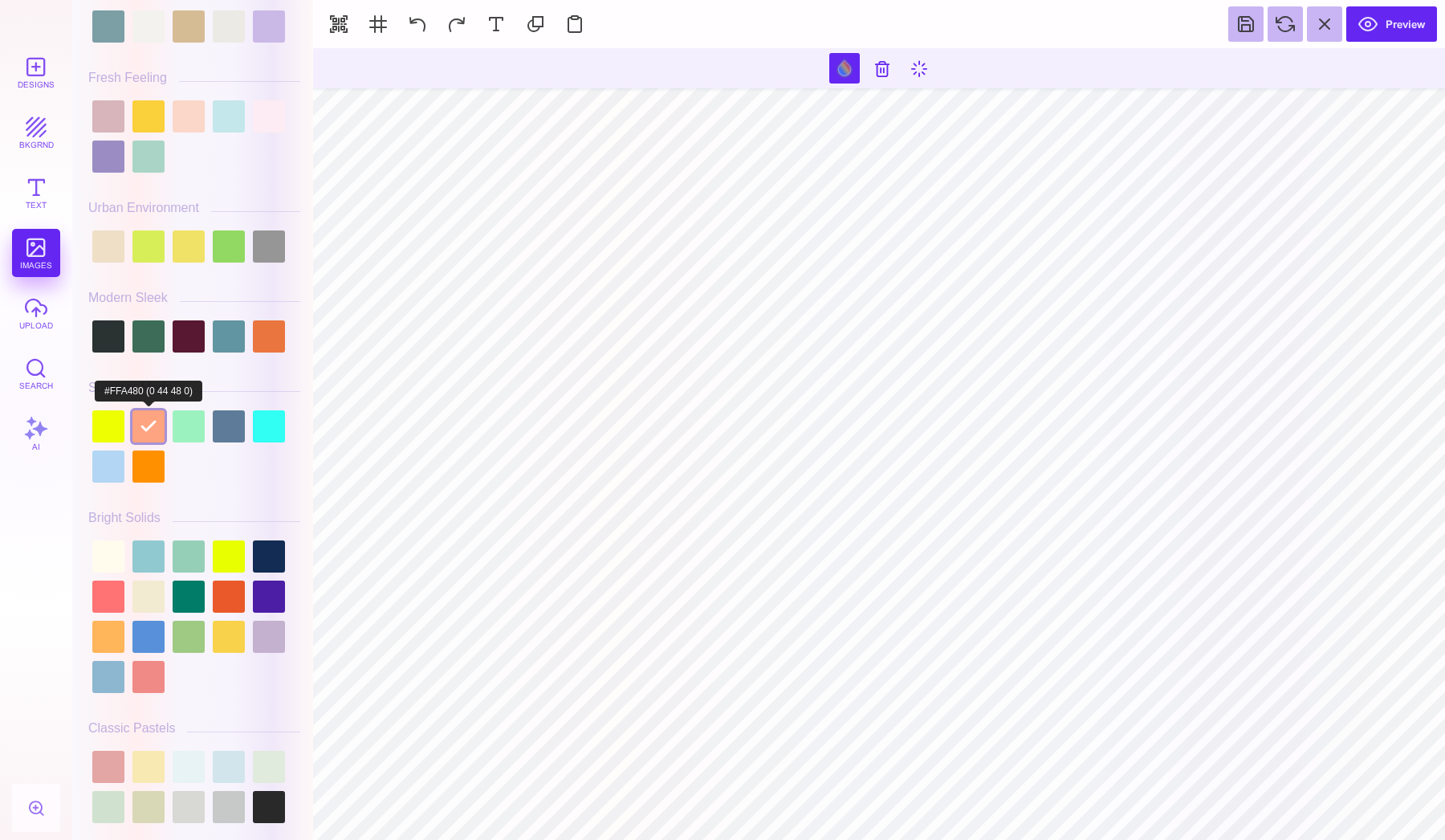
scroll to position [464, 0]
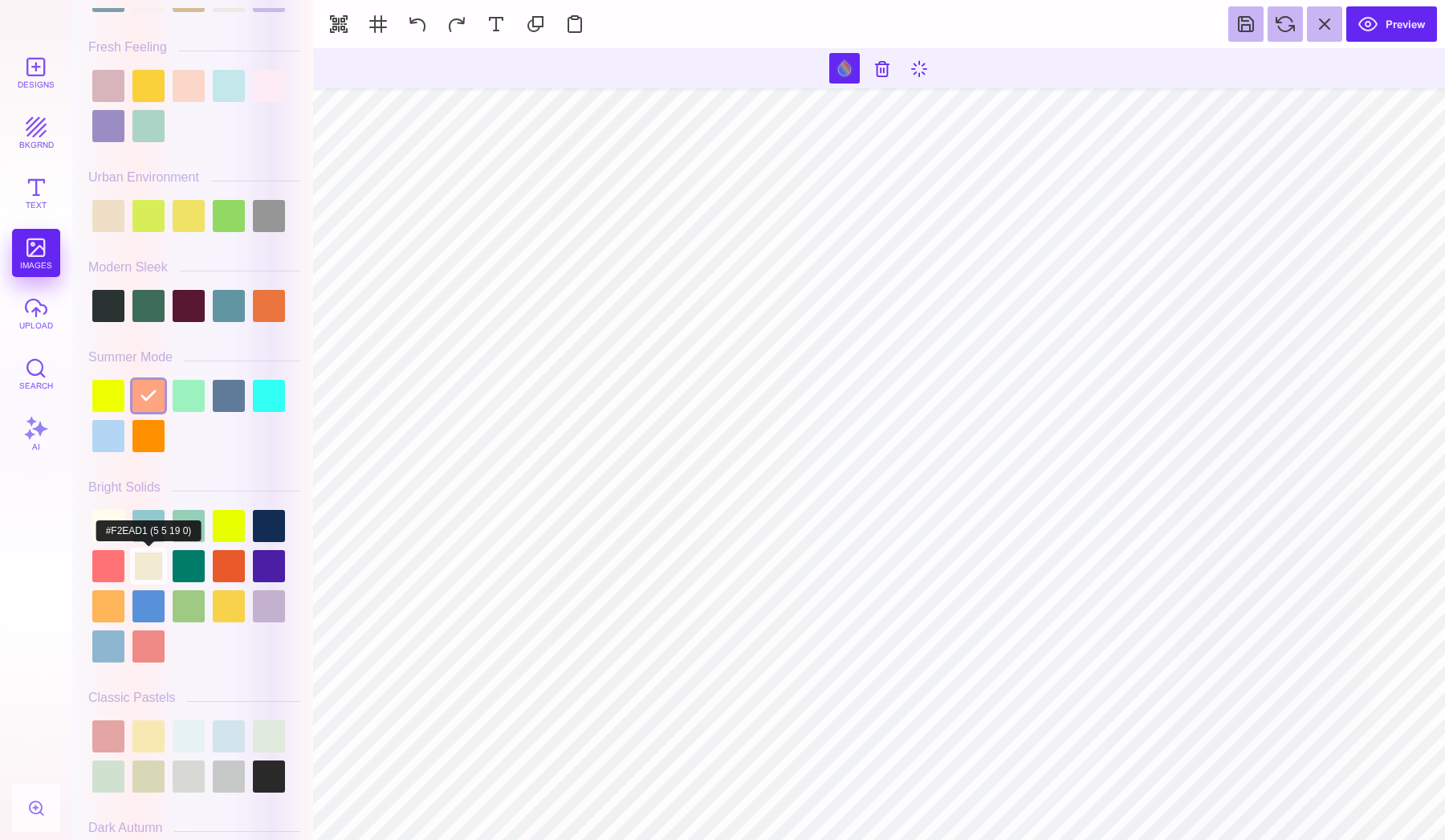
click at [146, 550] on div at bounding box center [148, 566] width 32 height 32
click at [116, 518] on div at bounding box center [108, 526] width 32 height 32
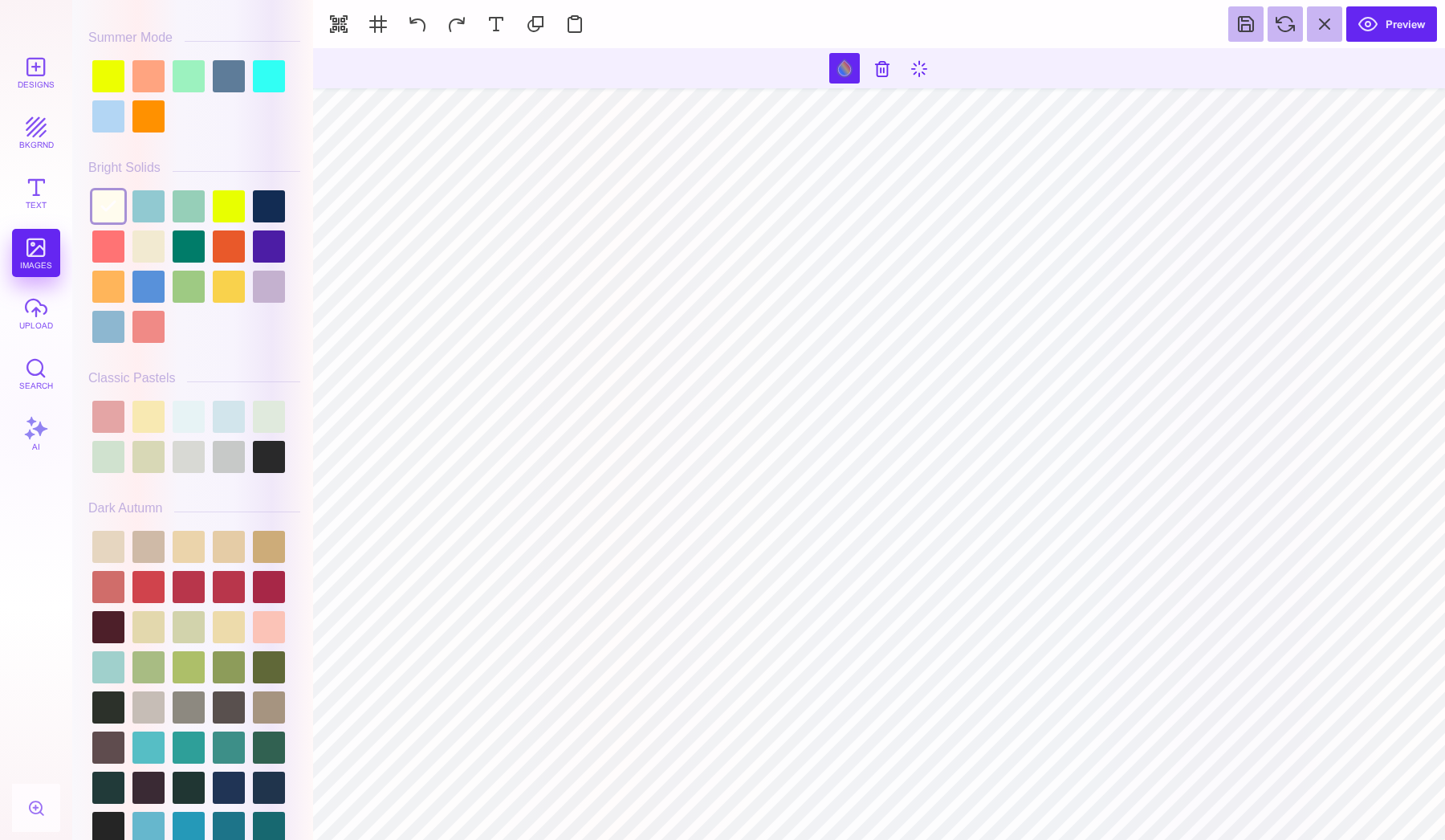
scroll to position [808, 0]
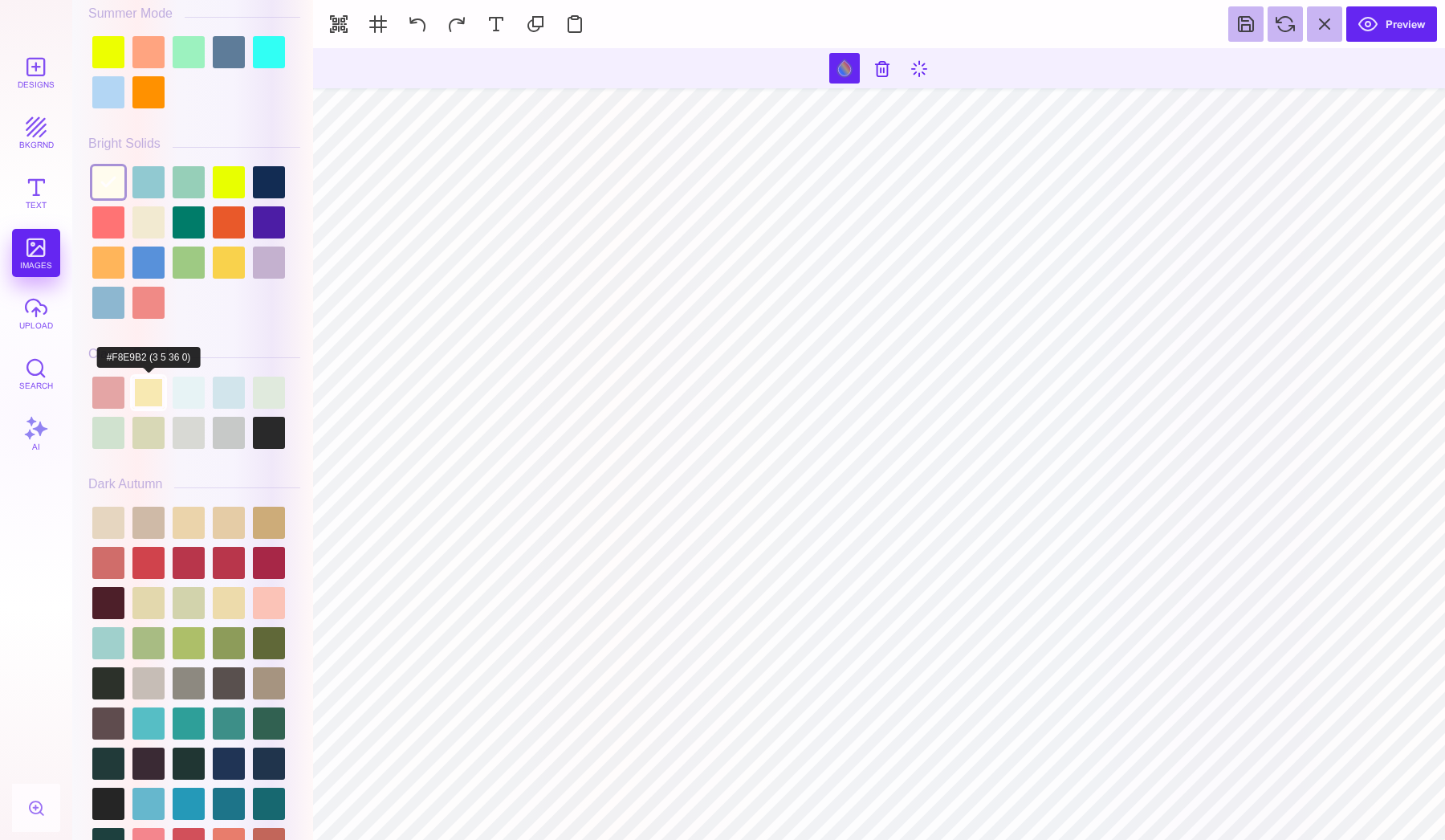
click at [150, 398] on div at bounding box center [148, 393] width 32 height 32
click at [193, 398] on div at bounding box center [189, 393] width 32 height 32
click at [238, 389] on div at bounding box center [228, 393] width 32 height 32
click at [254, 389] on div at bounding box center [269, 393] width 32 height 32
click at [240, 438] on div at bounding box center [228, 432] width 32 height 32
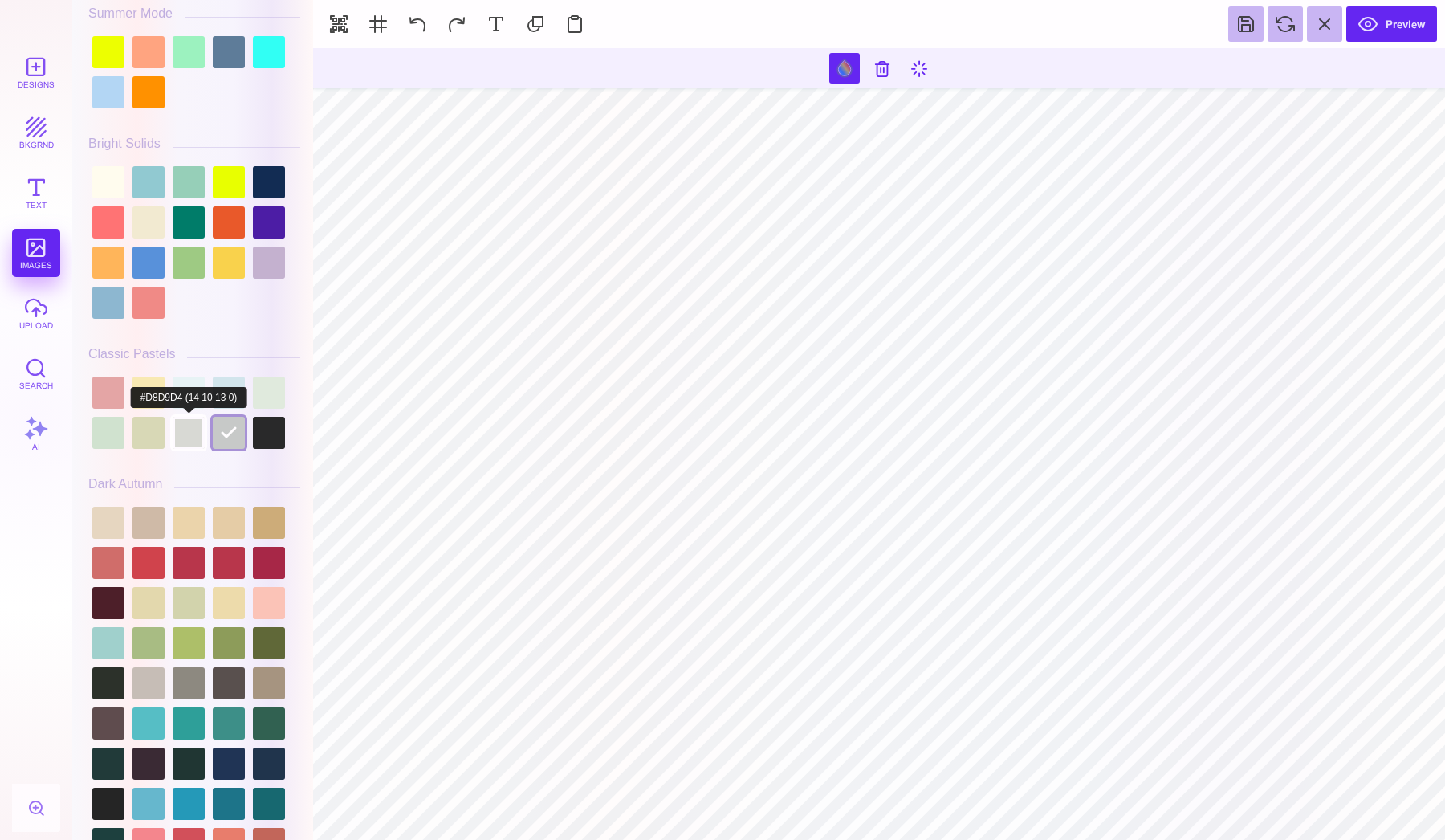
click at [177, 433] on div at bounding box center [189, 432] width 32 height 32
click at [154, 439] on div at bounding box center [148, 432] width 32 height 32
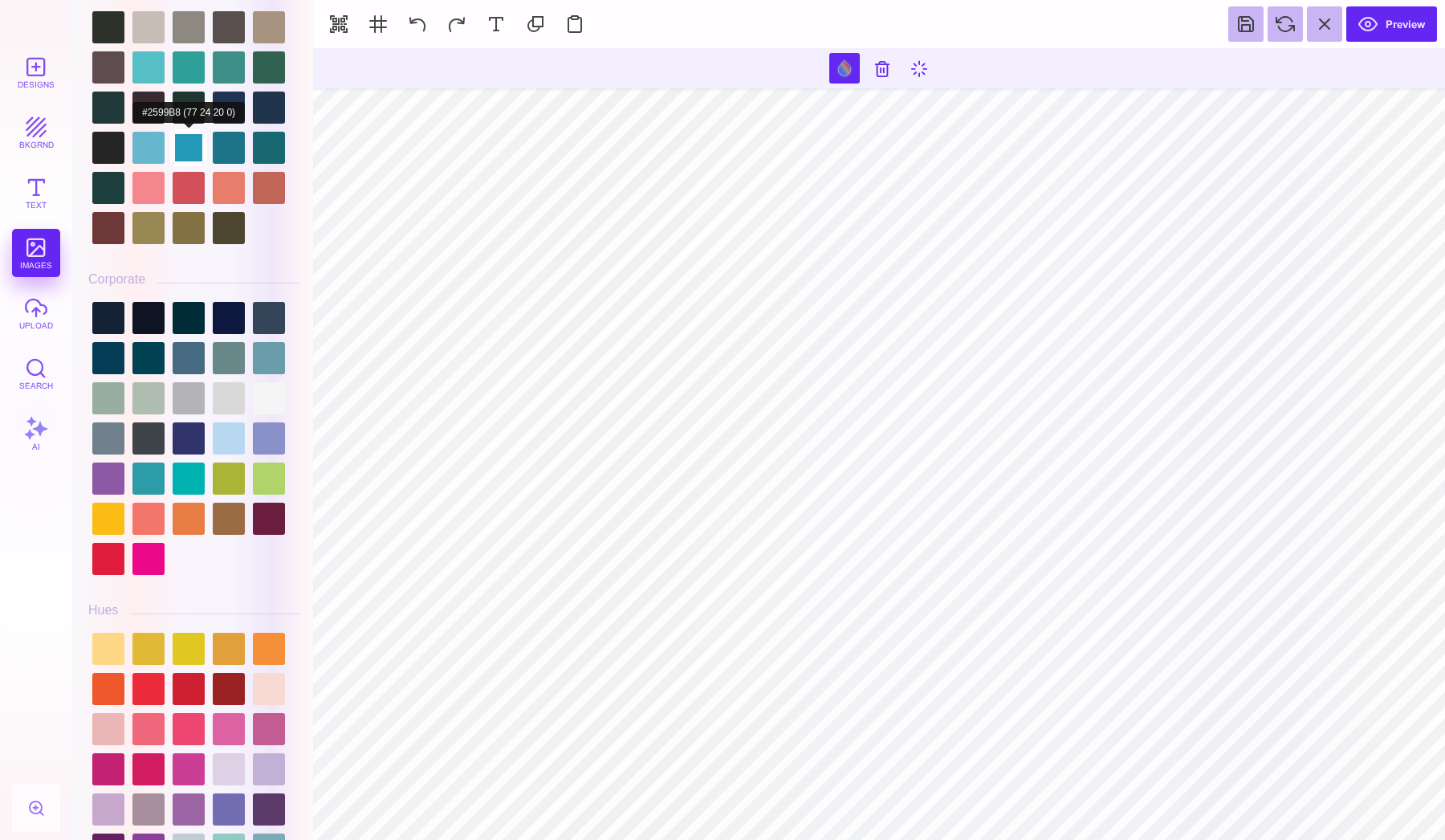
scroll to position [1491, 0]
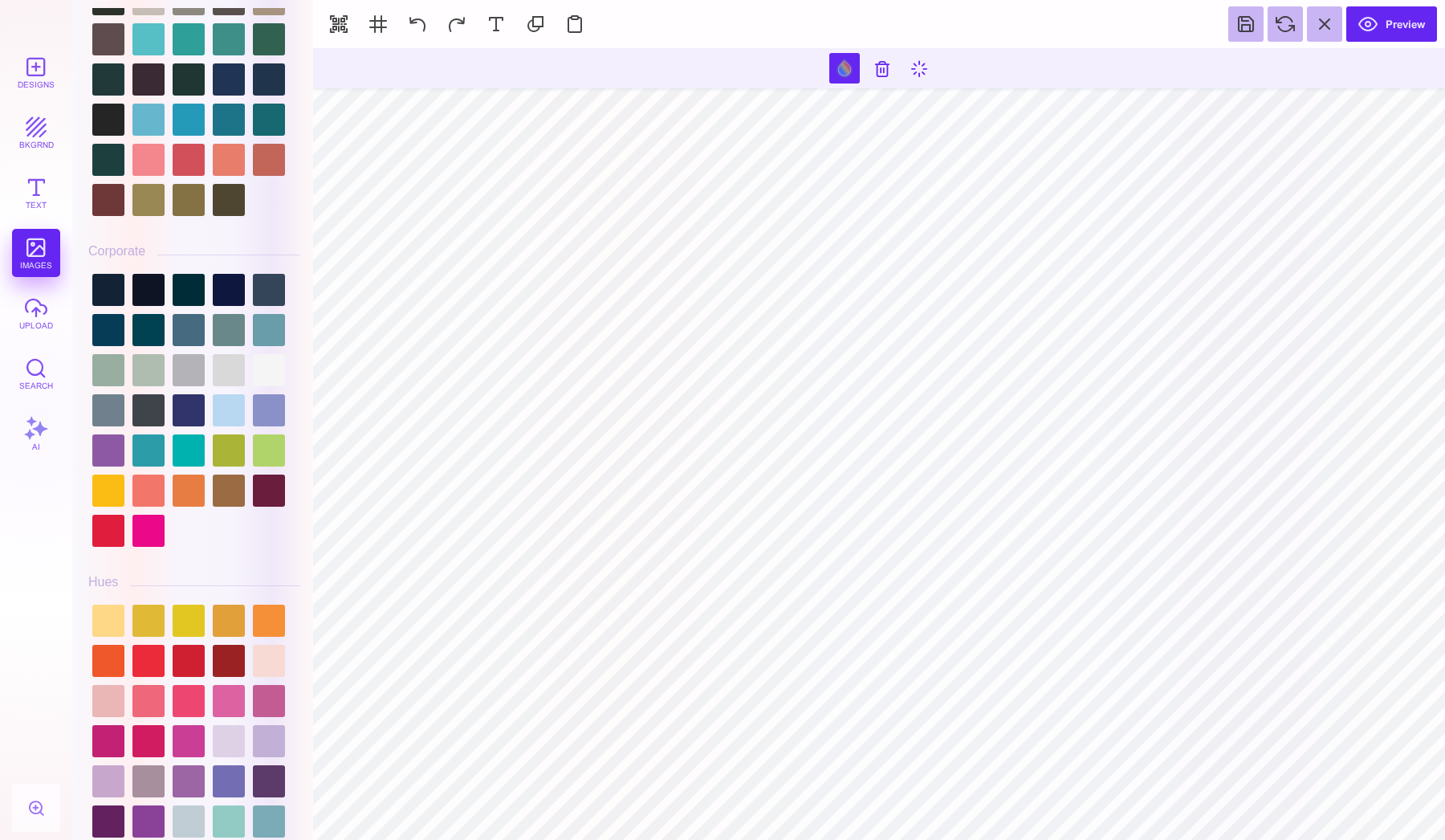
click at [181, 471] on div at bounding box center [194, 410] width 212 height 281
click at [181, 484] on div at bounding box center [189, 490] width 32 height 32
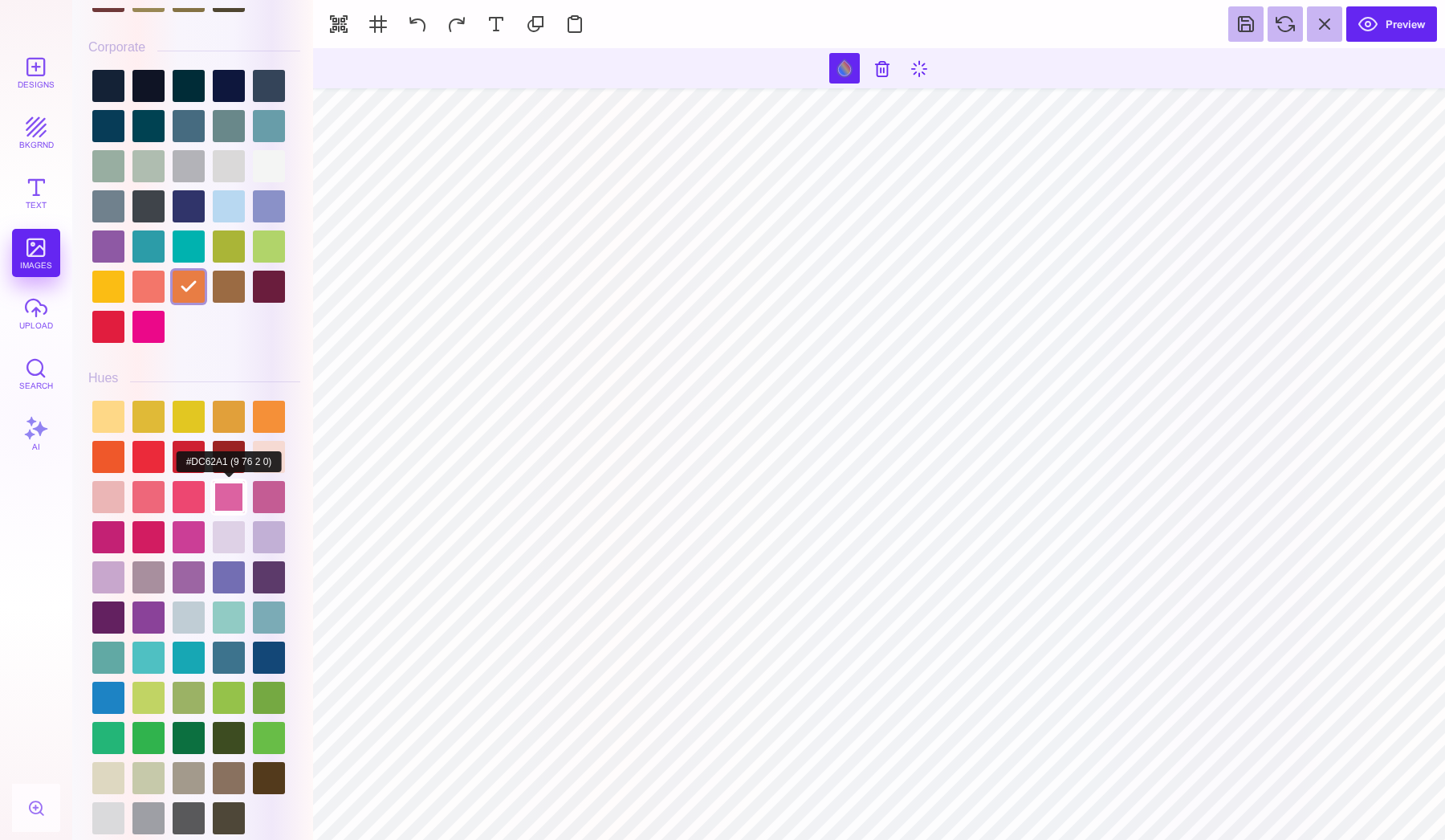
click at [245, 481] on div at bounding box center [228, 497] width 32 height 32
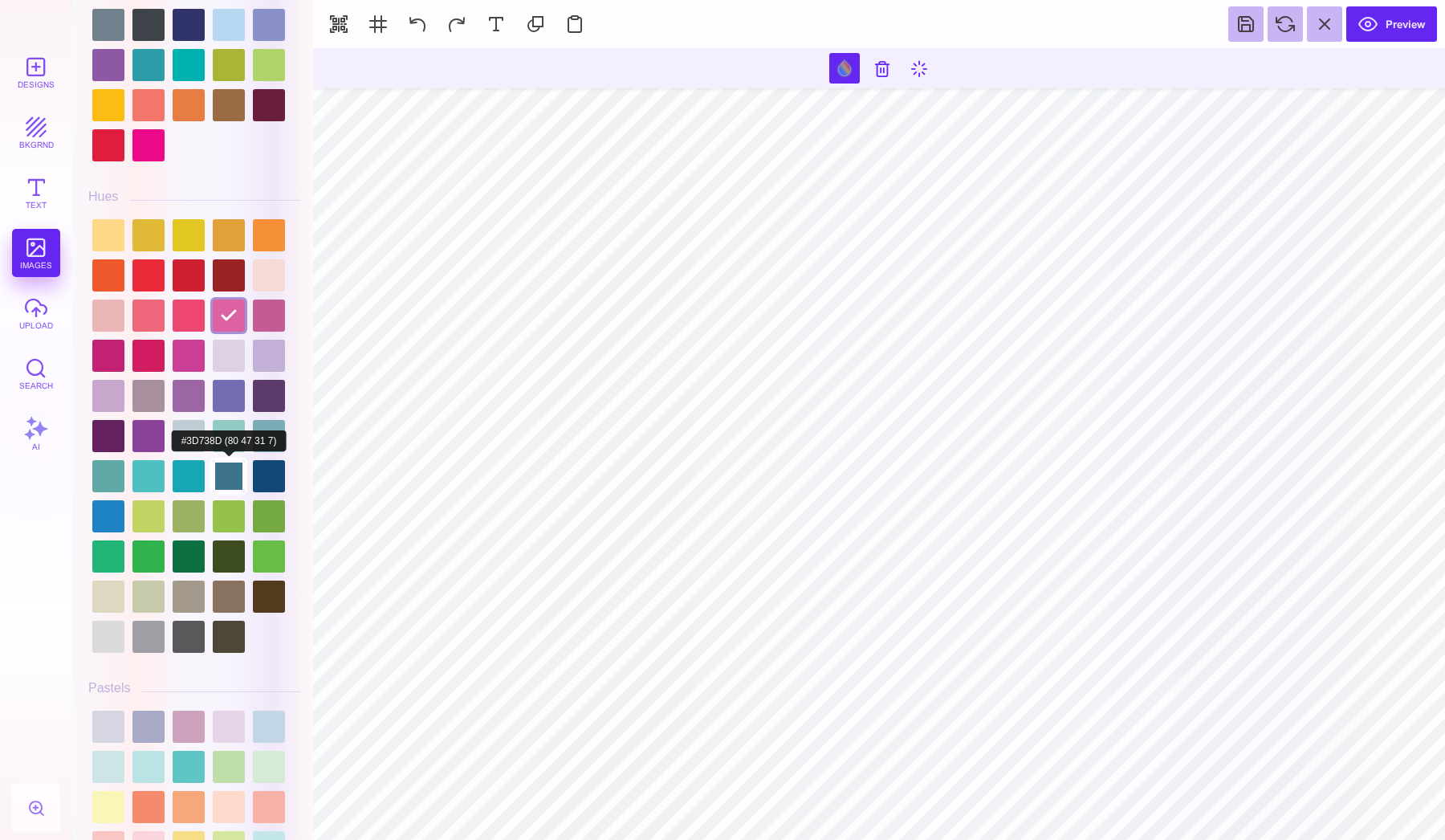
scroll to position [1880, 0]
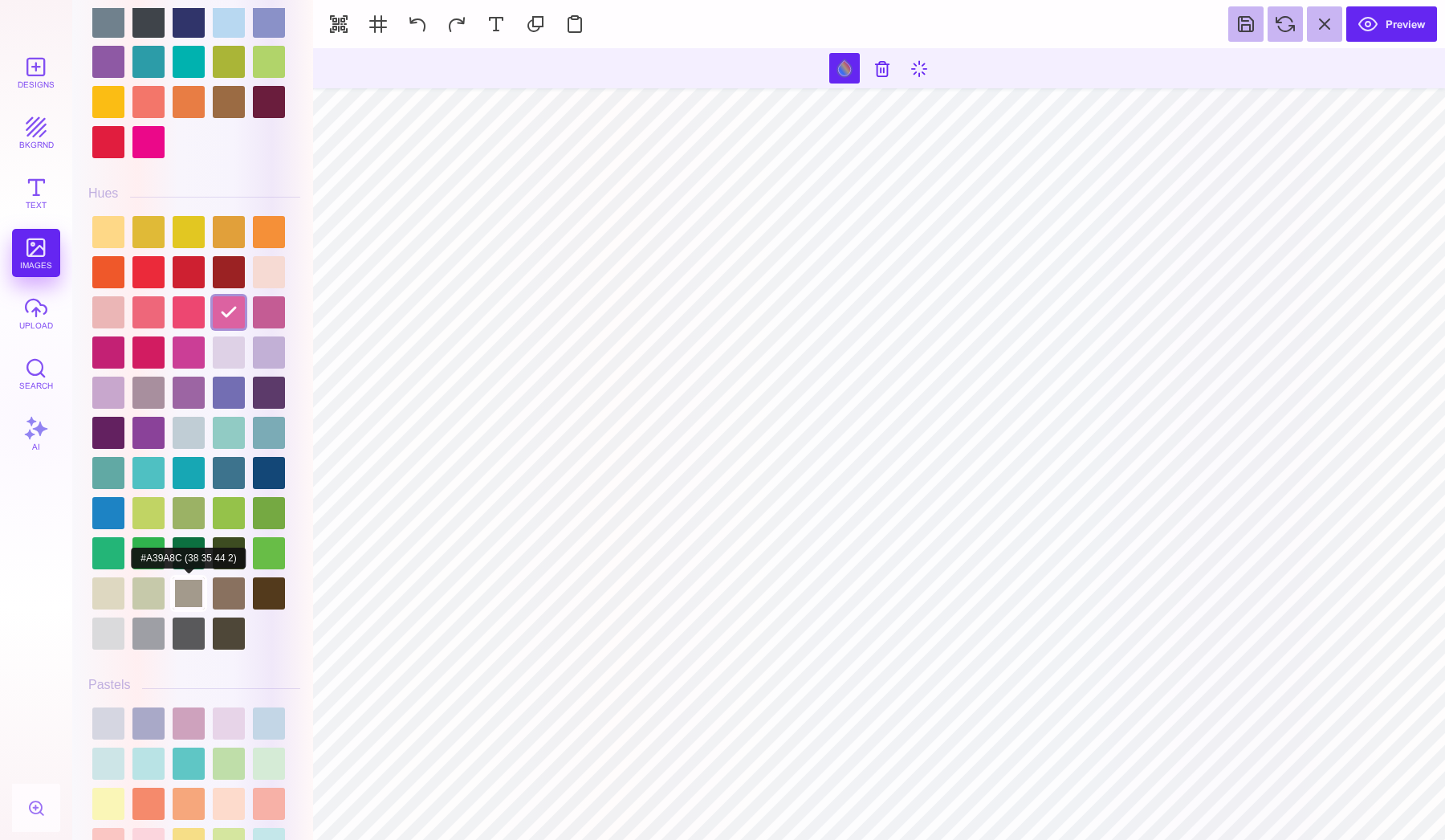
click at [187, 596] on div at bounding box center [189, 593] width 32 height 32
click at [131, 603] on div at bounding box center [194, 433] width 212 height 442
click at [98, 598] on div at bounding box center [108, 593] width 32 height 32
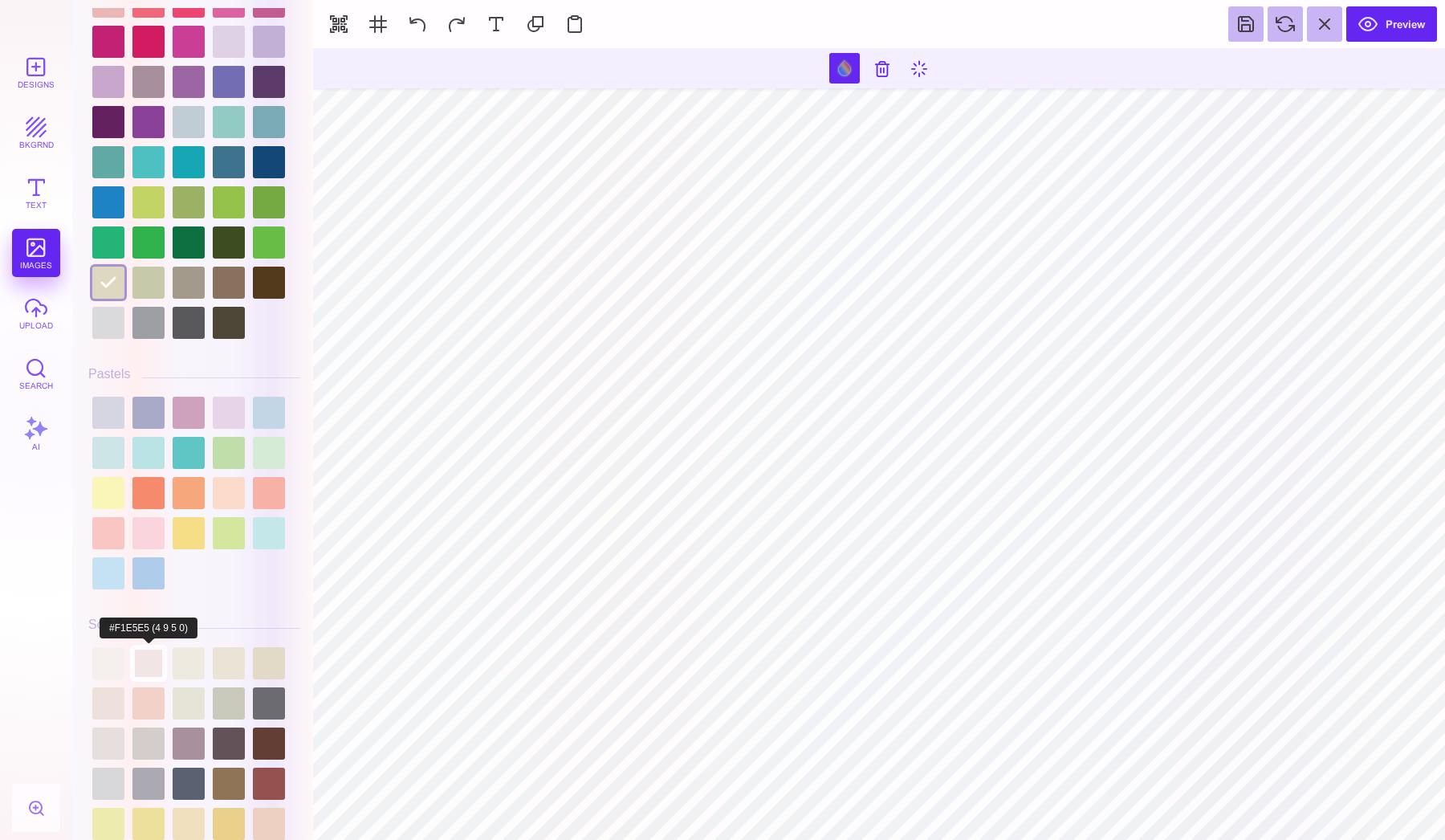
scroll to position [2224, 0]
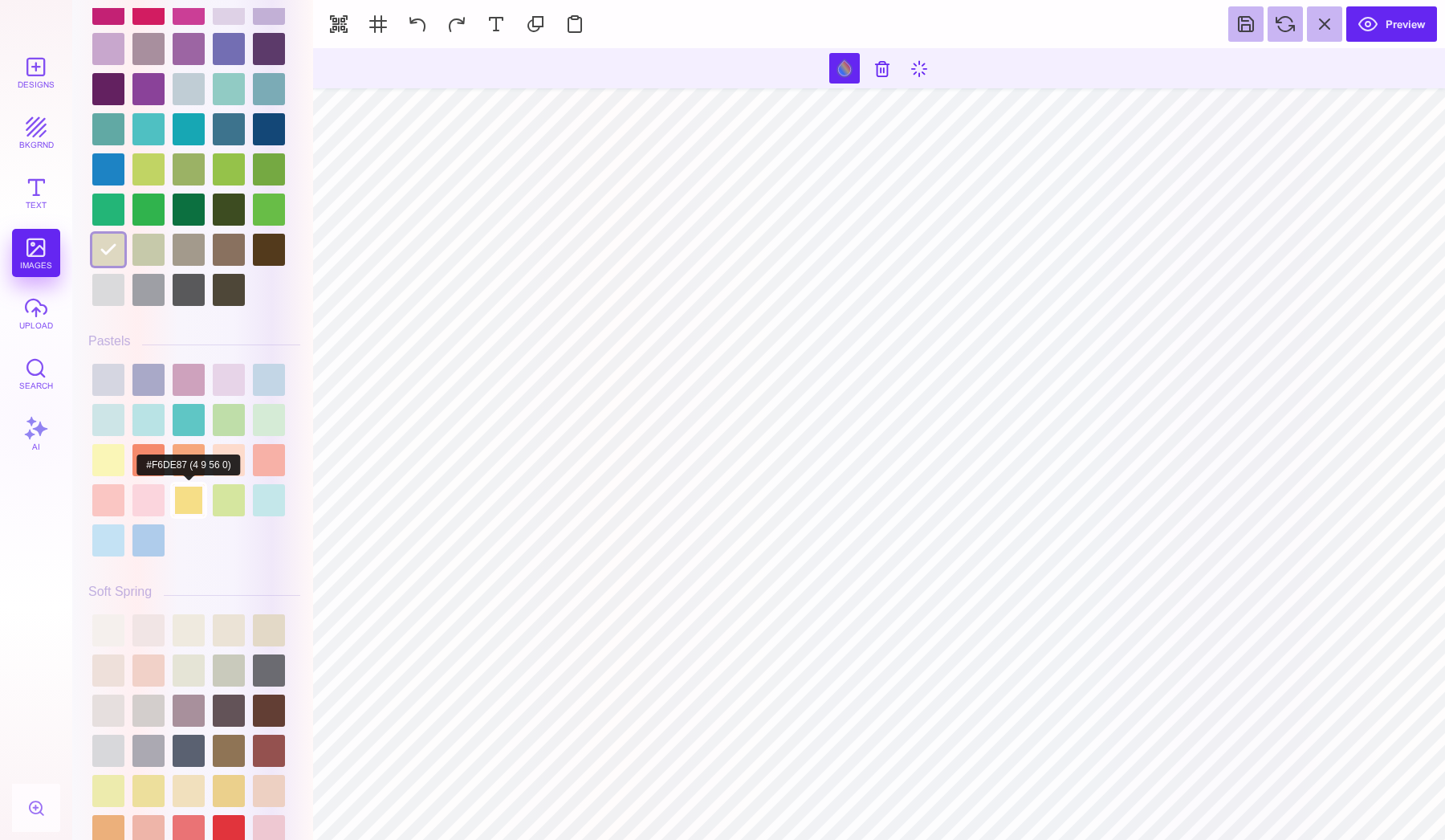
click at [192, 503] on div at bounding box center [189, 500] width 32 height 32
click at [157, 490] on div at bounding box center [148, 500] width 32 height 32
click at [257, 427] on div at bounding box center [269, 420] width 32 height 32
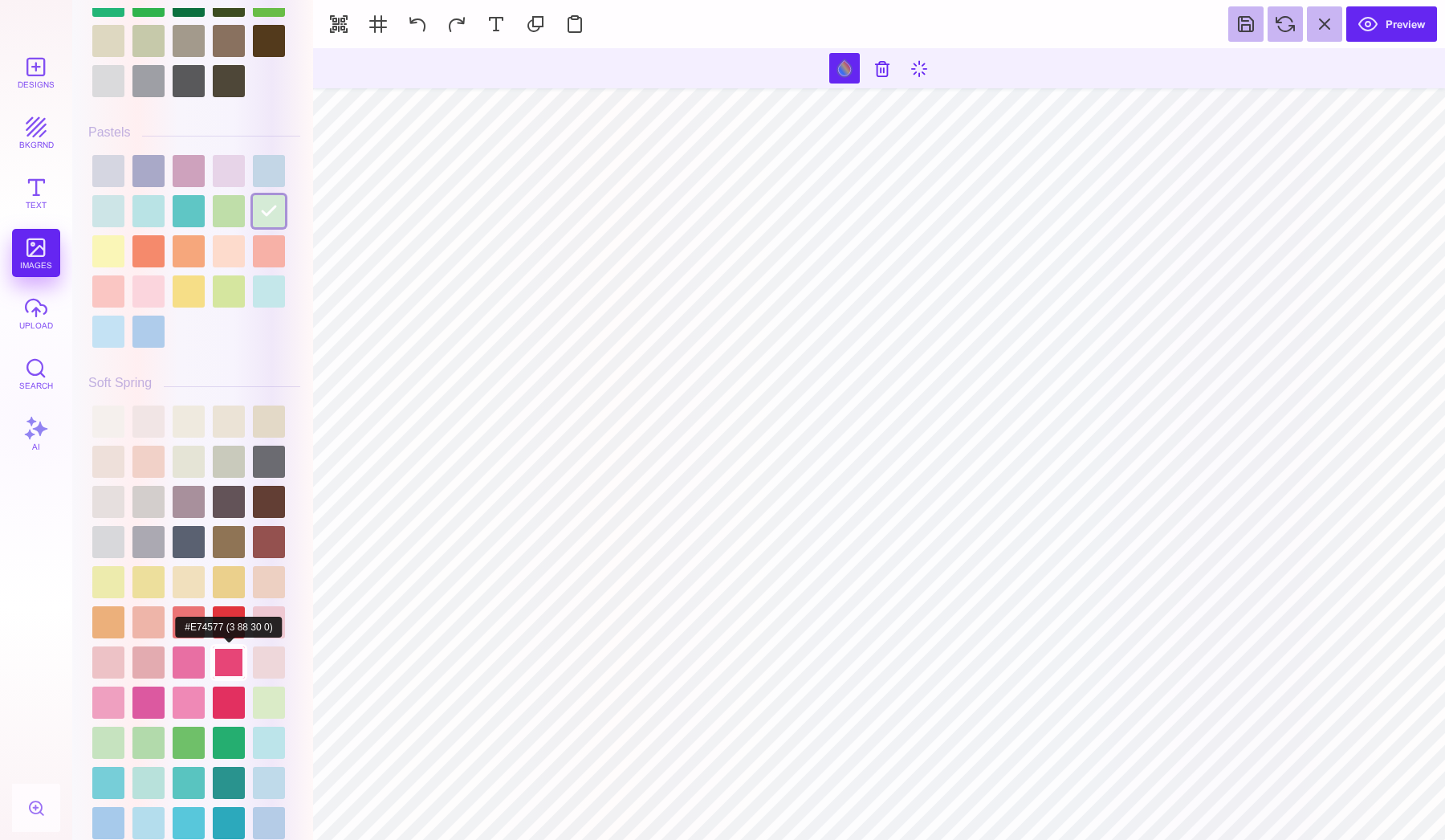
scroll to position [2441, 0]
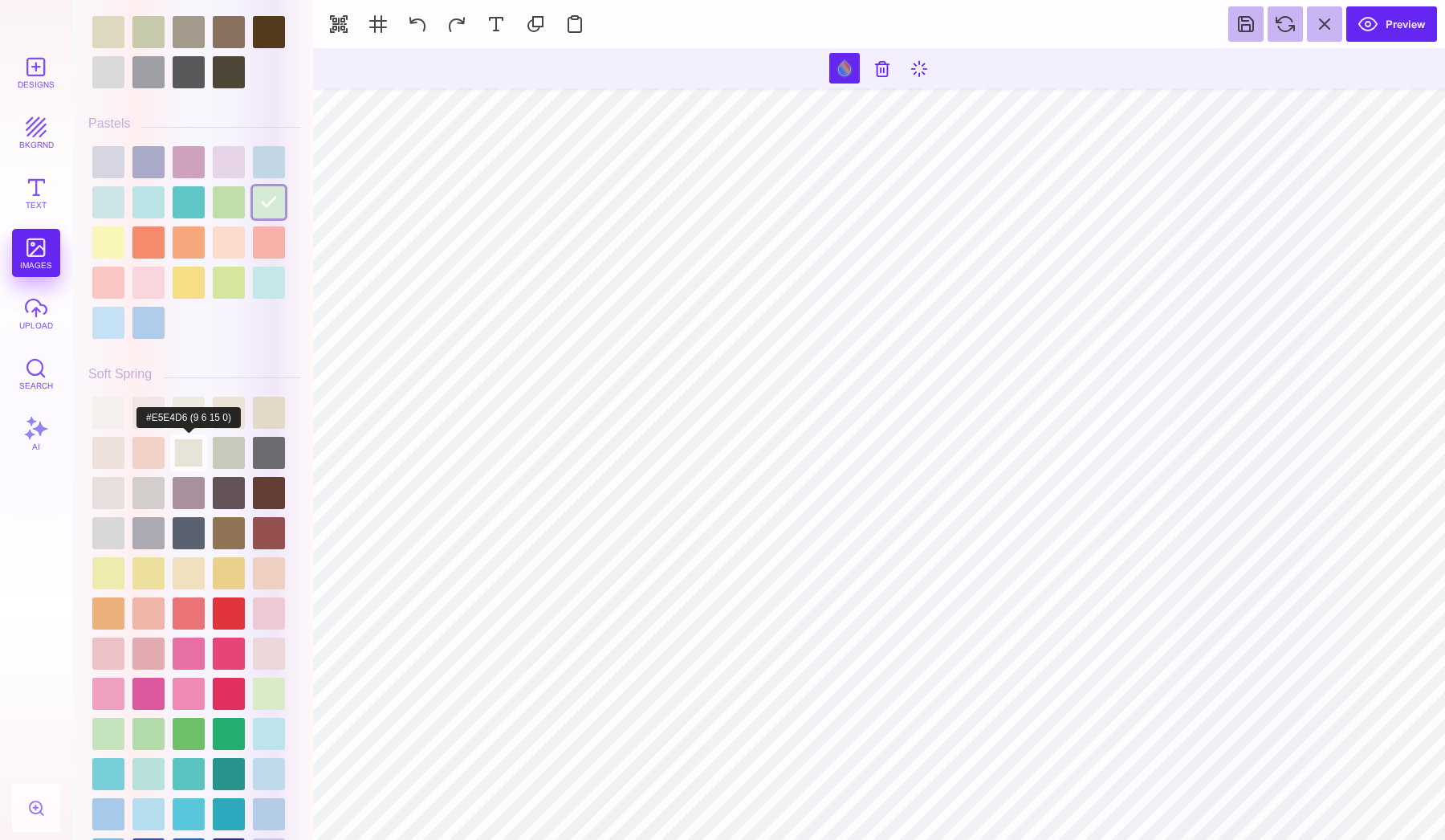
click at [201, 449] on div at bounding box center [189, 453] width 32 height 32
click at [232, 448] on div at bounding box center [228, 453] width 32 height 32
click at [231, 408] on div at bounding box center [228, 412] width 32 height 32
click at [187, 408] on div at bounding box center [189, 412] width 32 height 32
type input "#000000"
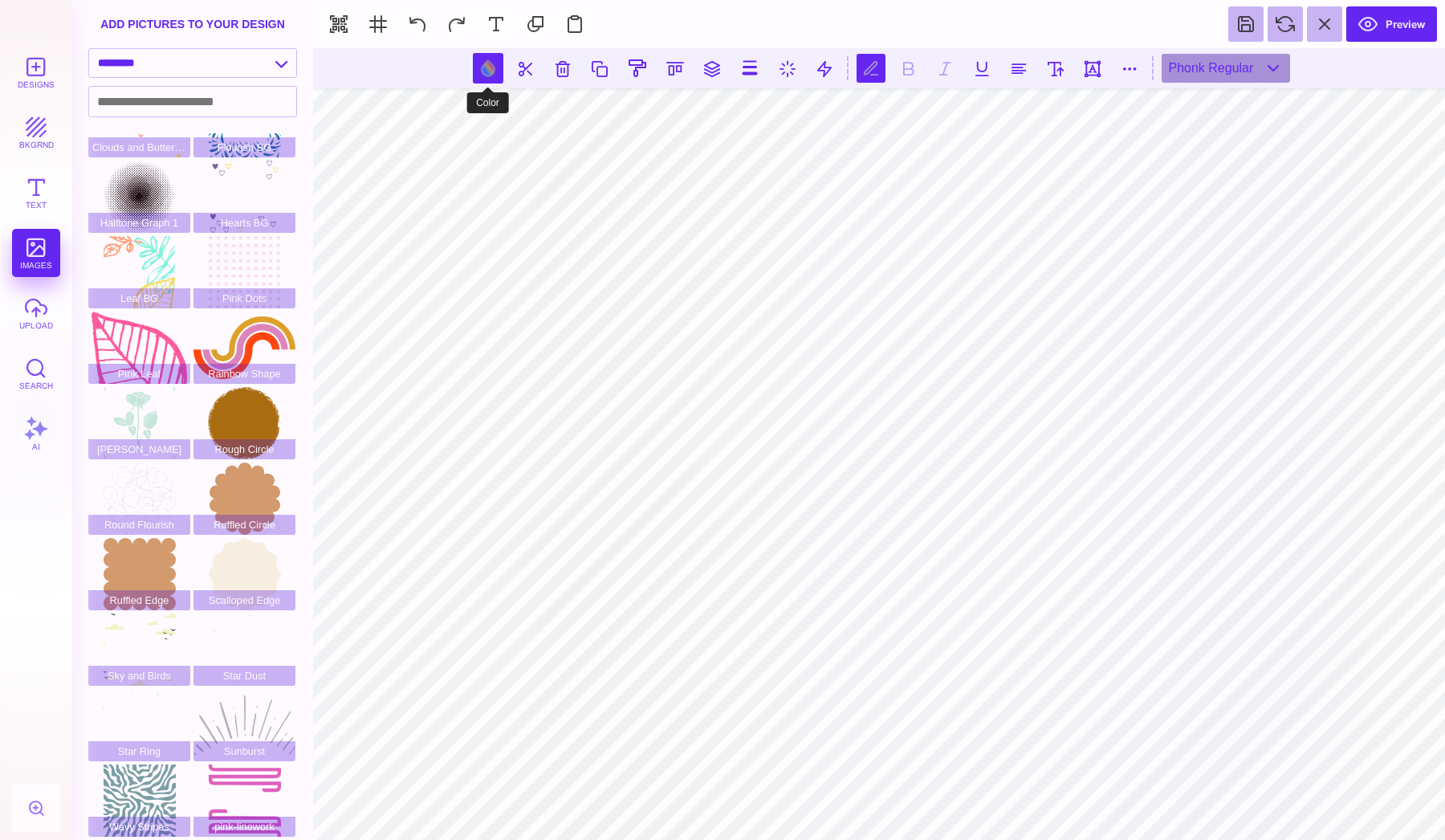
click at [489, 63] on button at bounding box center [488, 68] width 30 height 30
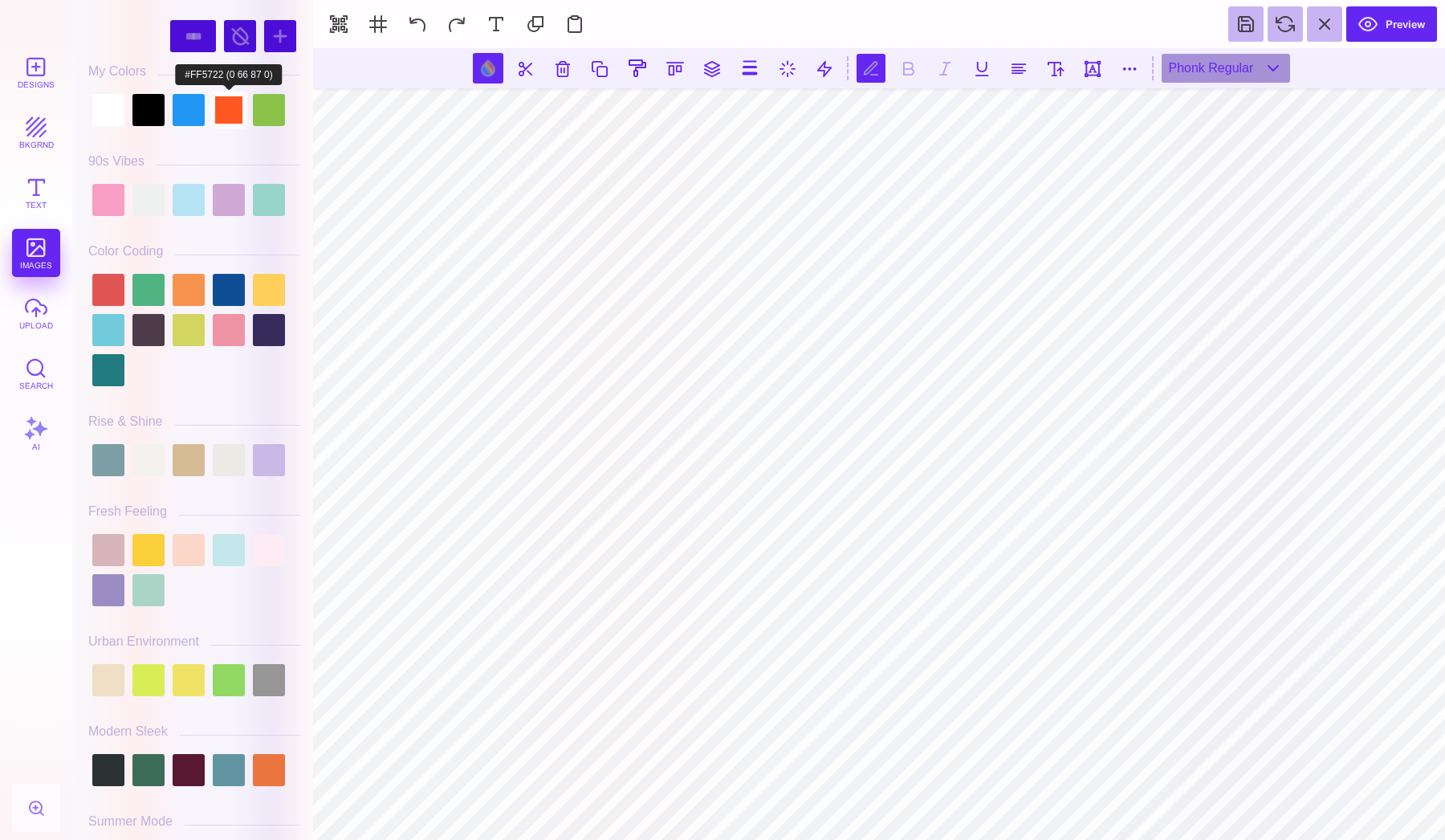
scroll to position [0, 1]
click at [225, 113] on div at bounding box center [228, 110] width 32 height 32
click at [151, 115] on div at bounding box center [148, 110] width 32 height 32
click at [112, 109] on div at bounding box center [108, 110] width 32 height 32
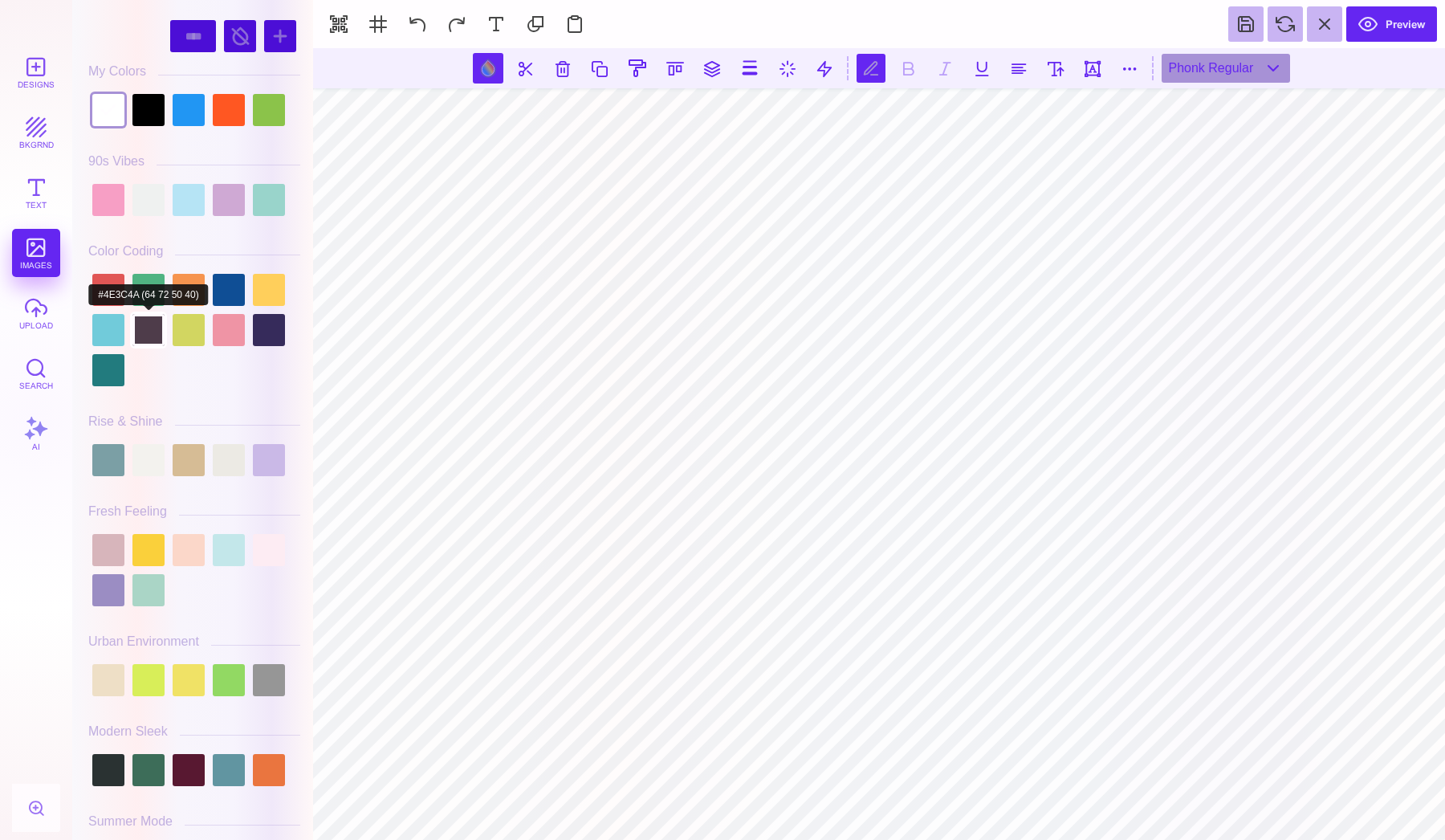
click at [159, 337] on div at bounding box center [148, 330] width 32 height 32
click at [182, 337] on div at bounding box center [189, 330] width 32 height 32
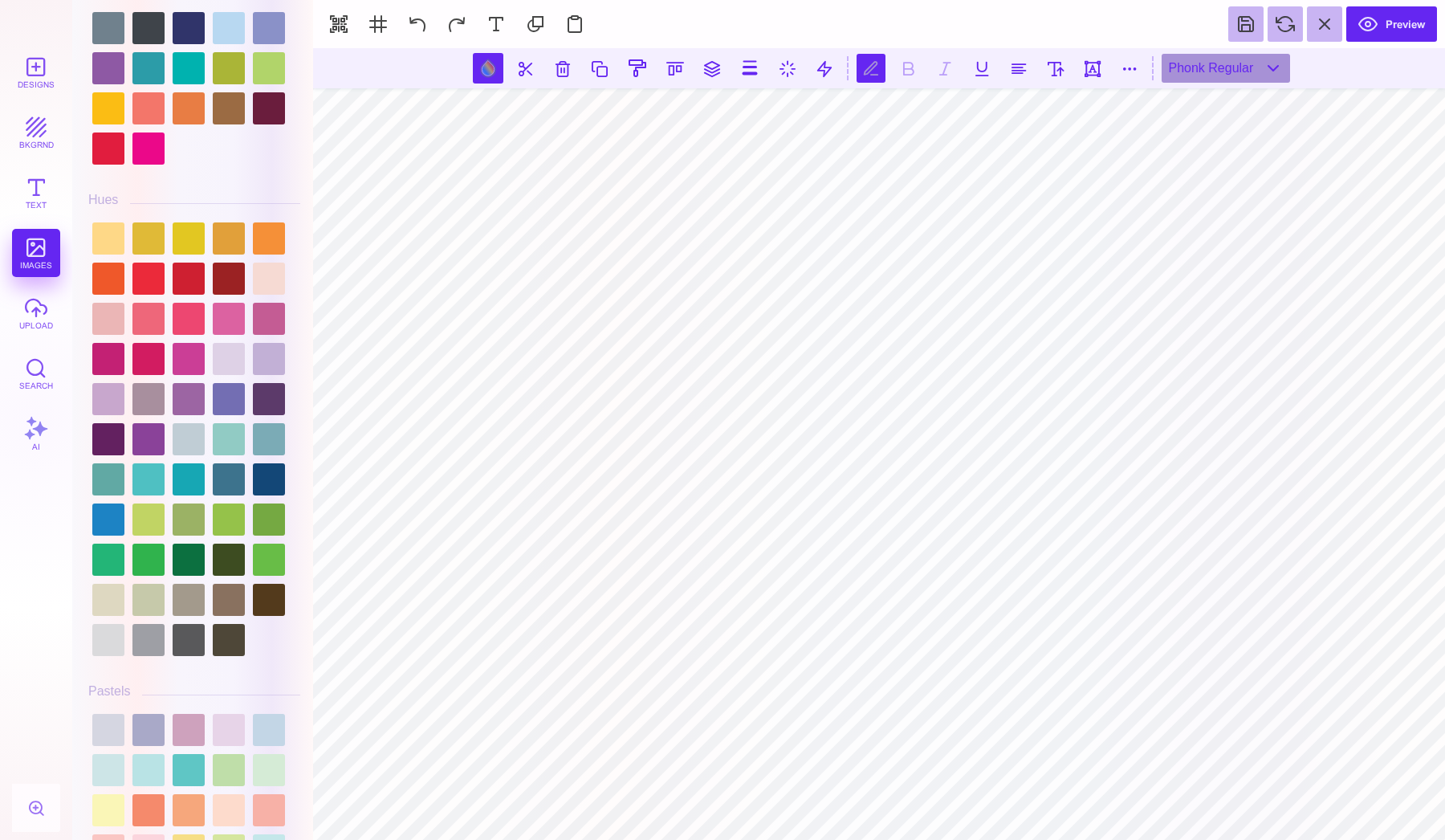
scroll to position [1881, 0]
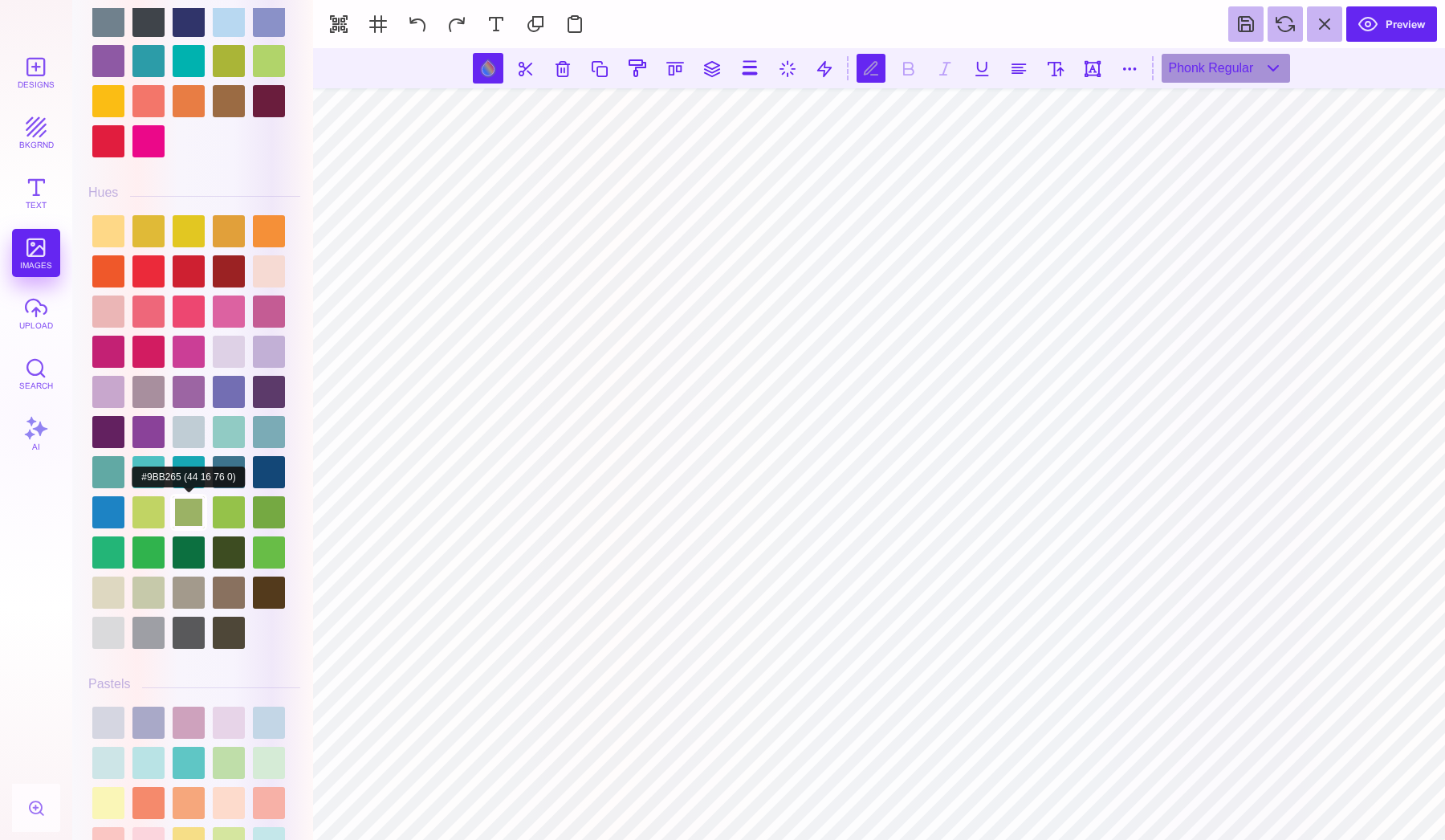
click at [185, 500] on div at bounding box center [189, 512] width 32 height 32
click at [156, 502] on div at bounding box center [148, 512] width 32 height 32
click at [264, 275] on div at bounding box center [269, 272] width 32 height 32
type input "#F6DAD3"
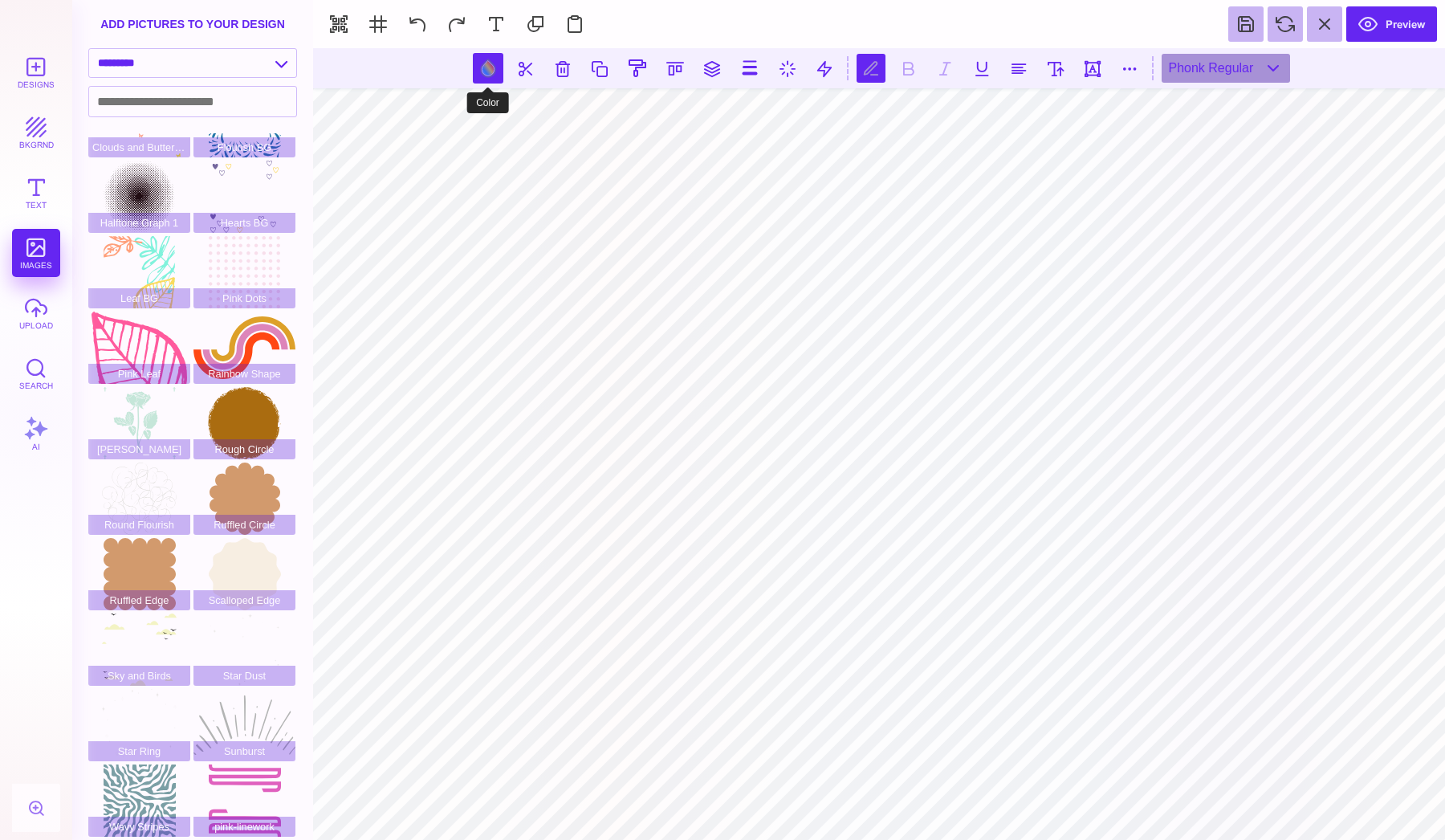
click at [494, 63] on button at bounding box center [488, 68] width 30 height 30
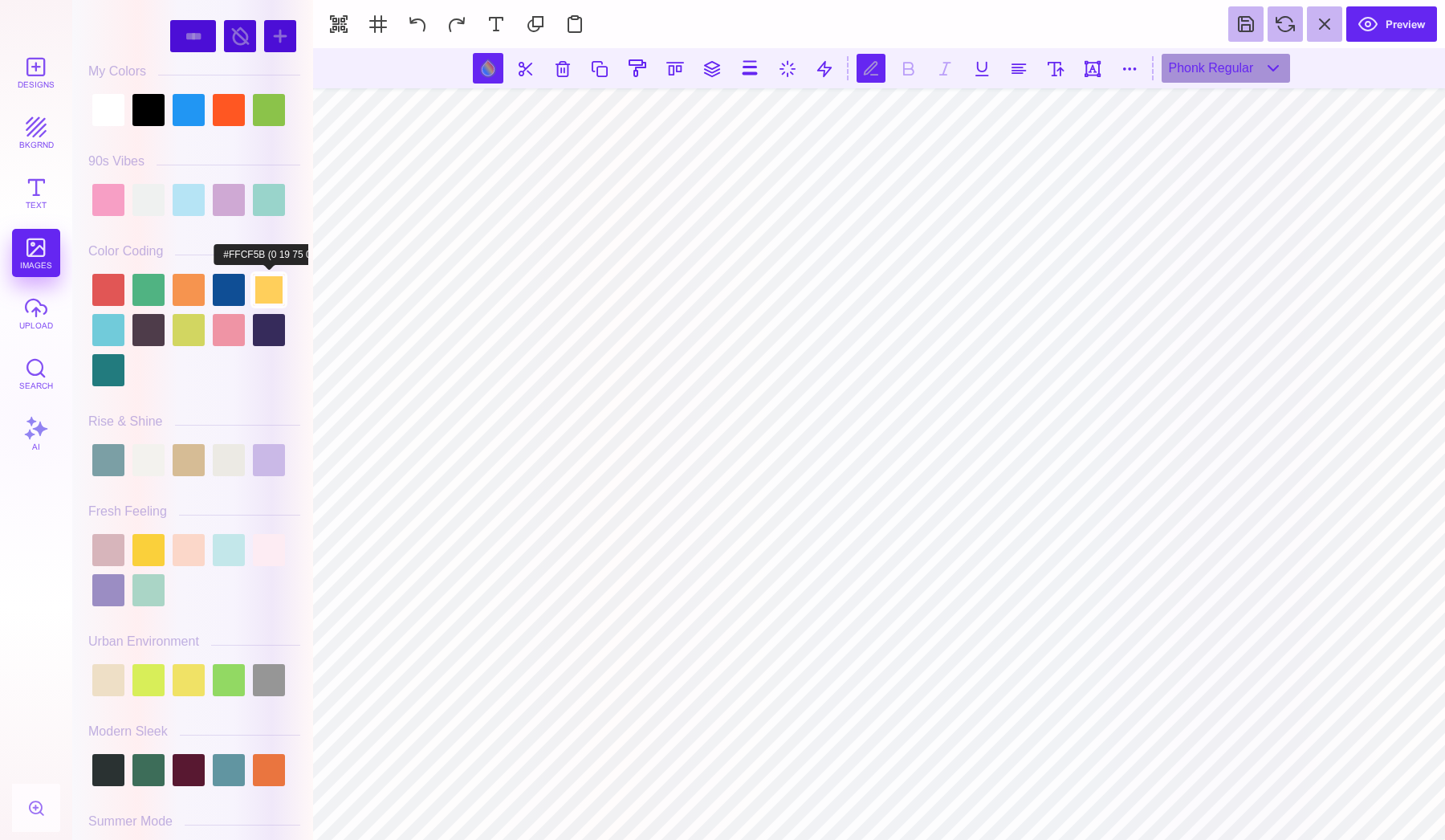
scroll to position [0, 1]
click at [117, 103] on div at bounding box center [108, 110] width 32 height 32
click at [162, 113] on div at bounding box center [148, 110] width 32 height 32
click at [207, 113] on div at bounding box center [194, 110] width 212 height 40
click at [224, 113] on div at bounding box center [228, 110] width 32 height 32
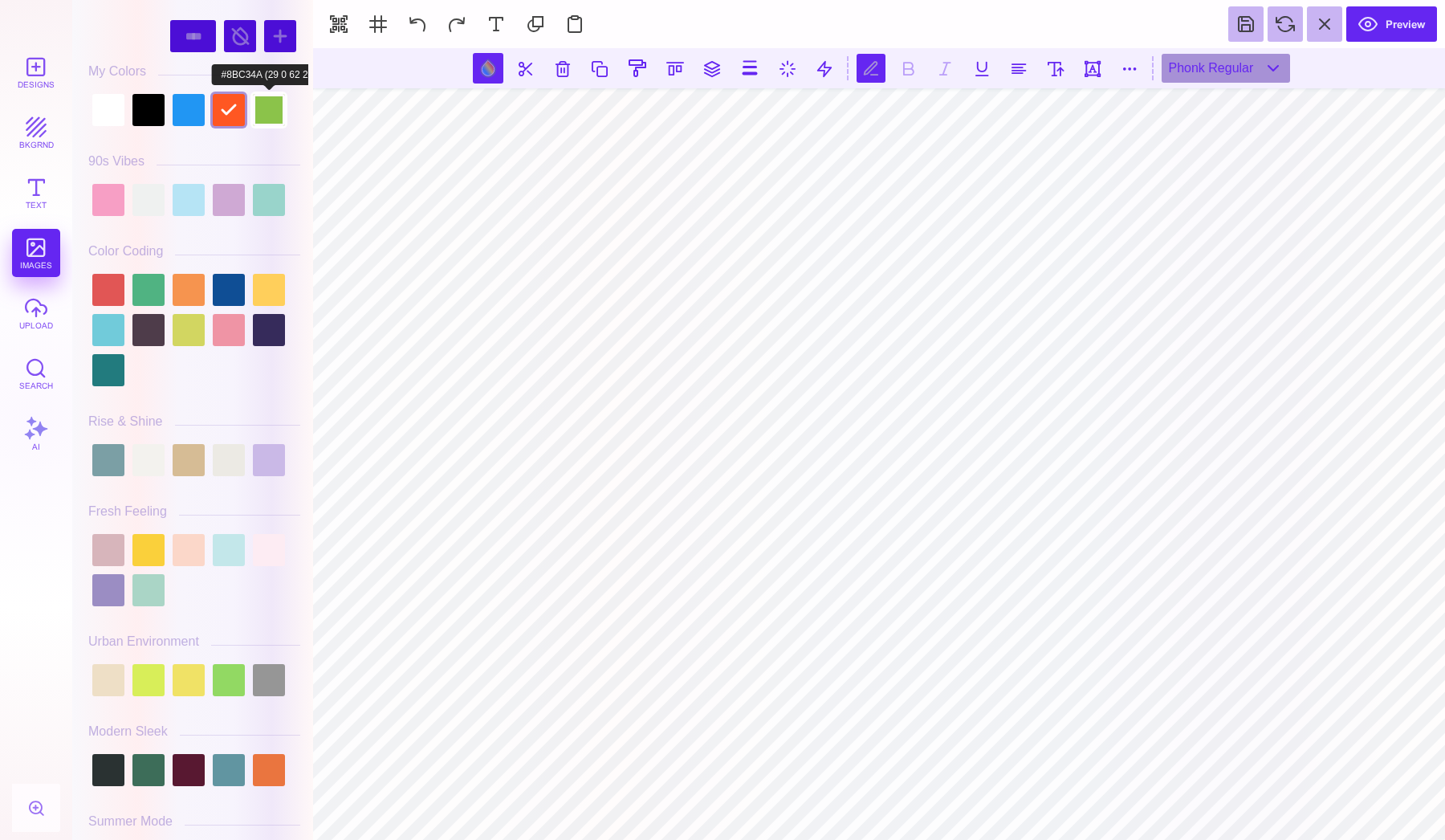
click at [268, 113] on div at bounding box center [269, 110] width 32 height 32
click at [263, 212] on div at bounding box center [269, 200] width 32 height 32
click at [229, 210] on div at bounding box center [228, 200] width 32 height 32
click at [193, 207] on div at bounding box center [189, 200] width 32 height 32
click at [157, 200] on div at bounding box center [148, 200] width 32 height 32
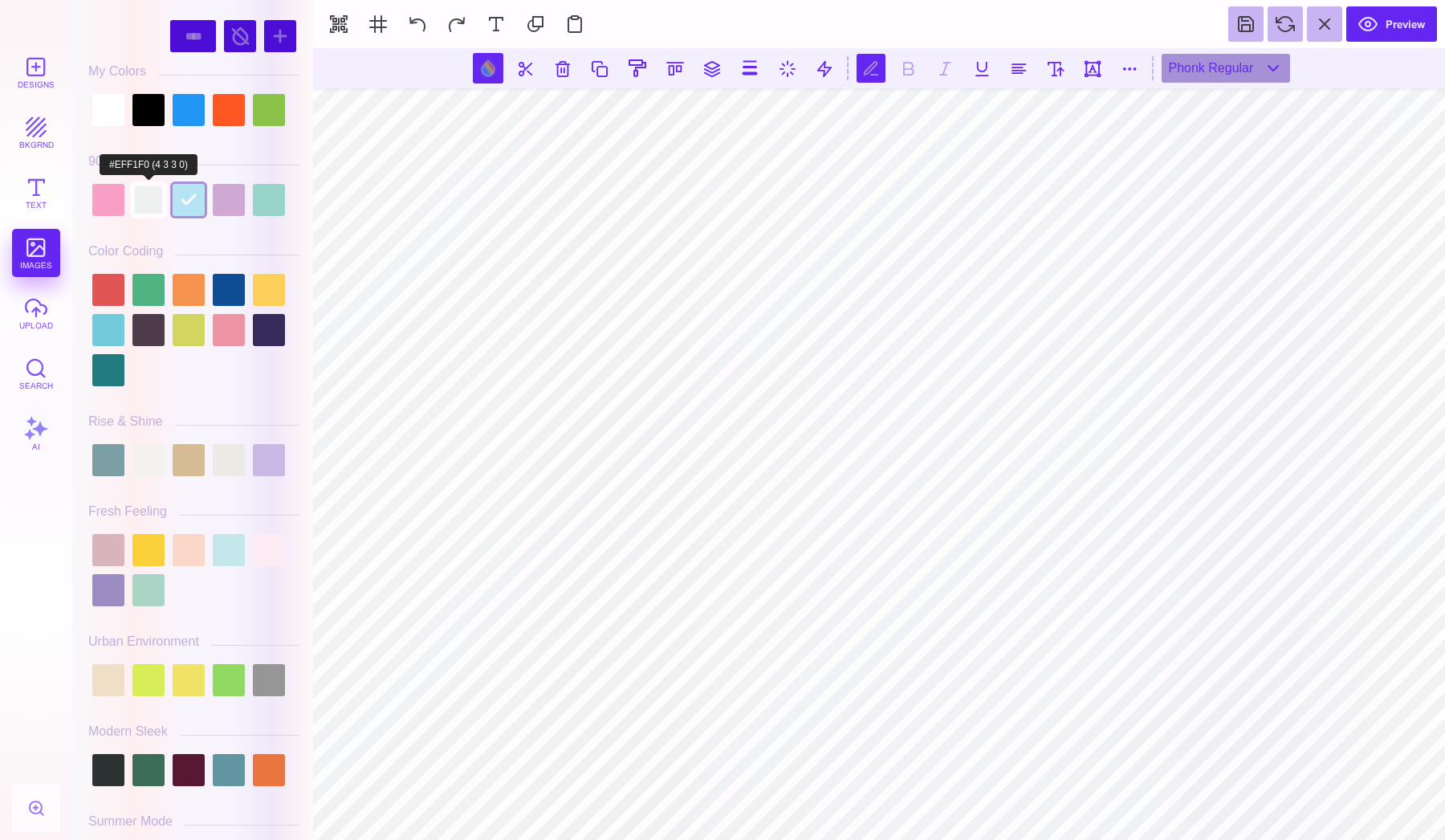
type input "#EFF1F0"
click at [301, 208] on div "#EFF1F0 **** **** **** **** **** **** ****** ***** **** ******" at bounding box center [194, 424] width 228 height 832
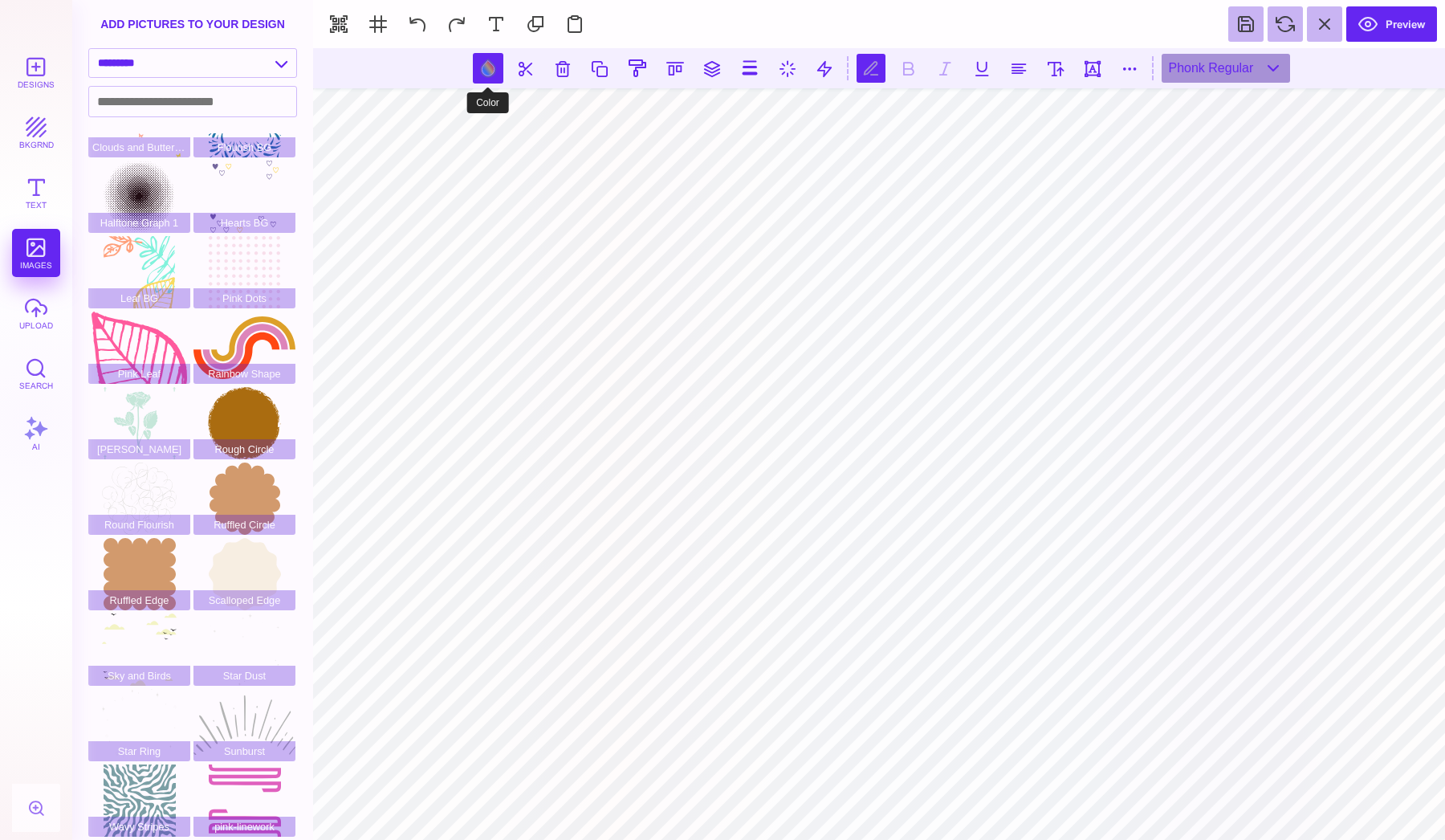
click at [501, 72] on button at bounding box center [488, 68] width 30 height 30
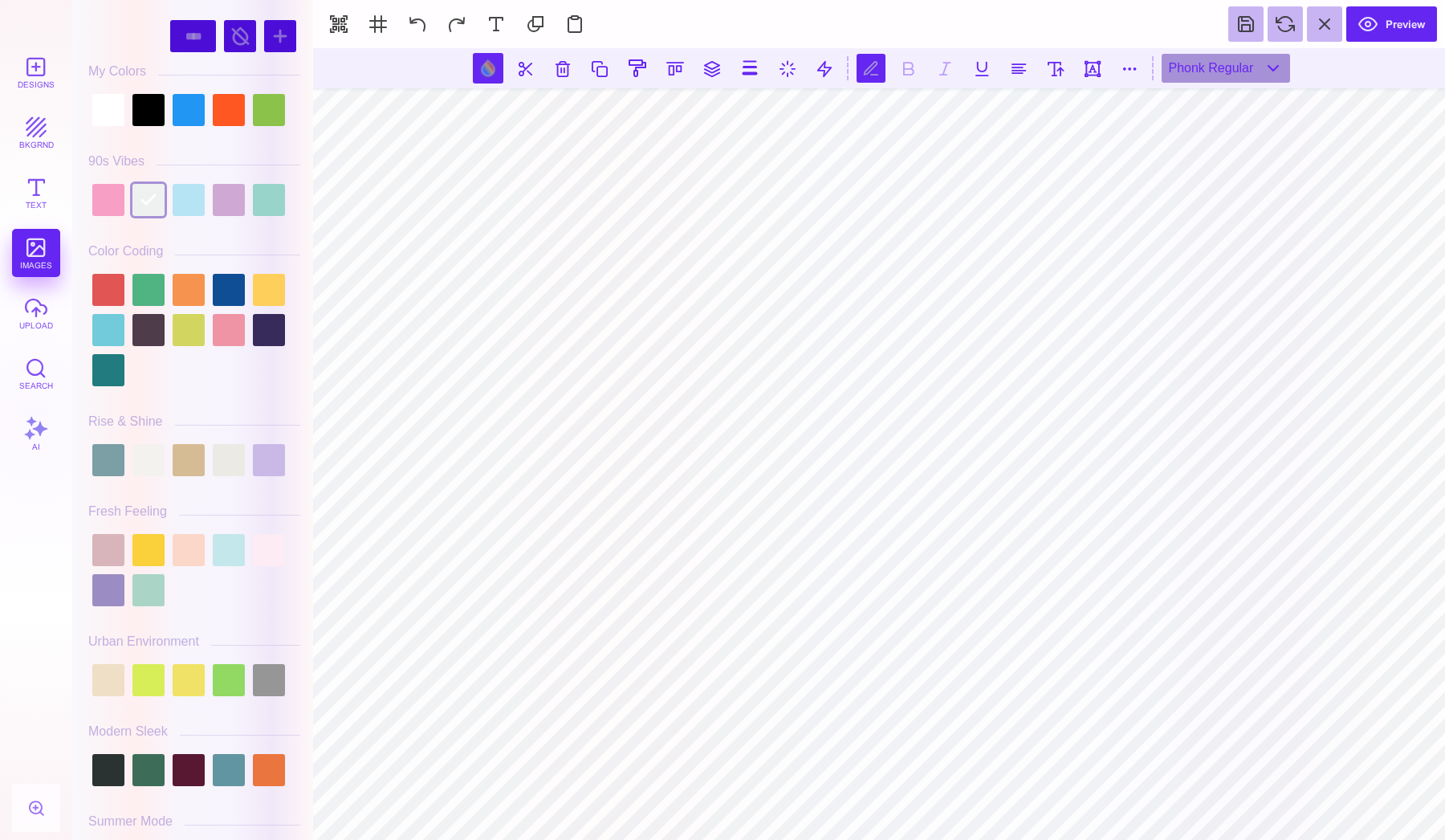
click at [303, 251] on div "#EFF1F0 **** **** **** **** **** **** ****** ***** **** ******" at bounding box center [194, 424] width 228 height 832
click at [495, 64] on button at bounding box center [488, 68] width 30 height 30
click at [160, 195] on div at bounding box center [148, 200] width 32 height 32
type input "#EFF1F0"
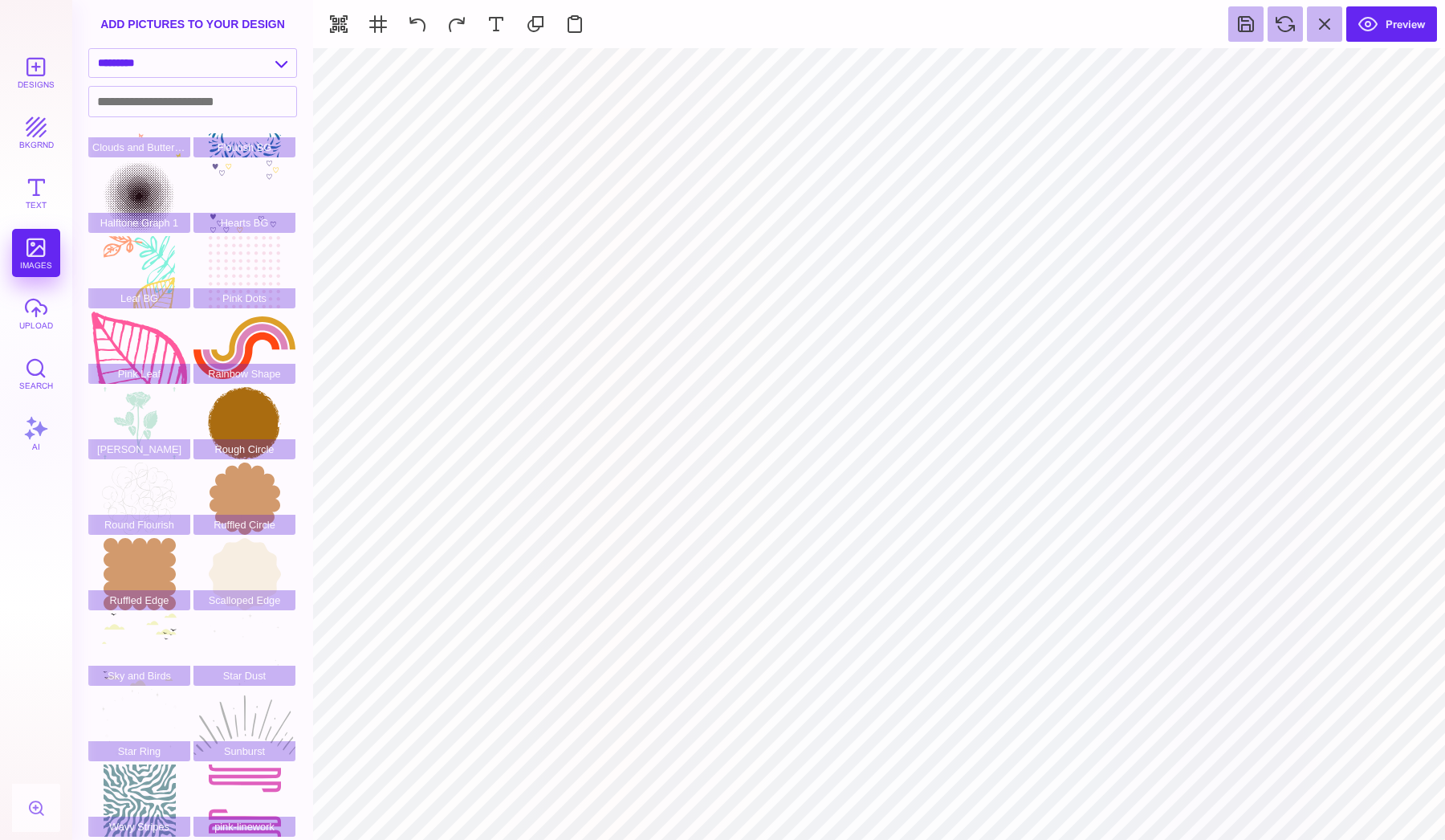
type input "#000000"
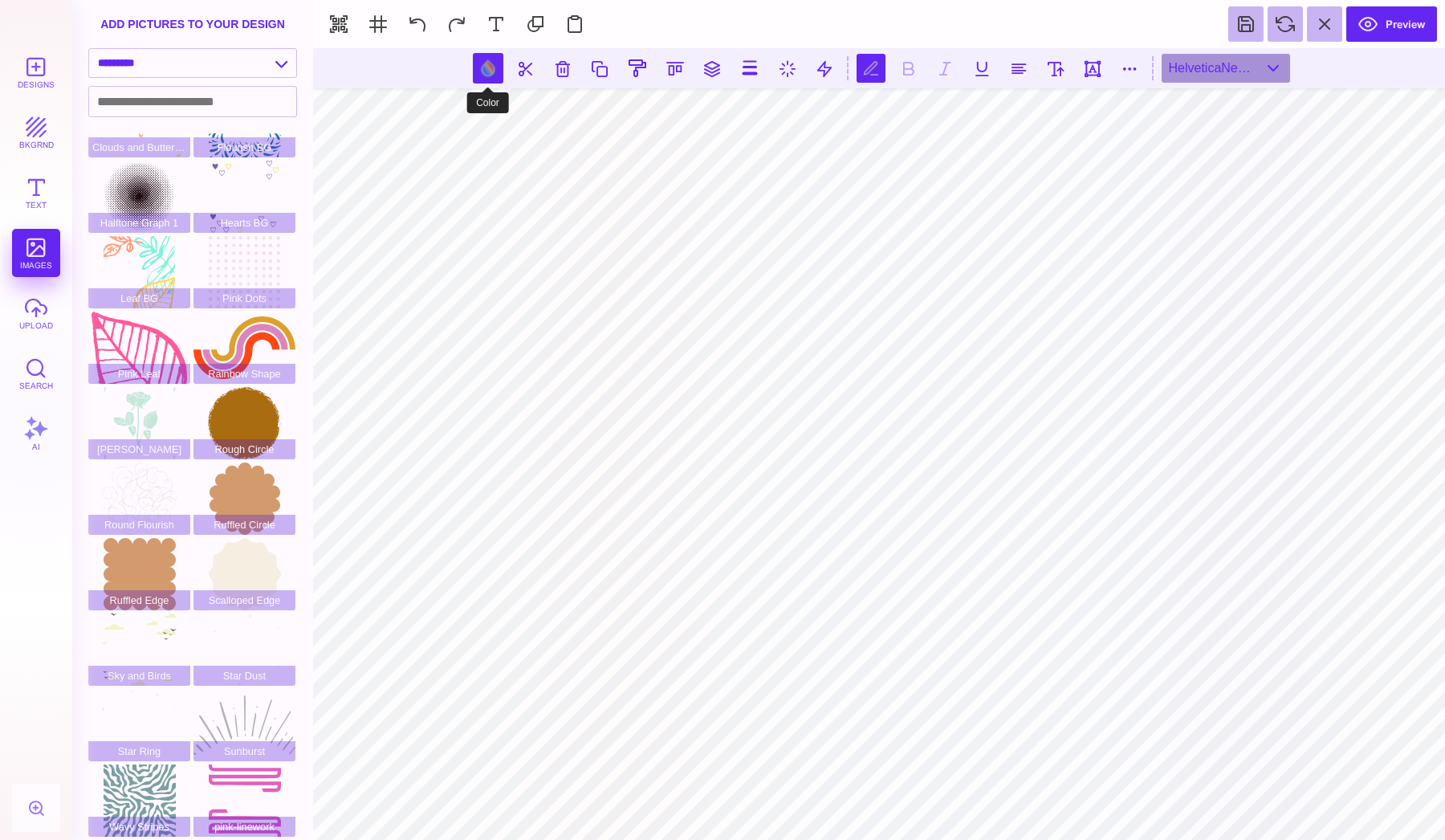
click at [482, 67] on button at bounding box center [488, 68] width 30 height 30
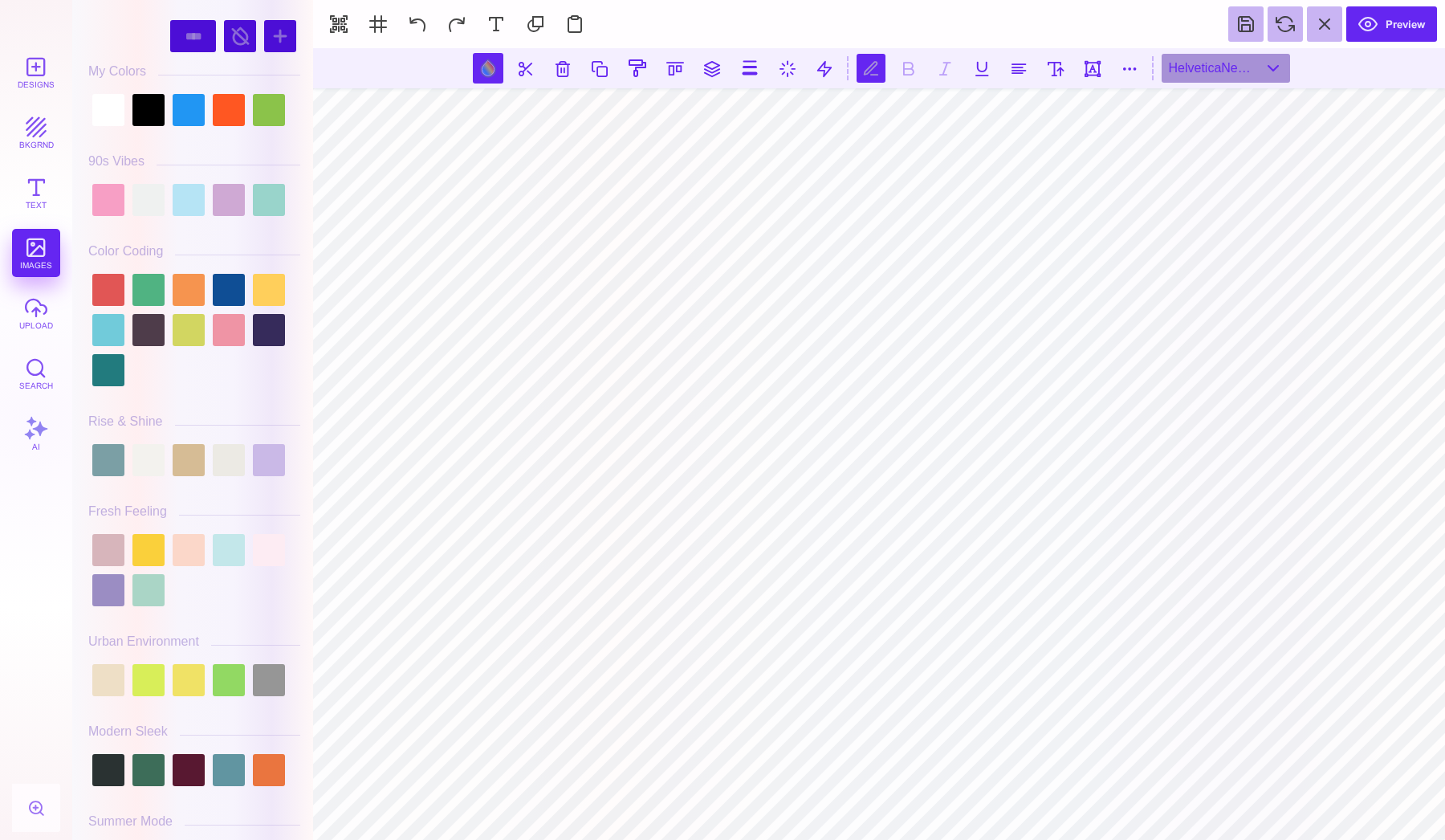
scroll to position [0, 2]
click at [151, 189] on div at bounding box center [148, 200] width 32 height 32
type input "#EFF1F0"
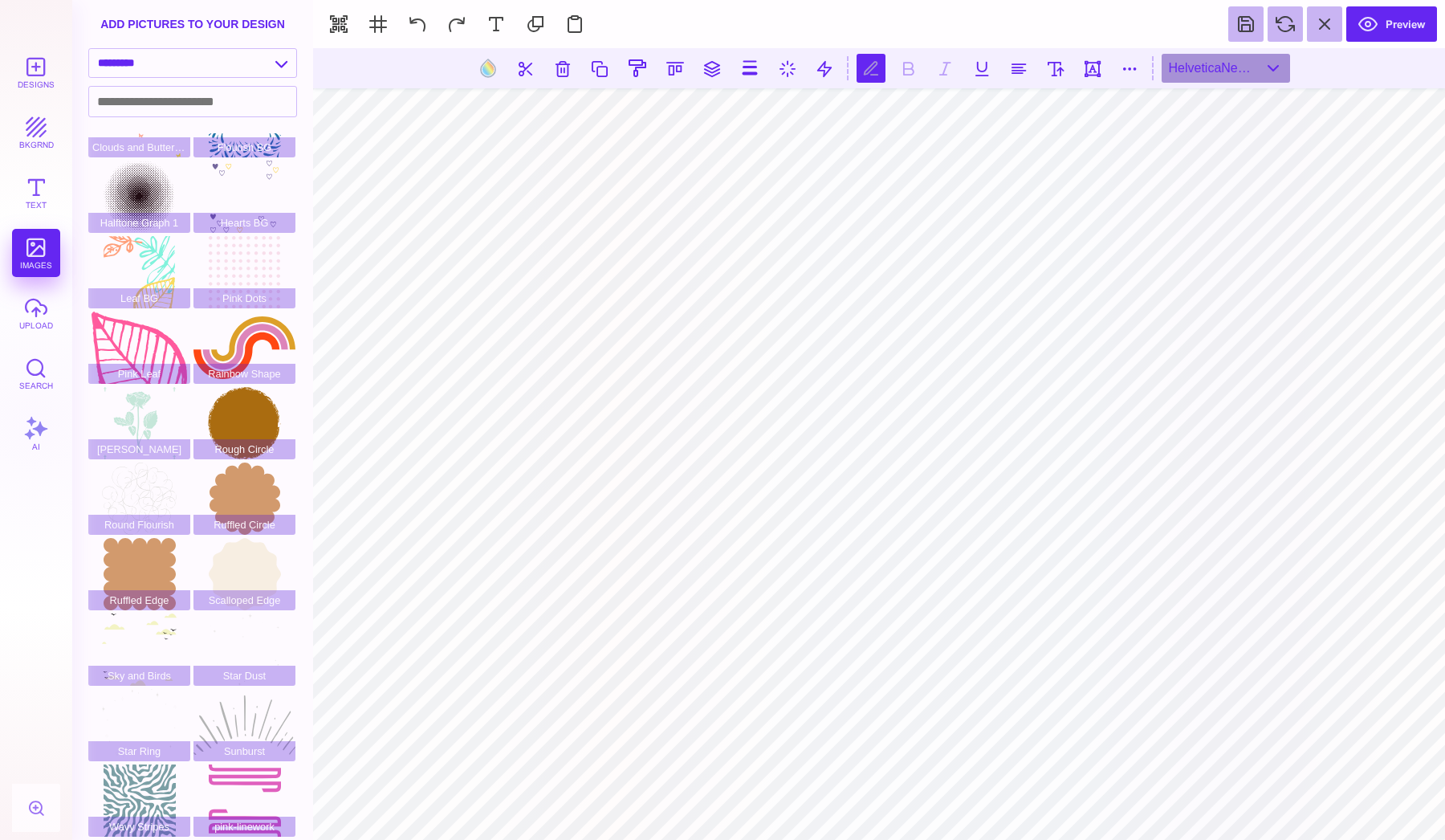
click at [484, 69] on button at bounding box center [488, 68] width 30 height 30
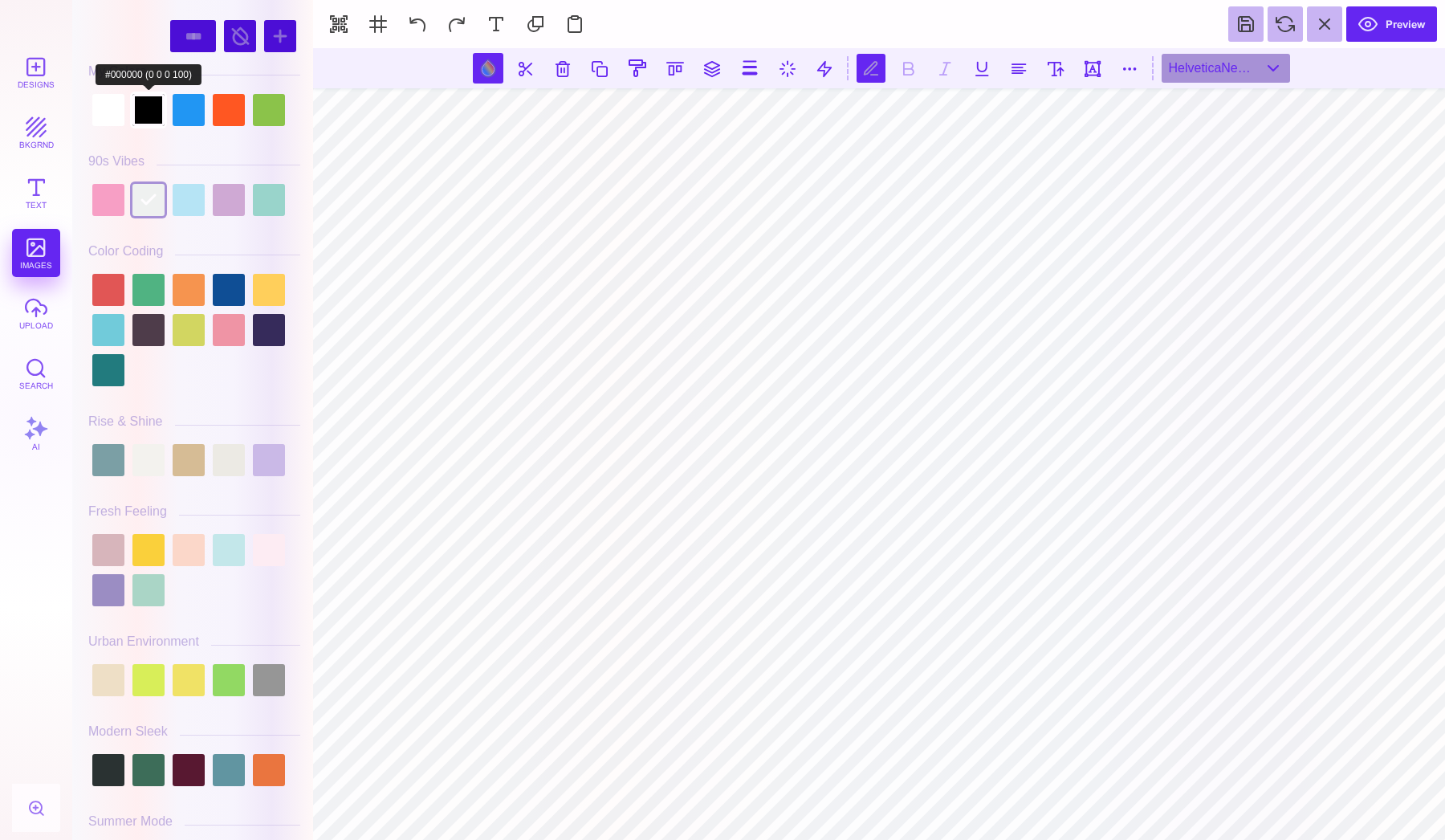
click at [151, 105] on div at bounding box center [148, 110] width 32 height 32
type input "#000000"
select select "******"
click at [232, 38] on div at bounding box center [240, 36] width 32 height 32
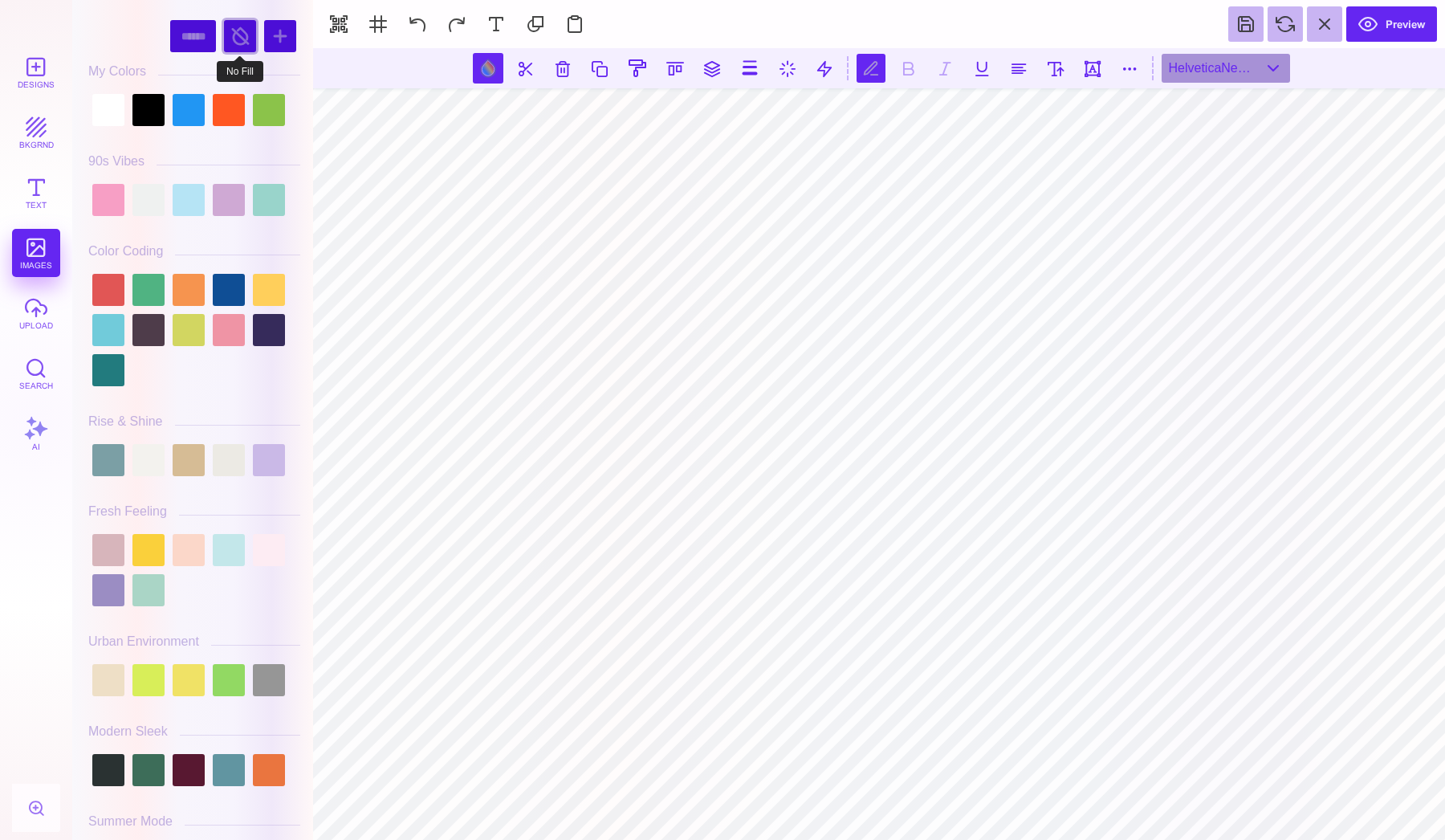
select select "******"
click at [232, 38] on div at bounding box center [240, 36] width 32 height 32
select select "****"
click at [234, 32] on div at bounding box center [240, 36] width 32 height 32
click at [481, 60] on button at bounding box center [488, 68] width 30 height 30
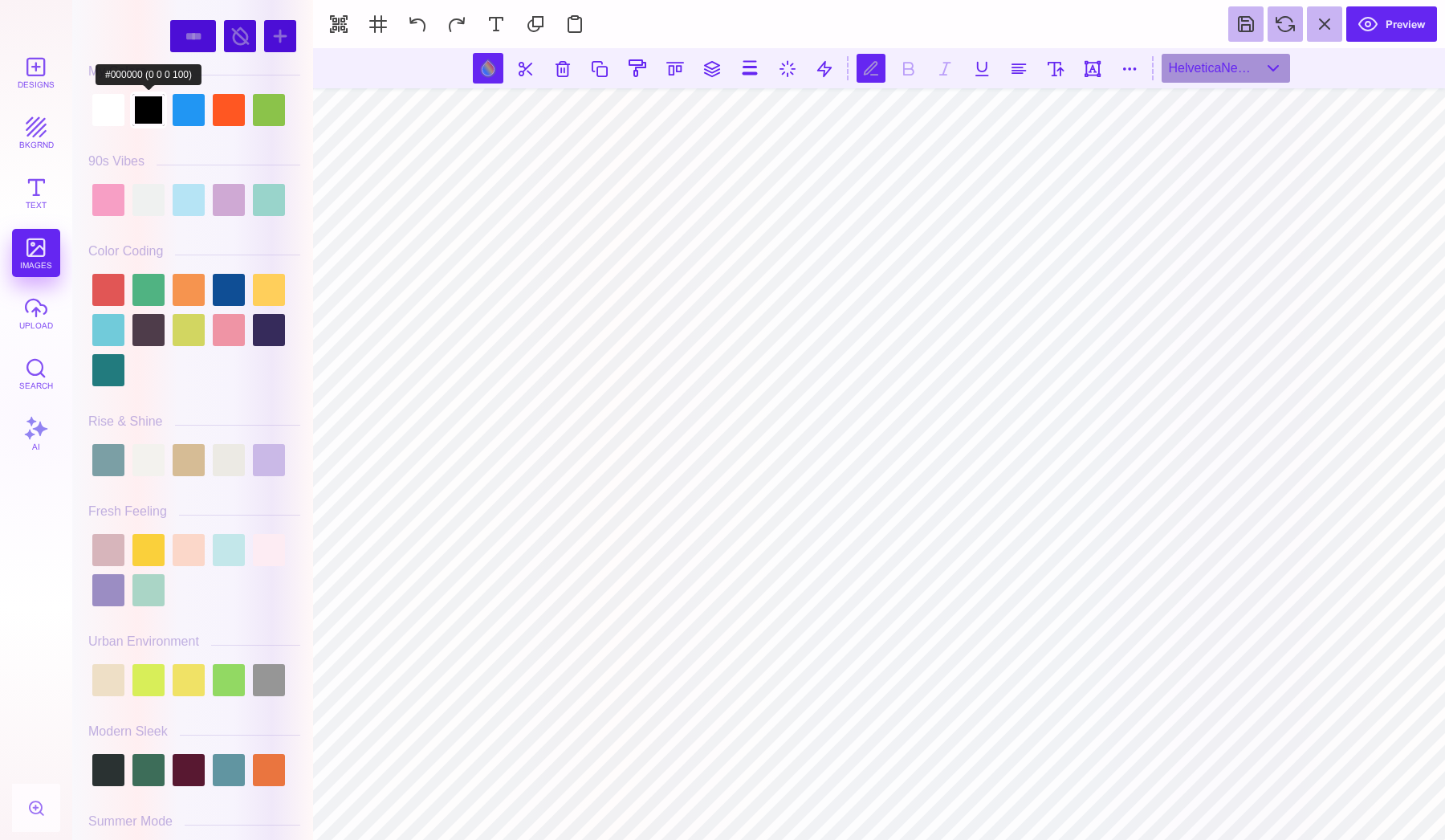
click at [163, 113] on div at bounding box center [148, 110] width 32 height 32
click at [151, 218] on div at bounding box center [194, 199] width 212 height 40
click at [151, 202] on div at bounding box center [148, 200] width 32 height 32
click at [137, 109] on div at bounding box center [148, 110] width 32 height 32
type input "#000000"
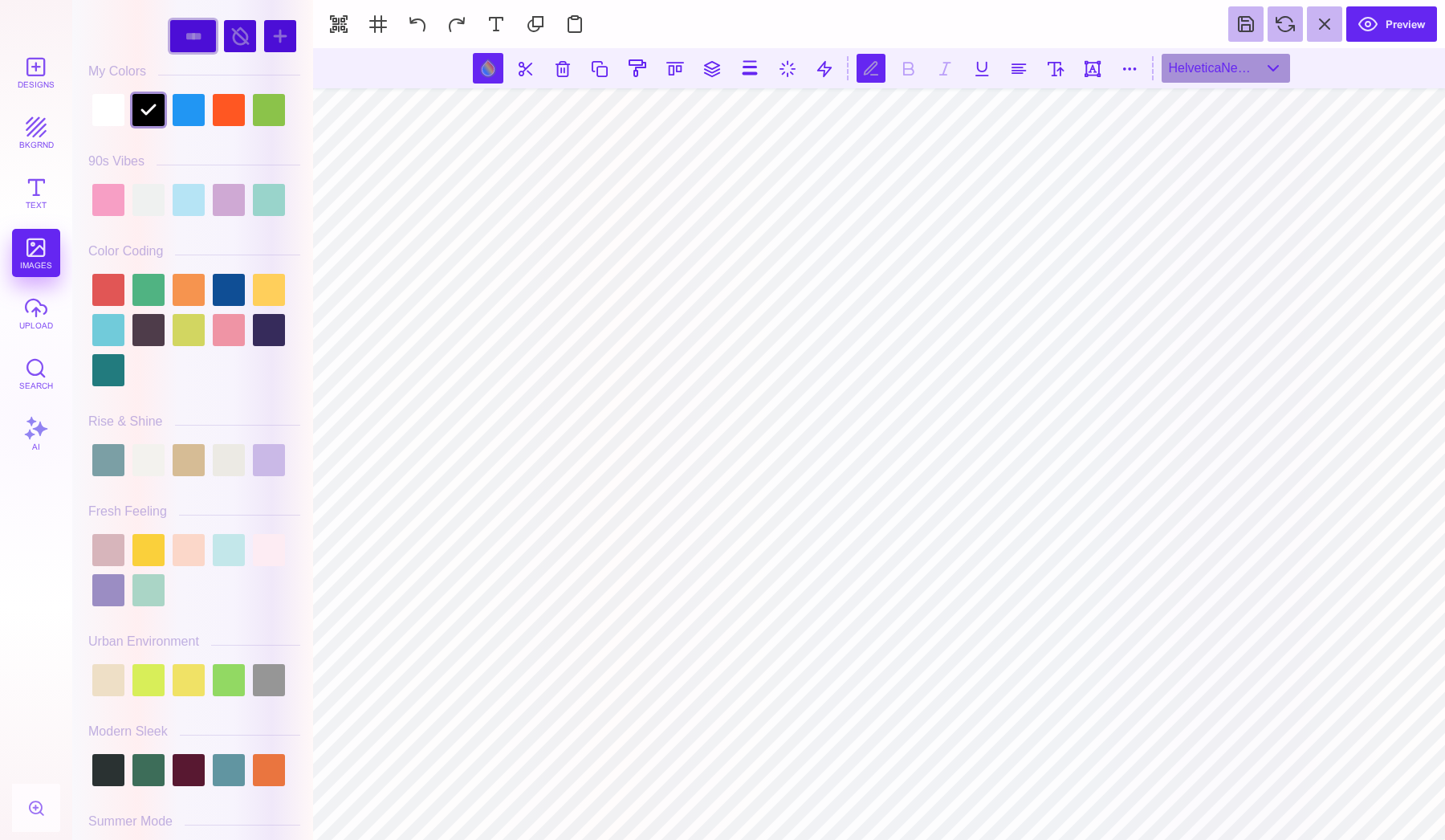
select select "******"
click at [234, 35] on div at bounding box center [240, 36] width 32 height 32
select select "******"
click at [139, 194] on div at bounding box center [148, 200] width 32 height 32
type input "#EFF1F0"
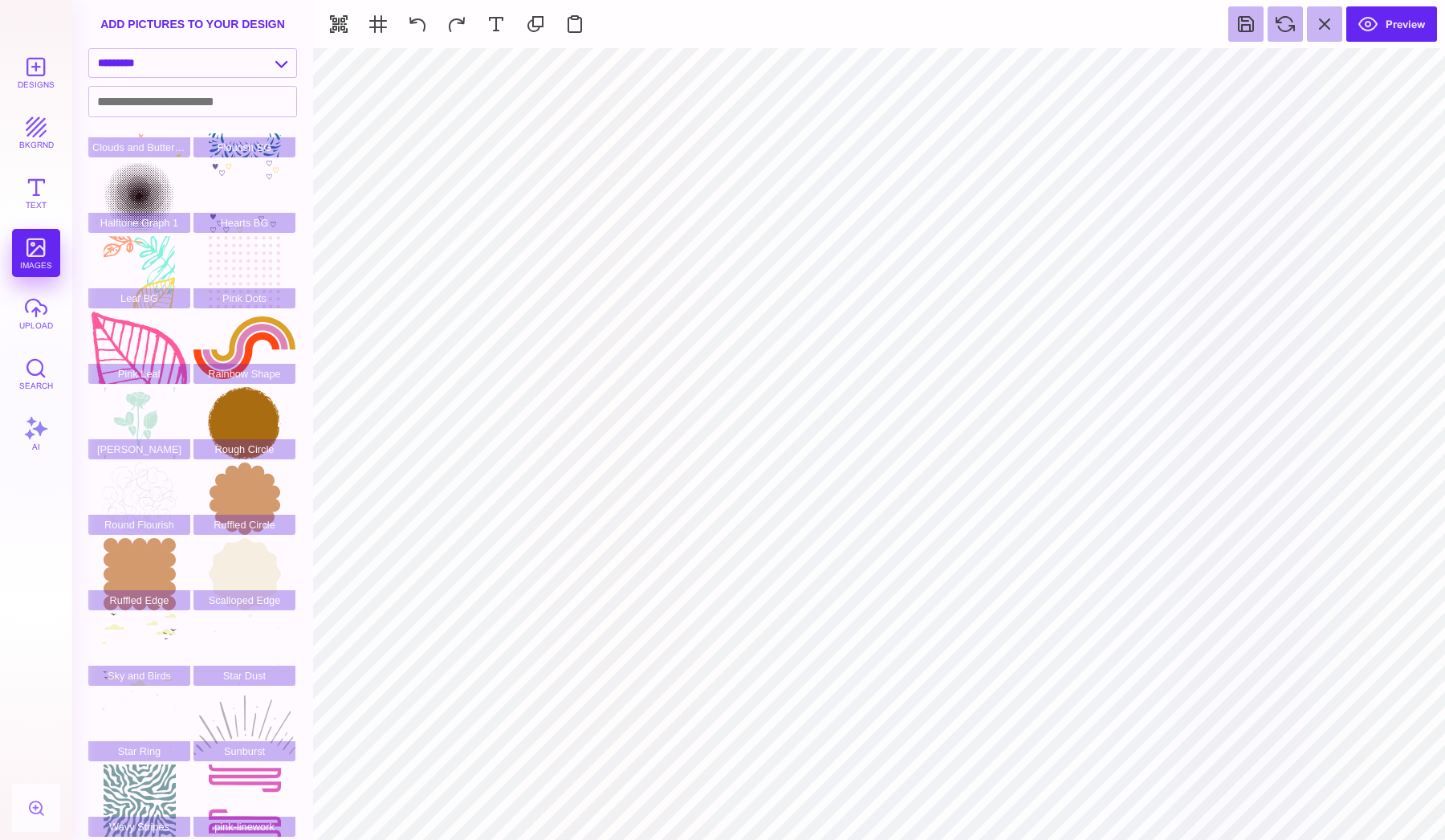
select select "******"
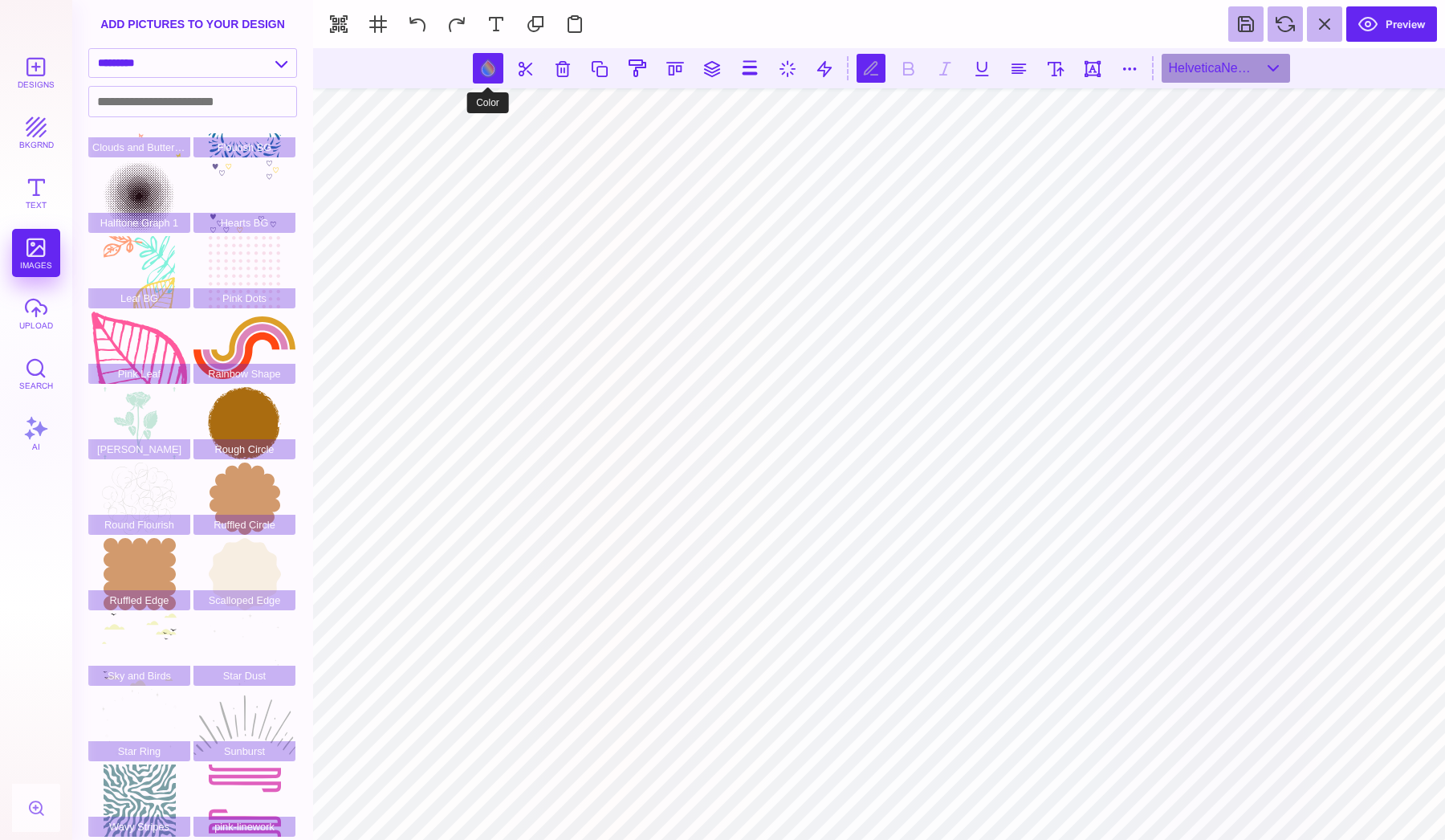
click at [490, 66] on button at bounding box center [488, 68] width 30 height 30
type input "#000000"
select select "****"
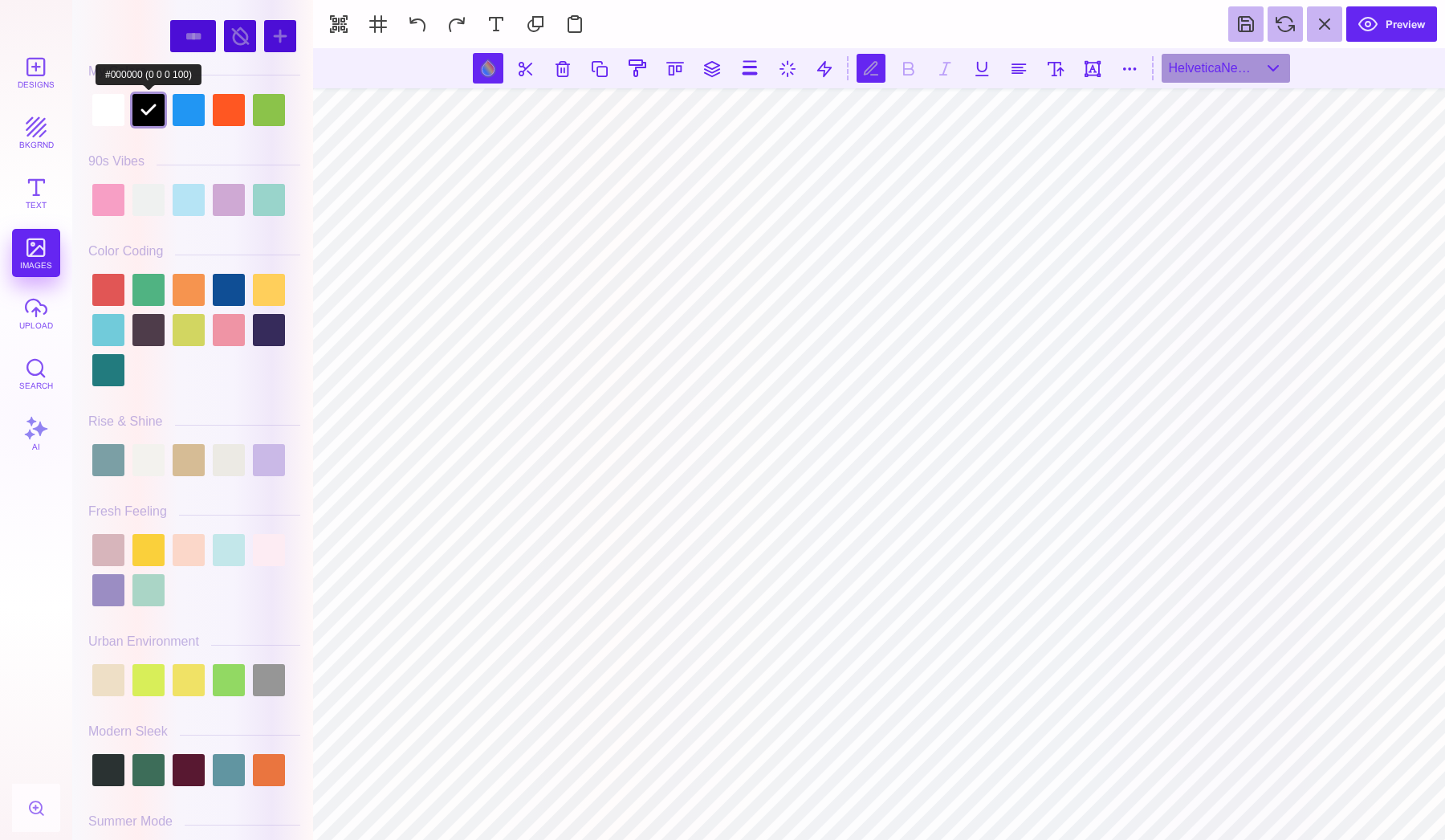
click at [139, 106] on div at bounding box center [148, 110] width 32 height 32
click at [153, 121] on div at bounding box center [148, 110] width 32 height 32
click at [234, 47] on div at bounding box center [240, 36] width 32 height 32
click at [154, 116] on div at bounding box center [148, 110] width 32 height 32
select select "******"
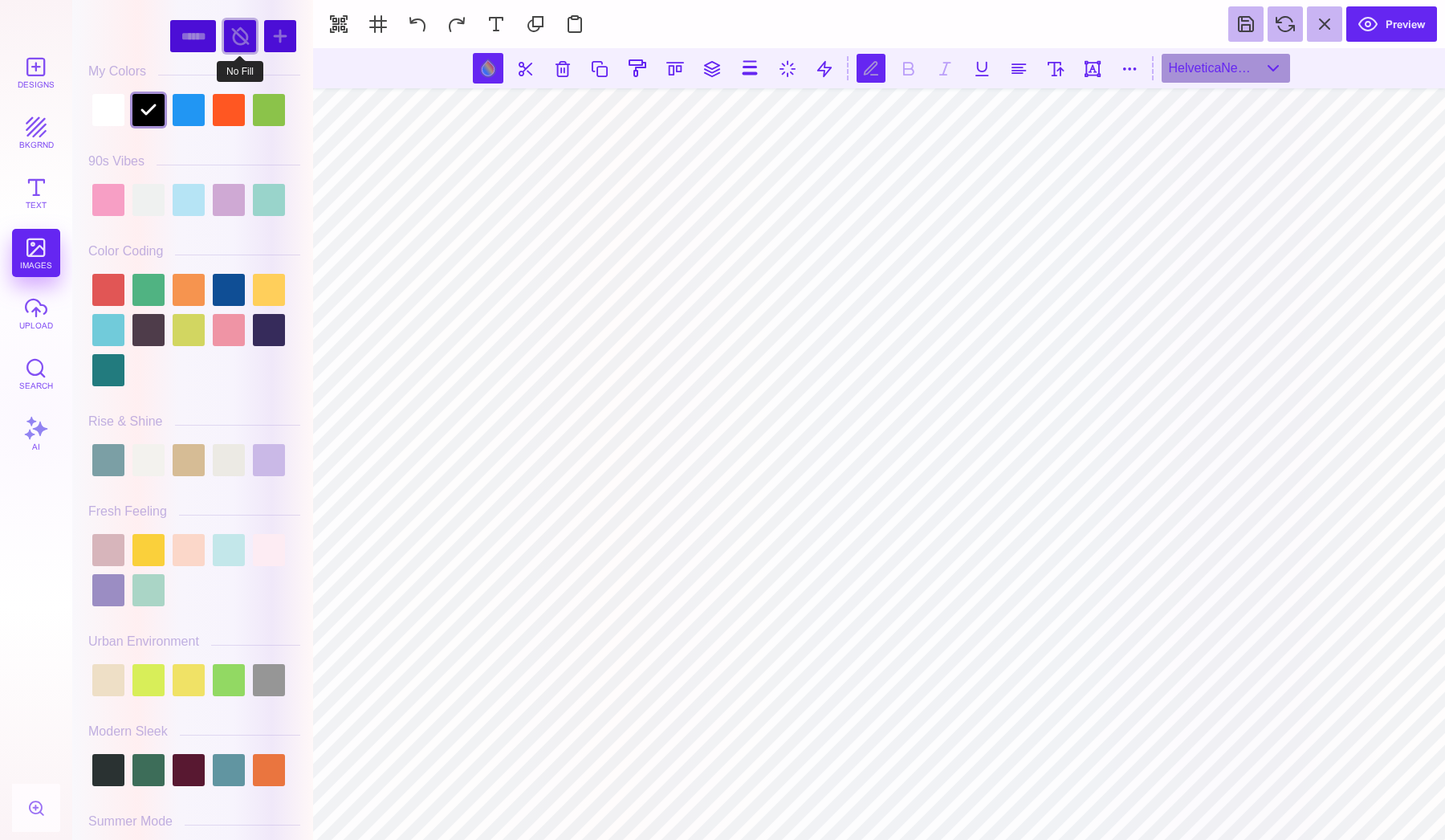
click at [234, 41] on div at bounding box center [240, 36] width 32 height 32
select select "******"
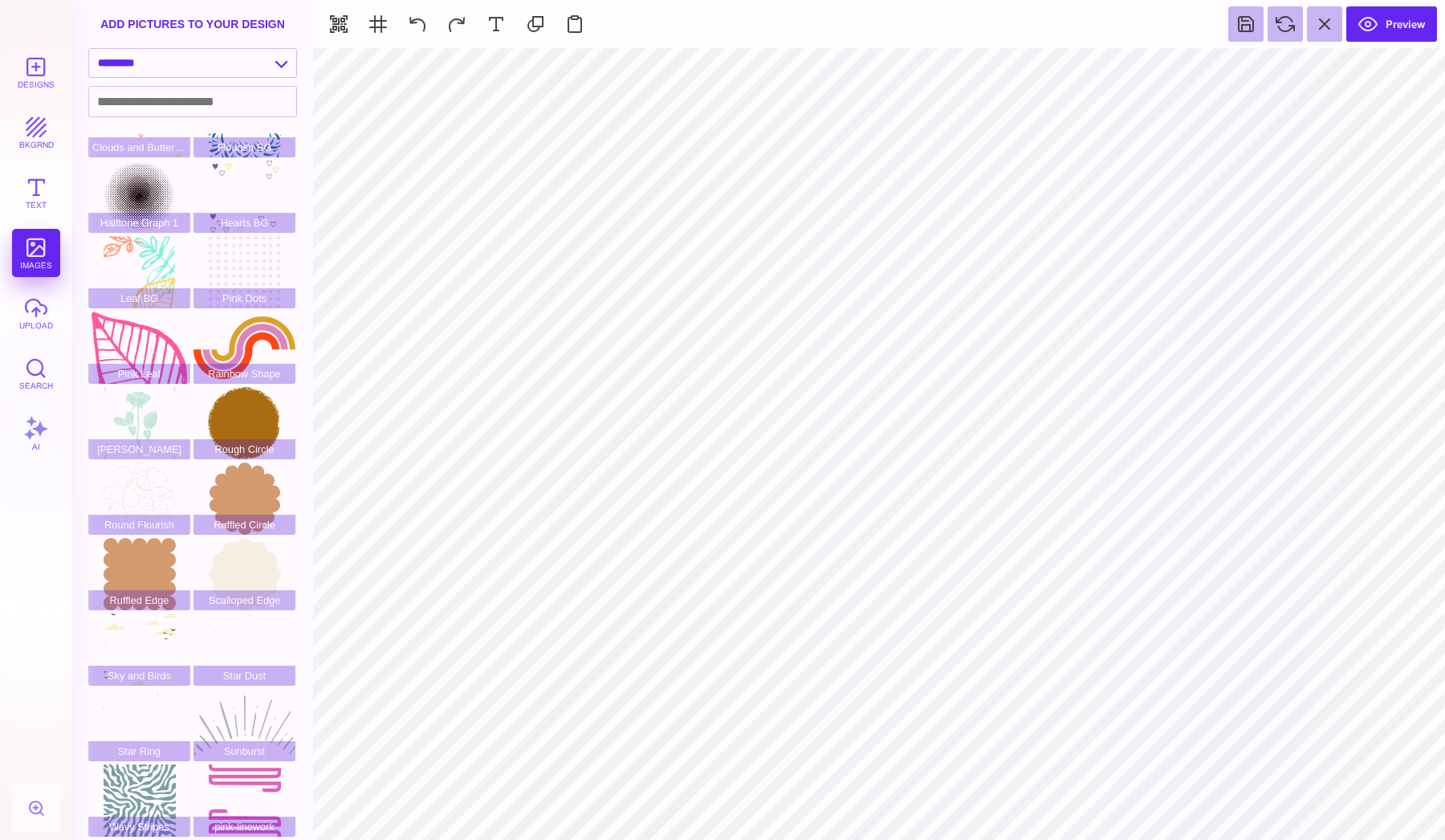
select select "******"
click at [1404, 27] on button "Preview" at bounding box center [1391, 24] width 91 height 36
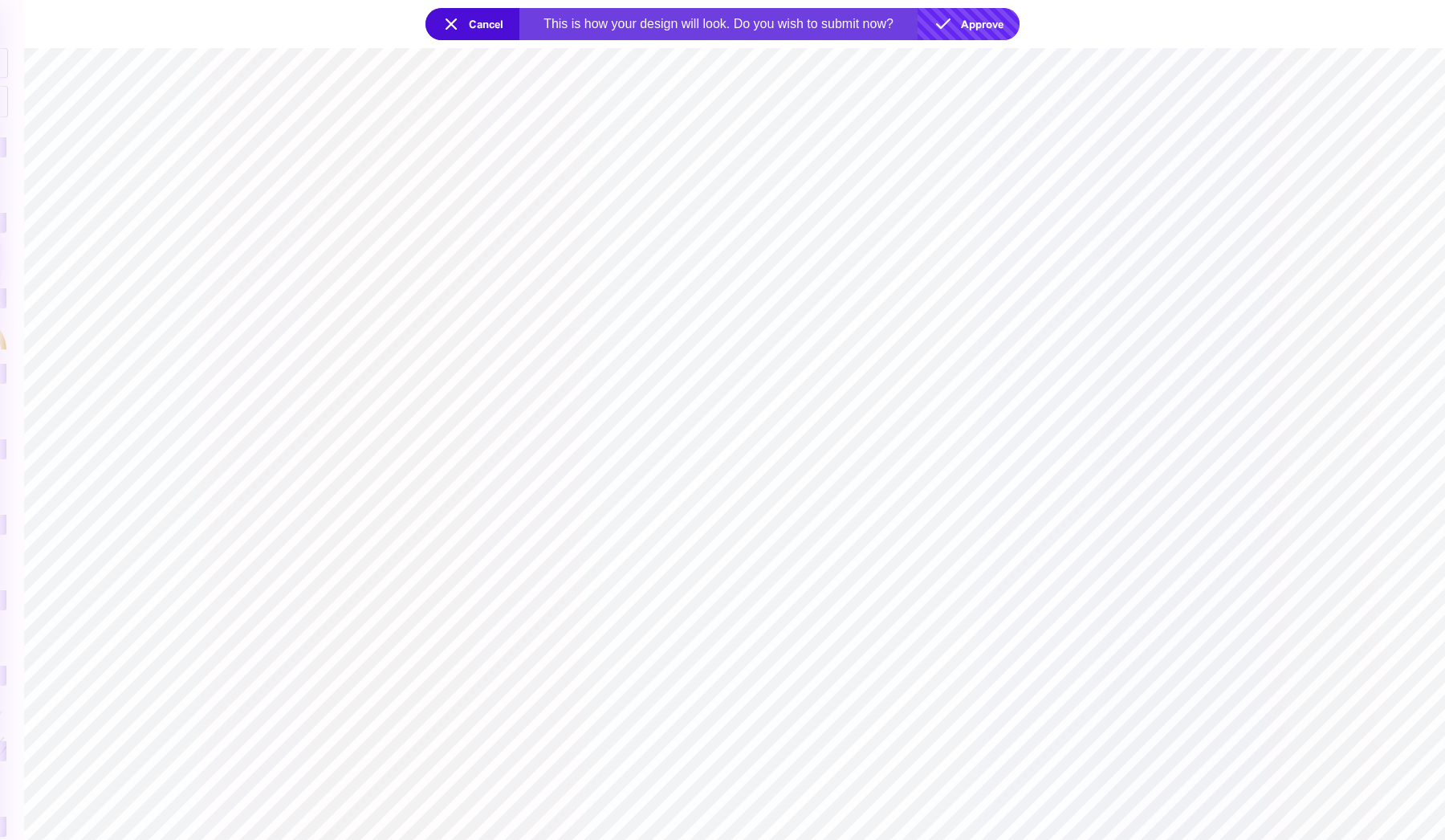
click at [1005, 33] on button "Approve" at bounding box center [969, 24] width 102 height 32
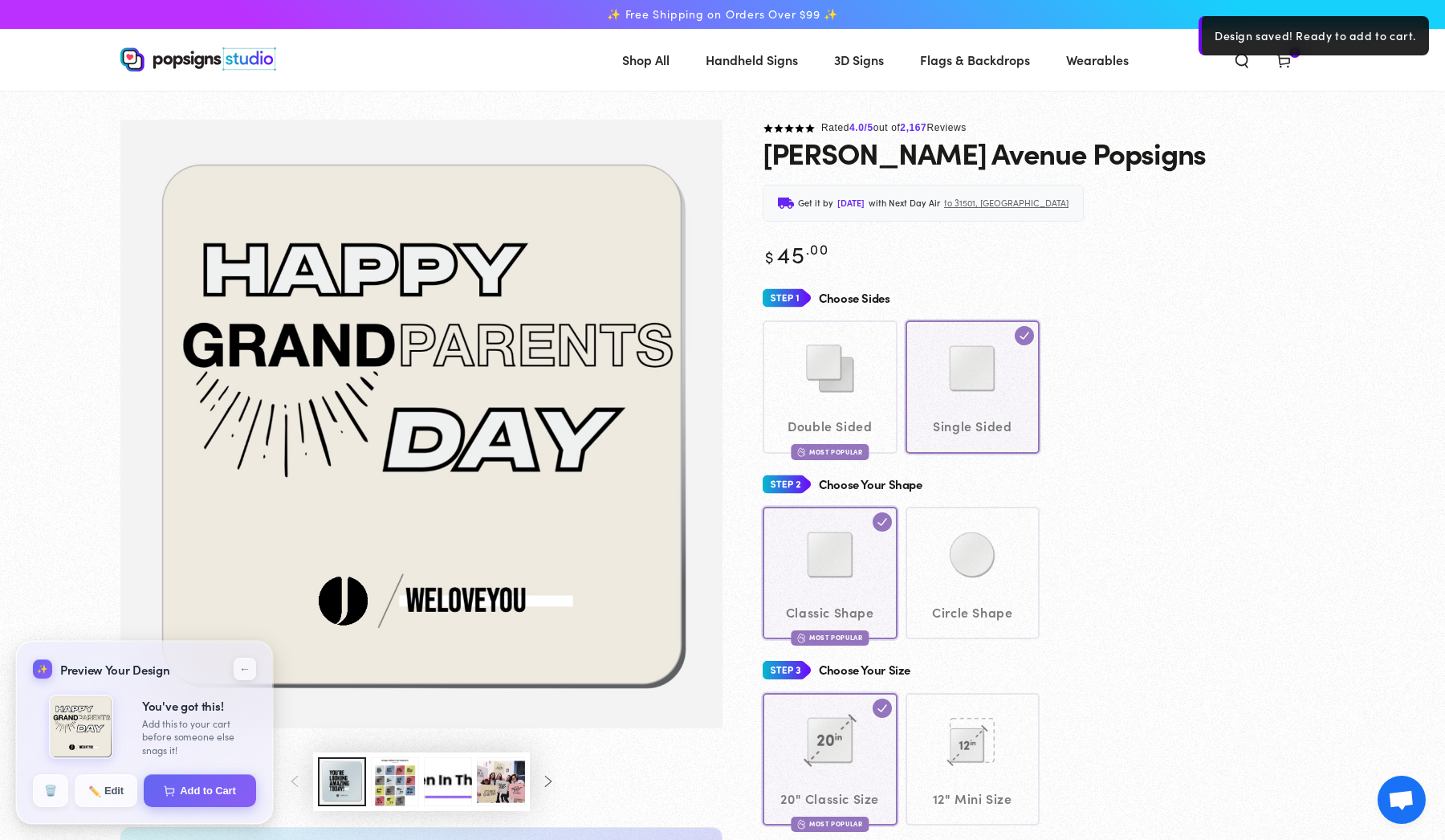
click at [1283, 62] on icon at bounding box center [1283, 60] width 16 height 16
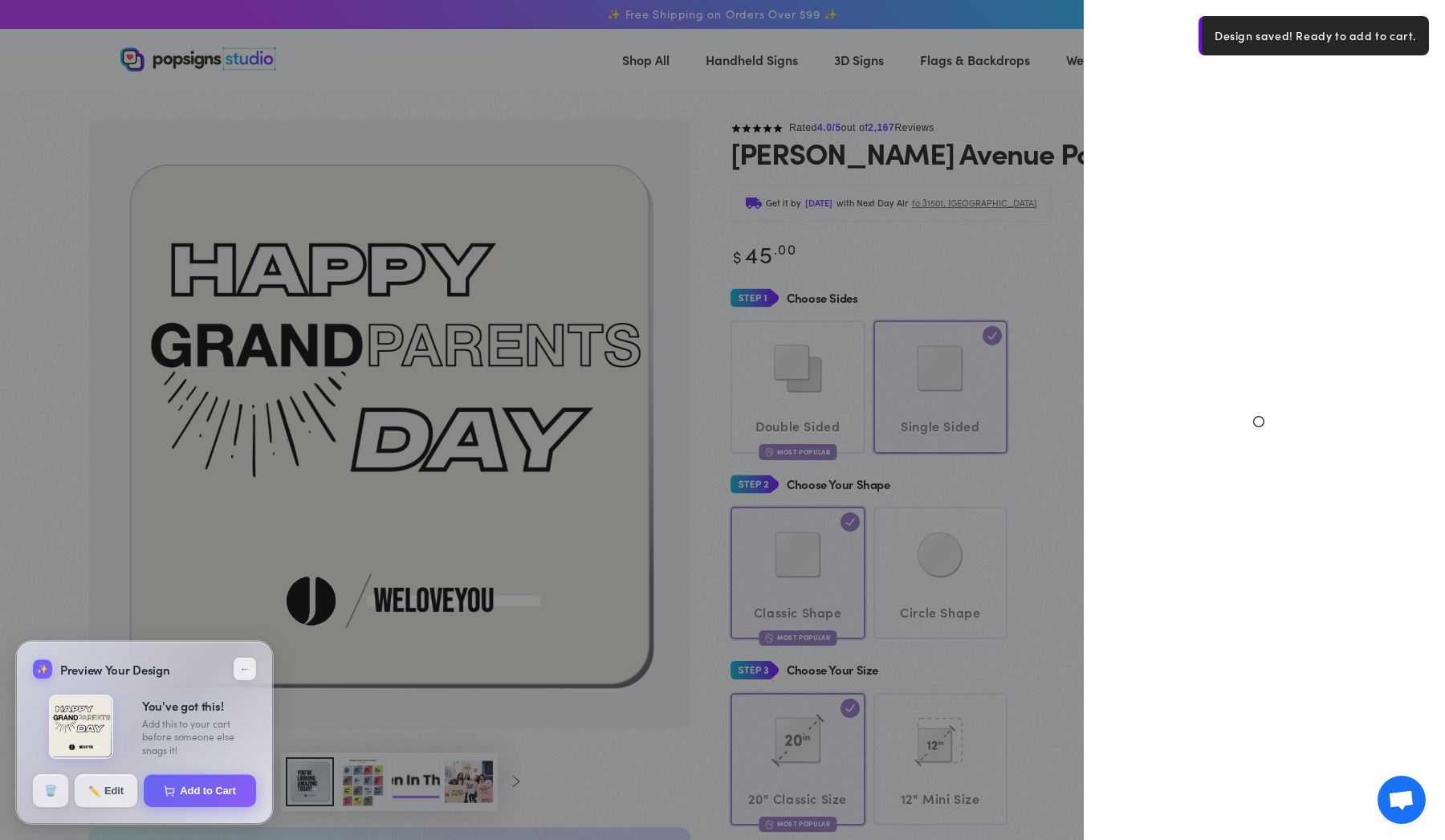
select select "**********"
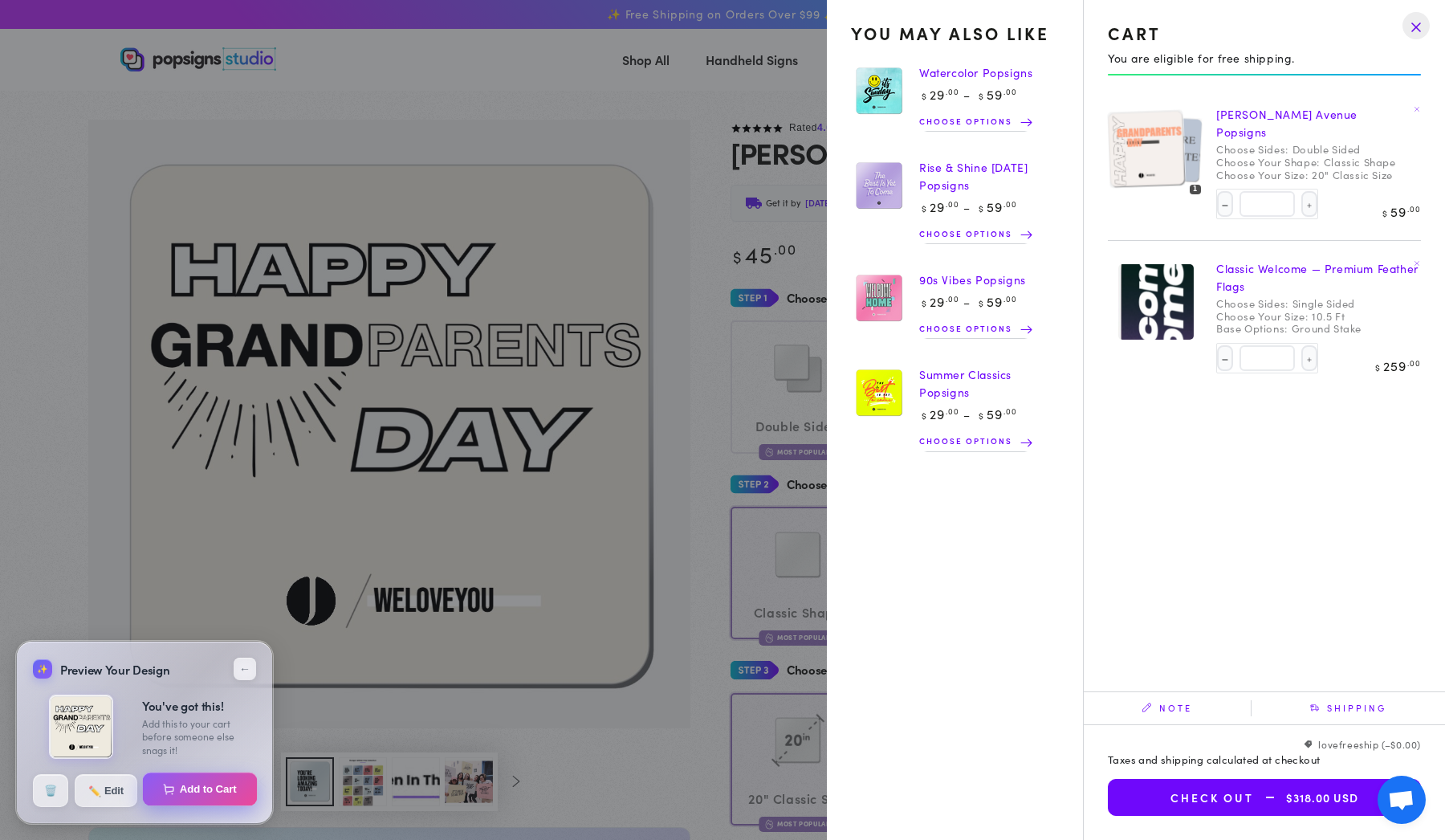
click at [179, 797] on button "Add to Cart" at bounding box center [200, 789] width 115 height 34
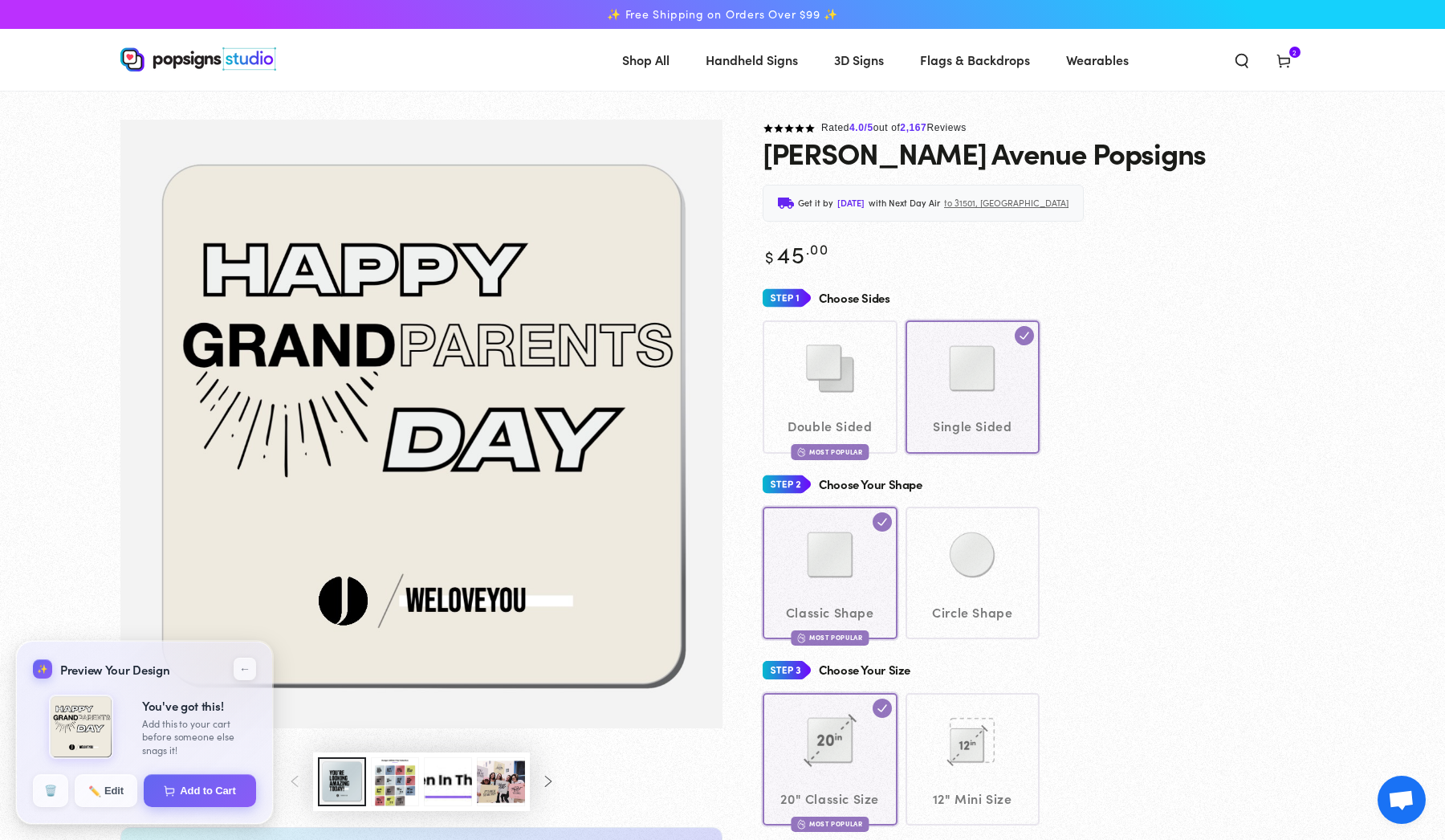
select select "**********"
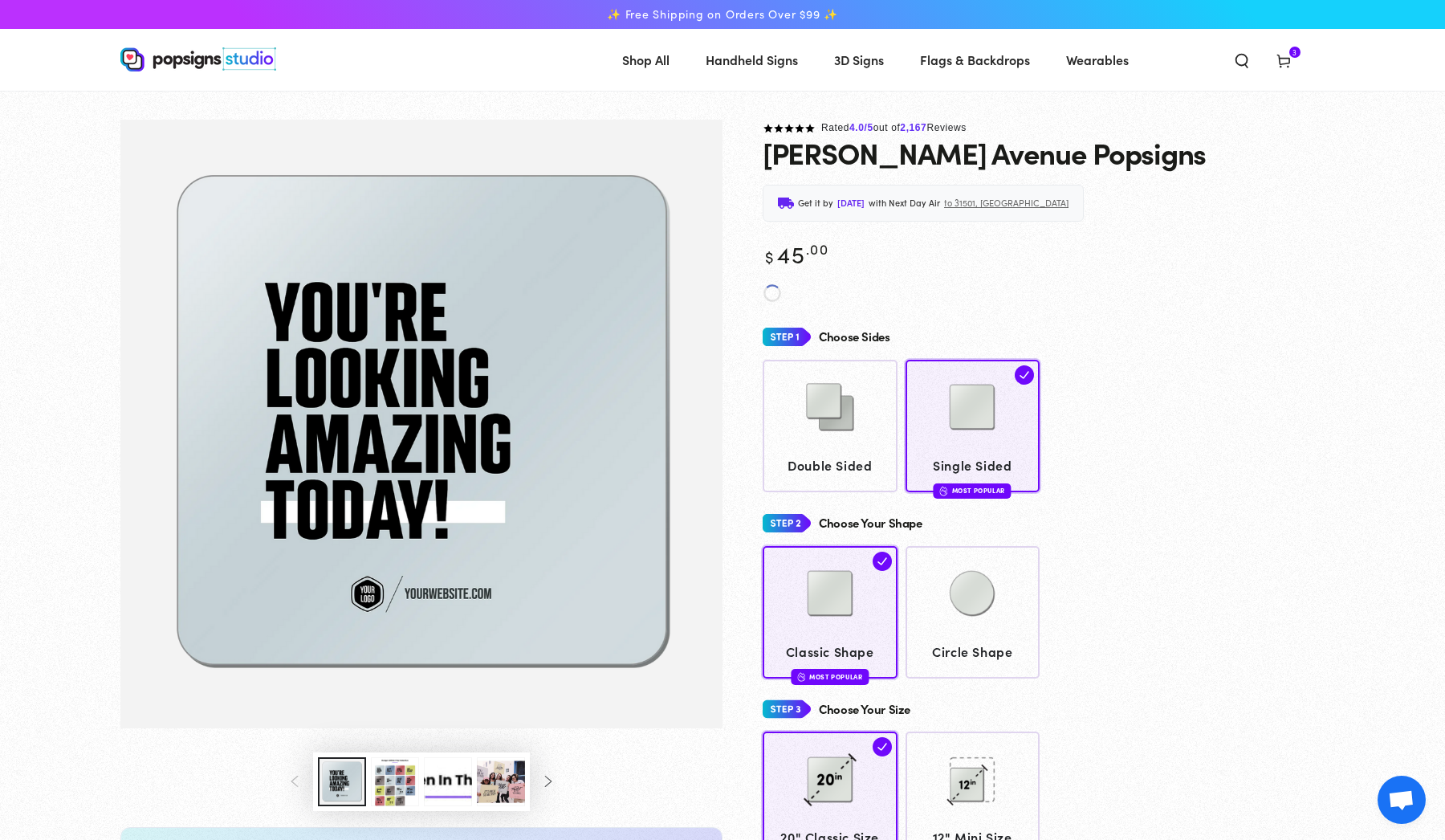
click at [1278, 74] on span "Cart 3 3 items" at bounding box center [1283, 59] width 41 height 36
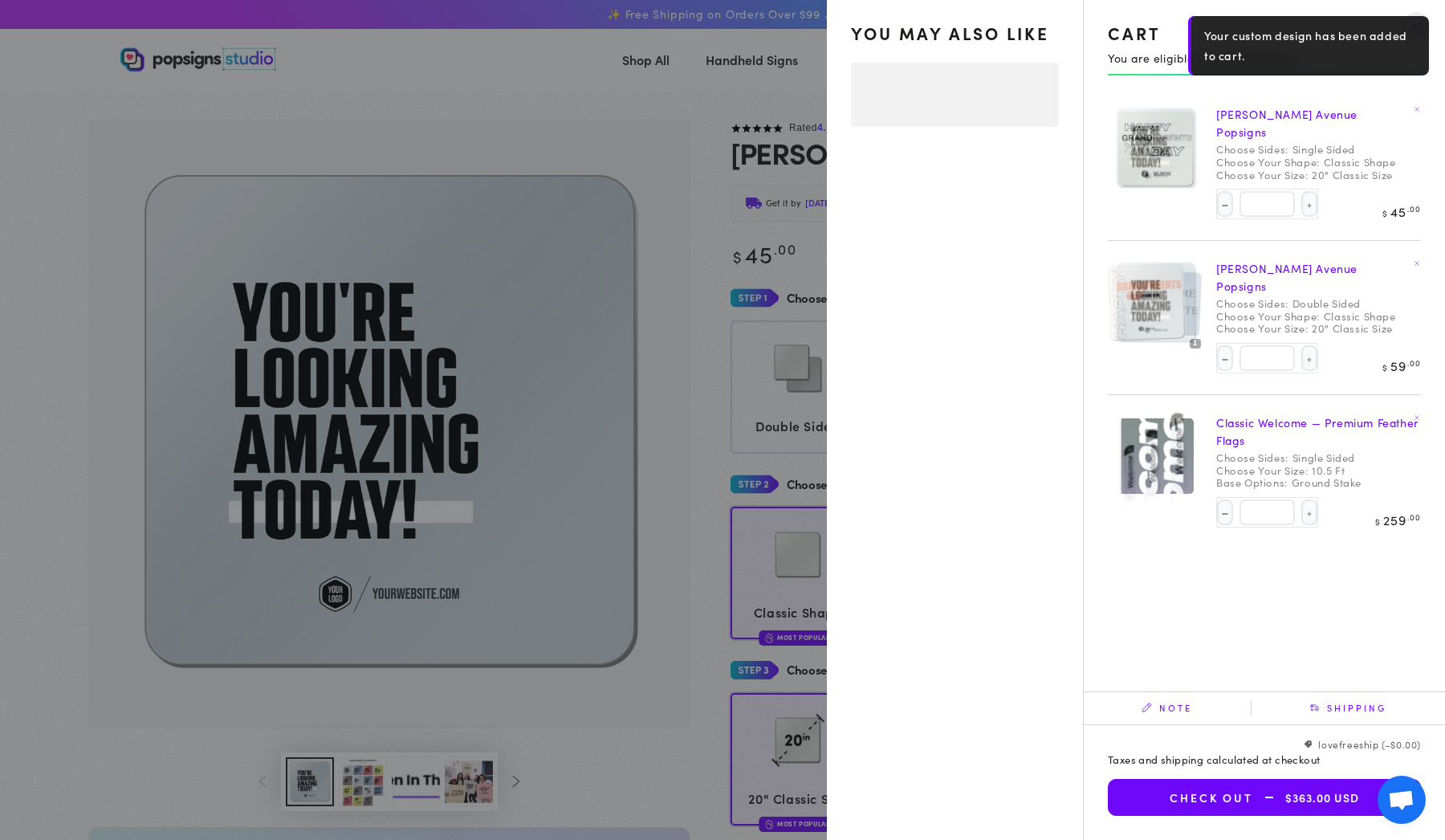
select select "**********"
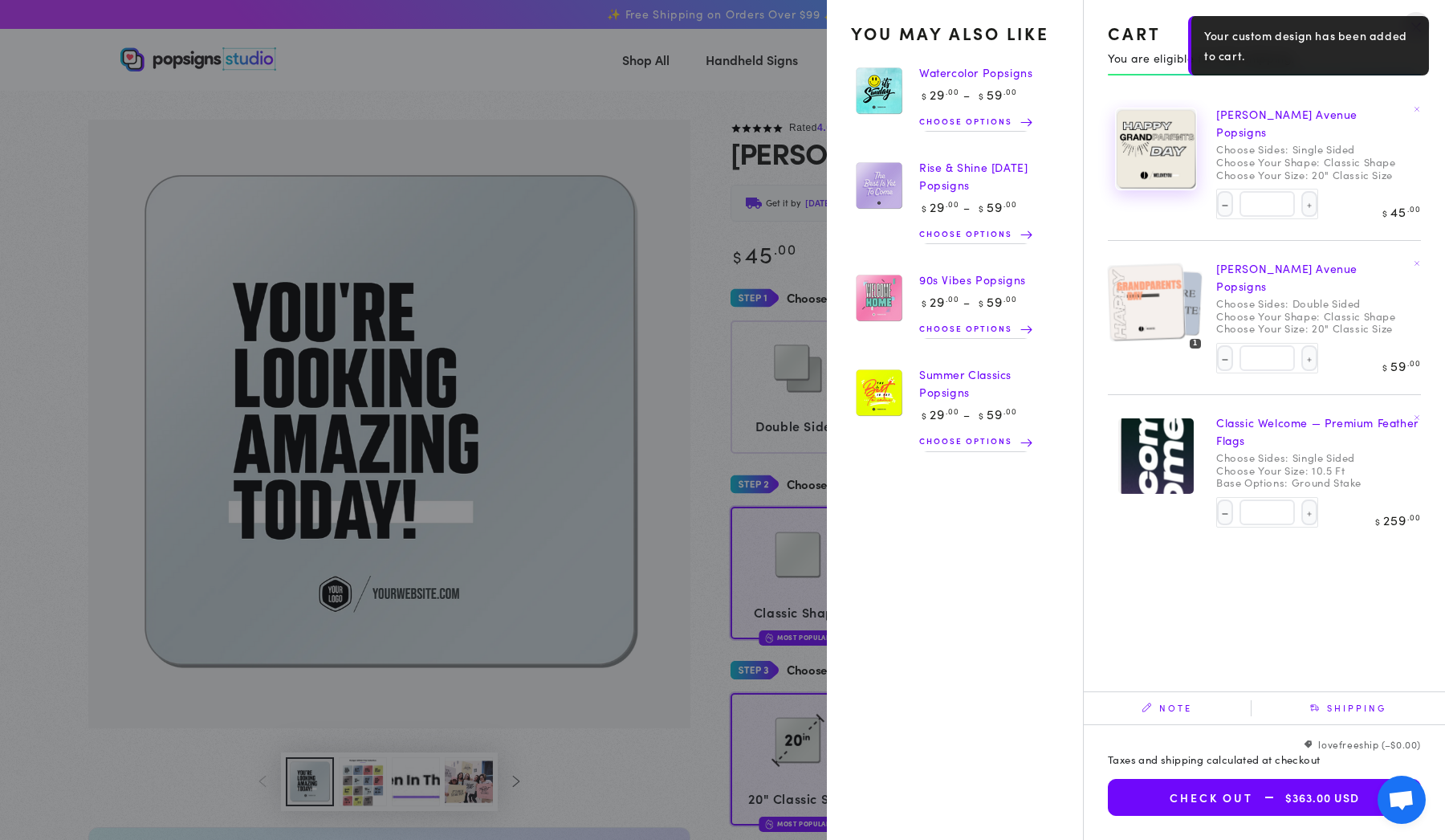
click at [1171, 174] on img at bounding box center [1156, 148] width 80 height 81
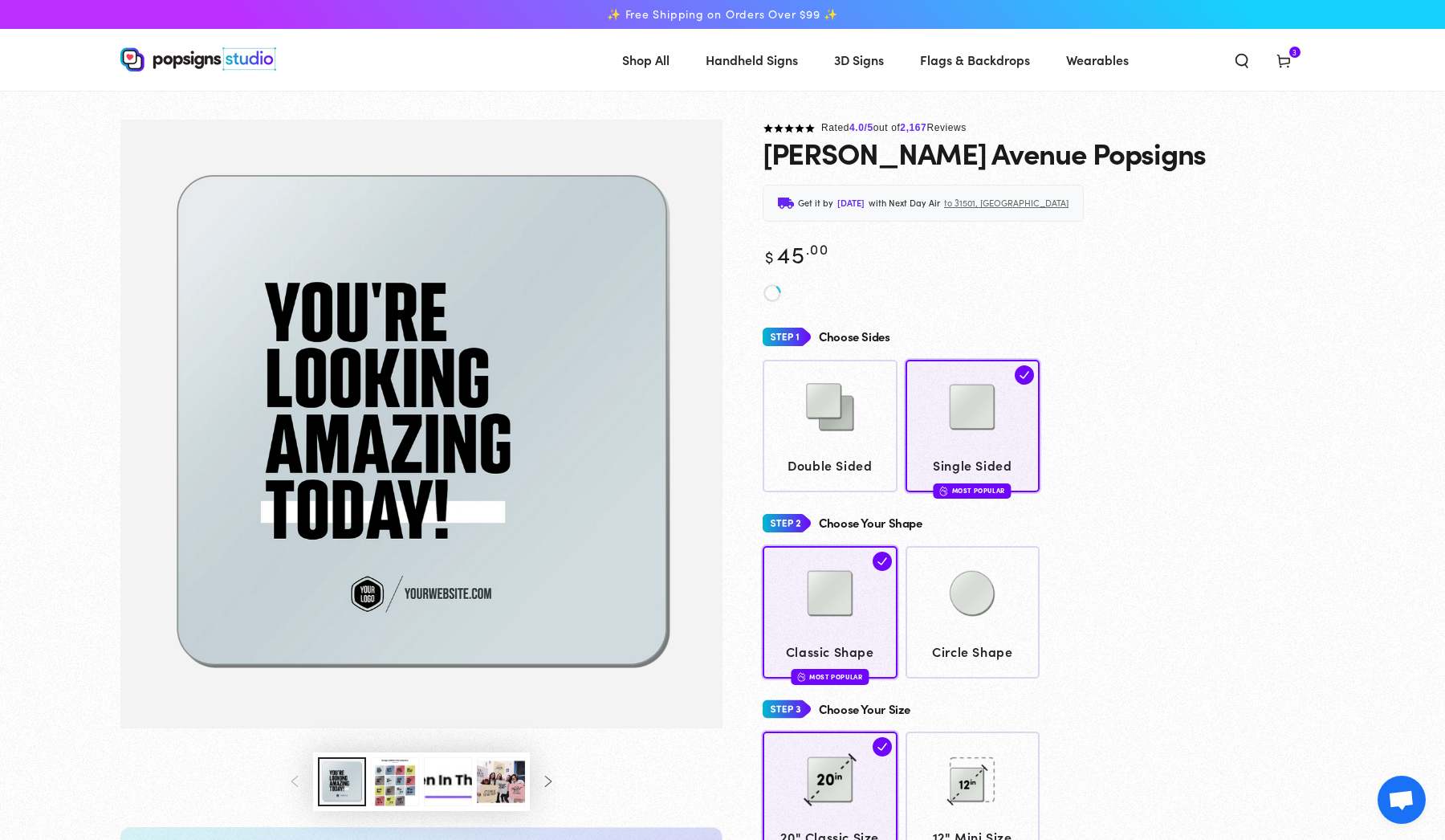
click at [1273, 54] on span "Cart 3 3 items" at bounding box center [1283, 59] width 41 height 36
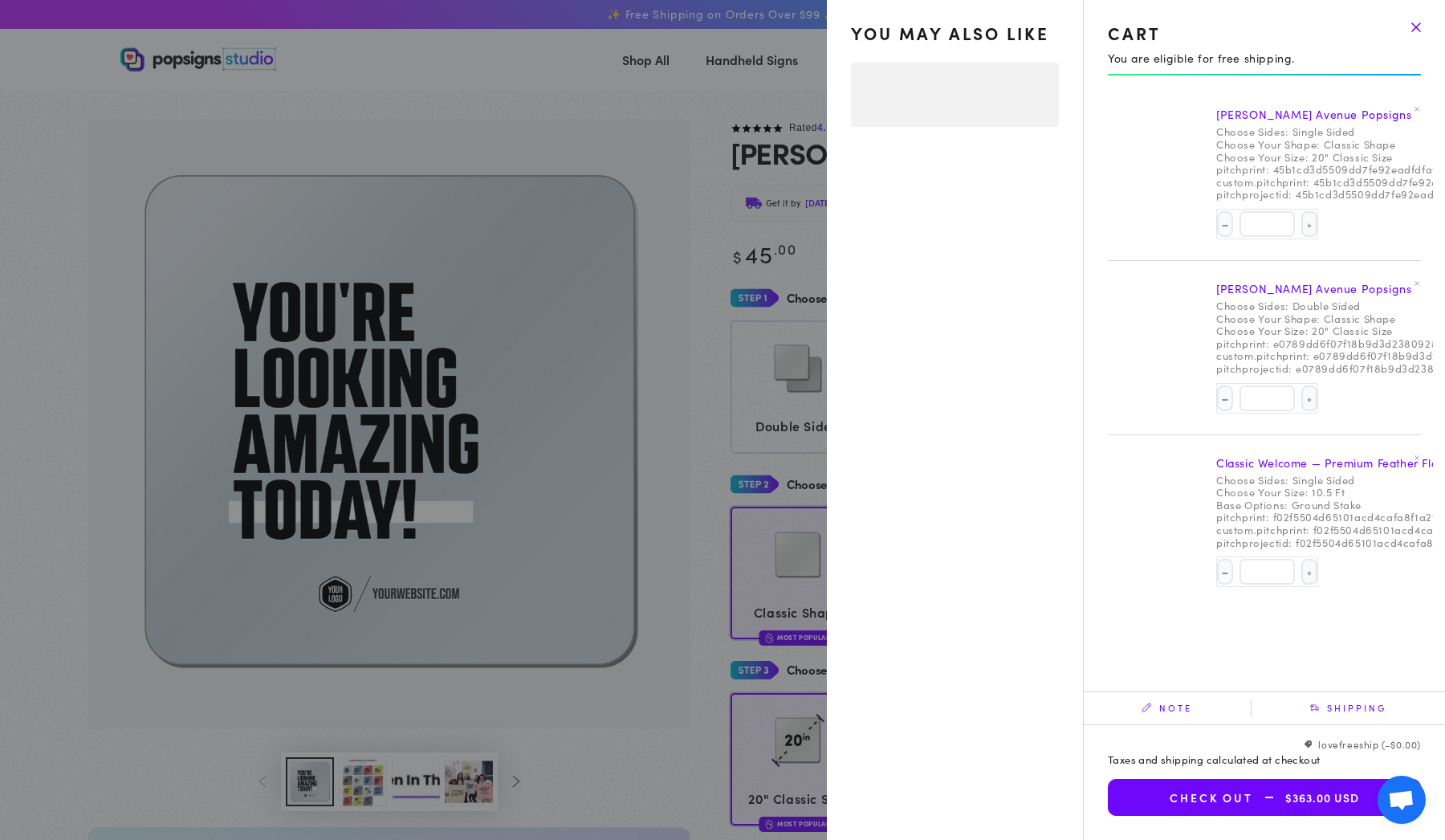
select select "**********"
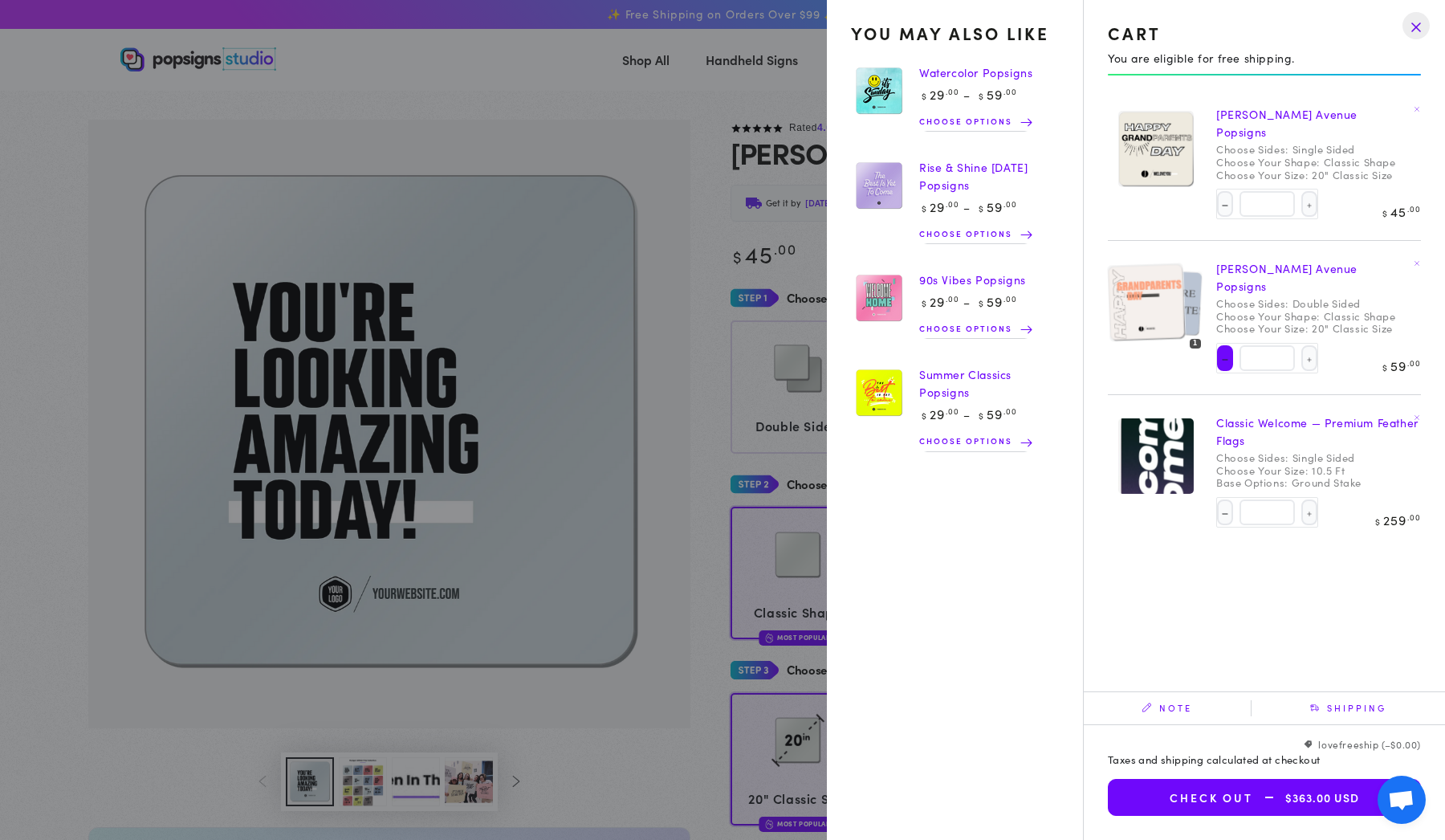
click at [1227, 345] on button "Decrease quantity for [PERSON_NAME] Avenue Popsigns" at bounding box center [1224, 357] width 16 height 25
type input "*"
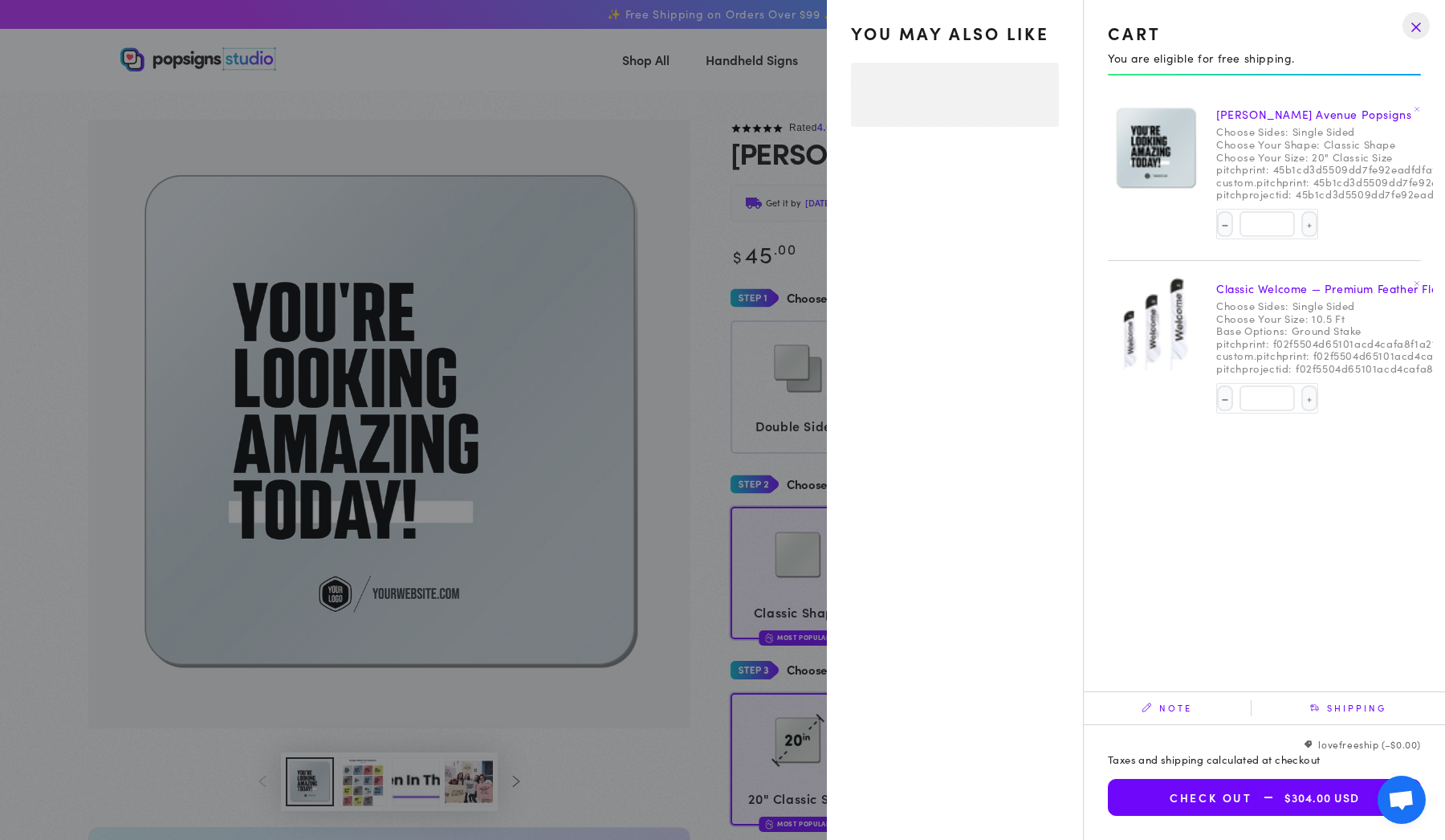
select select "**********"
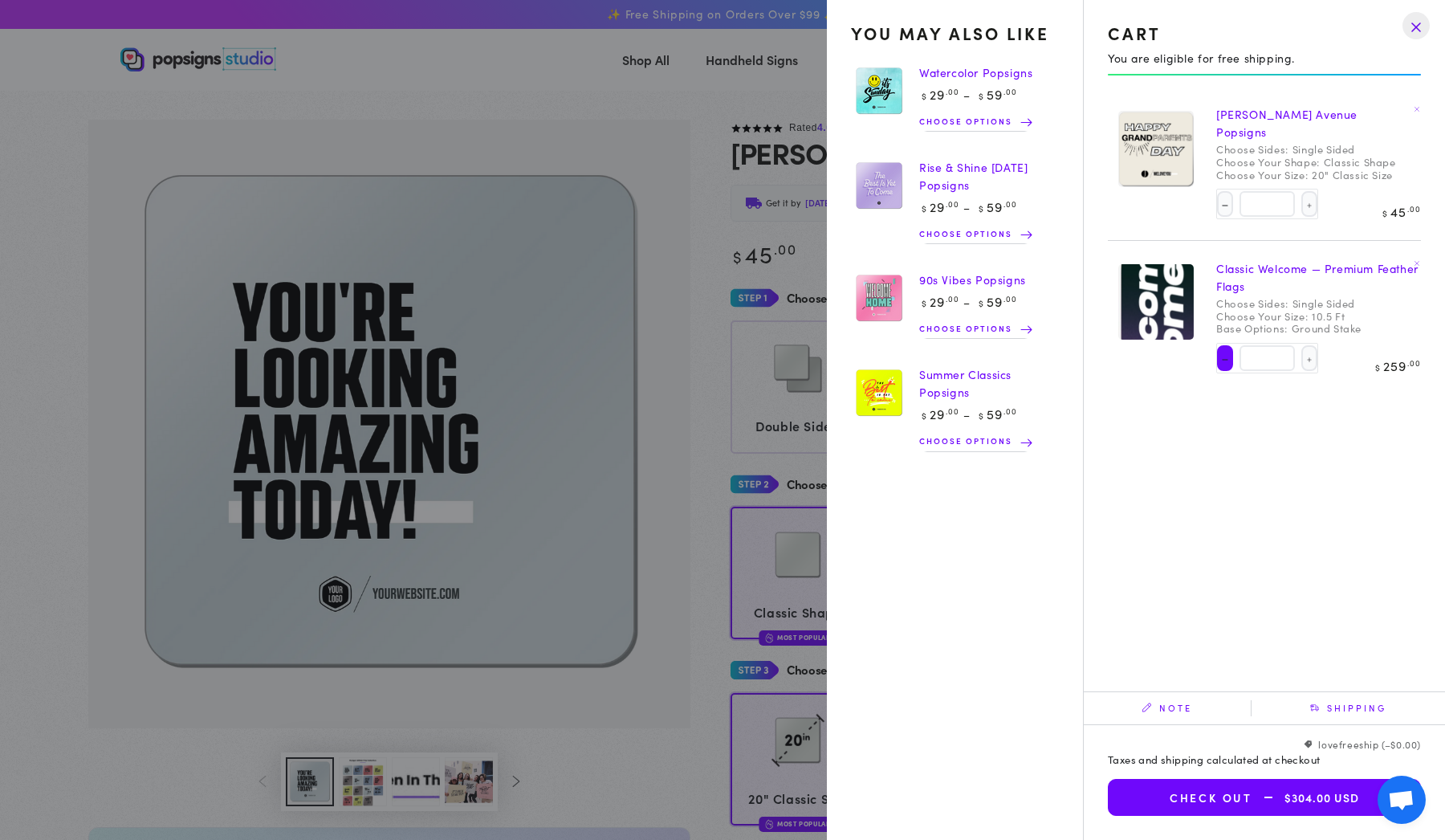
click at [1222, 345] on button "Decrease quantity for Classic Welcome — Premium Feather Flags" at bounding box center [1224, 357] width 16 height 25
type input "*"
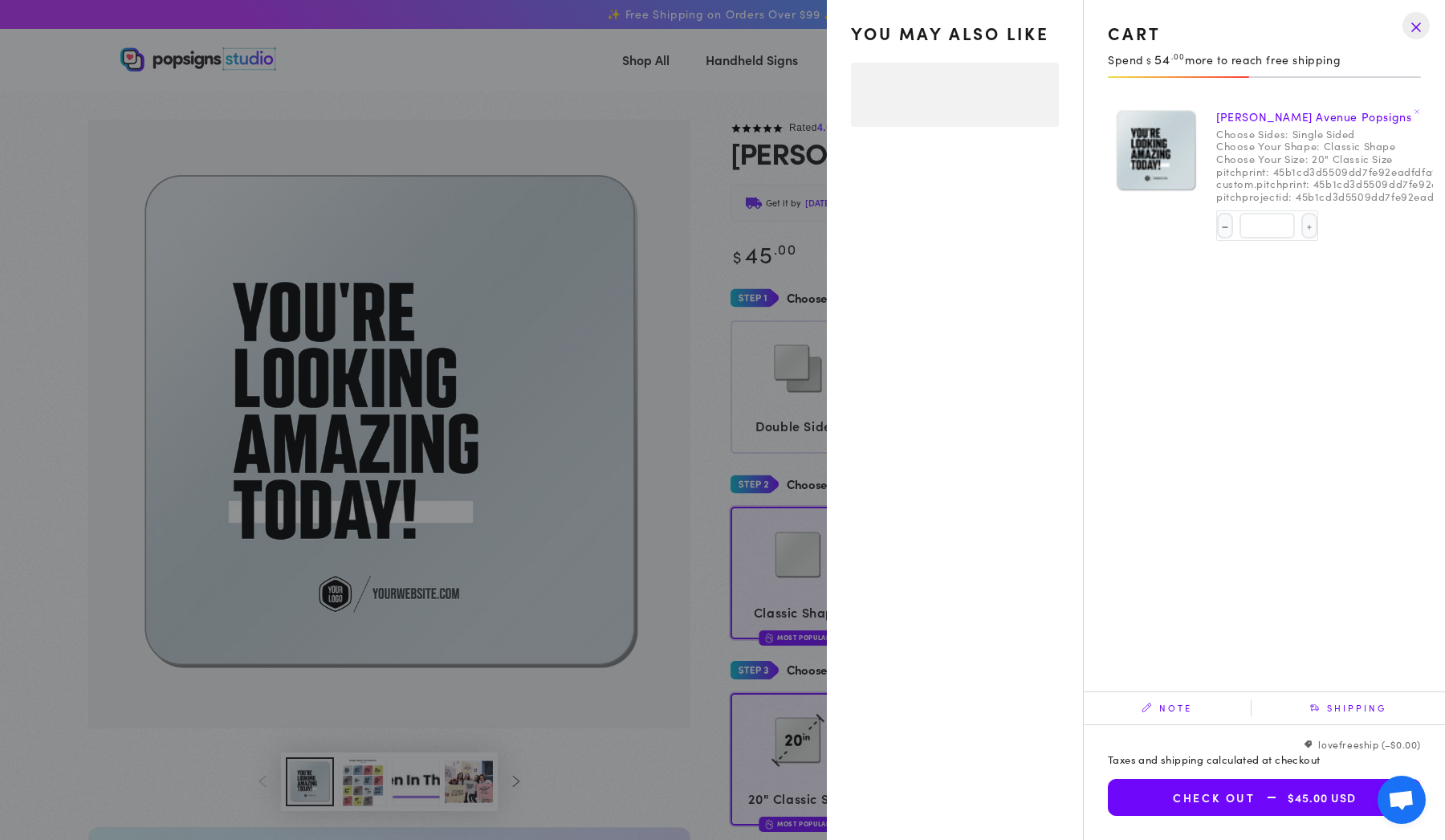
select select "**********"
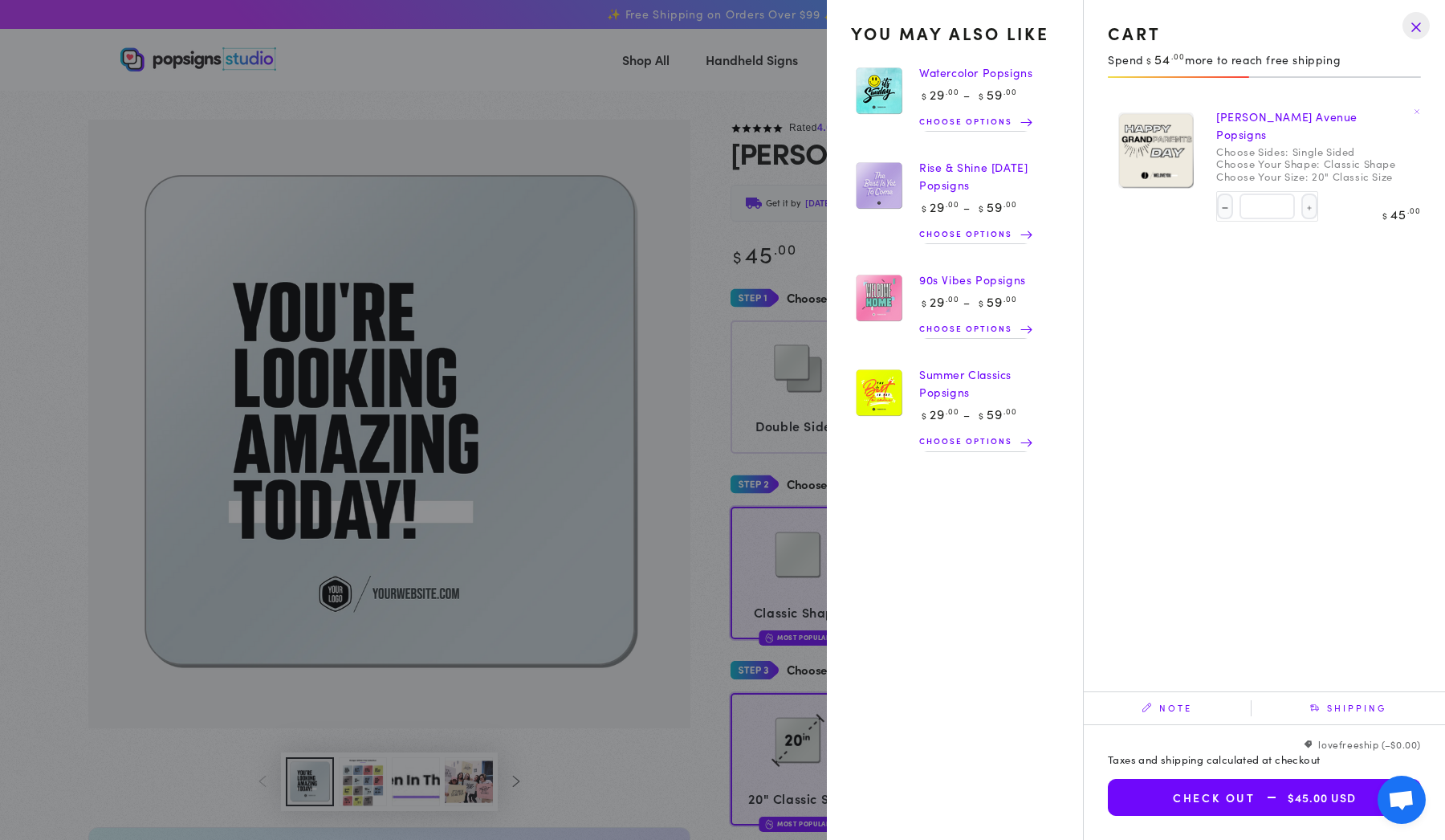
click at [1211, 794] on button "Check out $45.00 USD" at bounding box center [1264, 797] width 313 height 37
